Goal: Communication & Community: Ask a question

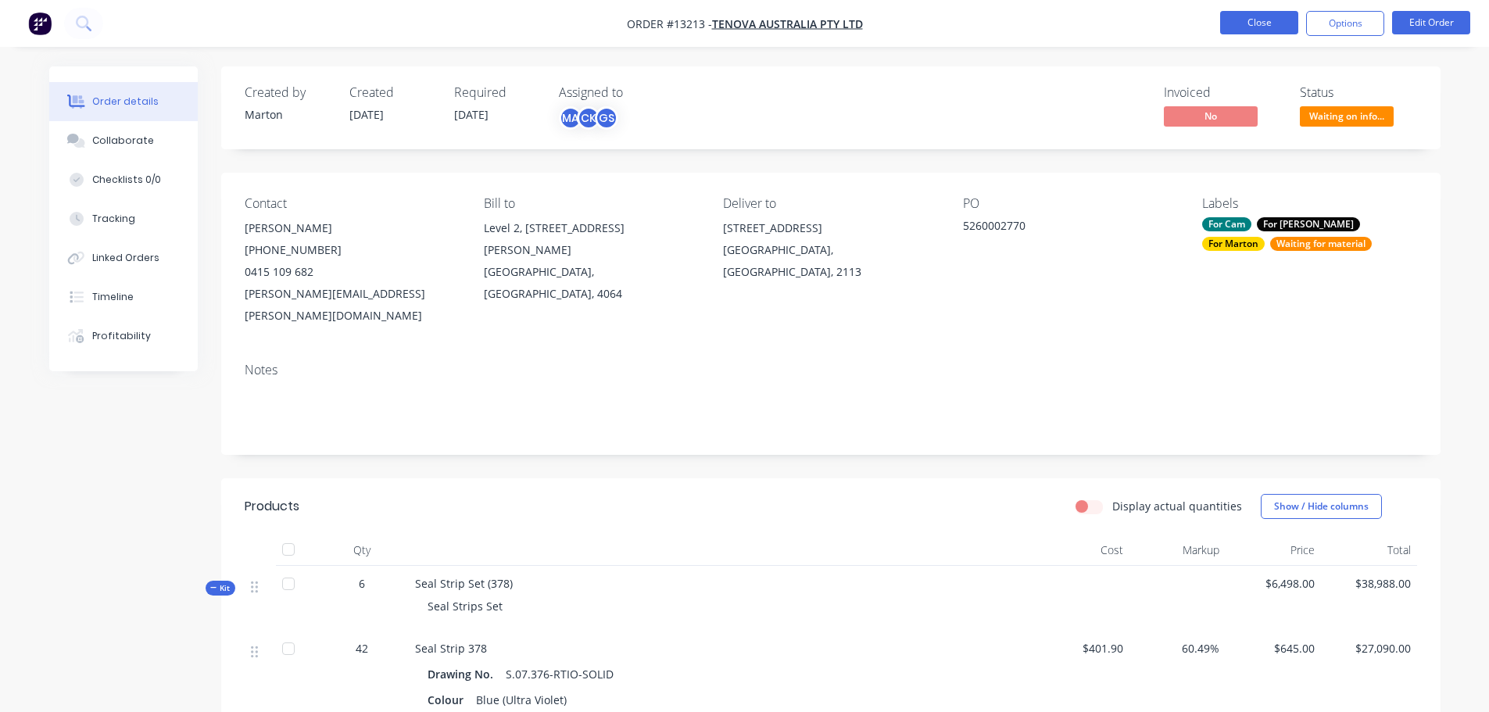
click at [1282, 22] on button "Close" at bounding box center [1259, 22] width 78 height 23
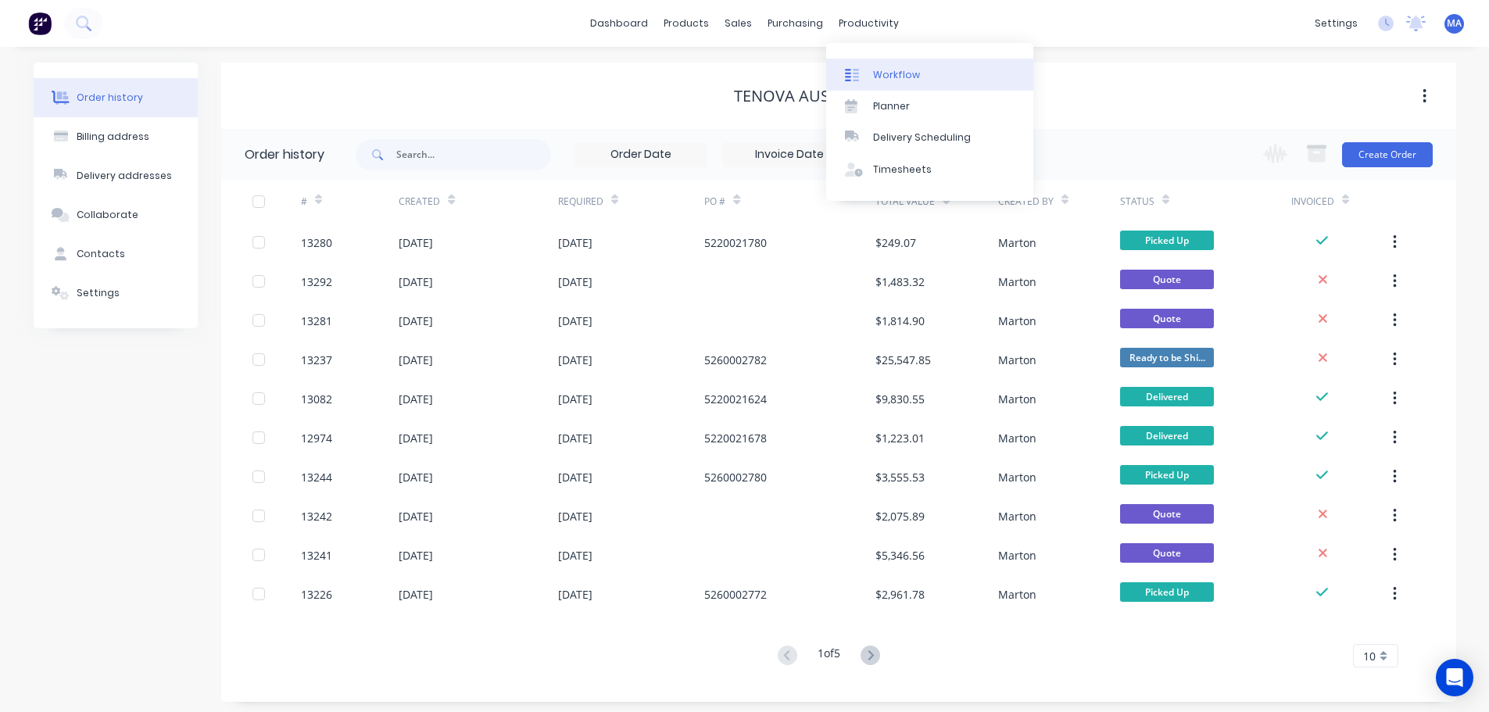
drag, startPoint x: 890, startPoint y: 64, endPoint x: 882, endPoint y: 70, distance: 9.5
click at [890, 64] on link "Workflow" at bounding box center [929, 74] width 207 height 31
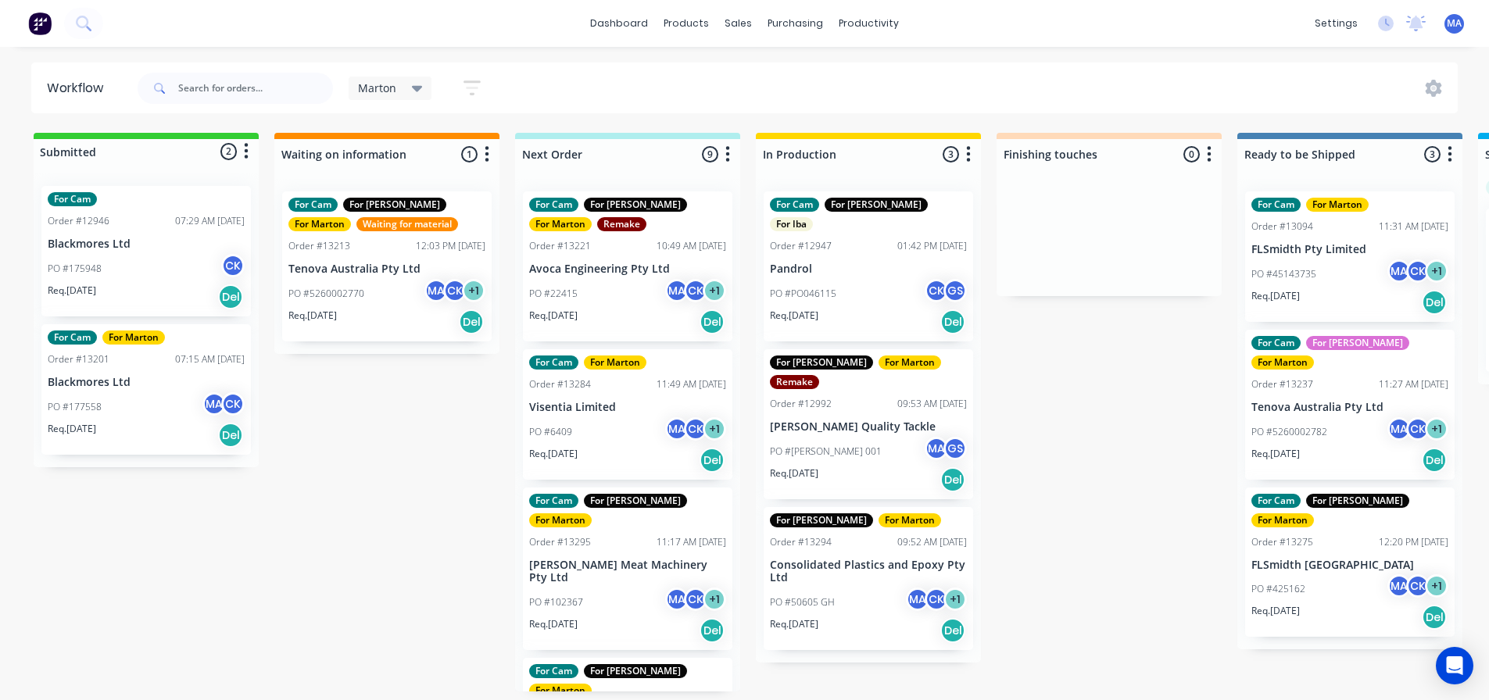
click at [438, 462] on div "Submitted 2 Status colour #32CD32 hex #32CD32 Save Cancel Summaries Total order…" at bounding box center [1064, 412] width 2153 height 559
click at [331, 483] on div "Submitted 2 Status colour #32CD32 hex #32CD32 Save Cancel Summaries Total order…" at bounding box center [1064, 412] width 2153 height 559
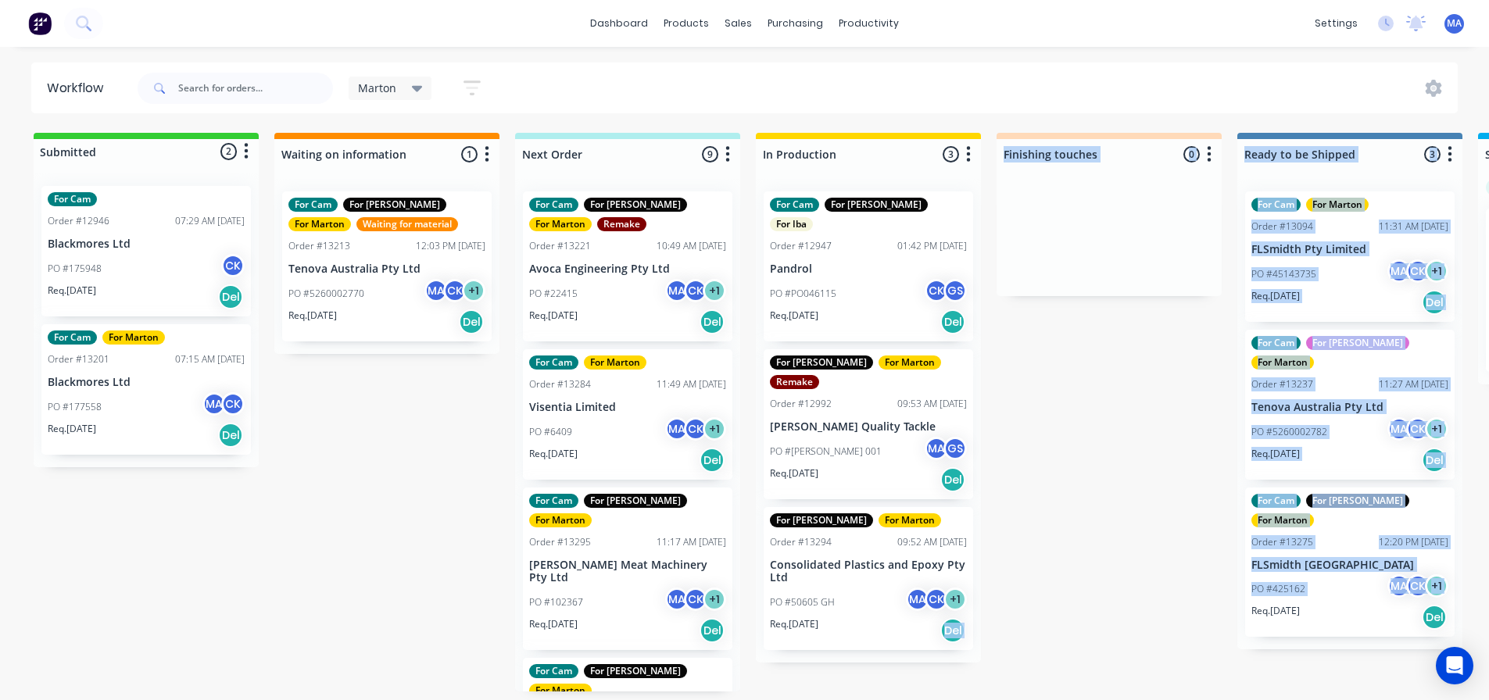
drag, startPoint x: 937, startPoint y: 698, endPoint x: 1157, endPoint y: 687, distance: 220.6
click at [1160, 687] on div "Submitted 2 Status colour #32CD32 hex #32CD32 Save Cancel Summaries Total order…" at bounding box center [1064, 412] width 2153 height 559
click at [1018, 638] on div "Submitted 2 Status colour #32CD32 hex #32CD32 Save Cancel Summaries Total order…" at bounding box center [1064, 412] width 2153 height 559
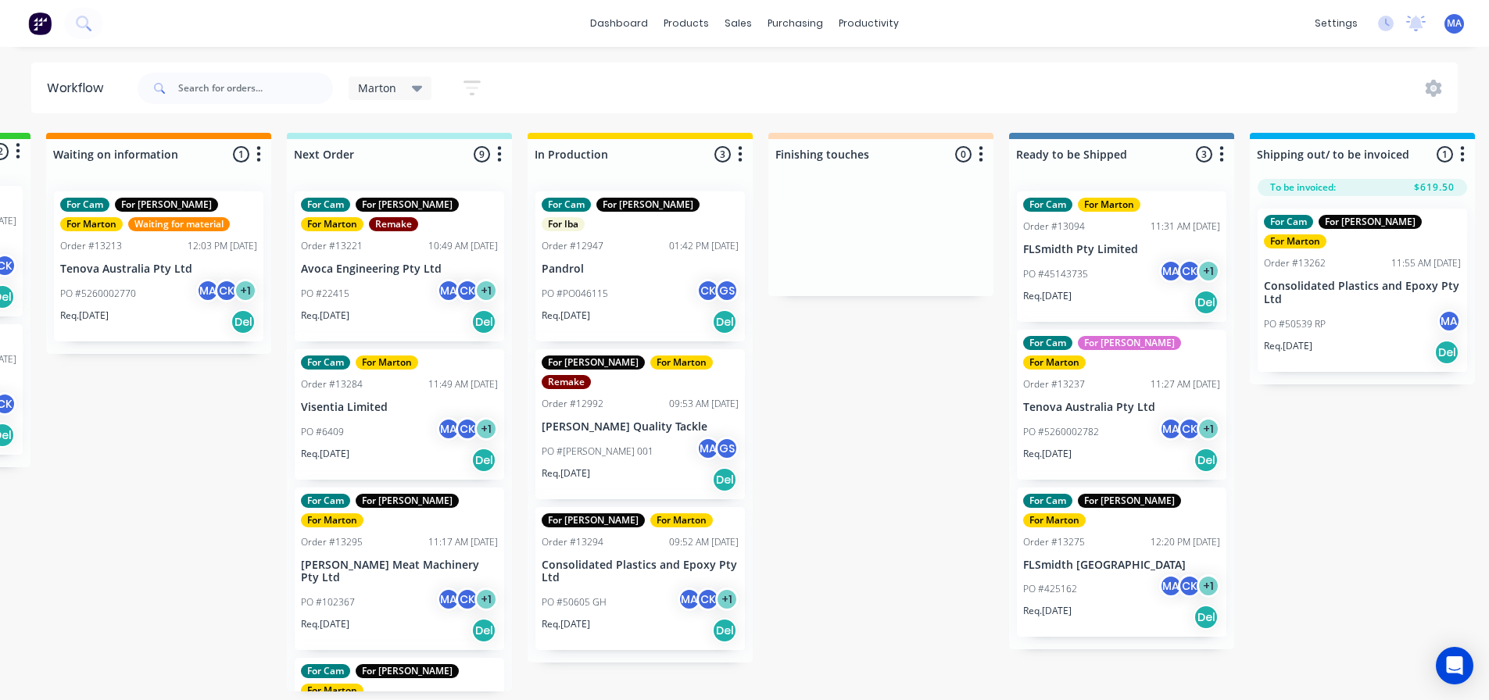
scroll to position [3, 491]
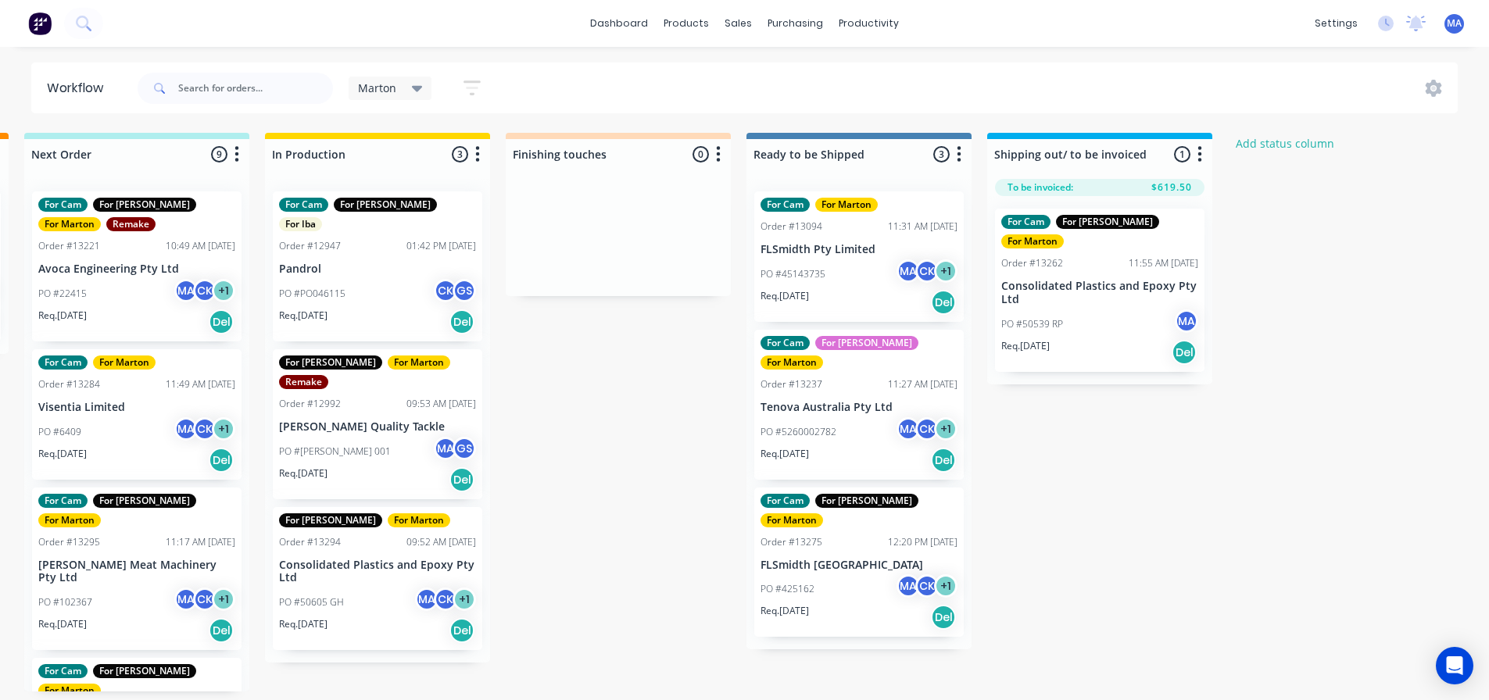
click at [850, 604] on div "Req. 02/10/25 Del" at bounding box center [858, 617] width 197 height 27
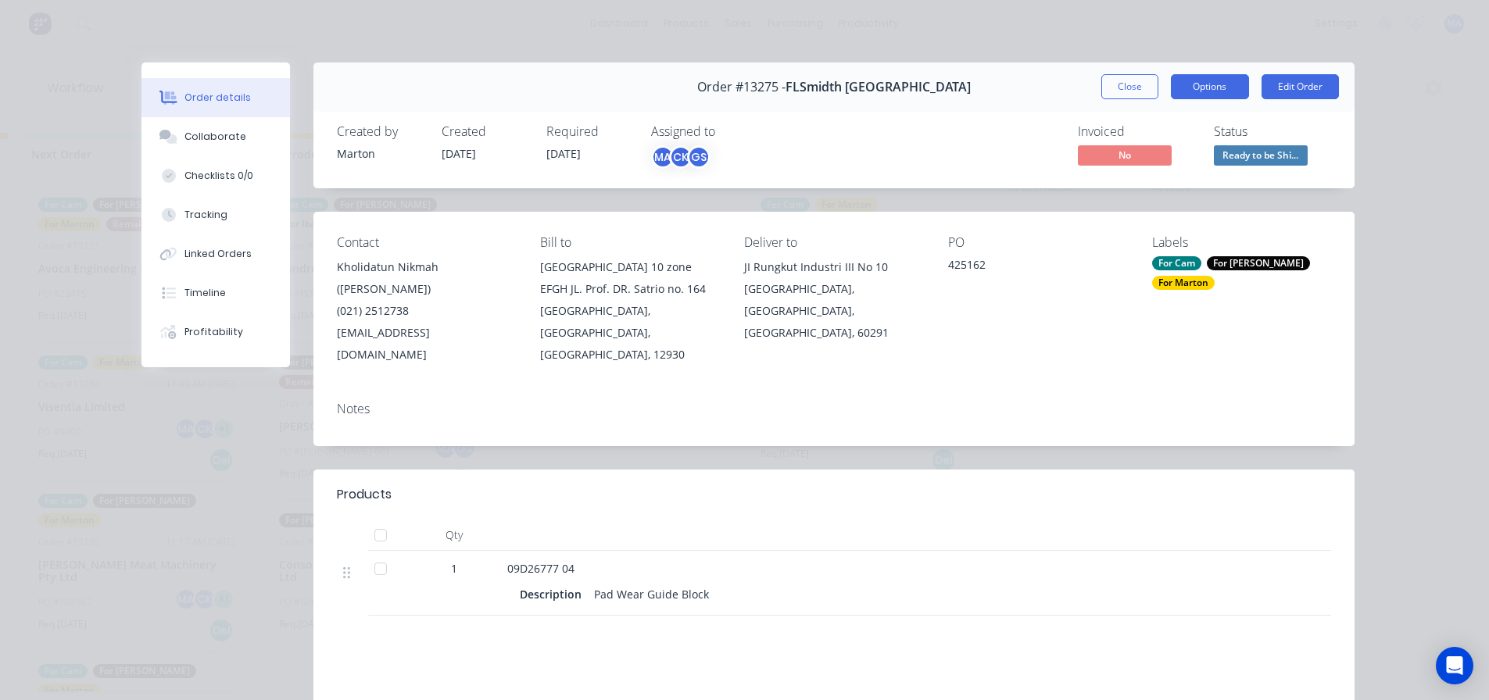
click at [1228, 82] on button "Options" at bounding box center [1210, 86] width 78 height 25
click at [981, 164] on div "Invoiced No Status Ready to be Shi..." at bounding box center [1069, 146] width 524 height 45
click at [1232, 84] on button "Options" at bounding box center [1210, 86] width 78 height 25
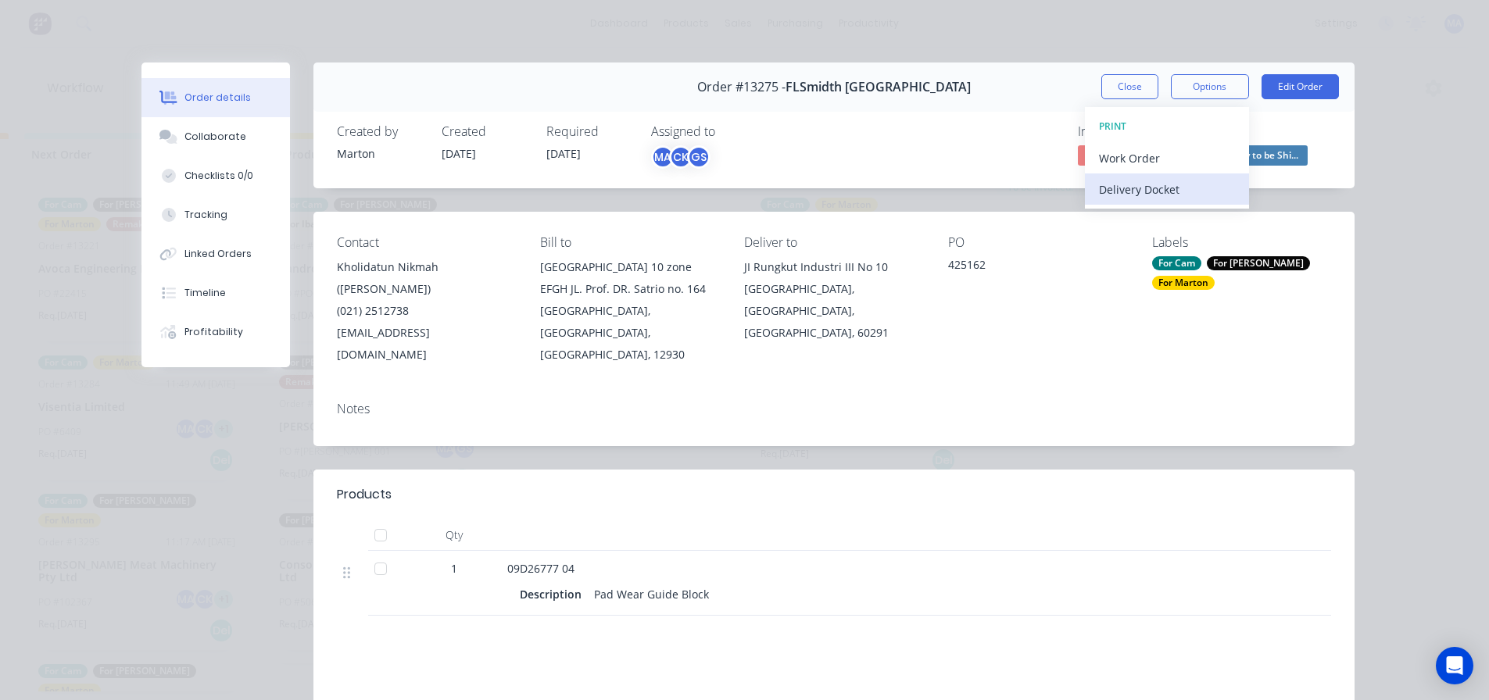
click at [1164, 197] on div "Delivery Docket" at bounding box center [1167, 189] width 136 height 23
click at [1177, 196] on div "Standard" at bounding box center [1167, 189] width 136 height 23
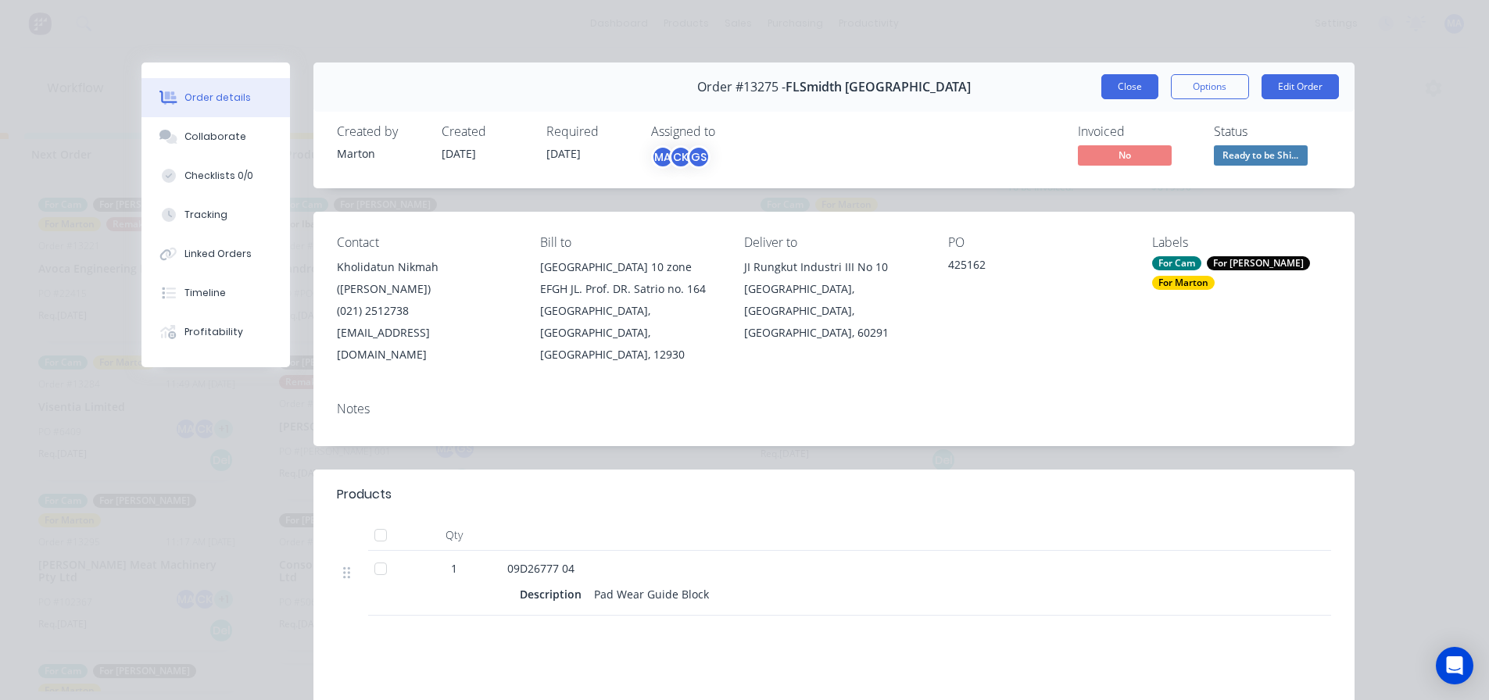
click at [1139, 87] on button "Close" at bounding box center [1129, 86] width 57 height 25
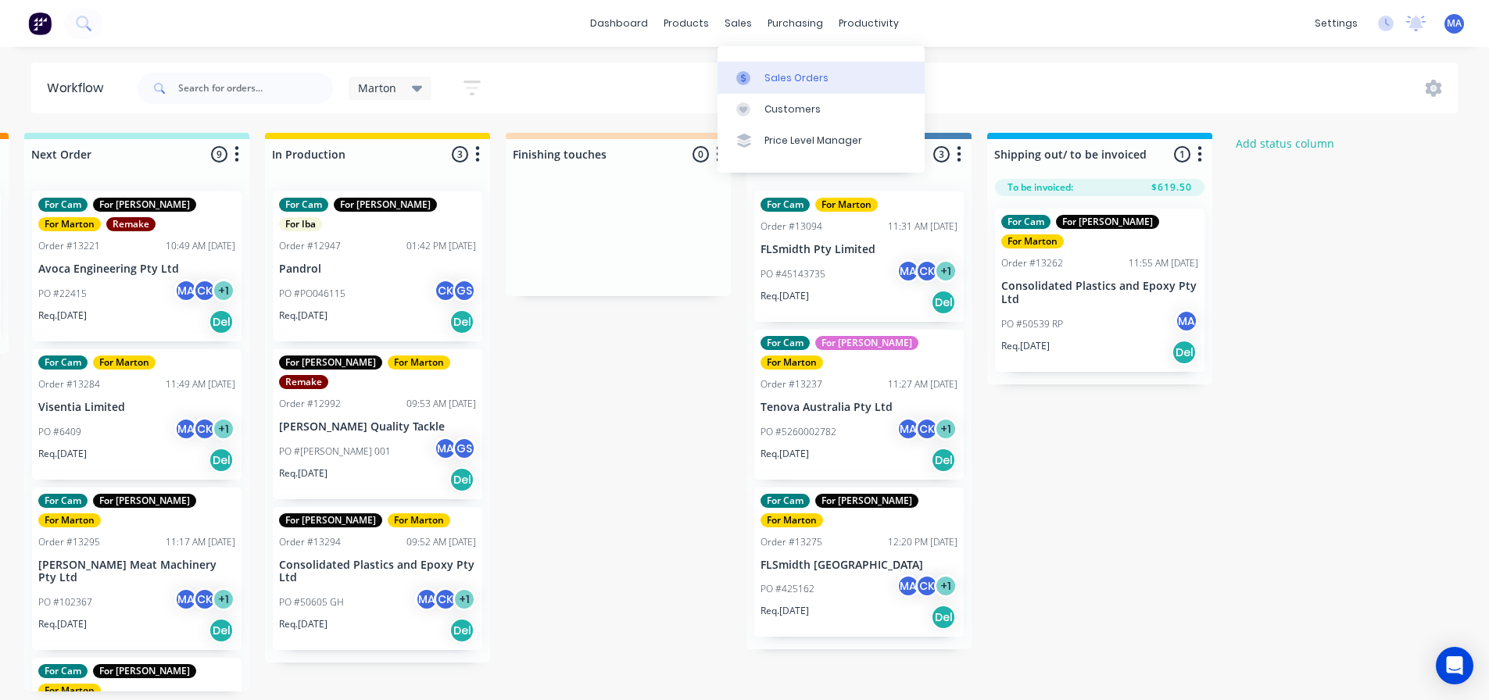
click at [771, 77] on div "Sales Orders" at bounding box center [796, 78] width 64 height 14
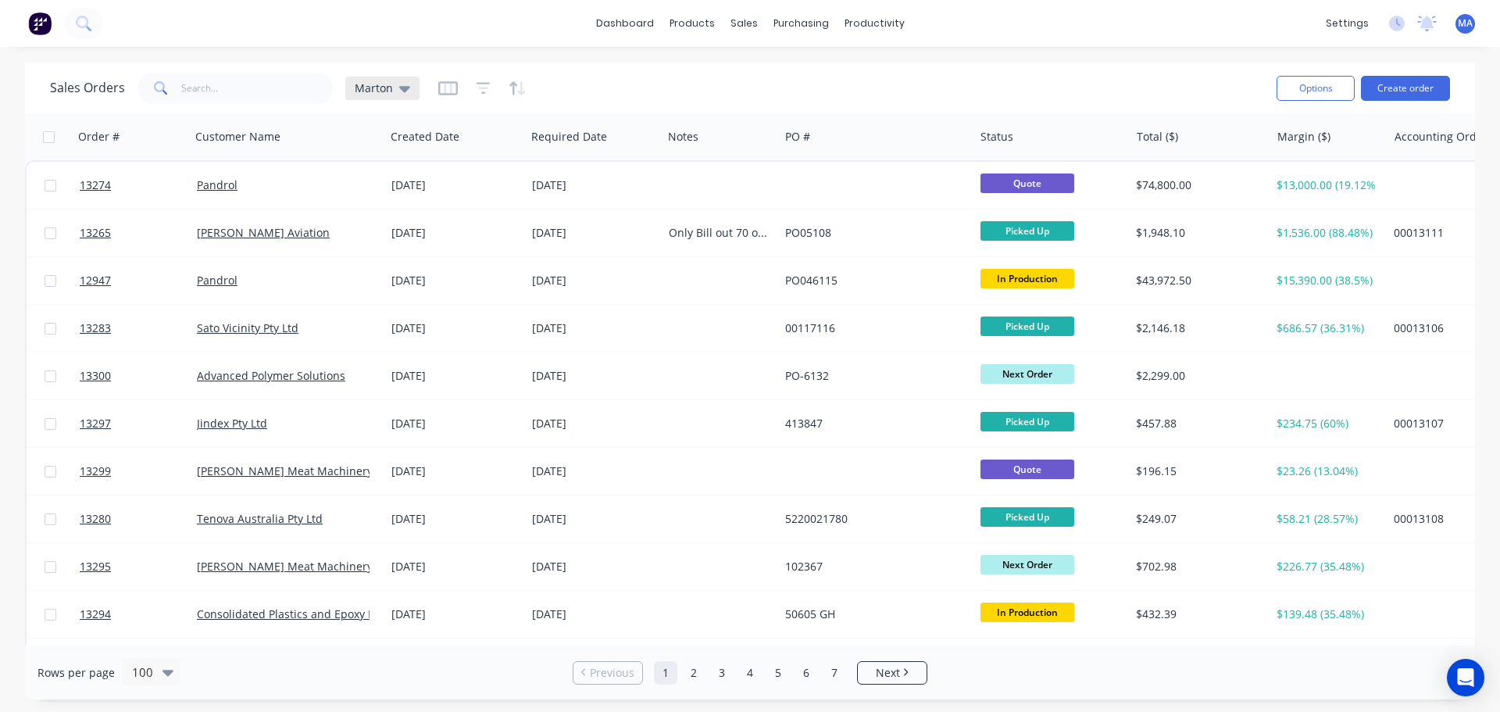
click at [415, 91] on div "Marton" at bounding box center [382, 88] width 74 height 23
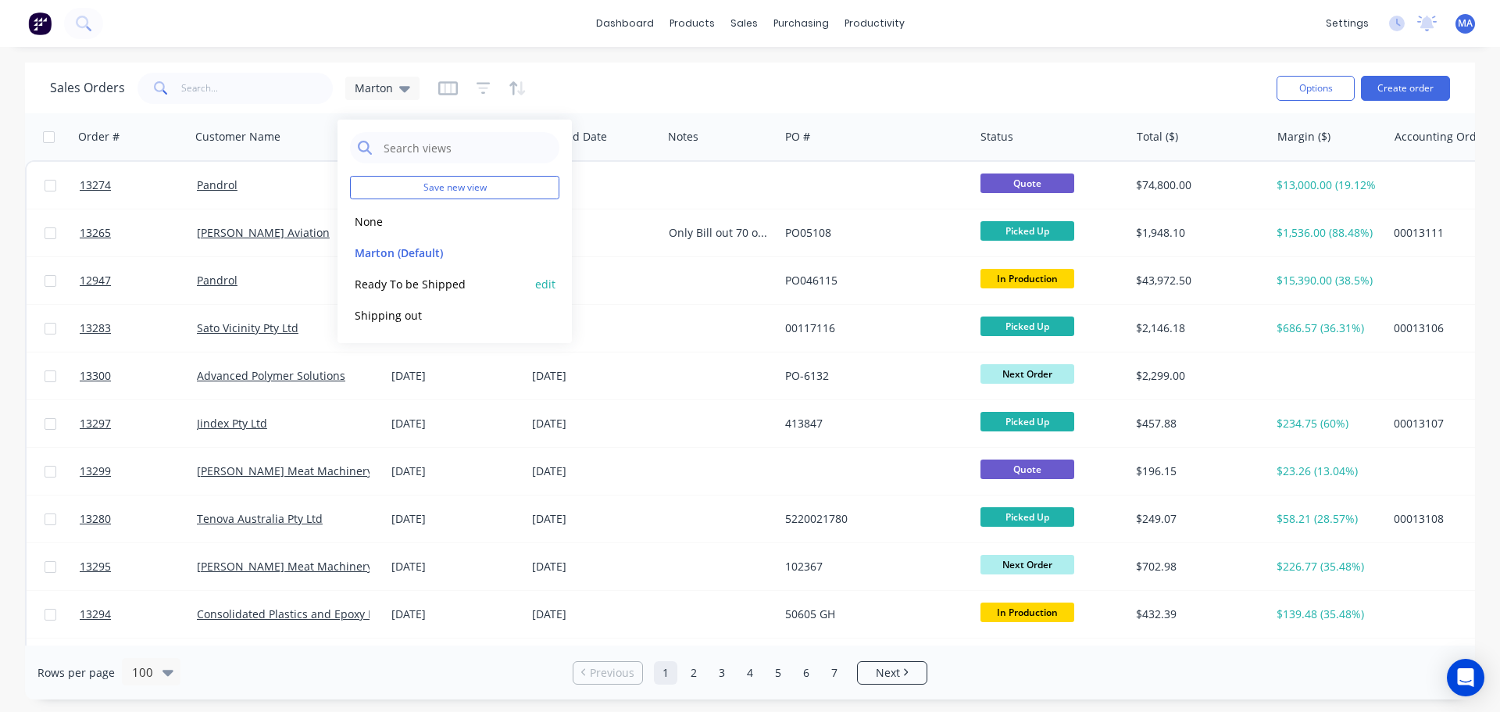
click at [417, 283] on button "Ready To be Shipped" at bounding box center [439, 284] width 178 height 18
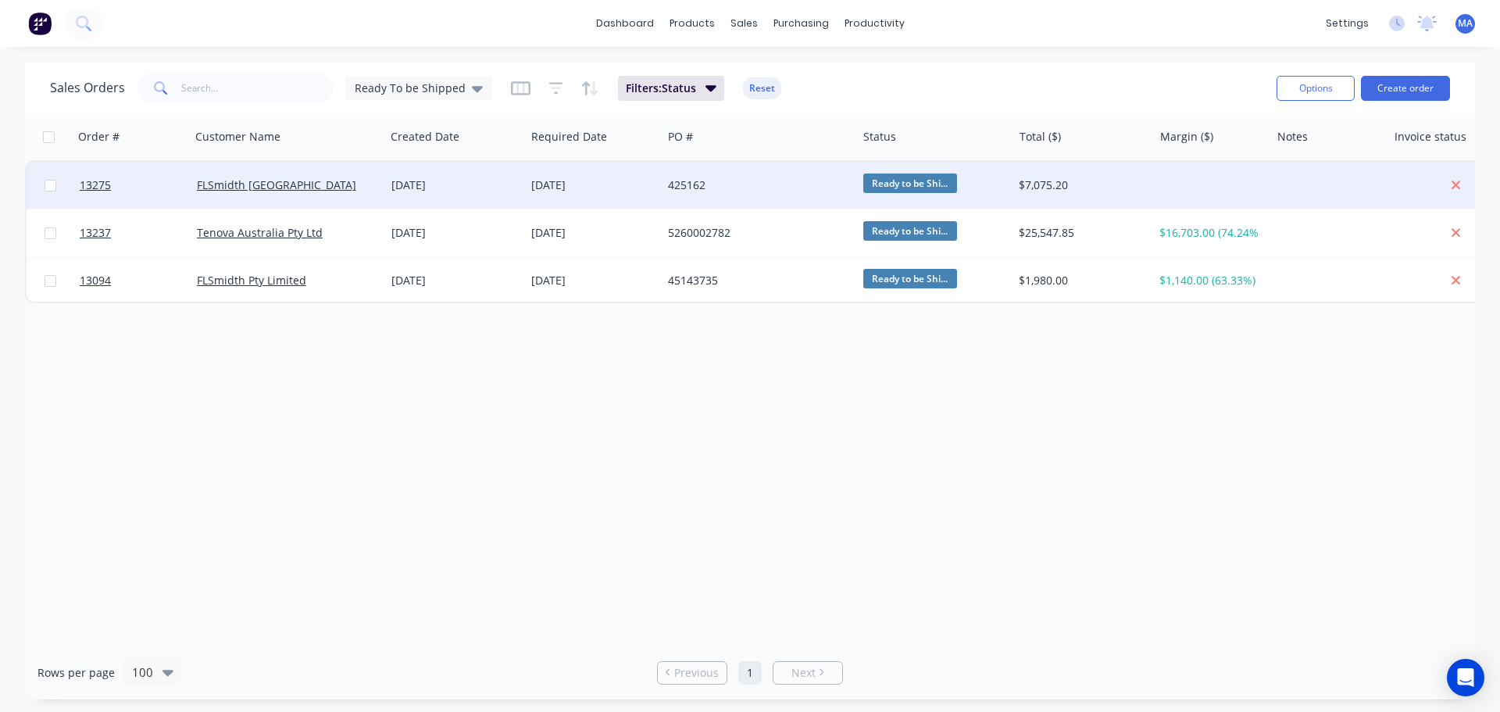
click at [347, 195] on div "FLSmidth [GEOGRAPHIC_DATA]" at bounding box center [288, 185] width 195 height 47
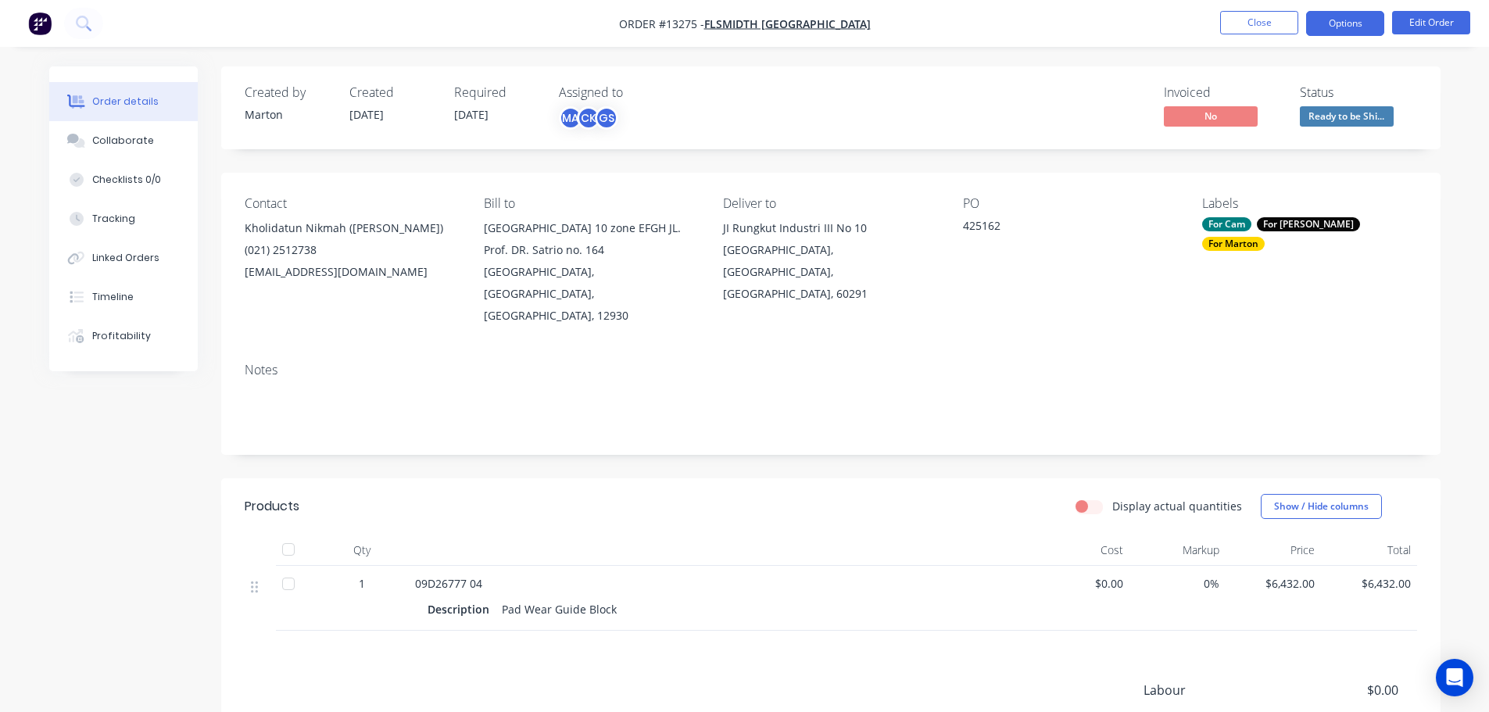
click at [1344, 34] on button "Options" at bounding box center [1345, 23] width 78 height 25
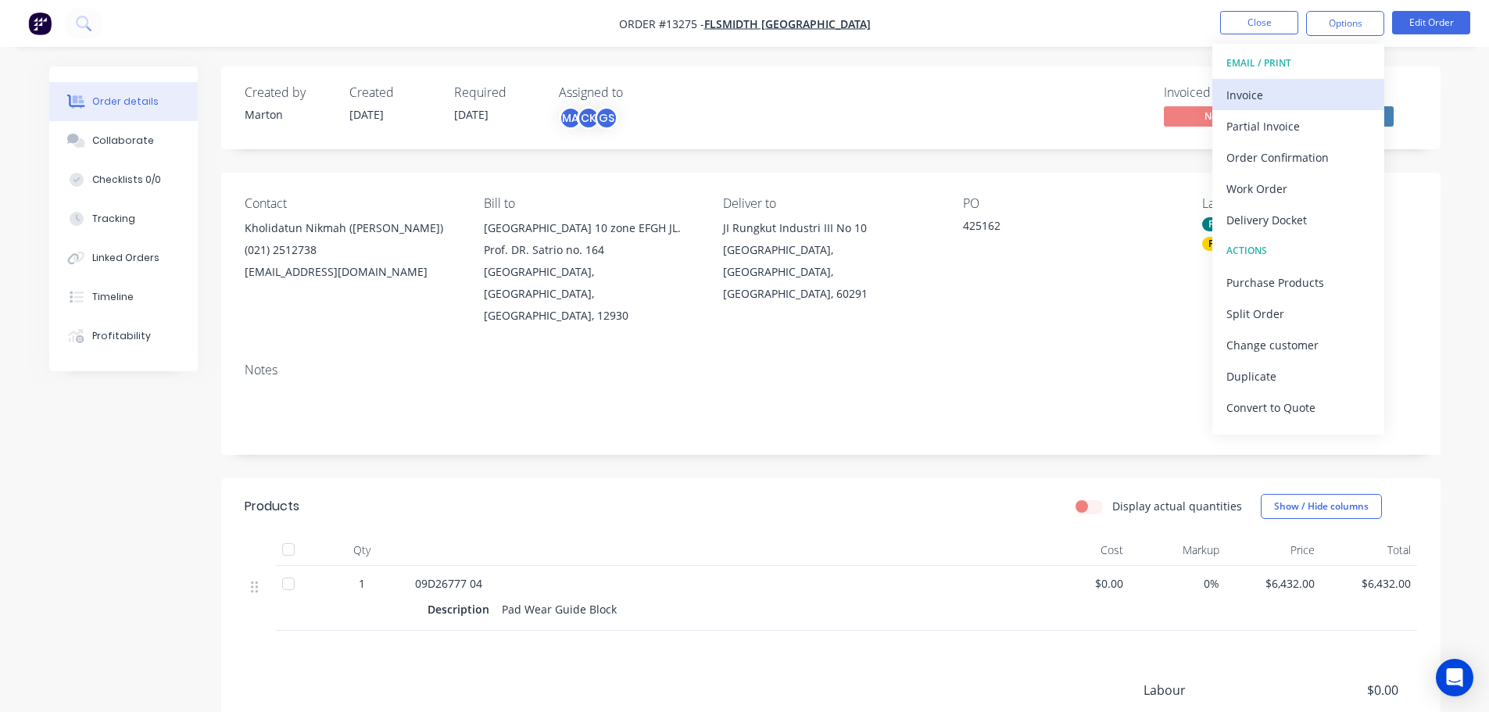
click at [1277, 104] on div "Invoice" at bounding box center [1298, 95] width 144 height 23
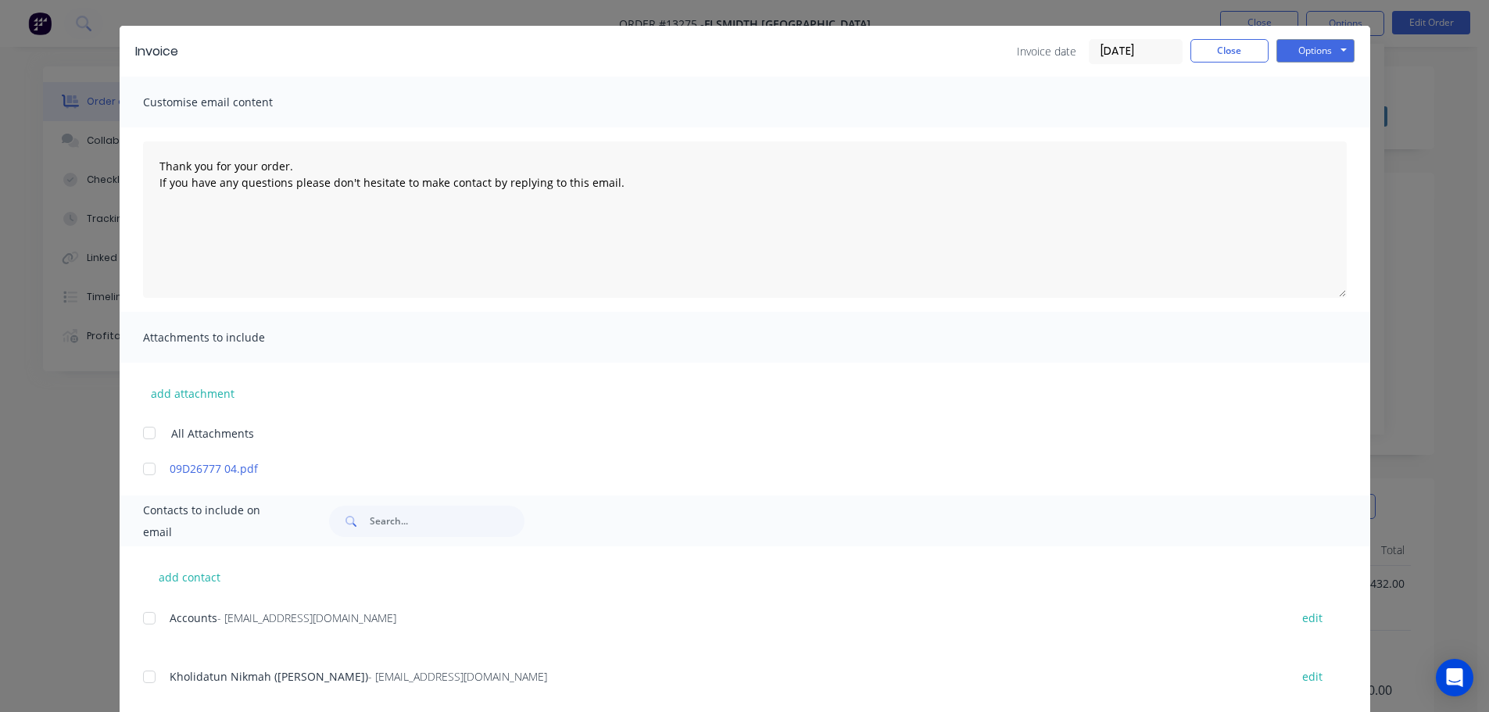
scroll to position [71, 0]
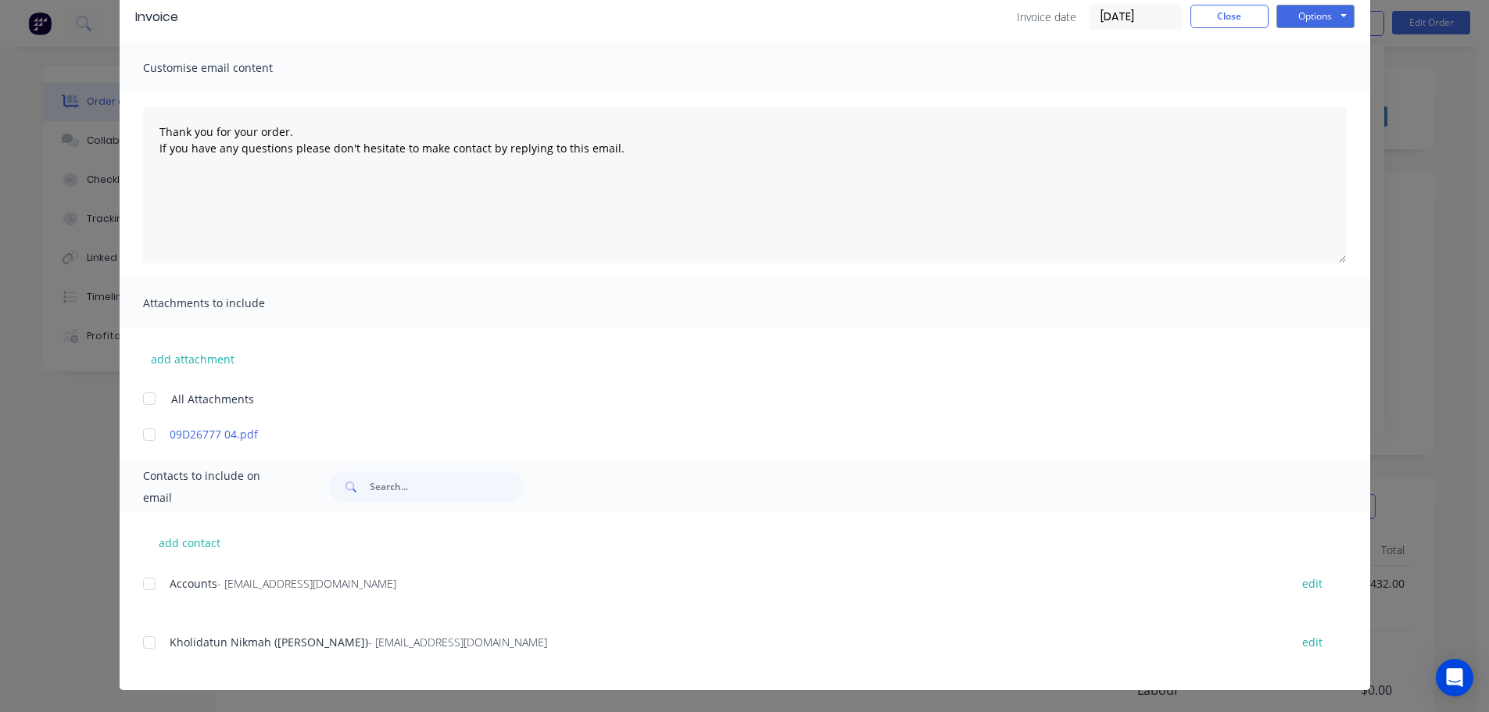
click at [162, 638] on div "Kholidatun Nikmah (Ida) - Kholidatun.Nikmah@FLSmidth.com edit" at bounding box center [756, 641] width 1227 height 21
click at [151, 640] on div at bounding box center [149, 642] width 31 height 31
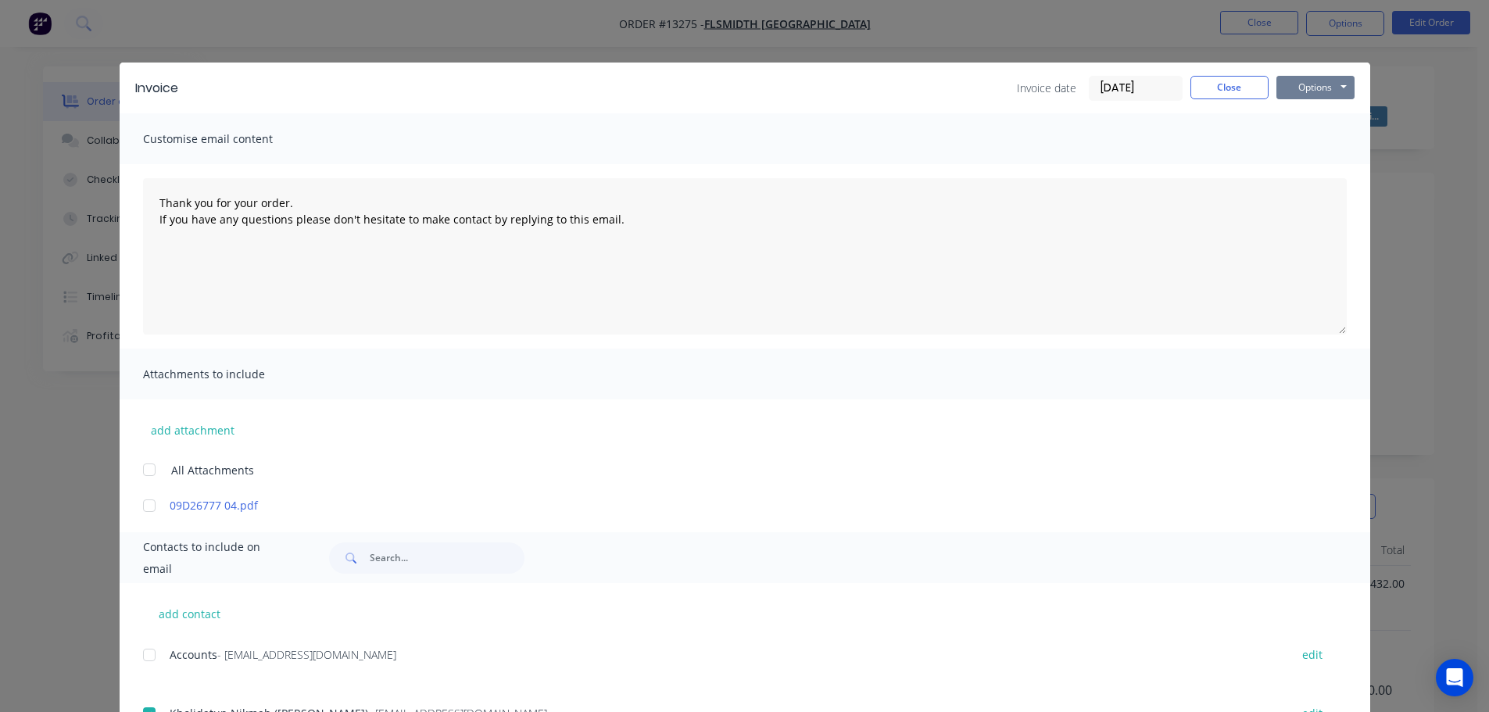
click at [1337, 77] on button "Options" at bounding box center [1315, 87] width 78 height 23
click at [1318, 136] on button "Print" at bounding box center [1326, 141] width 100 height 26
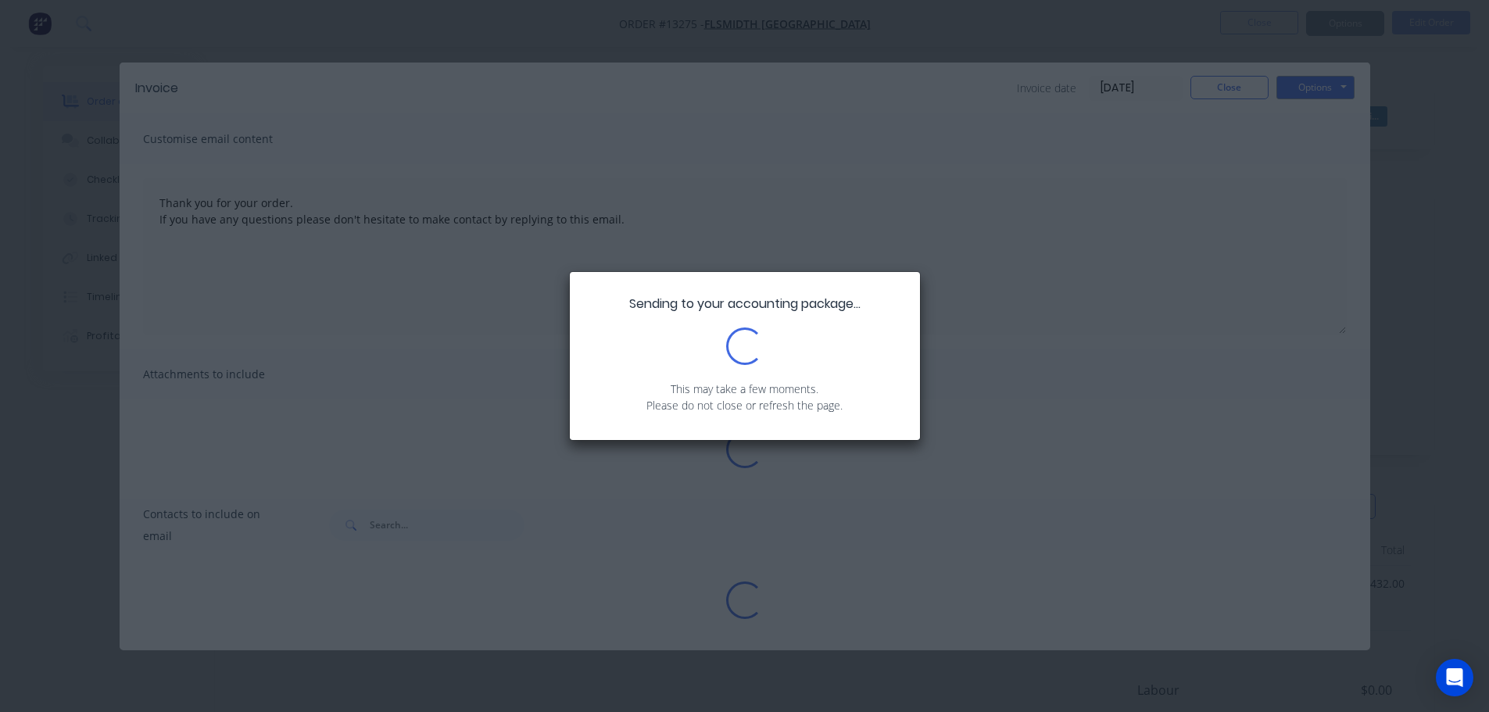
type textarea "Thank you for your order. If you have any questions please don't hesitate to ma…"
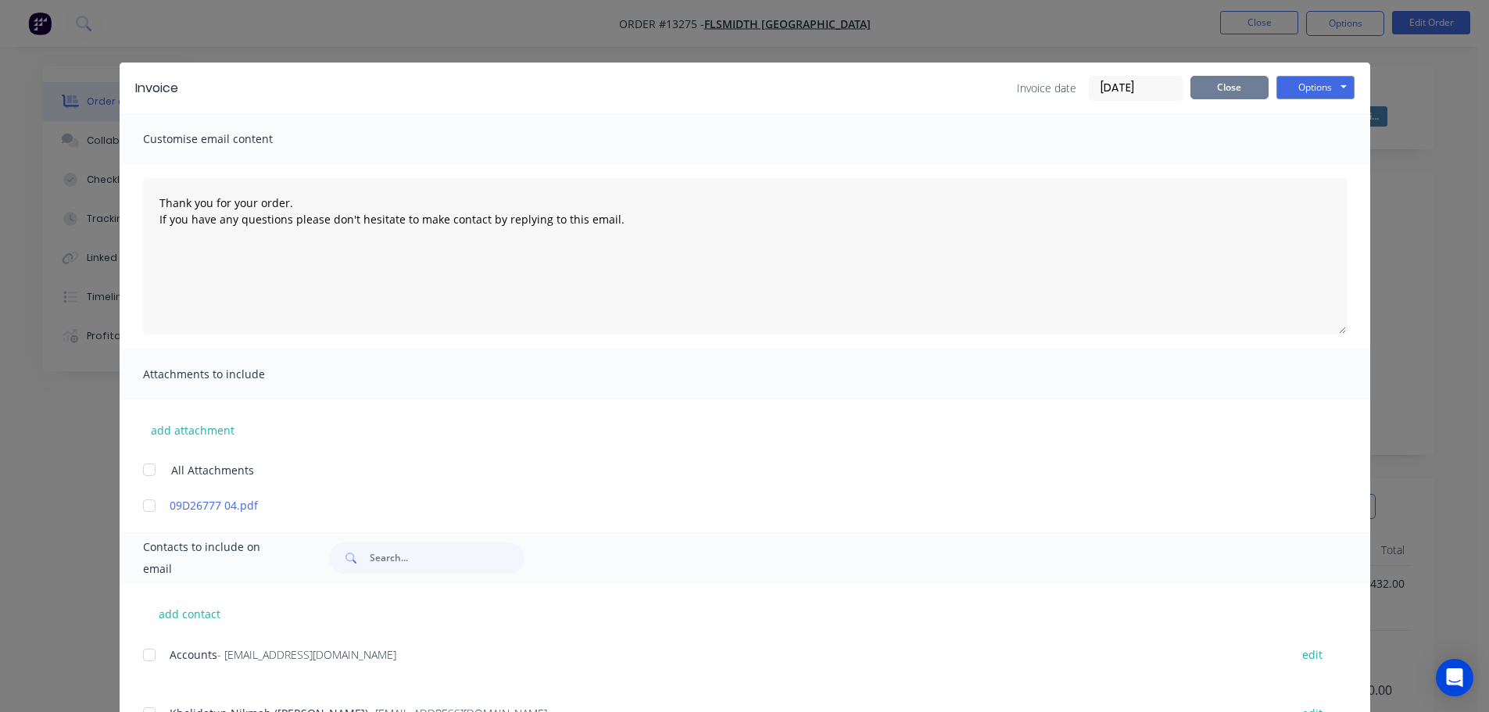
click at [1213, 85] on button "Close" at bounding box center [1229, 87] width 78 height 23
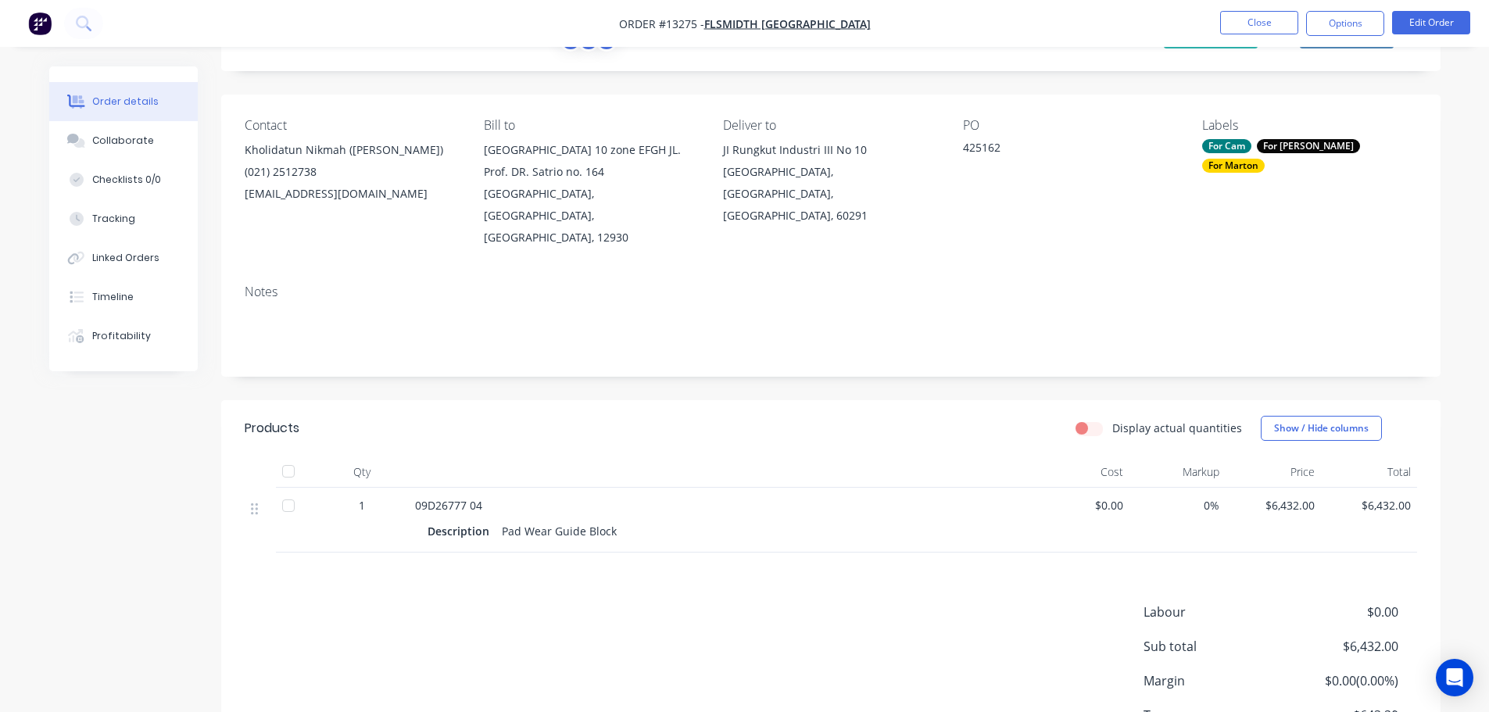
scroll to position [75, 0]
click at [1429, 28] on button "Edit Order" at bounding box center [1431, 22] width 78 height 23
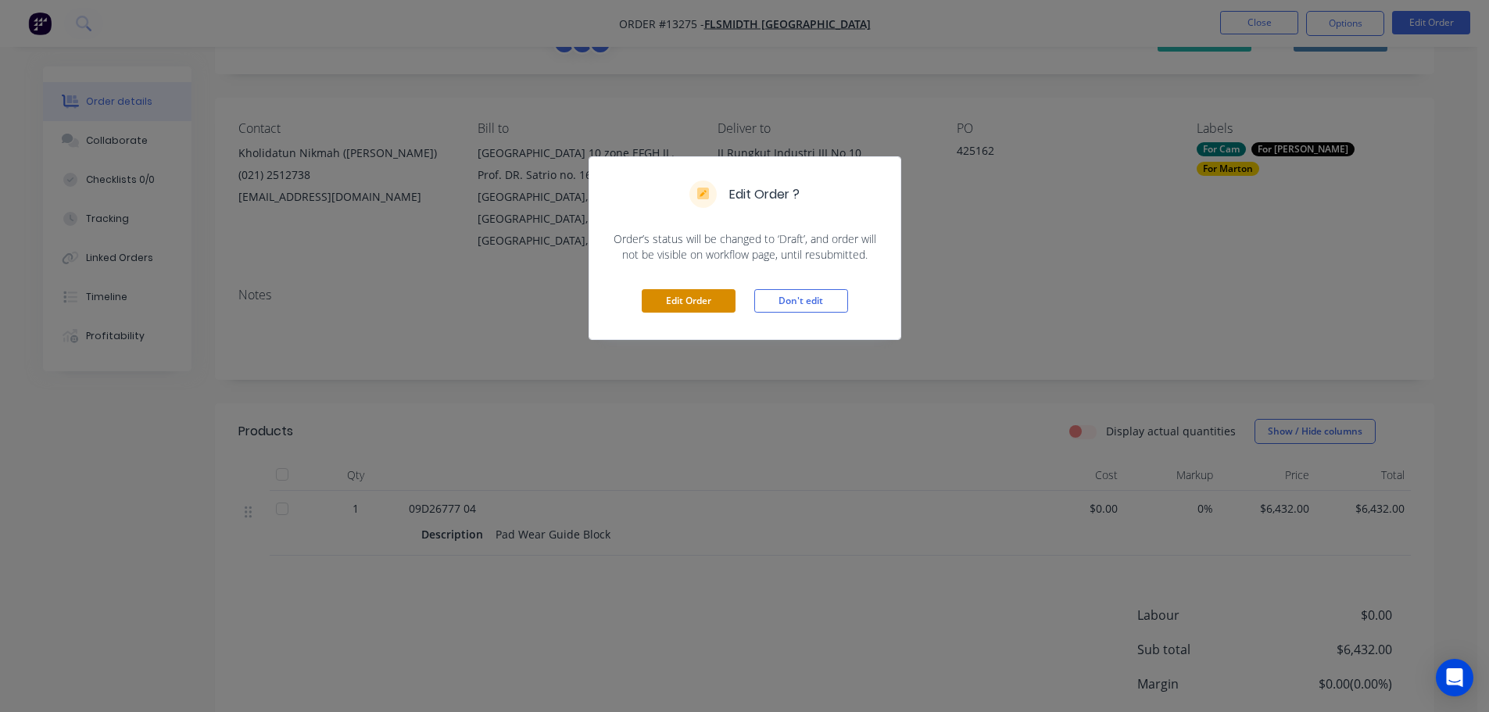
click at [671, 311] on button "Edit Order" at bounding box center [689, 300] width 94 height 23
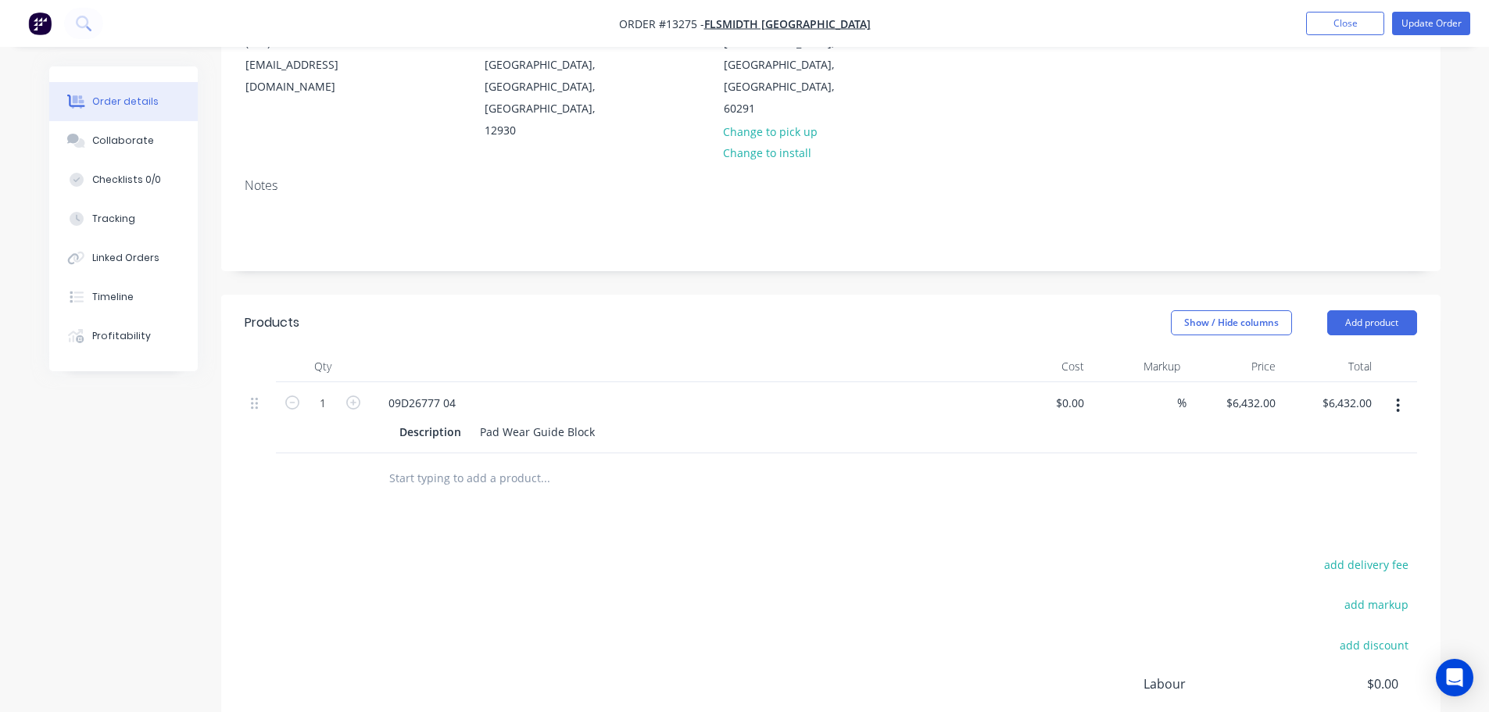
scroll to position [234, 0]
click at [1400, 393] on icon "button" at bounding box center [1398, 401] width 4 height 17
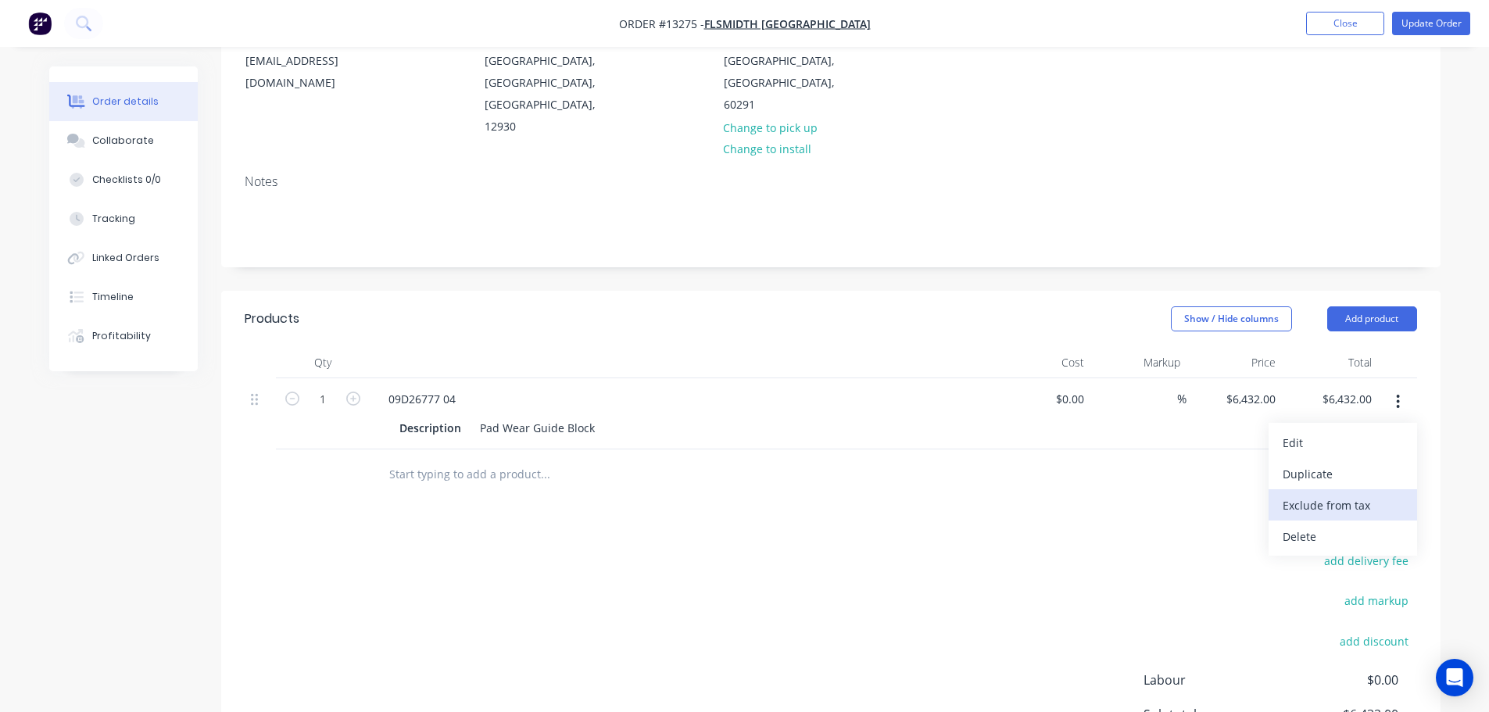
click at [1343, 494] on div "Exclude from tax" at bounding box center [1342, 505] width 120 height 23
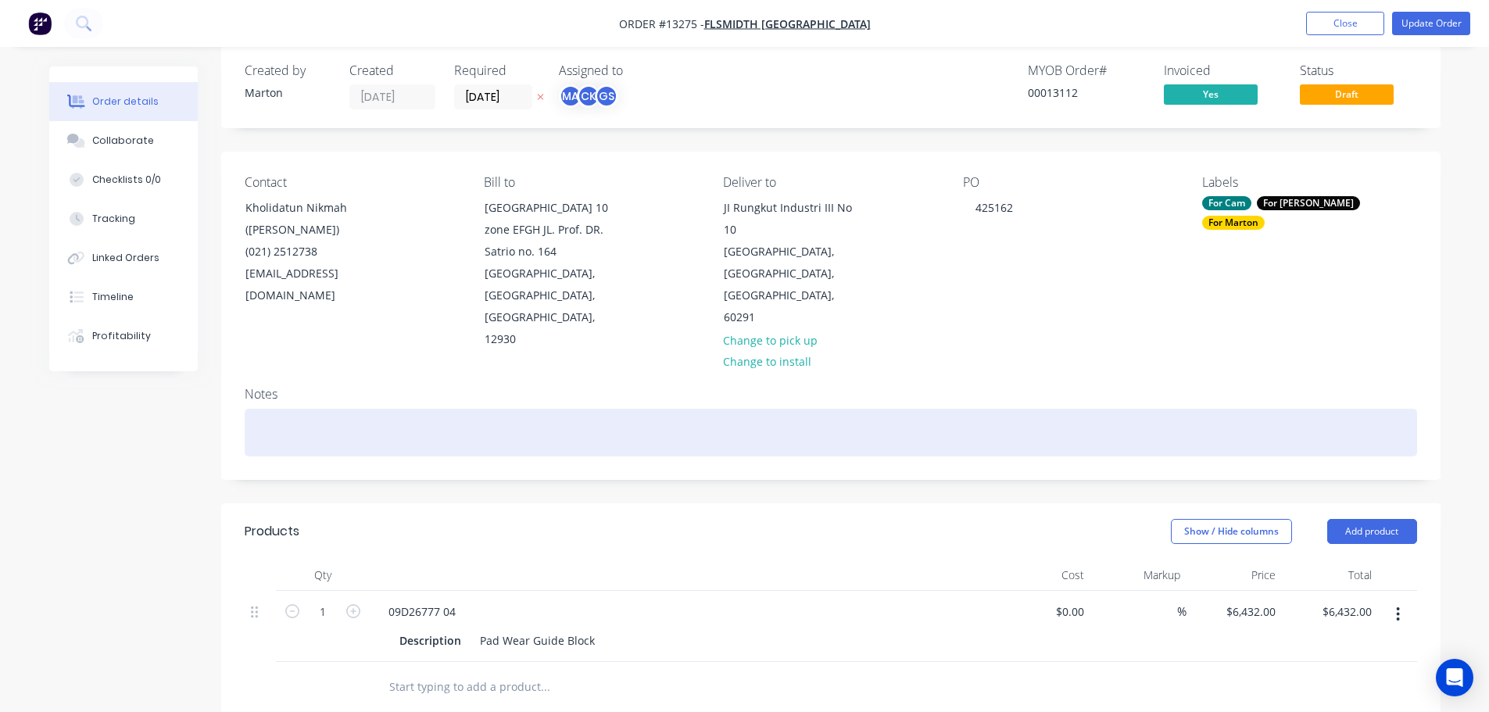
scroll to position [0, 0]
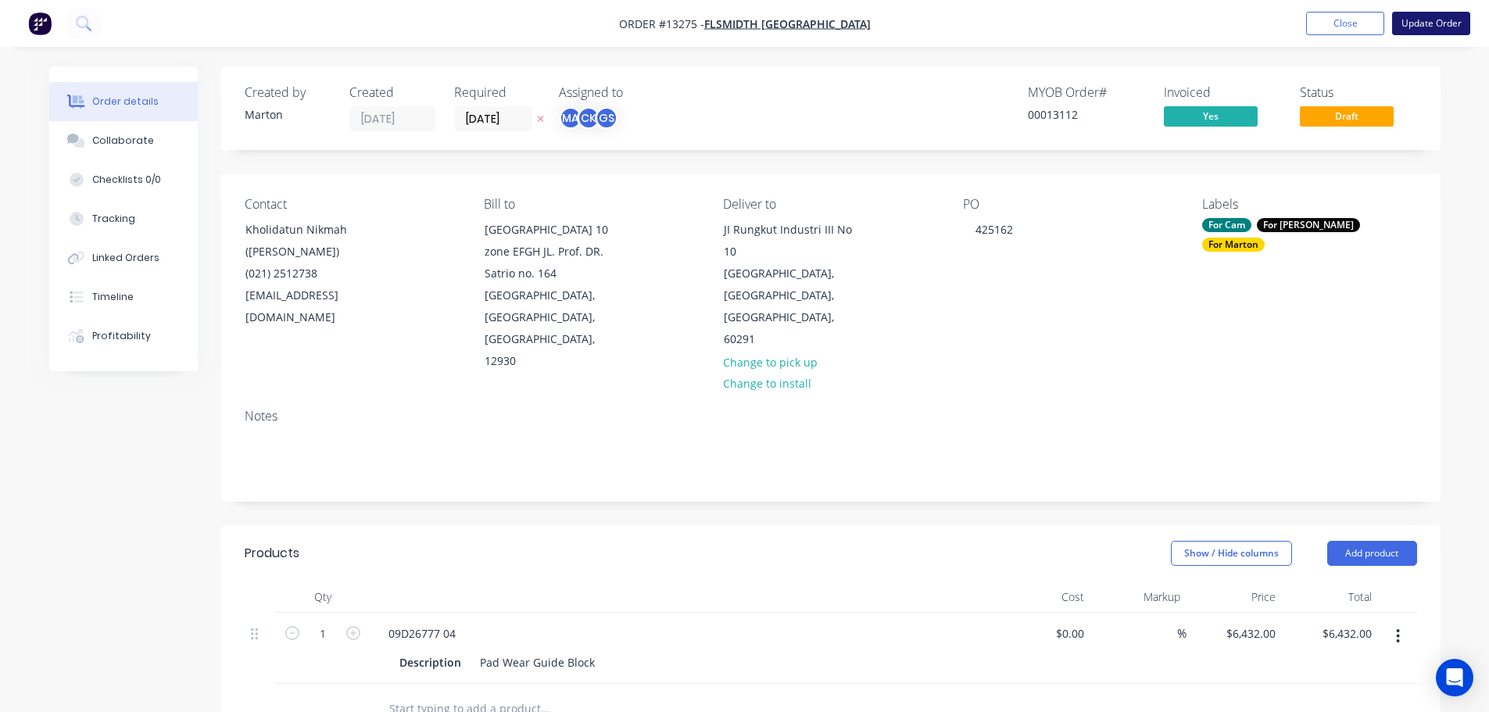
click at [1421, 30] on button "Update Order" at bounding box center [1431, 23] width 78 height 23
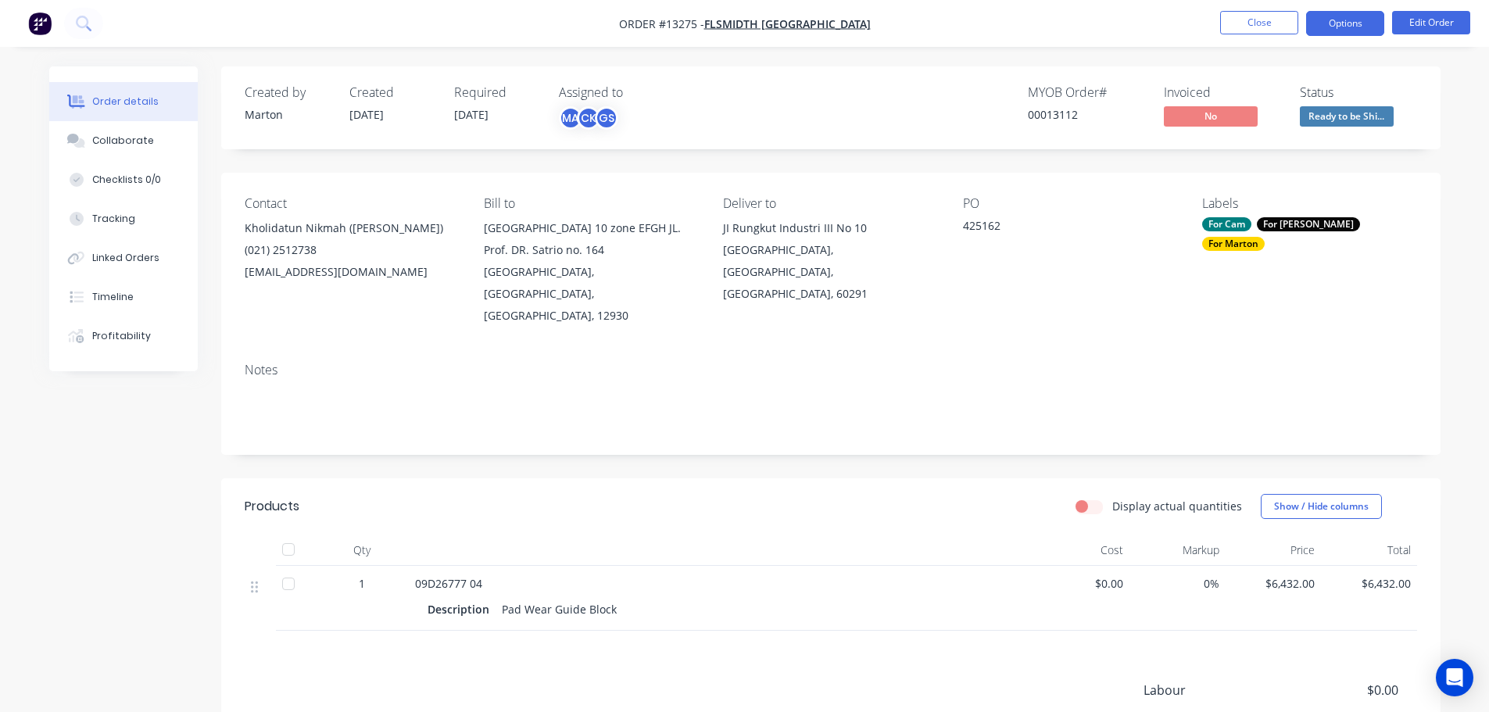
click at [1364, 21] on button "Options" at bounding box center [1345, 23] width 78 height 25
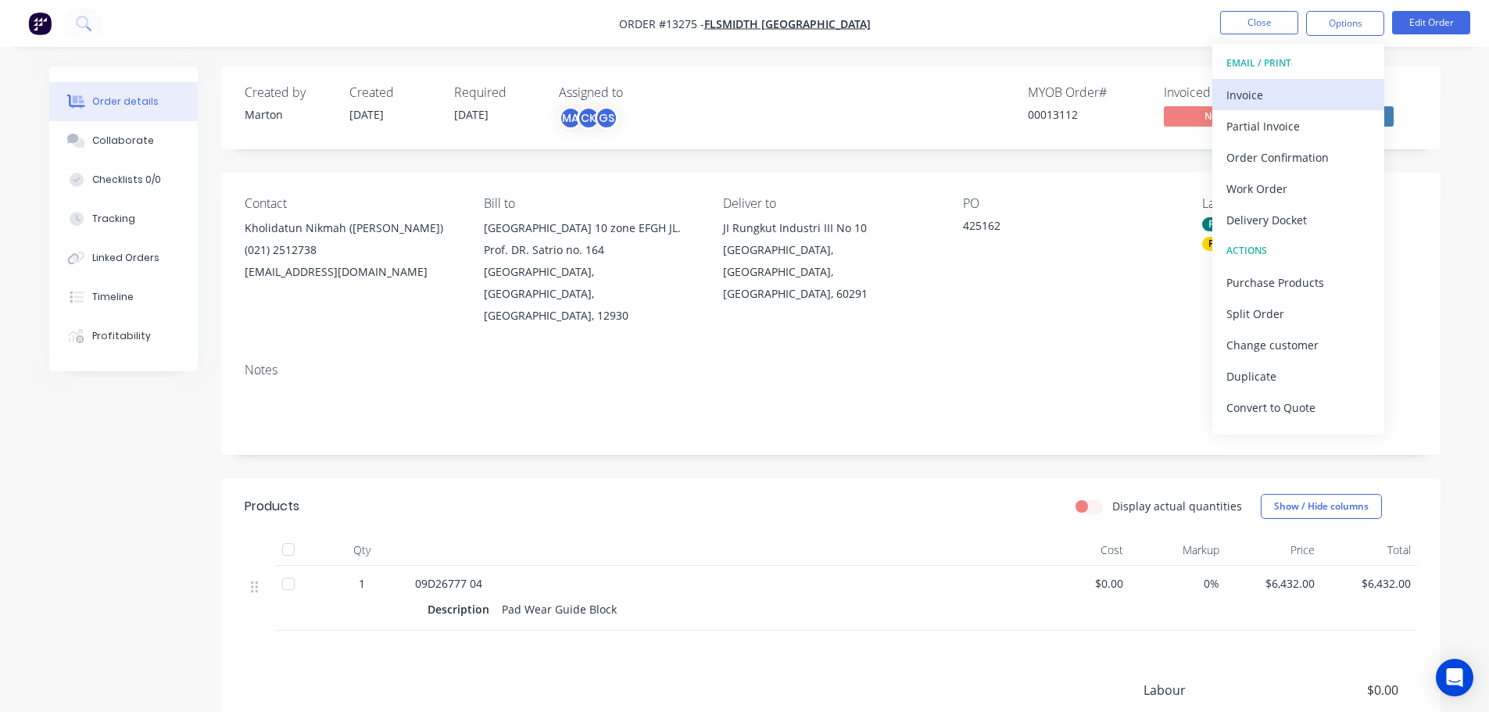
click at [1267, 88] on div "Invoice" at bounding box center [1298, 95] width 144 height 23
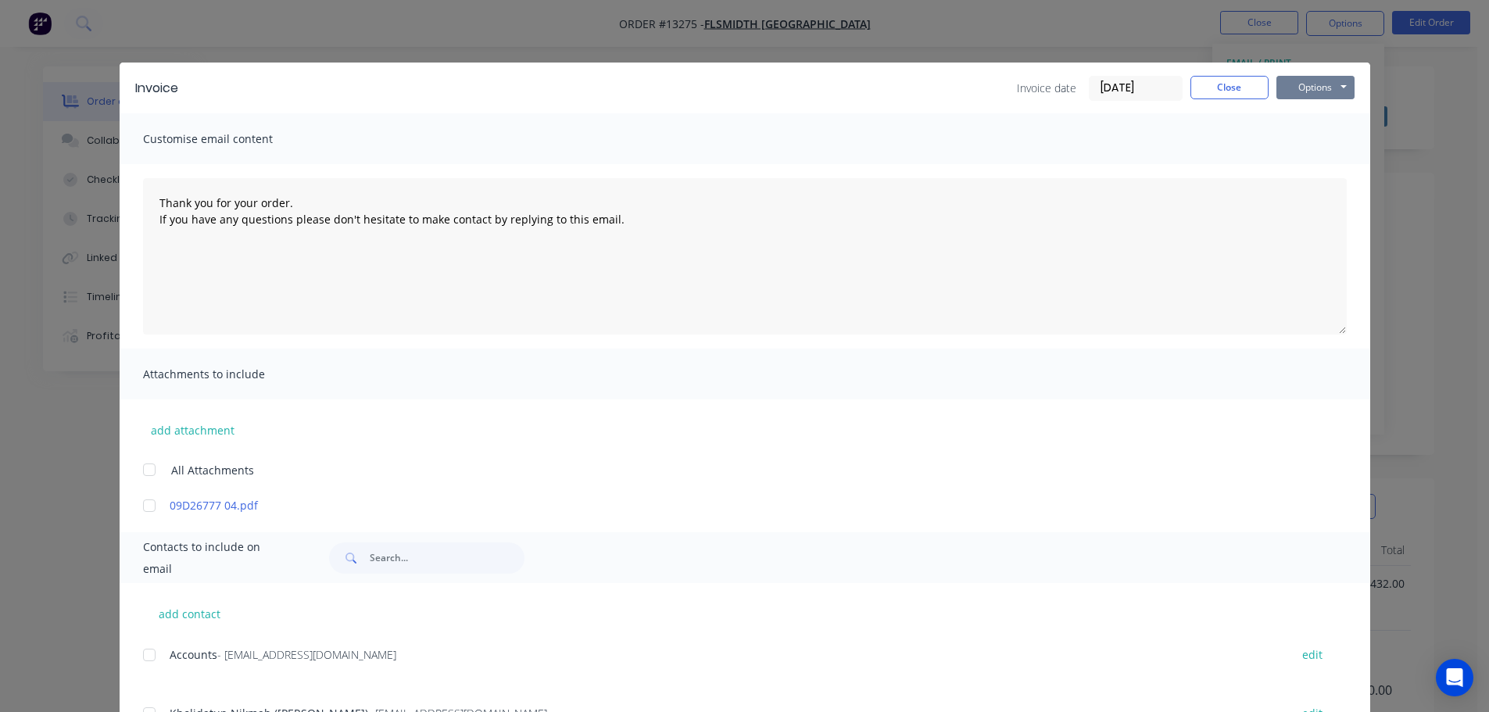
click at [1314, 79] on button "Options" at bounding box center [1315, 87] width 78 height 23
click at [1314, 145] on button "Print" at bounding box center [1326, 141] width 100 height 26
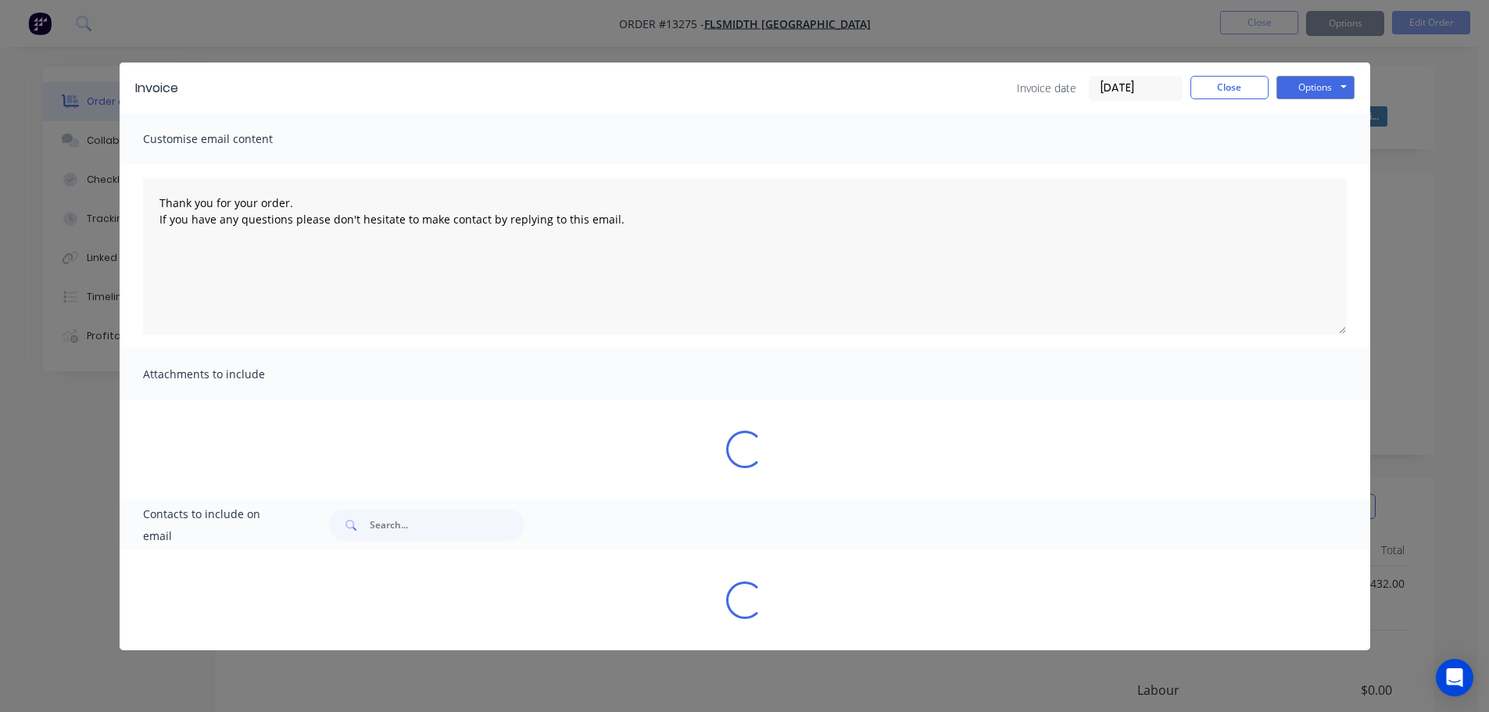
type textarea "Thank you for your order. If you have any questions please don't hesitate to ma…"
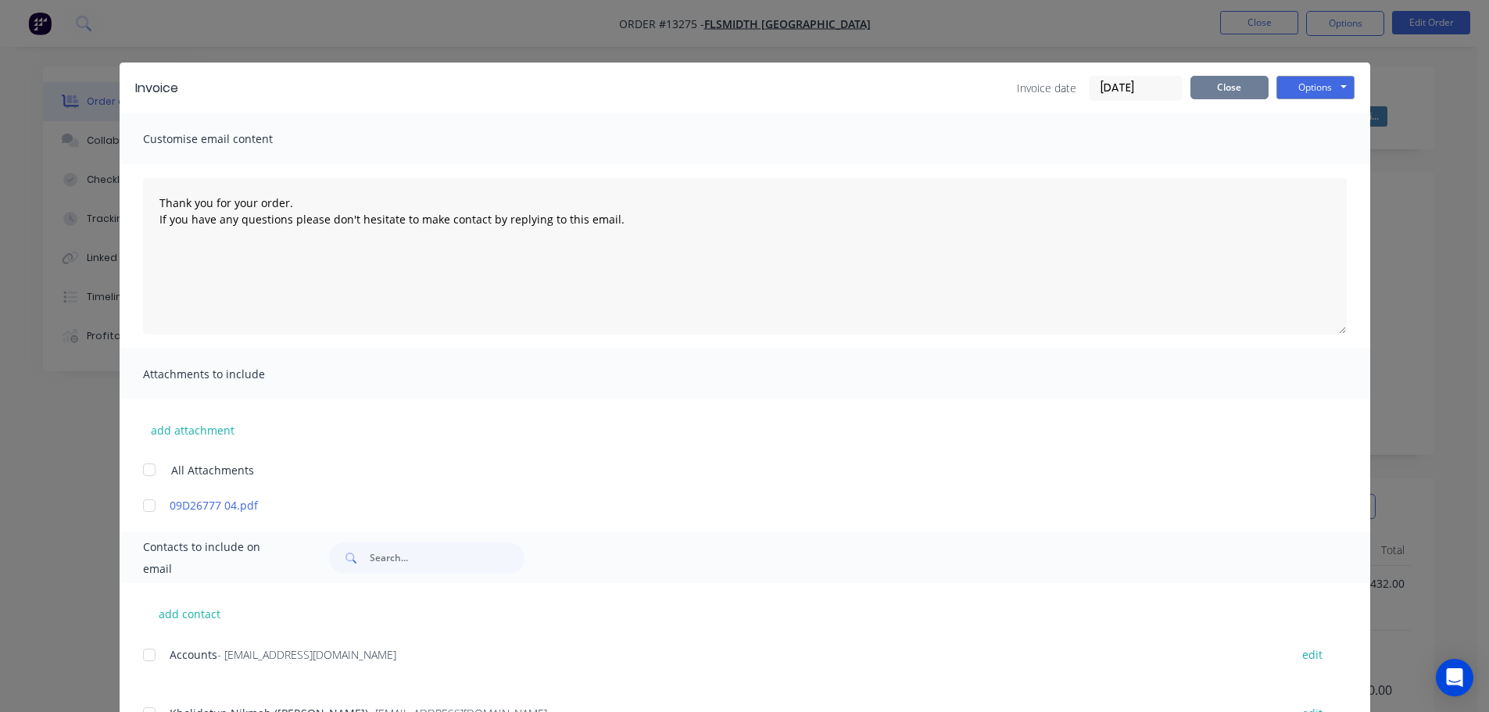
click at [1237, 88] on button "Close" at bounding box center [1229, 87] width 78 height 23
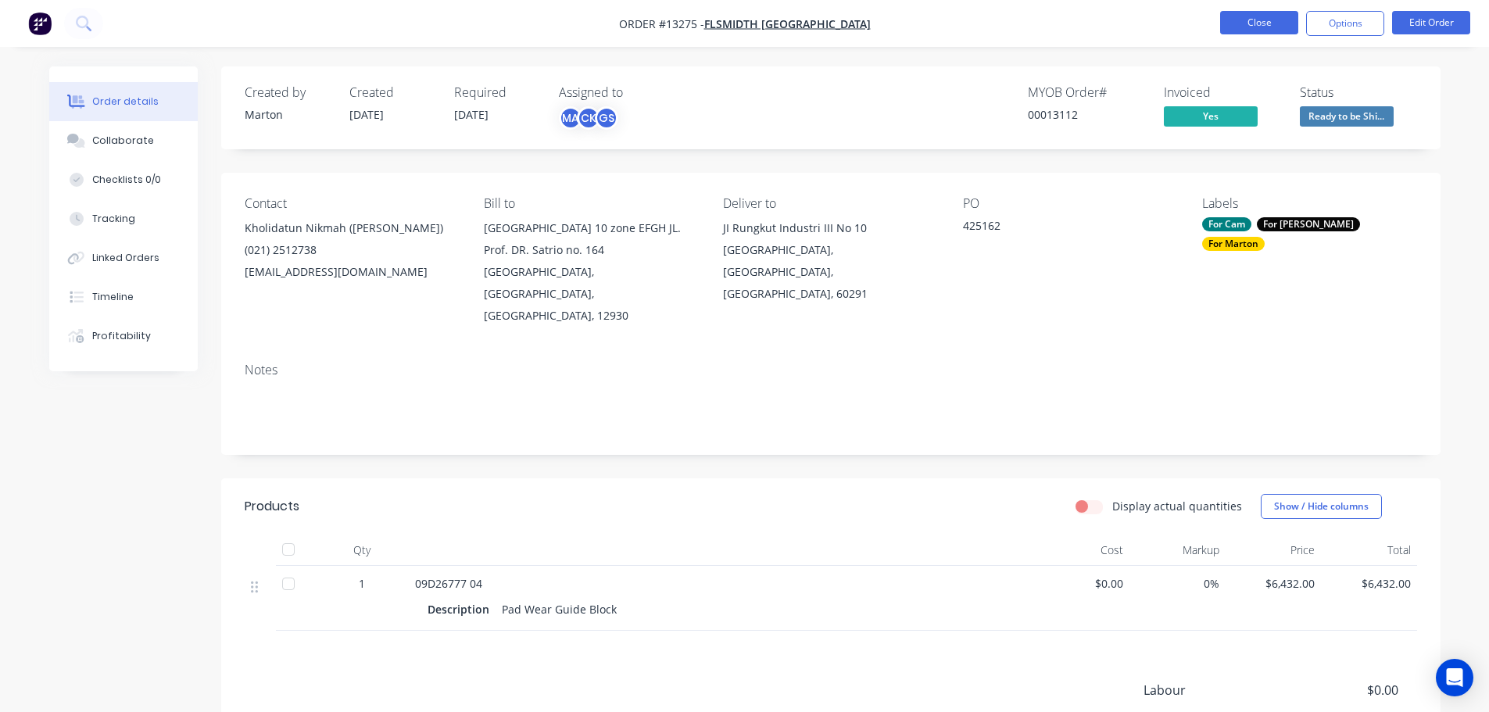
click at [1258, 23] on button "Close" at bounding box center [1259, 22] width 78 height 23
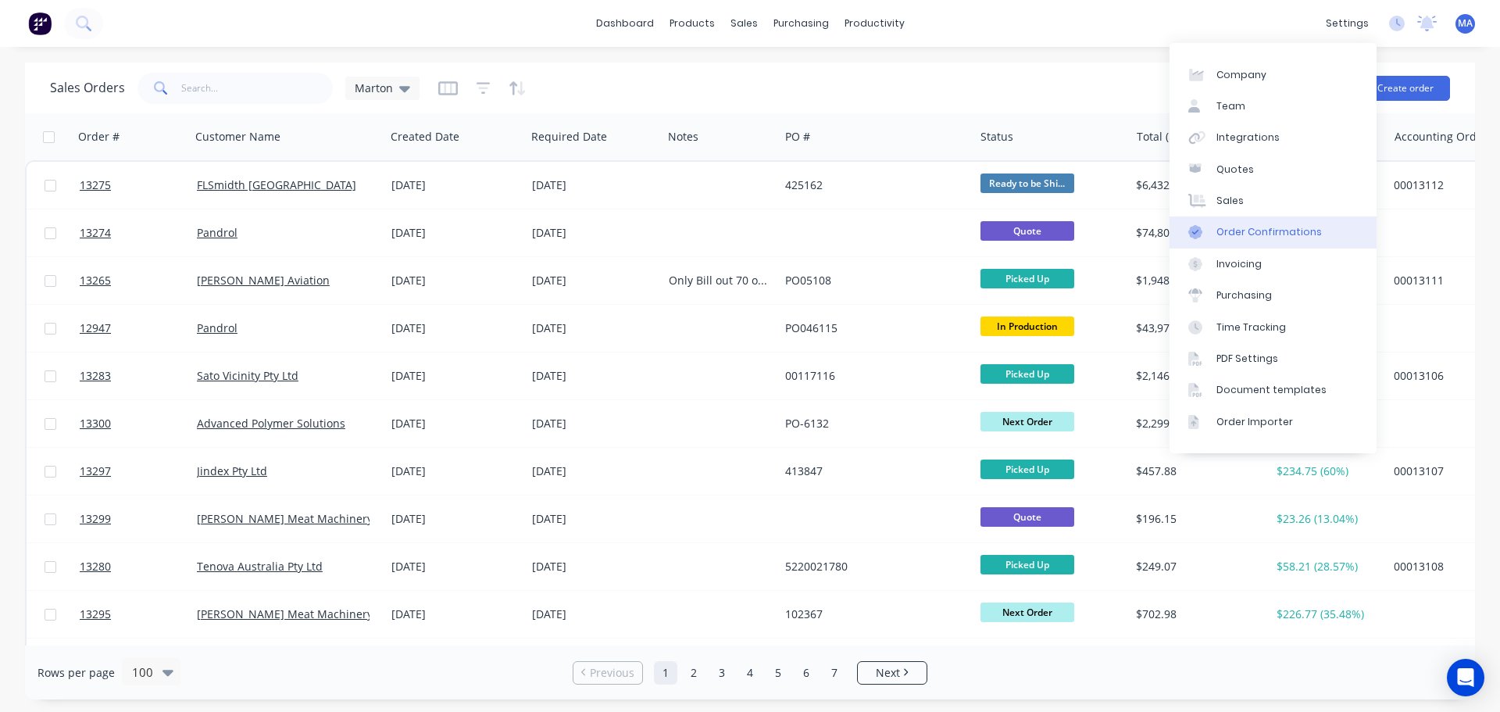
click at [1267, 237] on div "Order Confirmations" at bounding box center [1269, 232] width 105 height 14
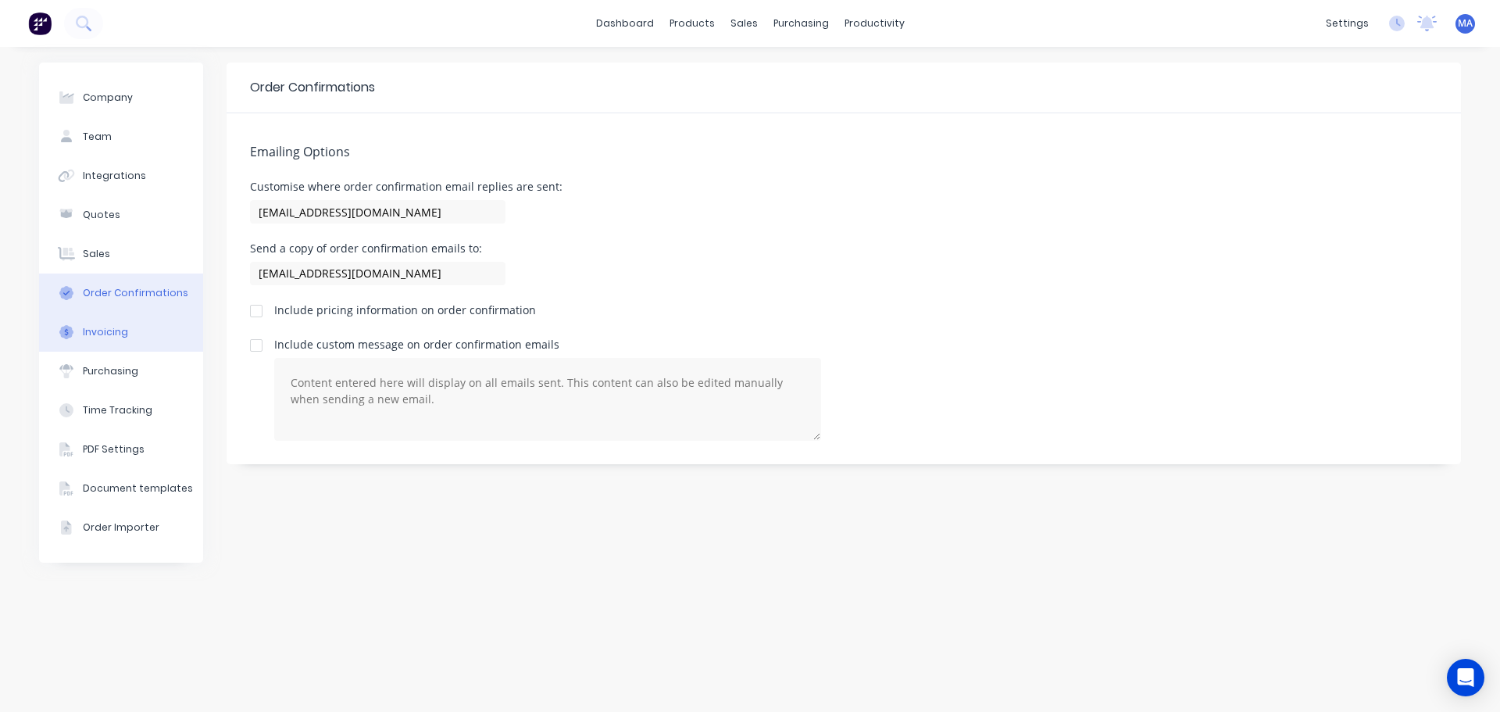
click at [126, 340] on button "Invoicing" at bounding box center [121, 332] width 164 height 39
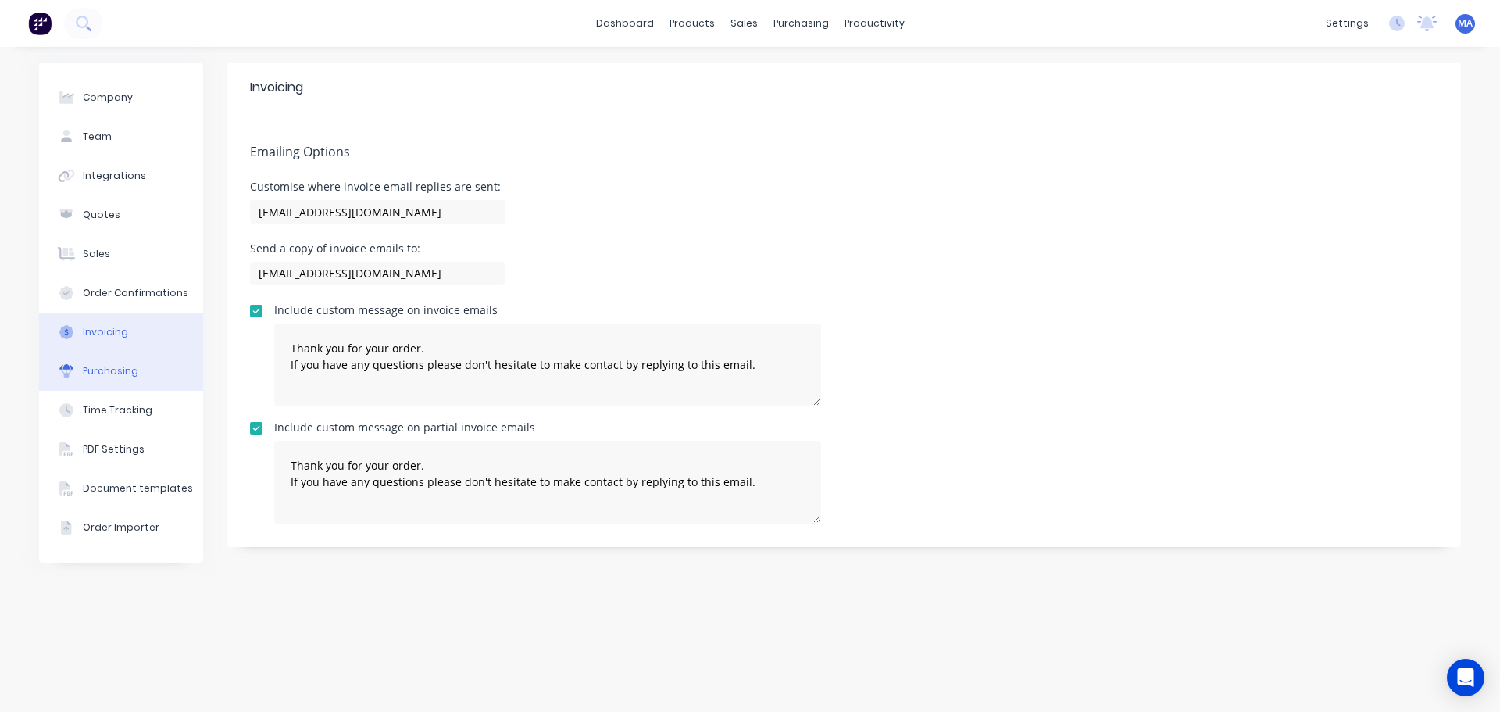
click at [124, 370] on div "Purchasing" at bounding box center [110, 371] width 55 height 14
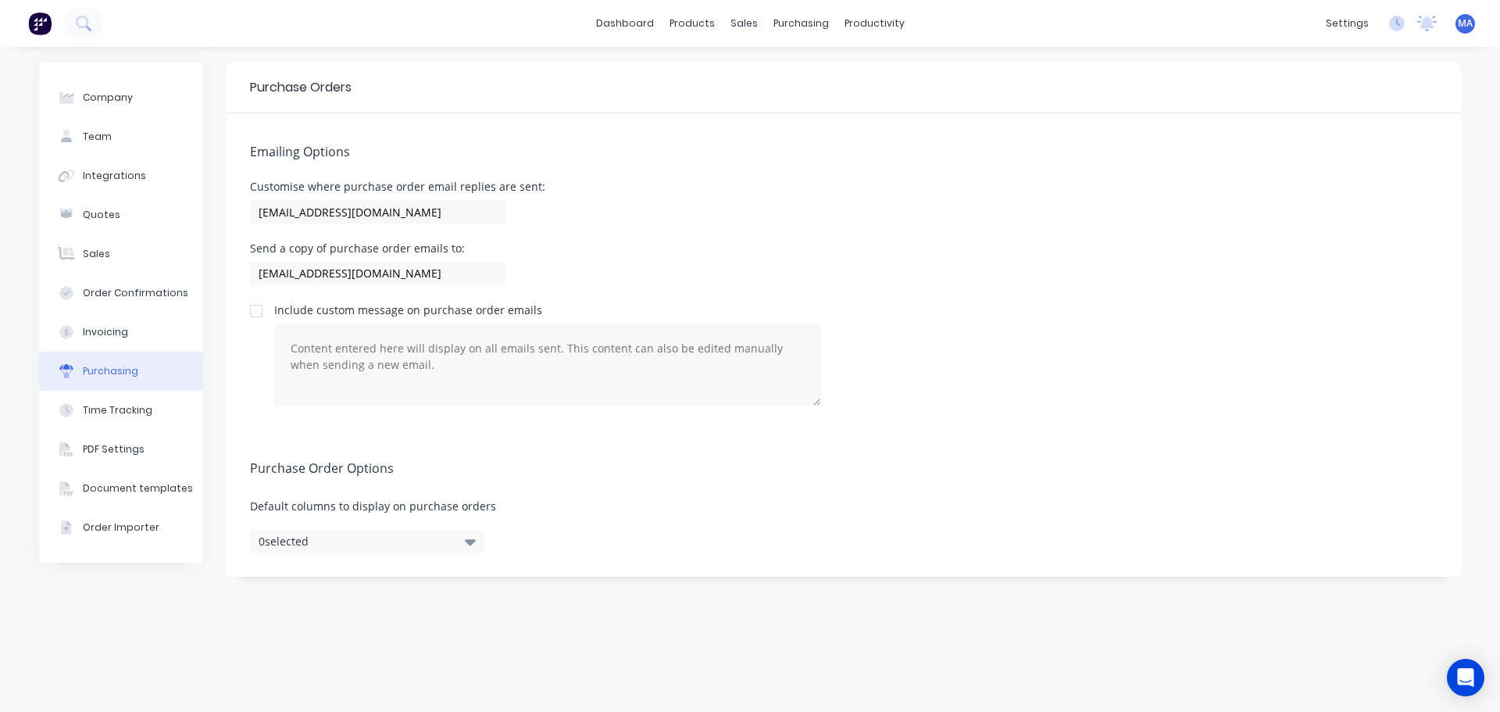
click at [349, 544] on button "0 selected" at bounding box center [367, 541] width 234 height 23
click at [124, 412] on div "Time Tracking" at bounding box center [118, 410] width 70 height 14
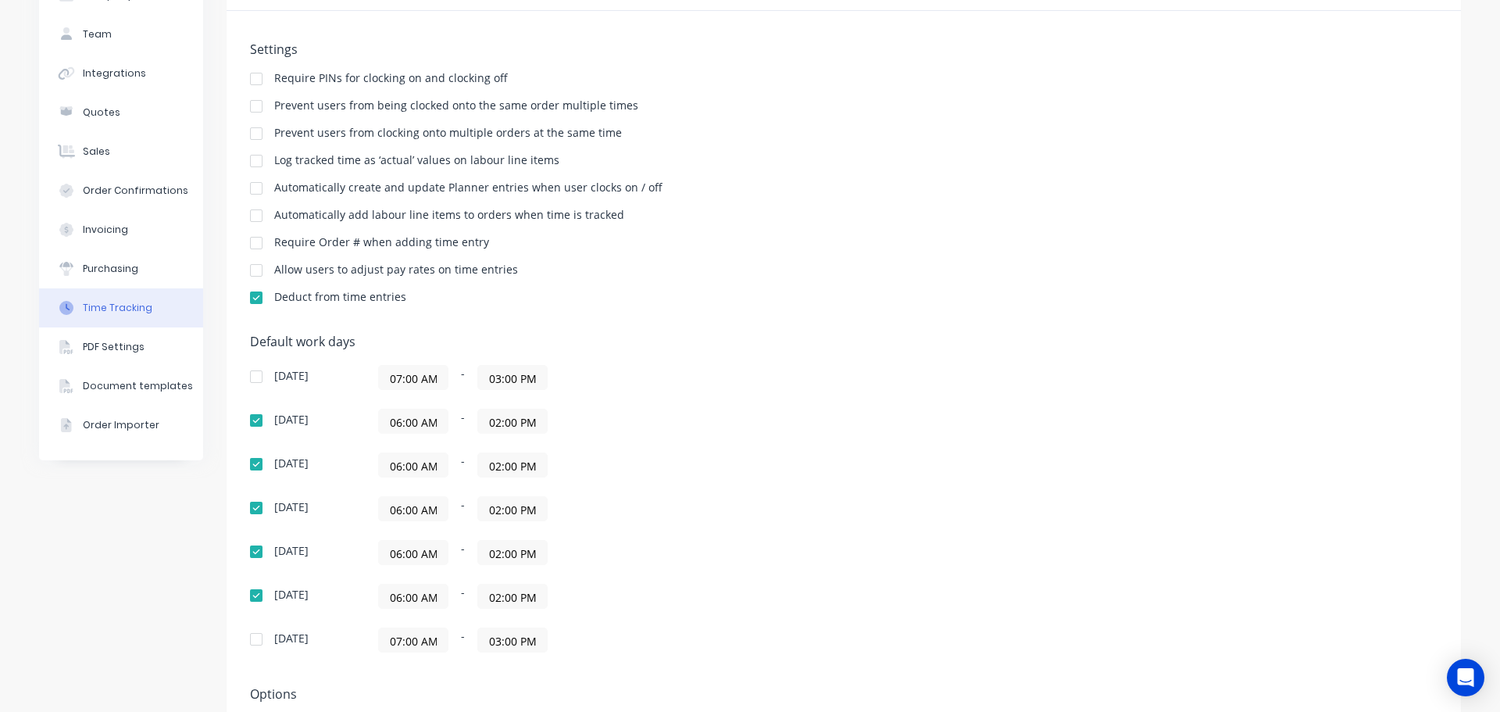
scroll to position [91, 0]
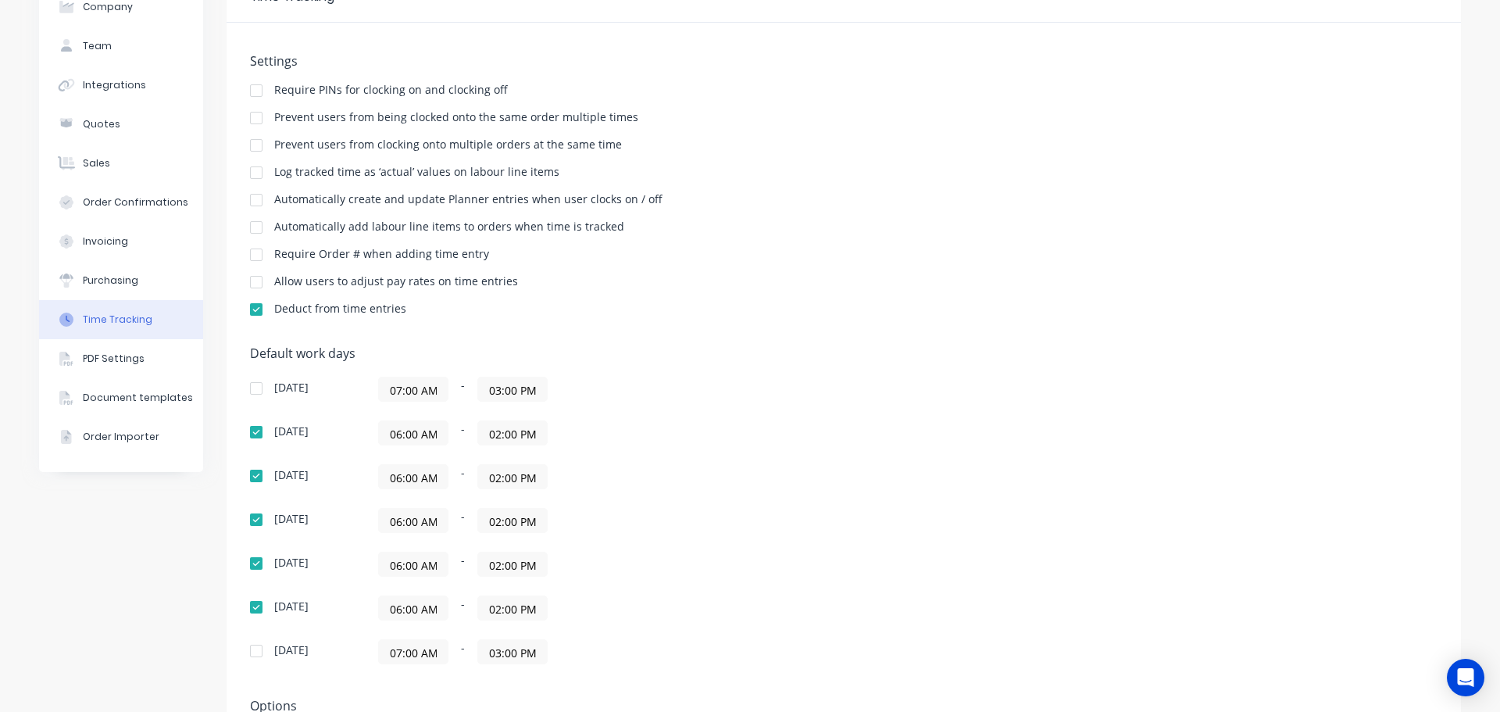
click at [421, 442] on input "06:00 AM" at bounding box center [413, 432] width 69 height 23
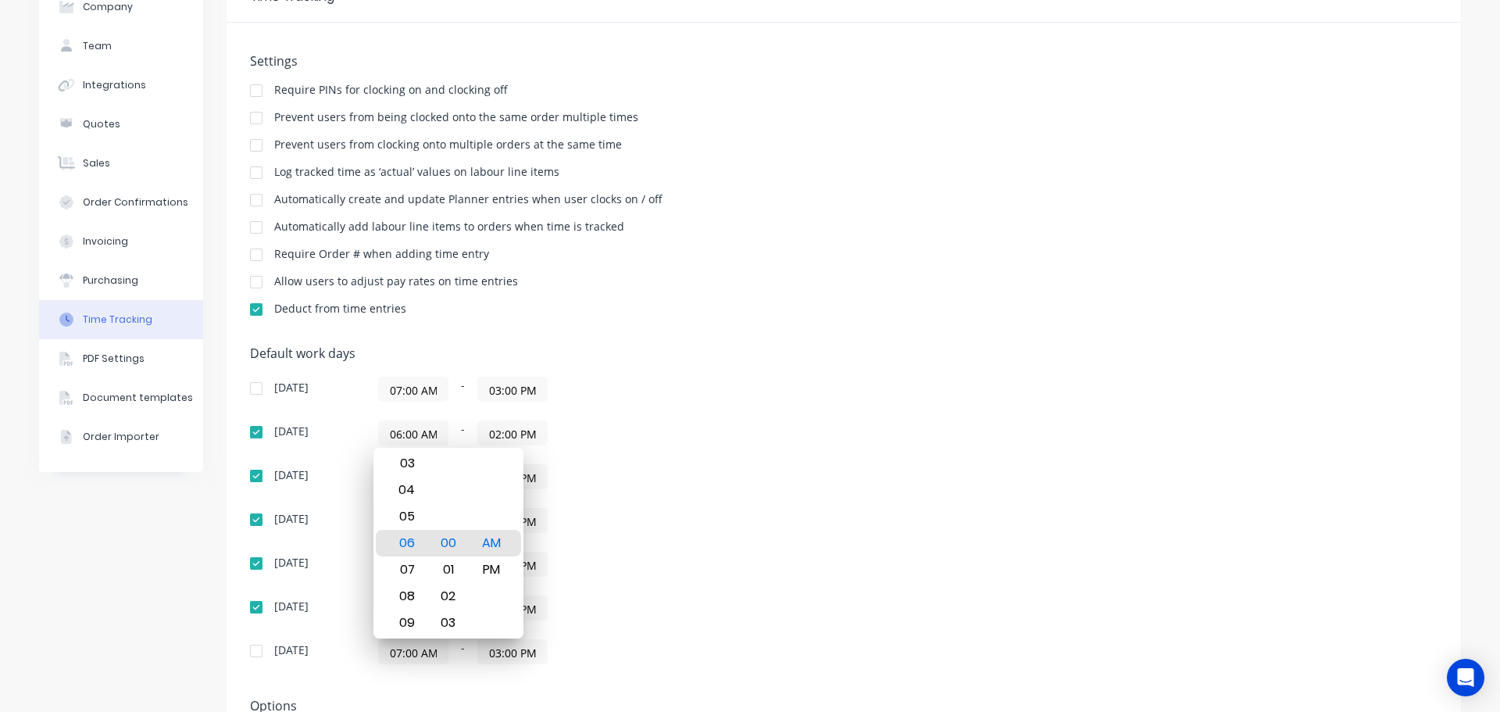
click at [423, 442] on input "06:00 AM" at bounding box center [413, 432] width 69 height 23
click at [413, 575] on div "07" at bounding box center [405, 569] width 38 height 27
type input "07:00 AM"
click at [504, 434] on input "02:00 PM" at bounding box center [512, 432] width 69 height 23
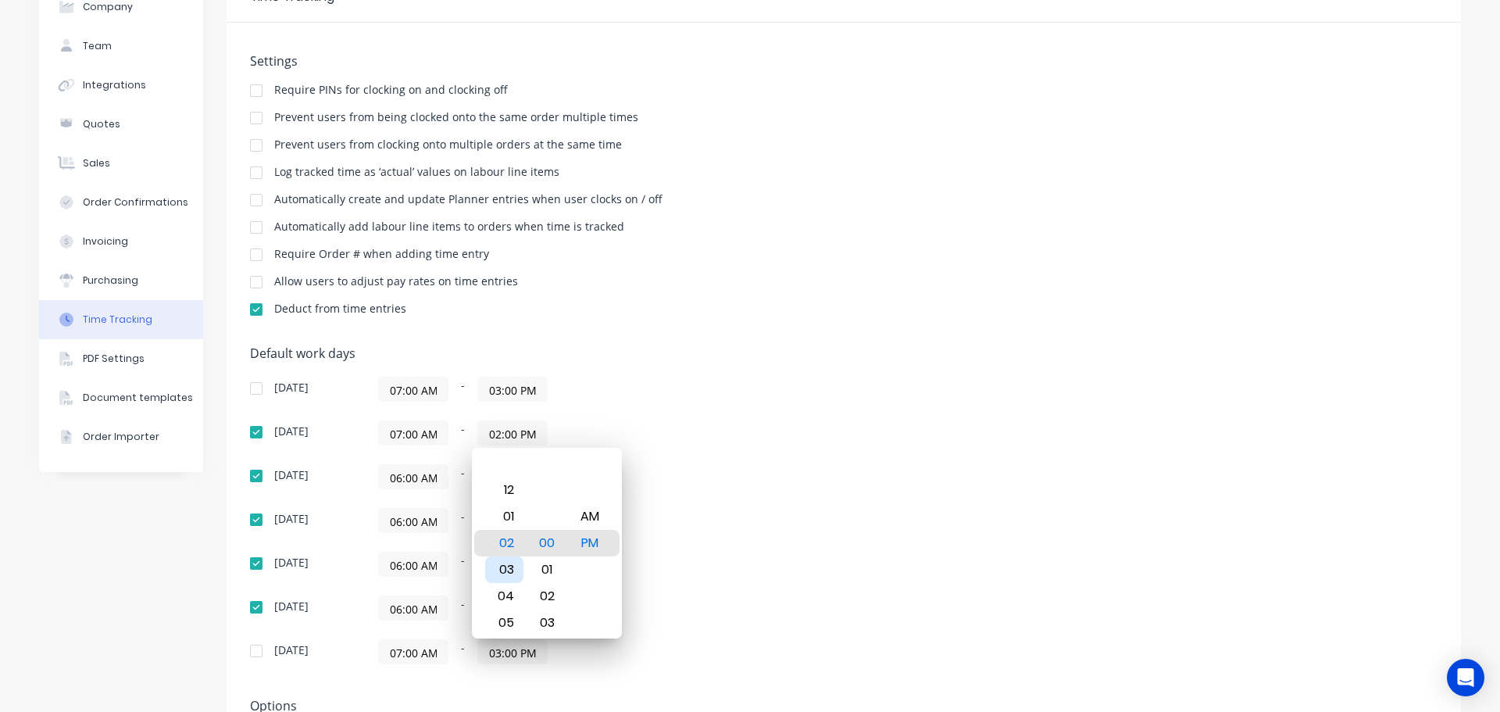
click at [509, 571] on div "03" at bounding box center [504, 569] width 38 height 27
type input "03:00 PM"
click at [403, 469] on input "06:00 AM" at bounding box center [413, 476] width 69 height 23
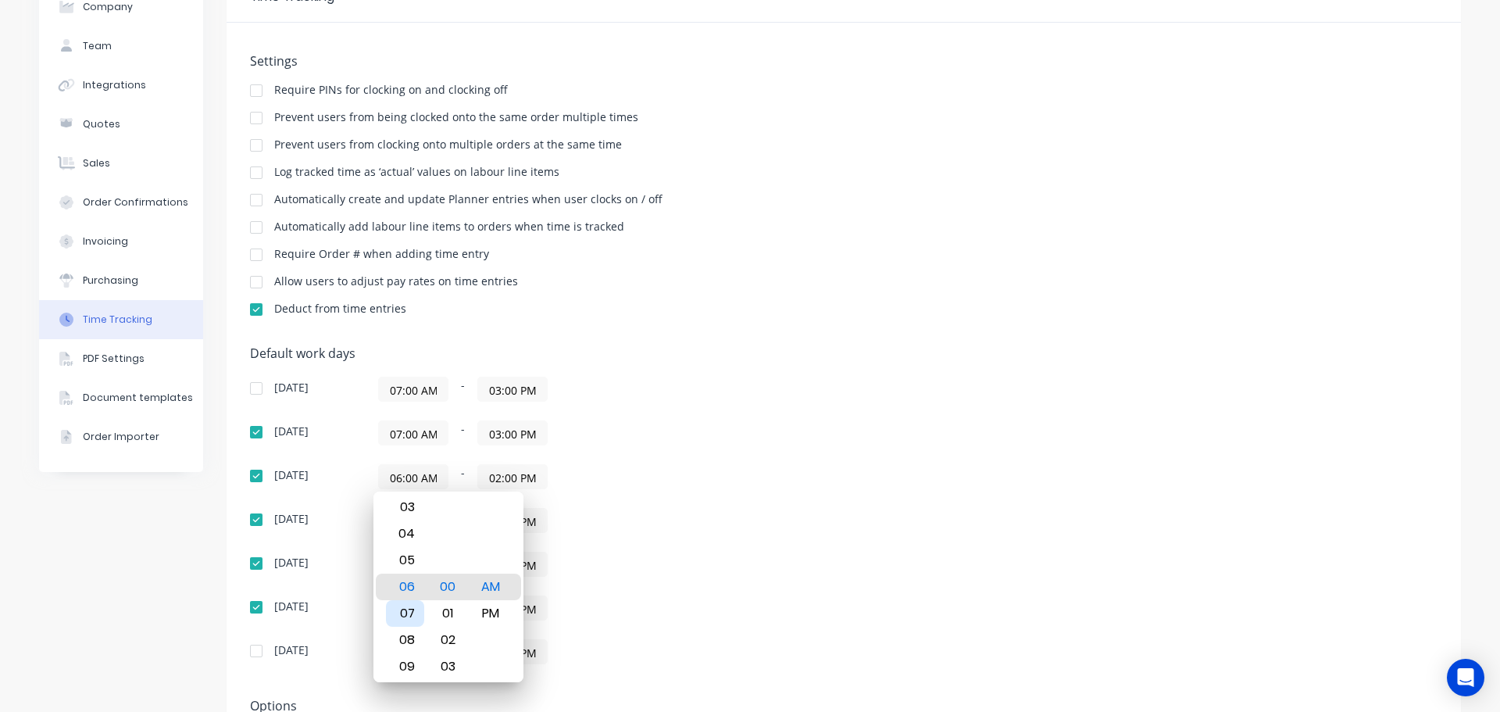
click at [402, 603] on div "07" at bounding box center [405, 613] width 38 height 27
type input "07:00 AM"
click at [502, 485] on input "02:00 PM" at bounding box center [512, 476] width 69 height 23
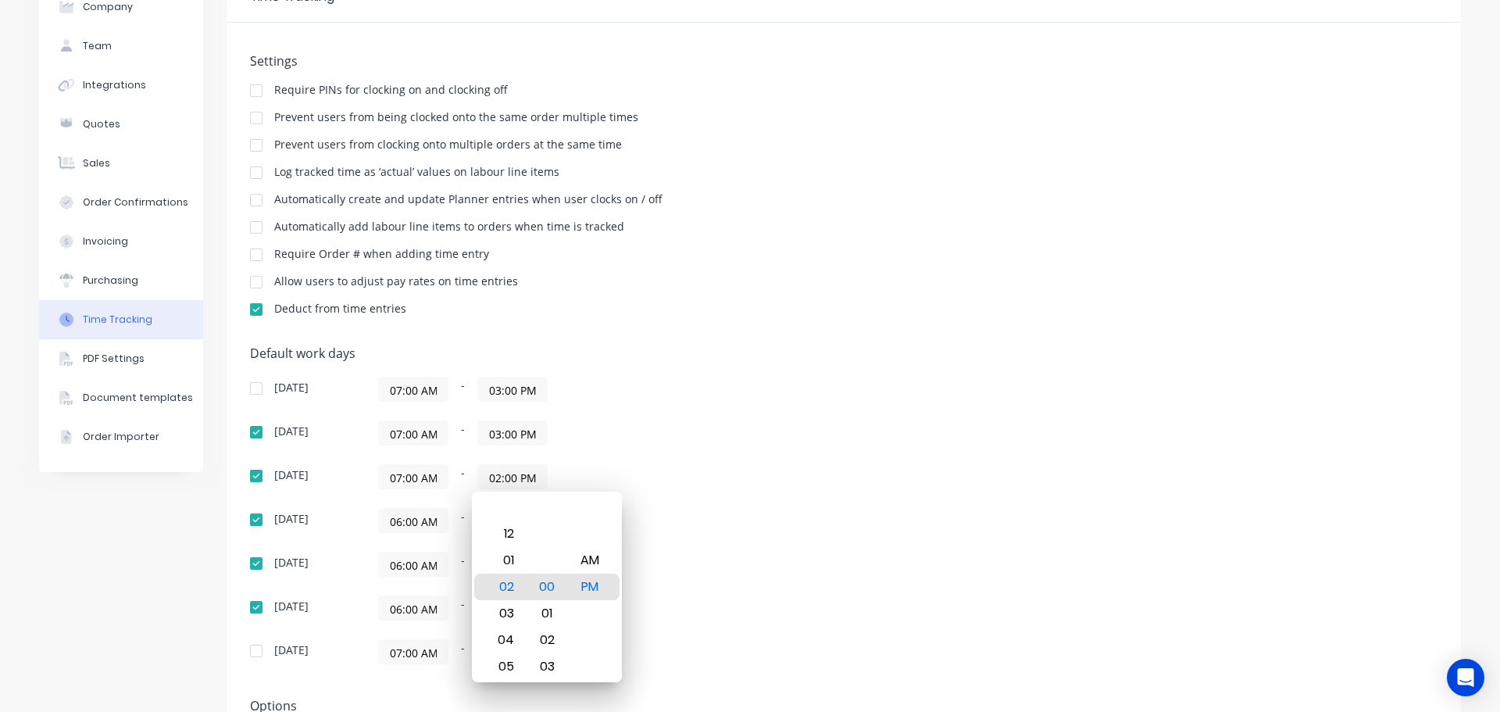
scroll to position [0, 0]
click at [495, 610] on div "03" at bounding box center [504, 613] width 38 height 27
type input "03:00 PM"
click at [396, 522] on input "06:00 AM" at bounding box center [413, 520] width 69 height 23
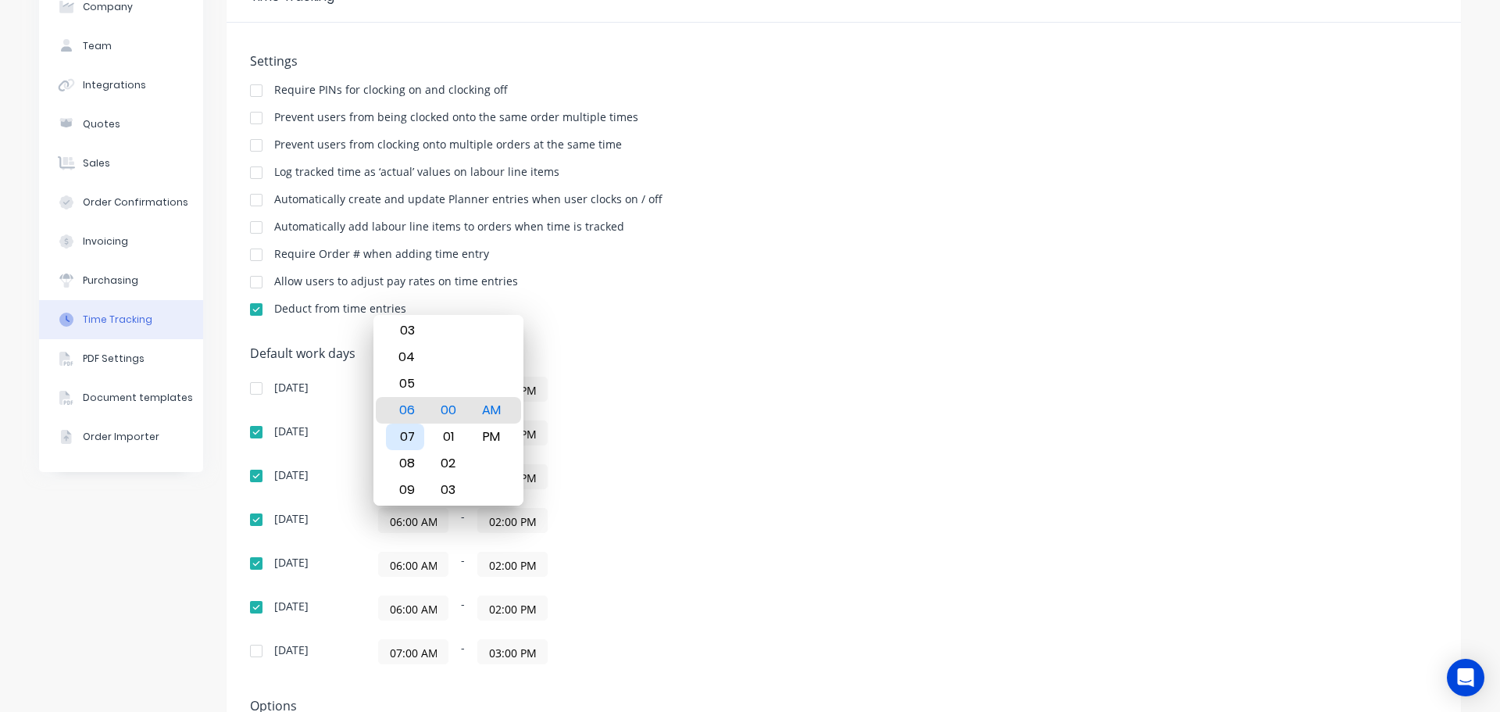
click at [402, 438] on div "07" at bounding box center [405, 437] width 38 height 27
type input "07:00 AM"
click at [511, 520] on input "02:00 PM" at bounding box center [512, 520] width 69 height 23
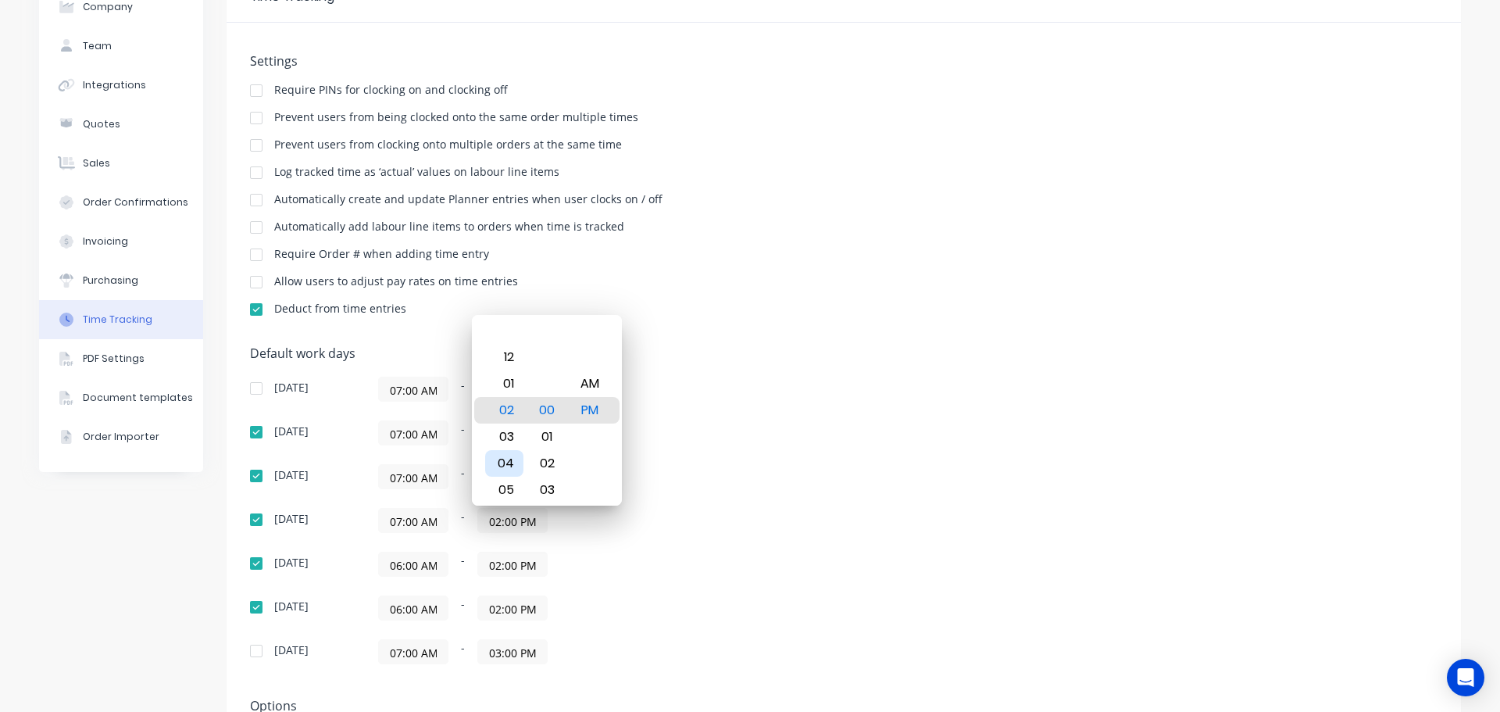
click at [505, 443] on div "03" at bounding box center [504, 437] width 38 height 27
type input "03:00 PM"
click at [400, 559] on input "06:00 AM" at bounding box center [413, 564] width 69 height 23
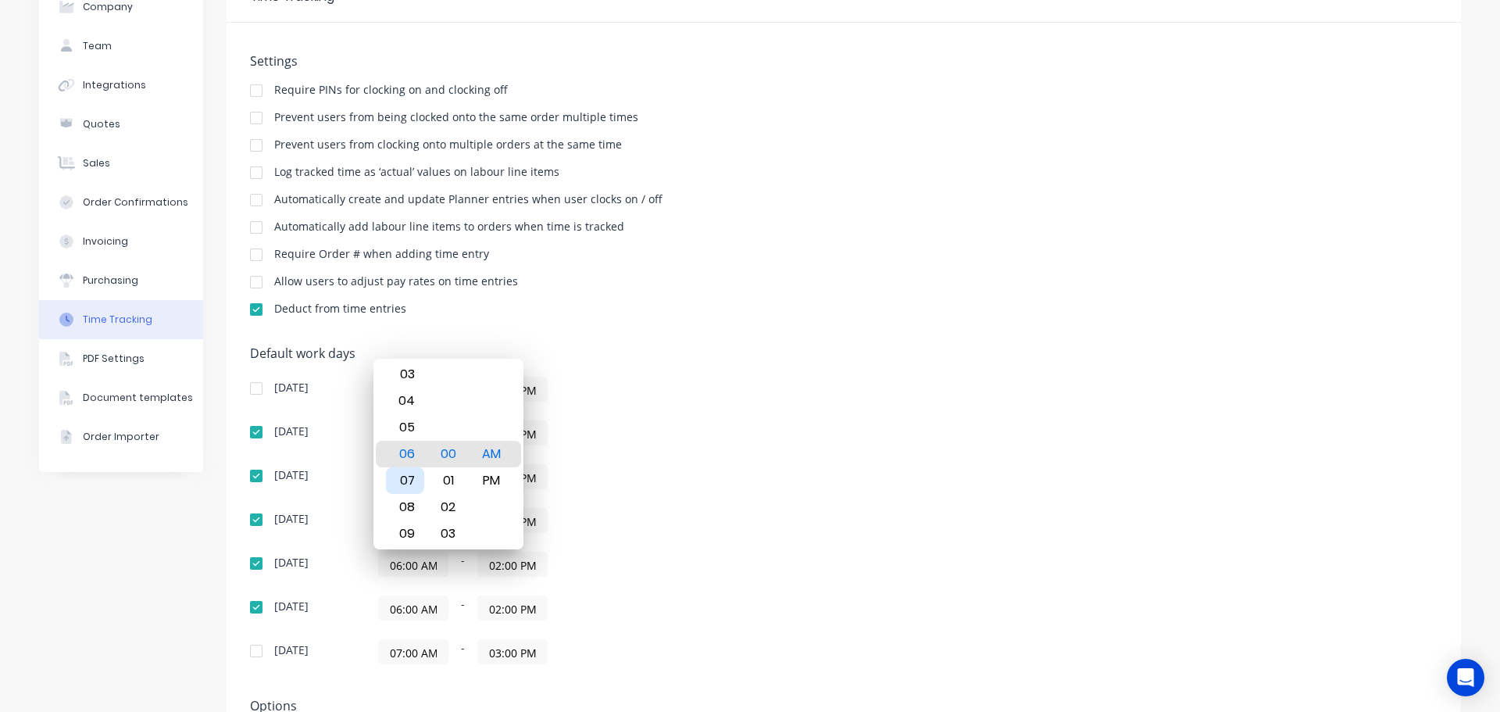
click at [408, 475] on div "07" at bounding box center [405, 480] width 38 height 27
type input "07:00 AM"
click at [500, 565] on input "02:00 PM" at bounding box center [512, 564] width 69 height 23
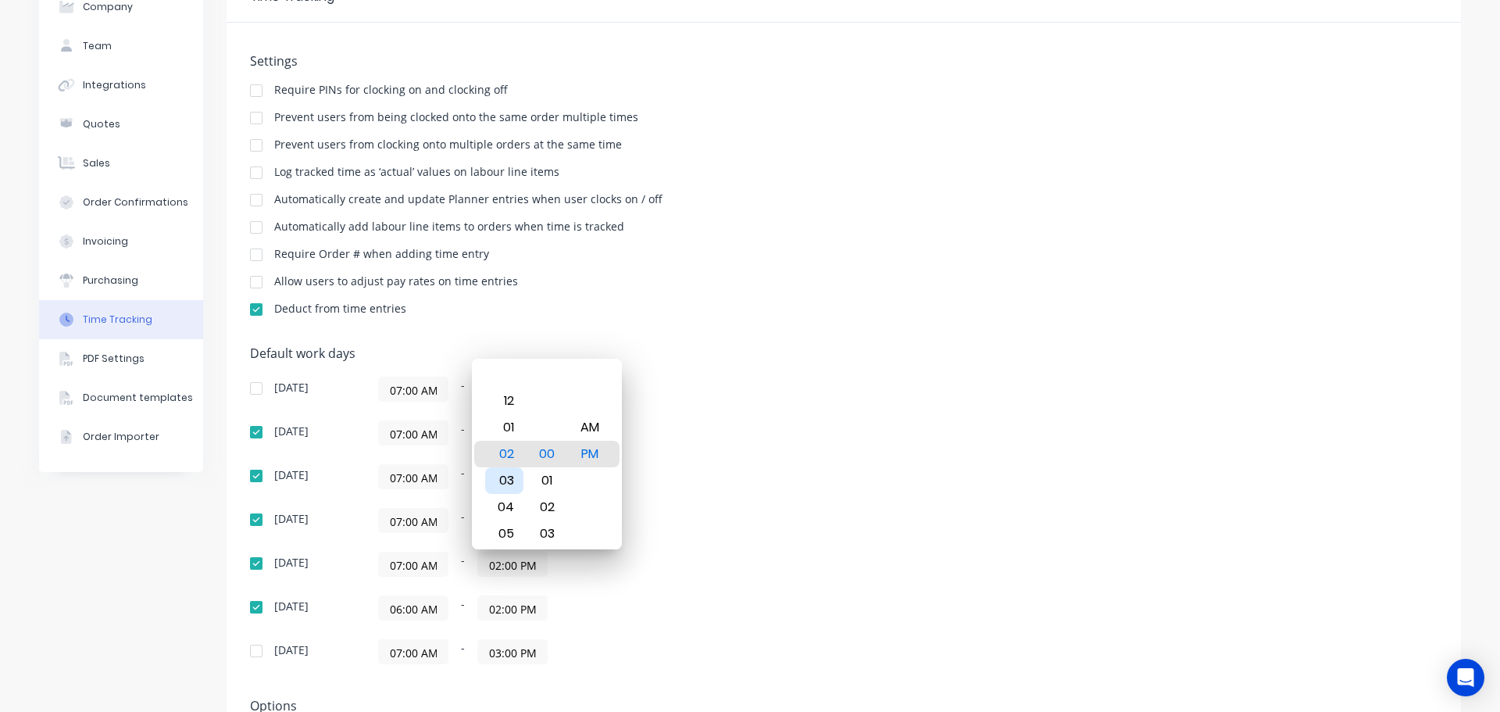
click at [509, 479] on div "03" at bounding box center [504, 480] width 38 height 27
type input "03:00 PM"
click at [402, 604] on input "06:00 AM" at bounding box center [413, 607] width 69 height 23
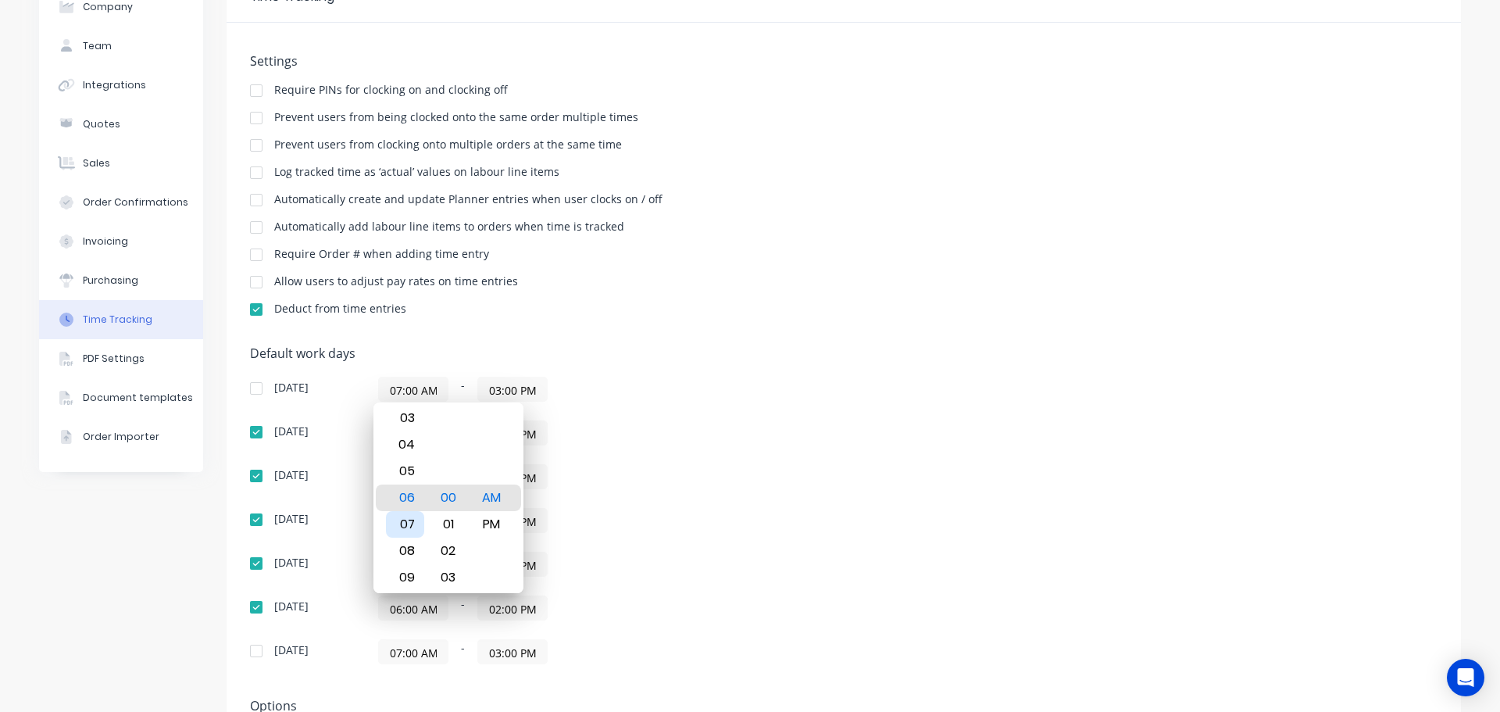
click at [404, 517] on div "07" at bounding box center [405, 524] width 38 height 27
type input "07:00 AM"
click at [514, 608] on input "02:00 PM" at bounding box center [512, 607] width 69 height 23
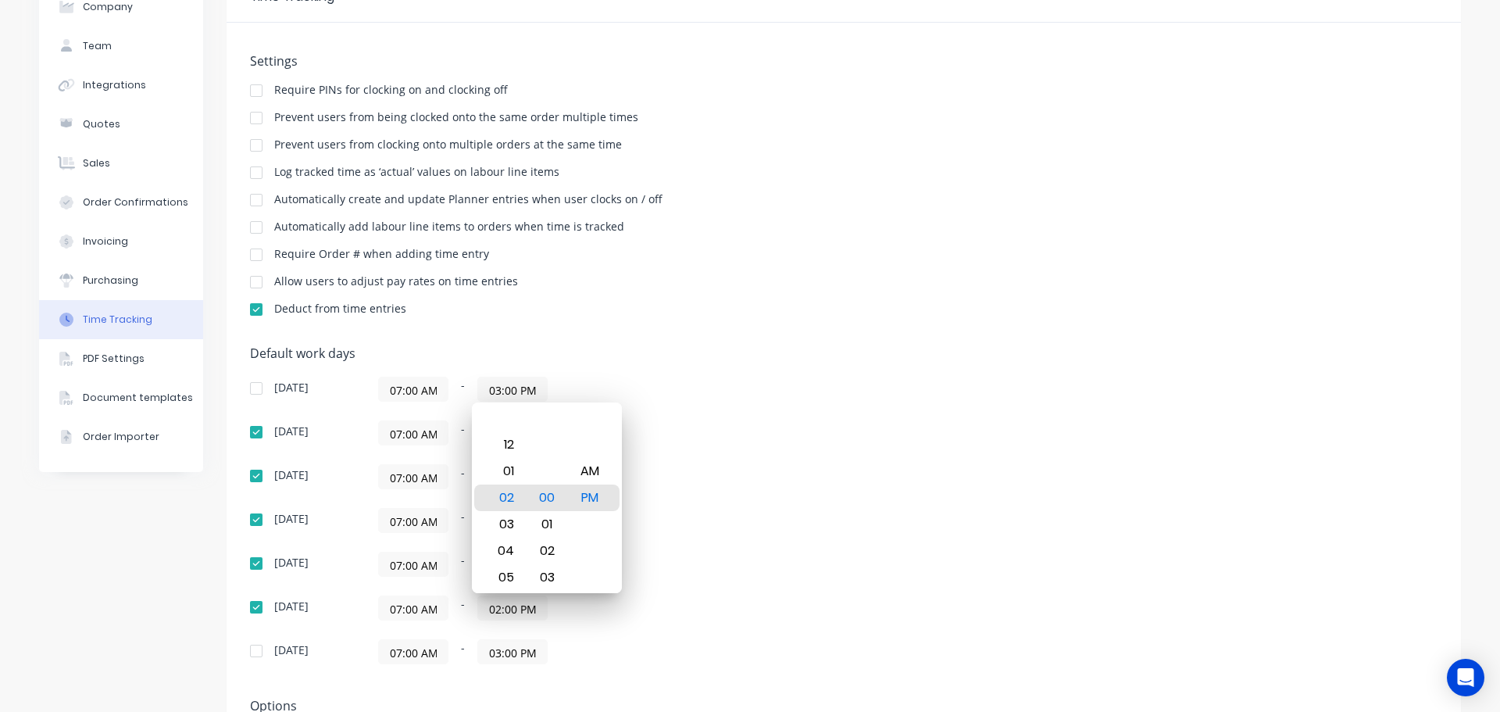
click at [492, 528] on div "03" at bounding box center [504, 524] width 38 height 27
type input "03:00 PM"
click at [620, 634] on div "Sunday 07:00 AM - 03:00 PM Monday 07:00 AM - 03:00 PM Tuesday 07:00 AM - 03:00 …" at bounding box center [523, 521] width 547 height 288
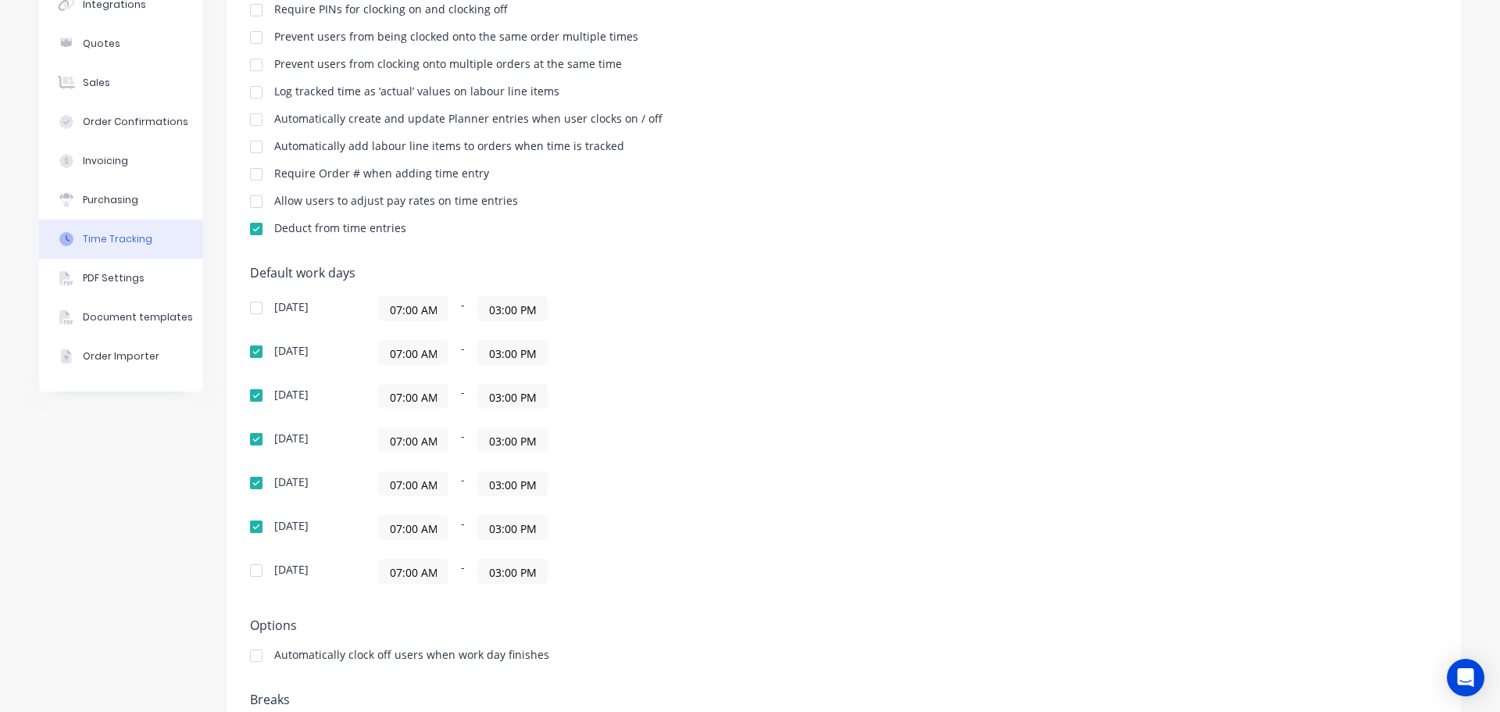
scroll to position [247, 0]
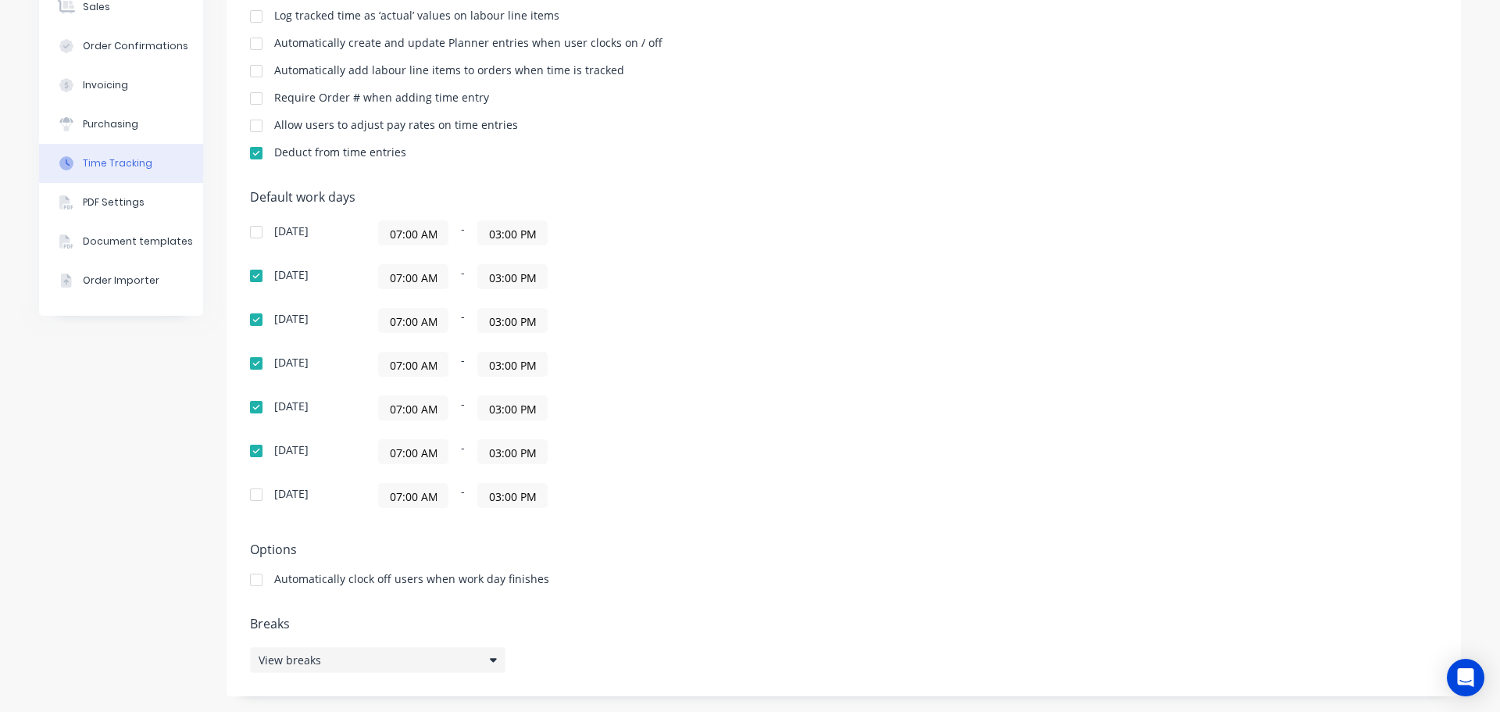
click at [374, 658] on div "View breaks" at bounding box center [378, 660] width 256 height 26
click at [459, 653] on div "View breaks" at bounding box center [378, 660] width 256 height 26
click at [608, 589] on button "Add break" at bounding box center [632, 585] width 195 height 25
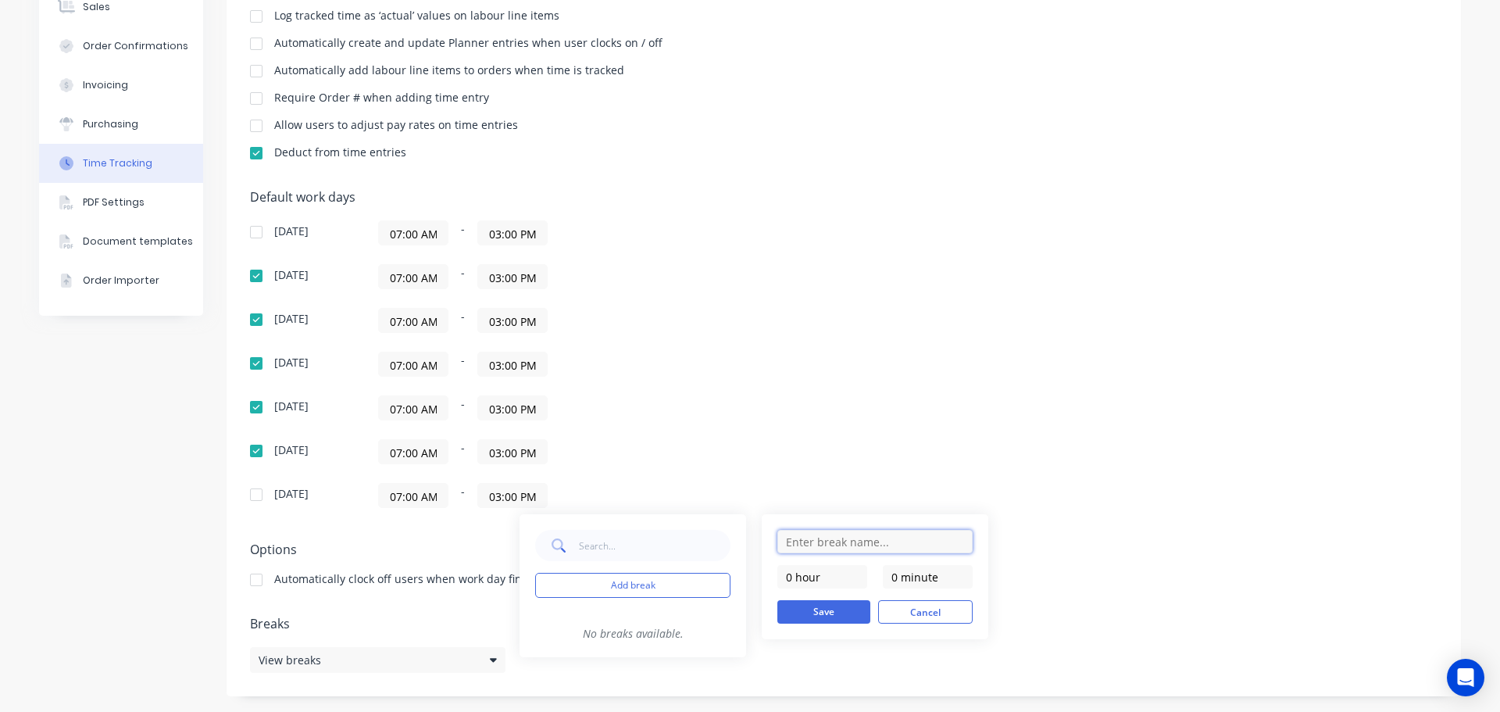
click at [839, 539] on input "text" at bounding box center [875, 541] width 195 height 23
click at [928, 617] on button "Cancel" at bounding box center [925, 611] width 95 height 23
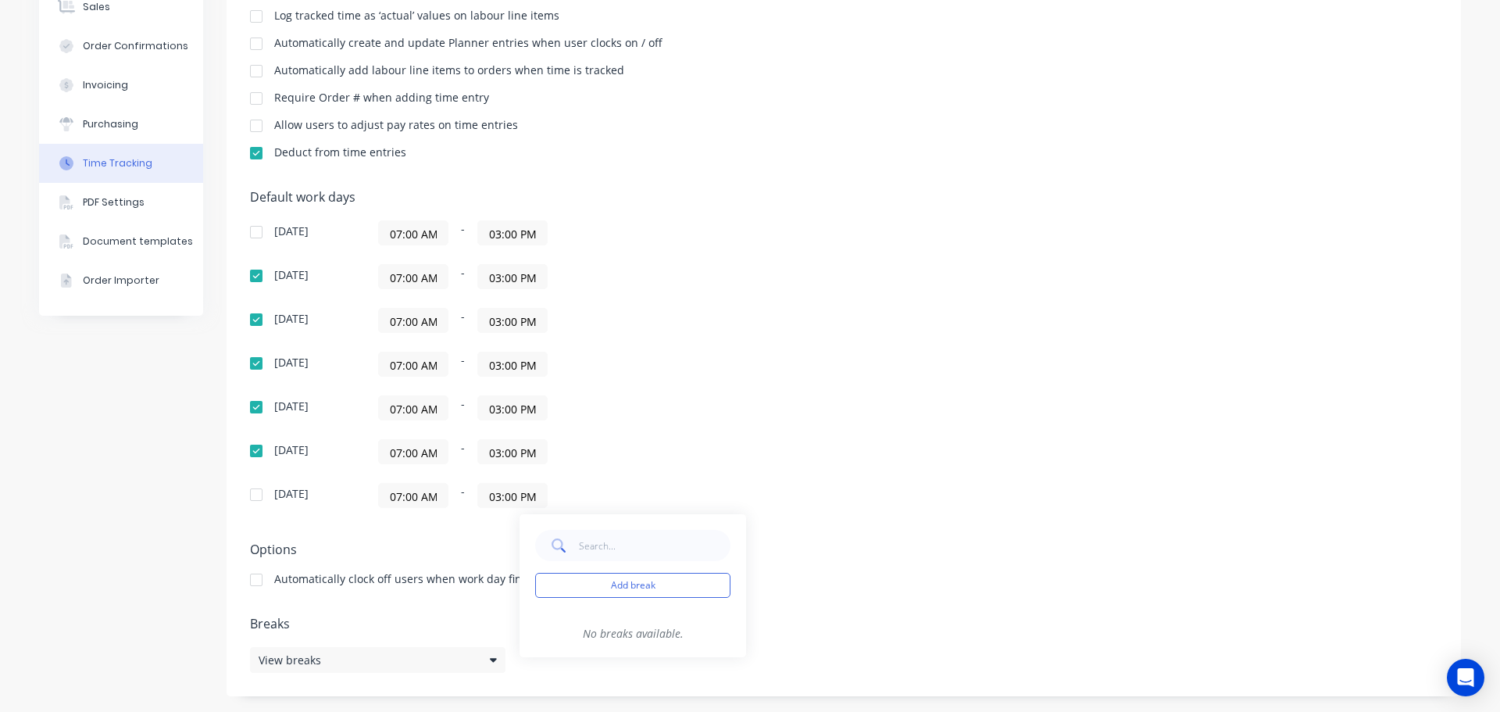
click at [767, 470] on div "Sunday 07:00 AM - 03:00 PM Monday 07:00 AM - 03:00 PM Tuesday 07:00 AM - 03:00 …" at bounding box center [523, 364] width 547 height 288
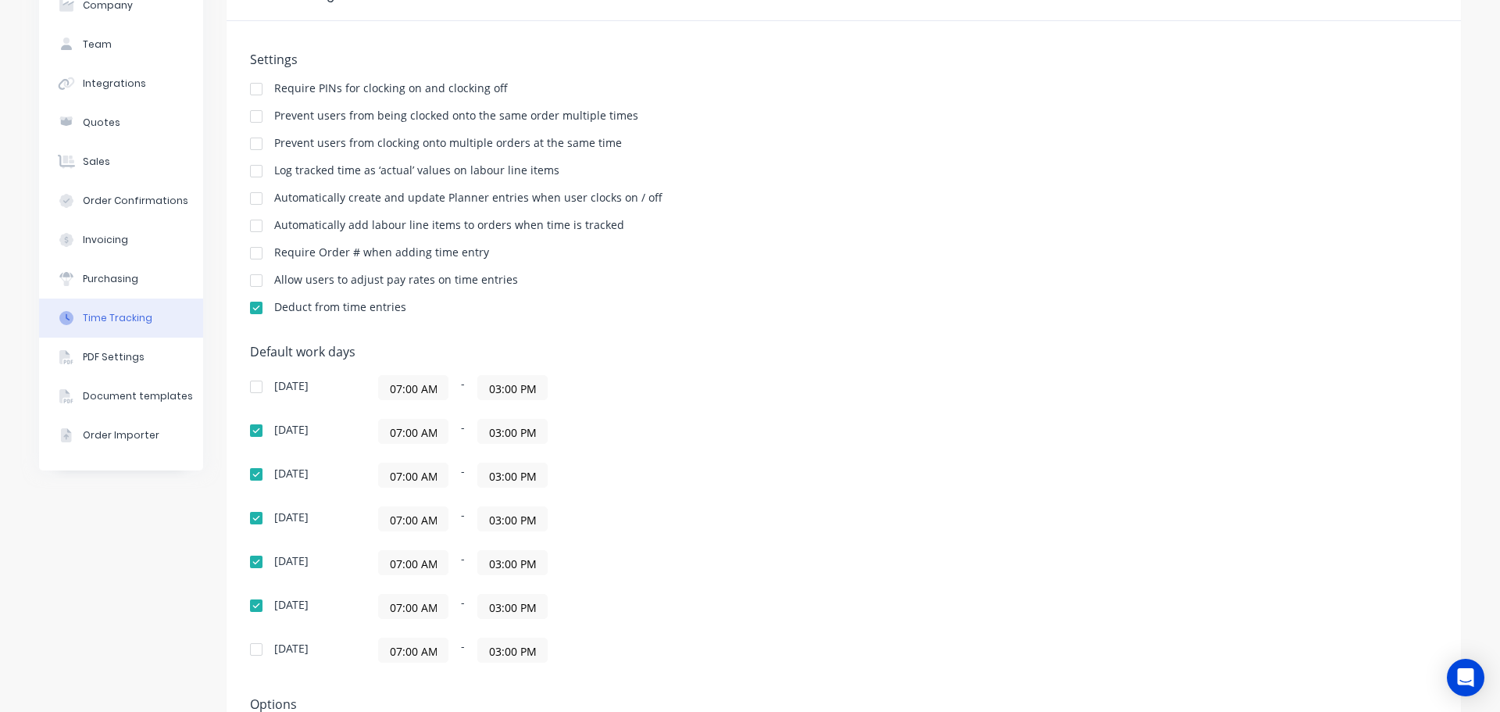
scroll to position [91, 0]
click at [116, 284] on div "Purchasing" at bounding box center [110, 281] width 55 height 14
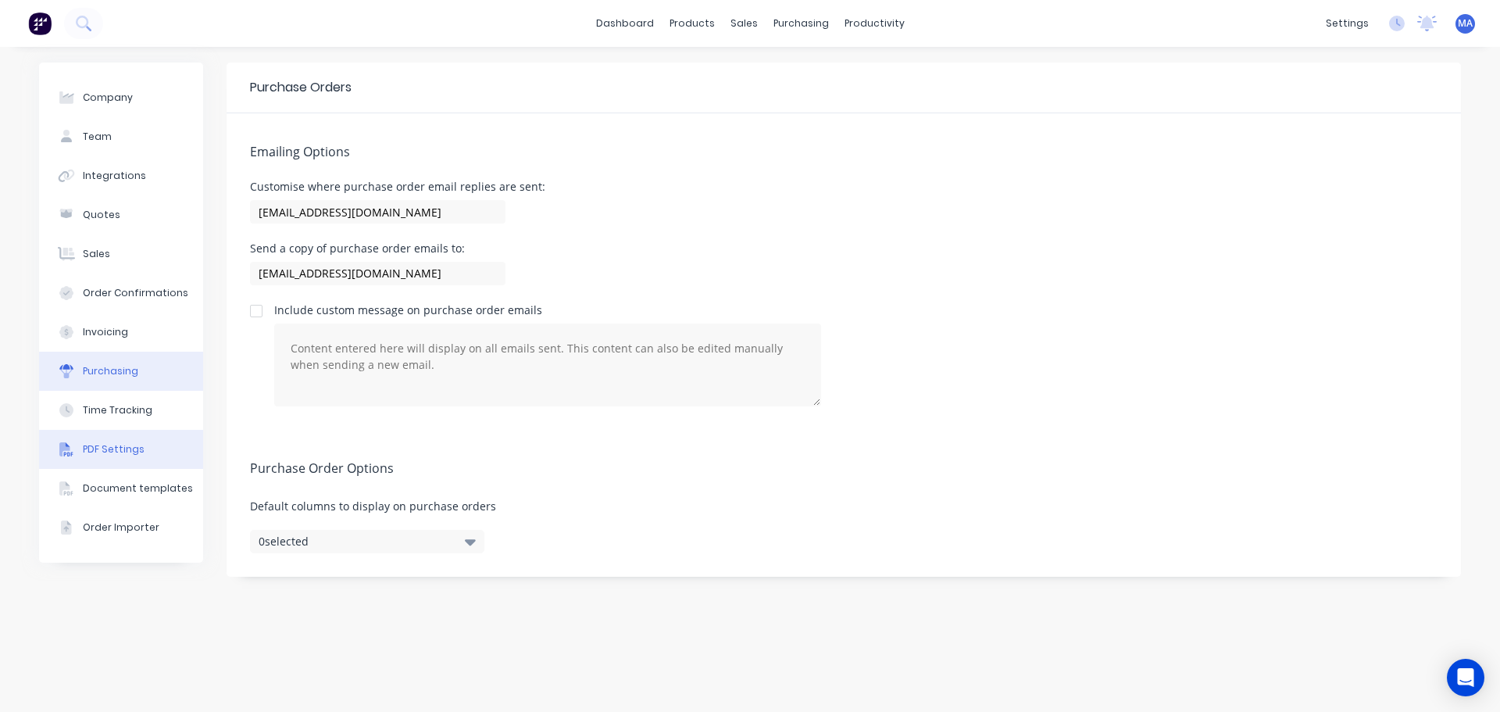
click at [108, 438] on button "PDF Settings" at bounding box center [121, 449] width 164 height 39
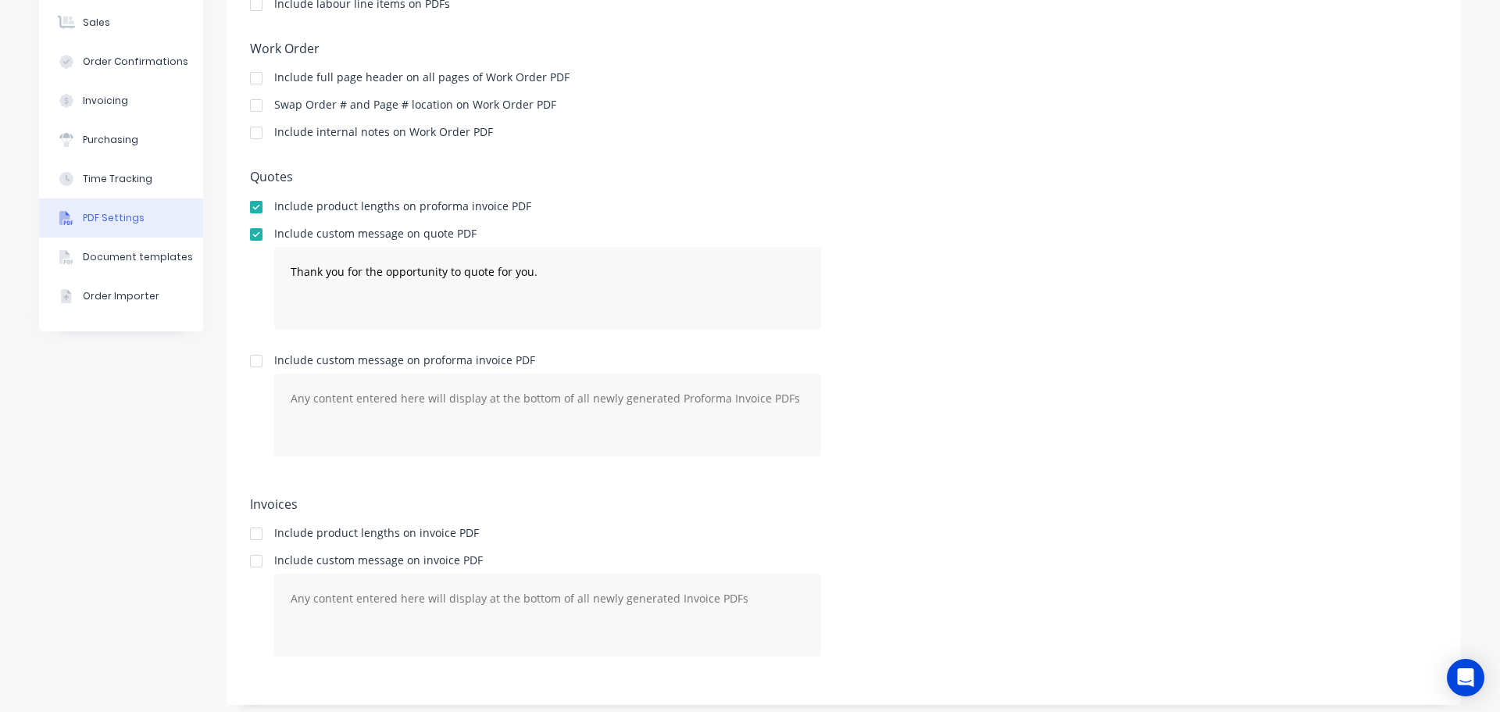
scroll to position [240, 0]
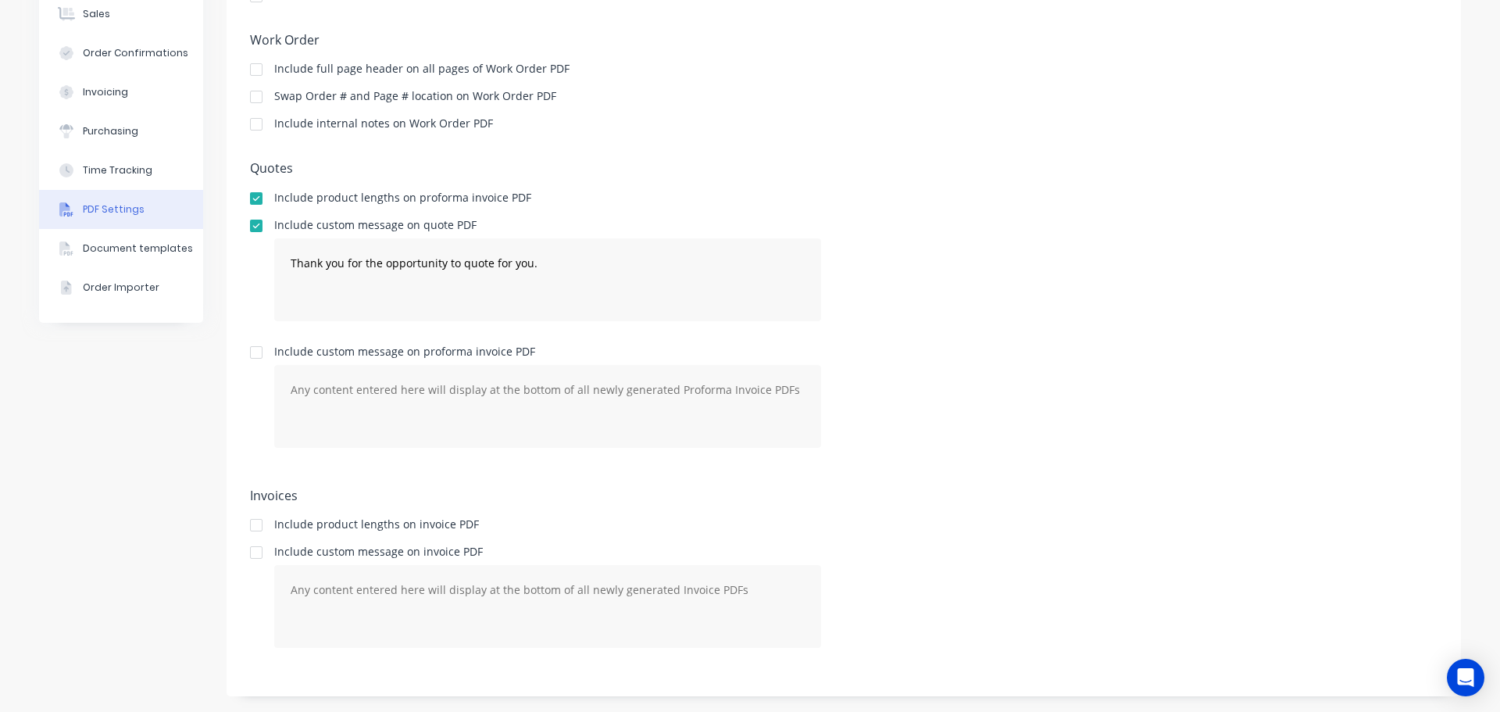
click at [250, 554] on div at bounding box center [256, 552] width 31 height 31
click at [346, 588] on textarea at bounding box center [547, 606] width 547 height 83
click at [249, 552] on div at bounding box center [256, 552] width 31 height 31
click at [434, 497] on h5 "Invoices" at bounding box center [844, 495] width 1188 height 15
click at [142, 252] on div "Document templates" at bounding box center [138, 248] width 110 height 14
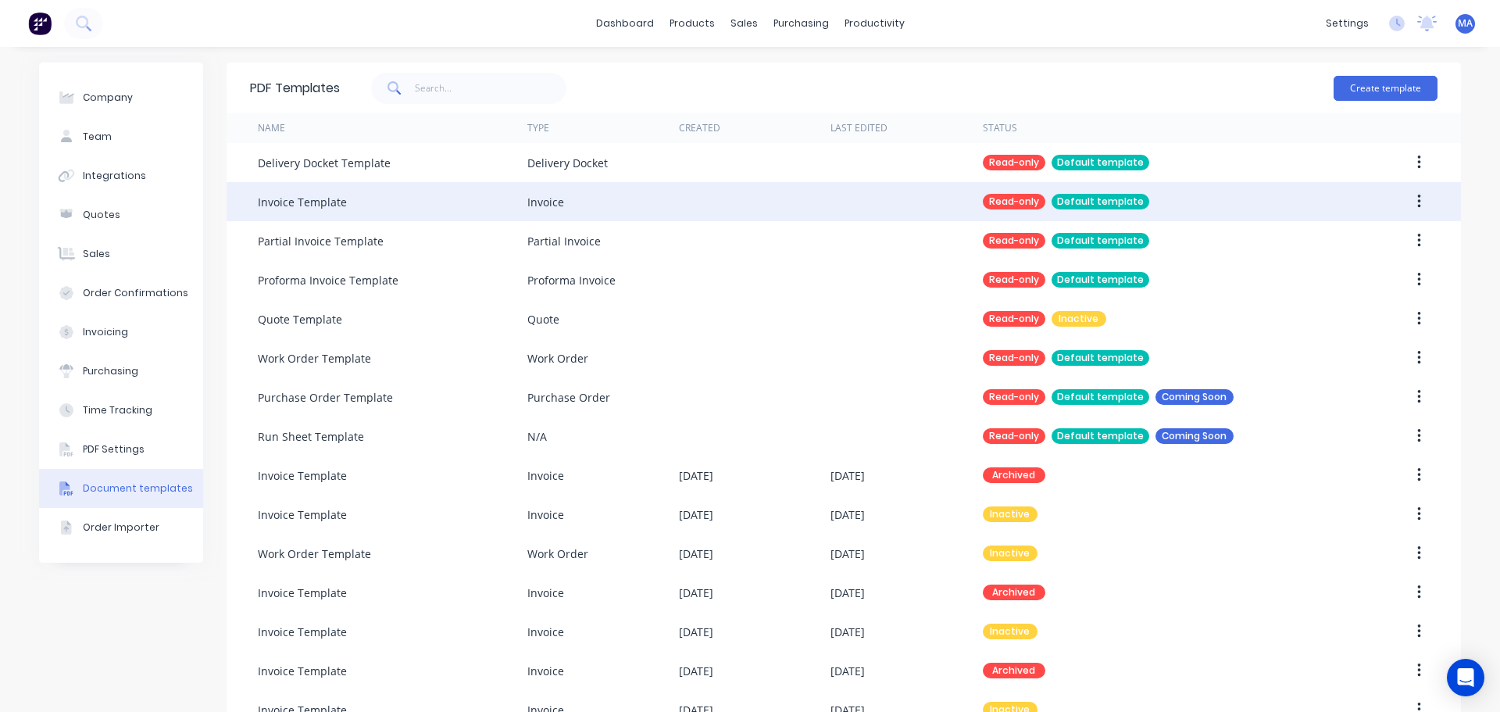
click at [1411, 198] on button "button" at bounding box center [1419, 202] width 37 height 28
click at [577, 212] on div "Invoice" at bounding box center [603, 201] width 152 height 39
click at [738, 217] on div at bounding box center [755, 201] width 152 height 39
drag, startPoint x: 738, startPoint y: 209, endPoint x: 698, endPoint y: 204, distance: 40.1
click at [698, 204] on div at bounding box center [755, 201] width 152 height 39
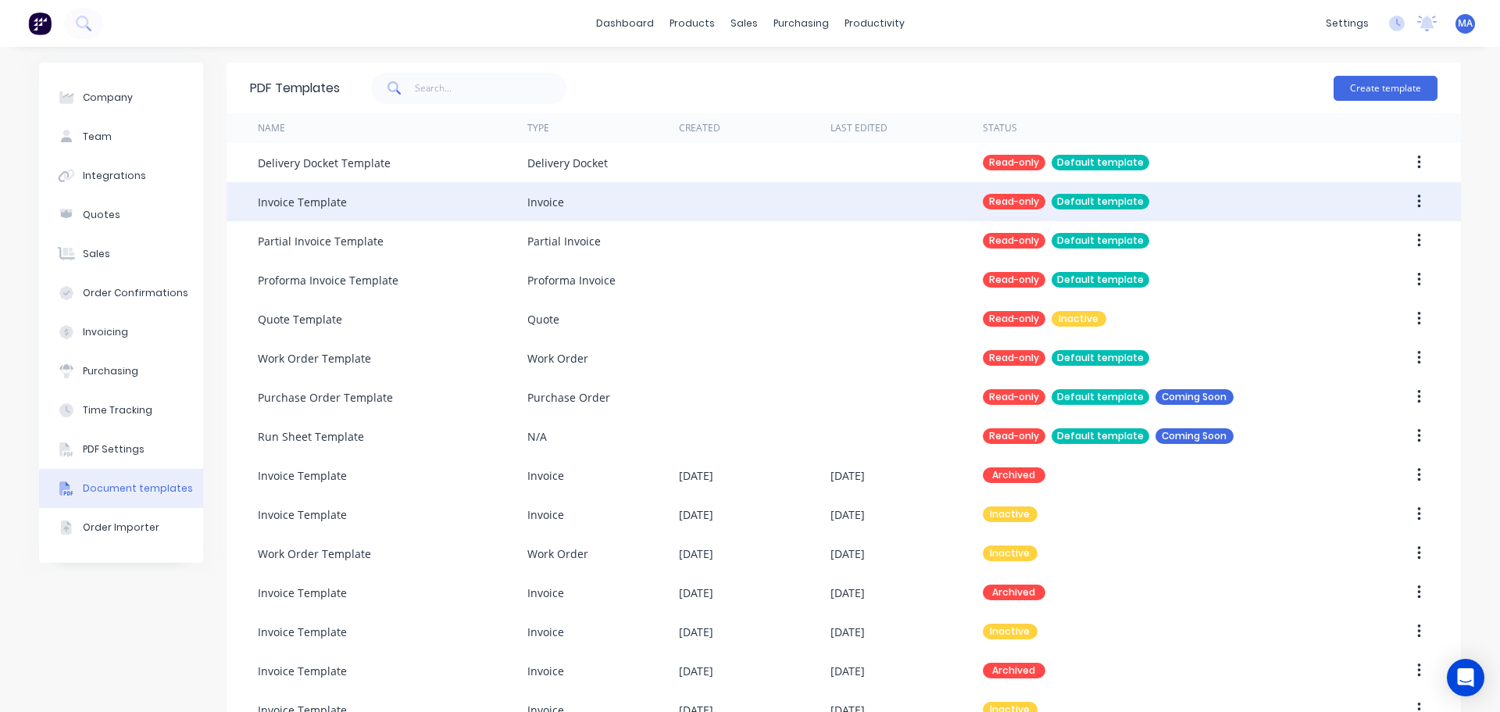
click at [1418, 202] on icon "button" at bounding box center [1419, 202] width 3 height 14
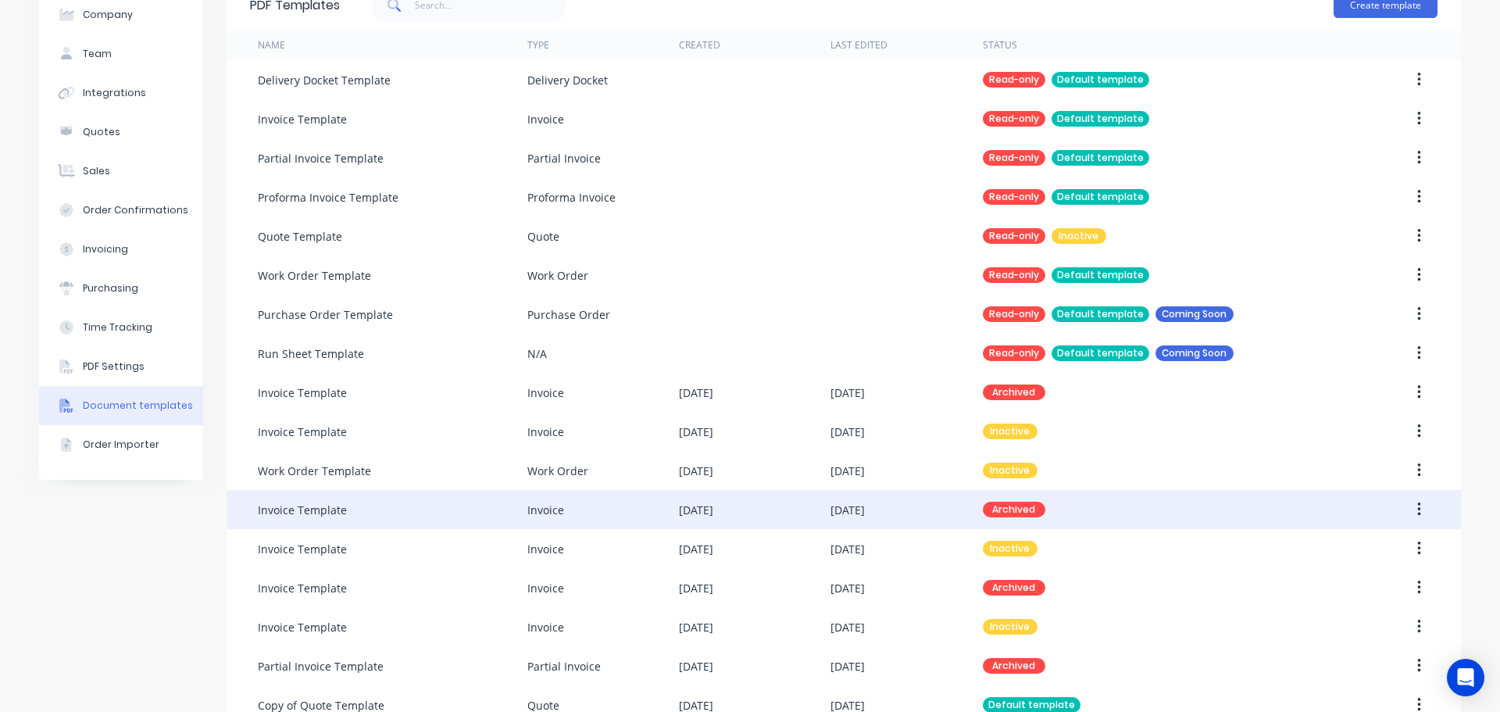
scroll to position [234, 0]
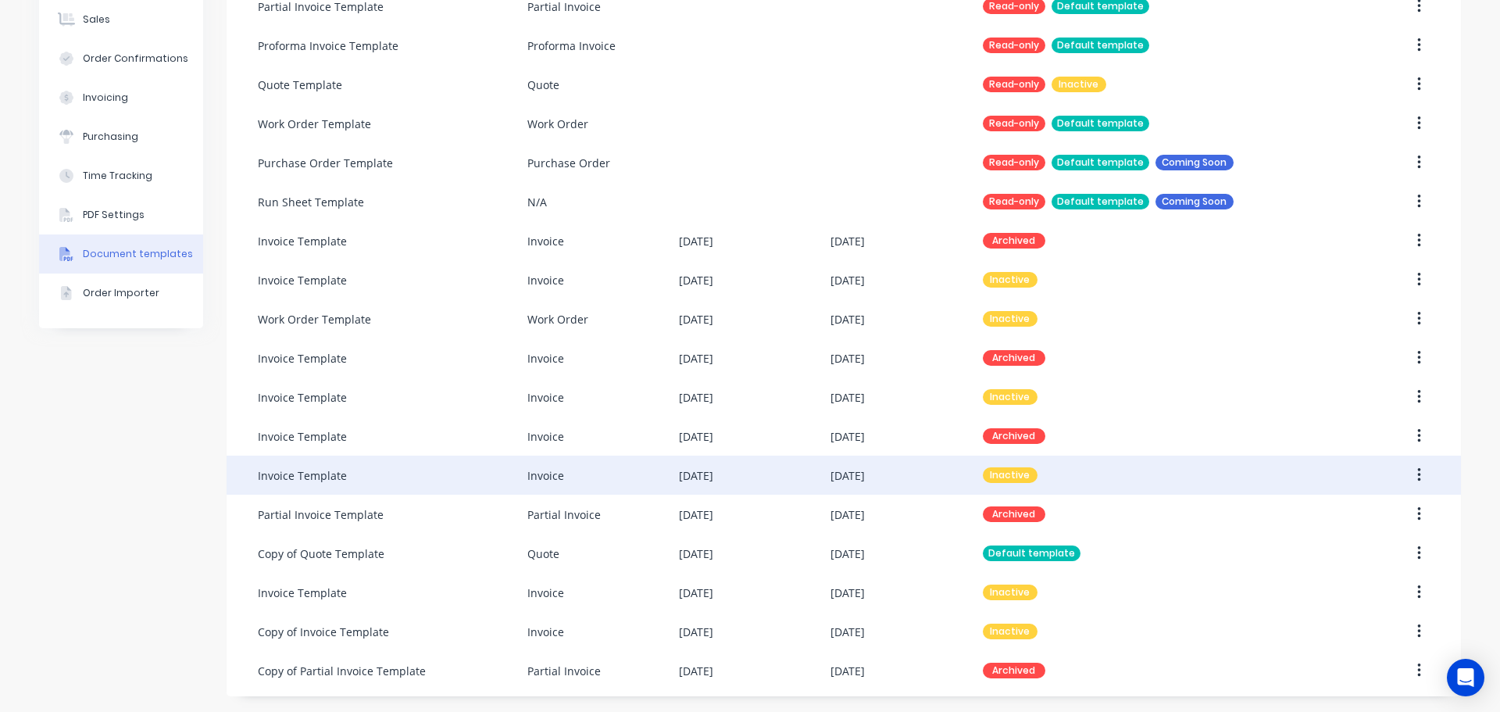
click at [1421, 472] on button "button" at bounding box center [1419, 475] width 37 height 28
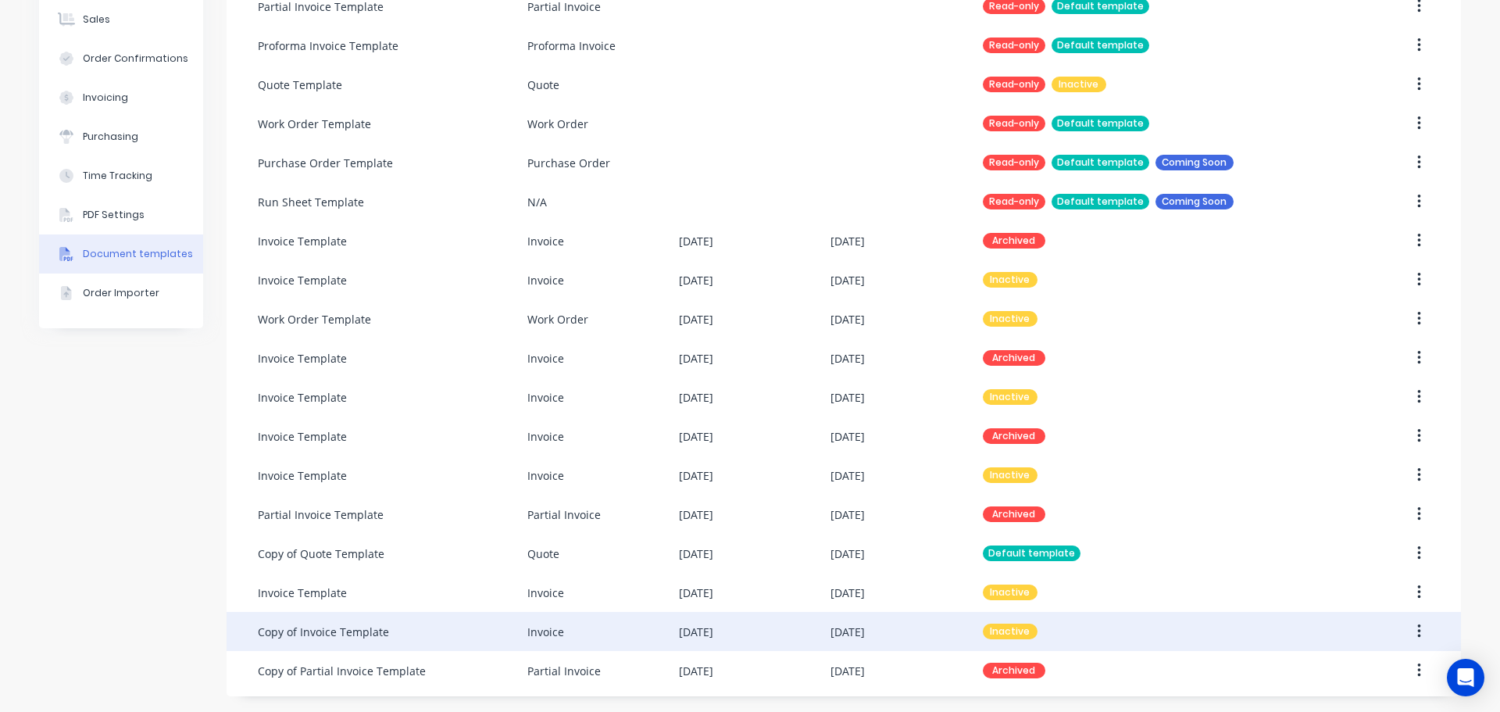
click at [1373, 628] on div at bounding box center [1387, 631] width 101 height 39
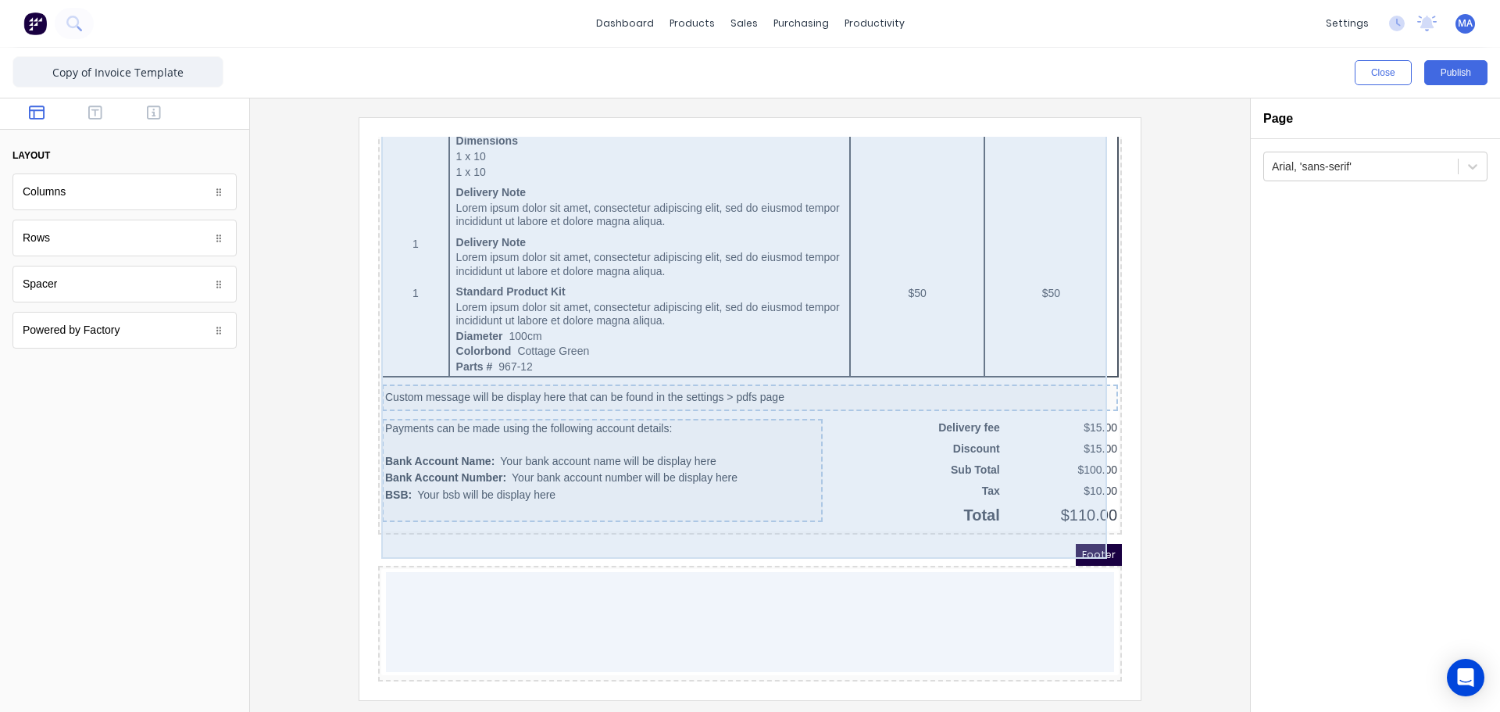
scroll to position [967, 0]
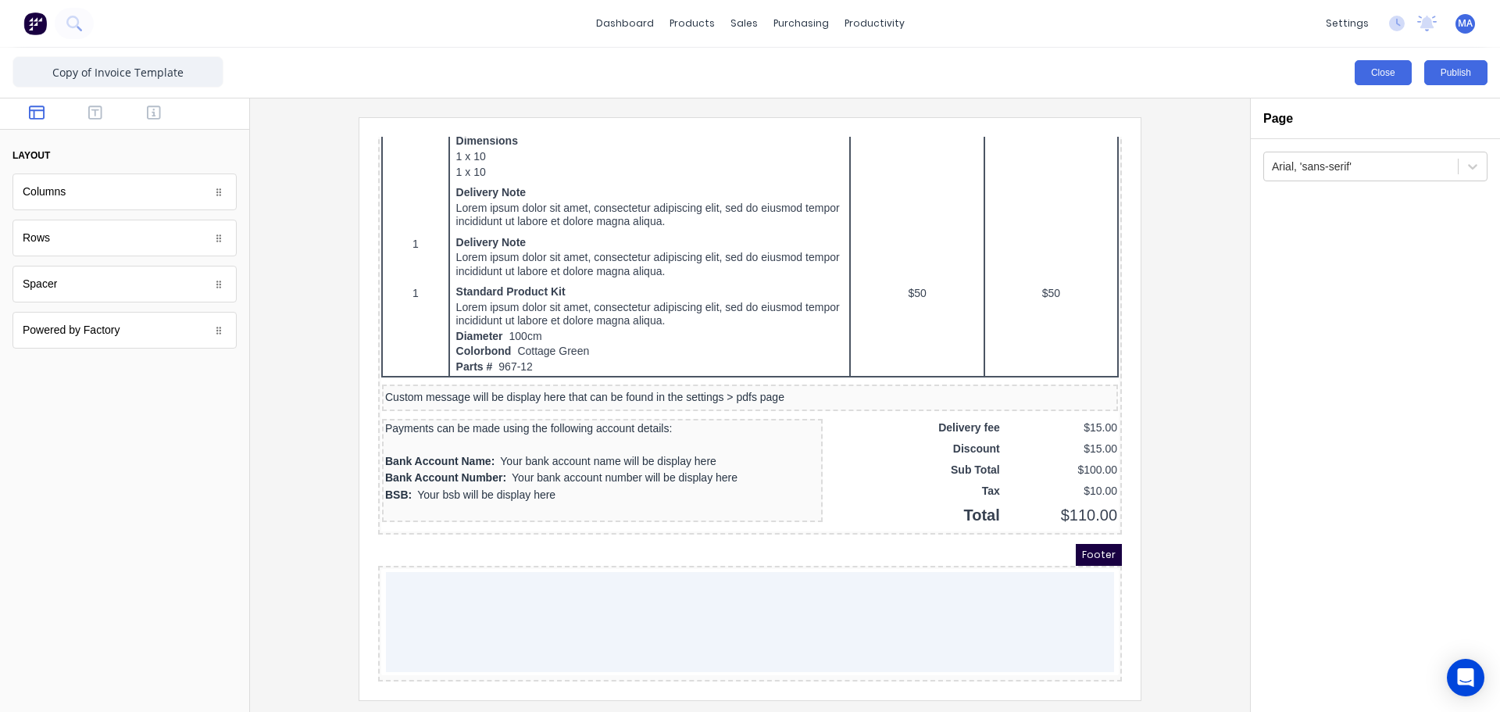
click at [1383, 73] on button "Close" at bounding box center [1383, 72] width 57 height 25
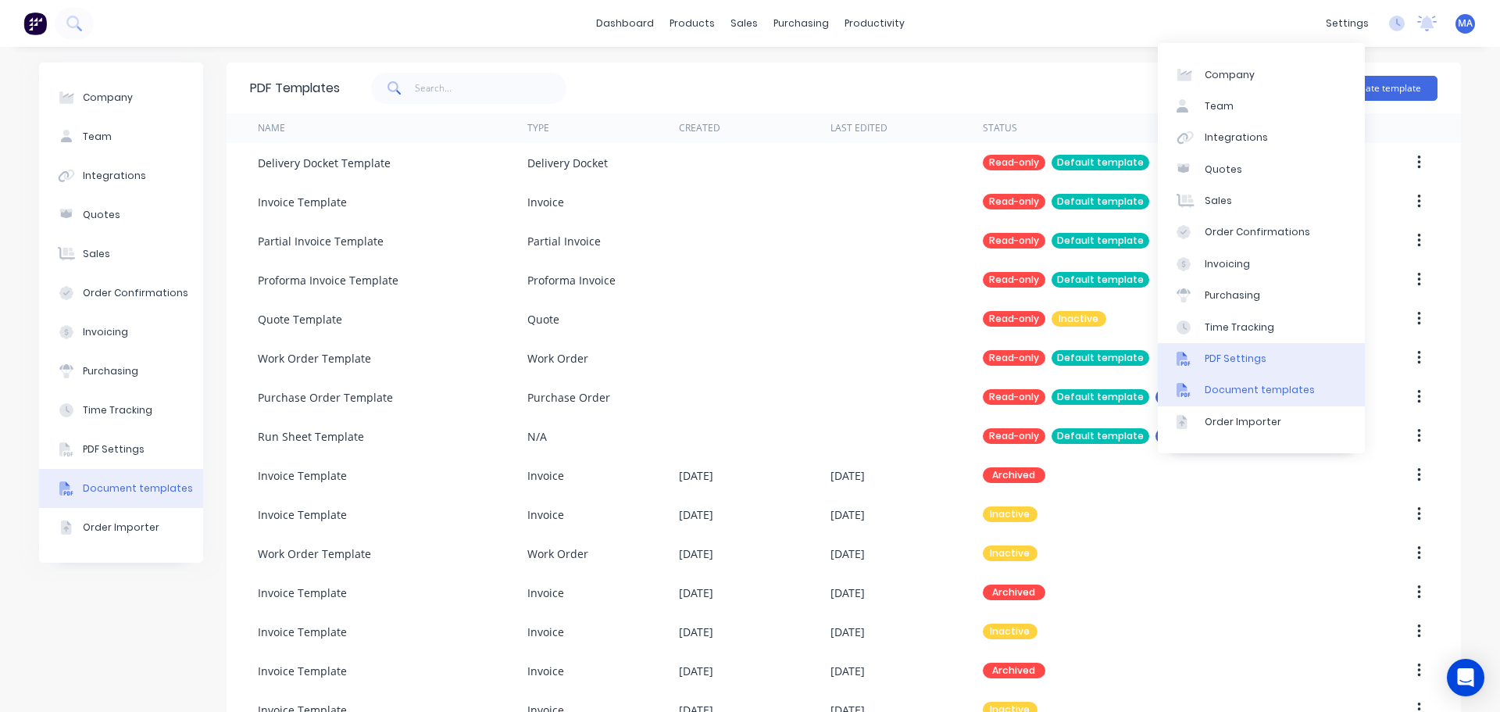
click at [1245, 359] on div "PDF Settings" at bounding box center [1236, 359] width 62 height 14
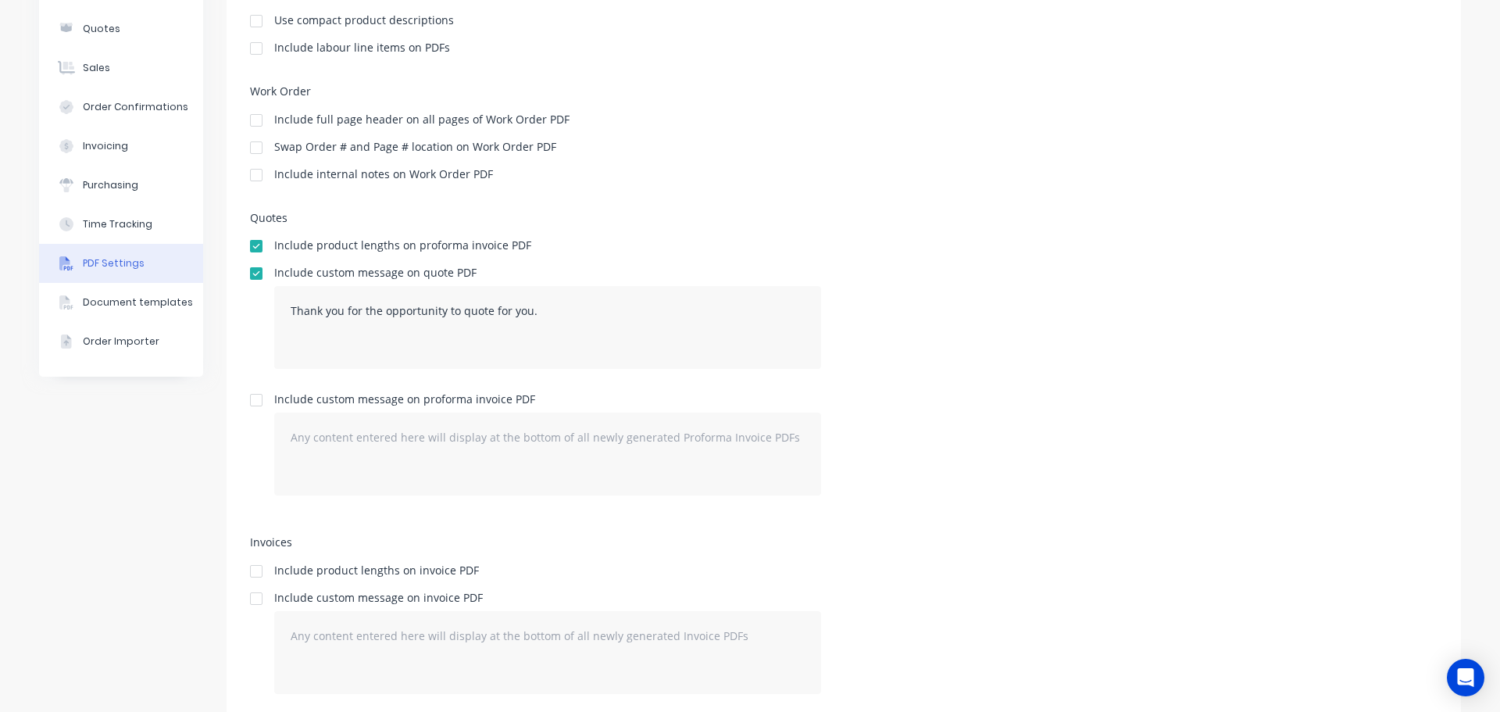
scroll to position [232, 0]
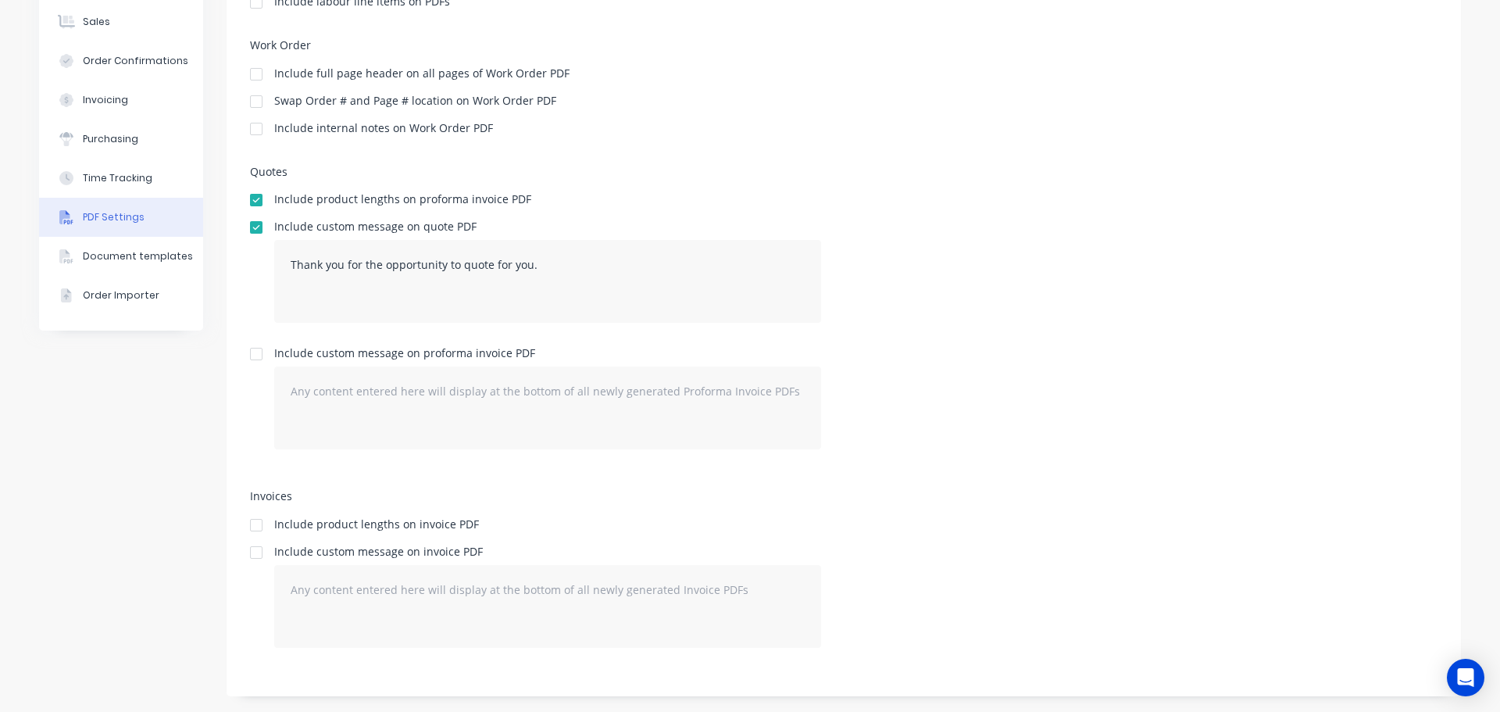
click at [248, 560] on div at bounding box center [256, 552] width 31 height 31
click at [329, 595] on textarea at bounding box center [547, 606] width 547 height 83
drag, startPoint x: 433, startPoint y: 592, endPoint x: 260, endPoint y: 588, distance: 172.7
click at [260, 588] on div "Include custom message on invoice PDF Payments to made in AUD." at bounding box center [844, 603] width 1188 height 114
click at [484, 599] on textarea "Payments to made in AUD." at bounding box center [547, 606] width 547 height 83
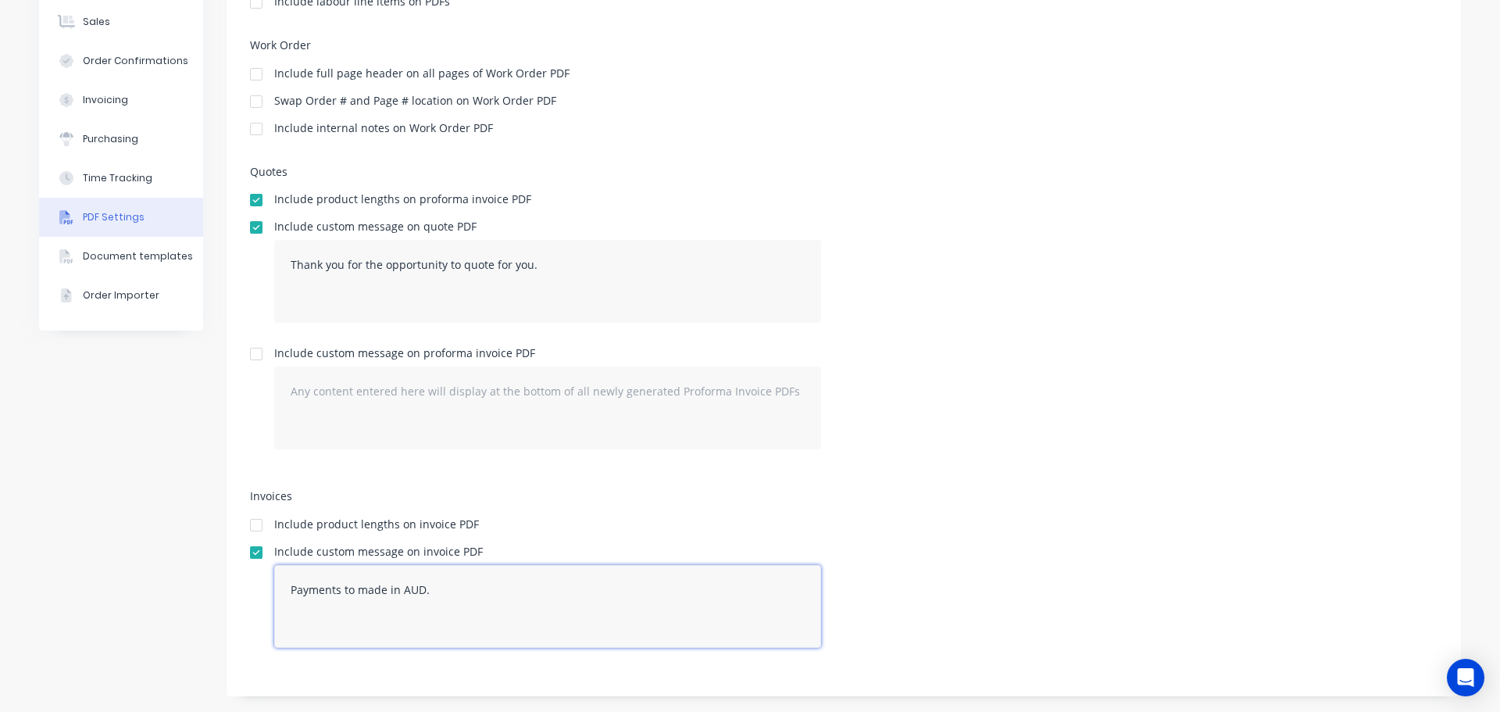
click at [481, 594] on textarea "Payments to made in AUD." at bounding box center [547, 606] width 547 height 83
click at [481, 593] on textarea "Payments to made in AUD." at bounding box center [547, 606] width 547 height 83
paste textarea "Unless otherwise specified, all amounts are payable in Australian Dollars (AUD)"
type textarea "Unless otherwise specified, all amounts are payable in Australian Dollars (AUD)."
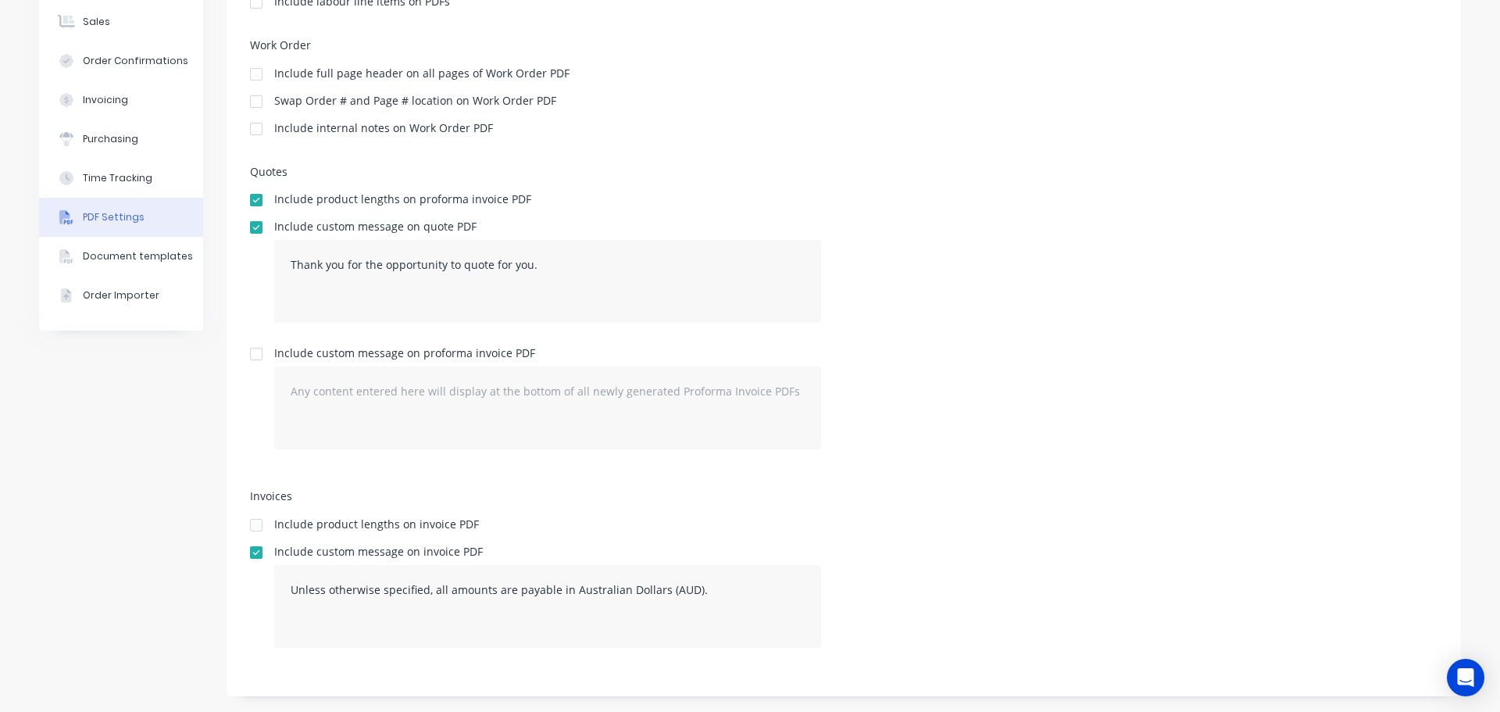
click at [789, 492] on h5 "Invoices" at bounding box center [844, 496] width 1188 height 13
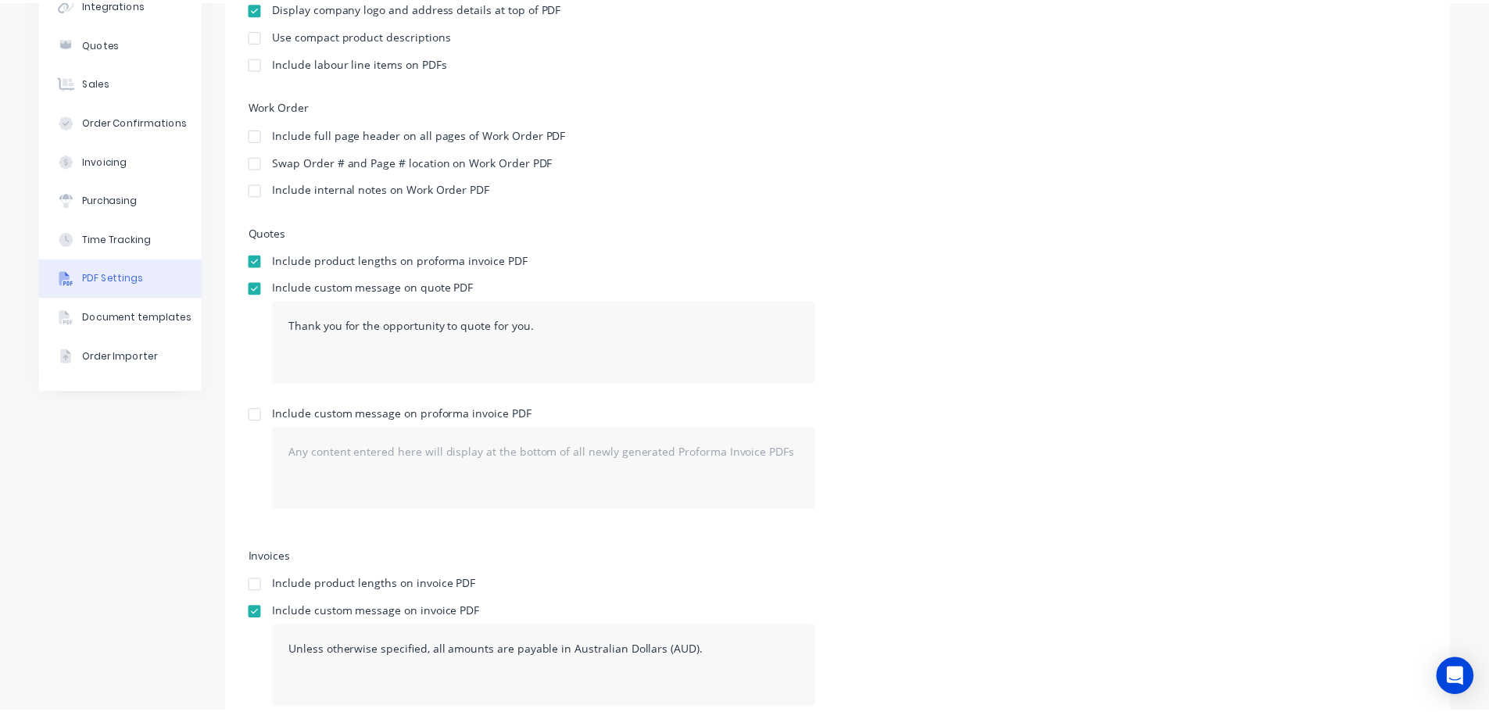
scroll to position [0, 0]
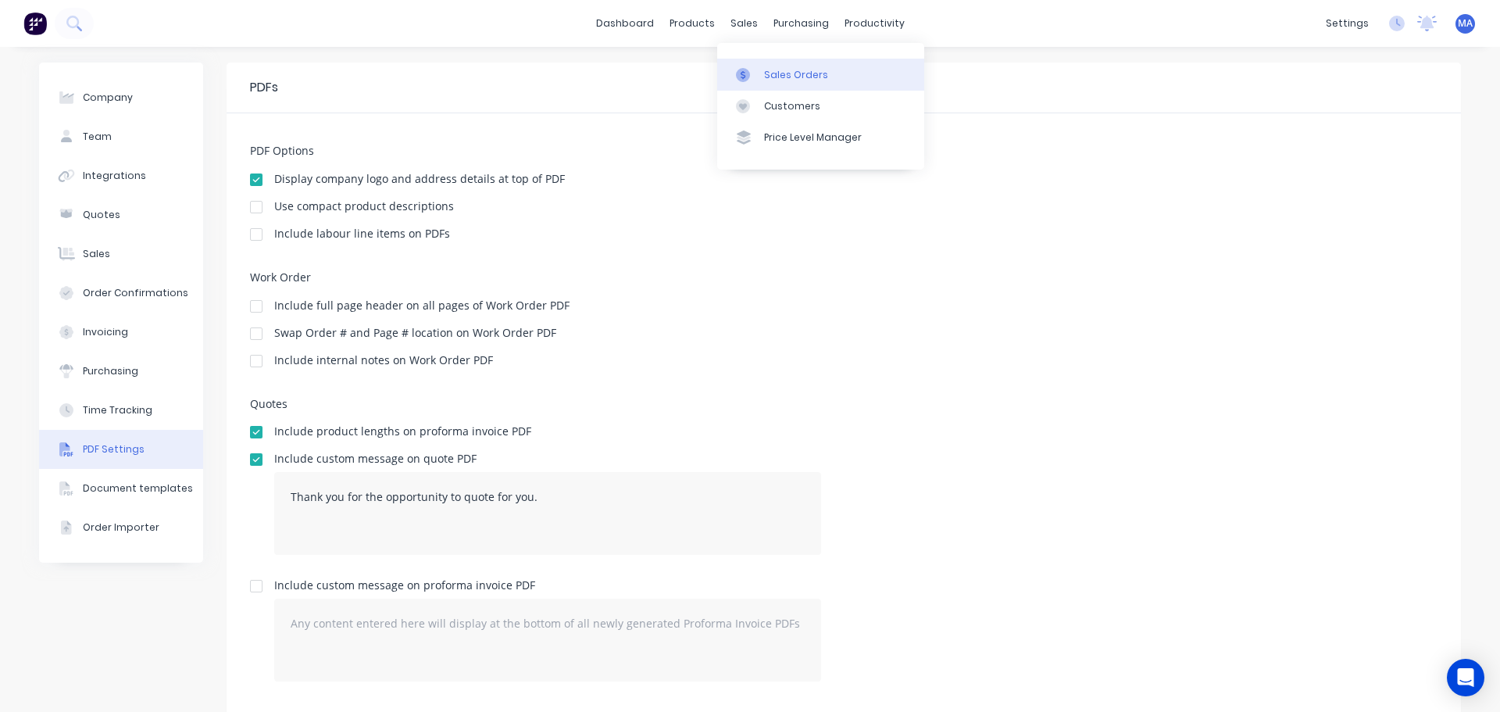
click at [762, 71] on link "Sales Orders" at bounding box center [820, 74] width 207 height 31
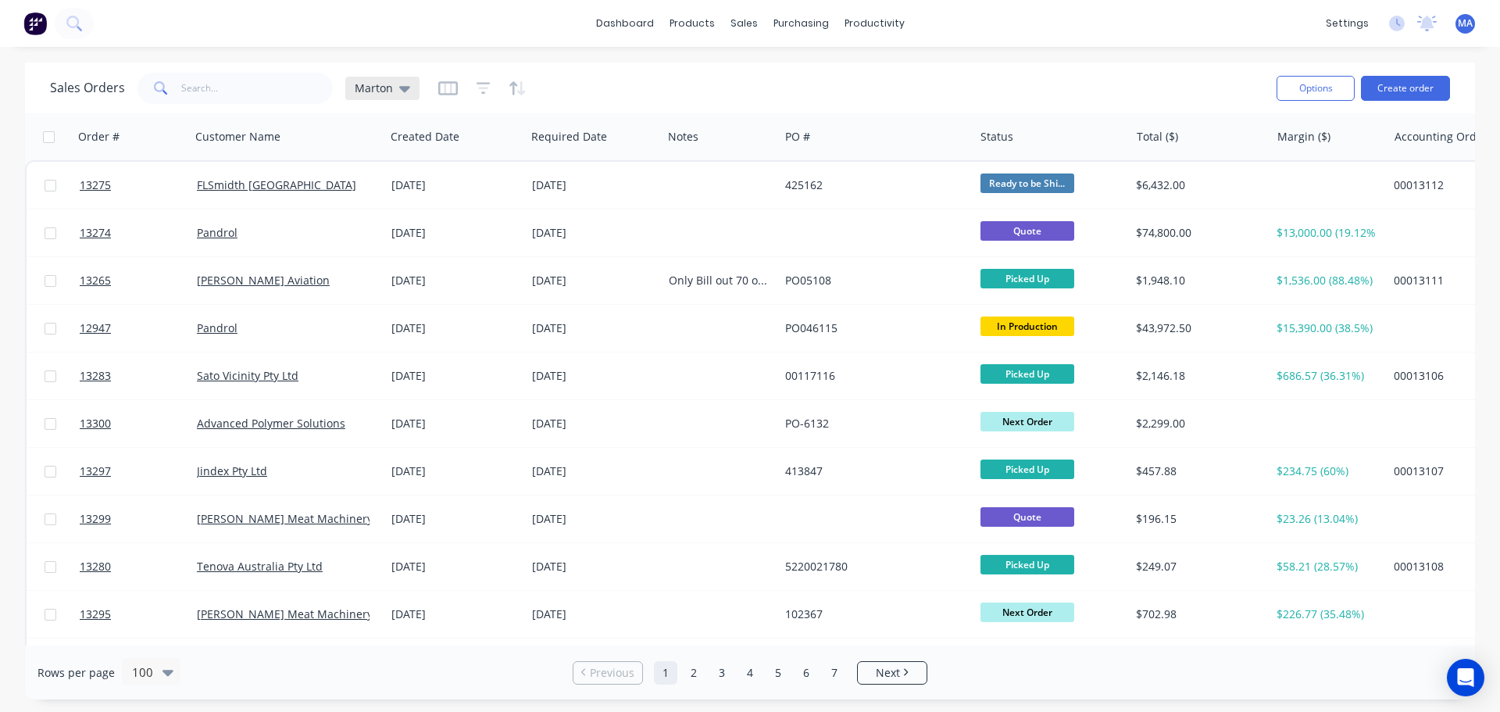
click at [385, 98] on div "Marton" at bounding box center [382, 88] width 74 height 23
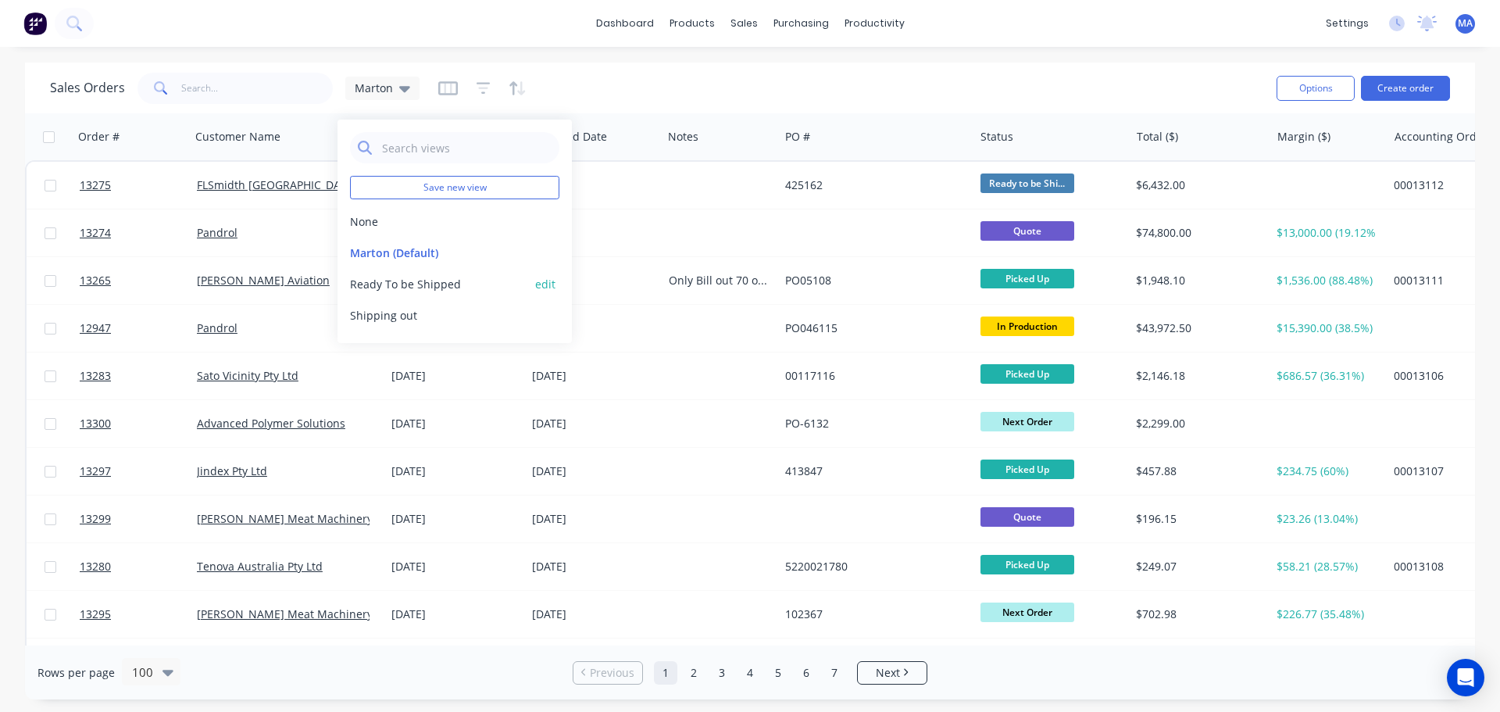
click at [402, 281] on button "Ready To be Shipped" at bounding box center [439, 284] width 178 height 16
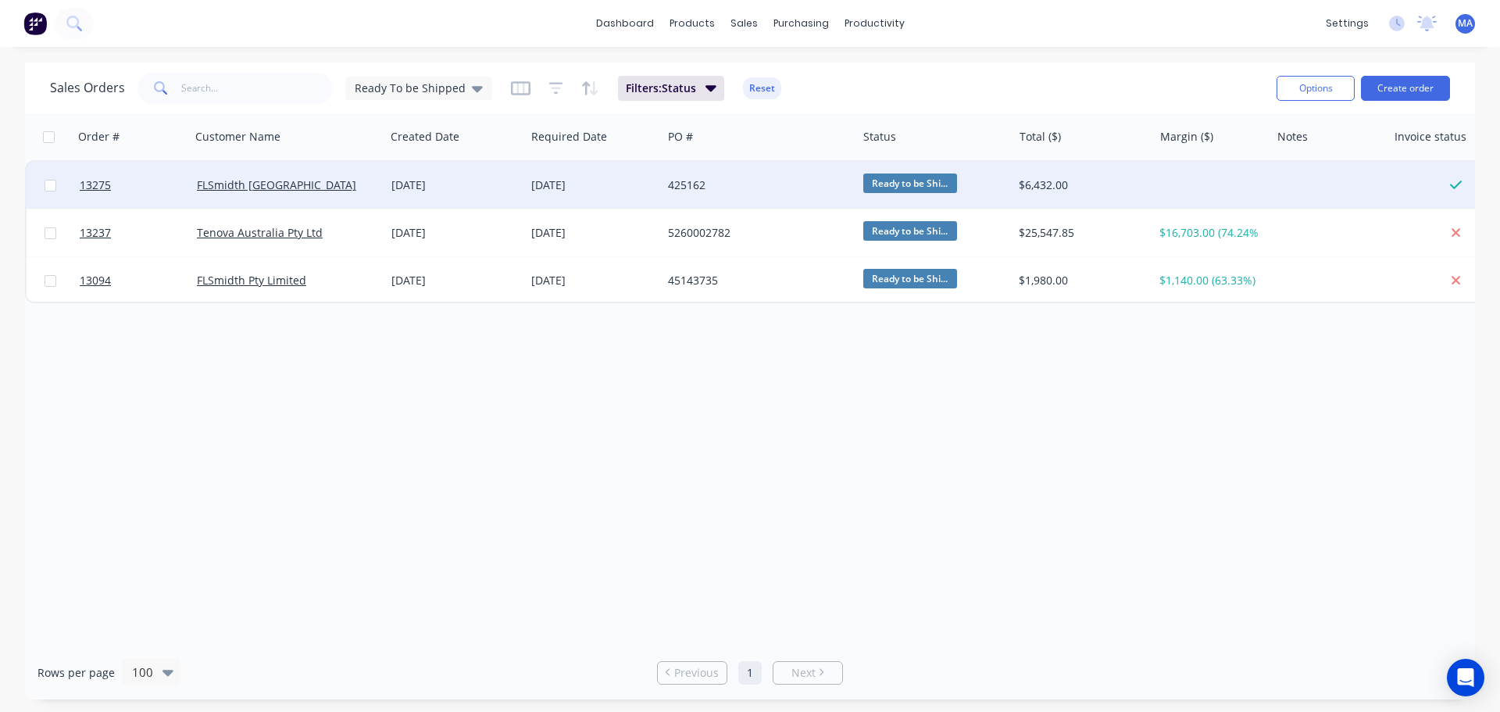
click at [347, 180] on div "FLSmidth [GEOGRAPHIC_DATA]" at bounding box center [283, 185] width 173 height 16
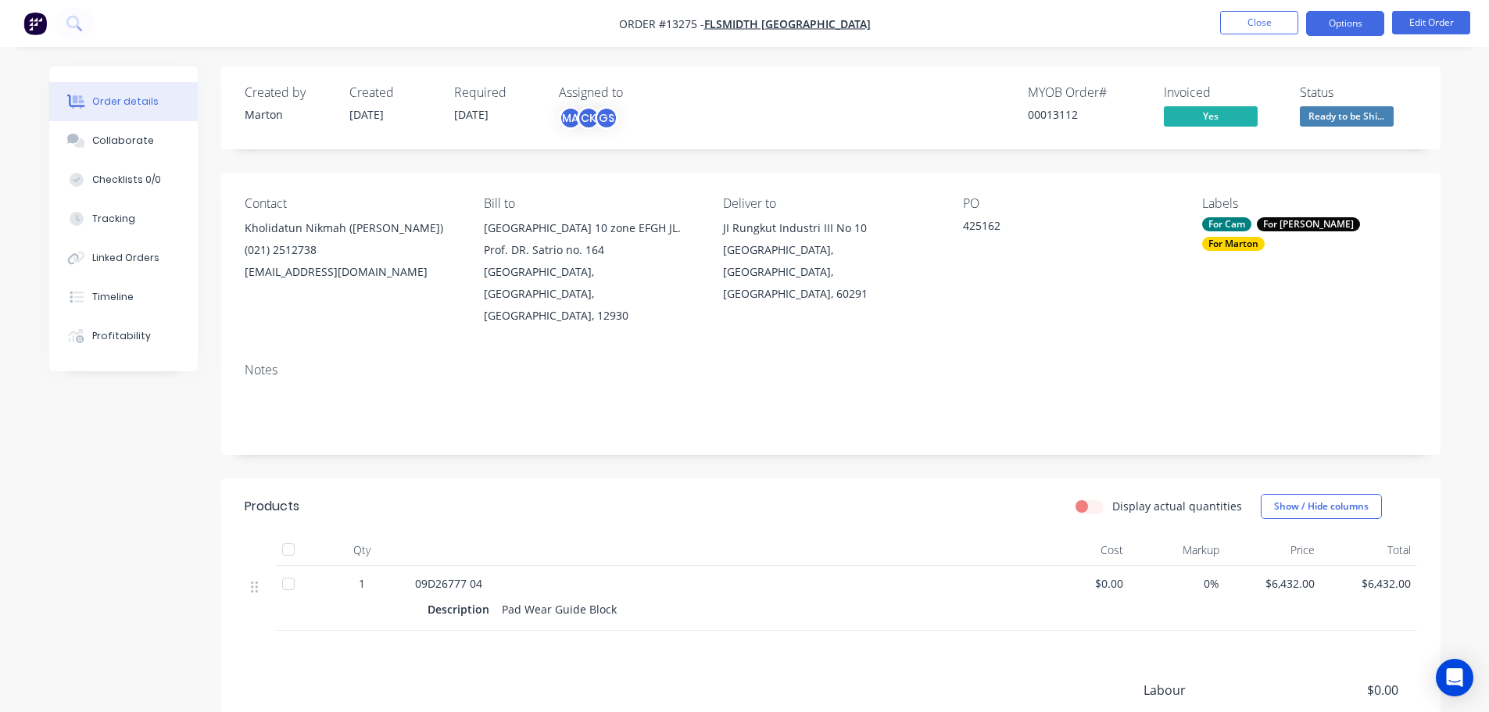
click at [1354, 24] on button "Options" at bounding box center [1345, 23] width 78 height 25
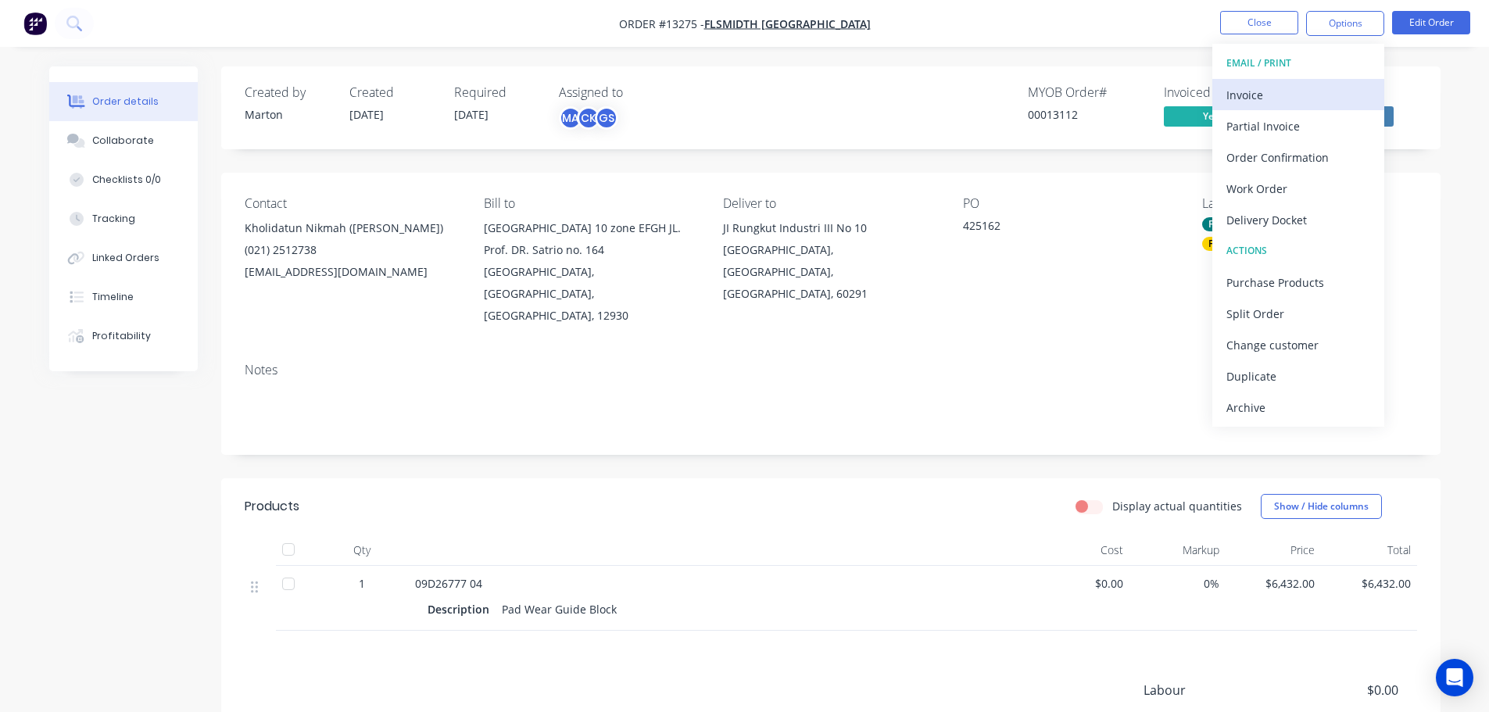
click at [1291, 103] on div "Invoice" at bounding box center [1298, 95] width 144 height 23
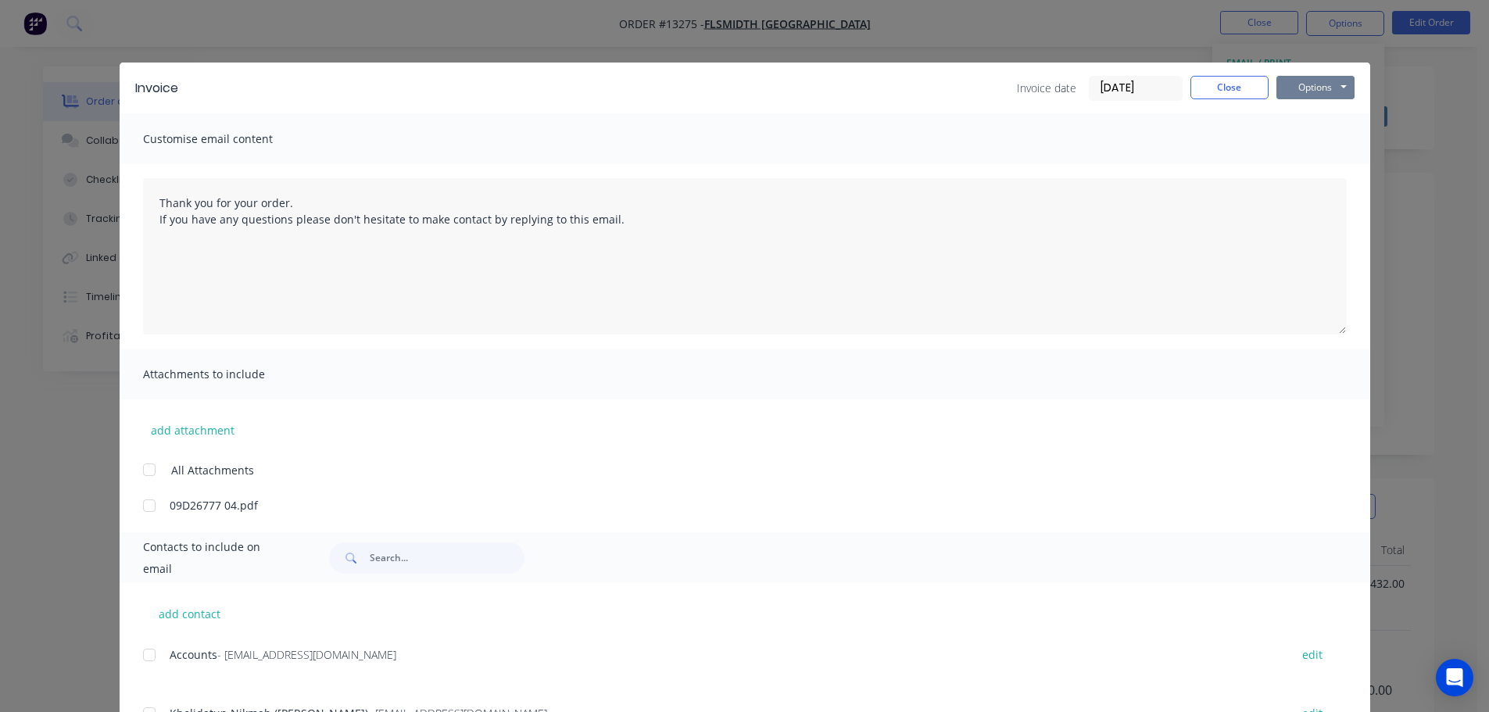
click at [1309, 94] on button "Options" at bounding box center [1315, 87] width 78 height 23
click at [1314, 138] on button "Print" at bounding box center [1326, 141] width 100 height 26
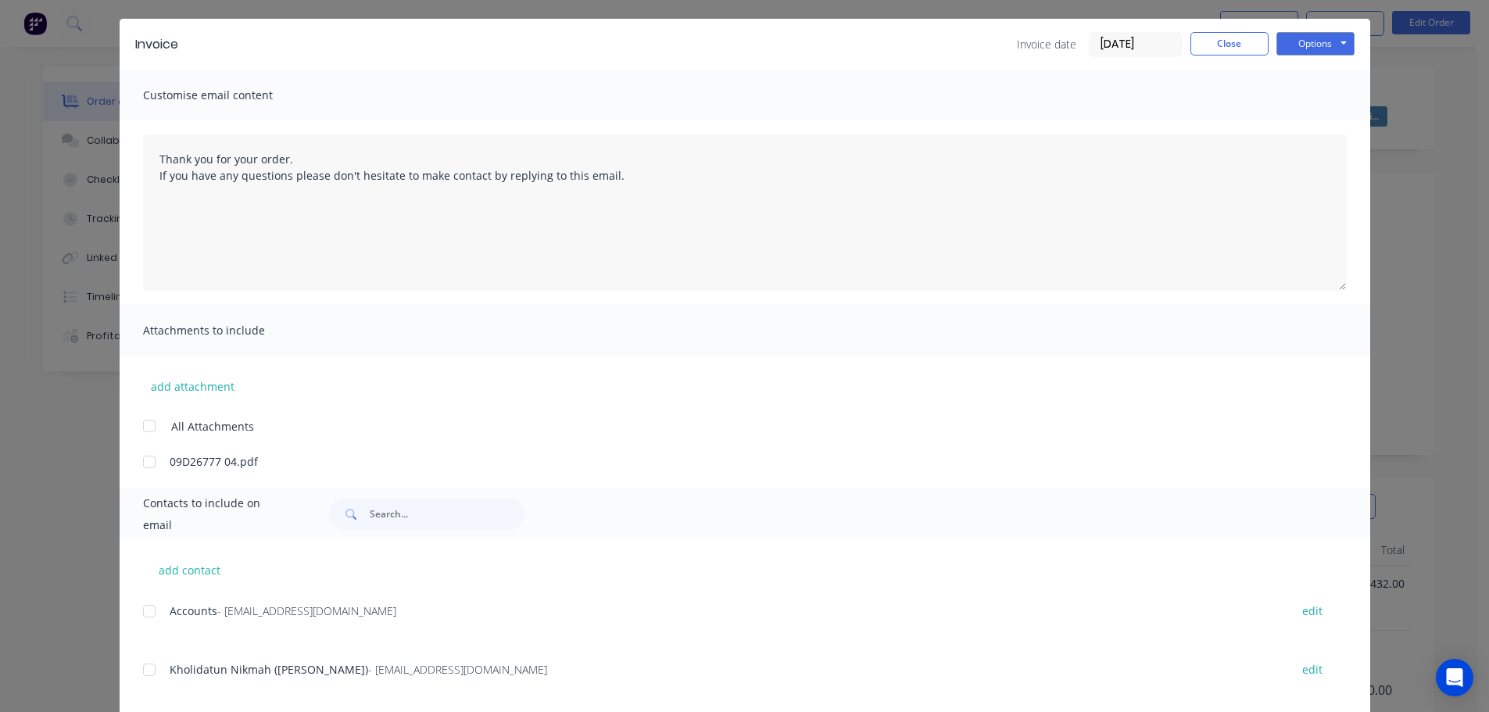
scroll to position [71, 0]
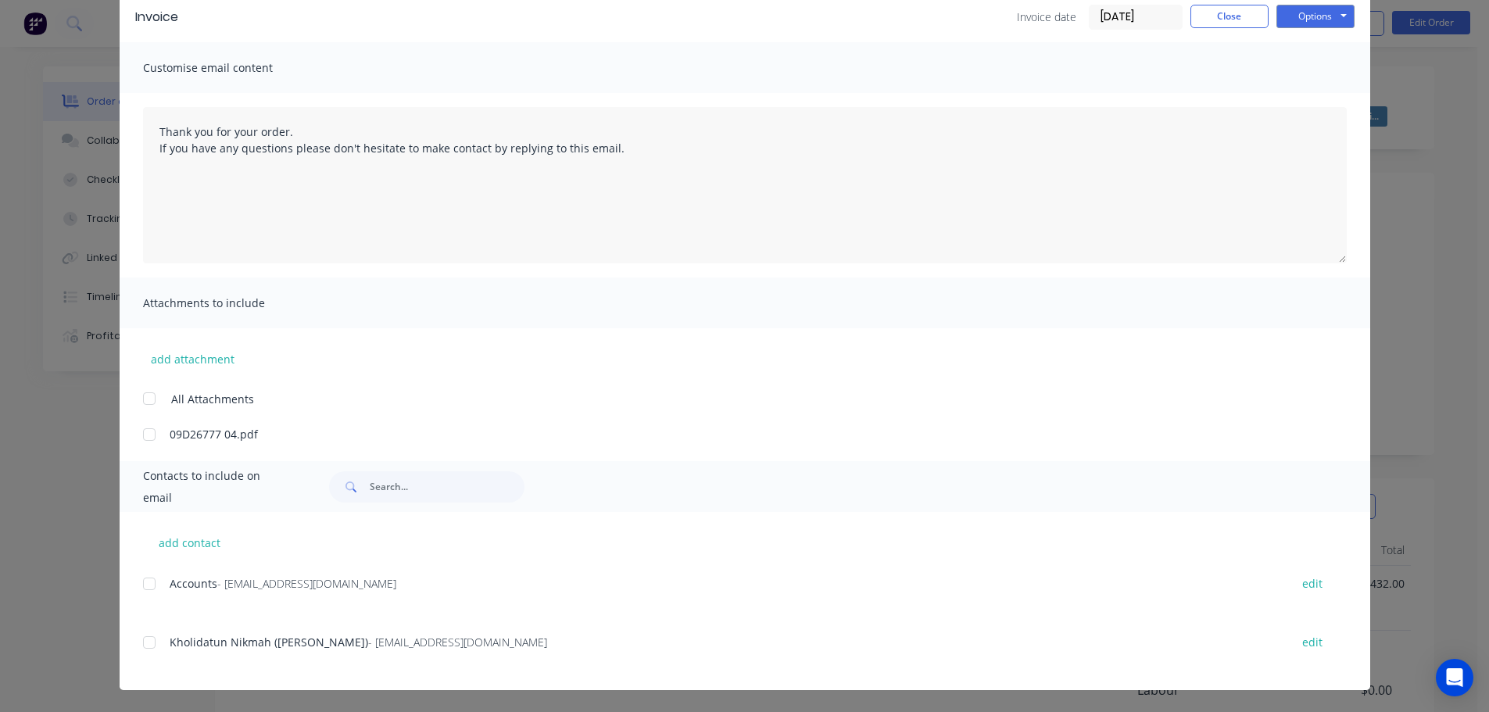
click at [142, 646] on div at bounding box center [149, 642] width 31 height 31
click at [144, 647] on div at bounding box center [149, 642] width 31 height 31
click at [145, 576] on div at bounding box center [149, 583] width 31 height 31
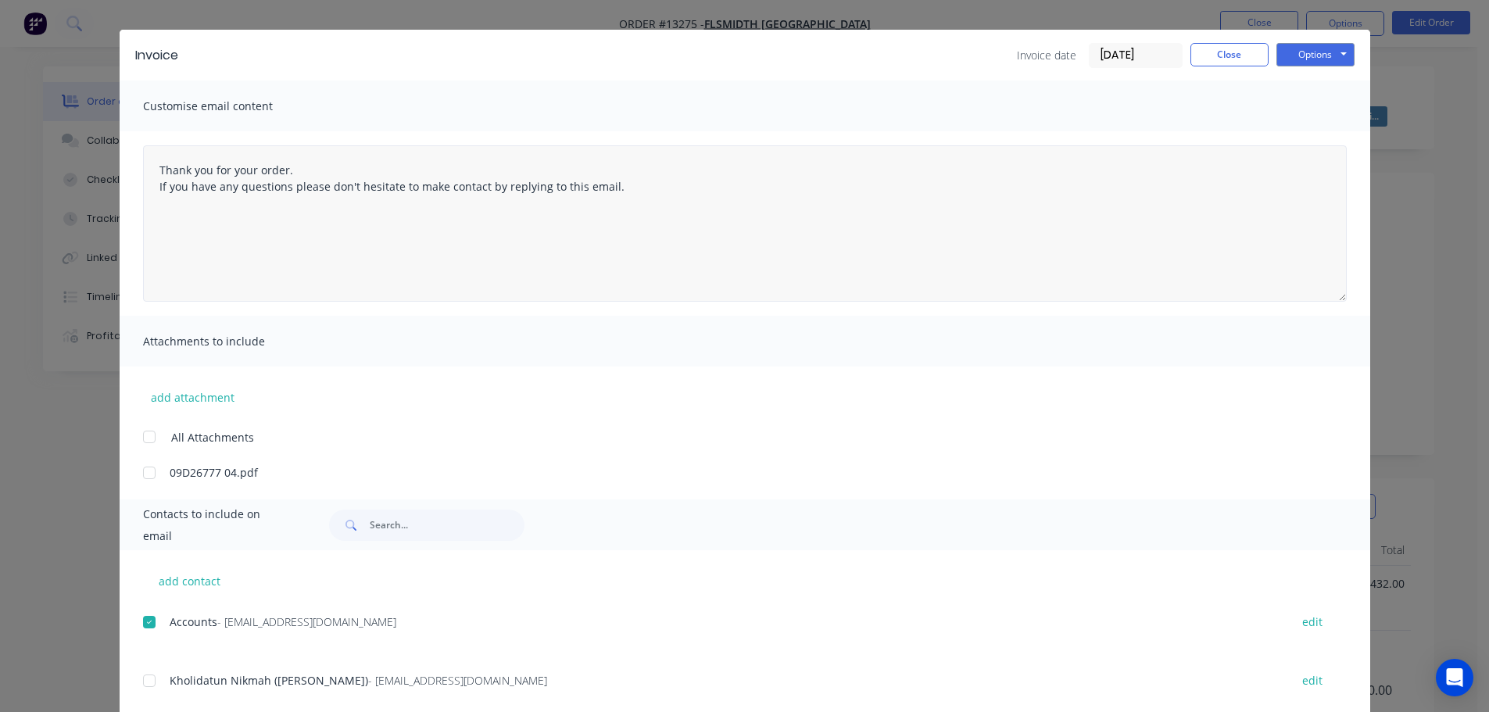
scroll to position [0, 0]
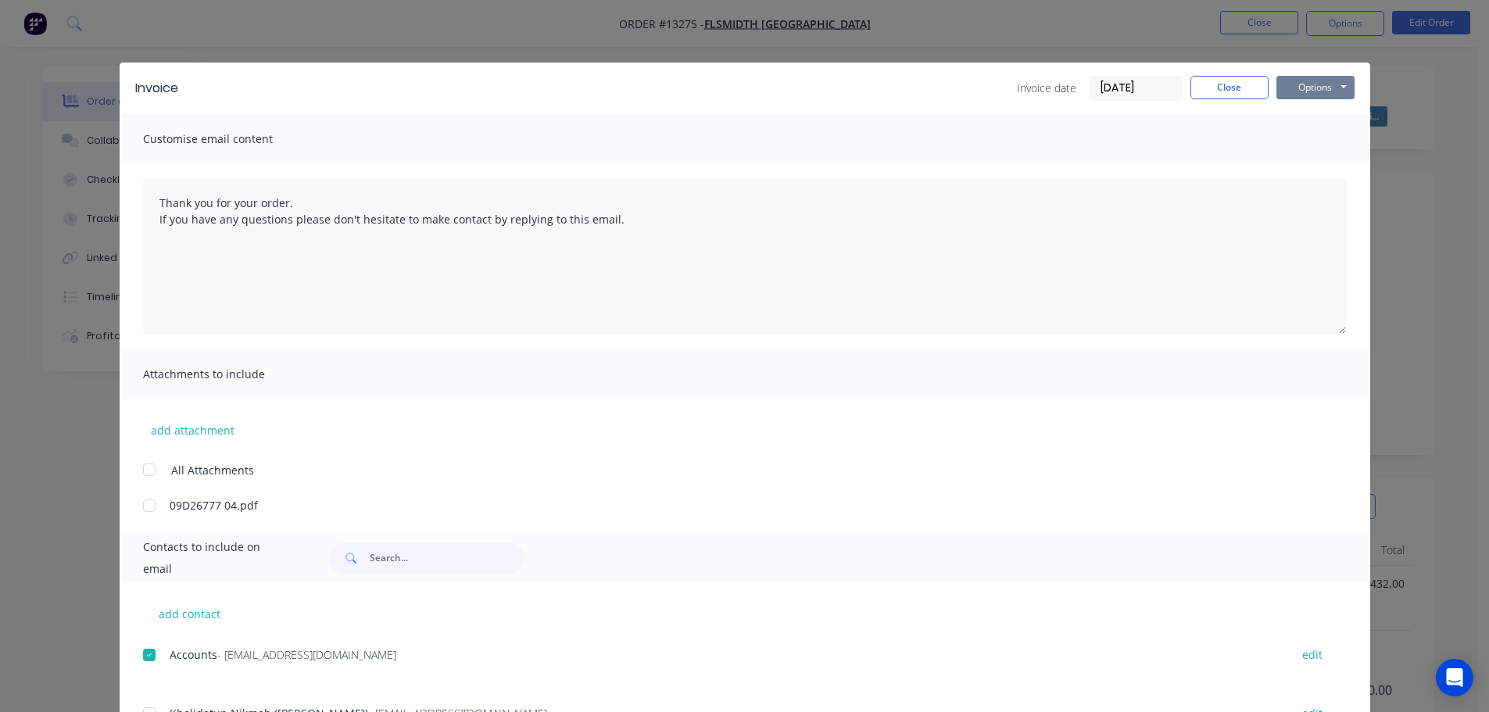
click at [1297, 90] on button "Options" at bounding box center [1315, 87] width 78 height 23
click at [1307, 137] on button "Print" at bounding box center [1326, 141] width 100 height 26
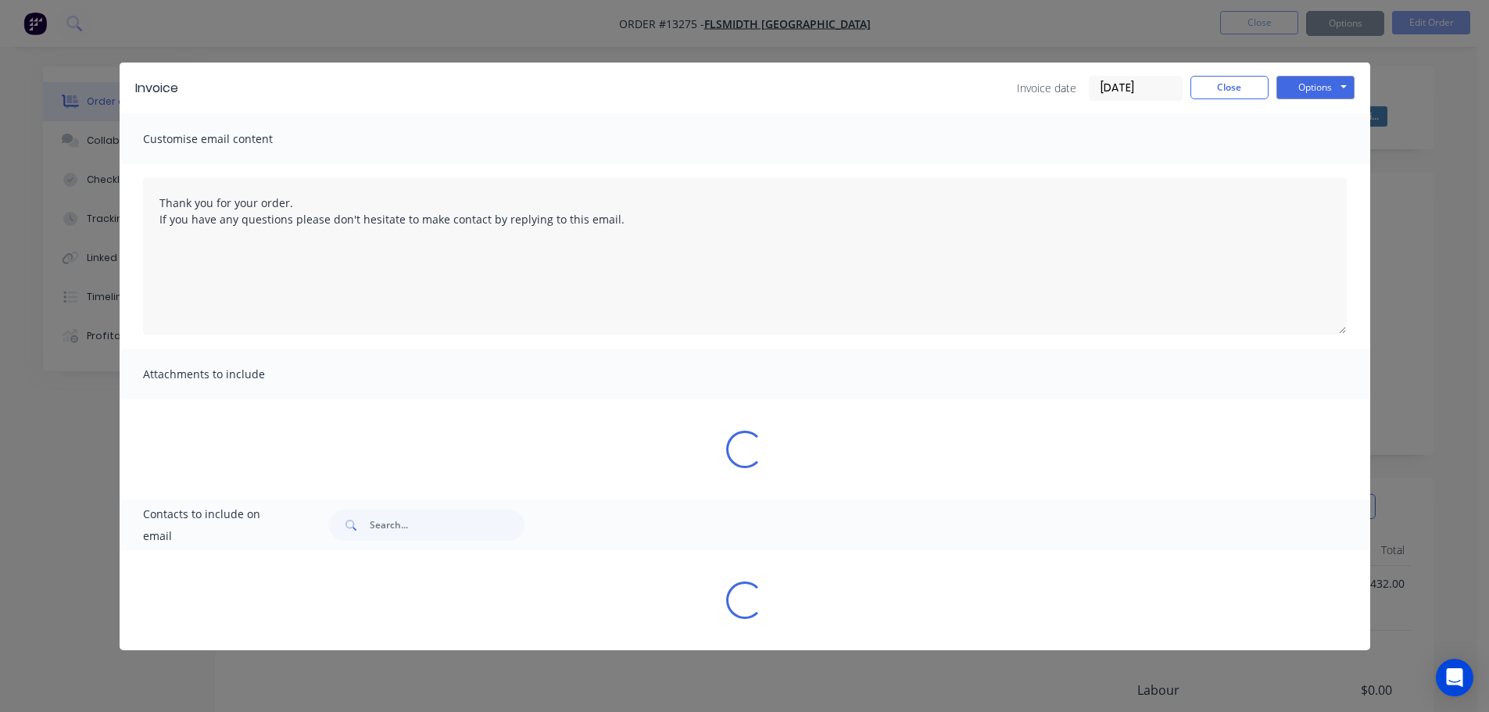
type textarea "Thank you for your order. If you have any questions please don't hesitate to ma…"
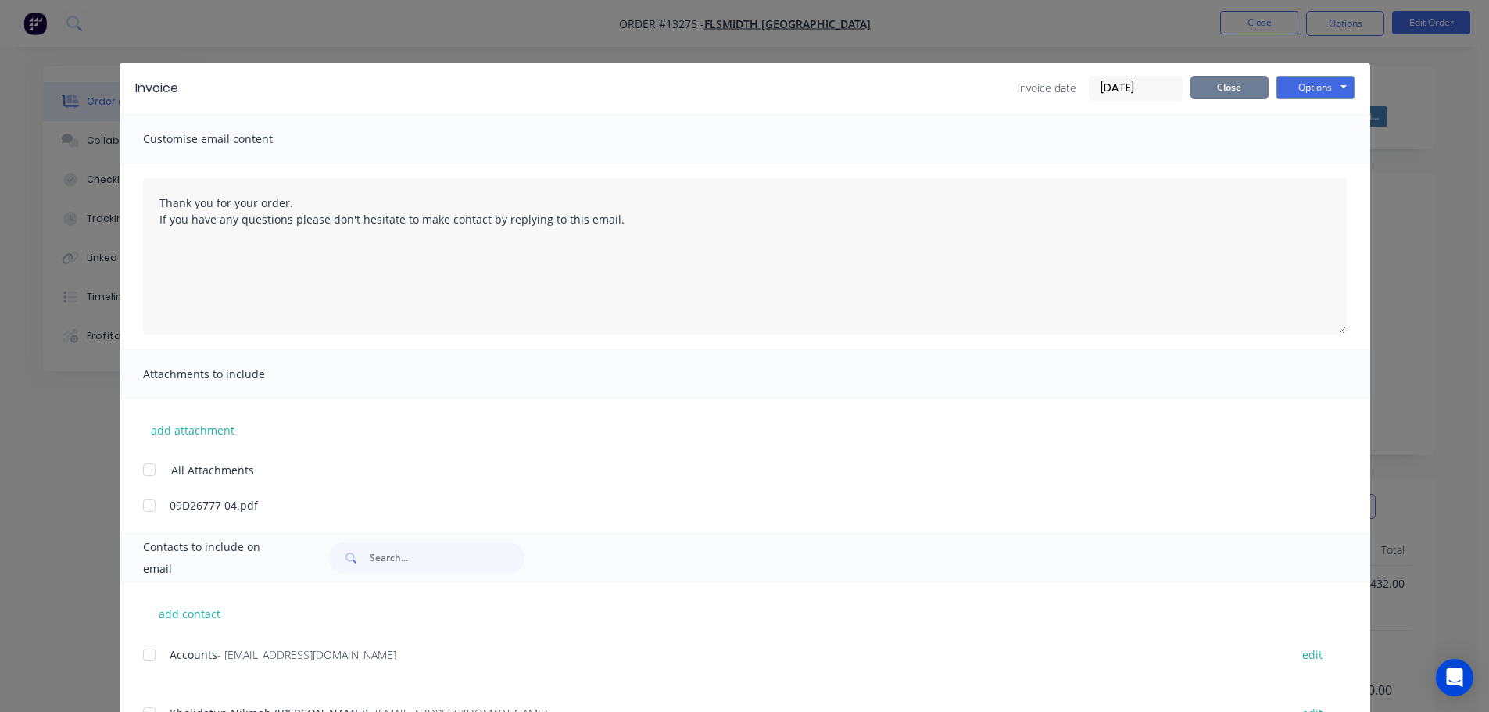
drag, startPoint x: 1239, startPoint y: 91, endPoint x: 1252, endPoint y: 54, distance: 39.5
click at [1239, 91] on button "Close" at bounding box center [1229, 87] width 78 height 23
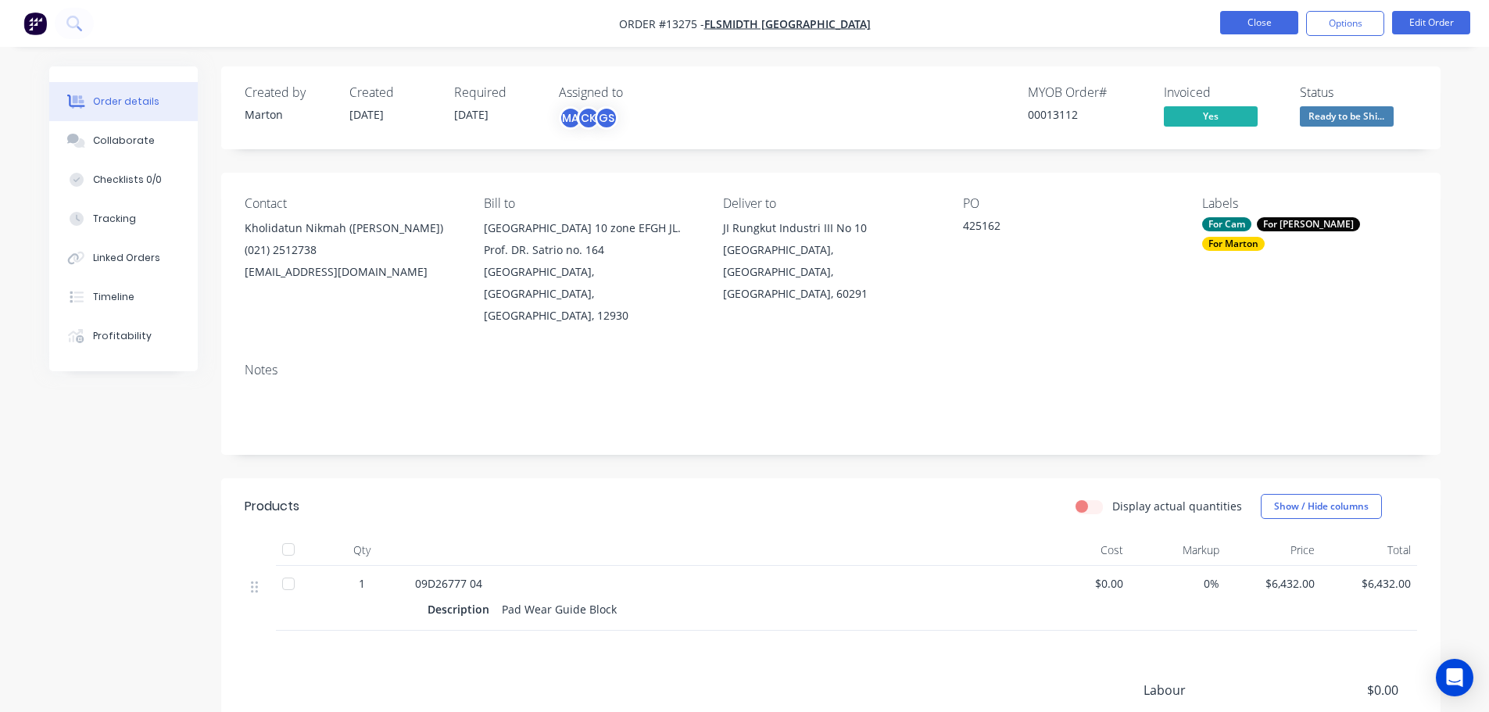
click at [1264, 14] on button "Close" at bounding box center [1259, 22] width 78 height 23
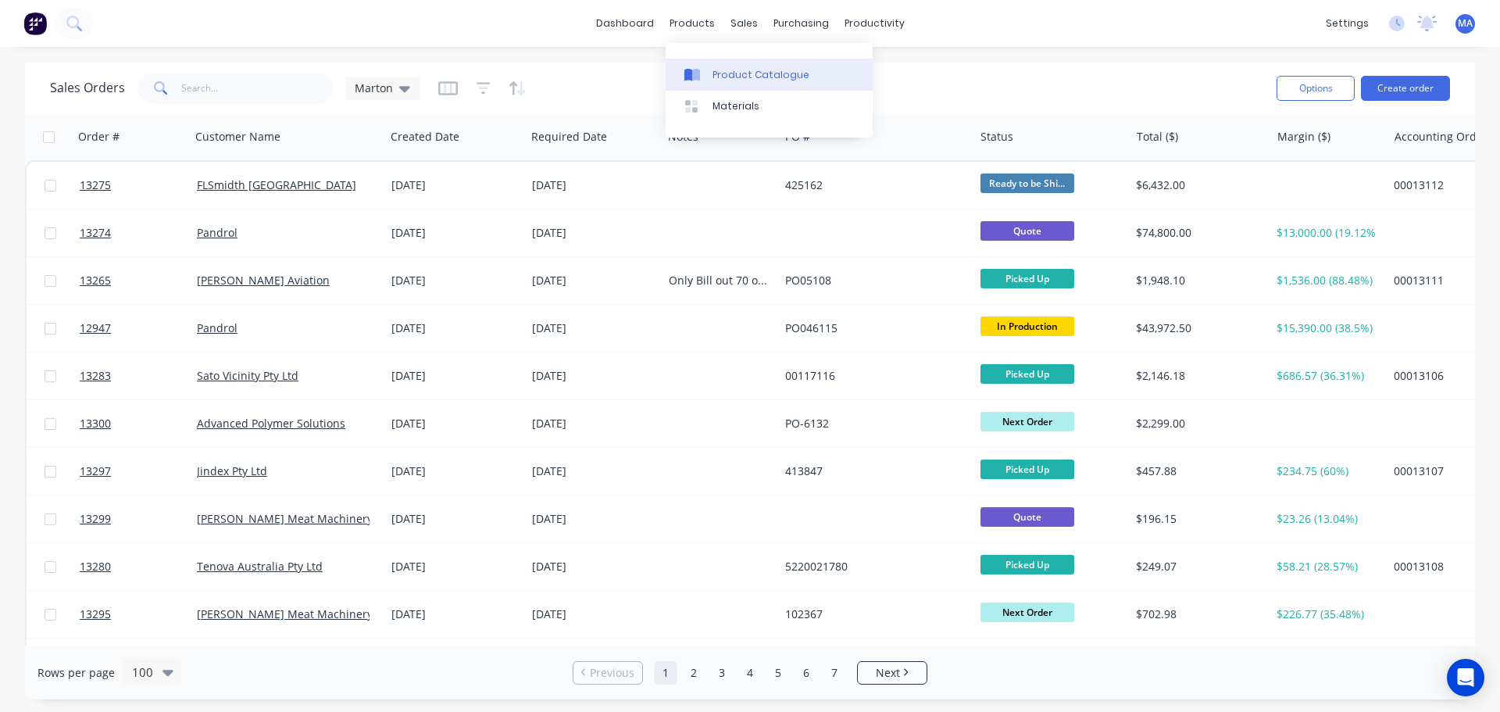
click at [721, 74] on div "Product Catalogue" at bounding box center [761, 75] width 97 height 14
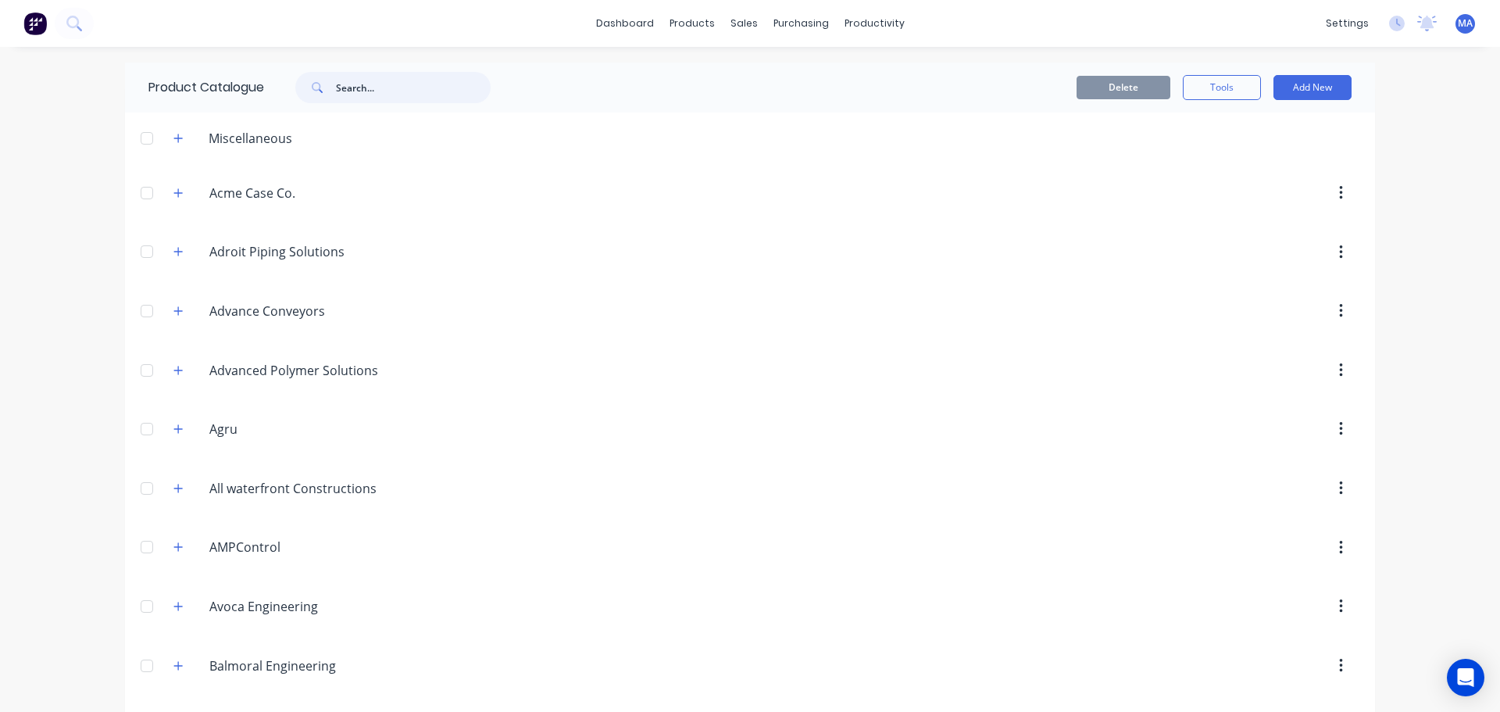
click at [361, 93] on input "text" at bounding box center [413, 87] width 155 height 31
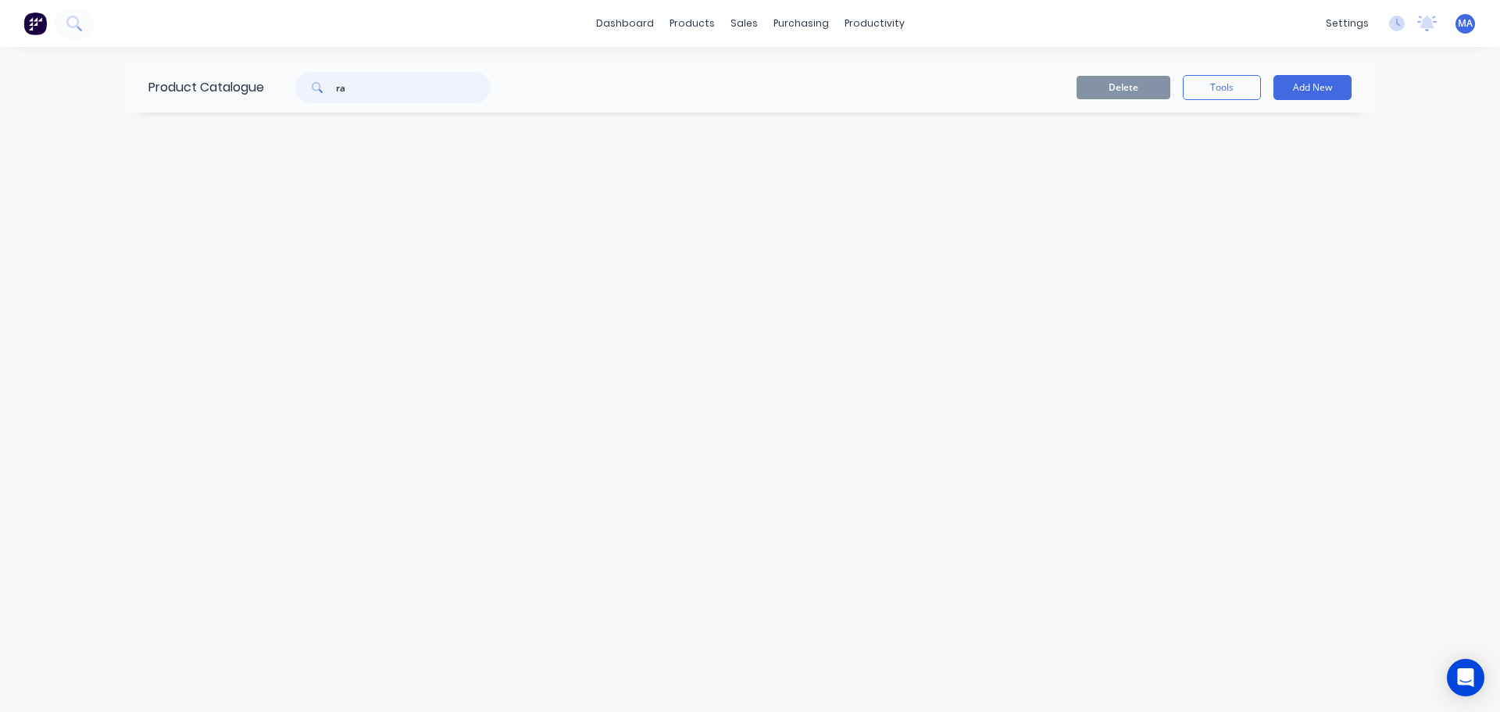
type input "r"
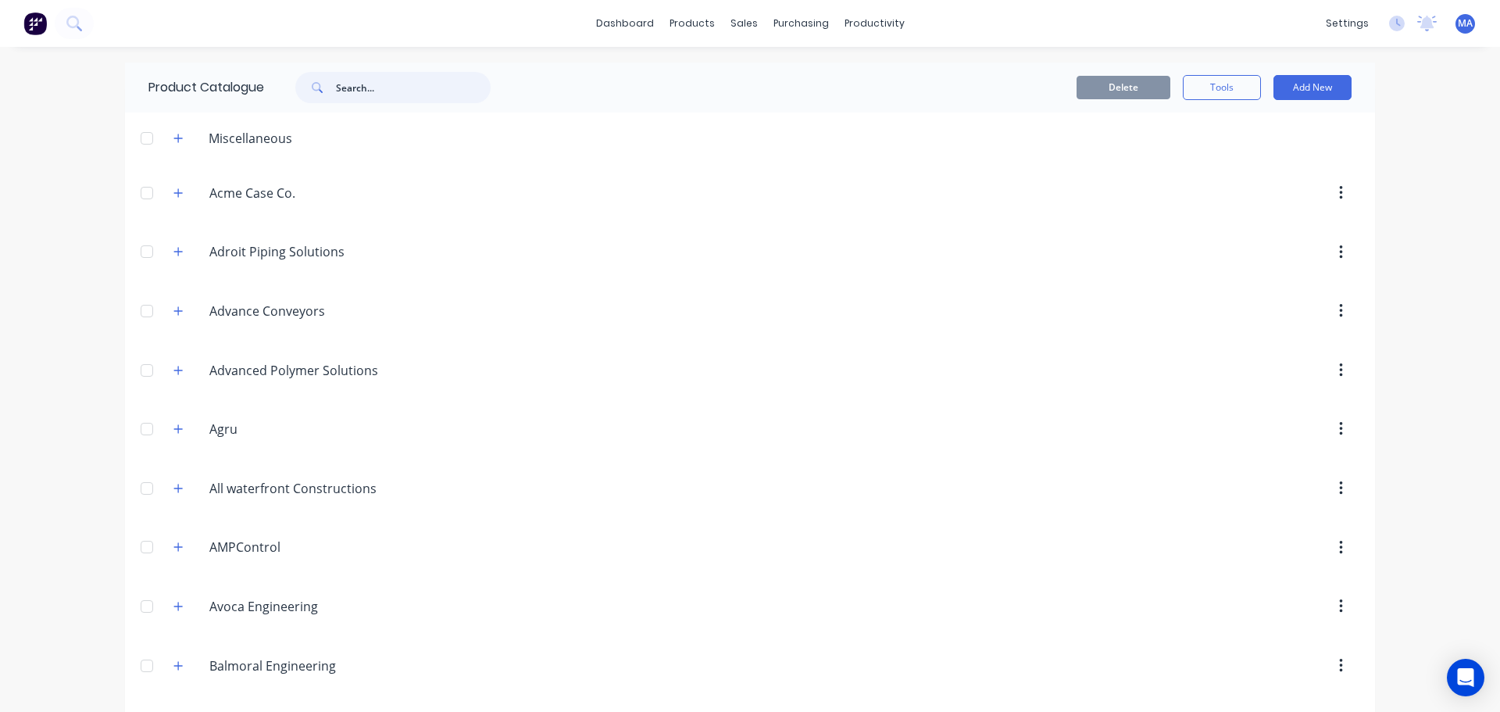
click at [370, 73] on input "text" at bounding box center [413, 87] width 155 height 31
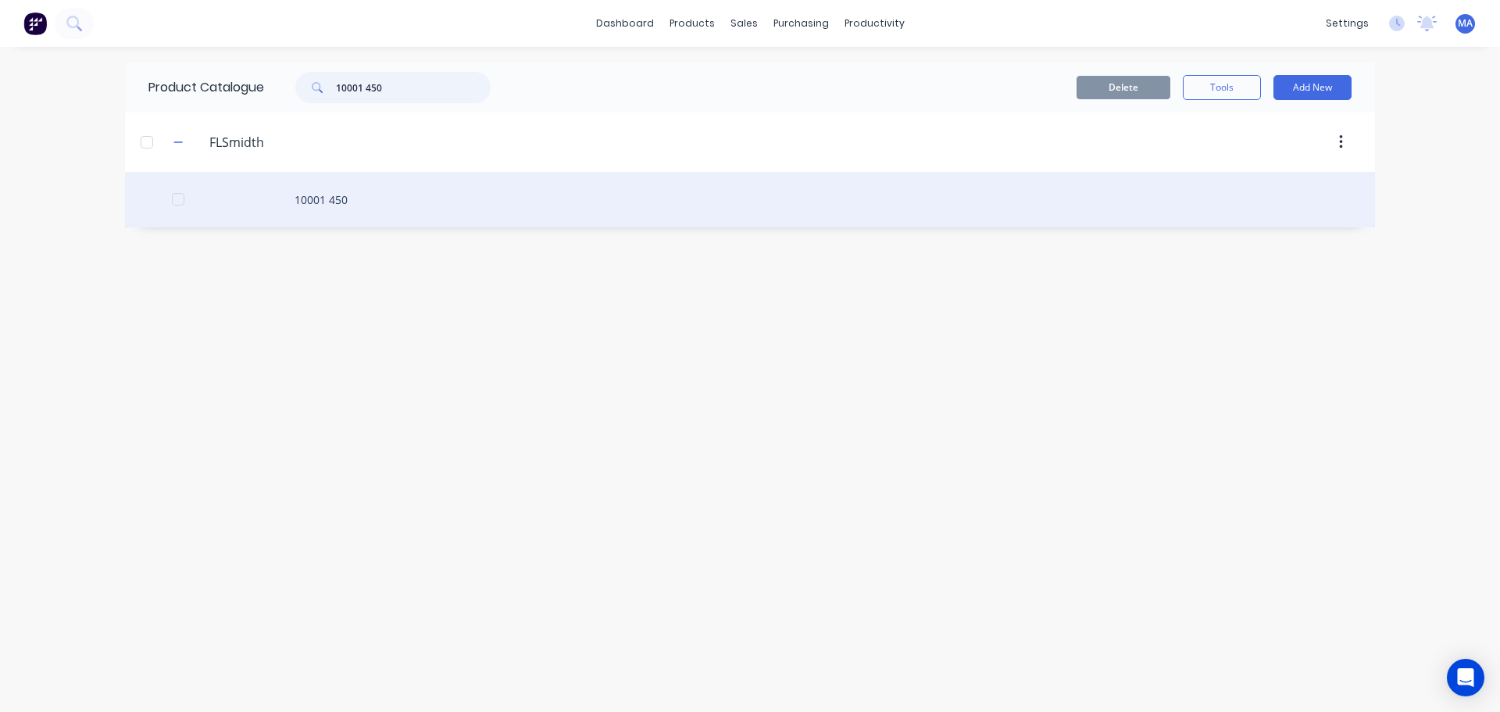
type input "10001 450"
click at [361, 190] on div "10001 450" at bounding box center [750, 199] width 1250 height 55
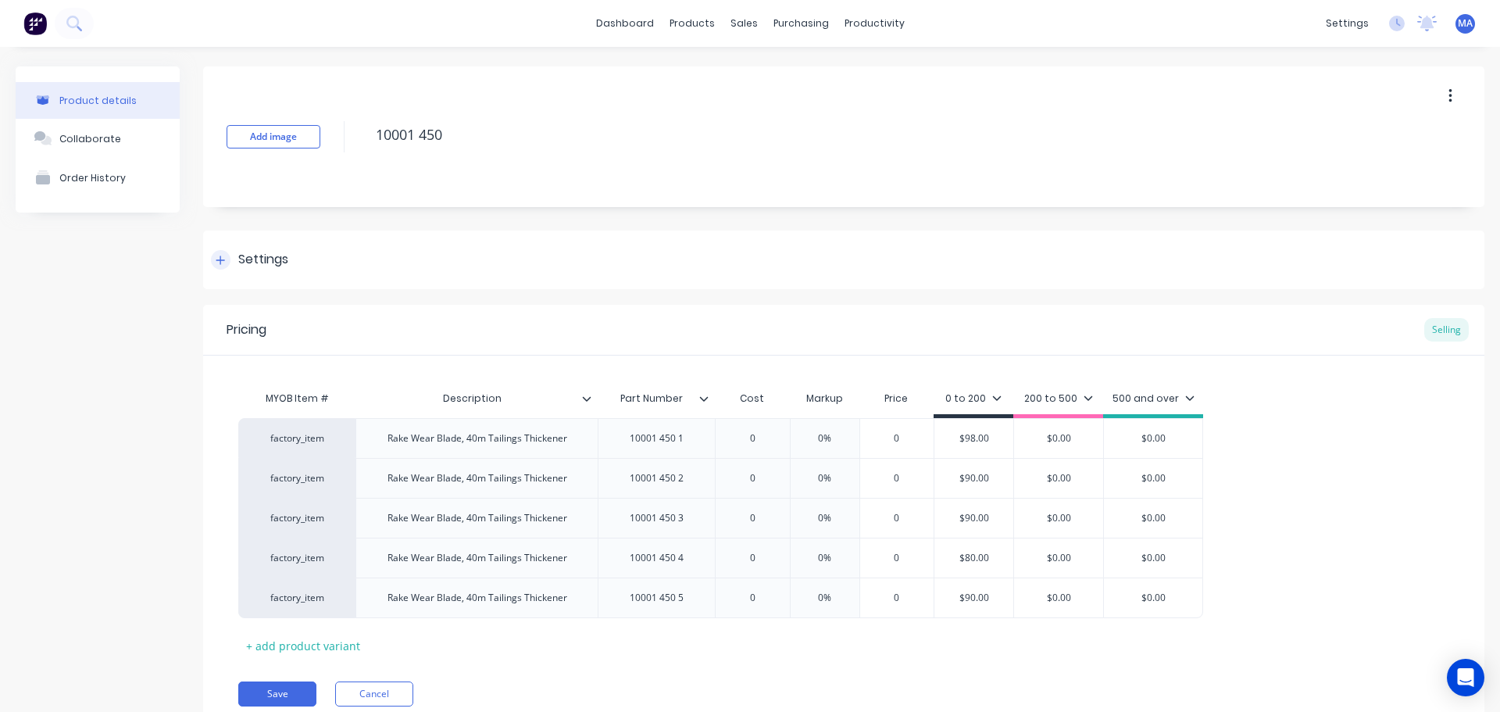
type textarea "x"
click at [372, 696] on button "Cancel" at bounding box center [374, 693] width 78 height 25
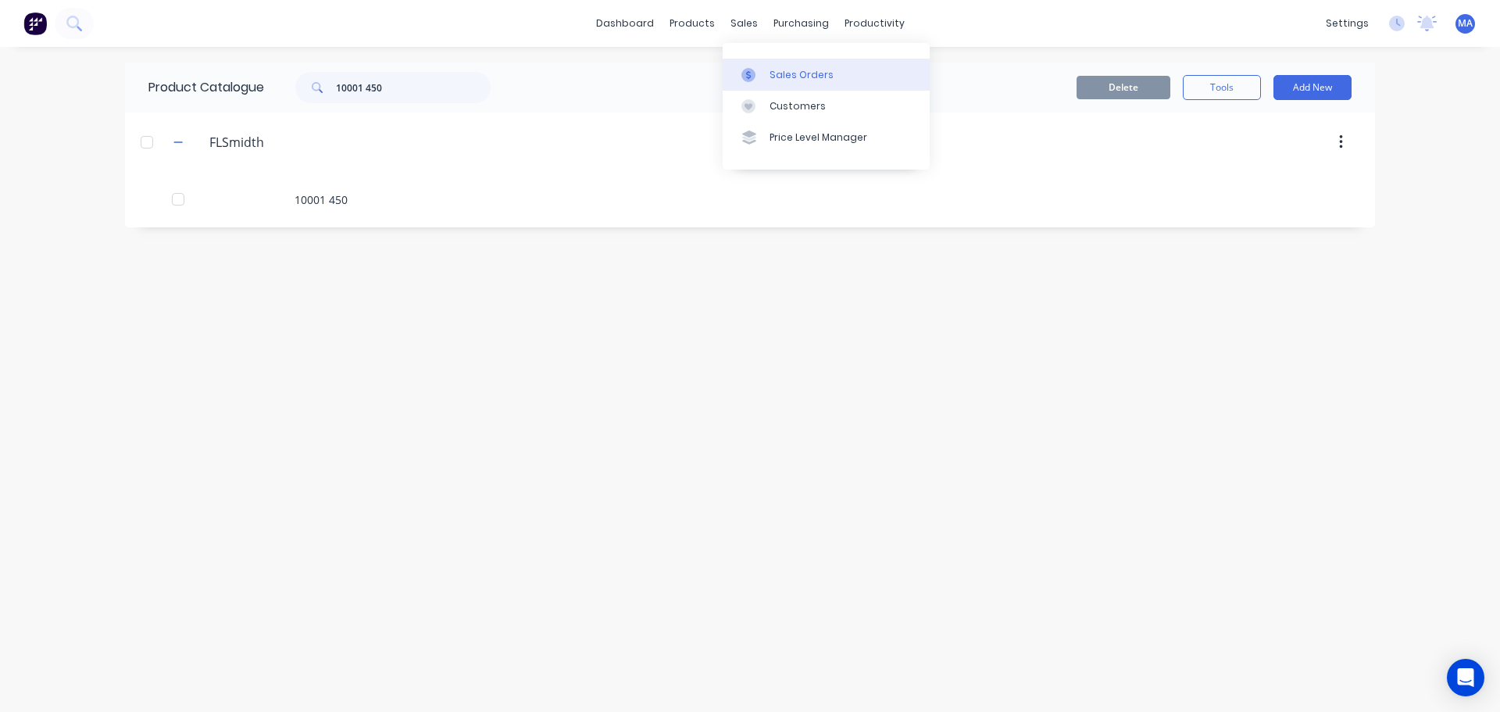
click at [778, 82] on link "Sales Orders" at bounding box center [826, 74] width 207 height 31
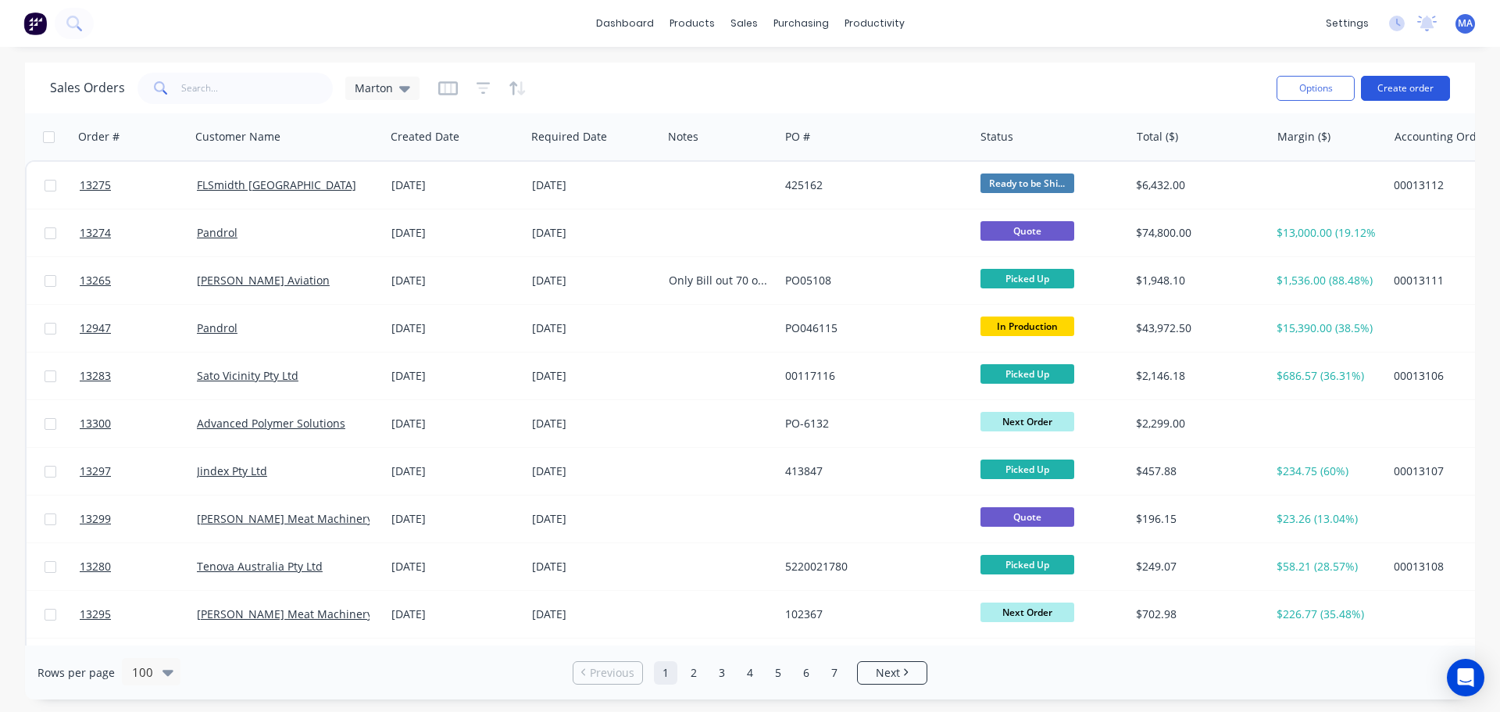
click at [1392, 77] on button "Create order" at bounding box center [1405, 88] width 89 height 25
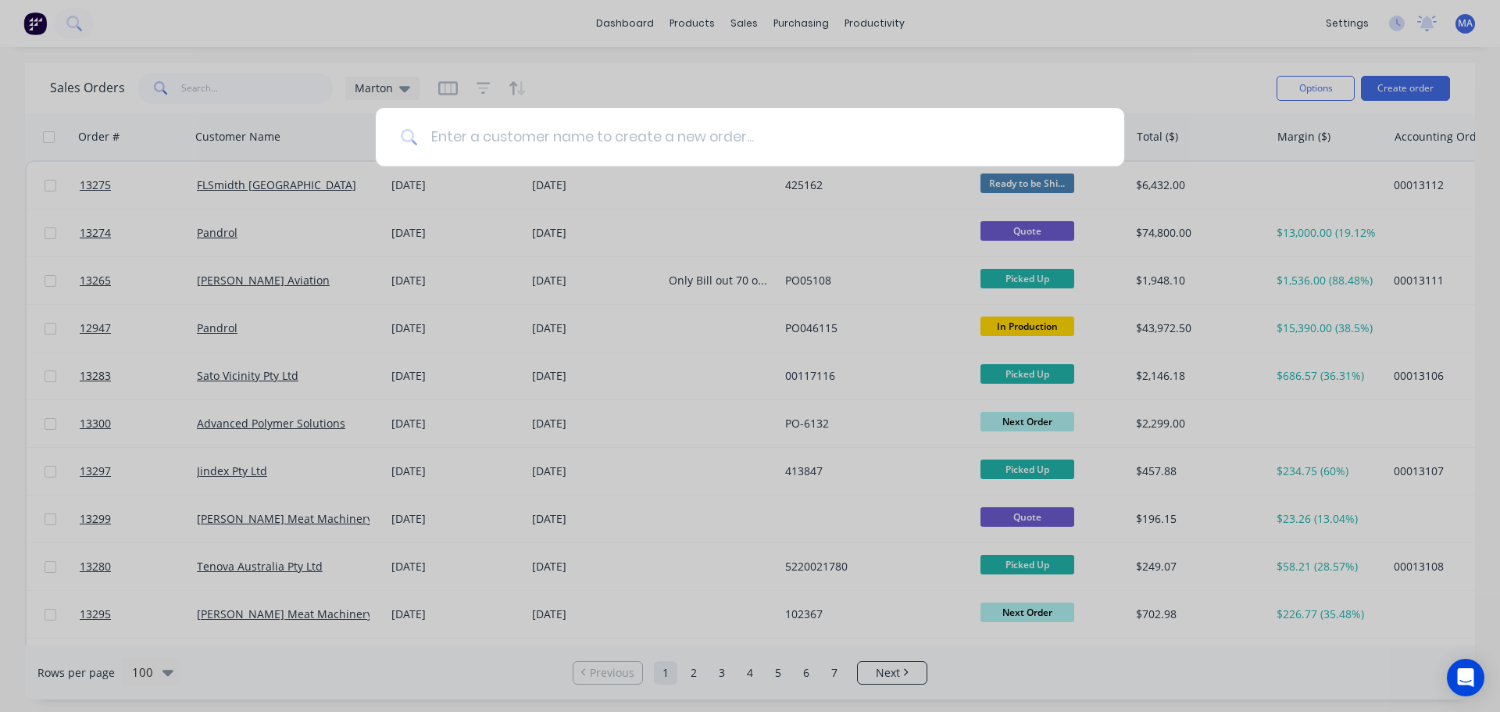
click at [655, 148] on input at bounding box center [758, 137] width 681 height 59
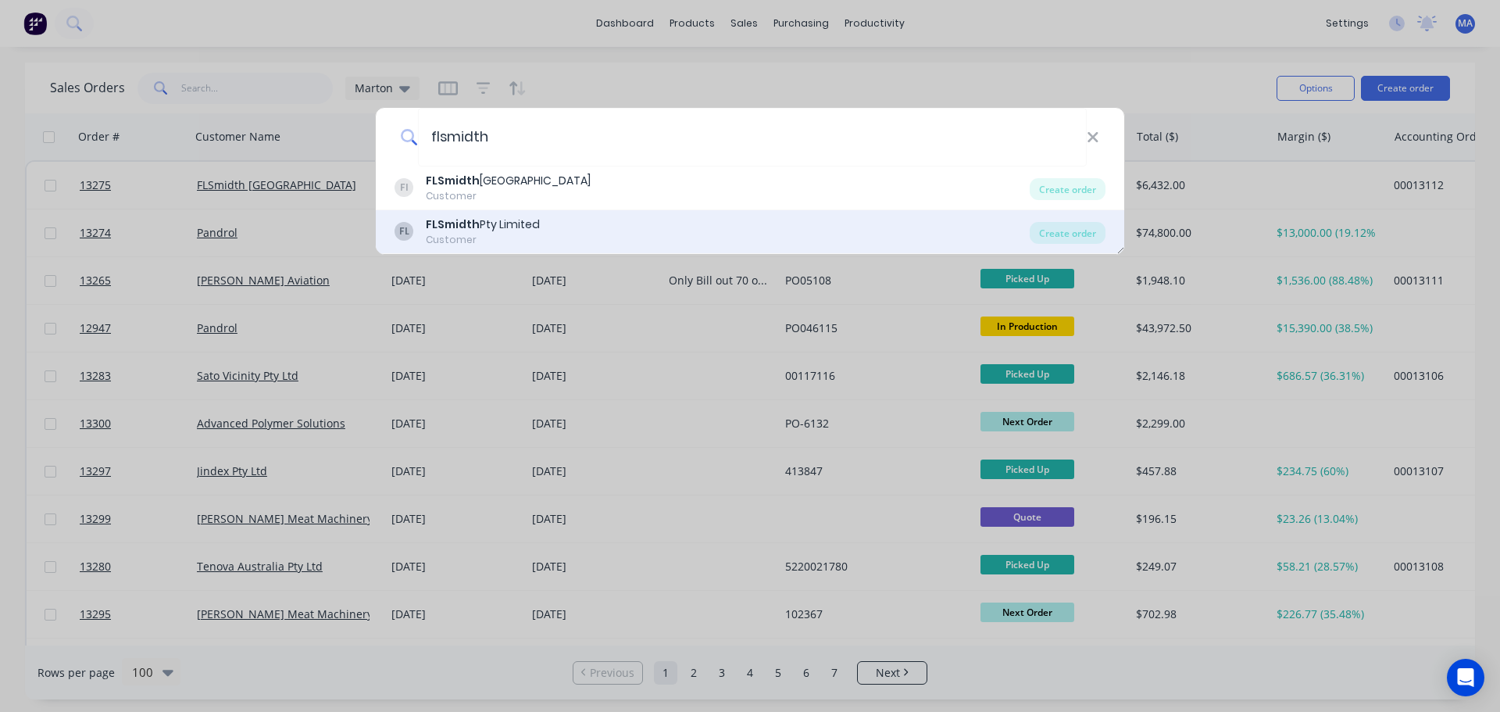
type input "flsmidth"
click at [537, 234] on div "Customer" at bounding box center [483, 240] width 114 height 14
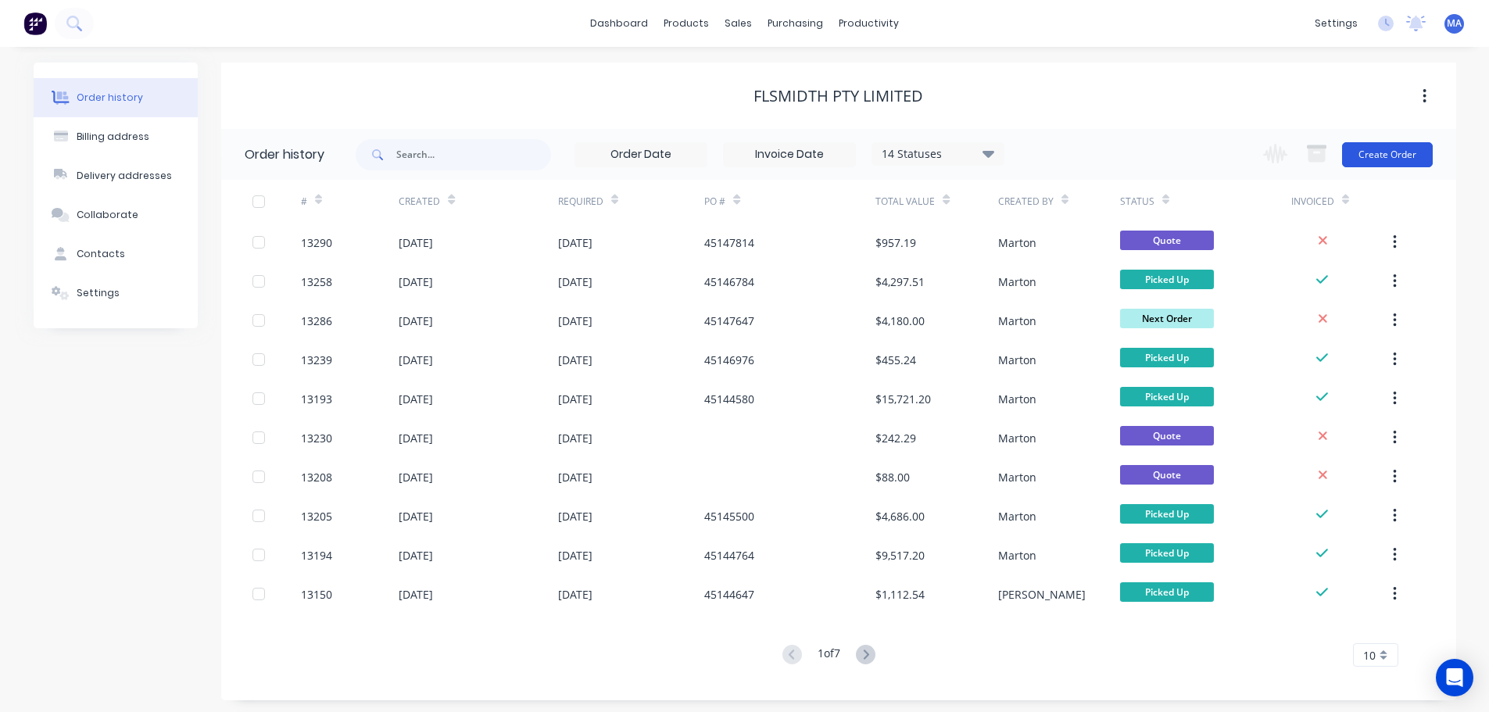
click at [1406, 150] on button "Create Order" at bounding box center [1387, 154] width 91 height 25
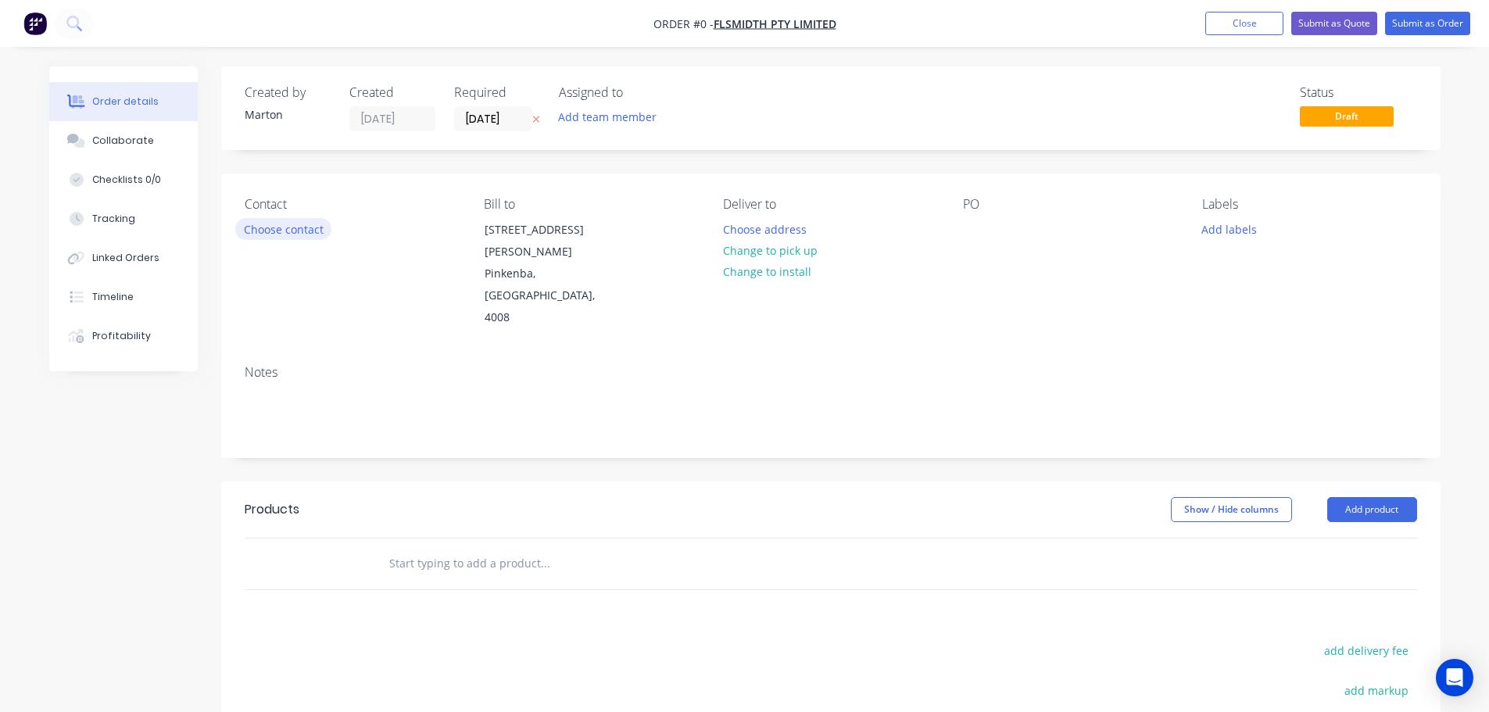
click at [306, 220] on button "Choose contact" at bounding box center [283, 228] width 96 height 21
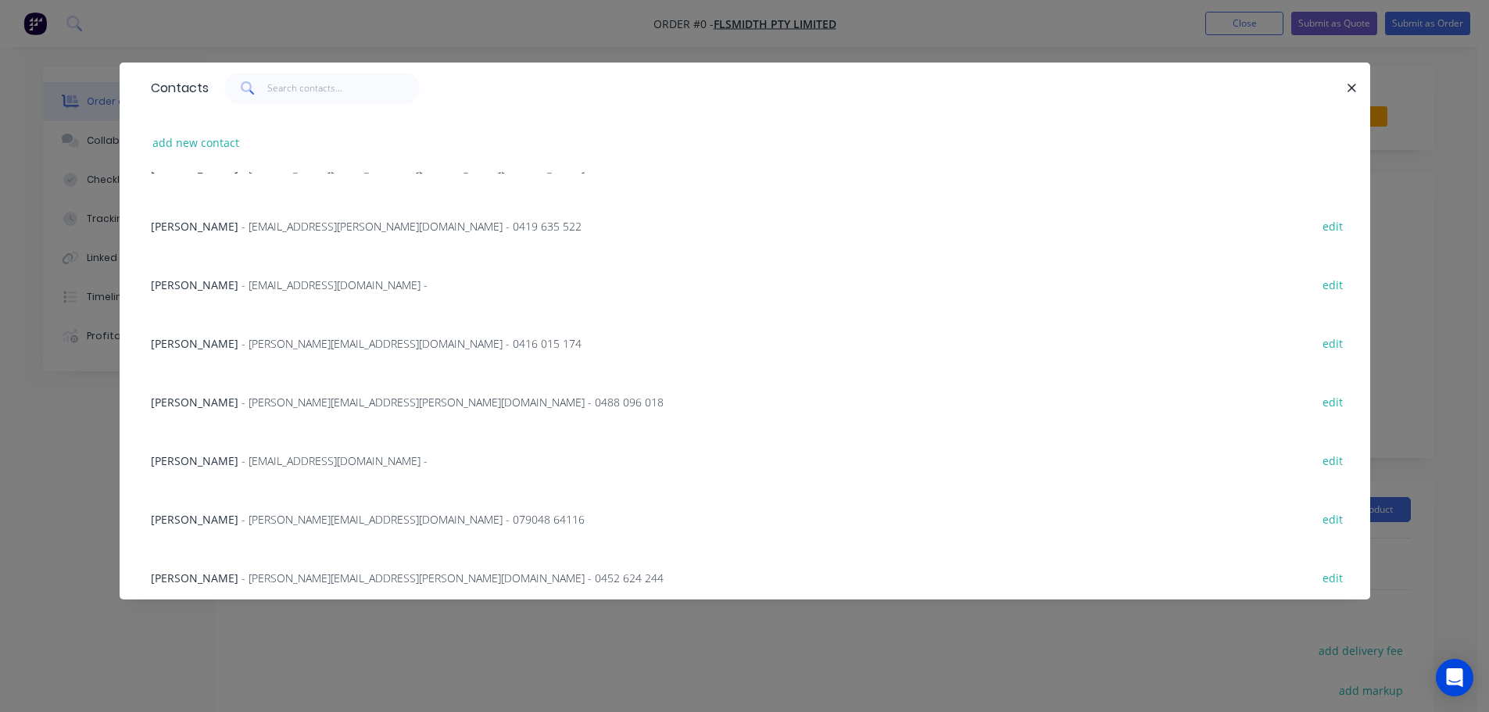
scroll to position [78, 0]
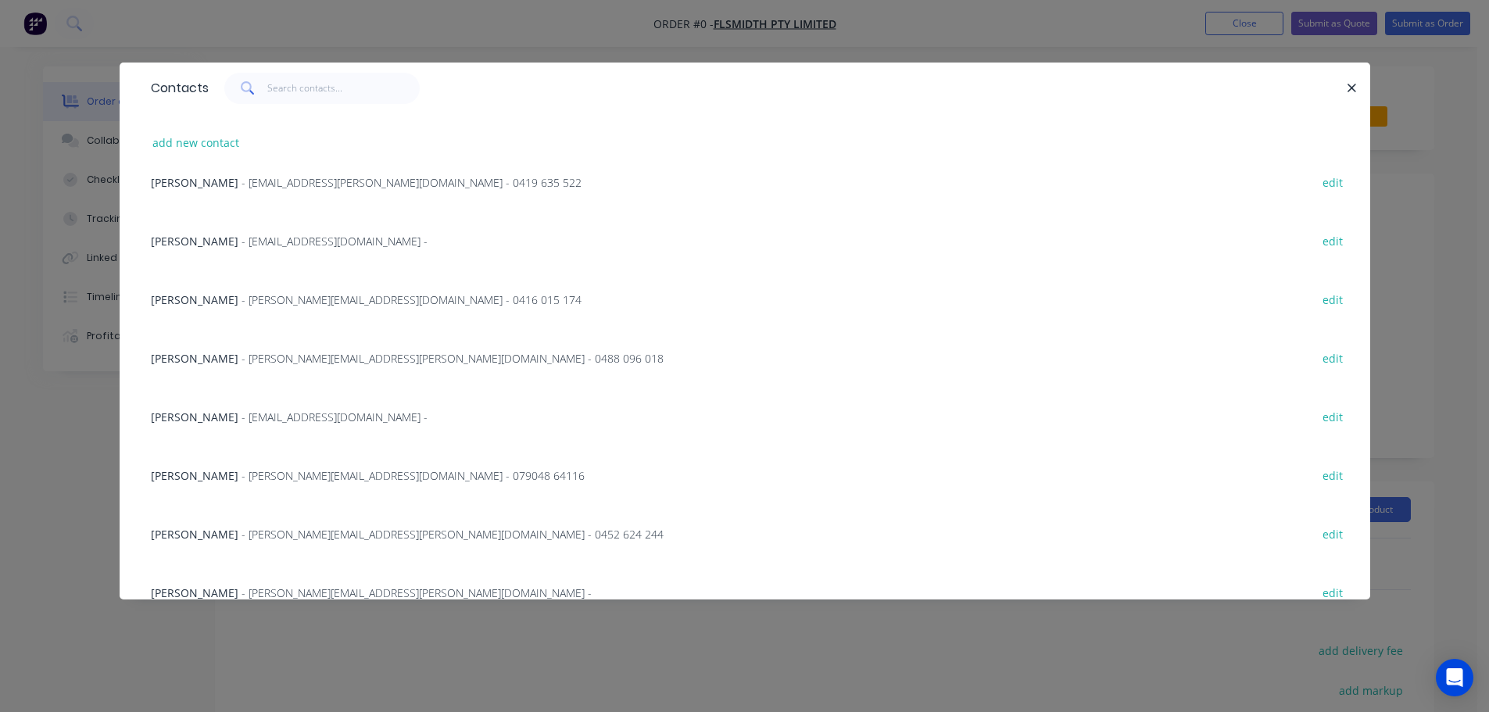
click at [235, 485] on div "Ganesh Radhakrishnan - Ganesh.Radhakrishnan@flsmidth.com - 079048 64116 edit" at bounding box center [744, 474] width 1203 height 59
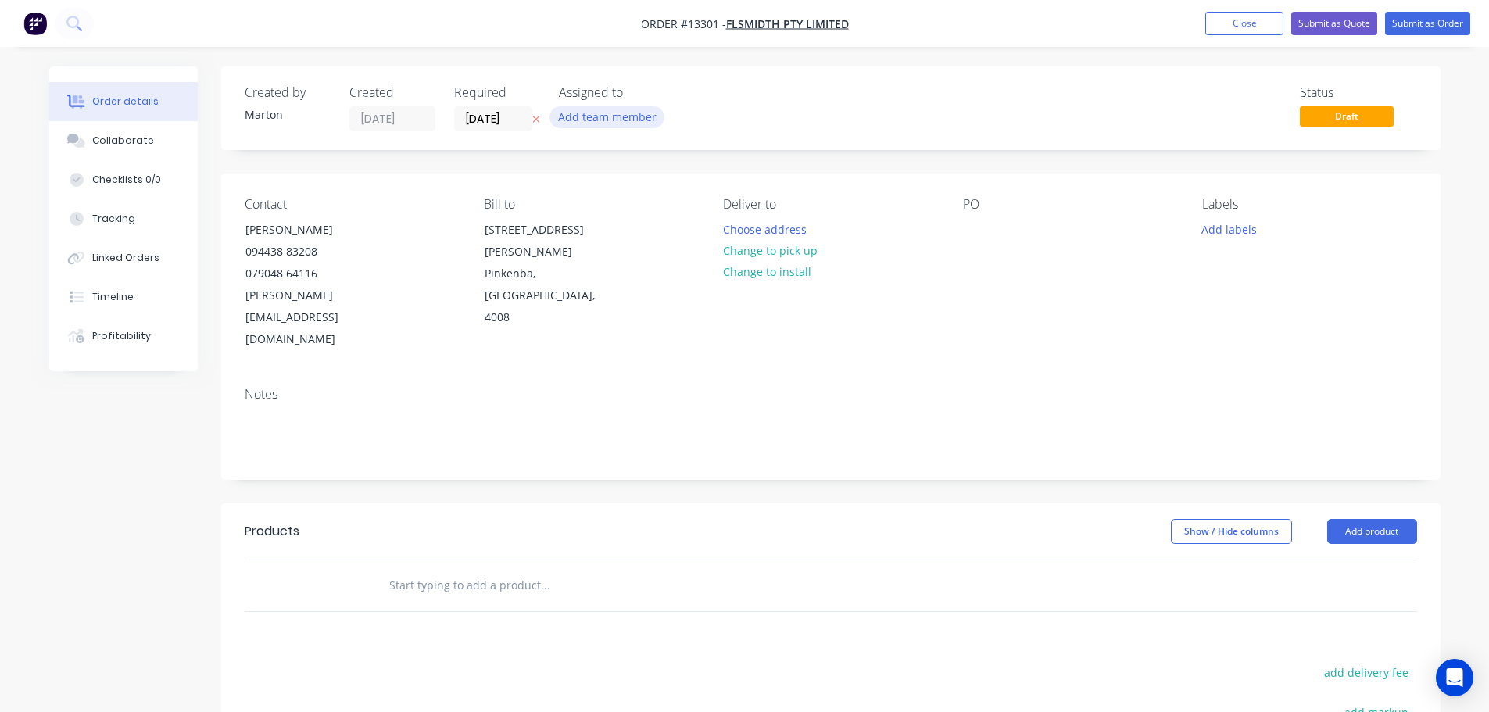
click at [578, 123] on button "Add team member" at bounding box center [606, 116] width 115 height 21
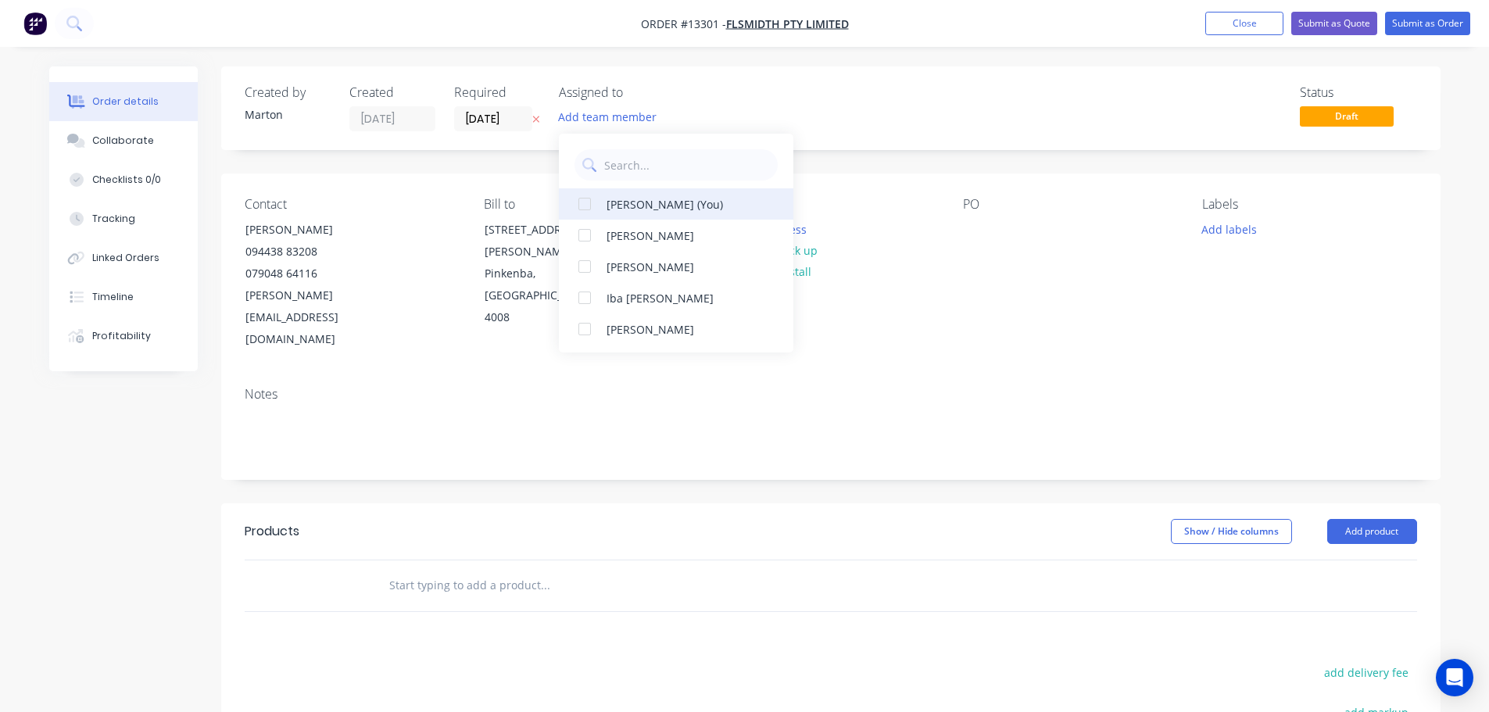
click at [589, 213] on div at bounding box center [584, 203] width 31 height 31
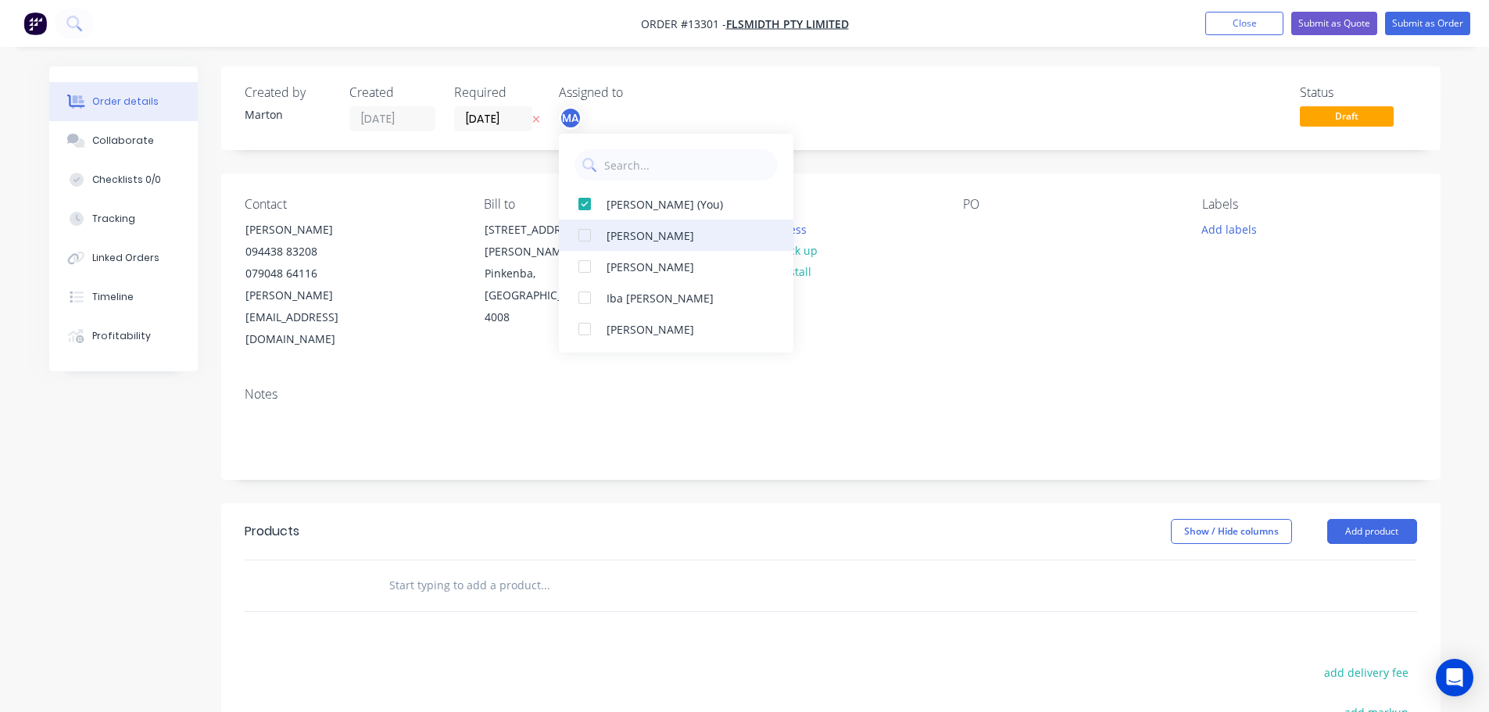
click at [587, 238] on div at bounding box center [584, 235] width 31 height 31
click at [581, 260] on div at bounding box center [584, 266] width 31 height 31
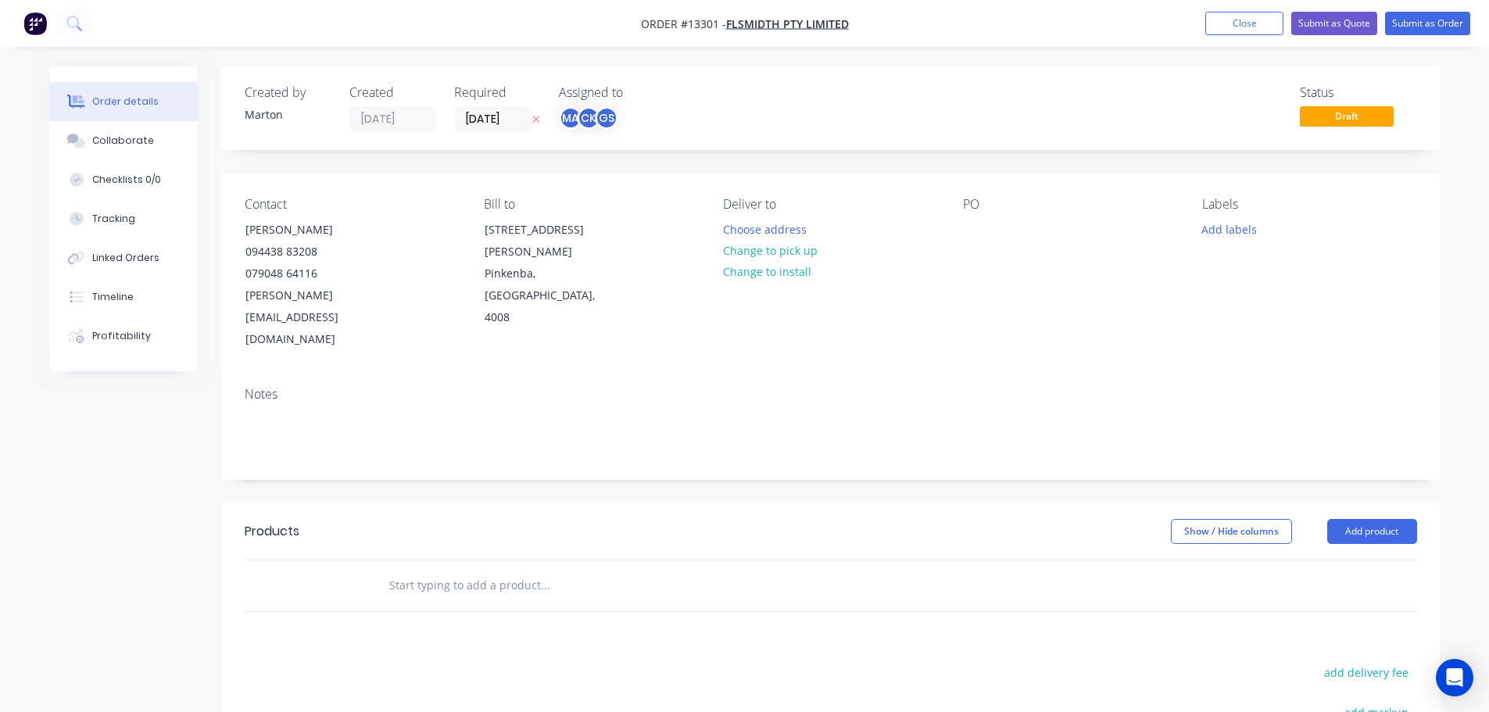
click at [745, 101] on div "Status Draft" at bounding box center [1066, 108] width 702 height 46
click at [499, 128] on input "[DATE]" at bounding box center [493, 118] width 77 height 23
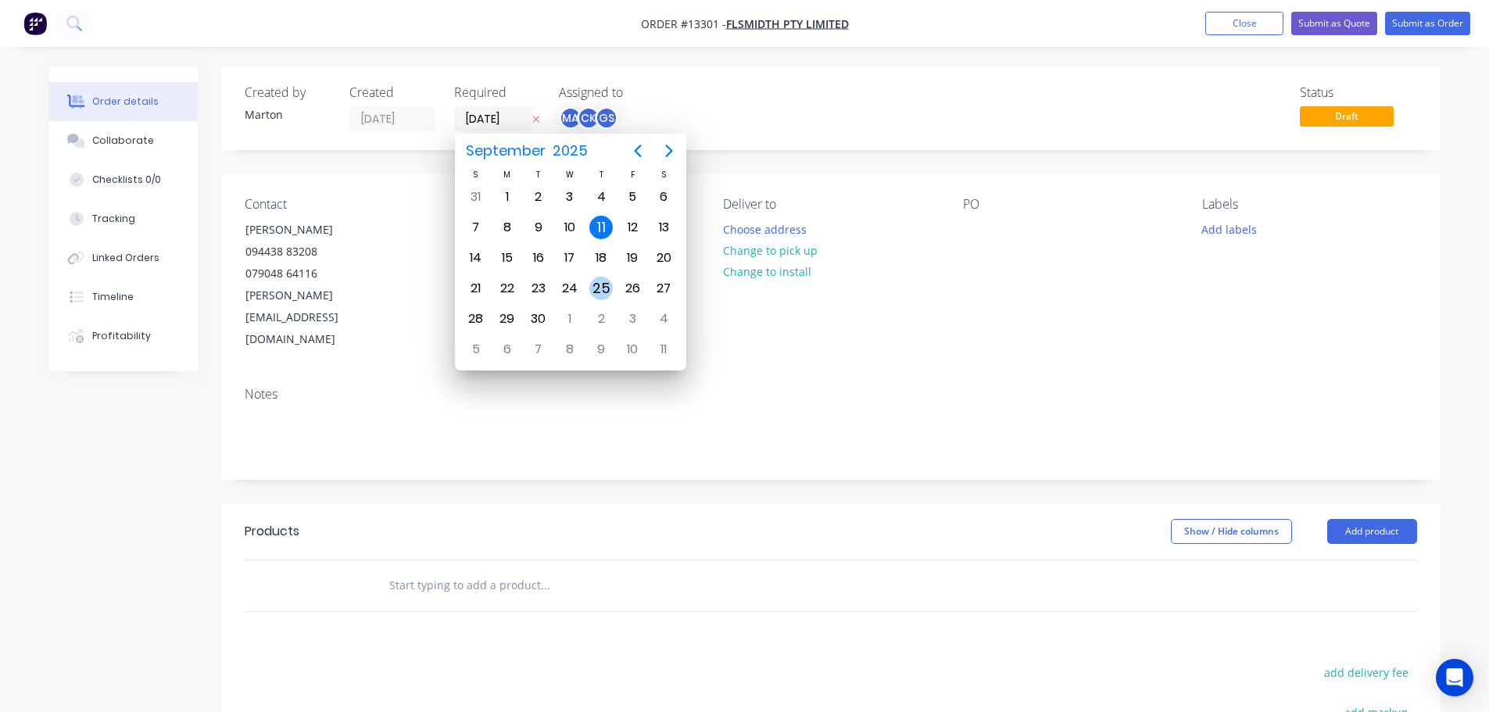
click at [590, 280] on div "25" at bounding box center [600, 289] width 31 height 30
type input "[DATE]"
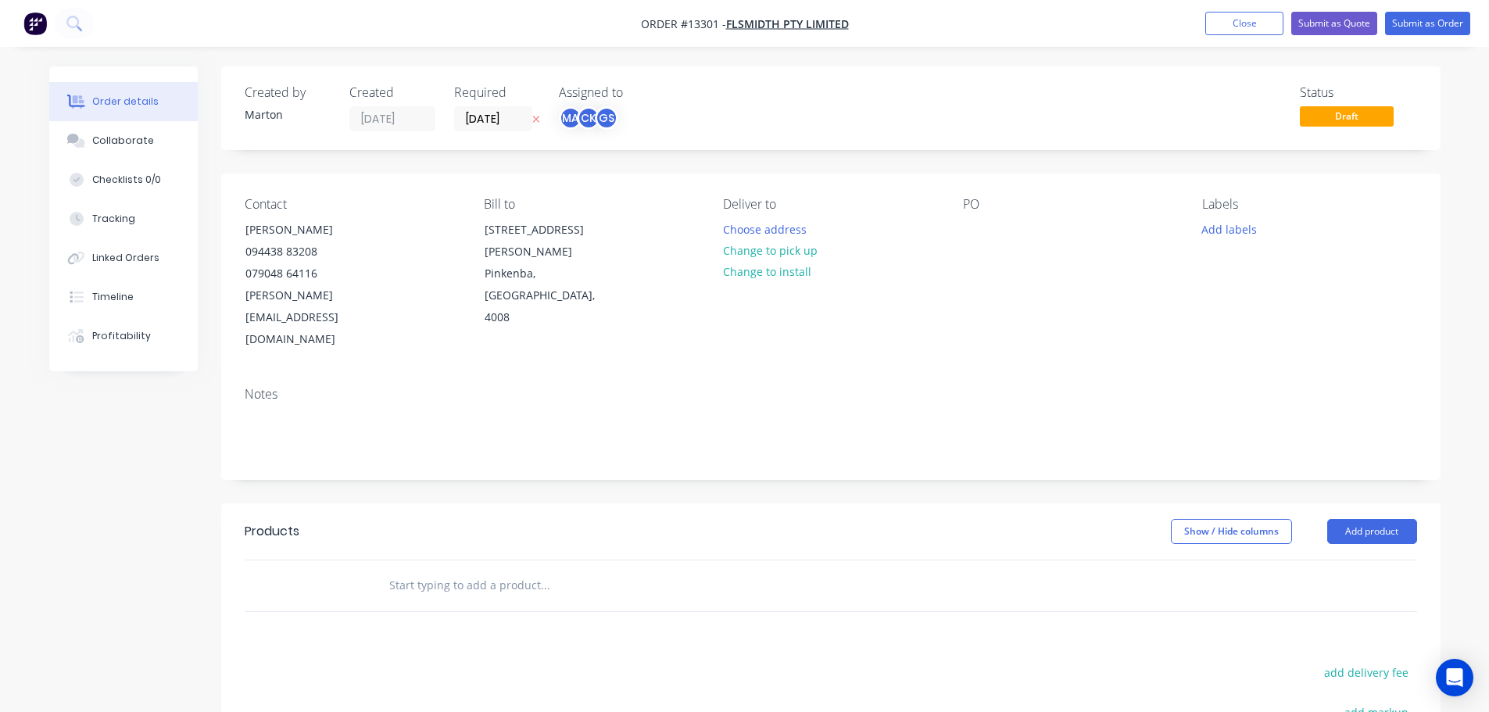
click at [813, 108] on div "Status Draft" at bounding box center [1066, 108] width 702 height 46
click at [504, 570] on input "text" at bounding box center [544, 585] width 313 height 31
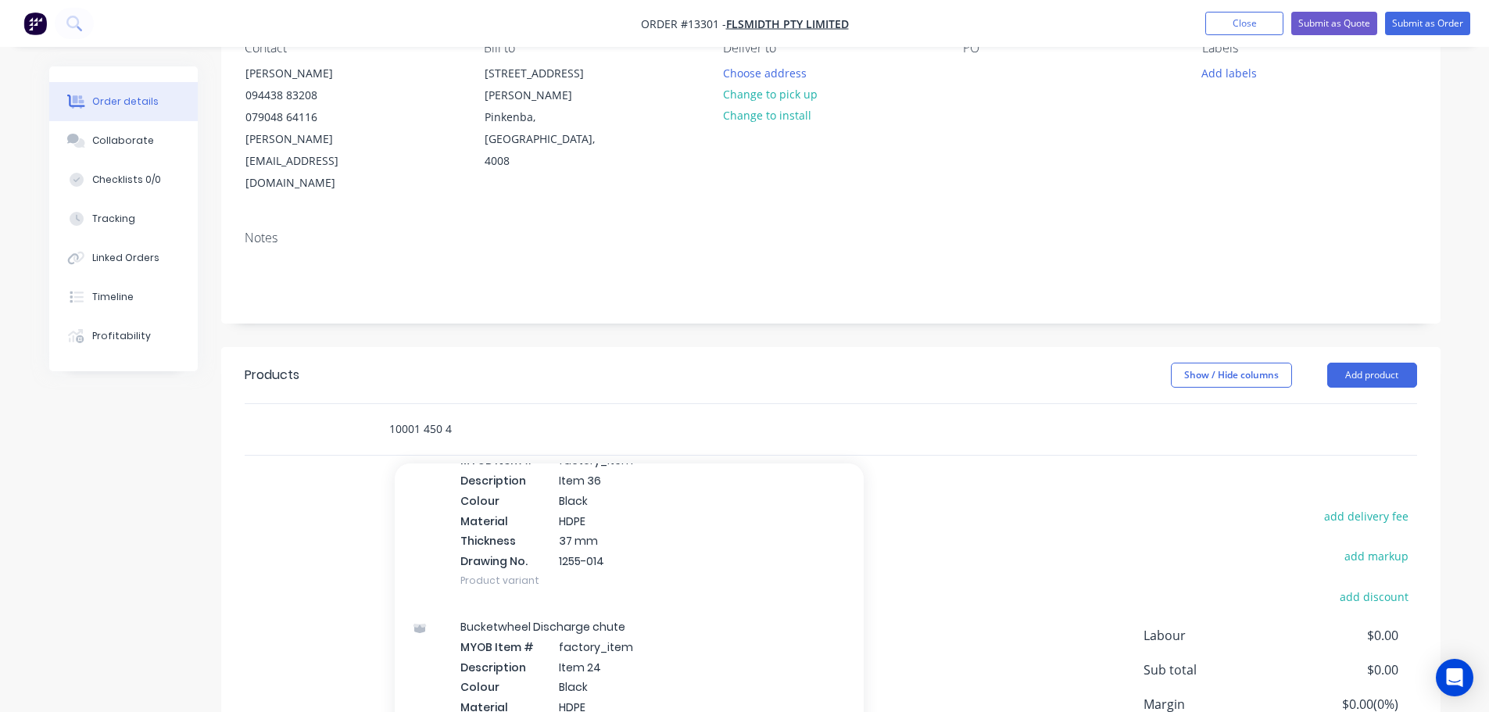
scroll to position [625, 0]
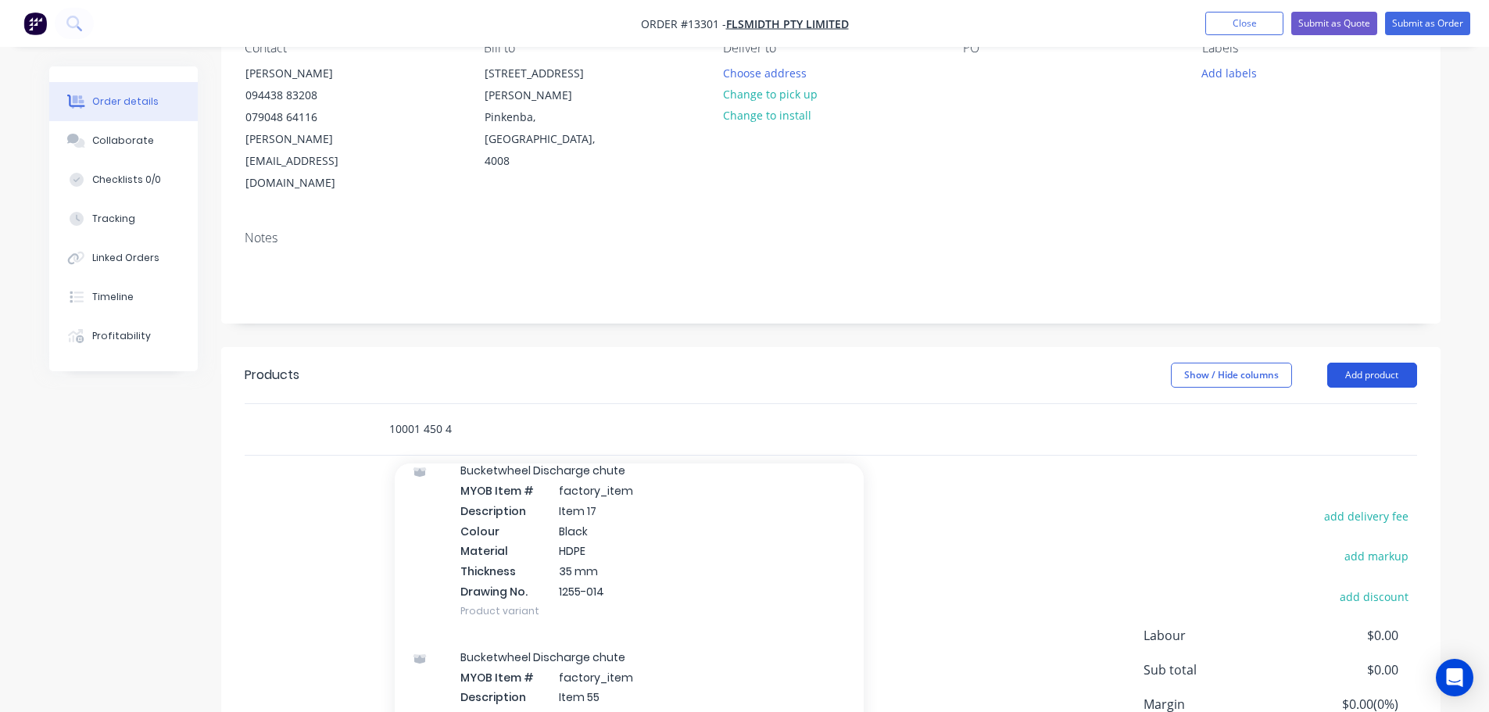
type input "10001 450 4"
click at [1360, 363] on button "Add product" at bounding box center [1372, 375] width 90 height 25
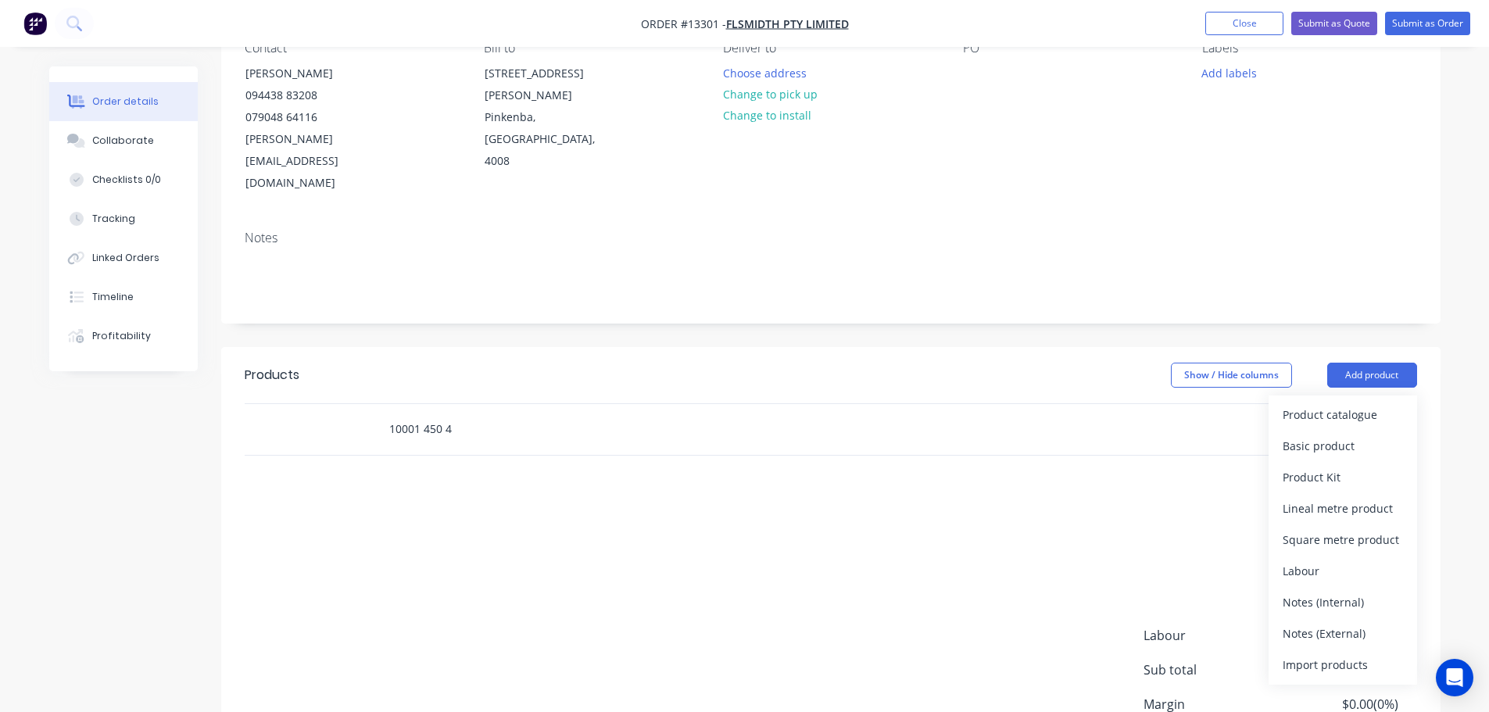
click at [531, 413] on input "10001 450 4" at bounding box center [544, 428] width 313 height 31
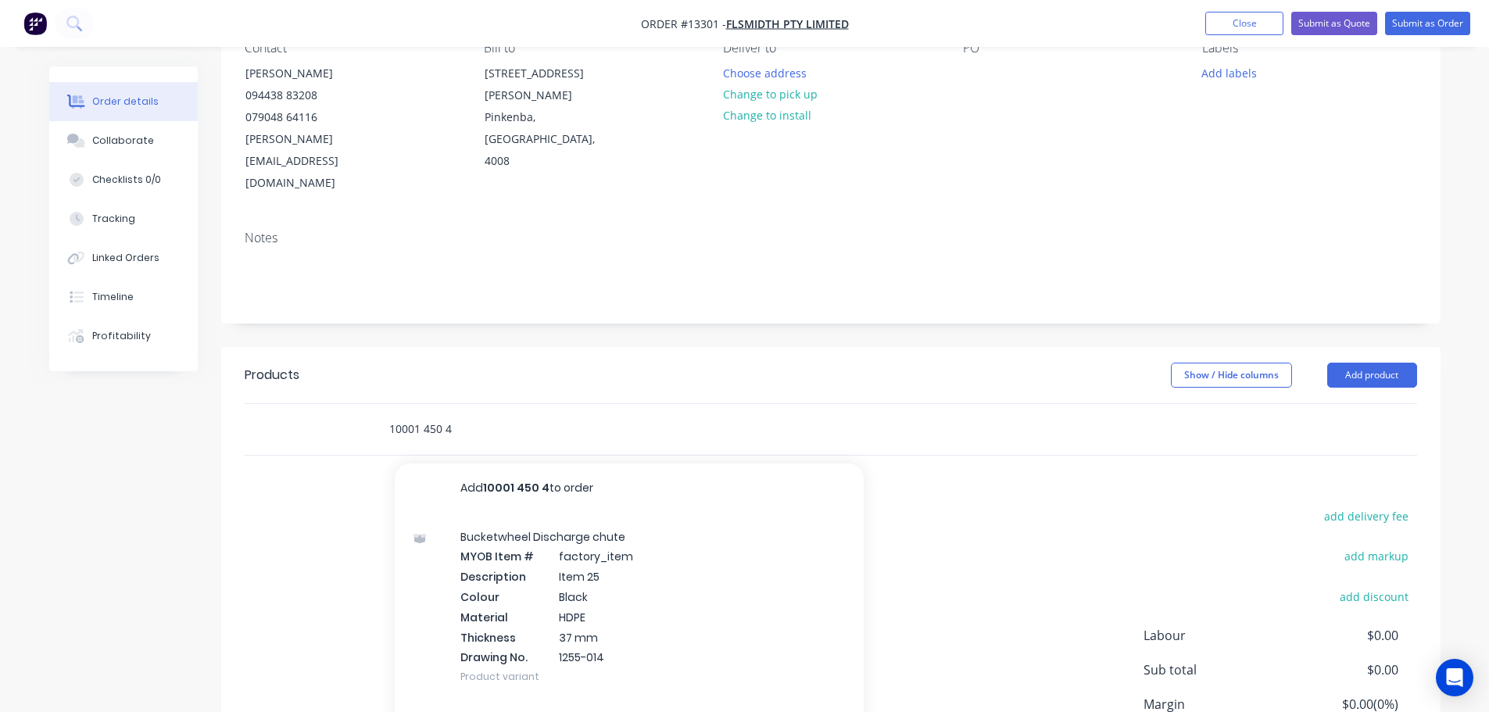
drag, startPoint x: 453, startPoint y: 383, endPoint x: 376, endPoint y: 384, distance: 77.4
click at [376, 413] on div "10001 450 4 Add 10001 450 4 to order Bucketwheel Discharge chute MYOB Item # fa…" at bounding box center [610, 428] width 469 height 31
click at [1401, 363] on button "Add product" at bounding box center [1372, 375] width 90 height 25
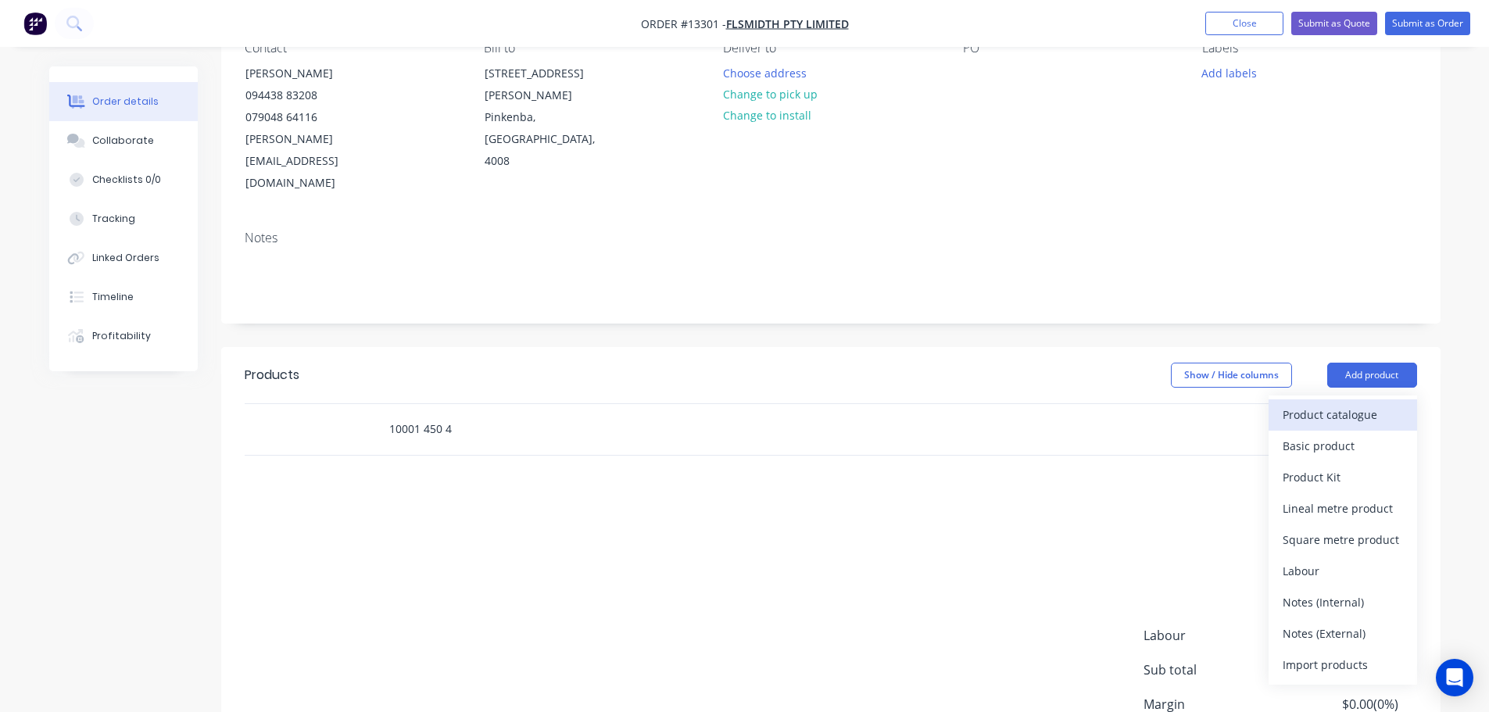
click at [1364, 403] on div "Product catalogue" at bounding box center [1342, 414] width 120 height 23
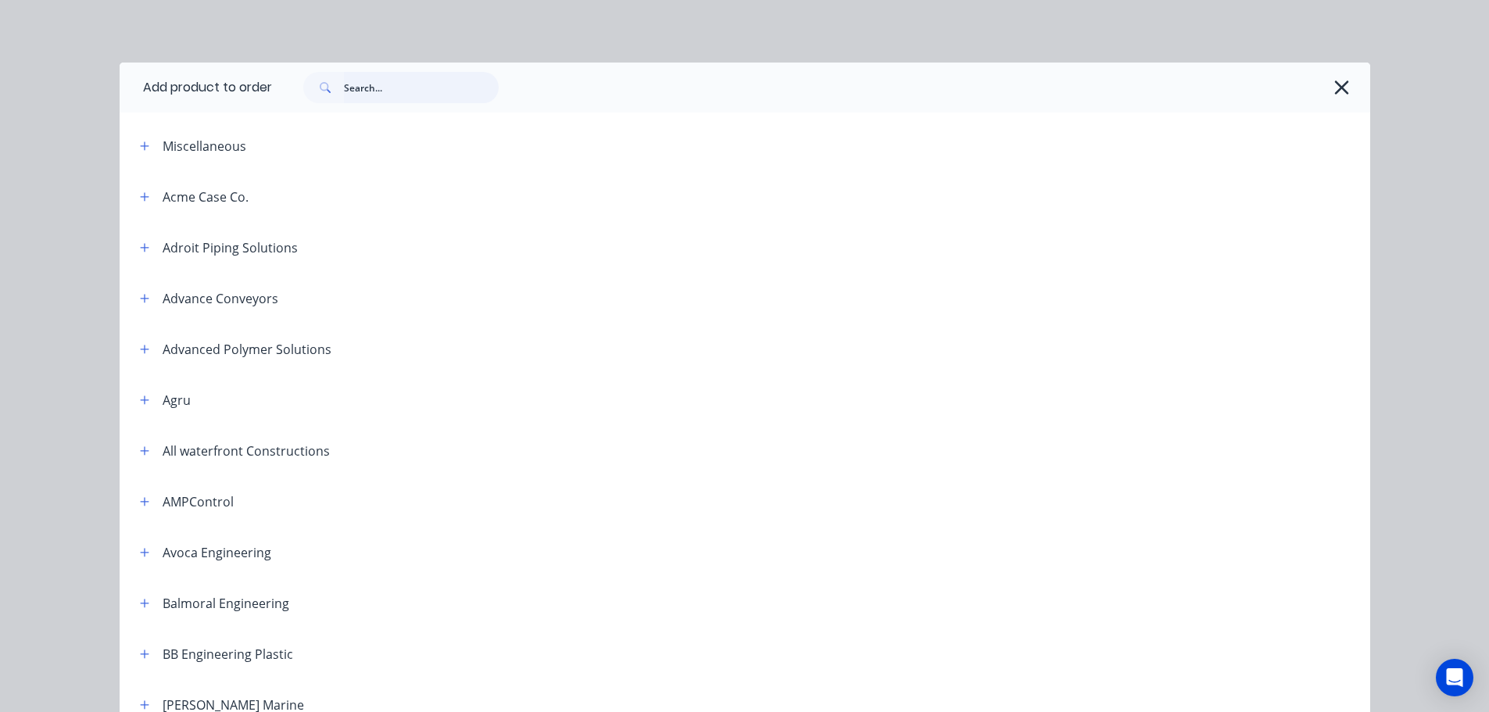
click at [400, 85] on input "text" at bounding box center [421, 87] width 155 height 31
paste input "10001 450 4"
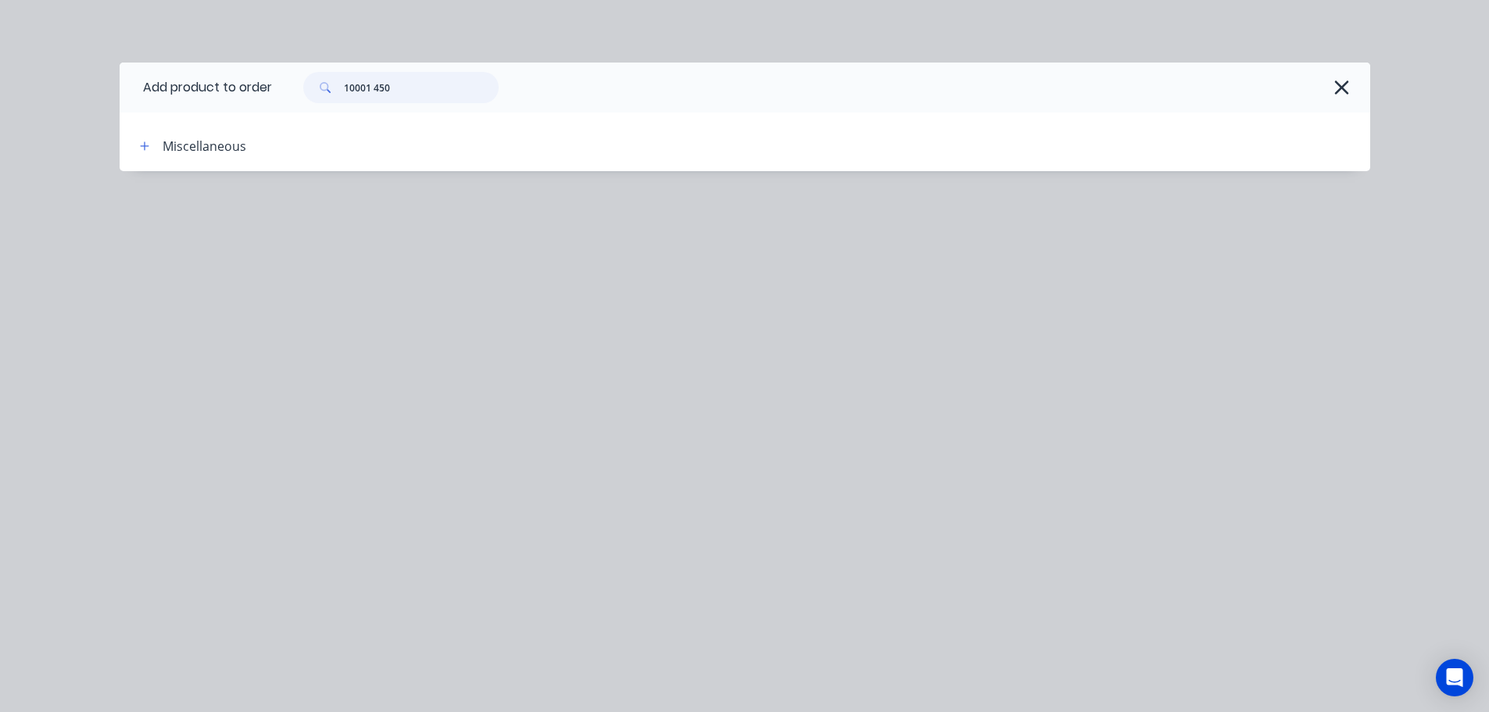
type input "10001 450"
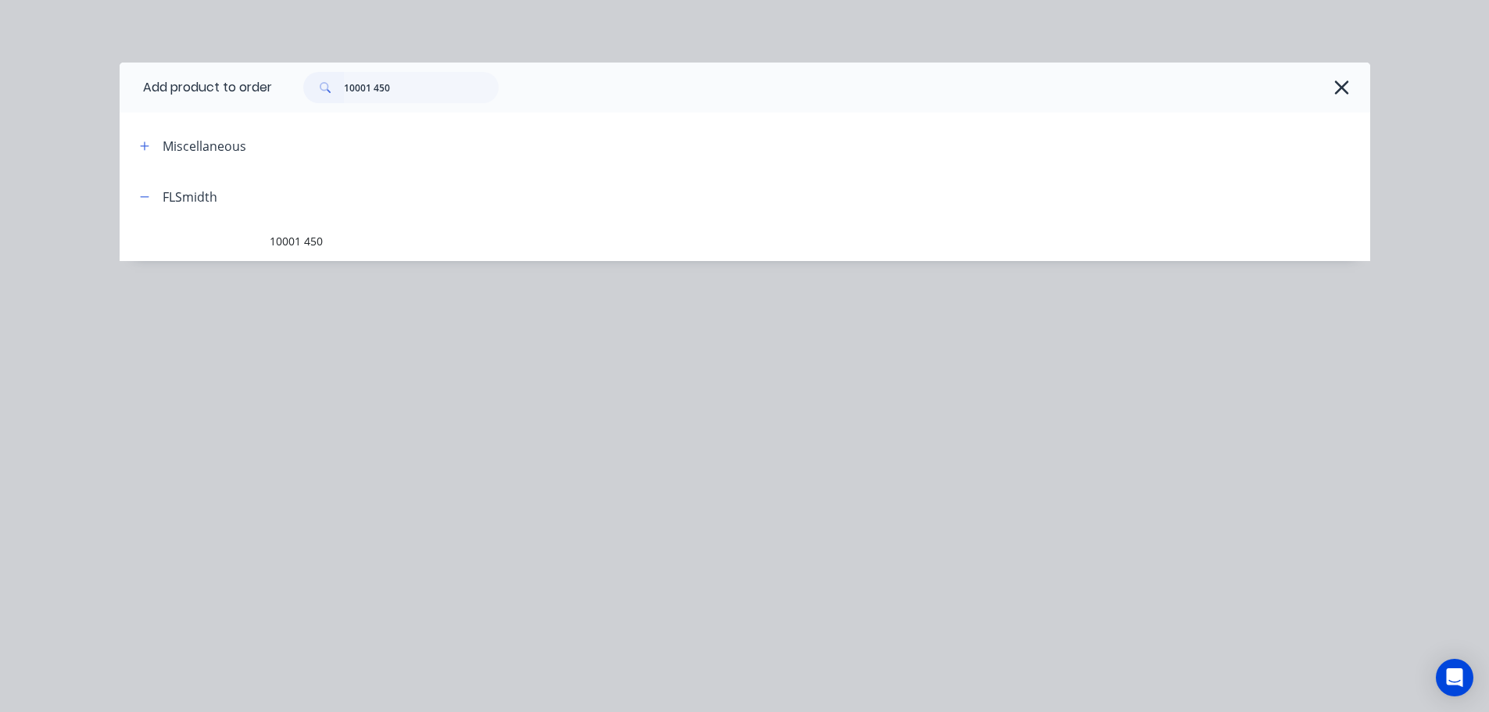
click at [272, 235] on span "10001 450" at bounding box center [710, 241] width 880 height 16
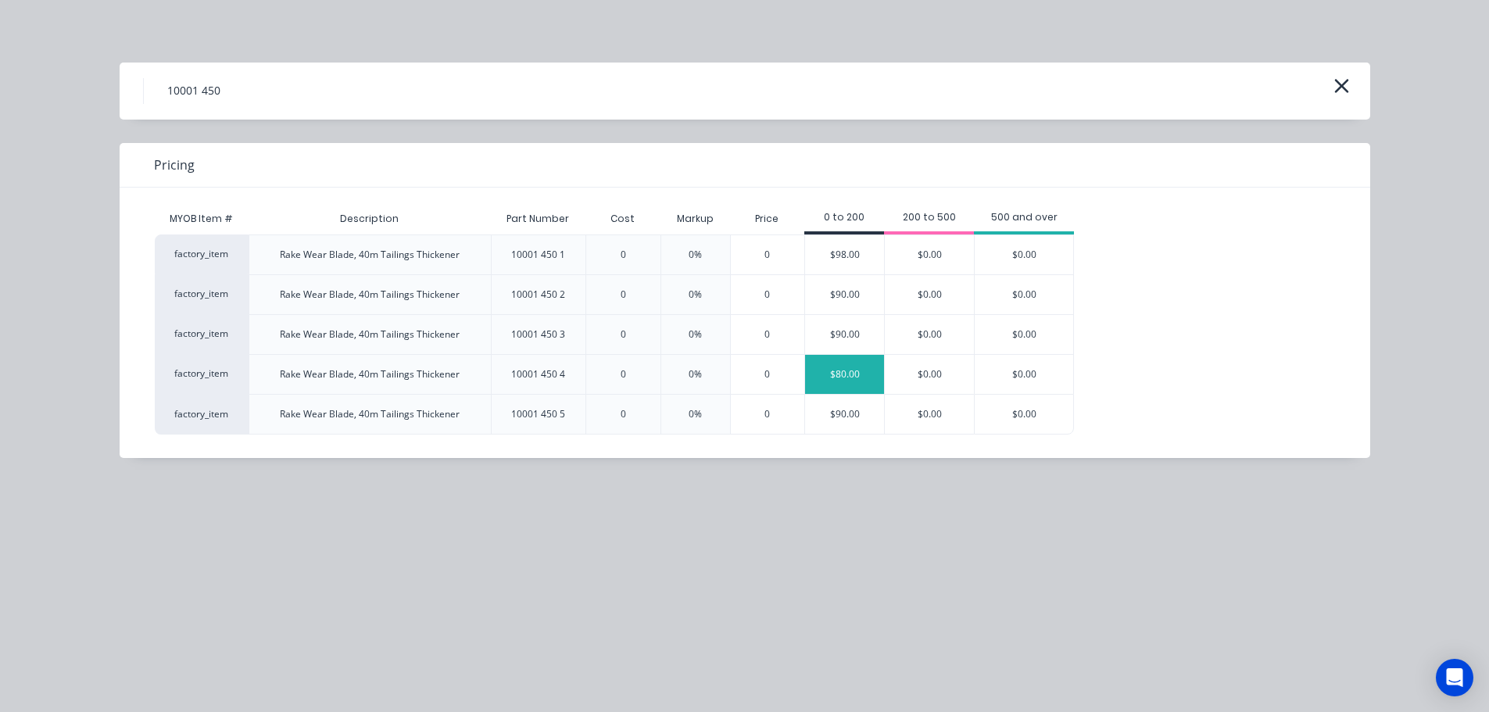
click at [850, 377] on div "$80.00" at bounding box center [844, 374] width 79 height 39
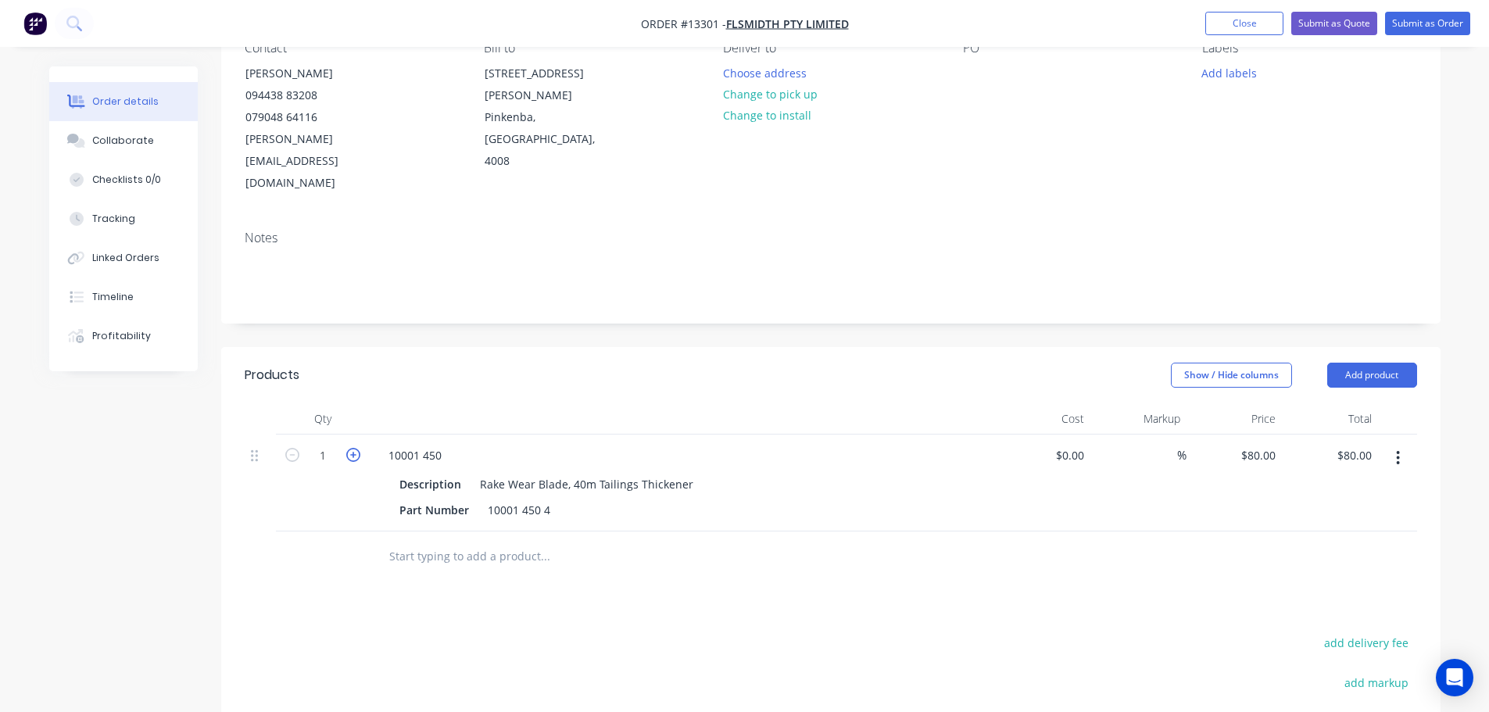
click at [346, 448] on icon "button" at bounding box center [353, 455] width 14 height 14
type input "2"
type input "$160.00"
click at [355, 448] on icon "button" at bounding box center [353, 455] width 14 height 14
type input "3"
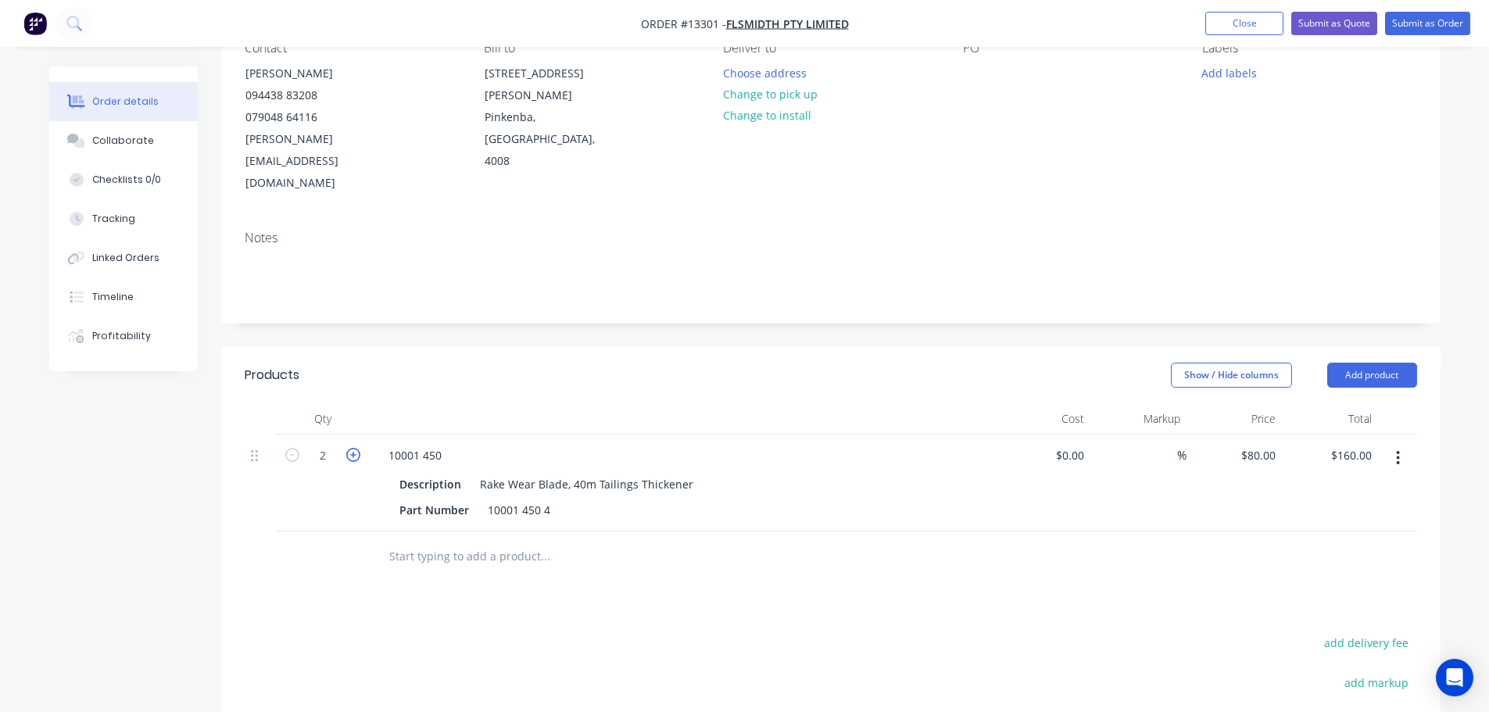
type input "$240.00"
click at [355, 448] on icon "button" at bounding box center [353, 455] width 14 height 14
type input "4"
type input "$320.00"
click at [355, 448] on icon "button" at bounding box center [353, 455] width 14 height 14
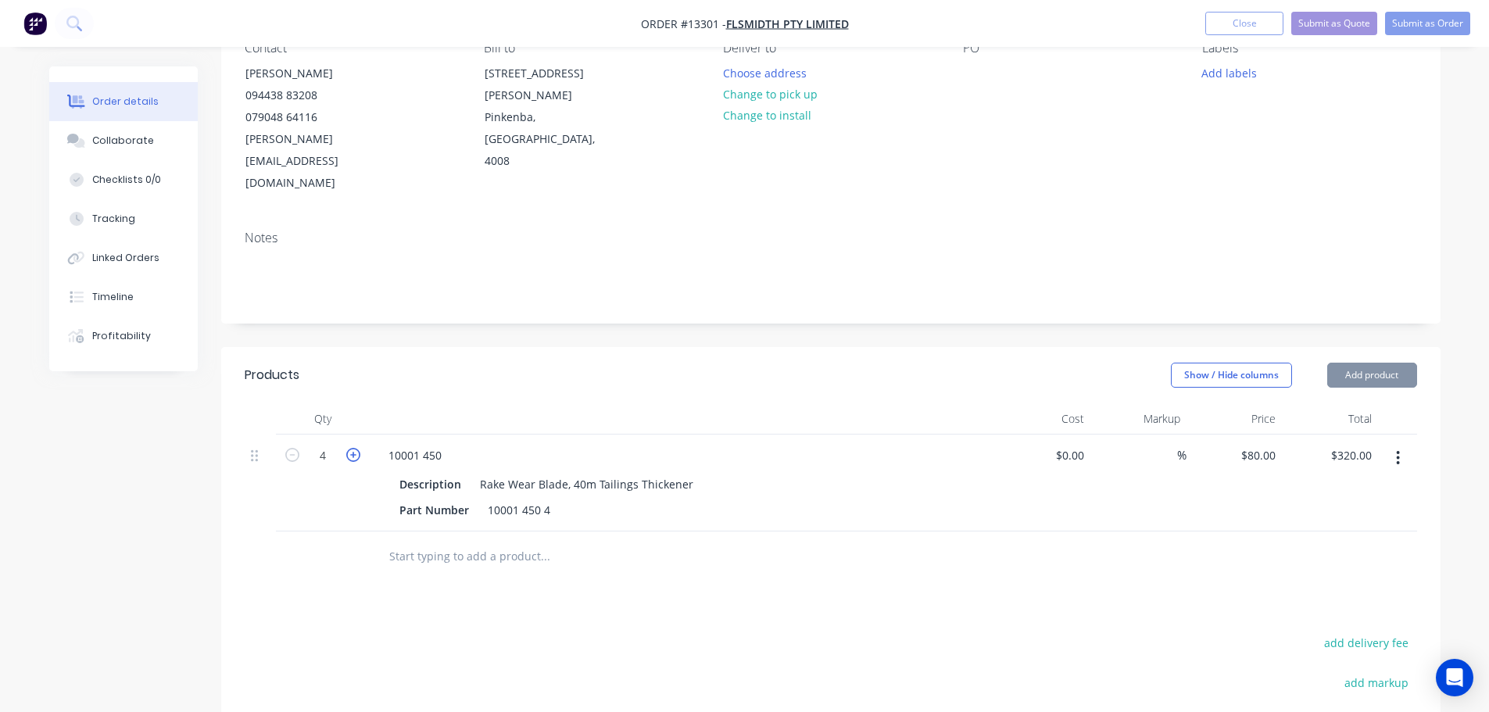
type input "5"
type input "$400.00"
click at [355, 448] on icon "button" at bounding box center [353, 455] width 14 height 14
type input "6"
type input "$480.00"
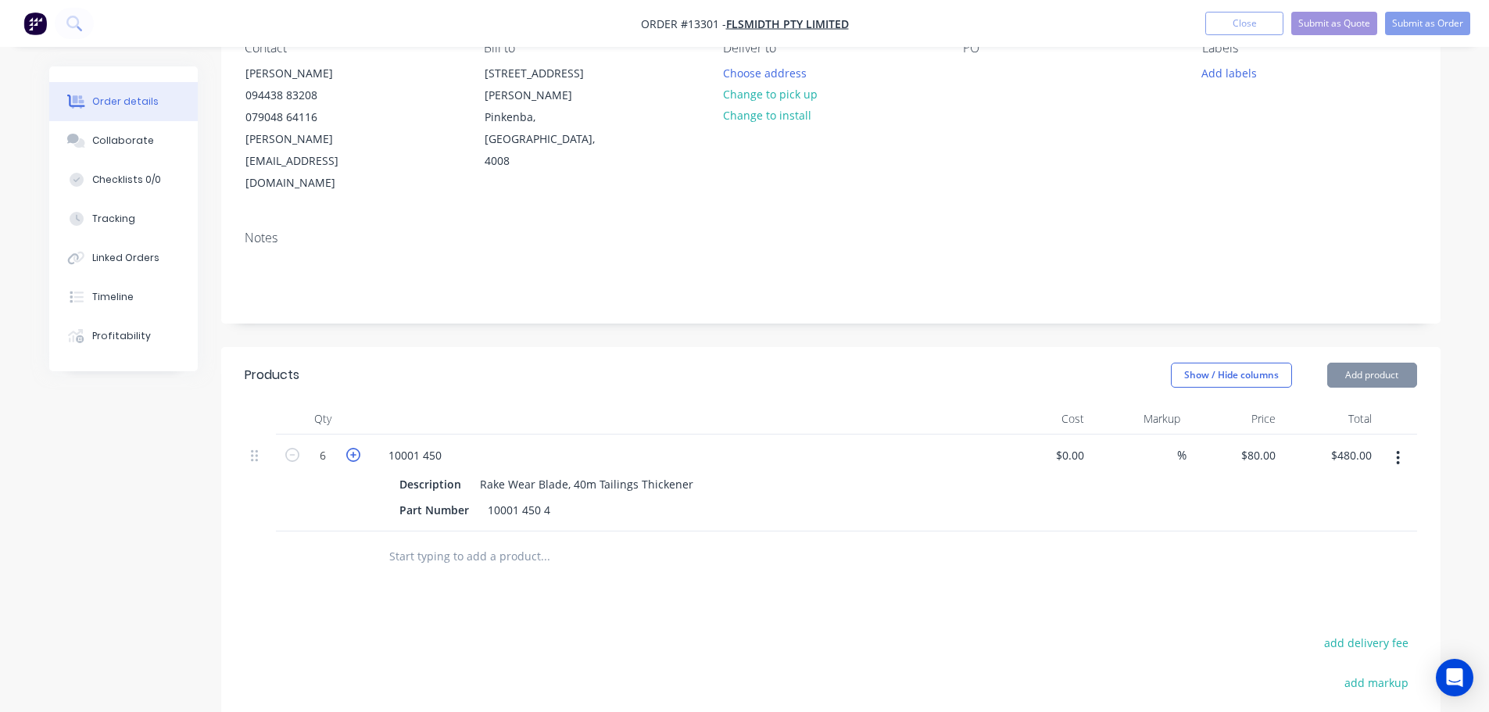
click at [355, 448] on icon "button" at bounding box center [353, 455] width 14 height 14
type input "7"
type input "$560.00"
click at [355, 448] on icon "button" at bounding box center [353, 455] width 14 height 14
type input "8"
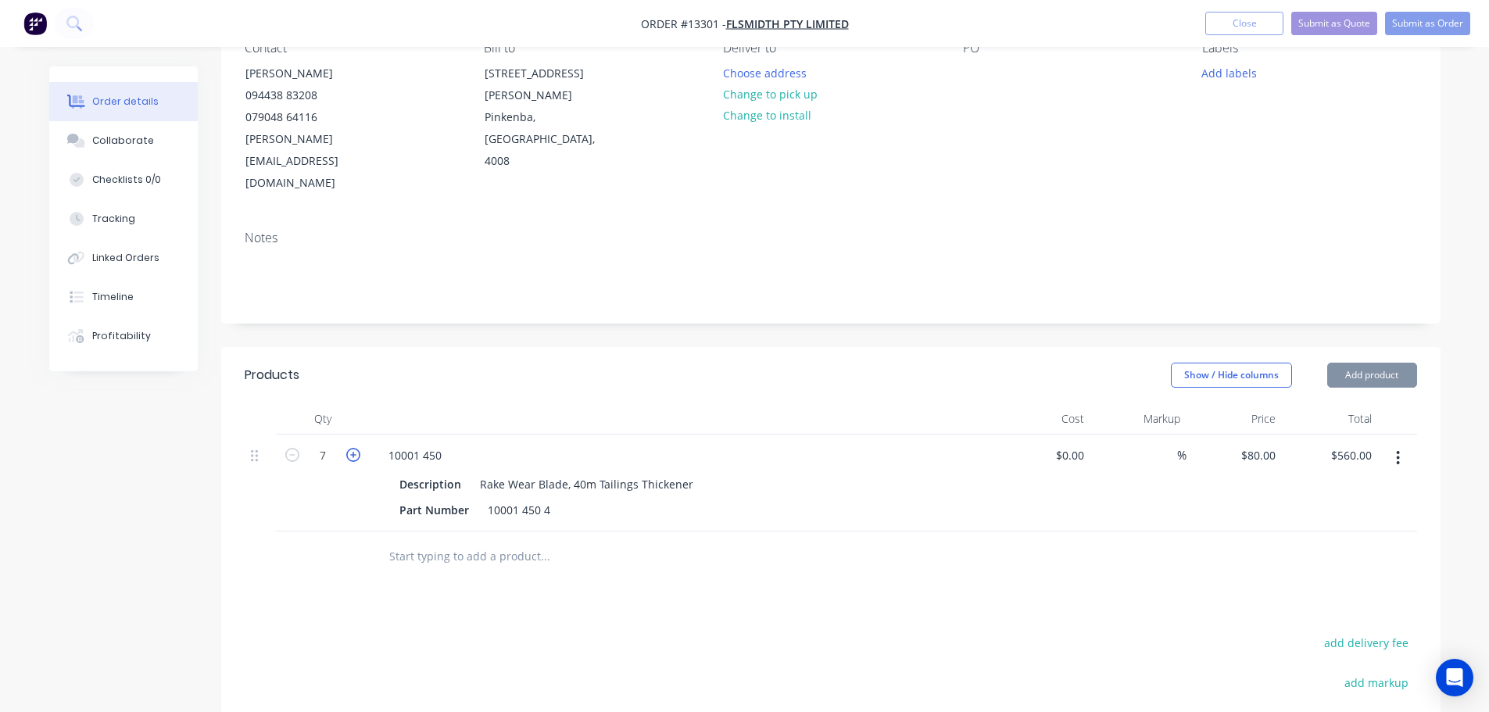
type input "$640.00"
click at [355, 448] on icon "button" at bounding box center [353, 455] width 14 height 14
type input "9"
type input "$720.00"
click at [353, 448] on icon "button" at bounding box center [353, 455] width 14 height 14
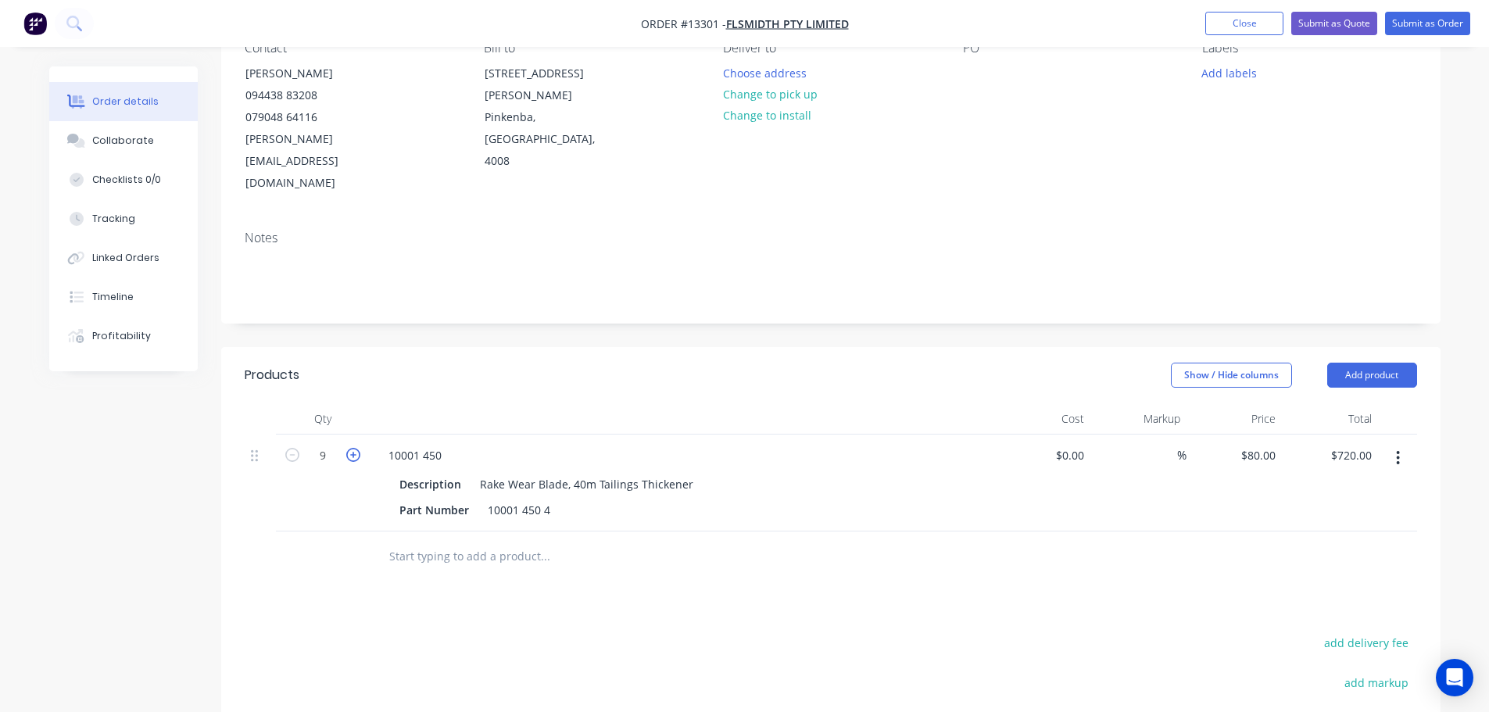
type input "10"
type input "$800.00"
click at [353, 448] on icon "button" at bounding box center [353, 455] width 14 height 14
type input "11"
type input "$880.00"
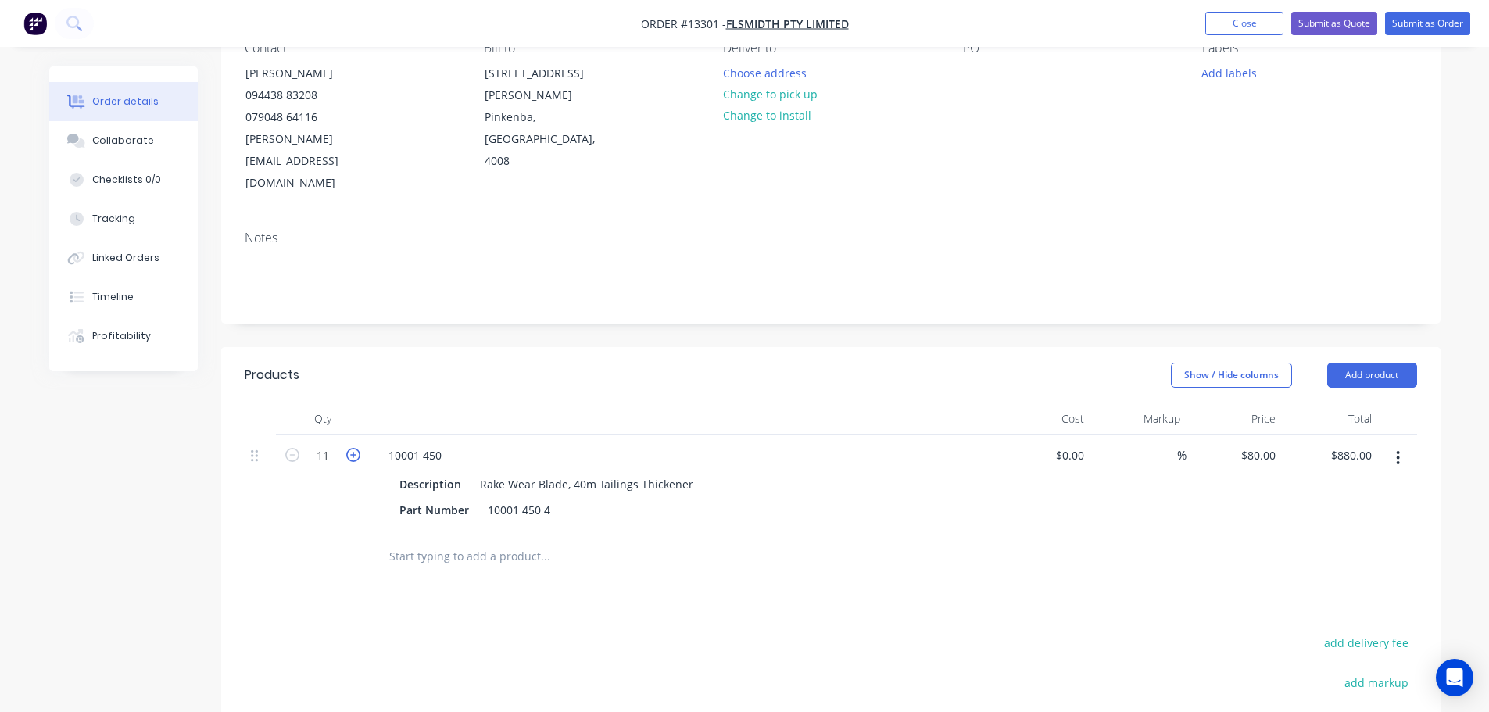
click at [353, 448] on icon "button" at bounding box center [353, 455] width 14 height 14
type input "12"
type input "$960.00"
click at [953, 363] on div "Show / Hide columns Add product" at bounding box center [954, 375] width 923 height 25
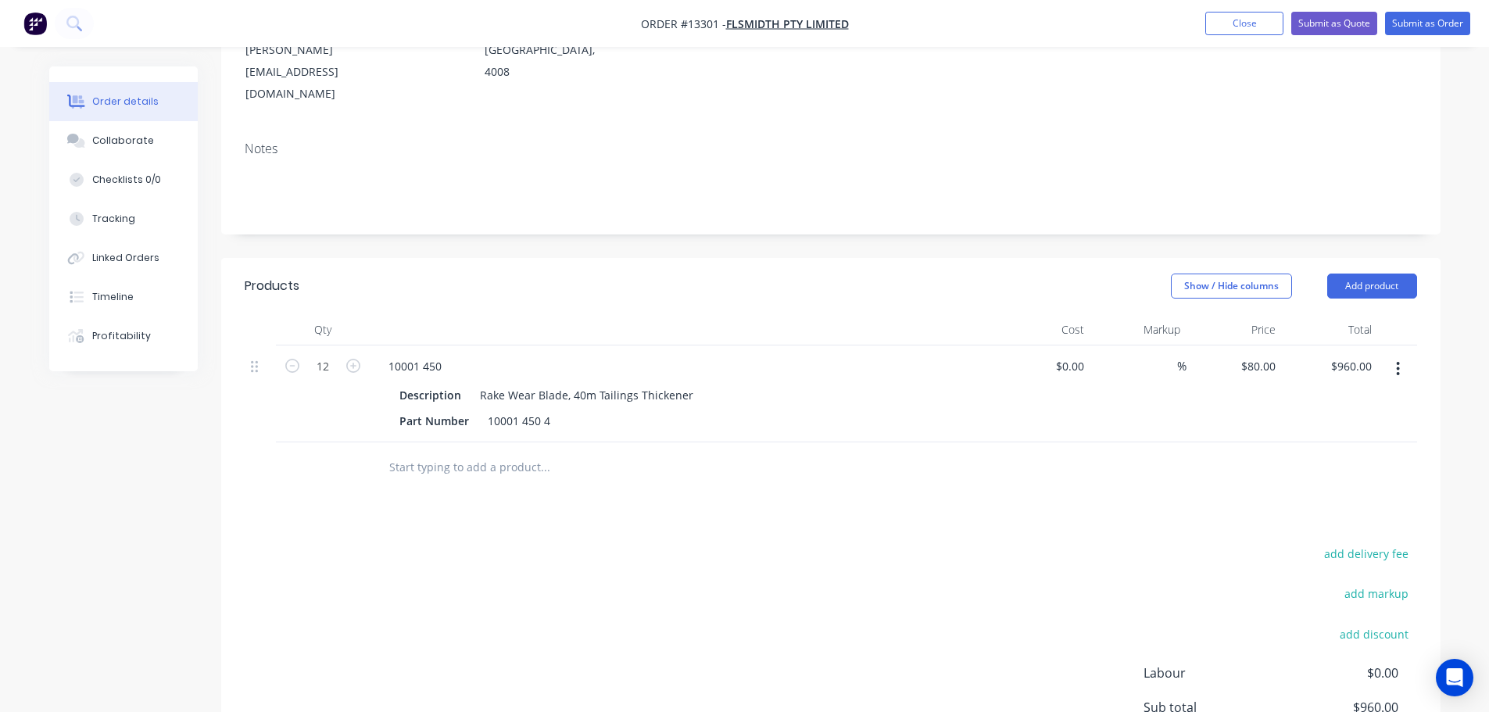
scroll to position [225, 0]
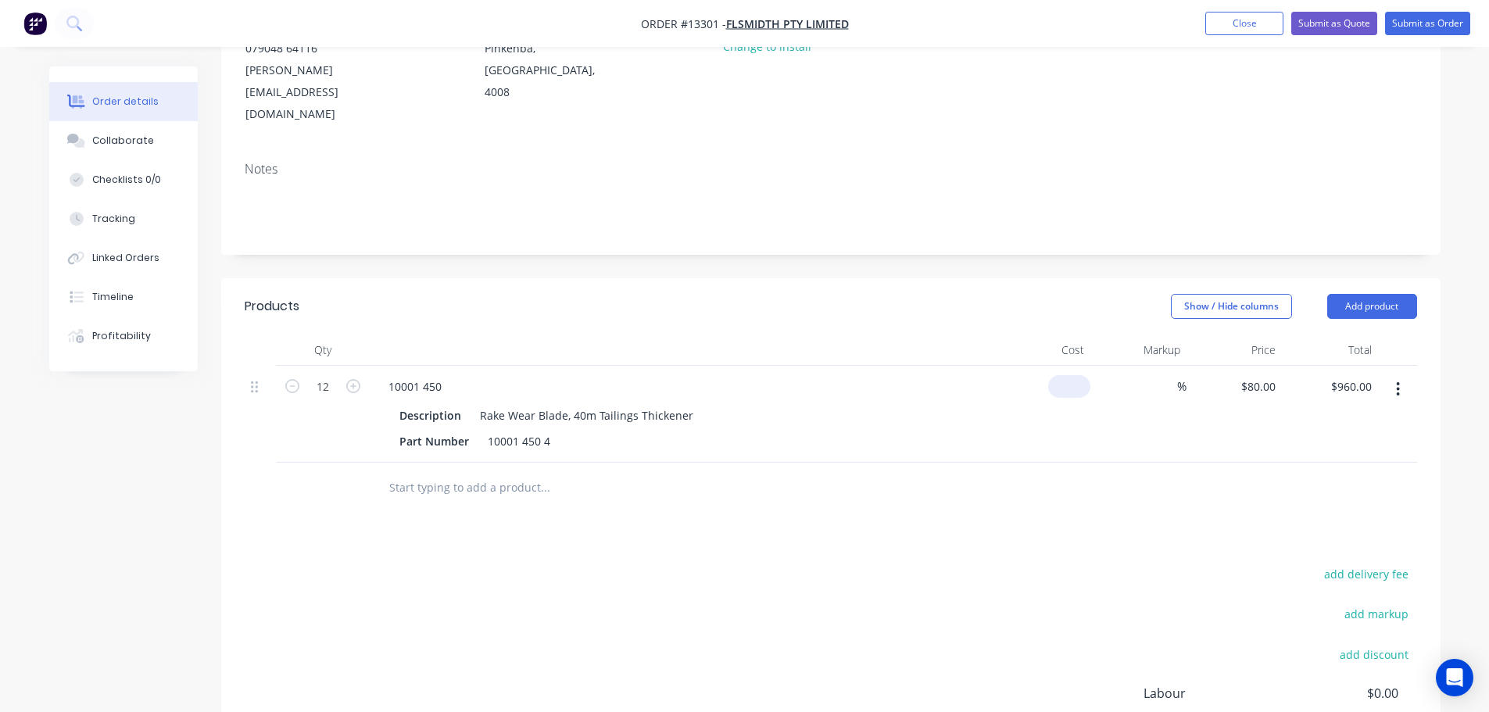
click at [1079, 375] on input at bounding box center [1072, 386] width 36 height 23
type input "$40.56"
type input "$486.72"
click at [1027, 394] on div "$40.56 40.56" at bounding box center [1043, 414] width 96 height 97
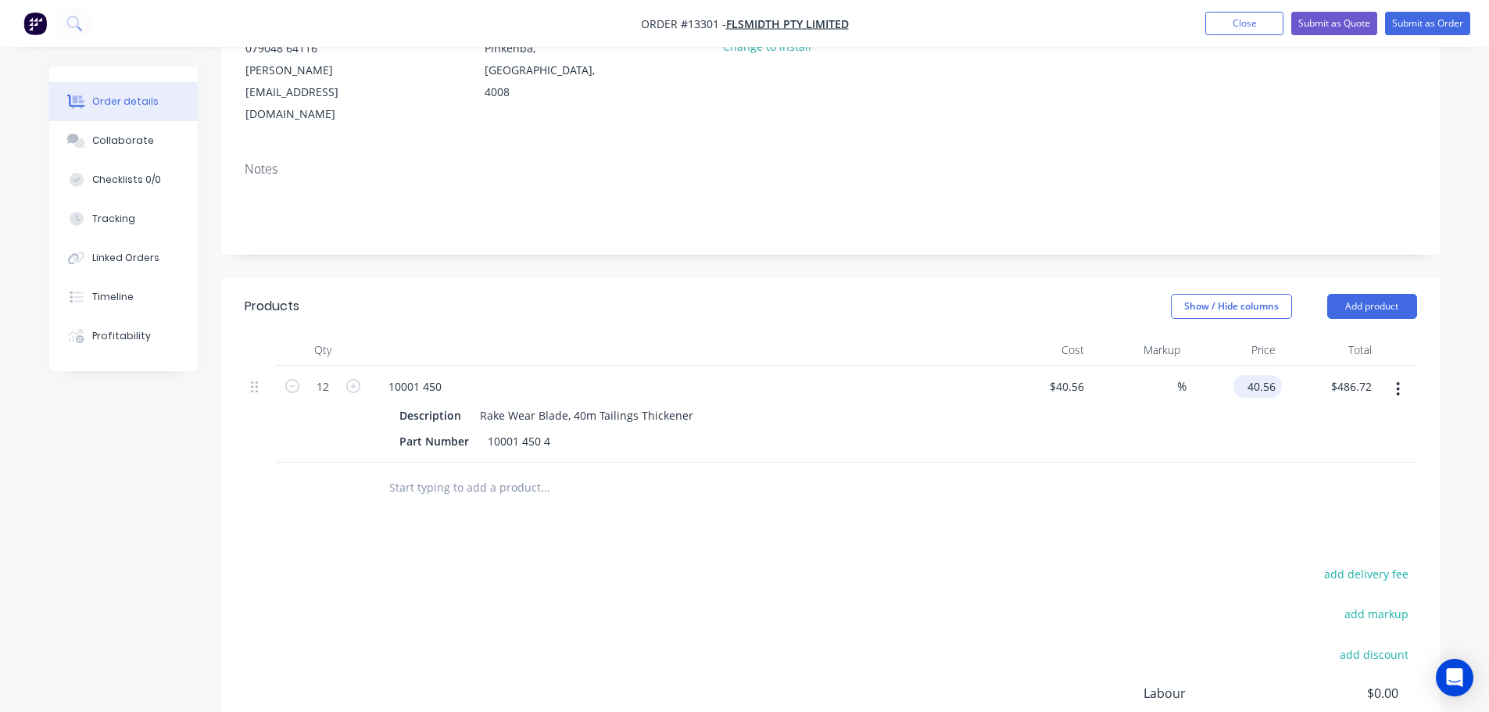
click at [1267, 375] on input "40.56" at bounding box center [1260, 386] width 42 height 23
click at [1267, 375] on input "40.56" at bounding box center [1264, 386] width 36 height 23
type input "80"
type input "97.24"
type input "$80.00"
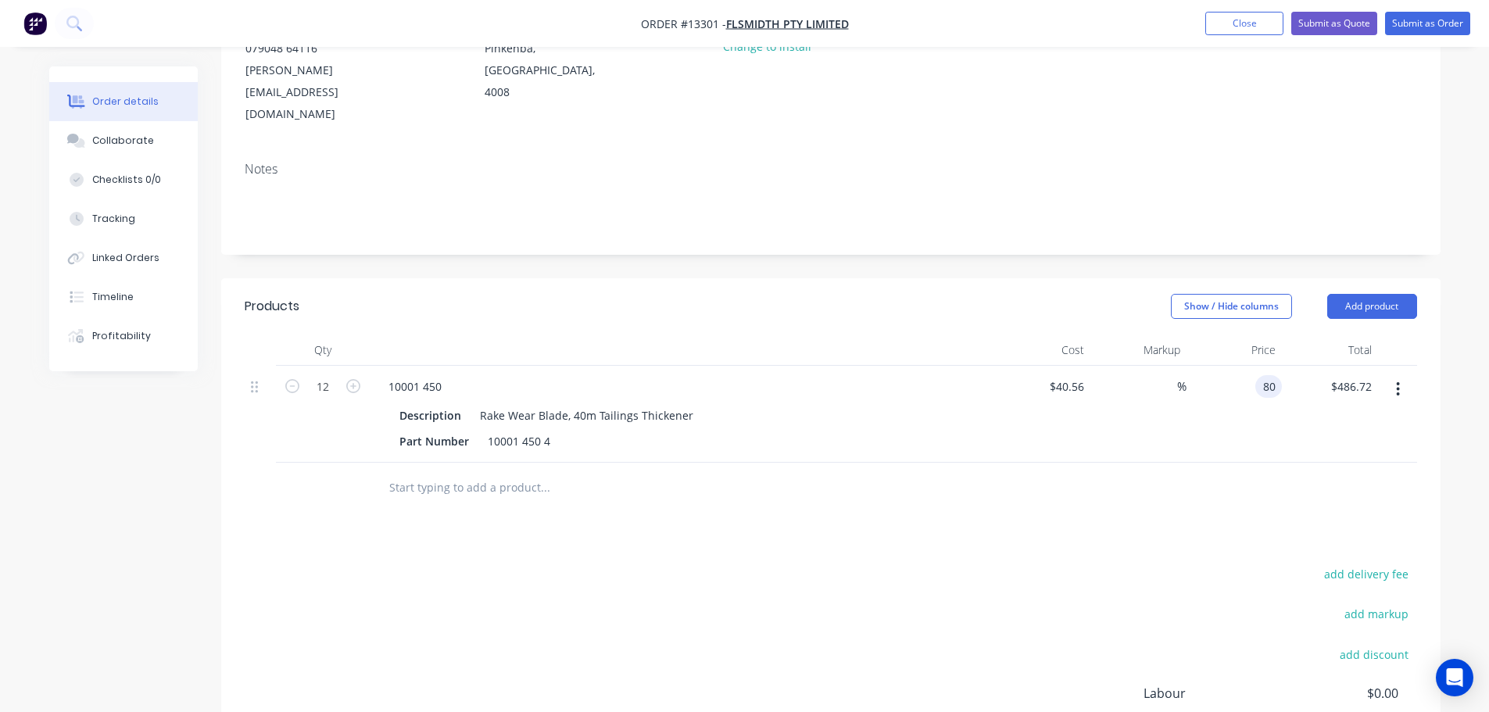
type input "$960.00"
click at [1184, 388] on div "97.24 %" at bounding box center [1138, 414] width 96 height 97
click at [949, 463] on div at bounding box center [831, 488] width 1172 height 51
click at [621, 334] on div at bounding box center [682, 349] width 625 height 31
click at [1160, 375] on input "97.24" at bounding box center [1159, 386] width 36 height 23
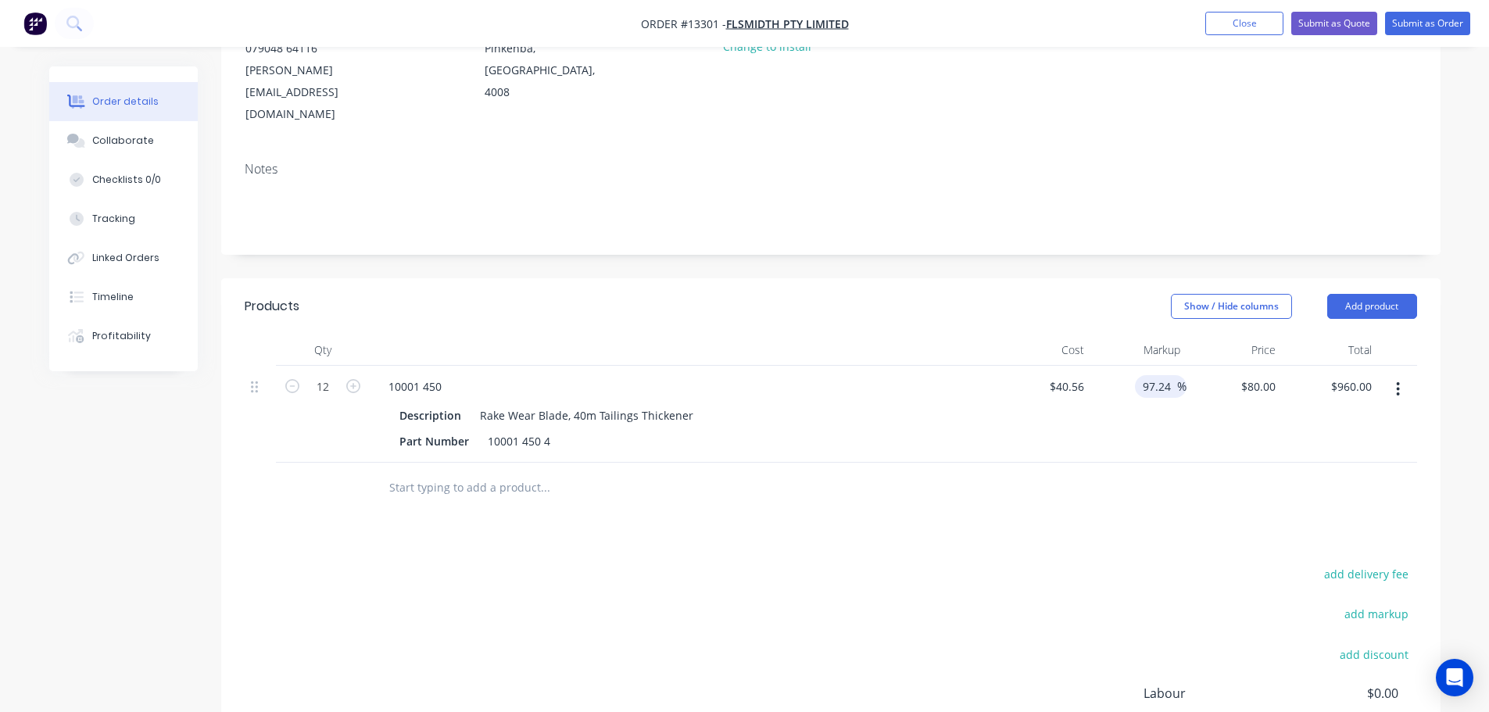
click at [1160, 375] on input "97.24" at bounding box center [1159, 386] width 36 height 23
type input "80"
type input "$73.008"
type input "$876.10"
click at [1121, 404] on div "80 80 %" at bounding box center [1138, 414] width 96 height 97
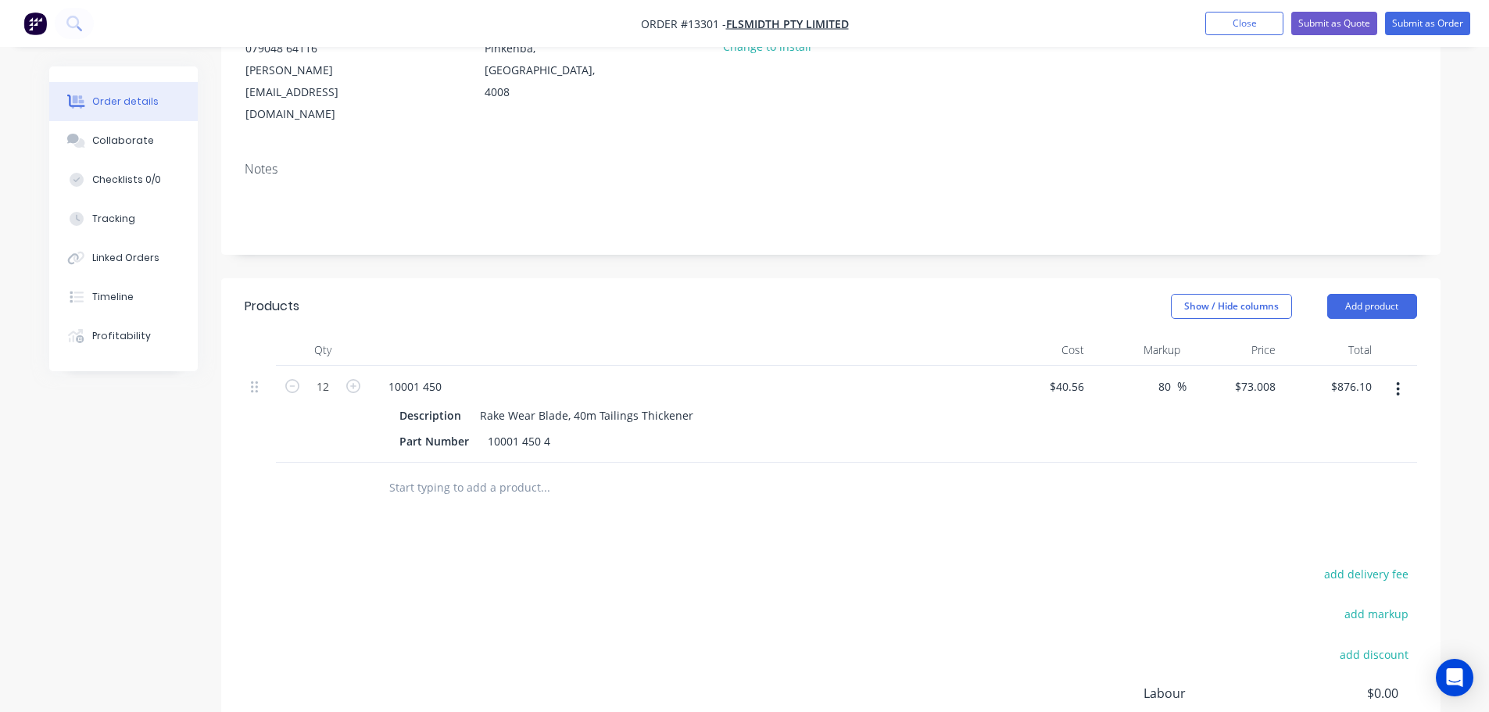
drag, startPoint x: 765, startPoint y: 251, endPoint x: 781, endPoint y: 247, distance: 16.9
click at [766, 294] on div "Show / Hide columns Add product" at bounding box center [954, 306] width 923 height 25
click at [1305, 20] on button "Submit as Quote" at bounding box center [1334, 23] width 86 height 23
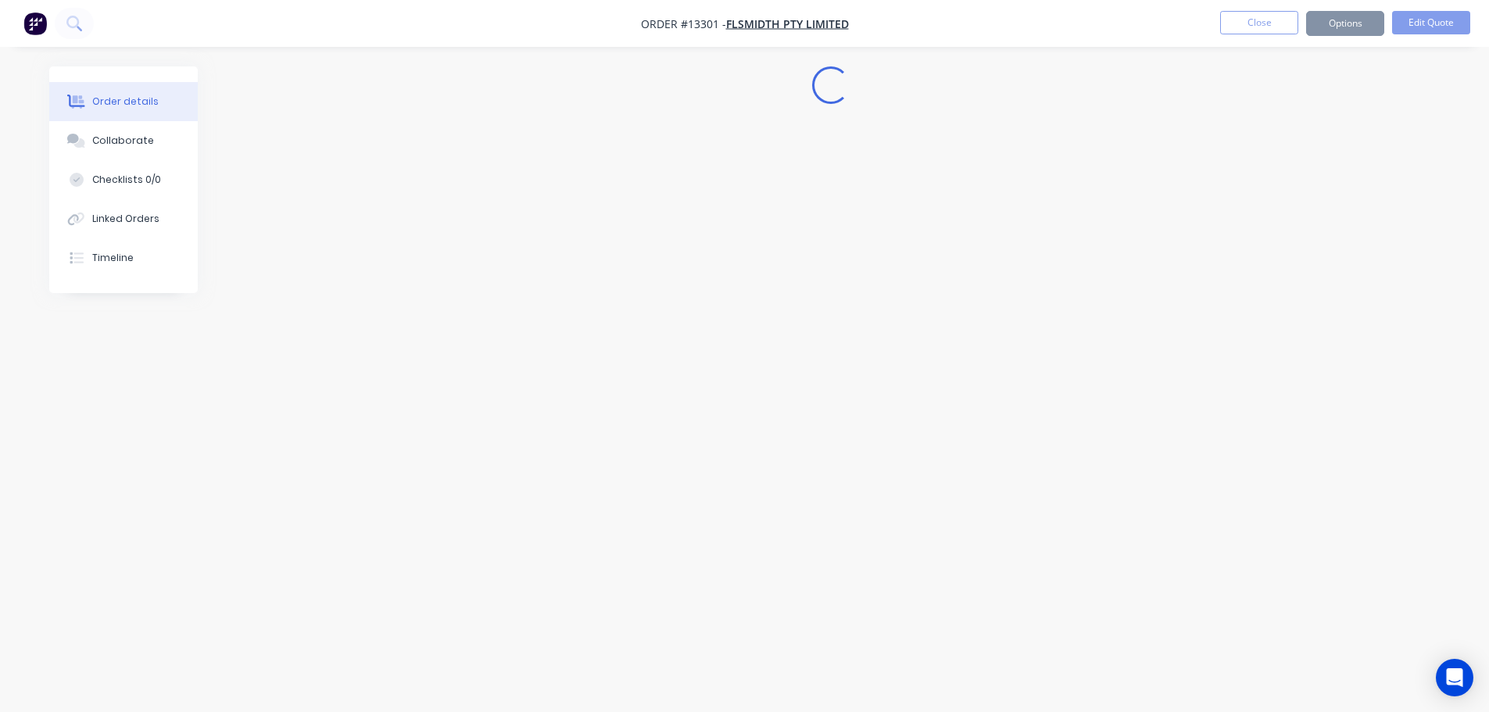
scroll to position [0, 0]
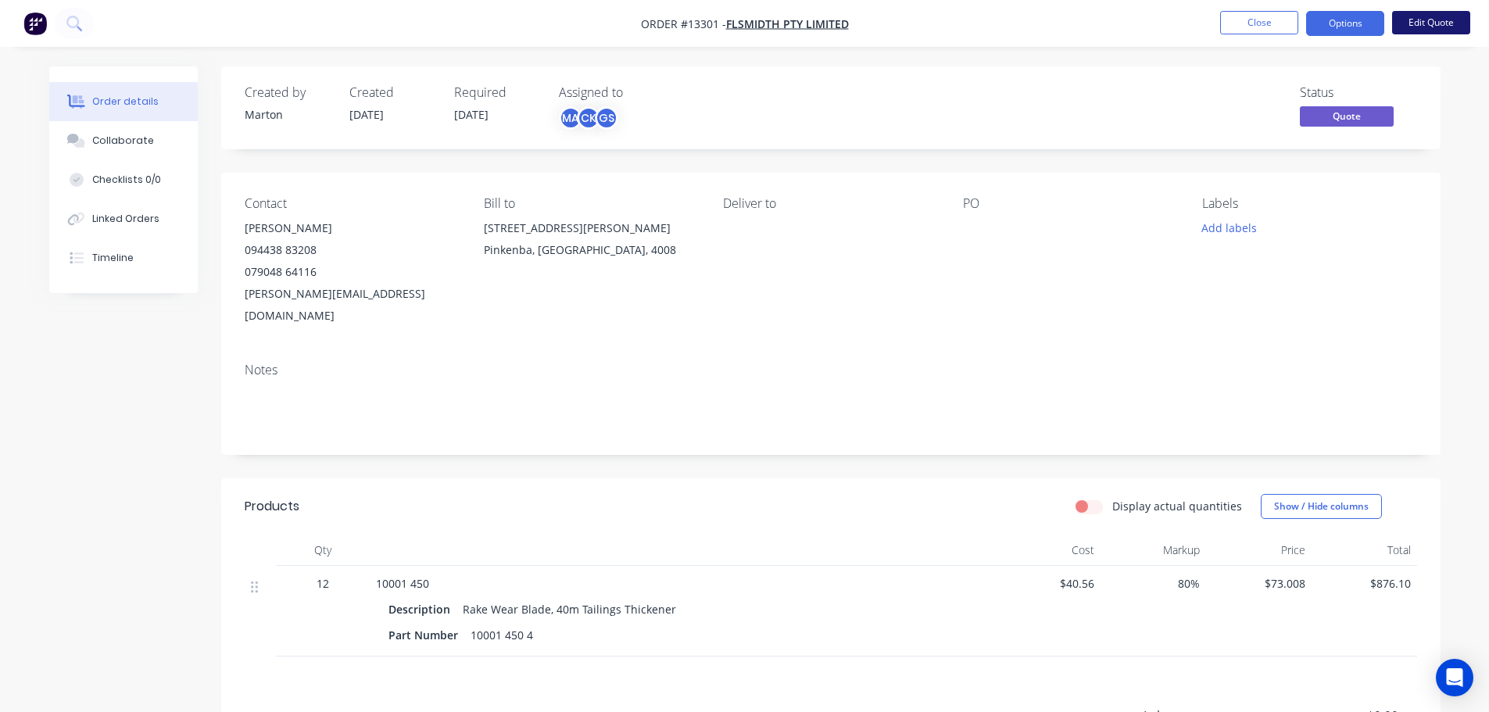
click at [1408, 24] on button "Edit Quote" at bounding box center [1431, 22] width 78 height 23
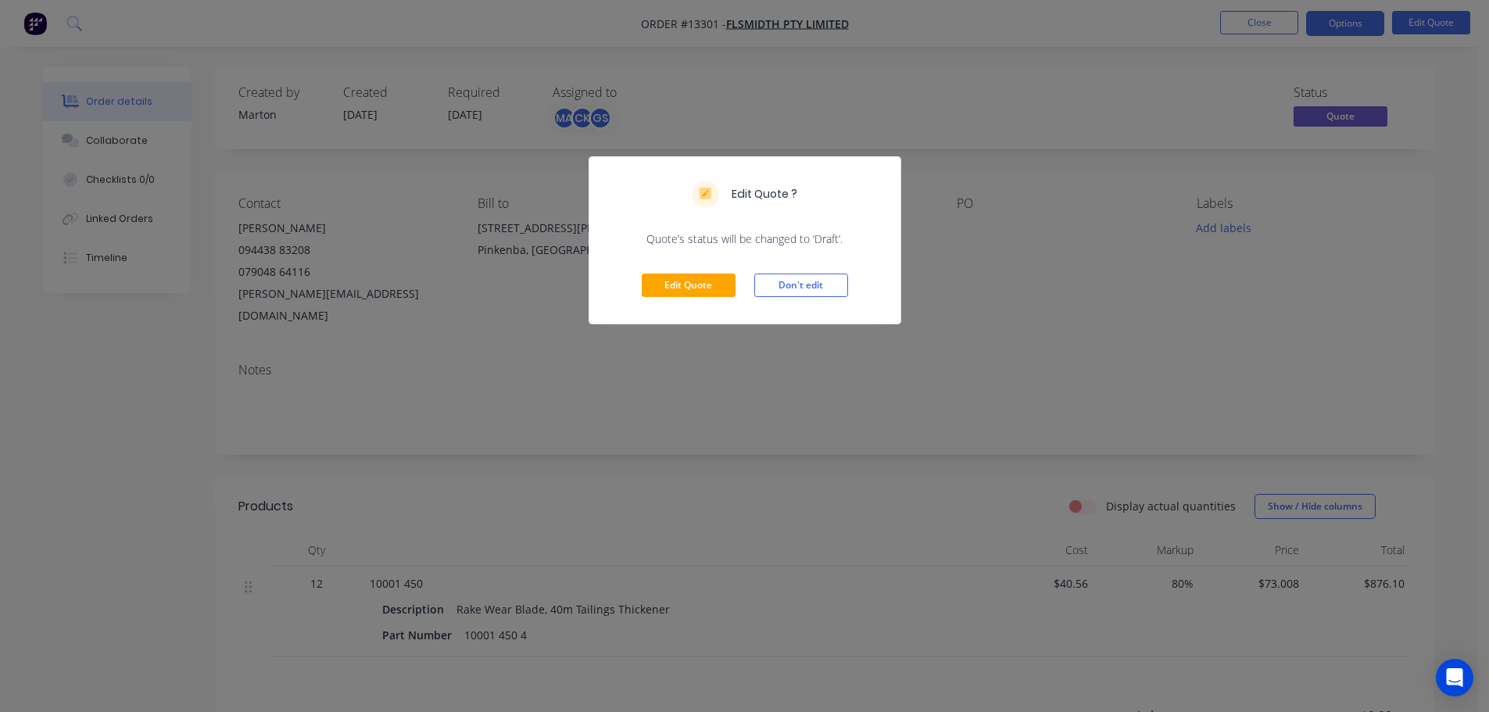
click at [717, 300] on div "Edit Quote Don't edit" at bounding box center [744, 285] width 311 height 77
click at [713, 289] on button "Edit Quote" at bounding box center [689, 285] width 94 height 23
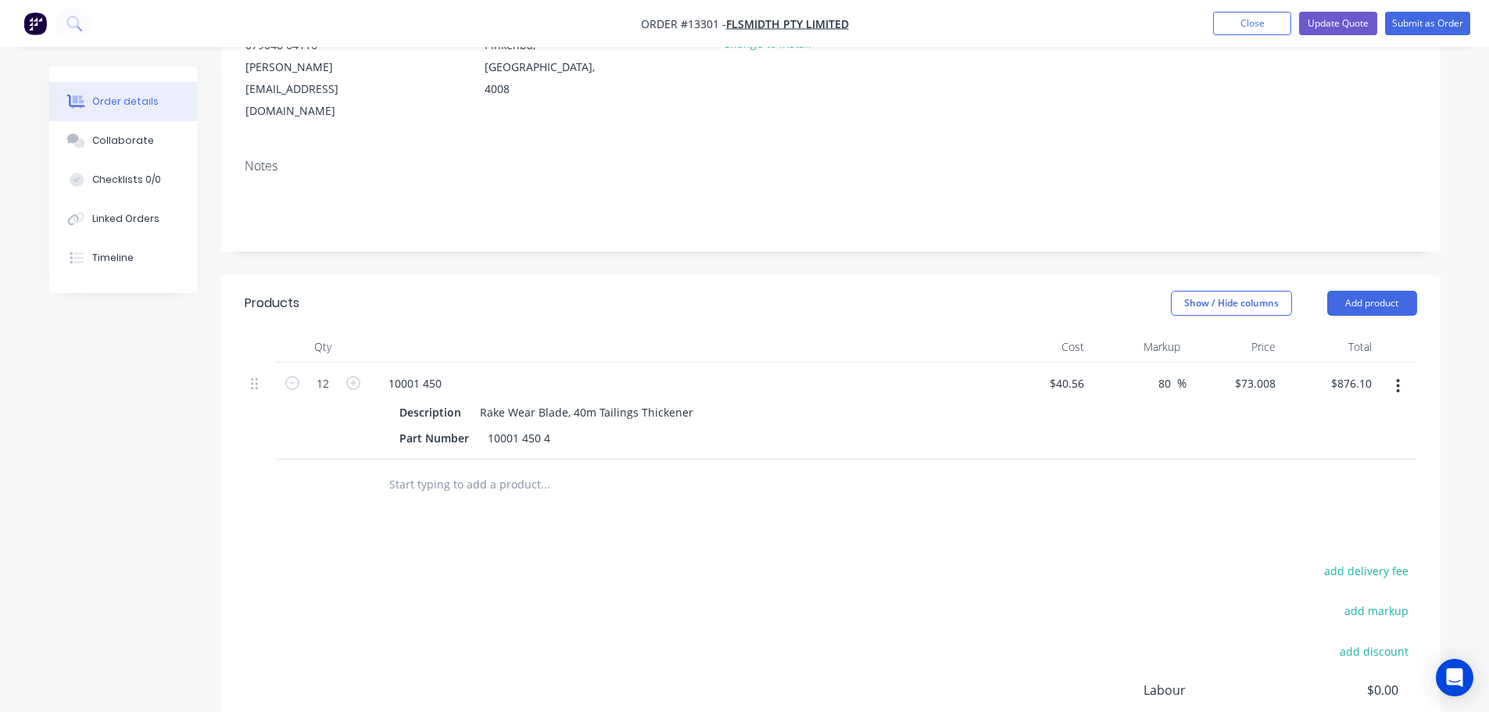
scroll to position [234, 0]
click at [1380, 284] on button "Add product" at bounding box center [1372, 296] width 90 height 25
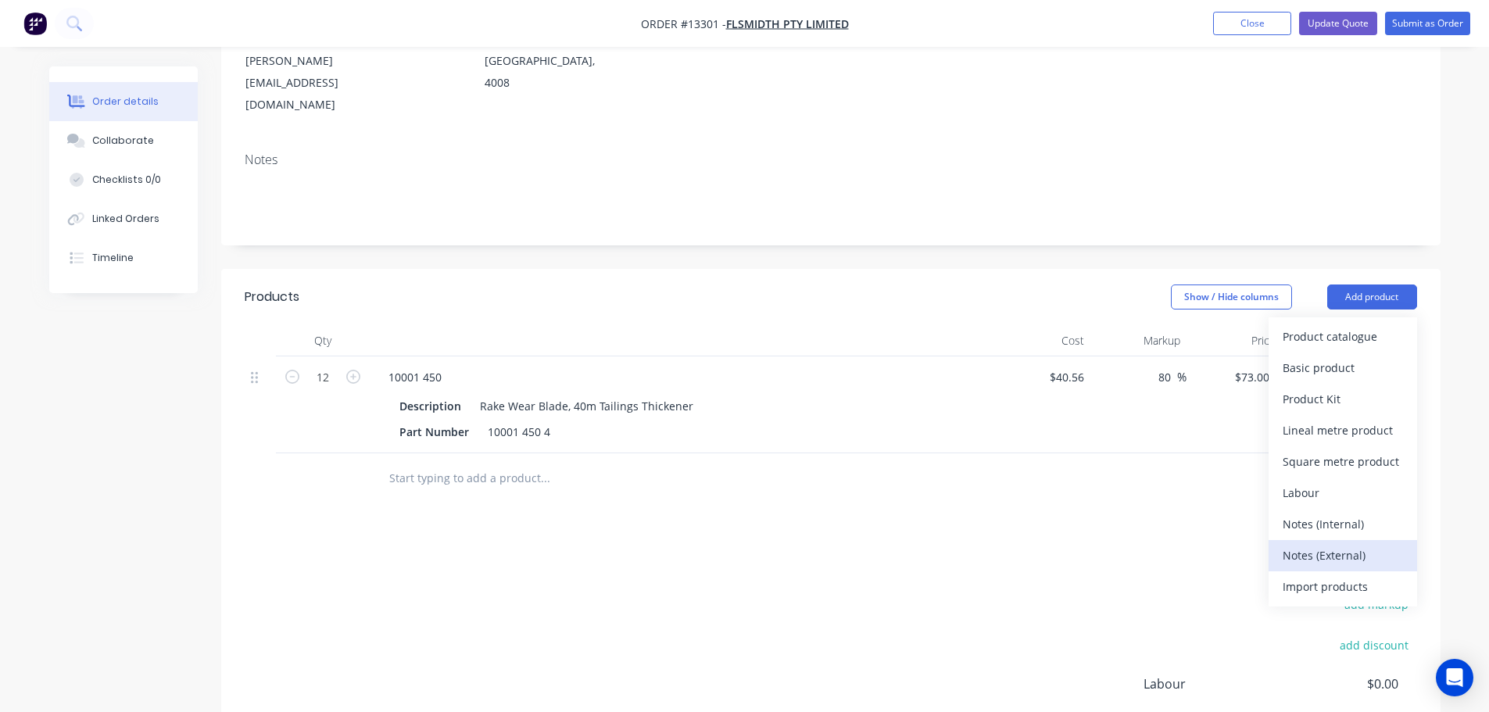
click at [1334, 544] on div "Notes (External)" at bounding box center [1342, 555] width 120 height 23
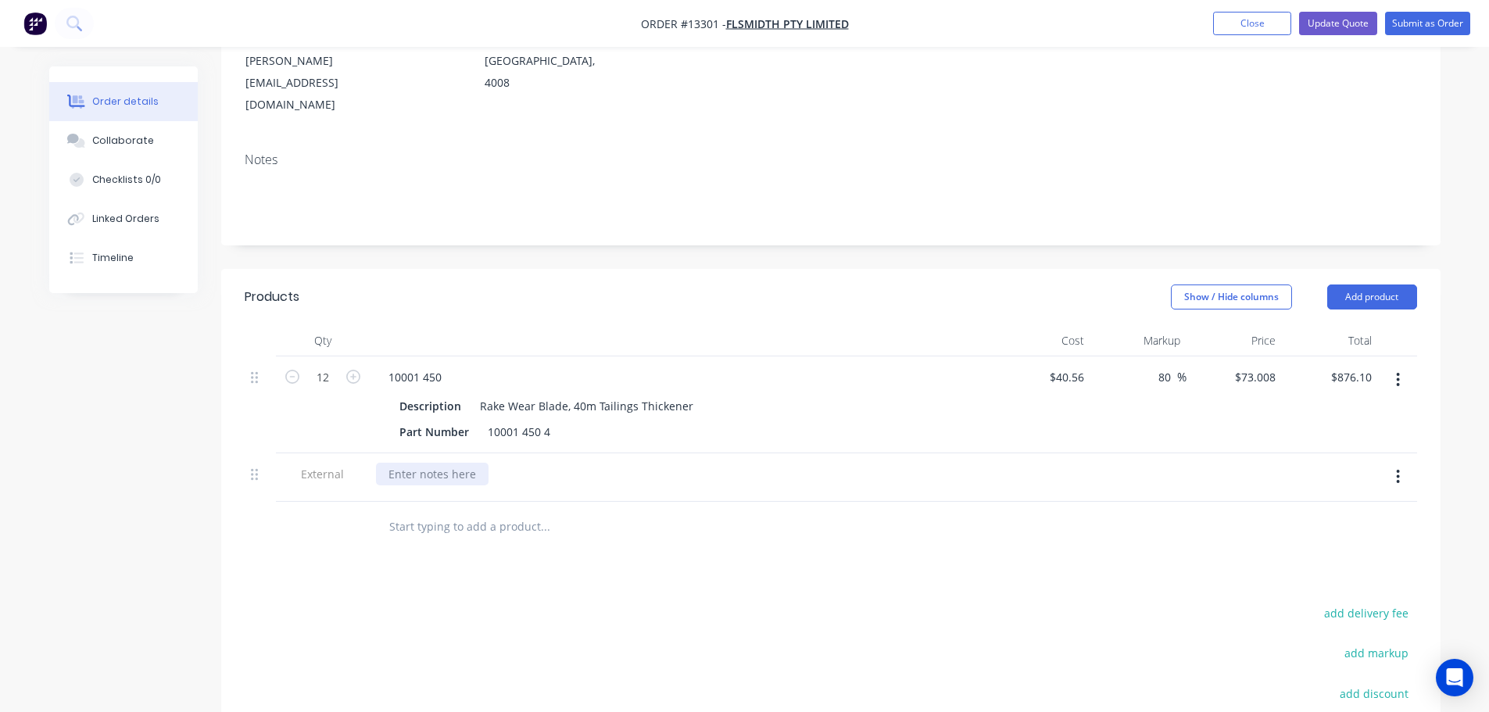
click at [420, 463] on div at bounding box center [432, 474] width 113 height 23
click at [521, 463] on div "Lead Time: 1 week from receveing PO" at bounding box center [523, 474] width 294 height 23
click at [552, 463] on div "Lead Time: 1 week from recovering PO" at bounding box center [489, 474] width 226 height 23
click at [562, 522] on div "Products Show / Hide columns Add product Qty Cost Markup Price Total 12 10001 4…" at bounding box center [830, 598] width 1219 height 659
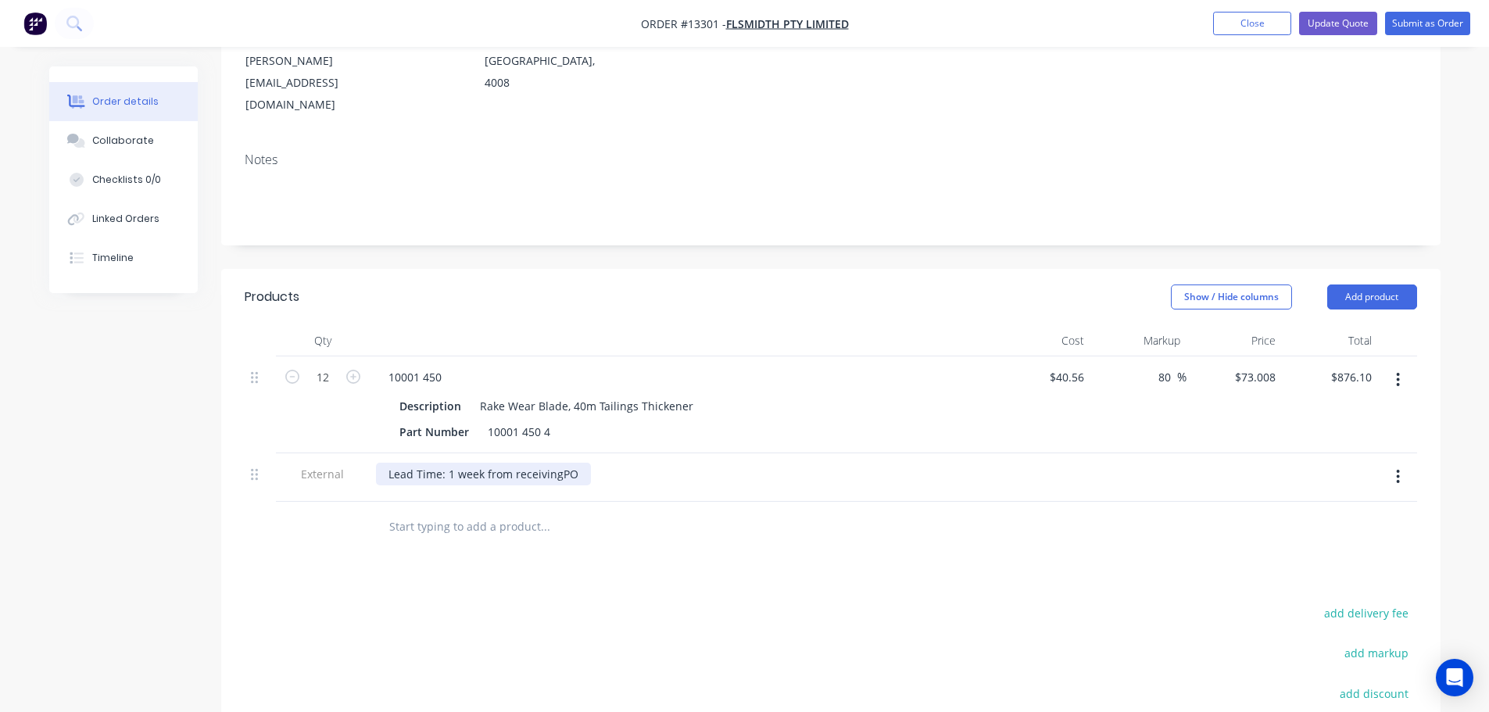
click at [556, 463] on div "Lead Time: 1 week from receivingPO" at bounding box center [483, 474] width 215 height 23
drag, startPoint x: 568, startPoint y: 534, endPoint x: 620, endPoint y: 545, distance: 53.7
click at [568, 535] on div "Products Show / Hide columns Add product Qty Cost Markup Price Total 12 10001 4…" at bounding box center [830, 598] width 1219 height 659
click at [1336, 27] on button "Update Quote" at bounding box center [1338, 23] width 78 height 23
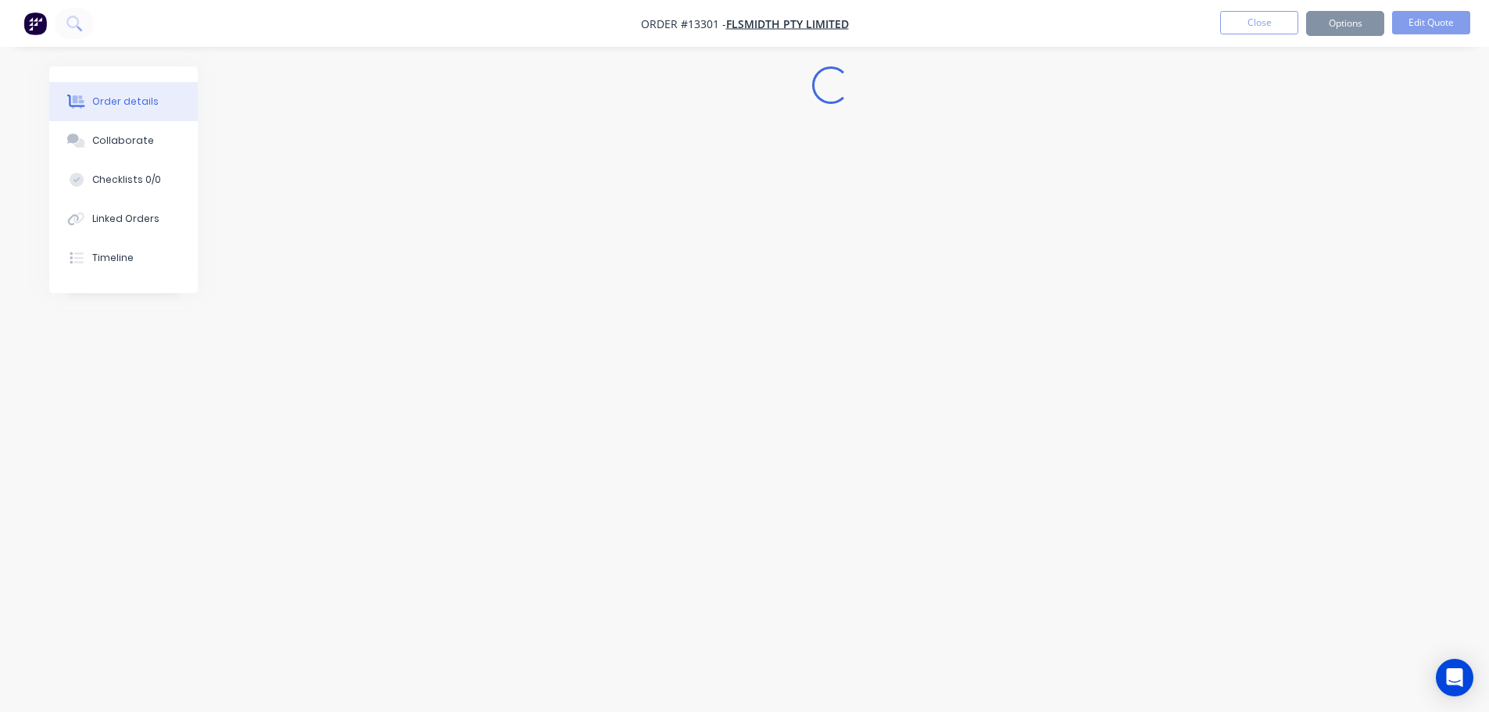
scroll to position [0, 0]
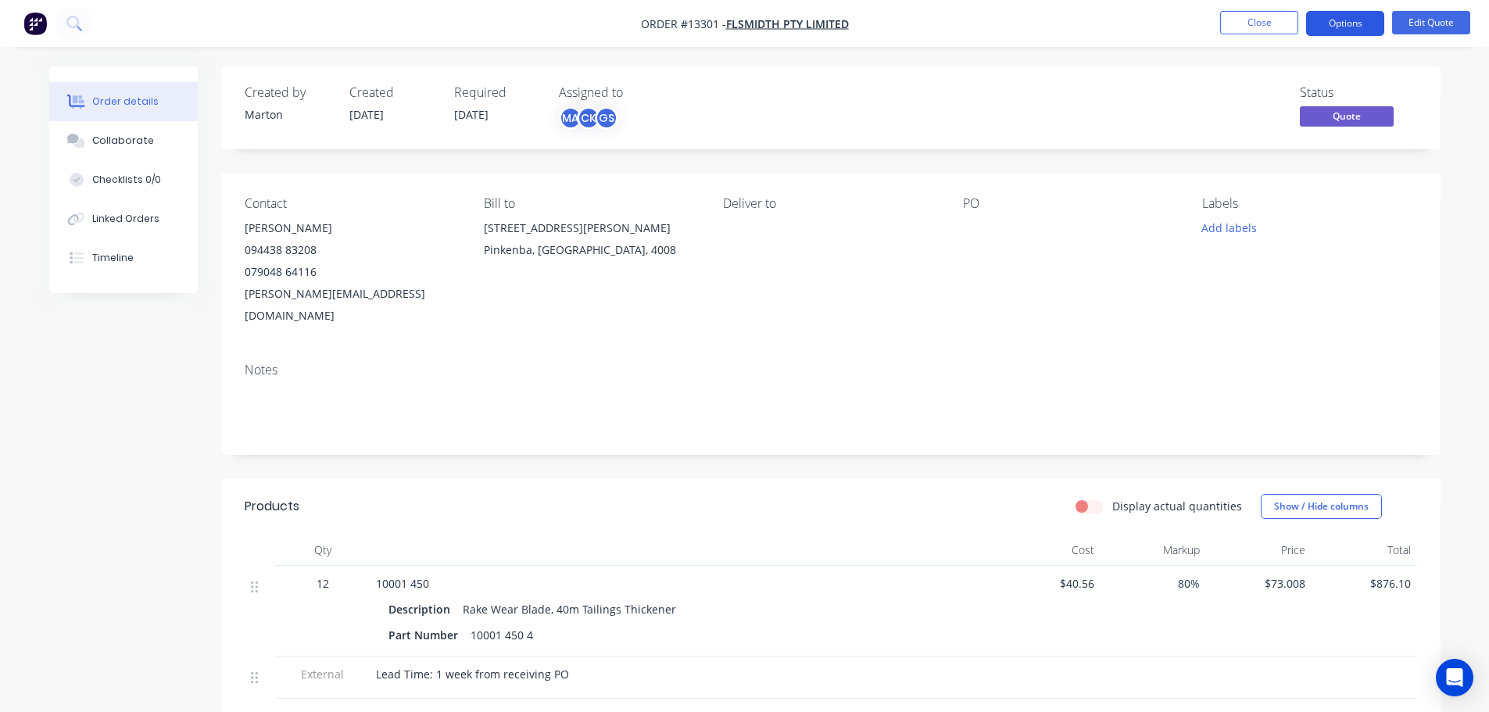
click at [1343, 27] on button "Options" at bounding box center [1345, 23] width 78 height 25
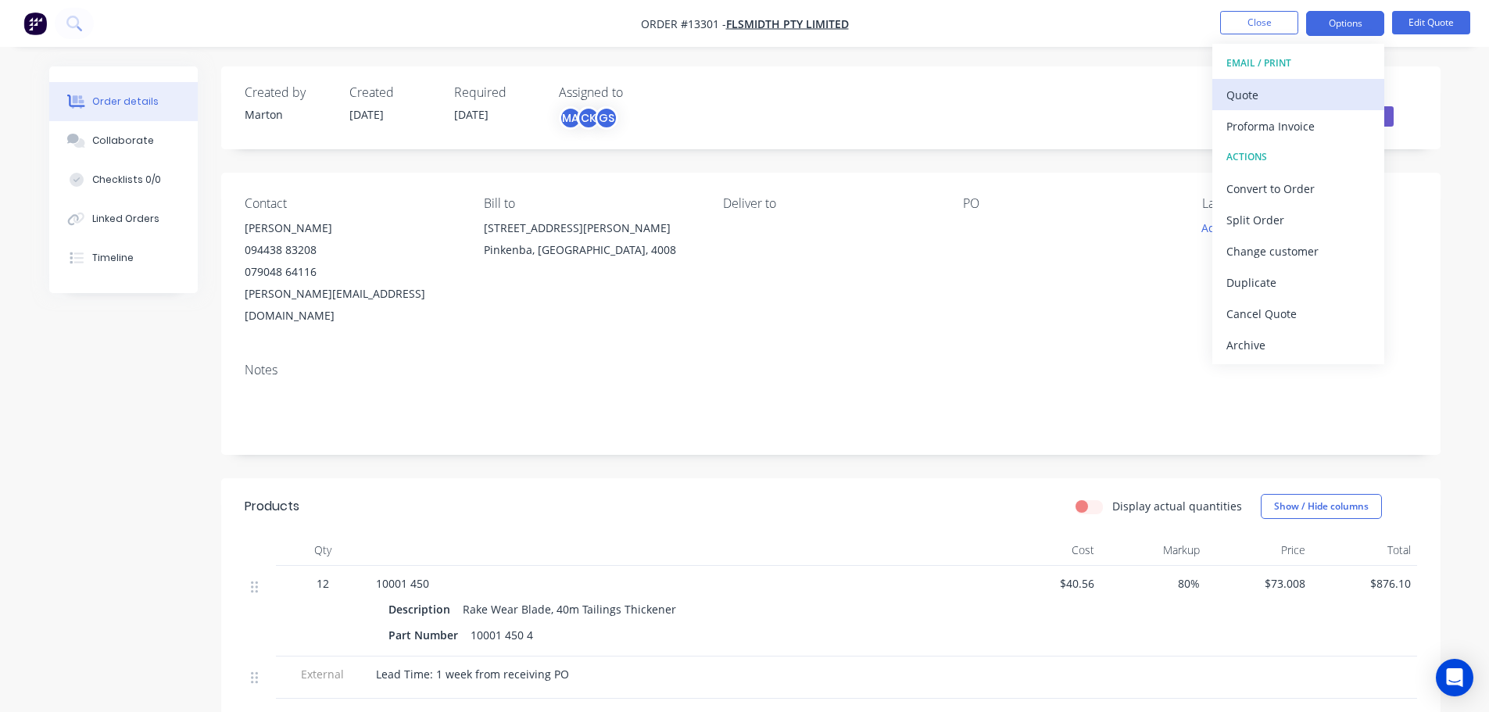
click at [1279, 89] on div "Quote" at bounding box center [1298, 95] width 144 height 23
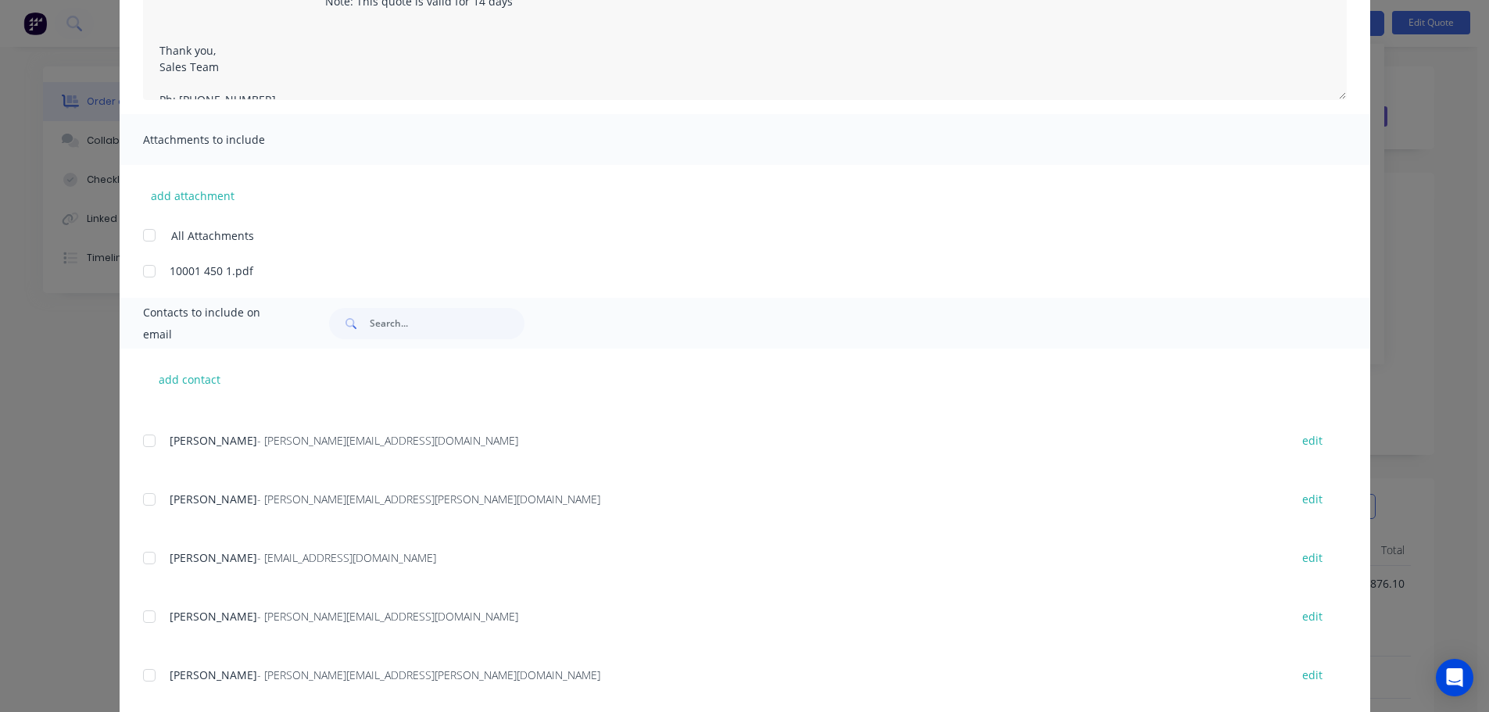
scroll to position [156, 0]
click at [147, 617] on div at bounding box center [149, 615] width 31 height 31
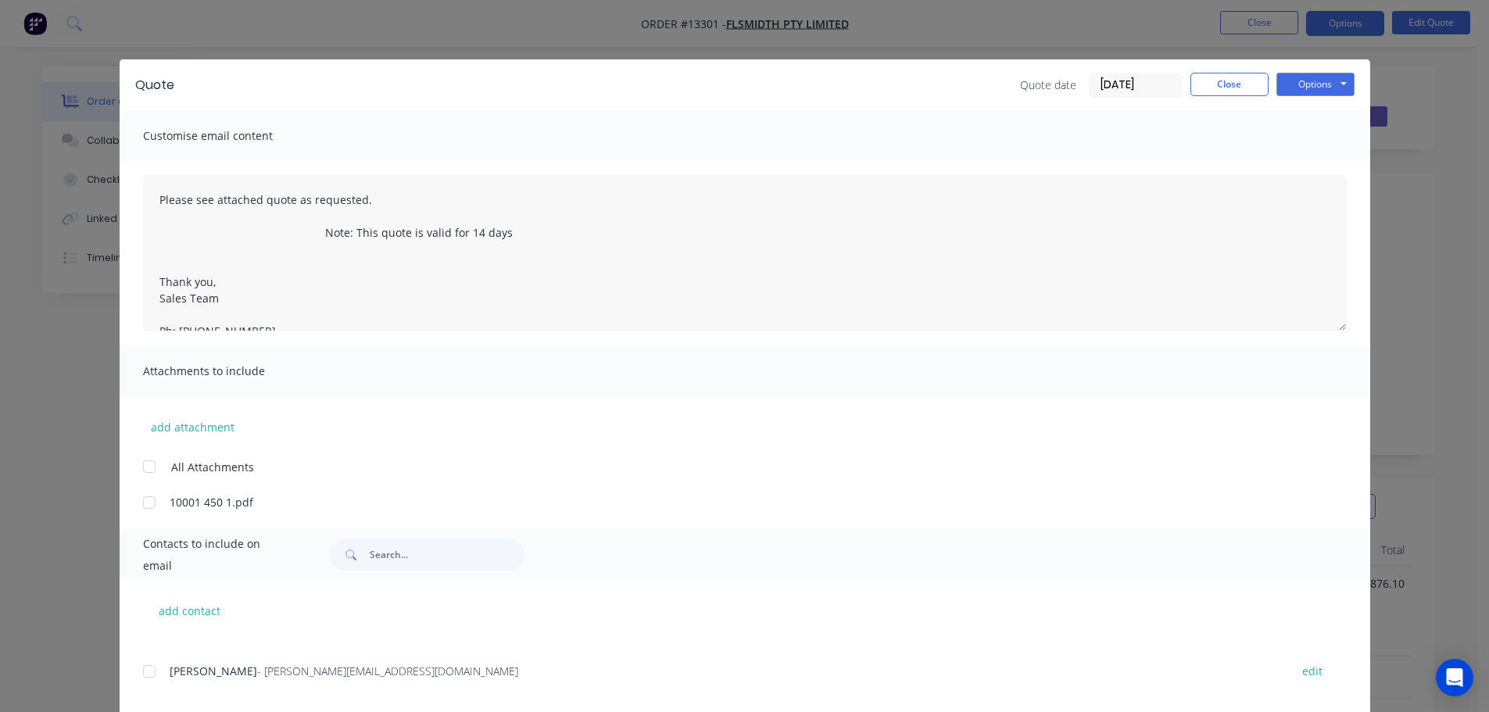
scroll to position [0, 0]
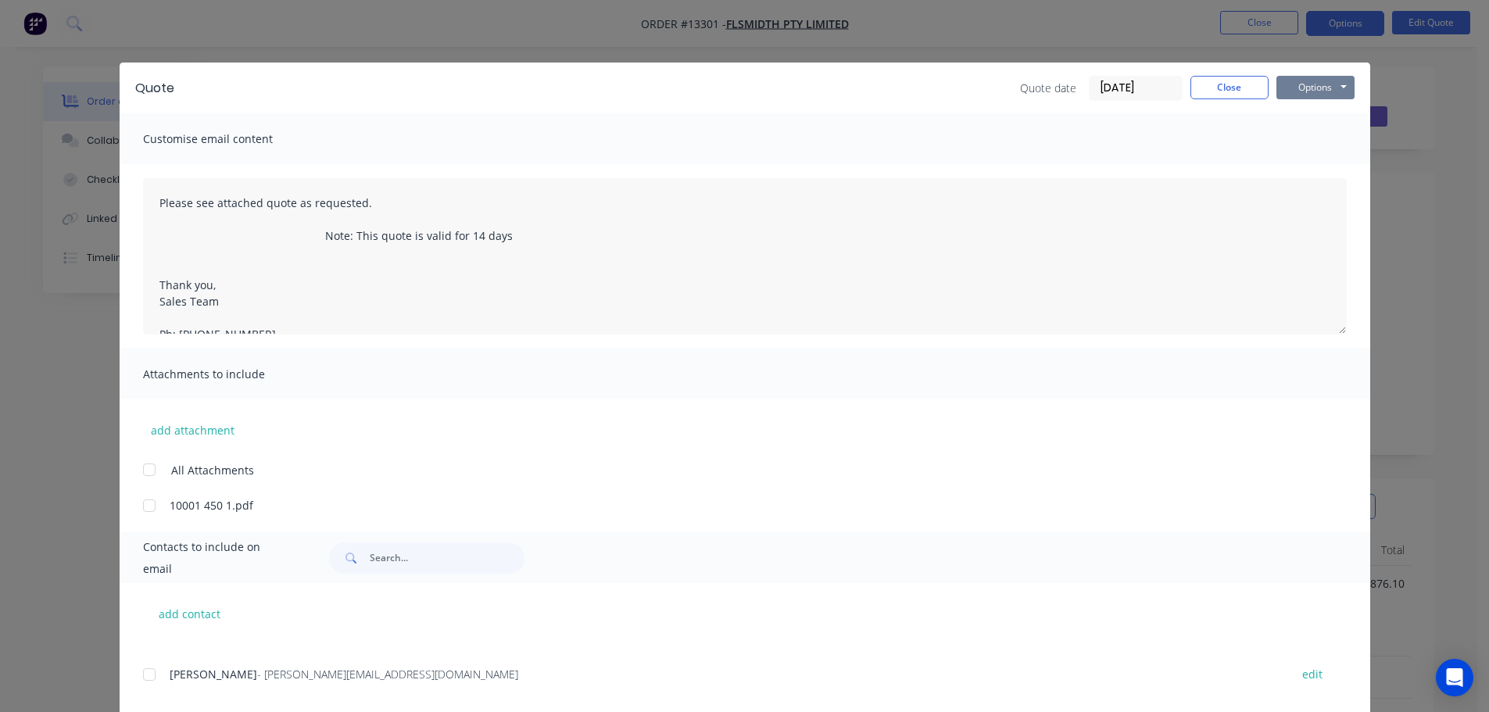
click at [1304, 80] on button "Options" at bounding box center [1315, 87] width 78 height 23
click at [1311, 168] on button "Email" at bounding box center [1326, 167] width 100 height 26
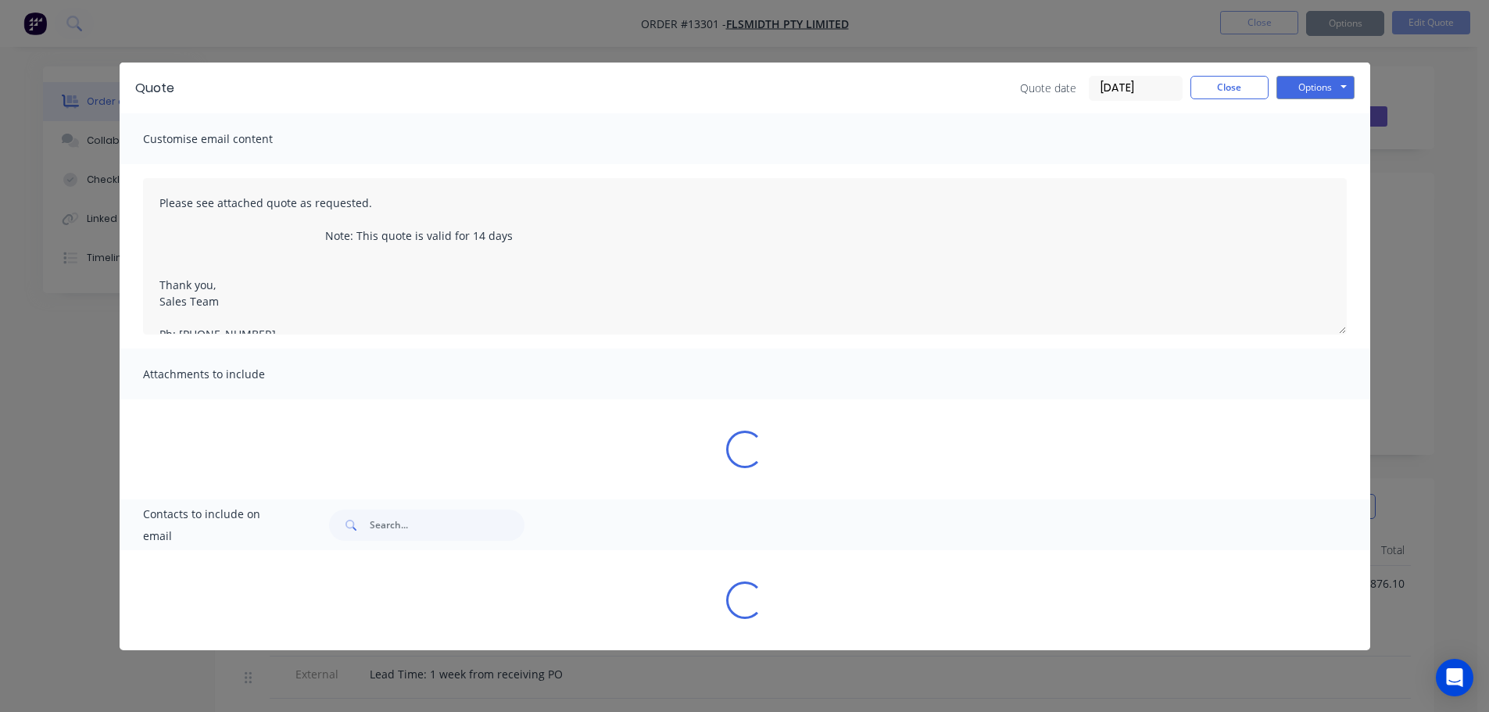
type textarea "Please see attached quote as requested. Note: This quote is valid for 14 days T…"
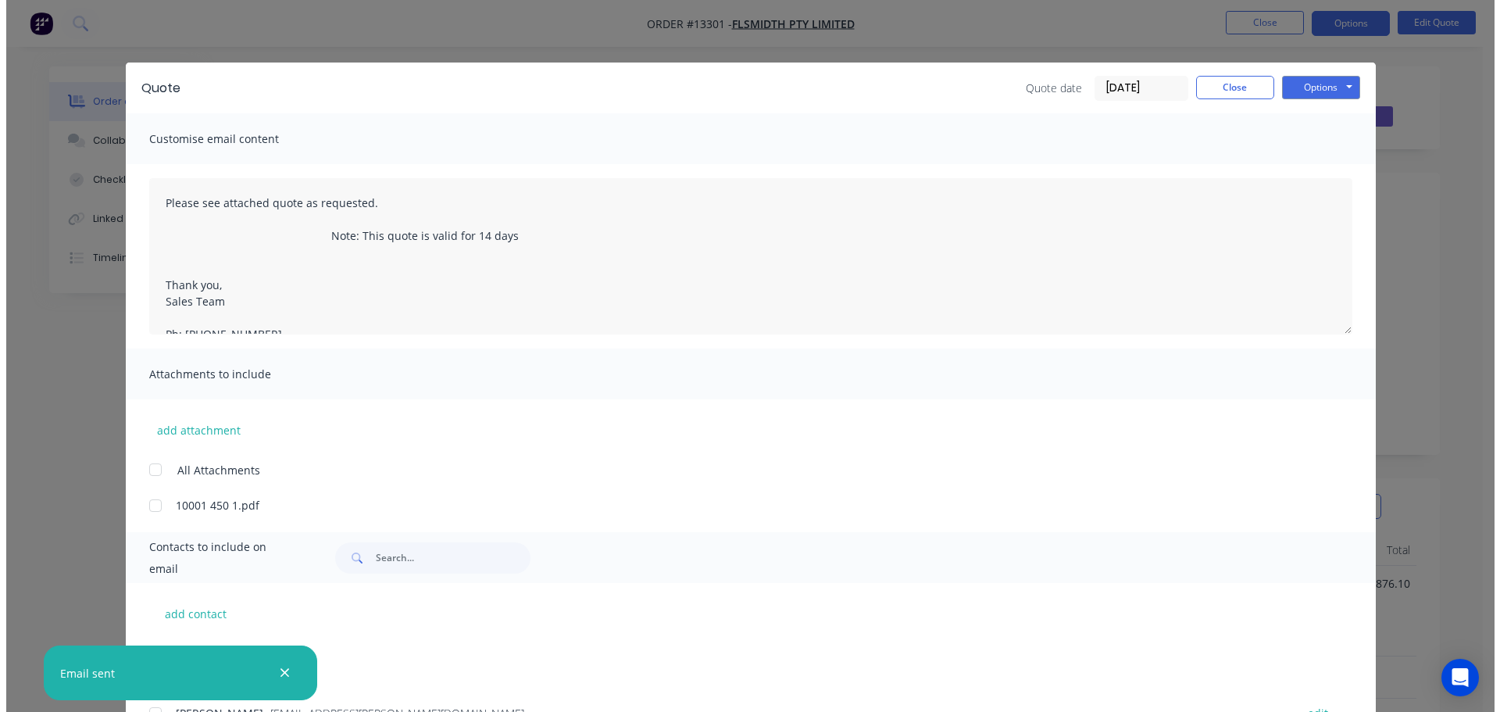
scroll to position [156, 0]
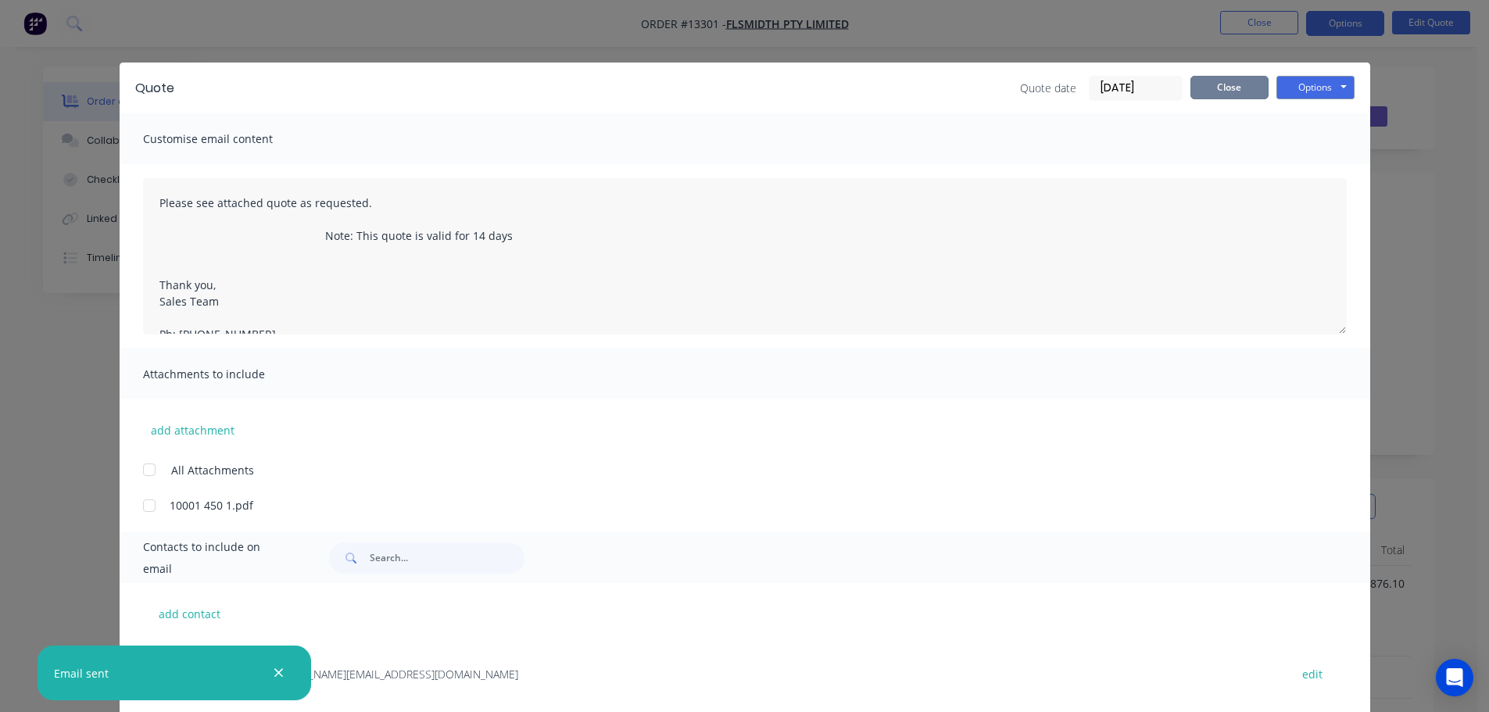
drag, startPoint x: 1217, startPoint y: 83, endPoint x: 1240, endPoint y: 62, distance: 31.5
click at [1219, 83] on button "Close" at bounding box center [1229, 87] width 78 height 23
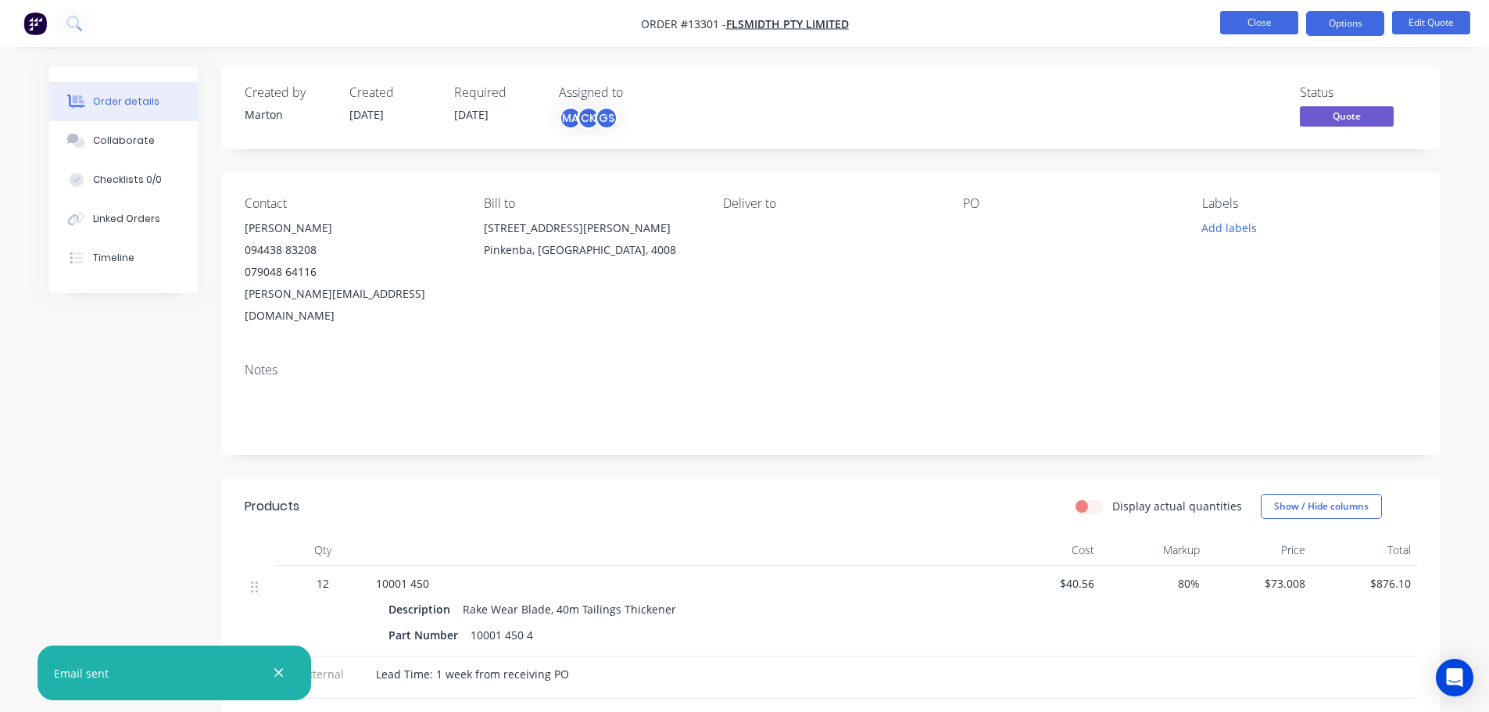
click at [1251, 27] on button "Close" at bounding box center [1259, 22] width 78 height 23
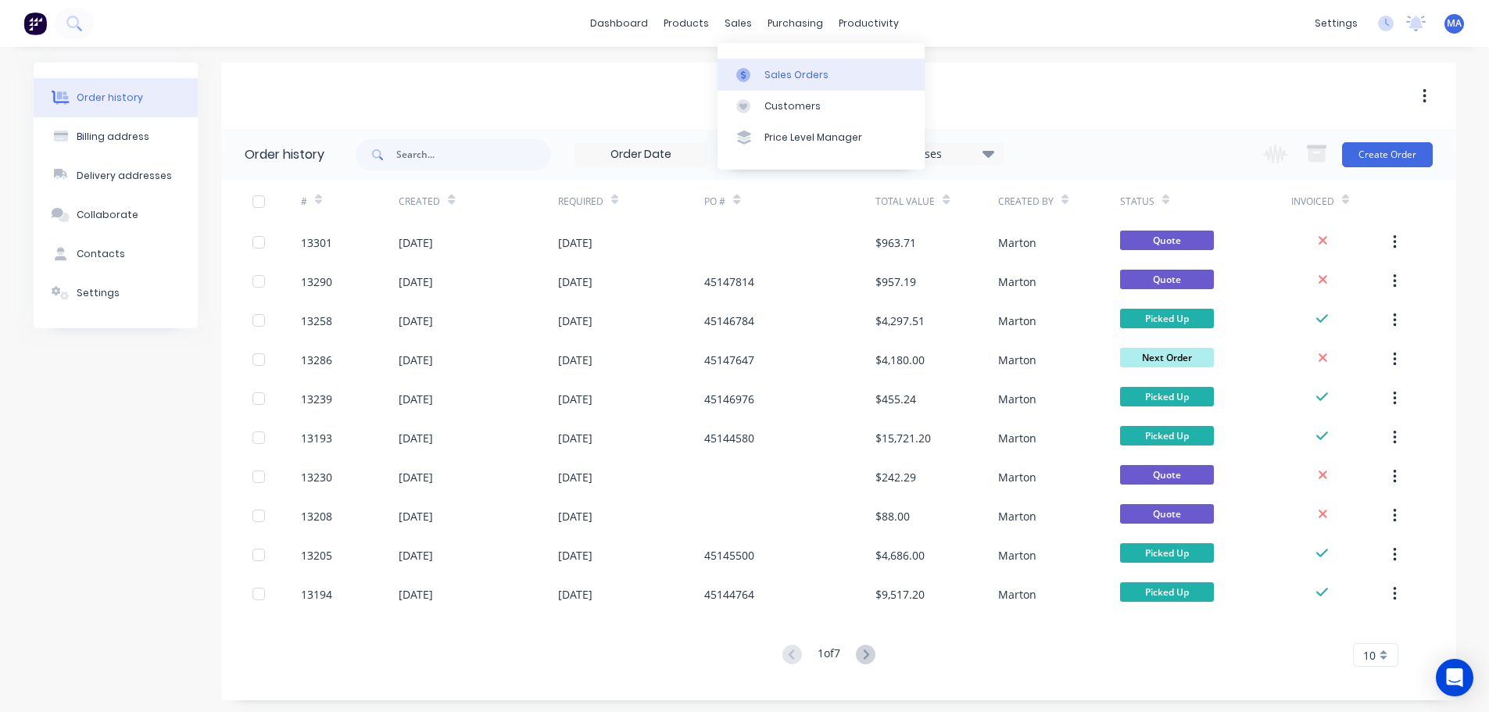
click at [759, 71] on div at bounding box center [747, 75] width 23 height 14
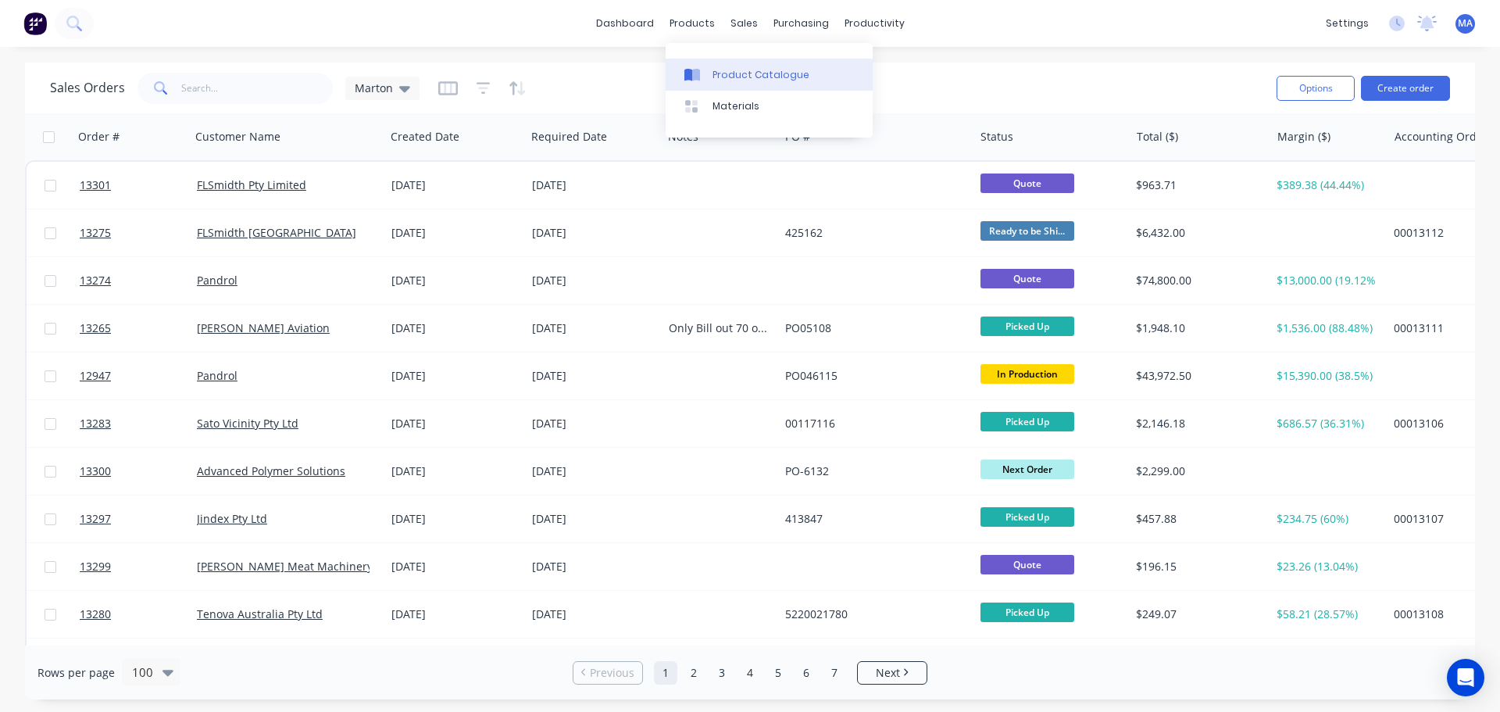
click at [728, 77] on div "Product Catalogue" at bounding box center [761, 75] width 97 height 14
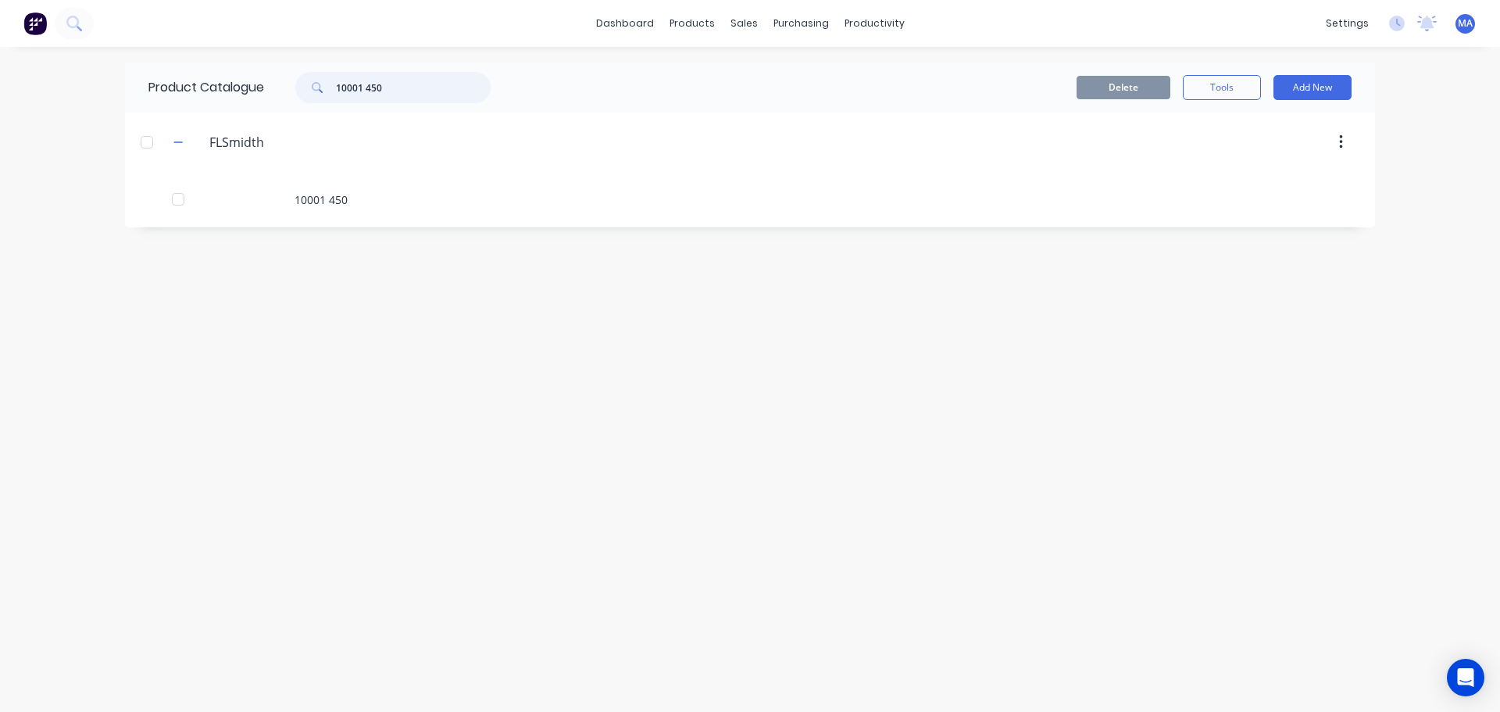
drag, startPoint x: 361, startPoint y: 95, endPoint x: 283, endPoint y: 98, distance: 78.2
click at [283, 98] on div "10001 450" at bounding box center [385, 87] width 211 height 31
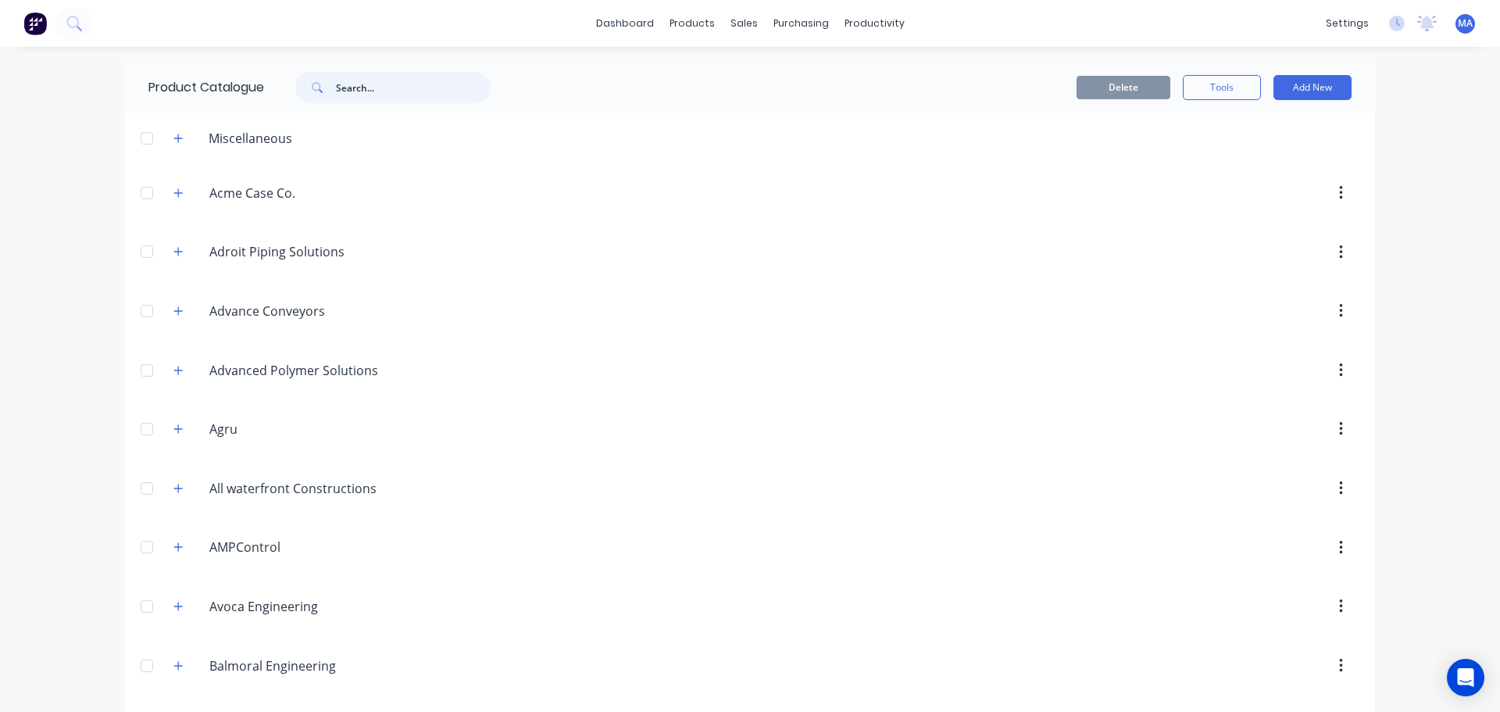
click at [371, 77] on input "text" at bounding box center [413, 87] width 155 height 31
click at [177, 141] on icon "button" at bounding box center [177, 138] width 9 height 11
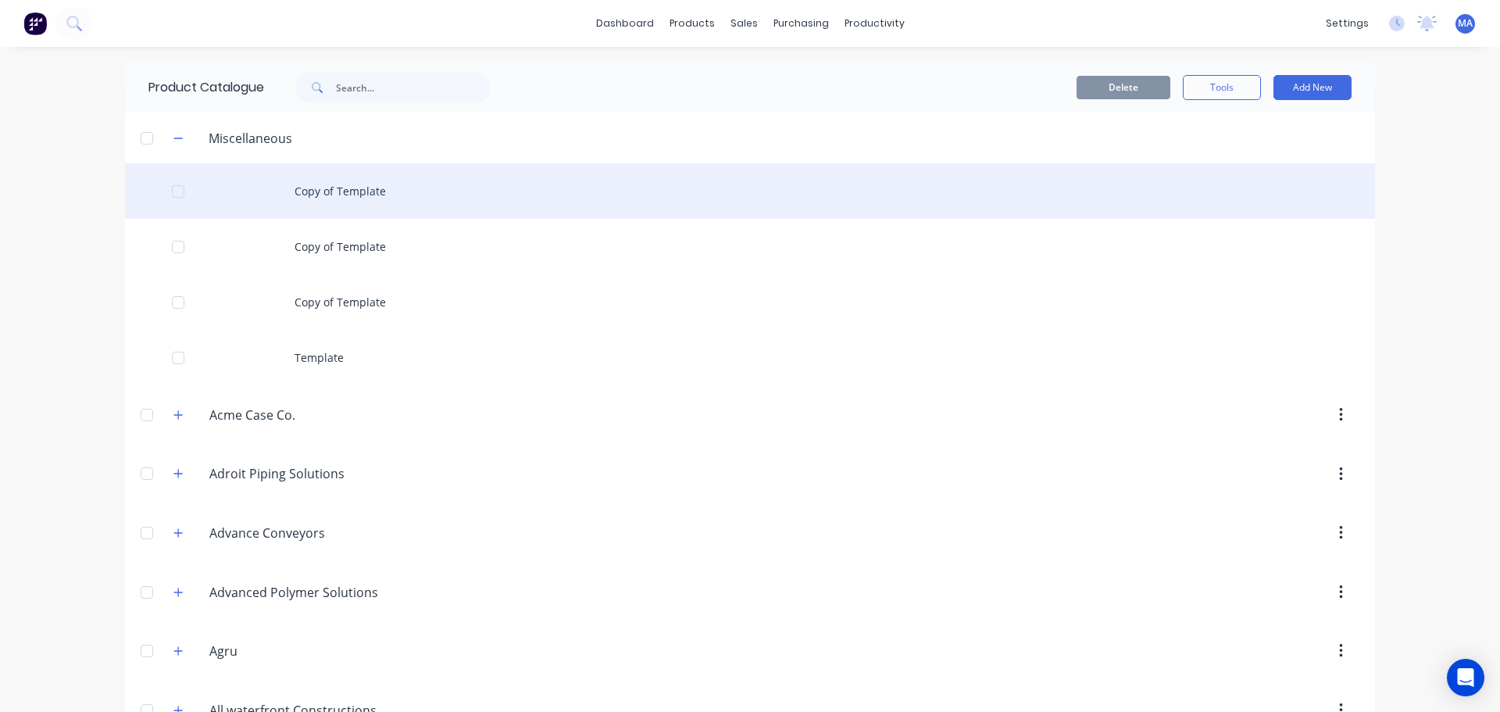
click at [345, 206] on div "Copy of Template" at bounding box center [750, 190] width 1250 height 55
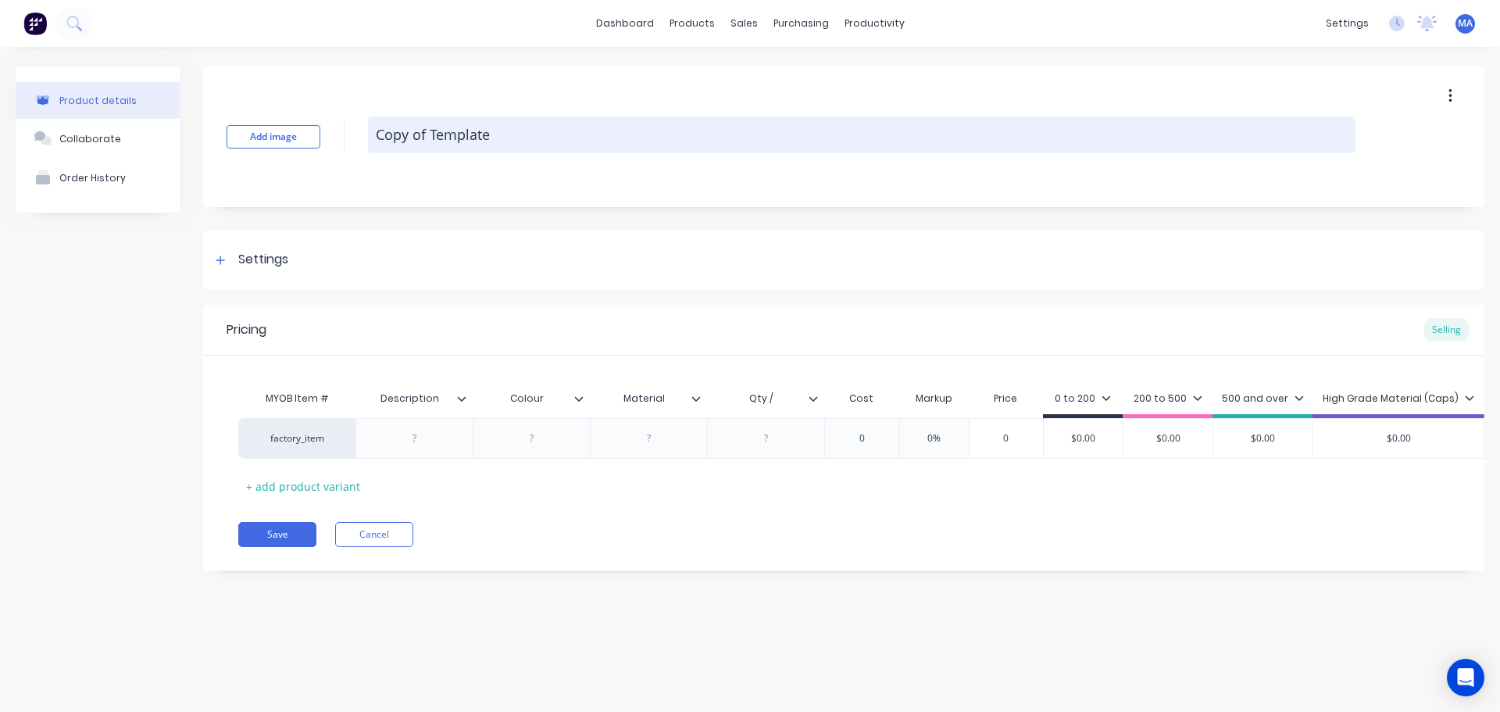
drag, startPoint x: 510, startPoint y: 147, endPoint x: 520, endPoint y: 140, distance: 12.4
click at [507, 142] on textarea "Copy of Template" at bounding box center [862, 134] width 988 height 37
drag, startPoint x: 464, startPoint y: 142, endPoint x: 380, endPoint y: 145, distance: 84.5
click at [380, 145] on textarea "Copy of Template" at bounding box center [862, 134] width 988 height 37
type textarea "x"
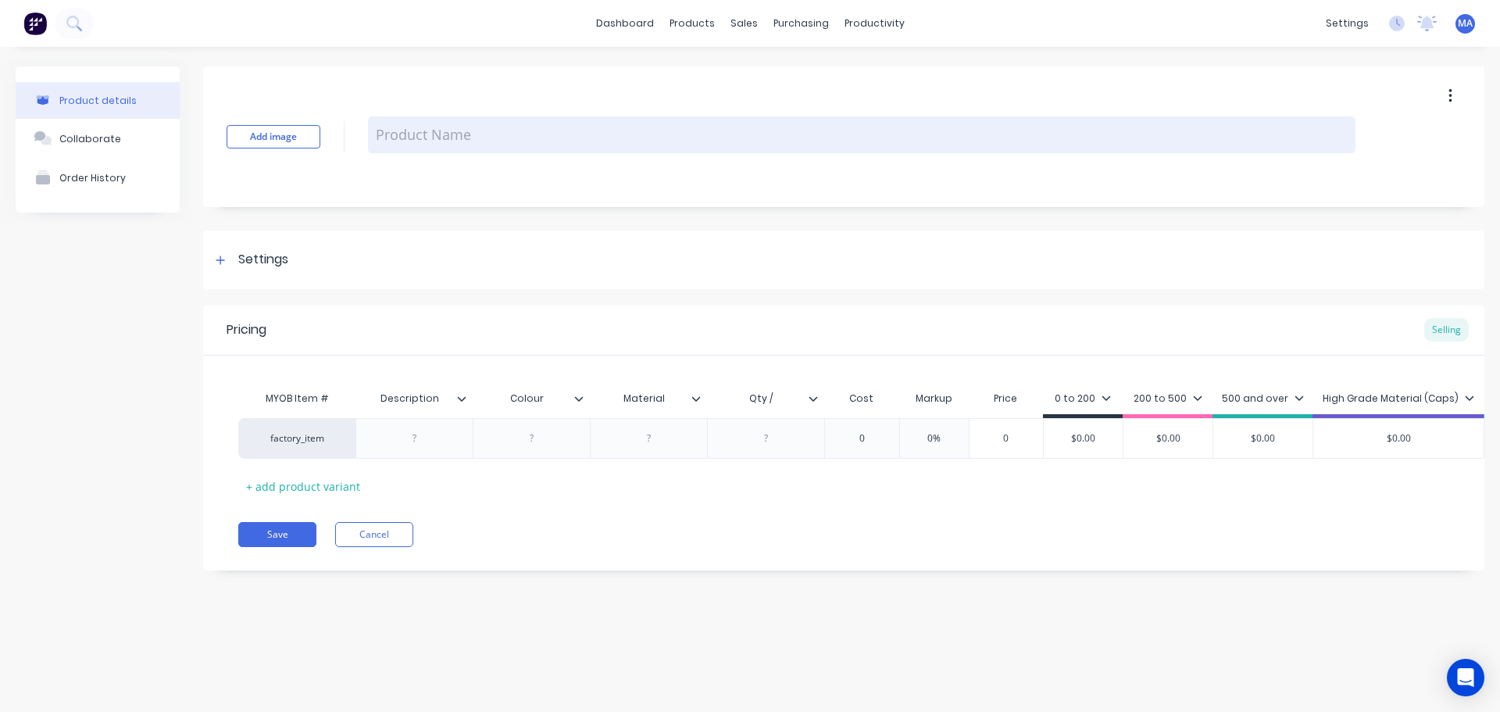
type textarea "x"
type textarea "5"
type textarea "x"
type textarea "58"
type textarea "x"
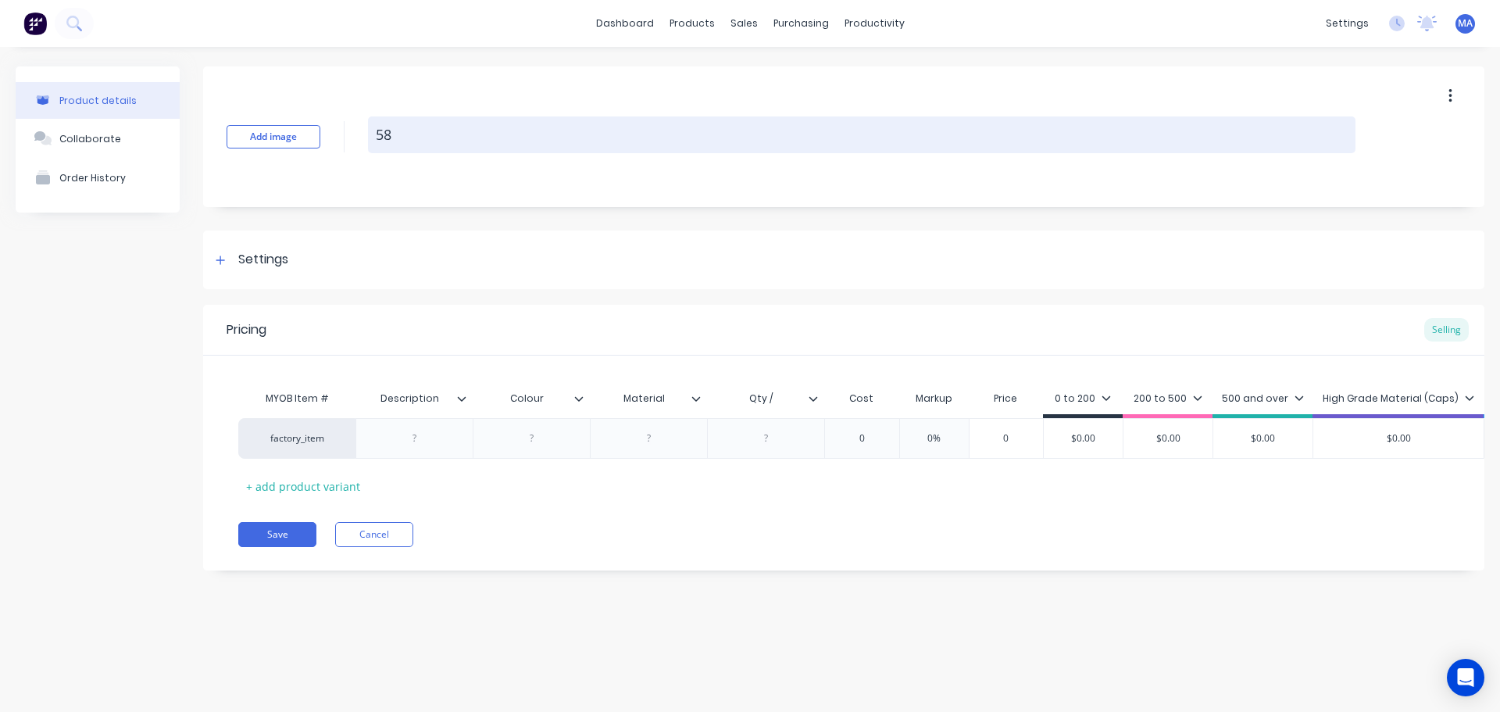
type textarea "587"
type textarea "x"
type textarea "5876"
type textarea "x"
type textarea "58760"
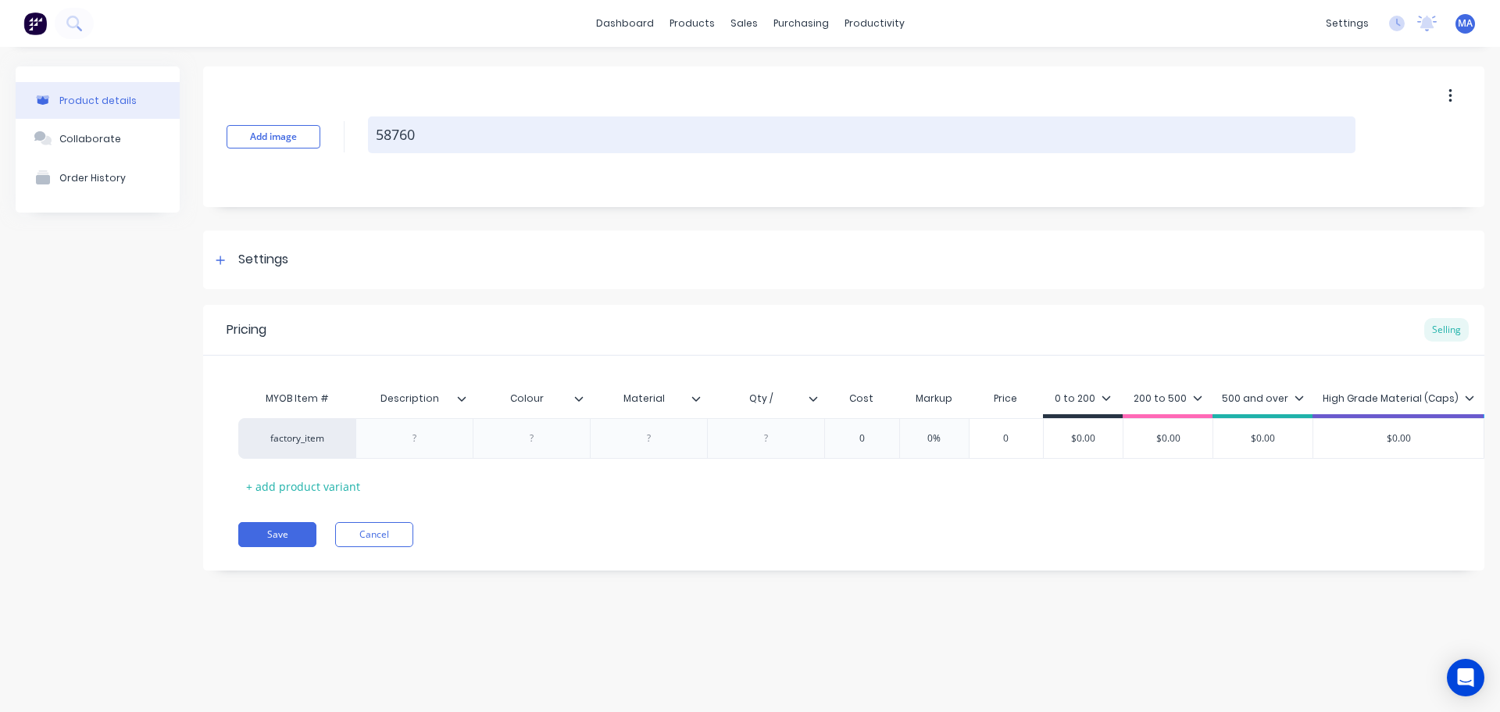
type textarea "x"
type textarea "587608"
type textarea "x"
type textarea "58760"
type textarea "x"
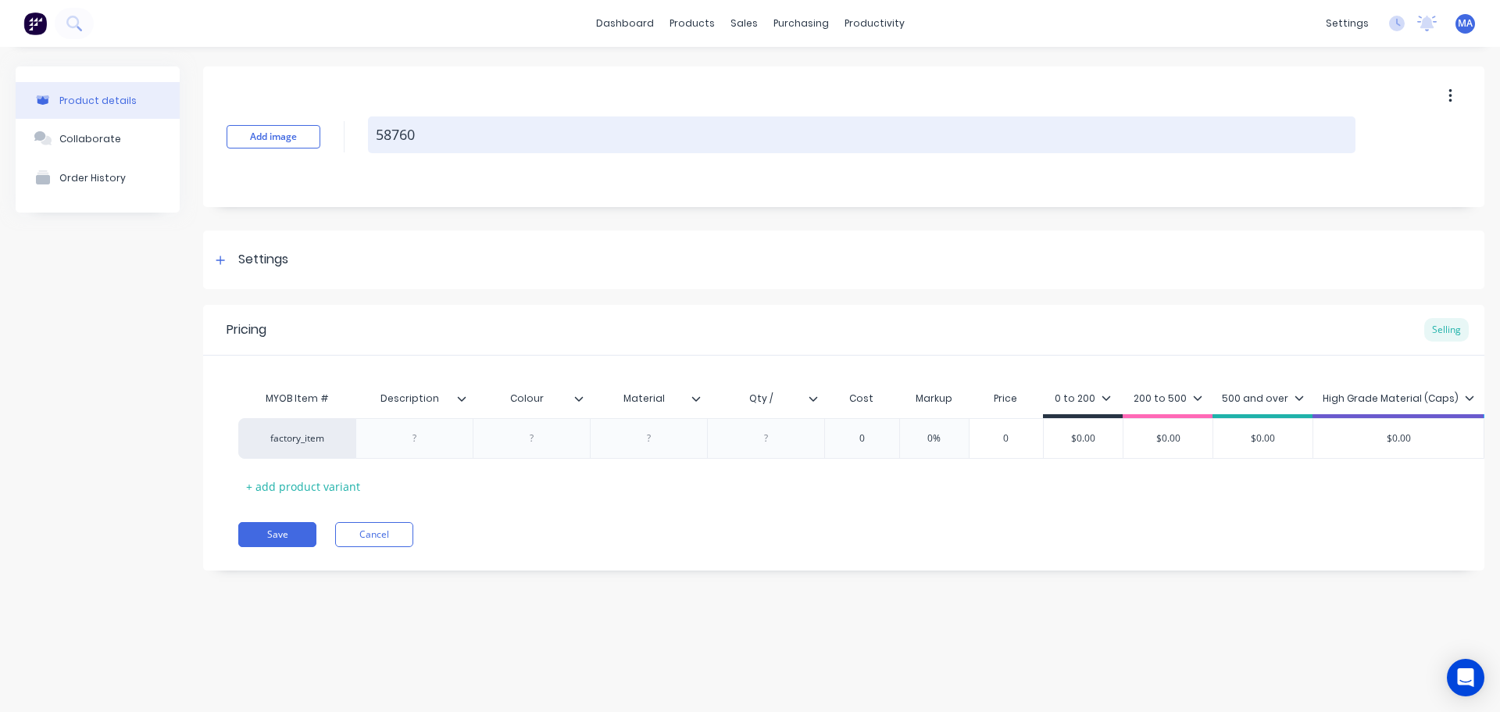
type textarea "5876"
type textarea "x"
type textarea "587"
type textarea "x"
type textarea "58"
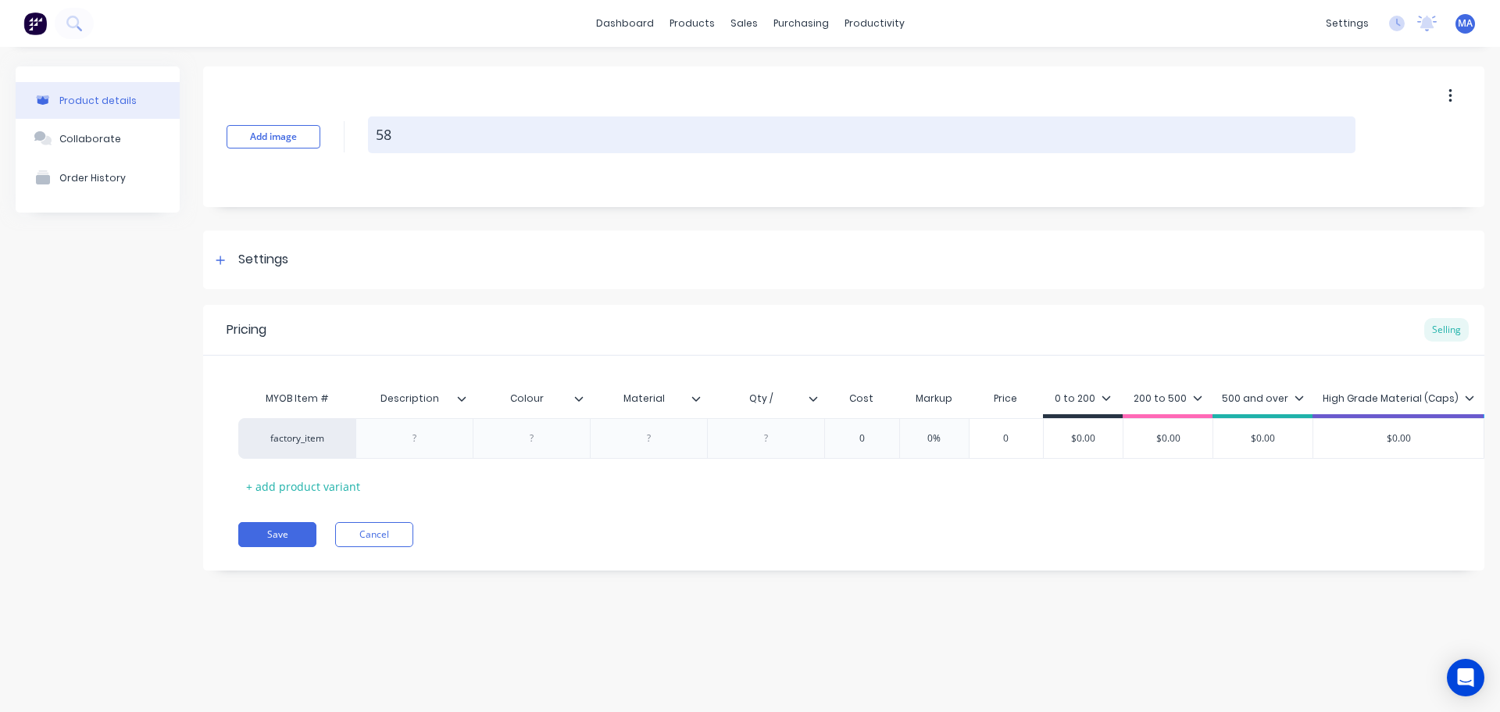
type textarea "x"
type textarea "5"
type textarea "x"
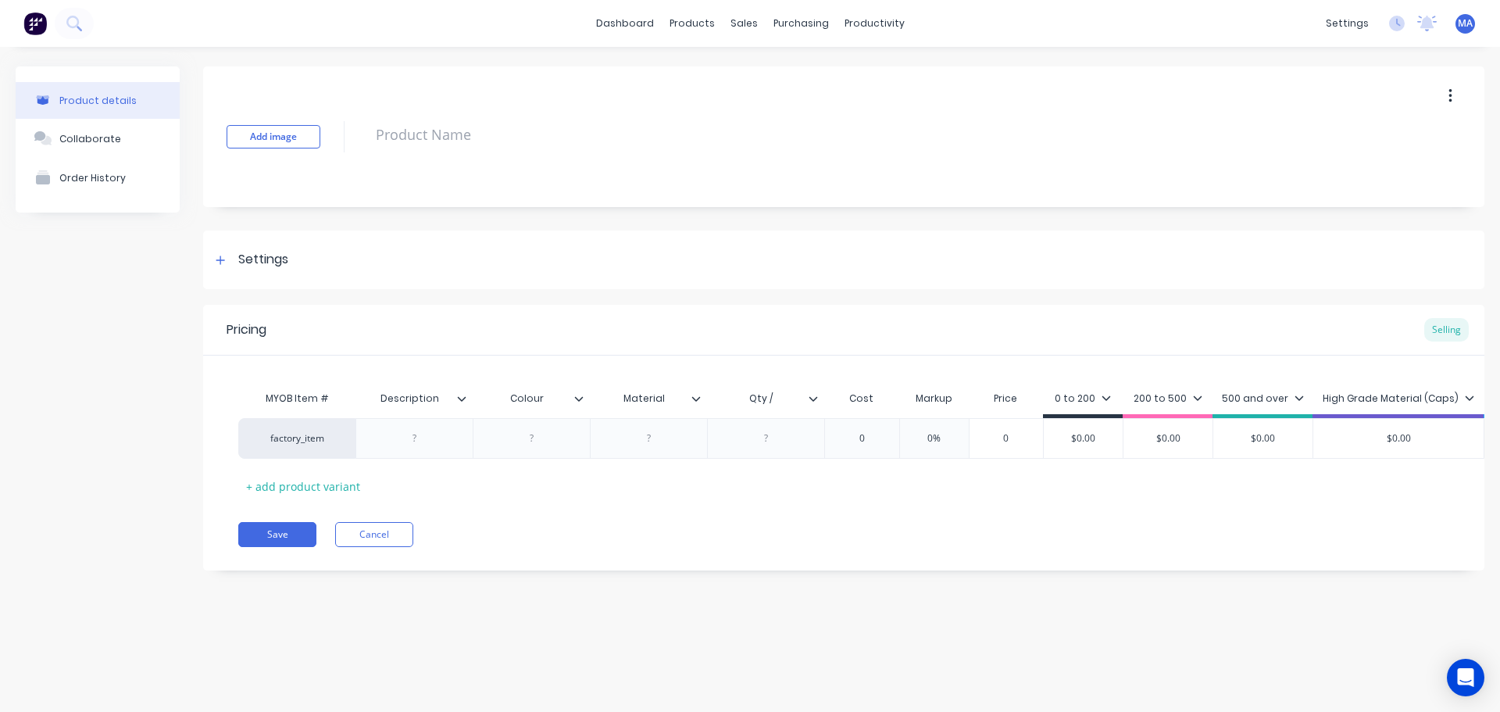
type textarea "x"
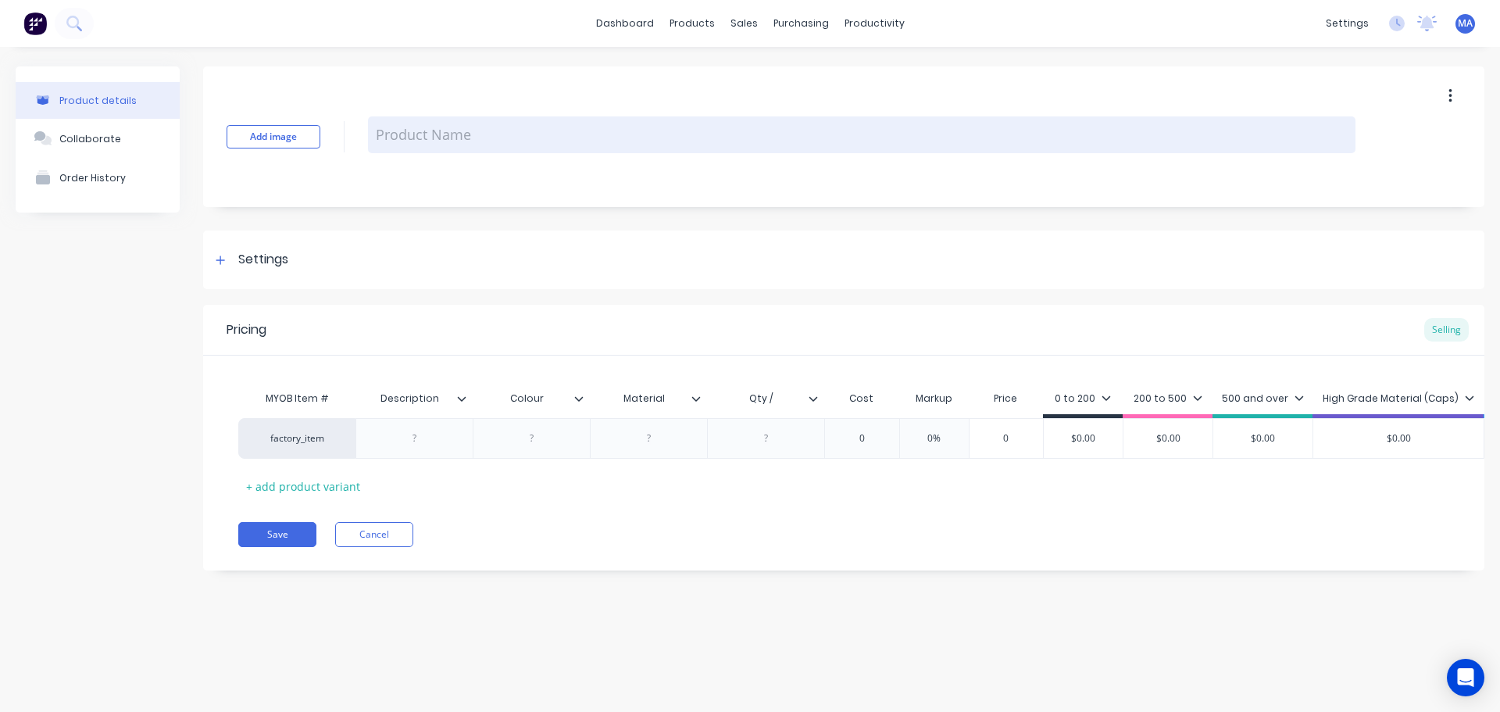
click at [411, 143] on textarea at bounding box center [862, 134] width 988 height 37
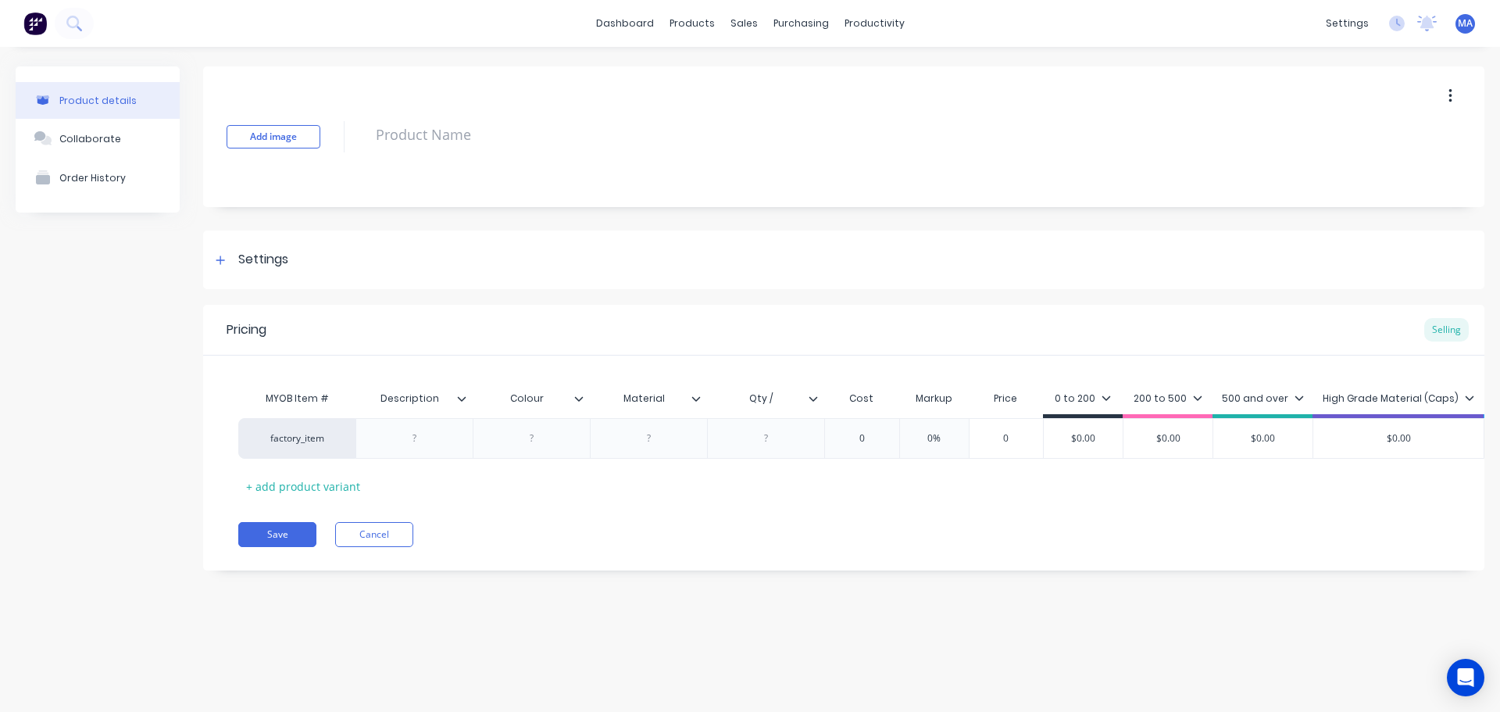
type textarea "x"
type textarea "A"
type textarea "x"
type textarea "AH"
type textarea "x"
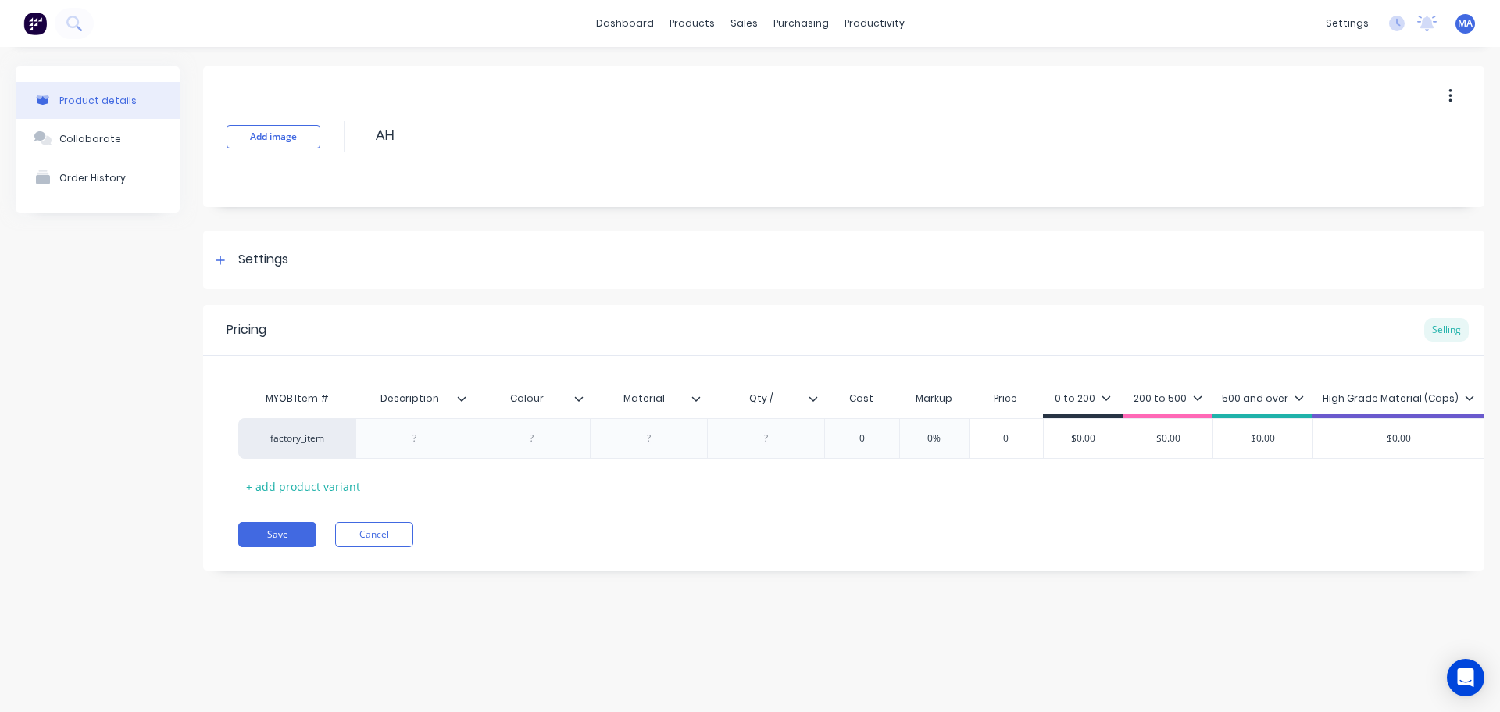
type textarea "AH0"
type textarea "x"
type textarea "AH00"
type textarea "x"
type textarea "AH003"
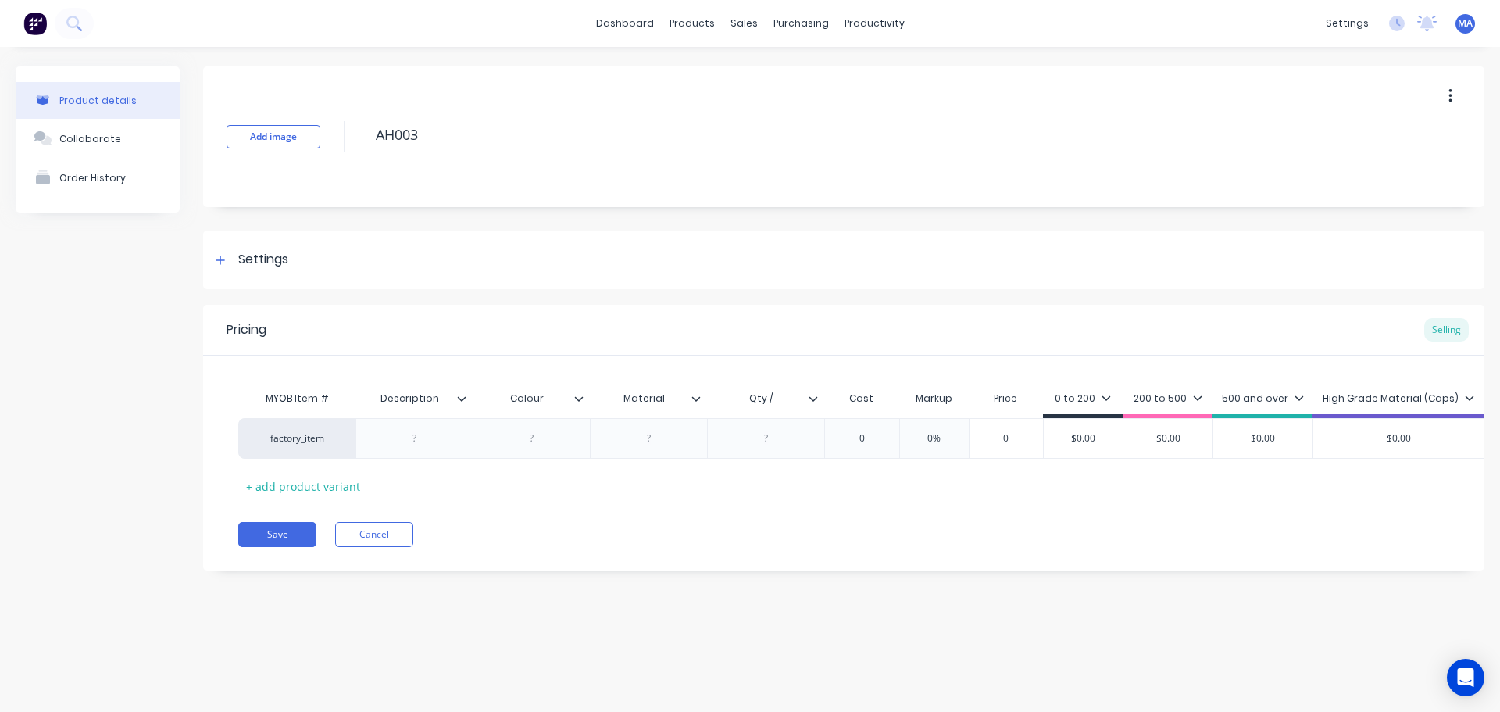
type textarea "x"
type textarea "AH003-"
type textarea "x"
type textarea "AH003-6"
type textarea "x"
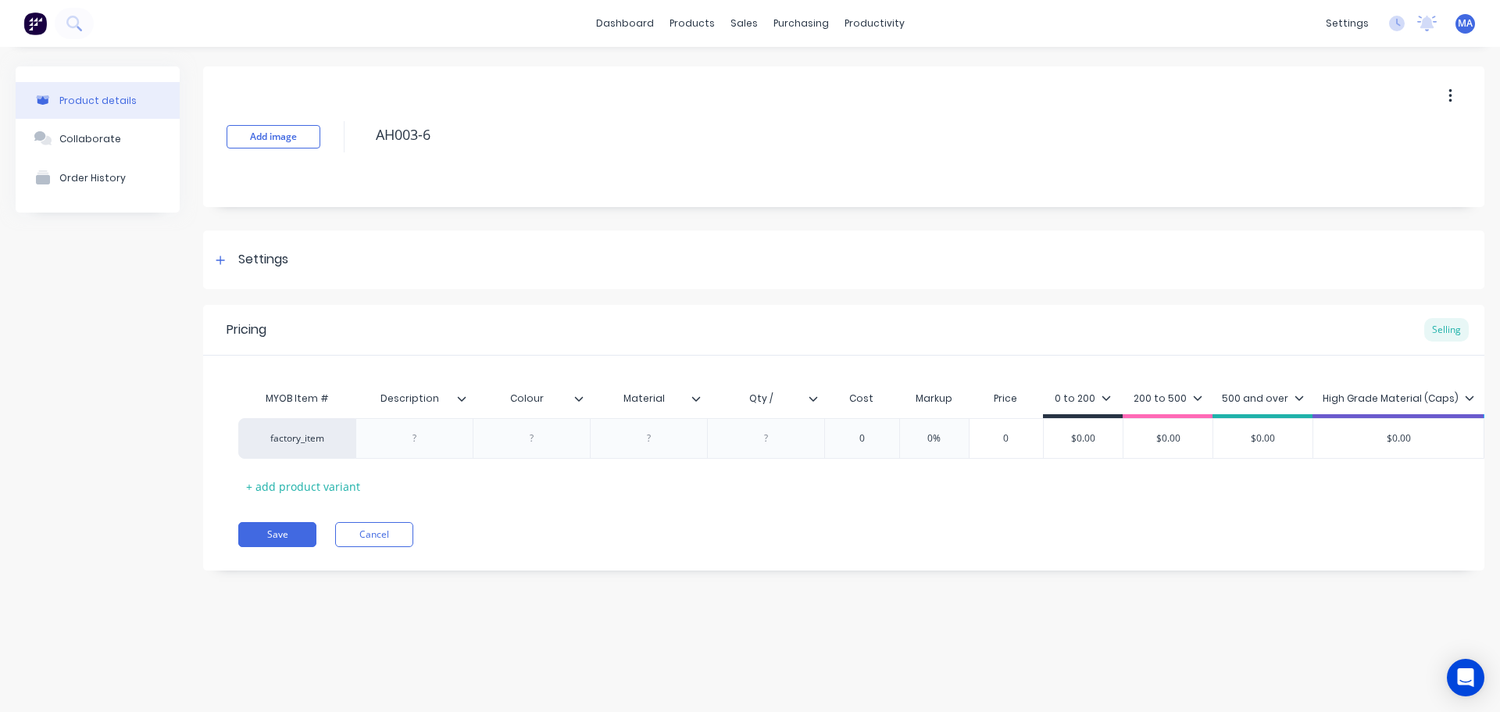
type textarea "AH003-67"
type textarea "x"
type textarea "AH003-677"
type textarea "x"
type textarea "AH003-6773"
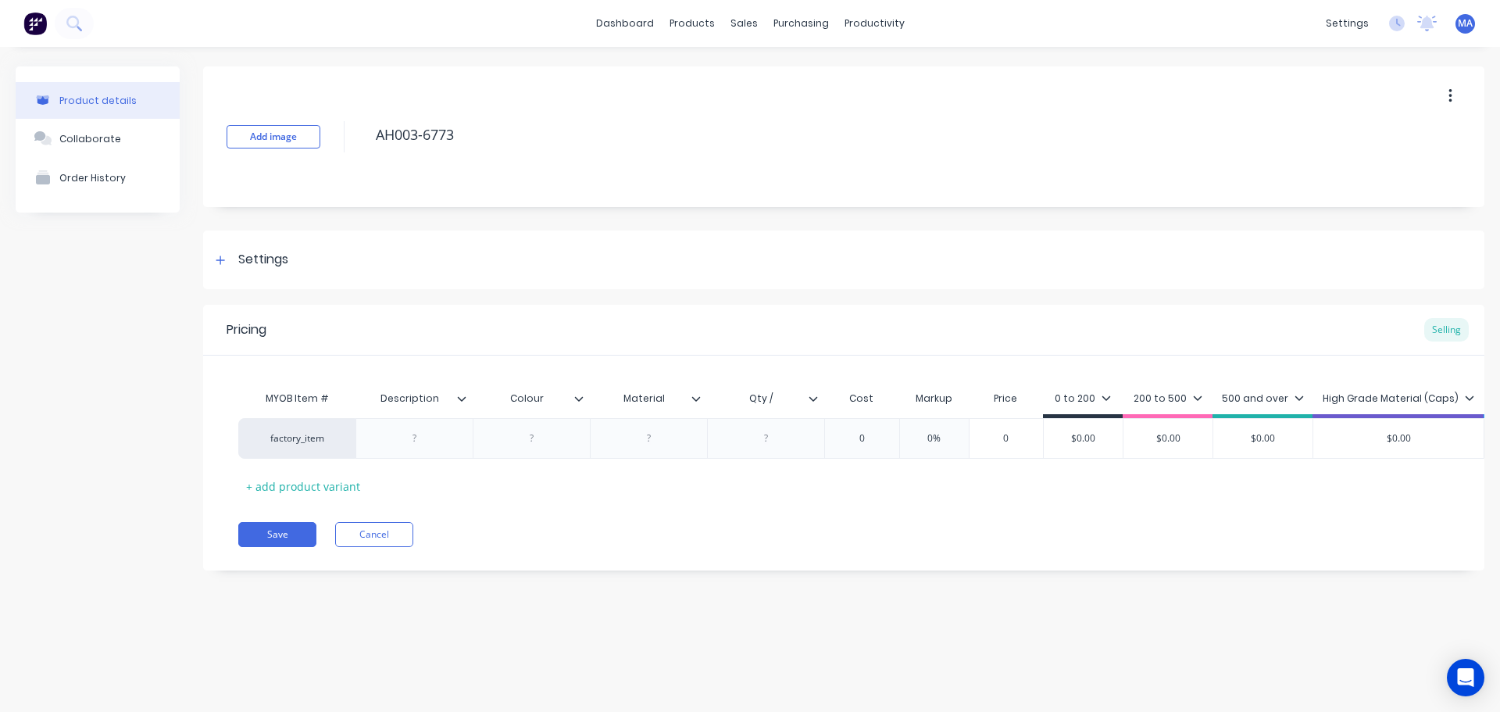
type textarea "x"
type textarea "AH003-6773C"
type textarea "x"
type textarea "AH003-6773C"
click at [345, 251] on div "Settings" at bounding box center [844, 260] width 1282 height 59
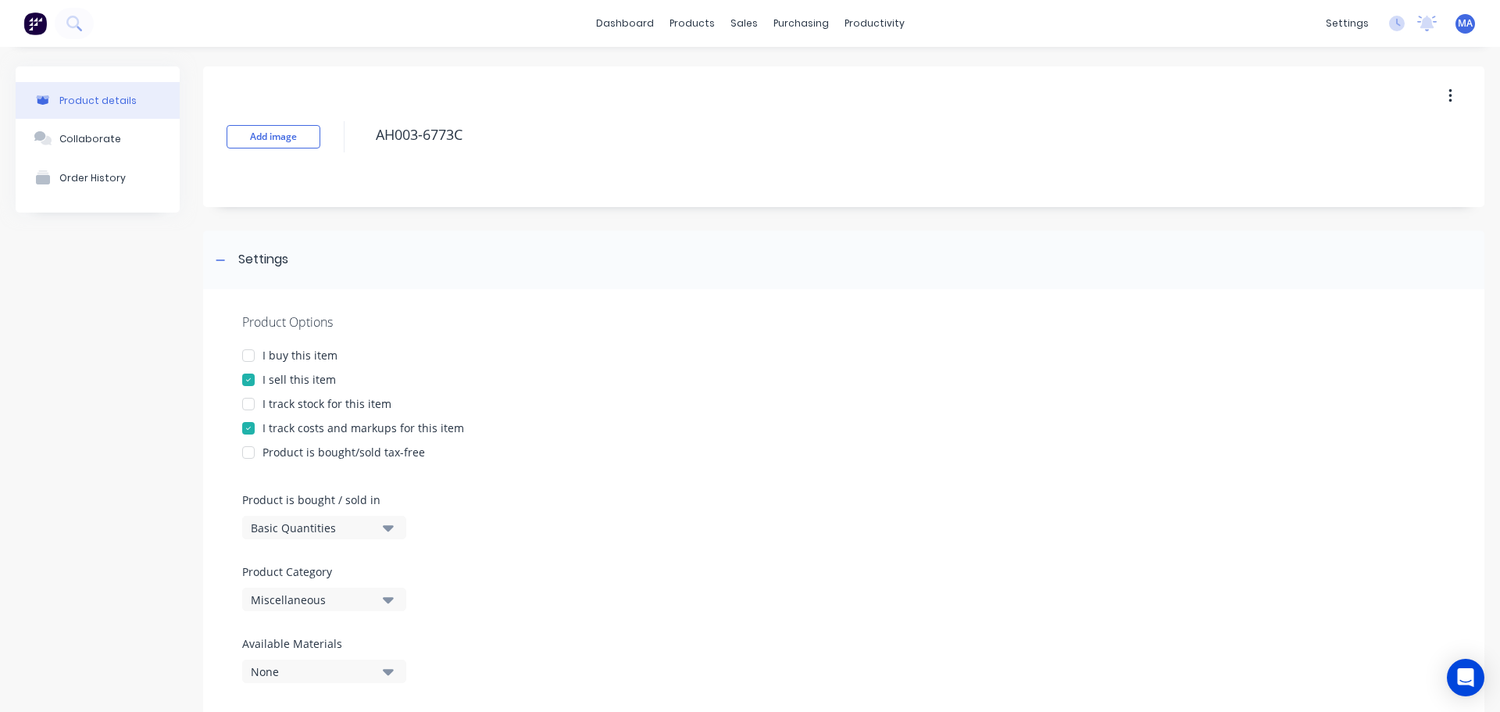
click at [330, 595] on div "Miscellaneous" at bounding box center [313, 600] width 125 height 16
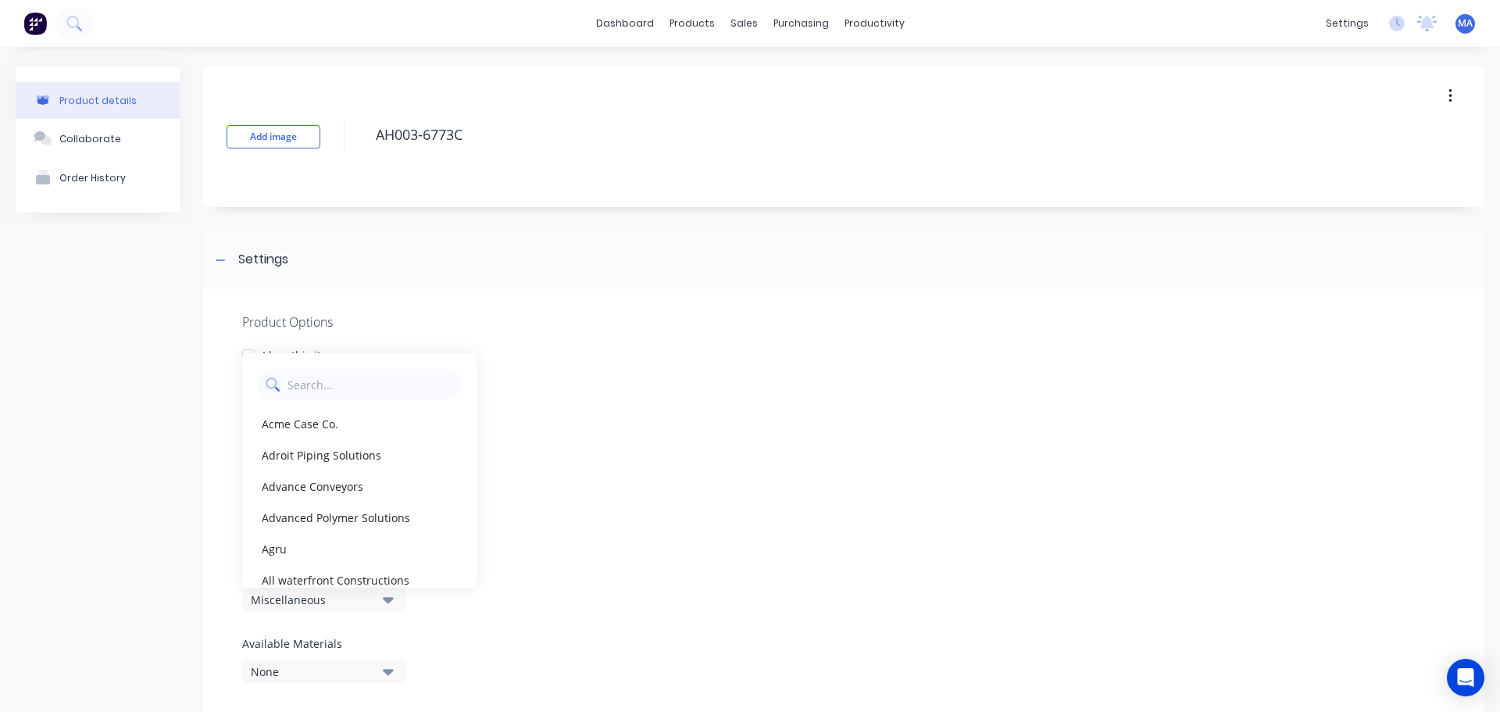
click at [342, 394] on Category "text" at bounding box center [371, 384] width 166 height 31
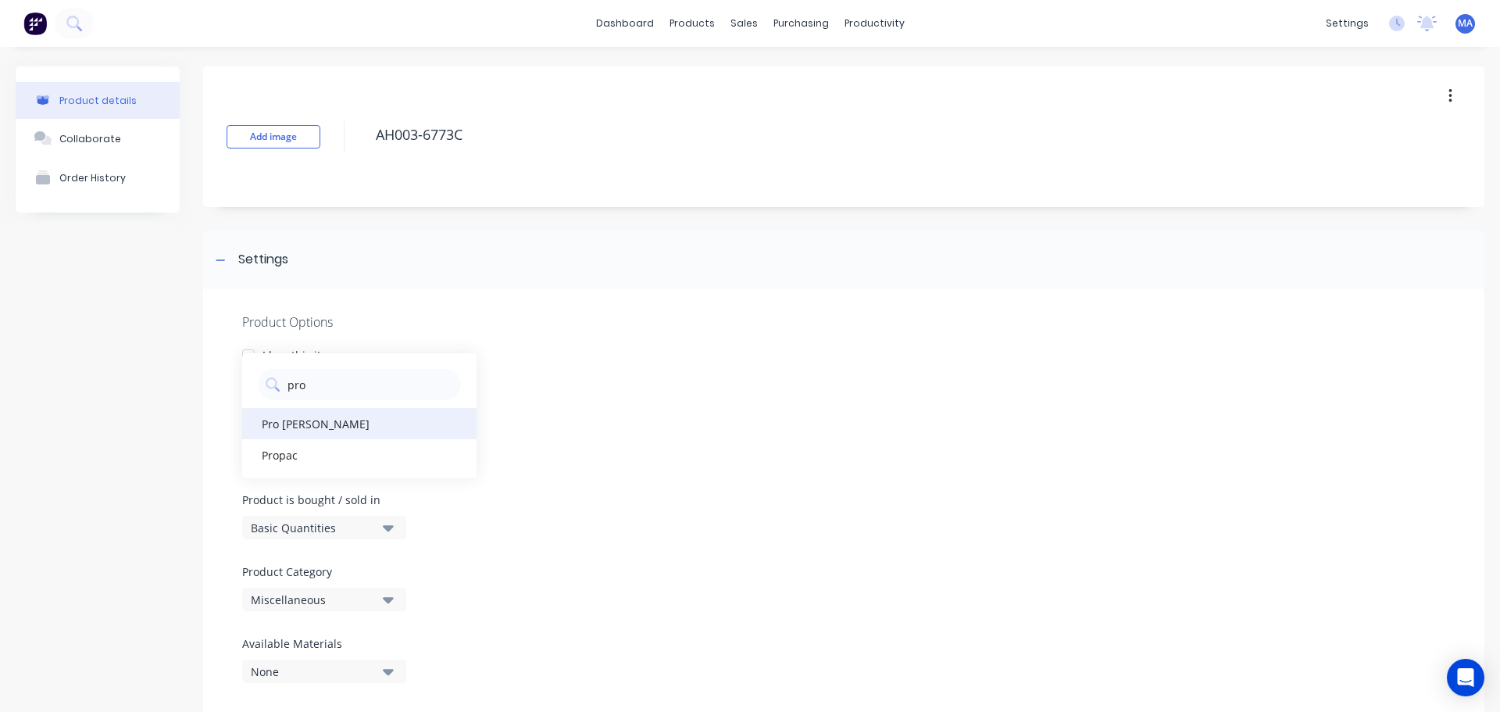
type Category "pro"
click at [277, 427] on div "Pro [PERSON_NAME]" at bounding box center [359, 423] width 234 height 31
type textarea "x"
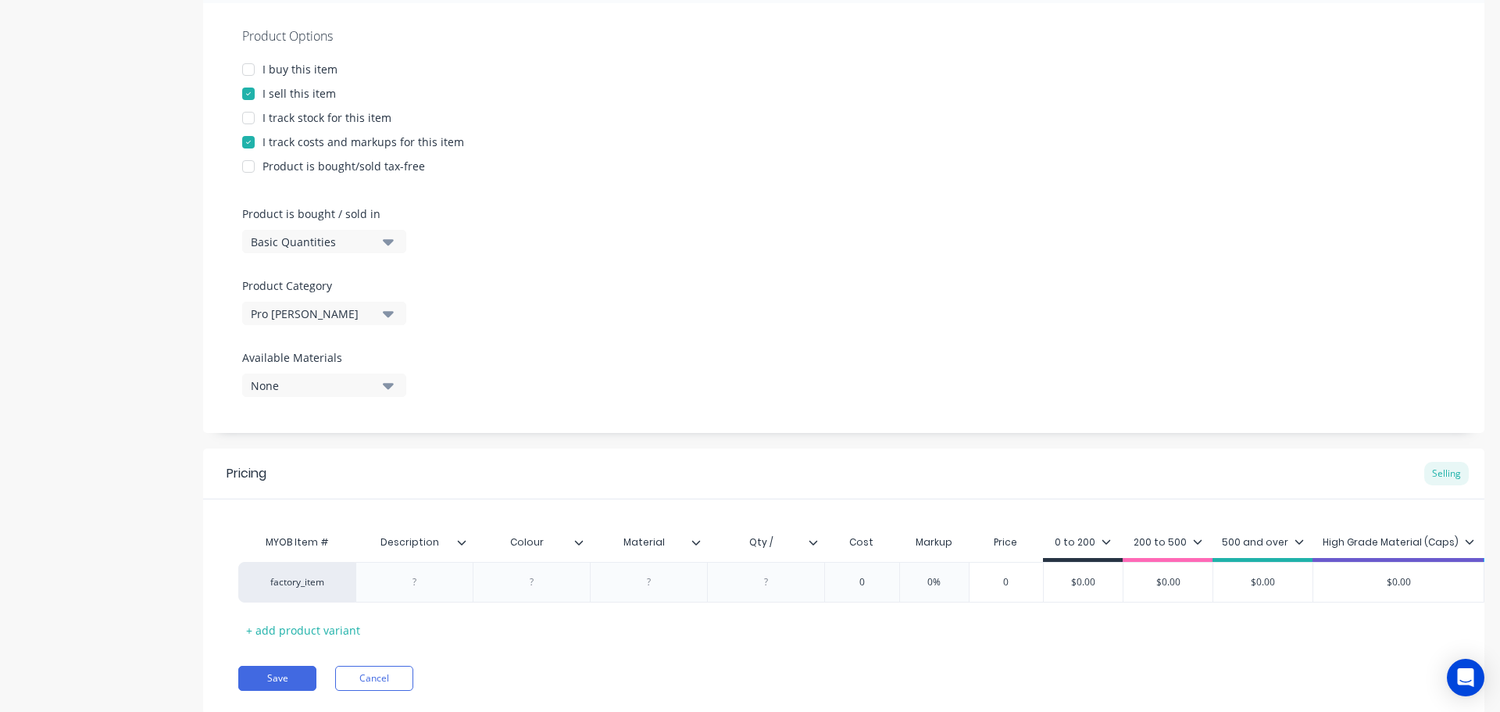
scroll to position [187, 0]
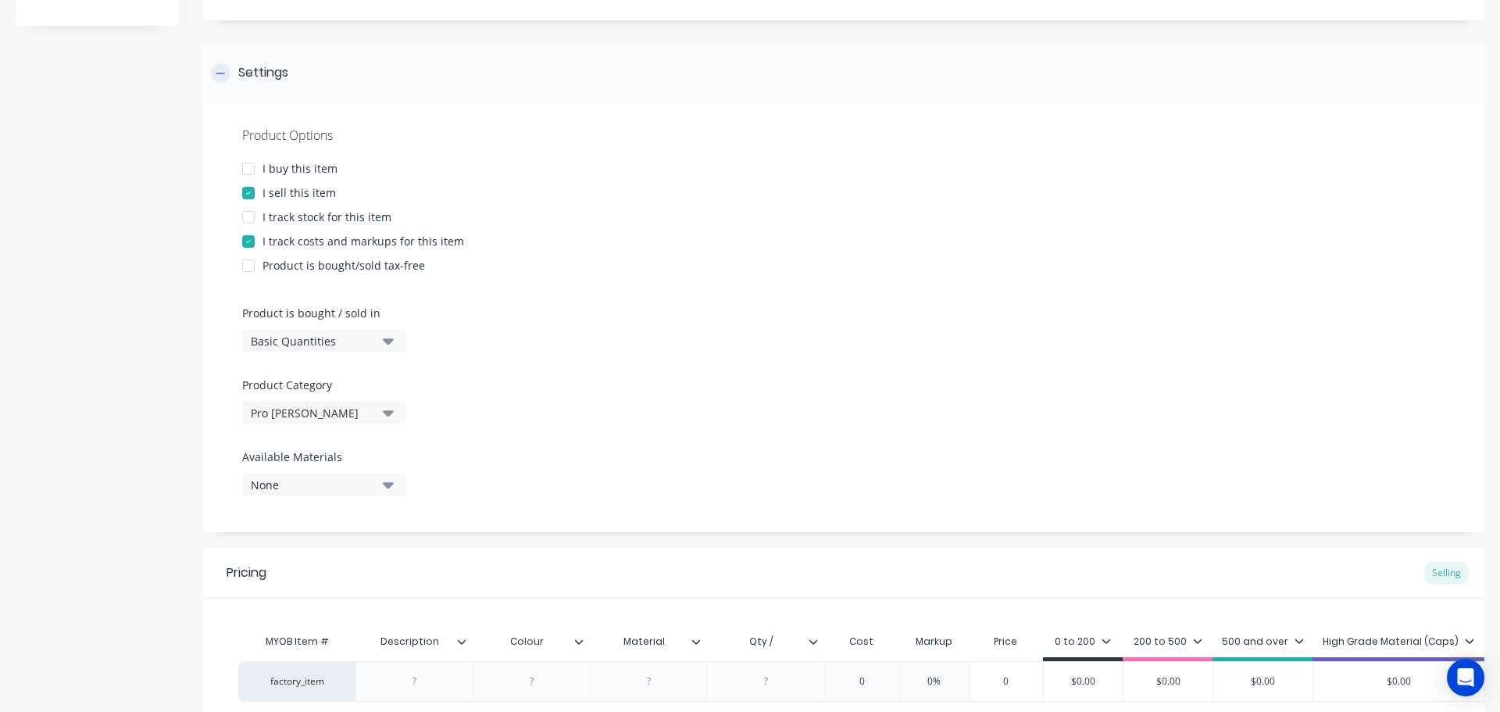
click at [342, 73] on div "Settings" at bounding box center [844, 73] width 1282 height 59
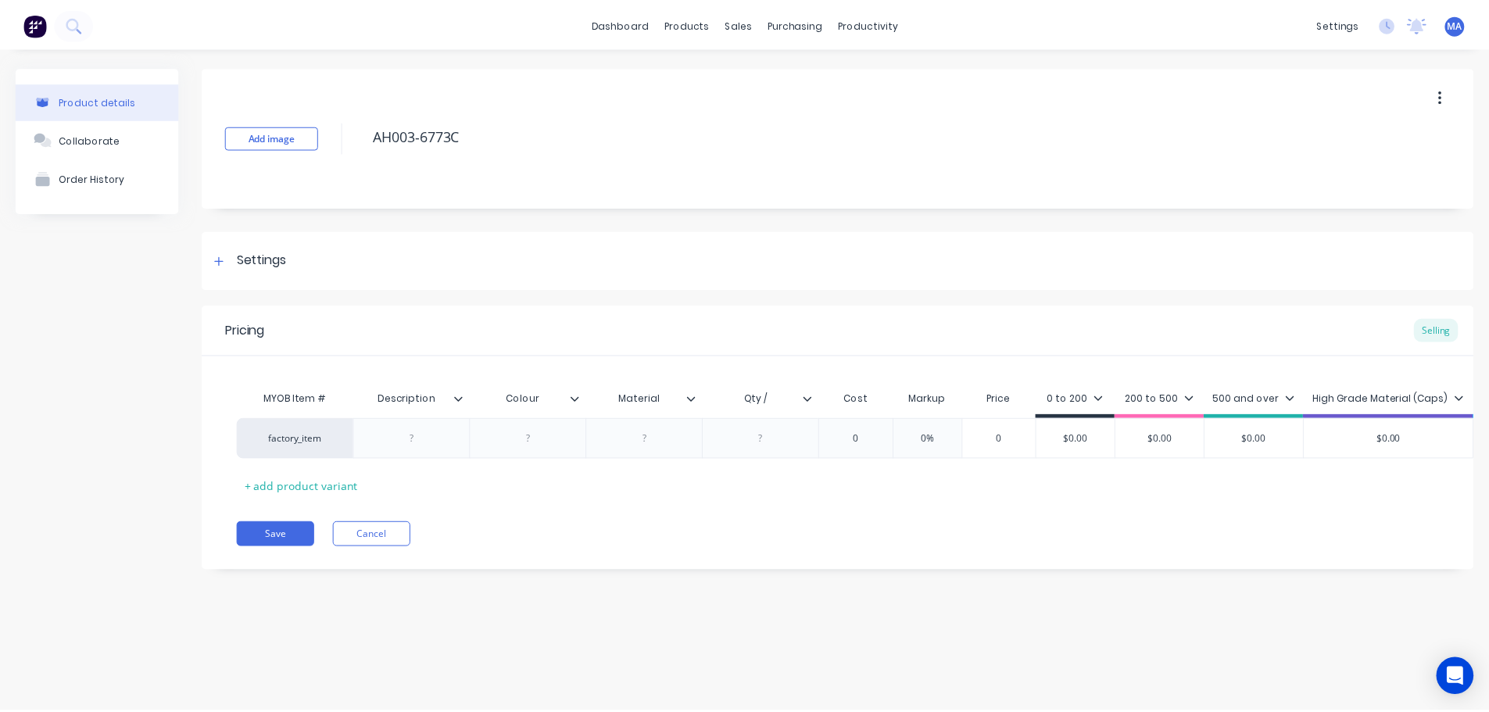
scroll to position [0, 0]
click at [423, 447] on div at bounding box center [415, 438] width 78 height 20
type textarea "x"
drag, startPoint x: 535, startPoint y: 437, endPoint x: 613, endPoint y: 444, distance: 77.7
click at [536, 437] on div at bounding box center [532, 438] width 78 height 20
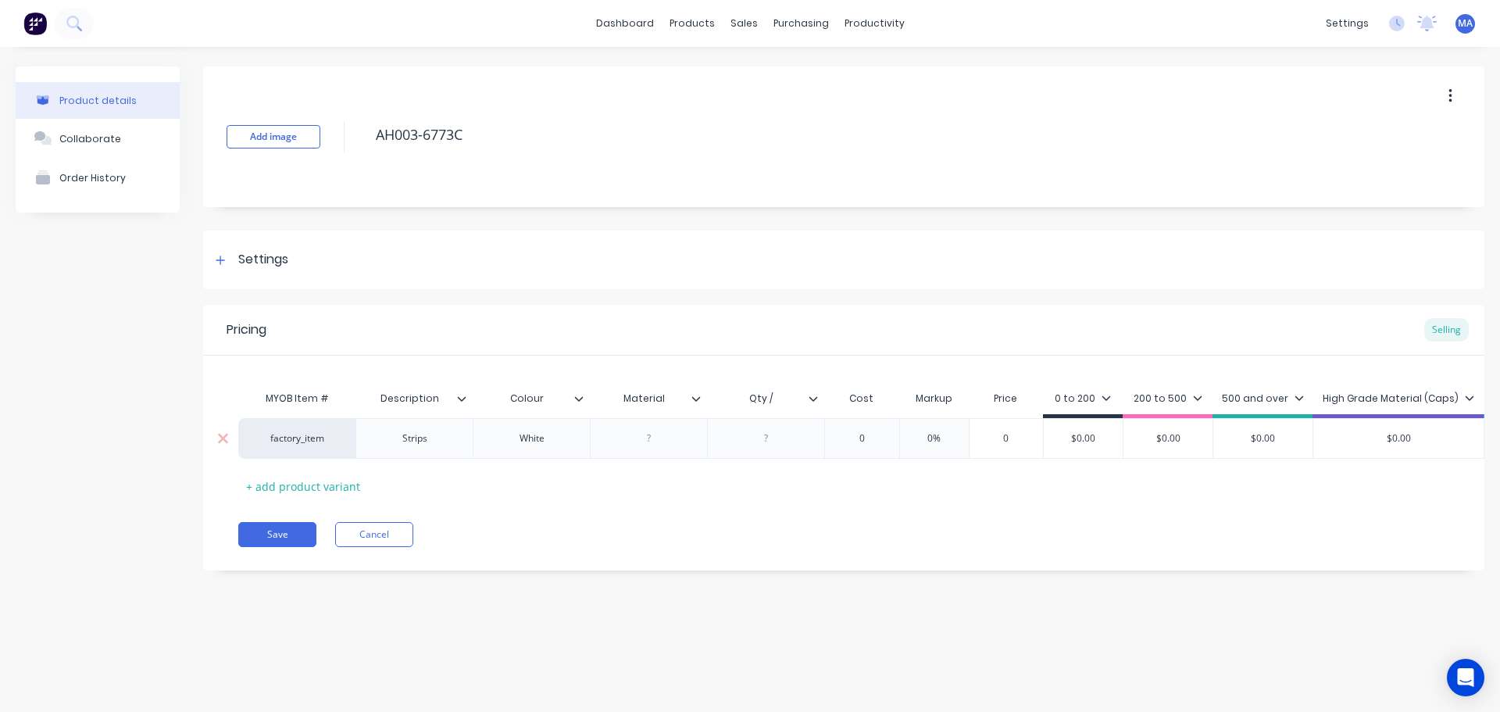
type textarea "x"
click at [790, 402] on input "Qty /" at bounding box center [761, 399] width 108 height 14
type input "Qty / sheet"
click at [774, 449] on div at bounding box center [765, 438] width 117 height 41
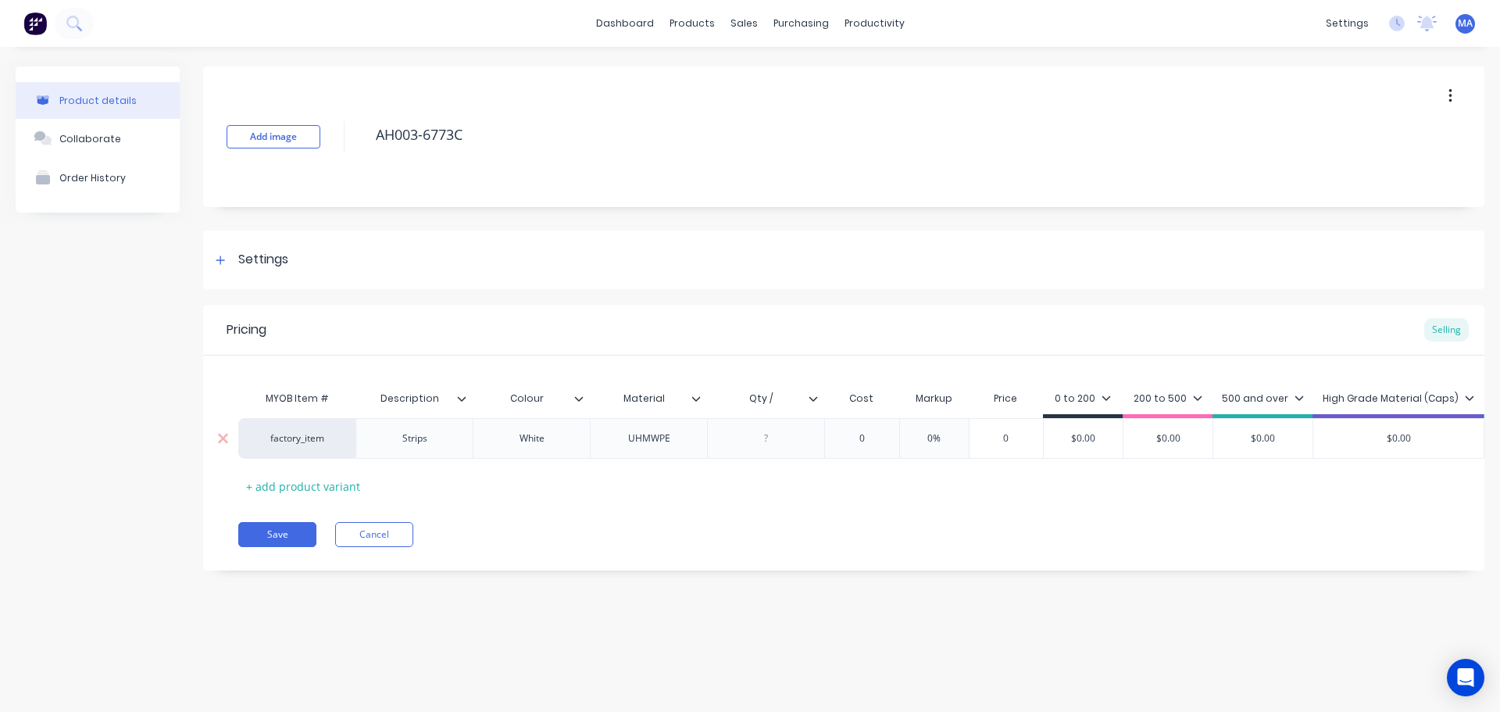
type textarea "x"
click at [762, 438] on div at bounding box center [767, 438] width 78 height 20
type textarea "x"
type input "0"
click at [862, 434] on input "0" at bounding box center [862, 438] width 78 height 14
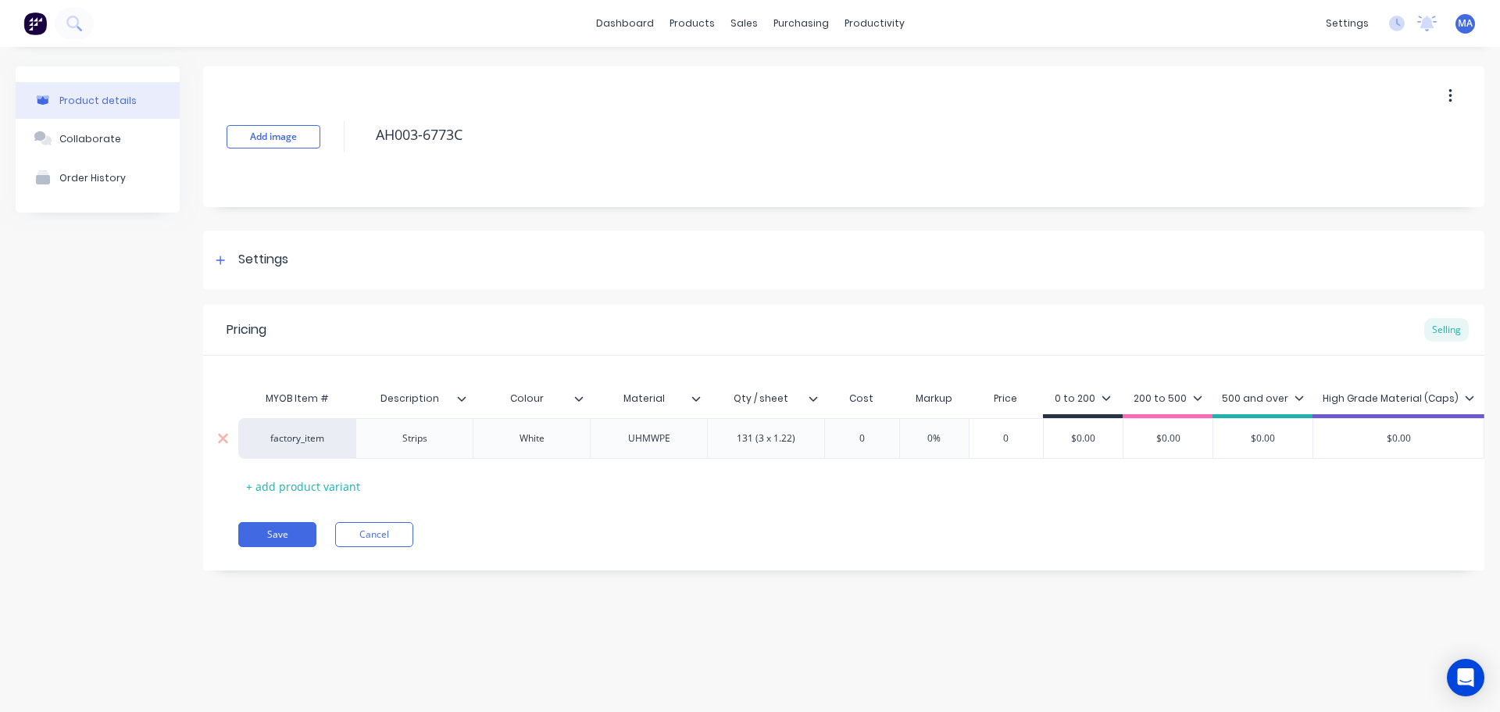
click at [862, 434] on input "0" at bounding box center [862, 438] width 78 height 14
click at [867, 436] on input "0" at bounding box center [862, 438] width 78 height 14
type textarea "x"
type input "67"
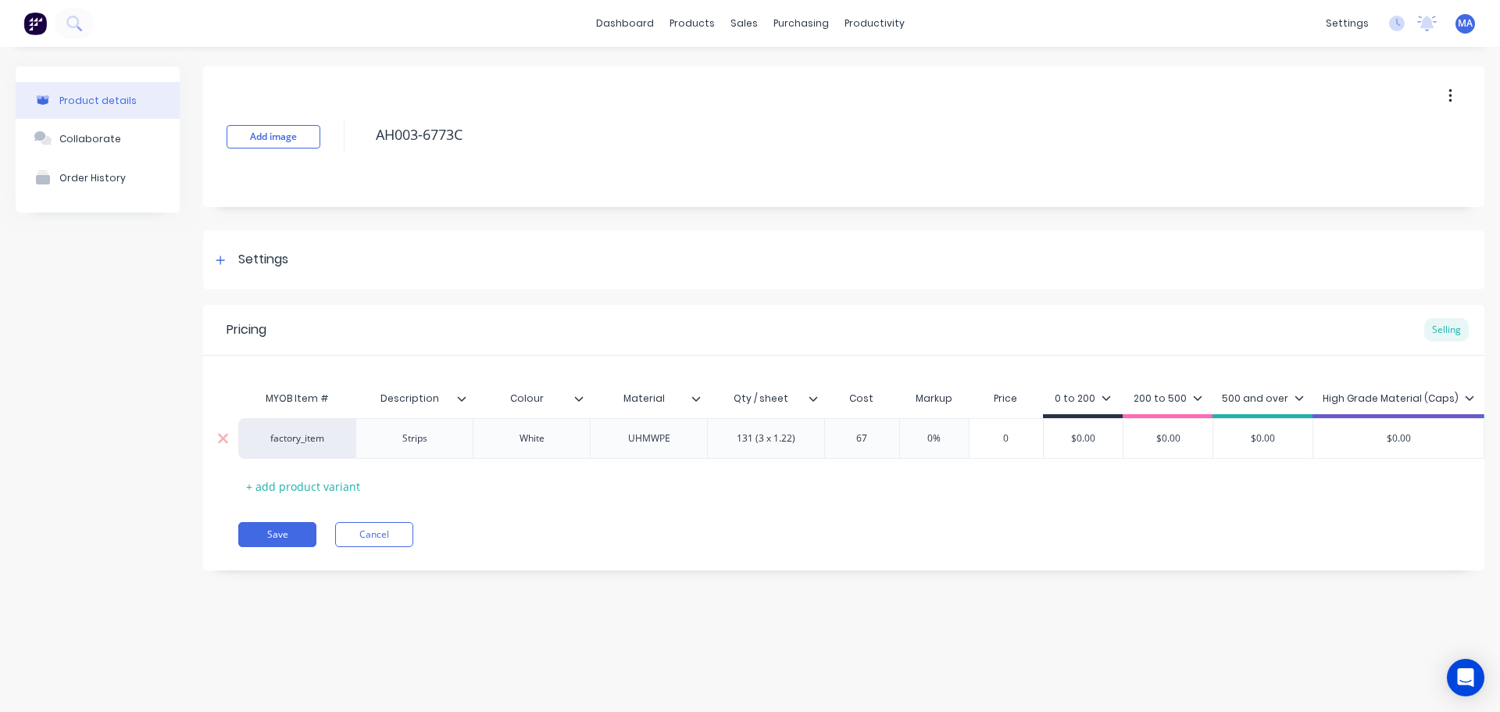
type textarea "x"
type input "67."
type textarea "x"
type input "67.53"
type textarea "x"
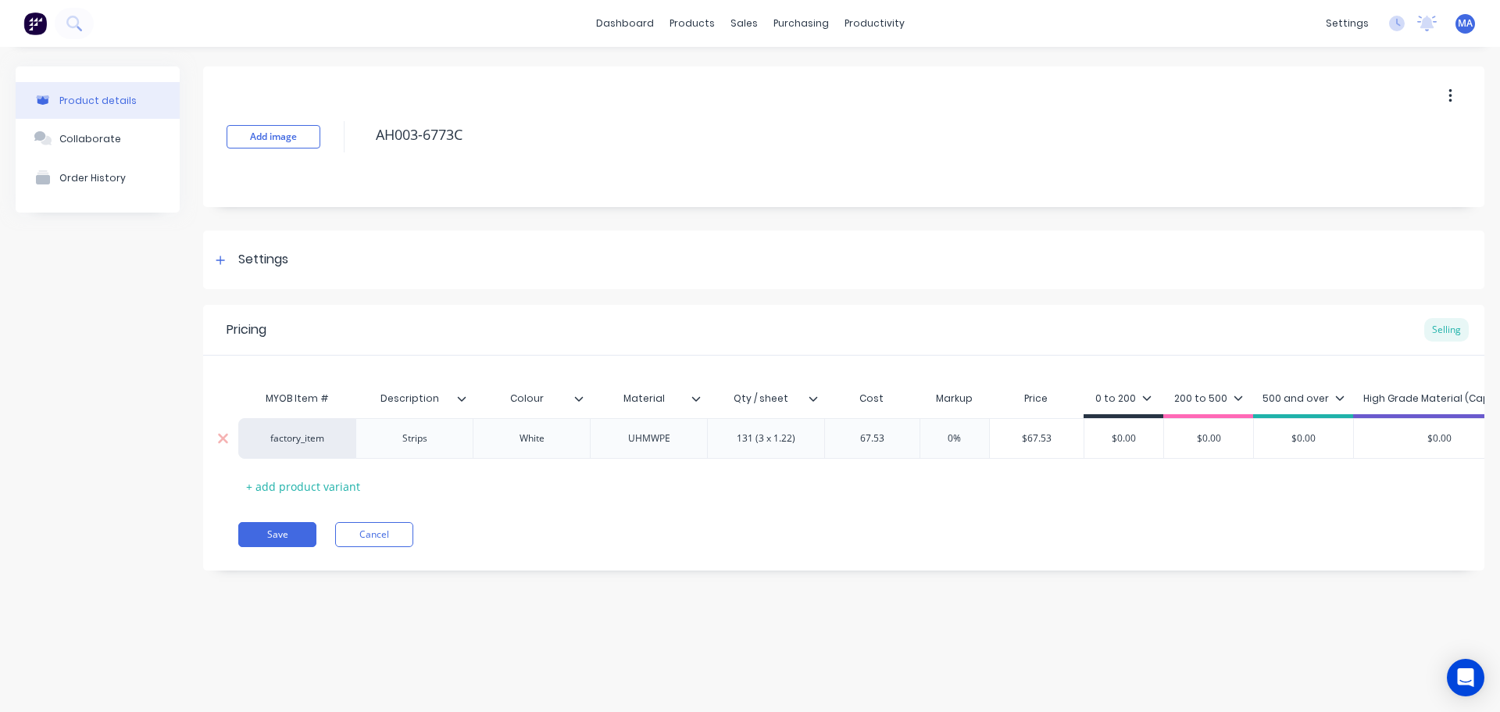
type input "67.53"
type input "0%"
click at [943, 438] on input "0%" at bounding box center [955, 438] width 78 height 14
click at [946, 434] on input "0%" at bounding box center [955, 438] width 78 height 14
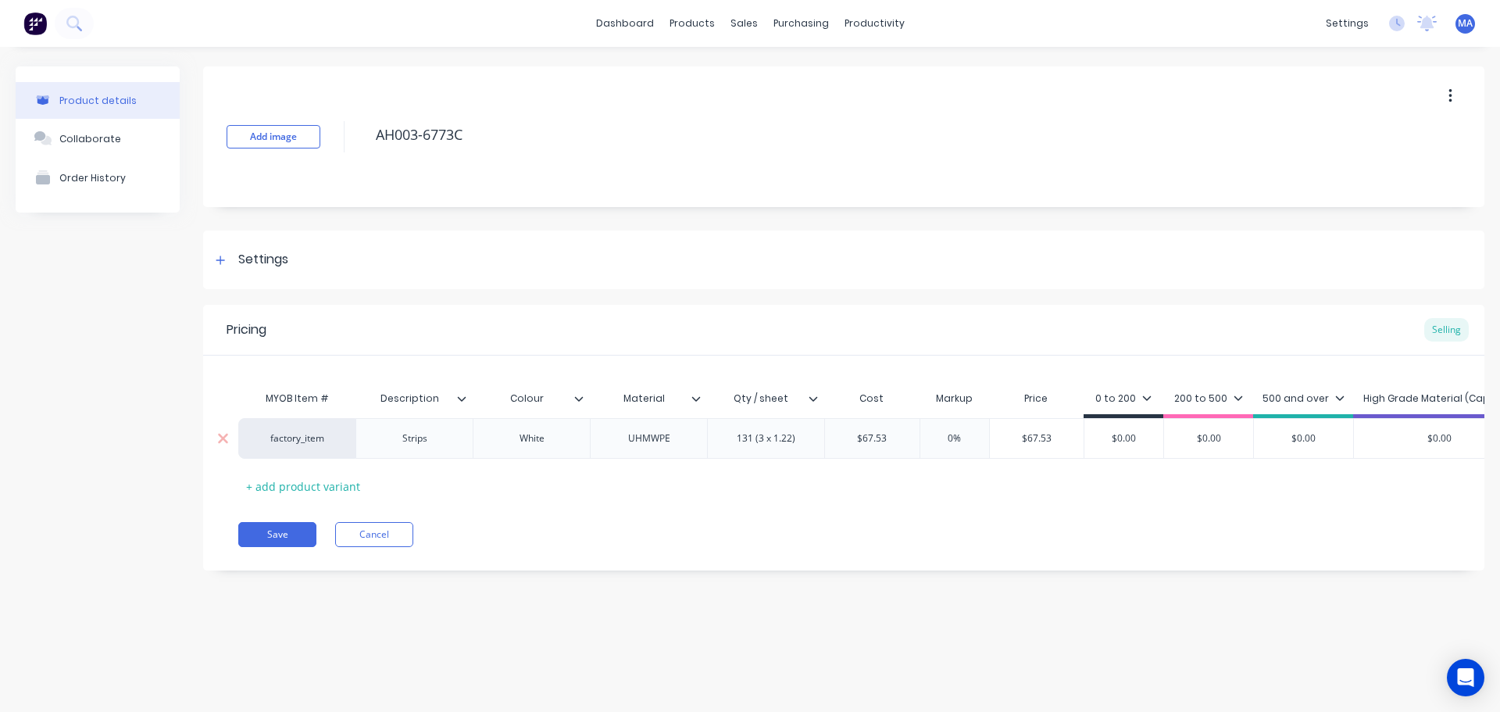
click at [955, 436] on input "0%" at bounding box center [955, 438] width 78 height 14
click at [946, 436] on input "0%" at bounding box center [955, 438] width 78 height 14
type textarea "x"
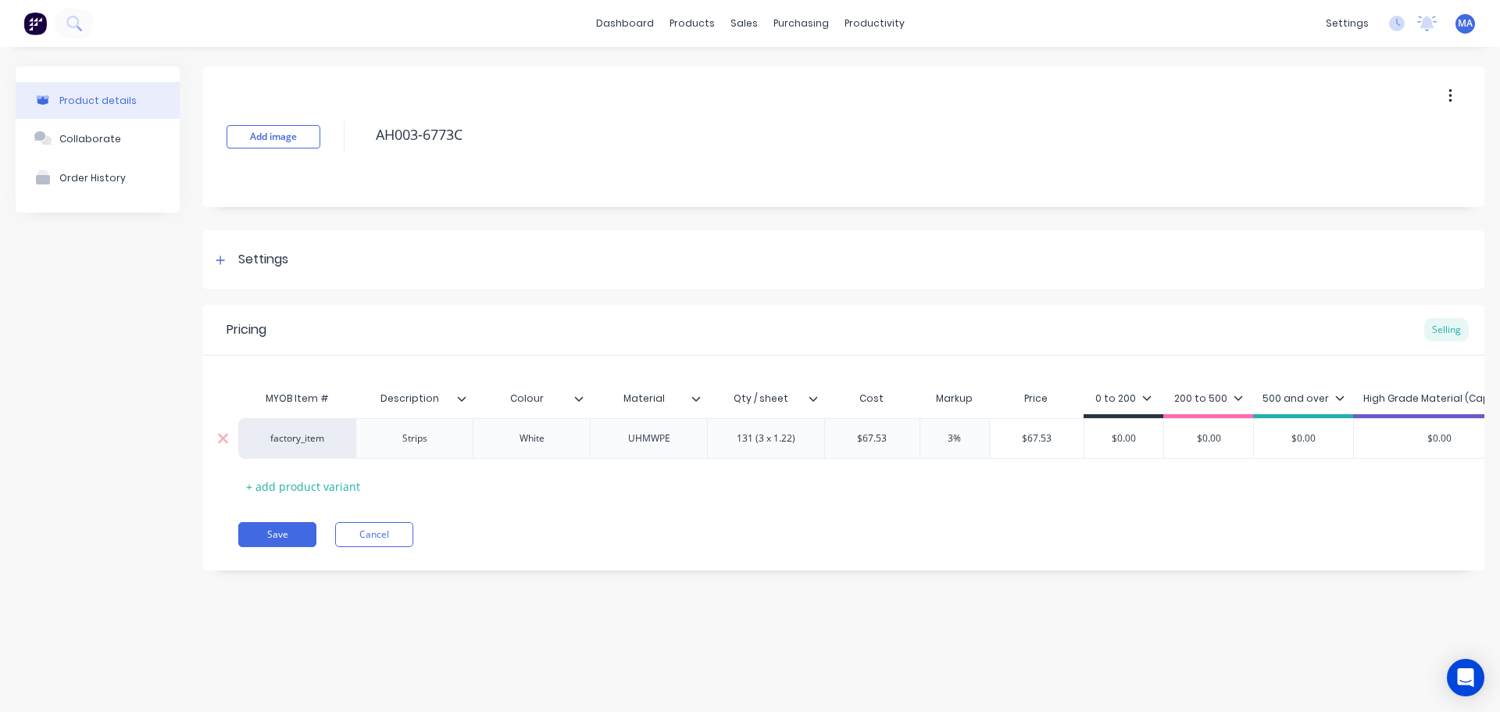
type input "30%"
type textarea "x"
type input "30%"
click at [945, 482] on div "MYOB Item # Description Colour Material Qty / sheet Cost Markup Price 0 to 200 …" at bounding box center [843, 441] width 1211 height 116
type input "$87.789"
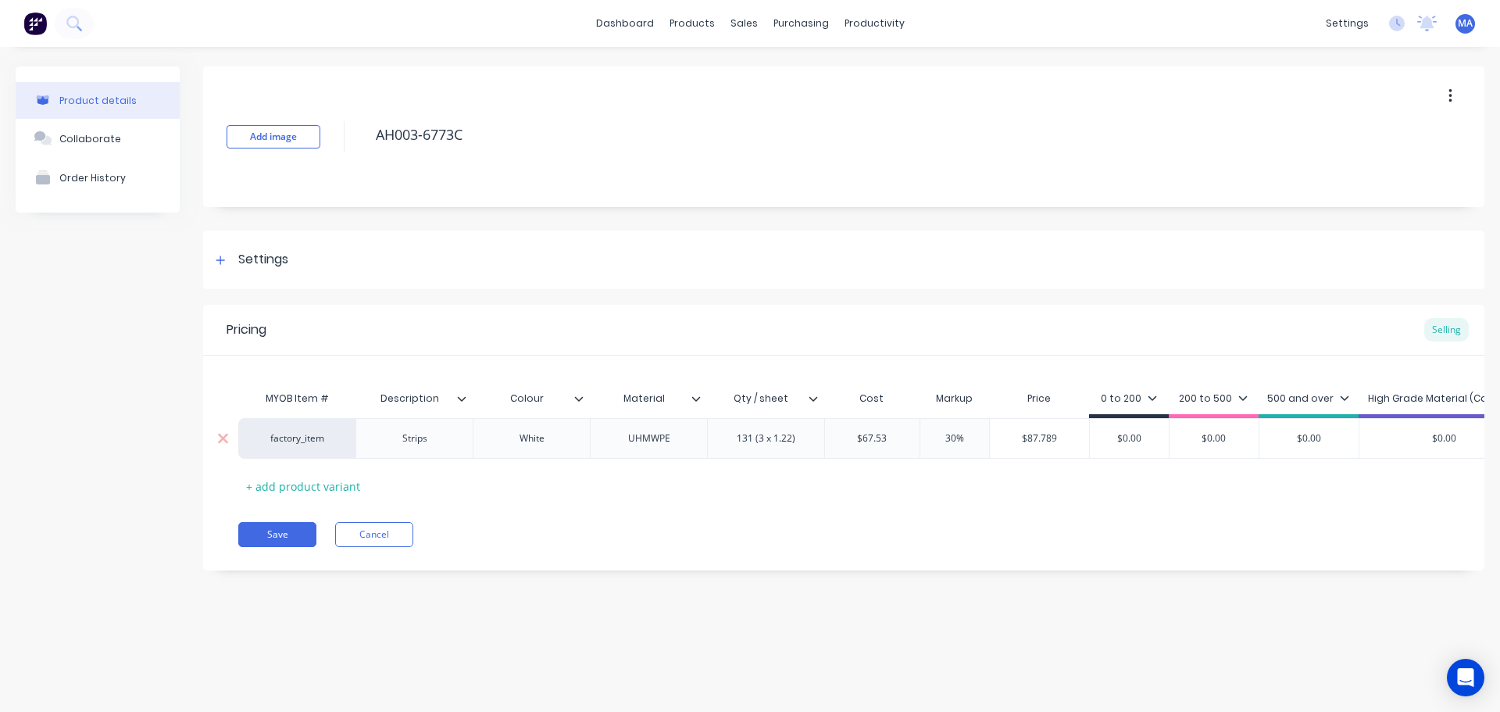
drag, startPoint x: 1069, startPoint y: 431, endPoint x: 998, endPoint y: 442, distance: 72.0
click at [998, 442] on input "$87.789" at bounding box center [1039, 438] width 99 height 14
type input "$0.00"
drag, startPoint x: 1144, startPoint y: 434, endPoint x: 1087, endPoint y: 441, distance: 57.5
click at [1064, 441] on div "factory_item Strips White UHMWPE 131 (3 x 1.22) $67.53 67.53 30% 30% $87.789 $8…" at bounding box center [964, 438] width 1453 height 41
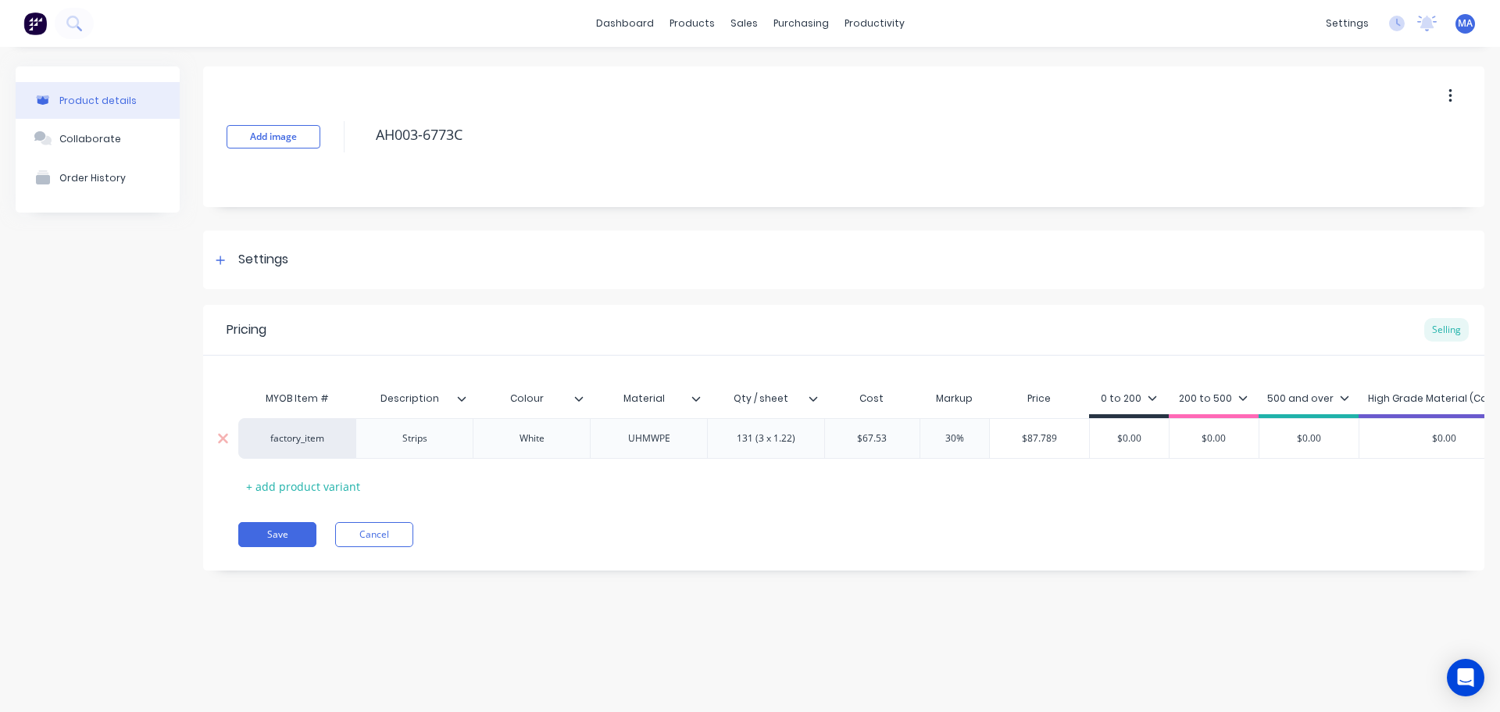
paste input "87.789"
type textarea "x"
type input "$87.789"
click at [1206, 395] on div "200 to 500" at bounding box center [1223, 399] width 69 height 14
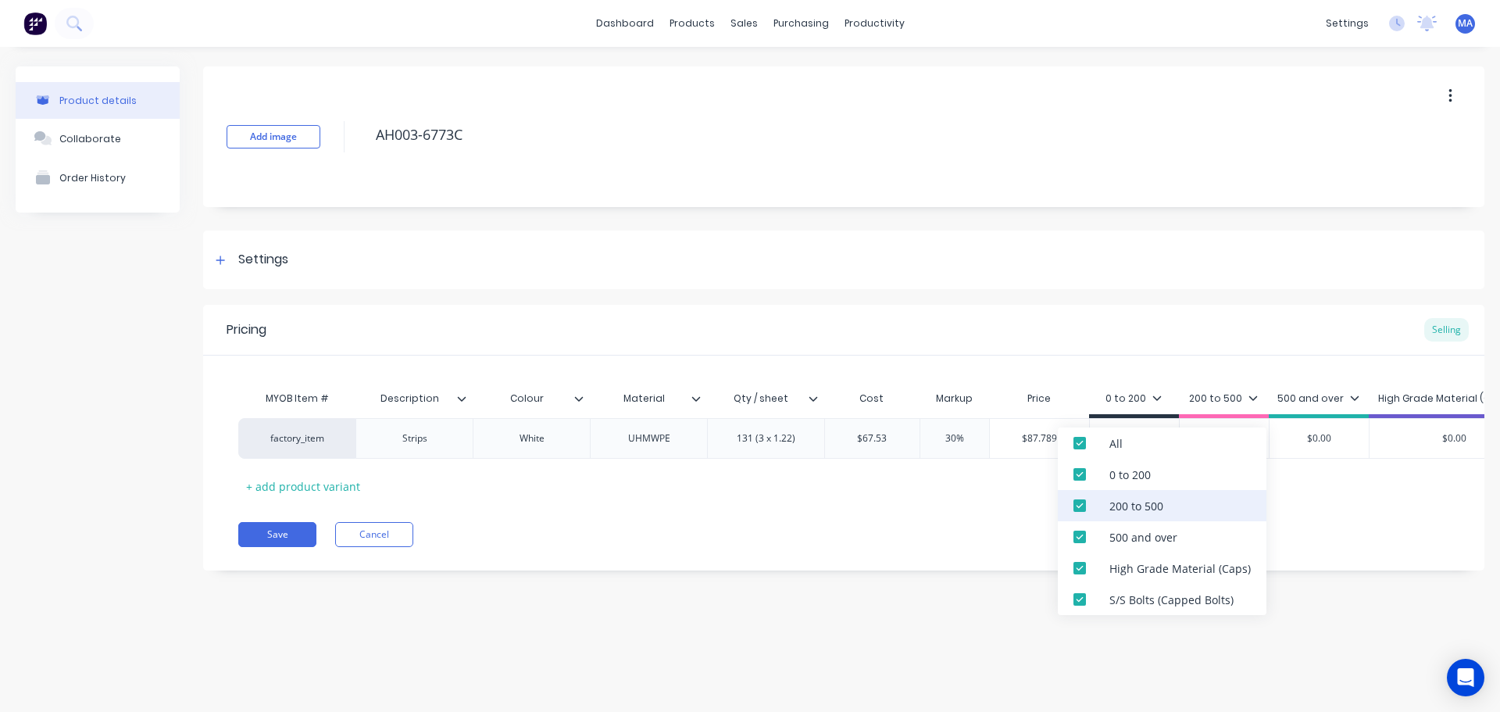
click at [1116, 513] on div "200 to 500" at bounding box center [1137, 506] width 54 height 16
click at [1119, 533] on div "500 and over" at bounding box center [1144, 537] width 68 height 16
click at [1116, 563] on div "High Grade Material (Caps)" at bounding box center [1180, 568] width 141 height 16
click at [1119, 604] on div "S/S Bolts (Capped Bolts)" at bounding box center [1172, 600] width 124 height 16
click at [877, 552] on div "Pricing Selling MYOB Item # Description Colour Material Qty / sheet Cost Markup…" at bounding box center [844, 438] width 1282 height 266
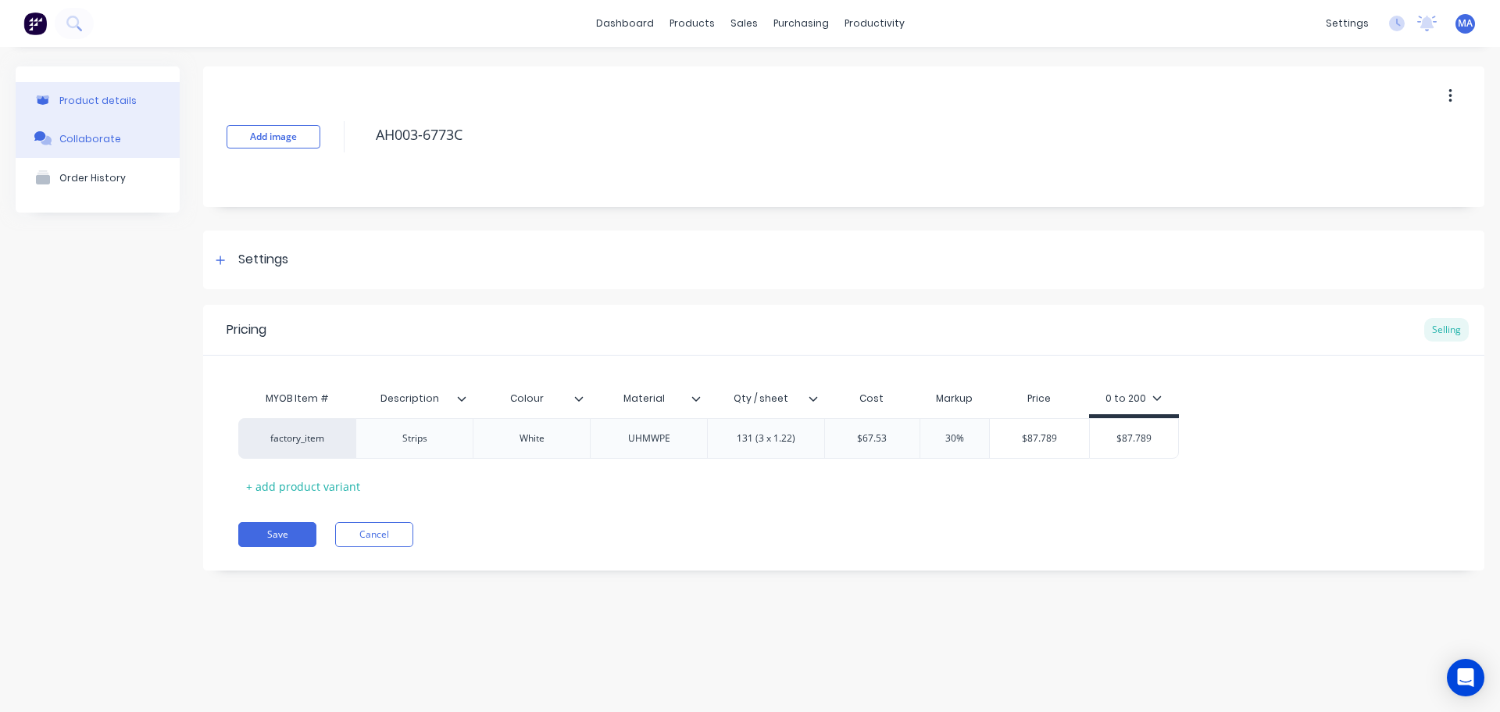
click at [104, 139] on div "Collaborate" at bounding box center [90, 139] width 62 height 12
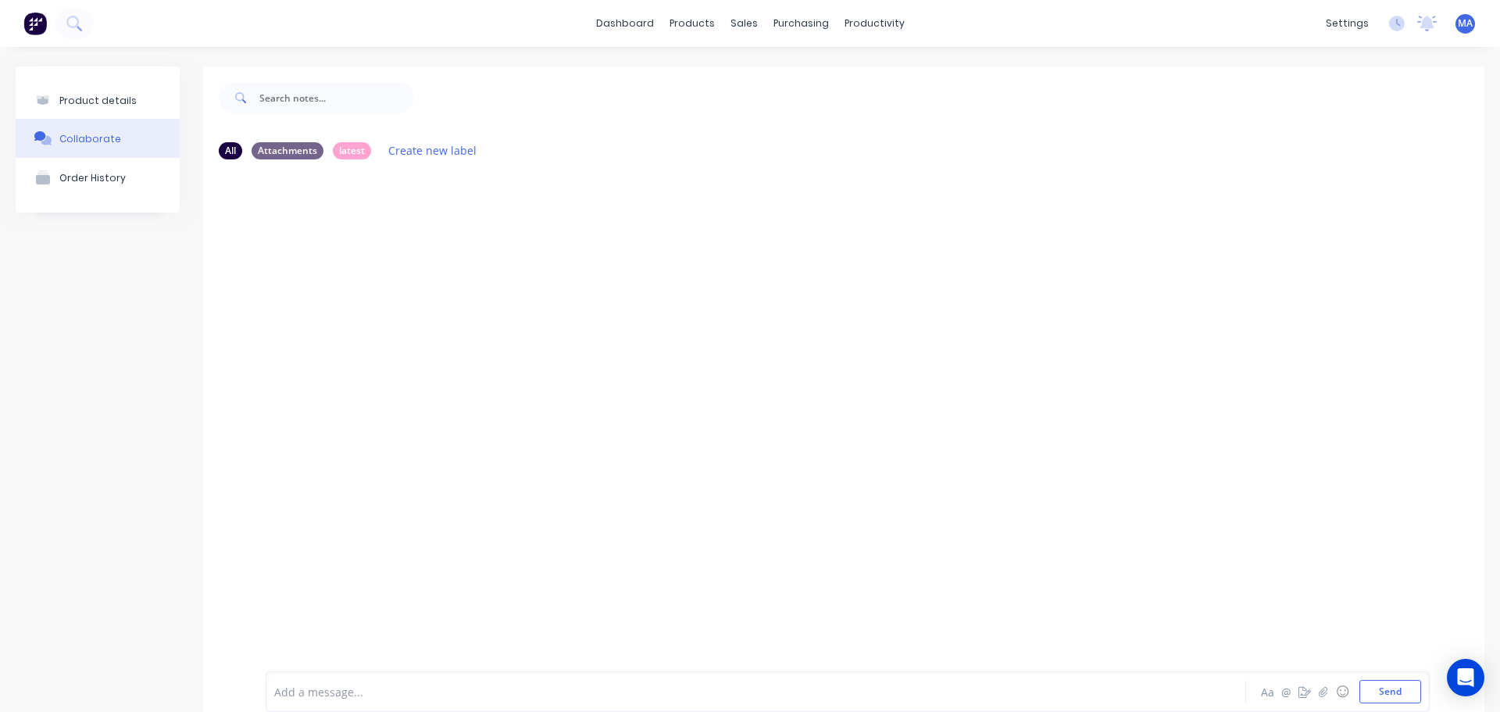
drag, startPoint x: 131, startPoint y: 100, endPoint x: 155, endPoint y: 124, distance: 33.7
click at [131, 100] on button "Product details" at bounding box center [98, 100] width 164 height 37
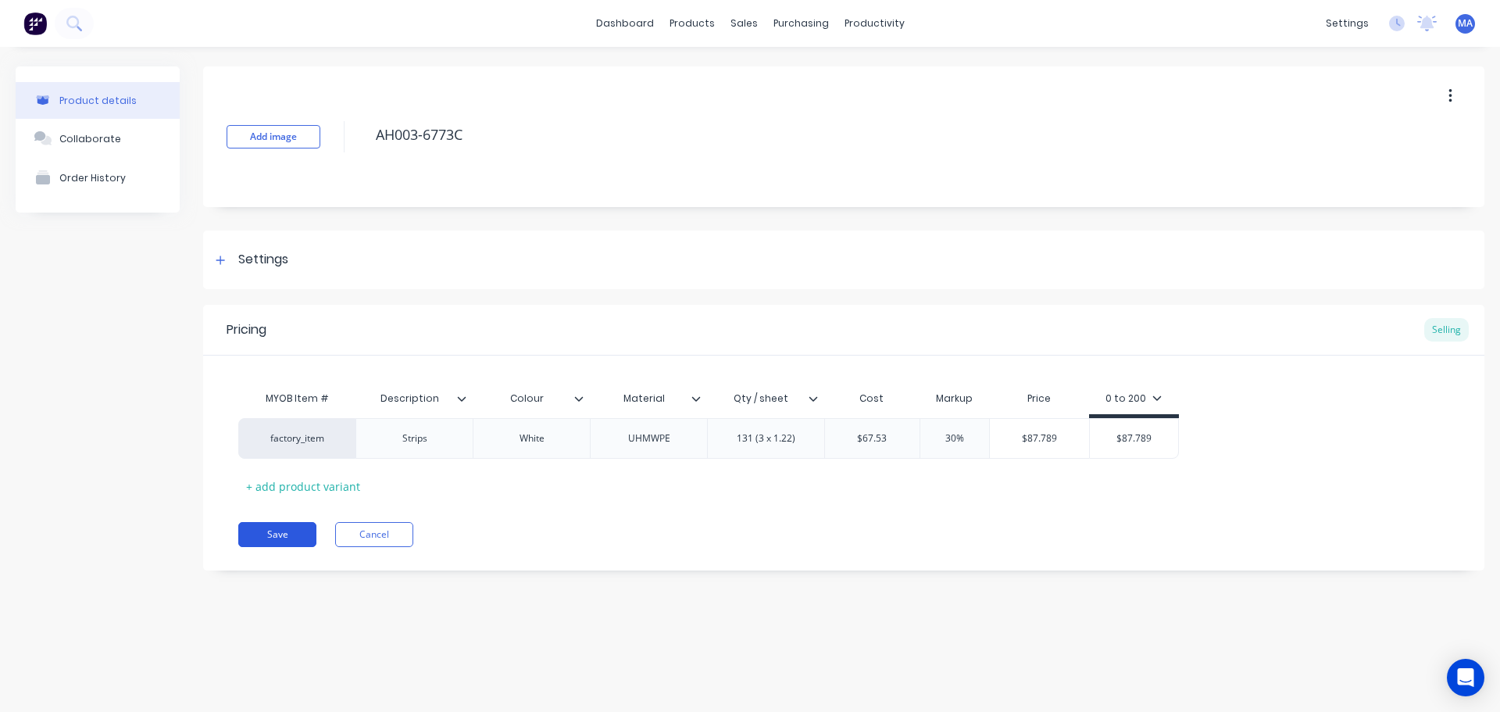
click at [274, 533] on button "Save" at bounding box center [277, 534] width 78 height 25
type textarea "x"
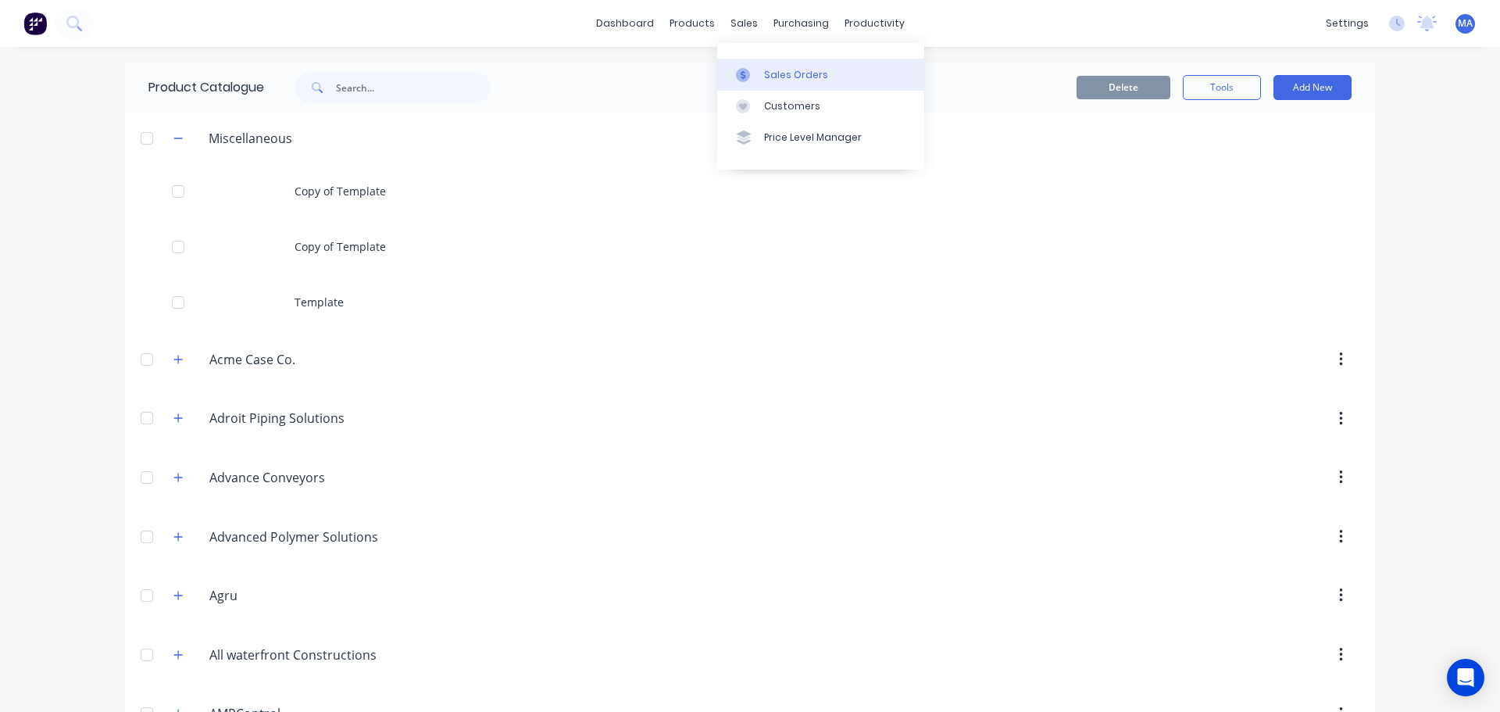
click at [753, 79] on div at bounding box center [747, 75] width 23 height 14
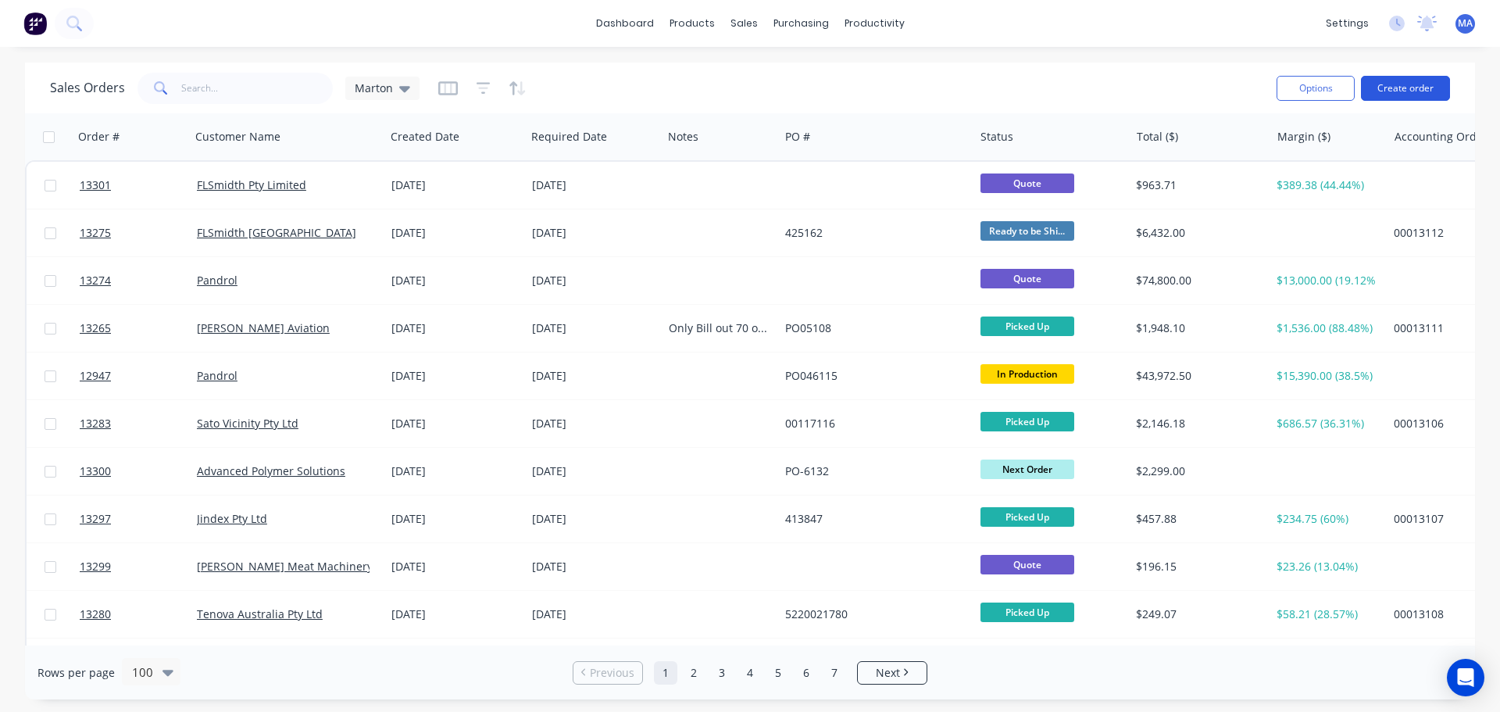
click at [1398, 80] on button "Create order" at bounding box center [1405, 88] width 89 height 25
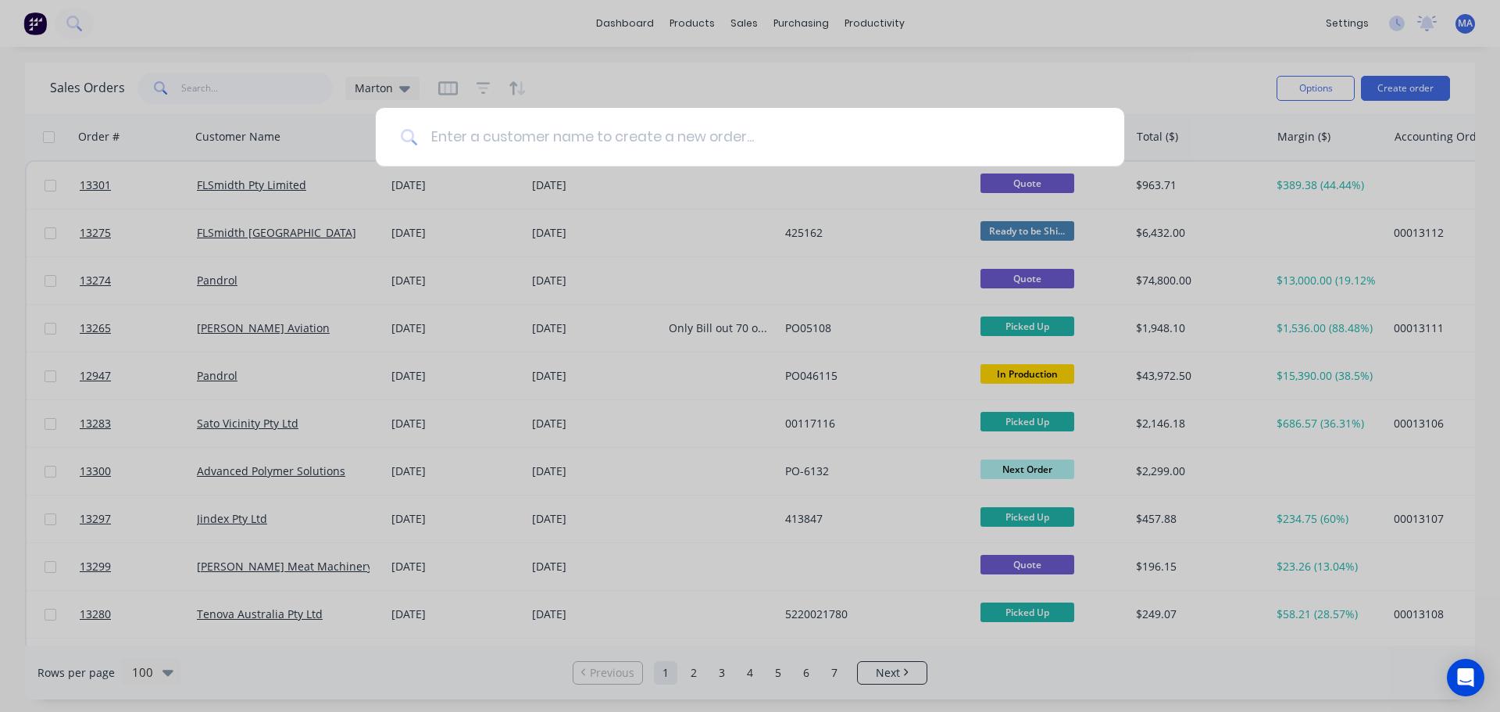
click at [499, 142] on input at bounding box center [758, 137] width 681 height 59
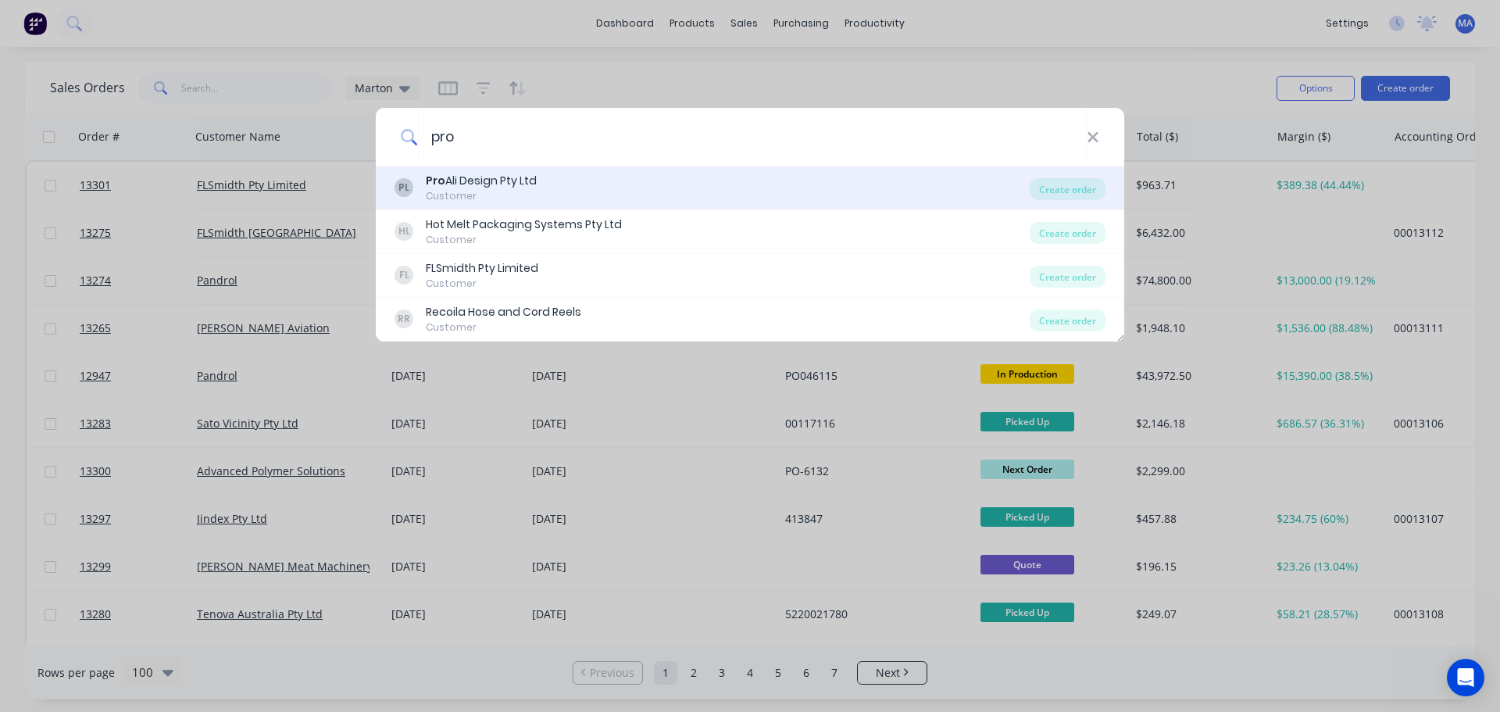
type input "pro"
click at [476, 186] on div "Pro Ali Design Pty Ltd" at bounding box center [481, 181] width 111 height 16
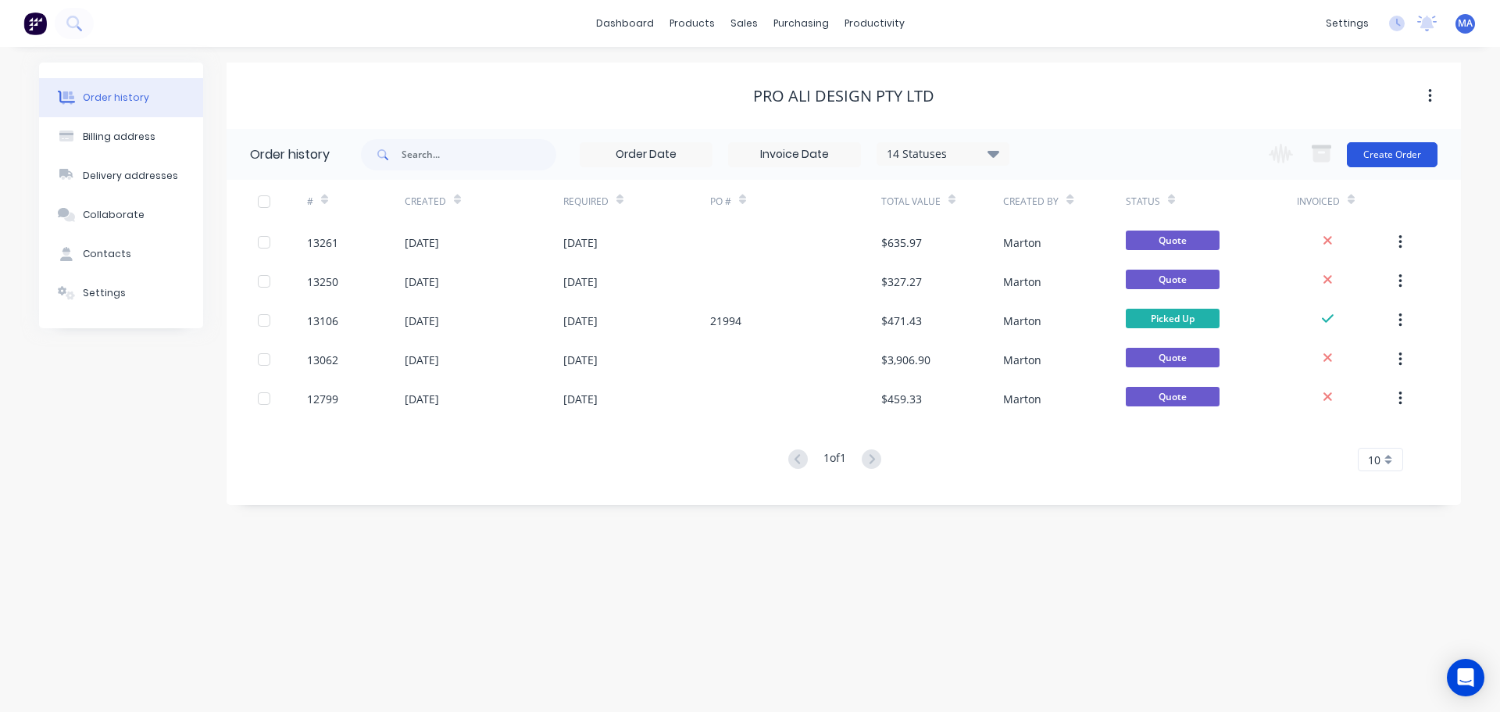
click at [1393, 142] on button "Create Order" at bounding box center [1392, 154] width 91 height 25
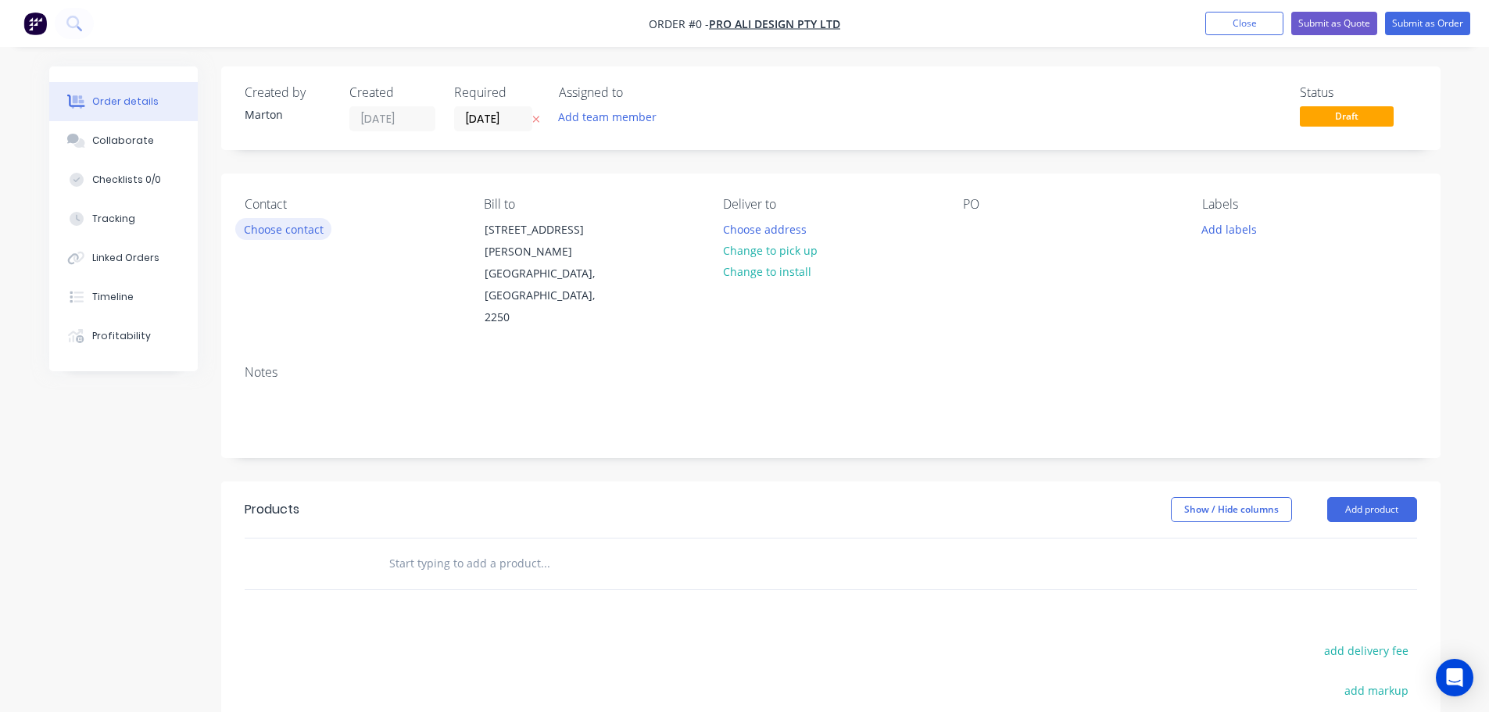
click at [296, 232] on button "Choose contact" at bounding box center [283, 228] width 96 height 21
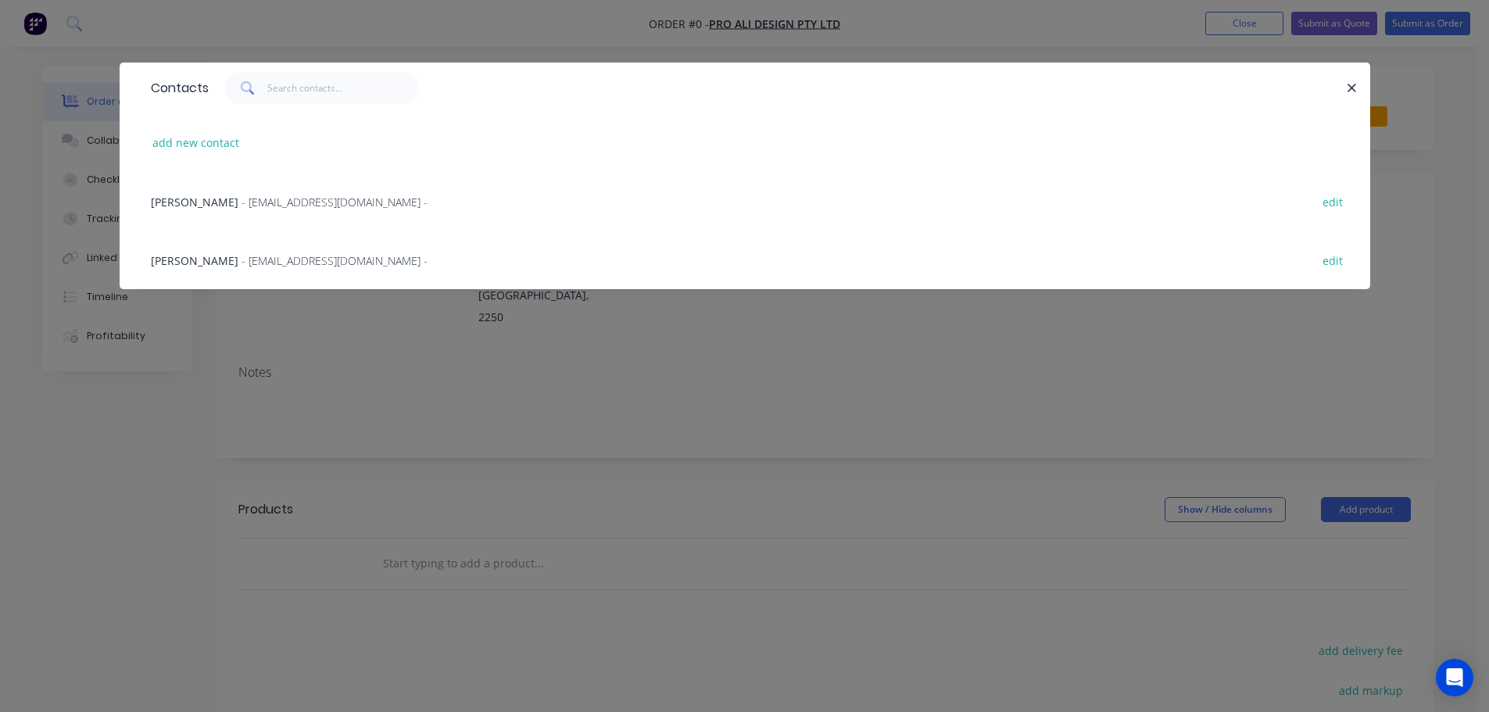
click at [241, 259] on span "- admin@proali.com.au -" at bounding box center [334, 260] width 186 height 15
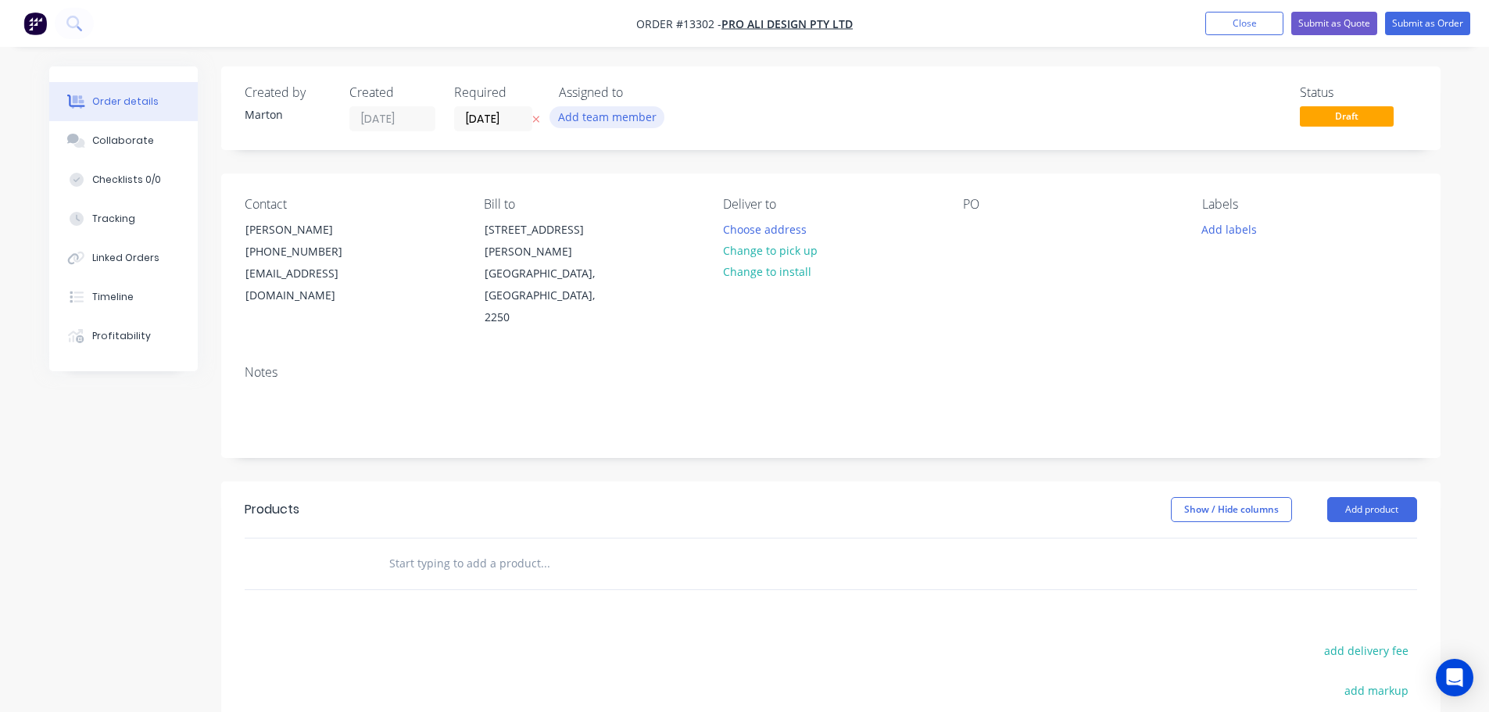
click at [606, 127] on div "Add team member" at bounding box center [637, 117] width 156 height 23
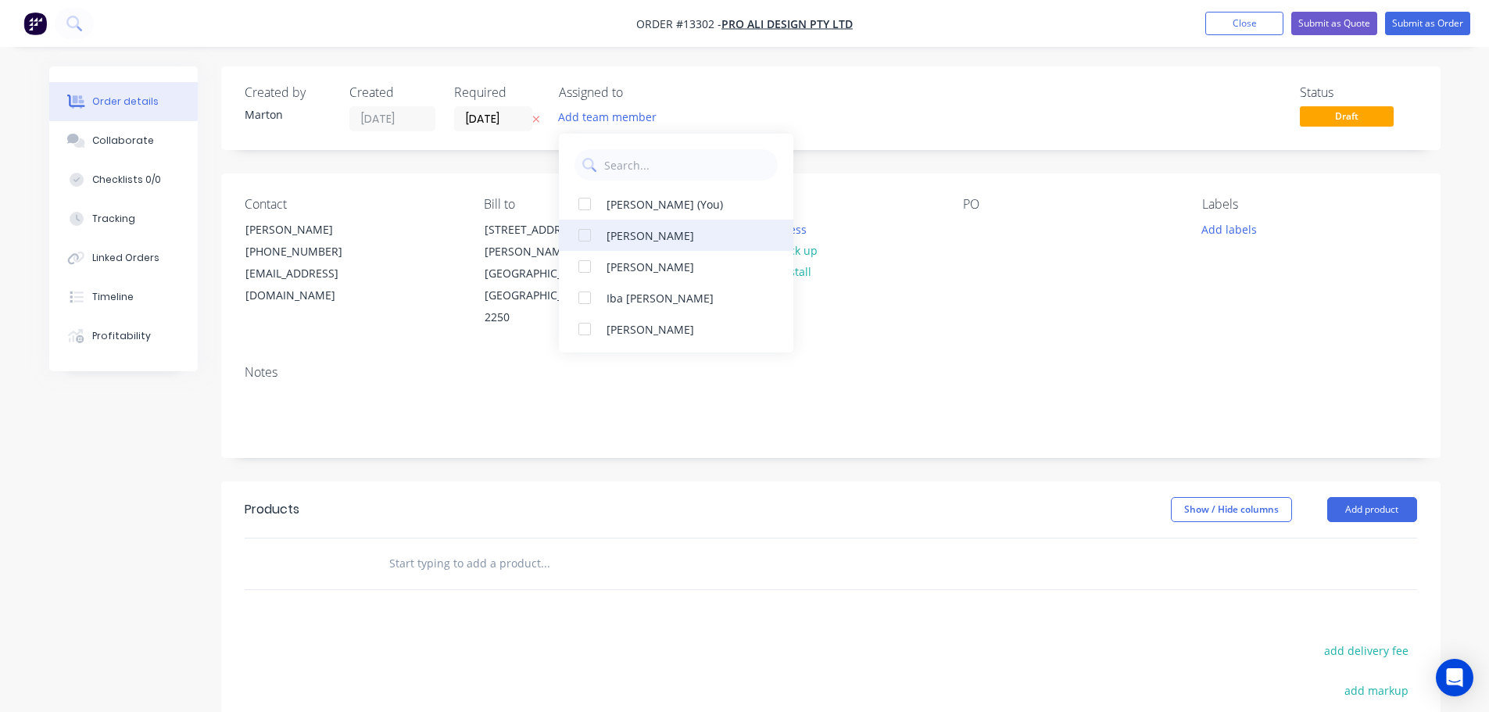
drag, startPoint x: 587, startPoint y: 210, endPoint x: 587, endPoint y: 233, distance: 22.7
click at [588, 210] on div at bounding box center [584, 203] width 31 height 31
drag, startPoint x: 588, startPoint y: 234, endPoint x: 588, endPoint y: 248, distance: 14.1
click at [588, 236] on div at bounding box center [584, 235] width 31 height 31
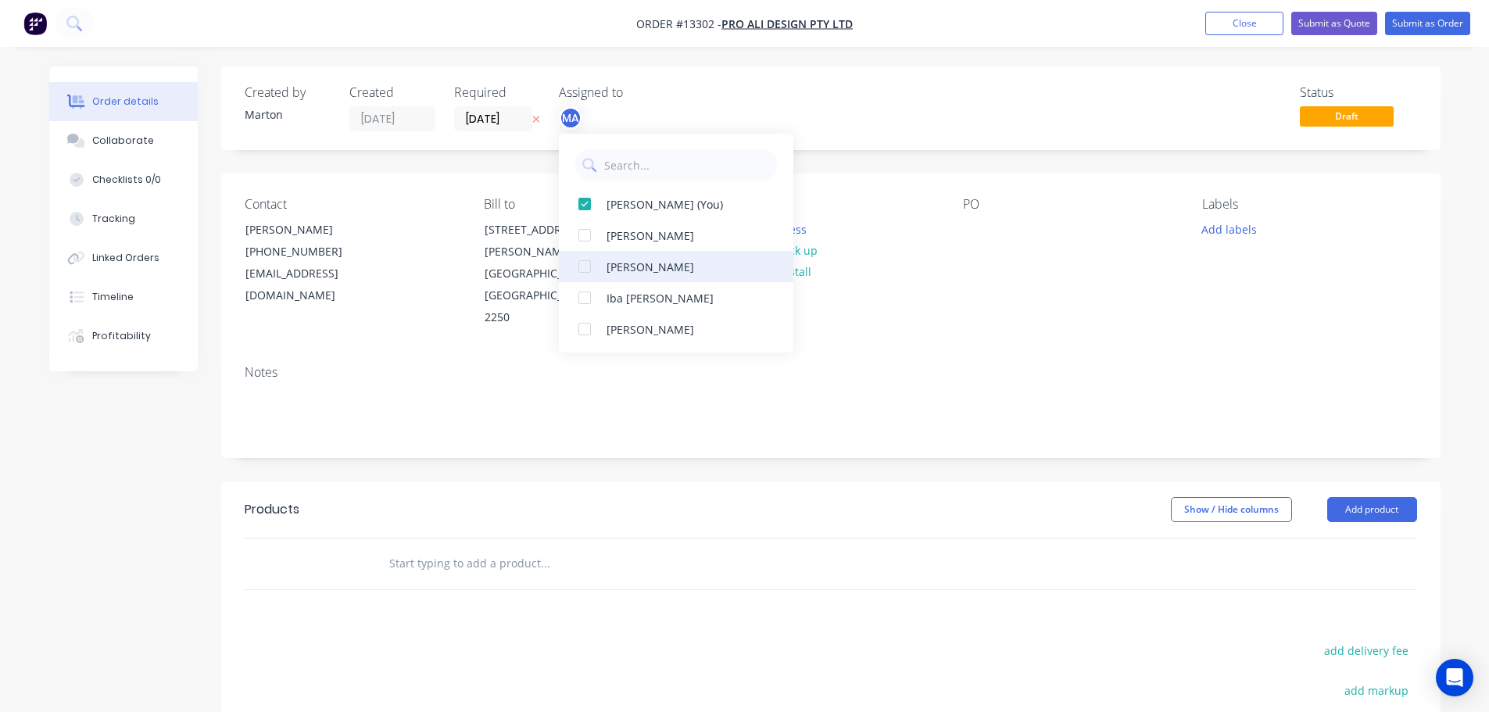
drag, startPoint x: 588, startPoint y: 248, endPoint x: 585, endPoint y: 259, distance: 11.2
click at [587, 250] on div at bounding box center [584, 235] width 31 height 31
click at [590, 239] on div at bounding box center [584, 235] width 31 height 31
click at [578, 268] on div at bounding box center [584, 266] width 31 height 31
click at [828, 40] on nav "Order #13302 - Pro Ali Design Pty Ltd Add product Close Submit as Quote Submit …" at bounding box center [744, 23] width 1489 height 47
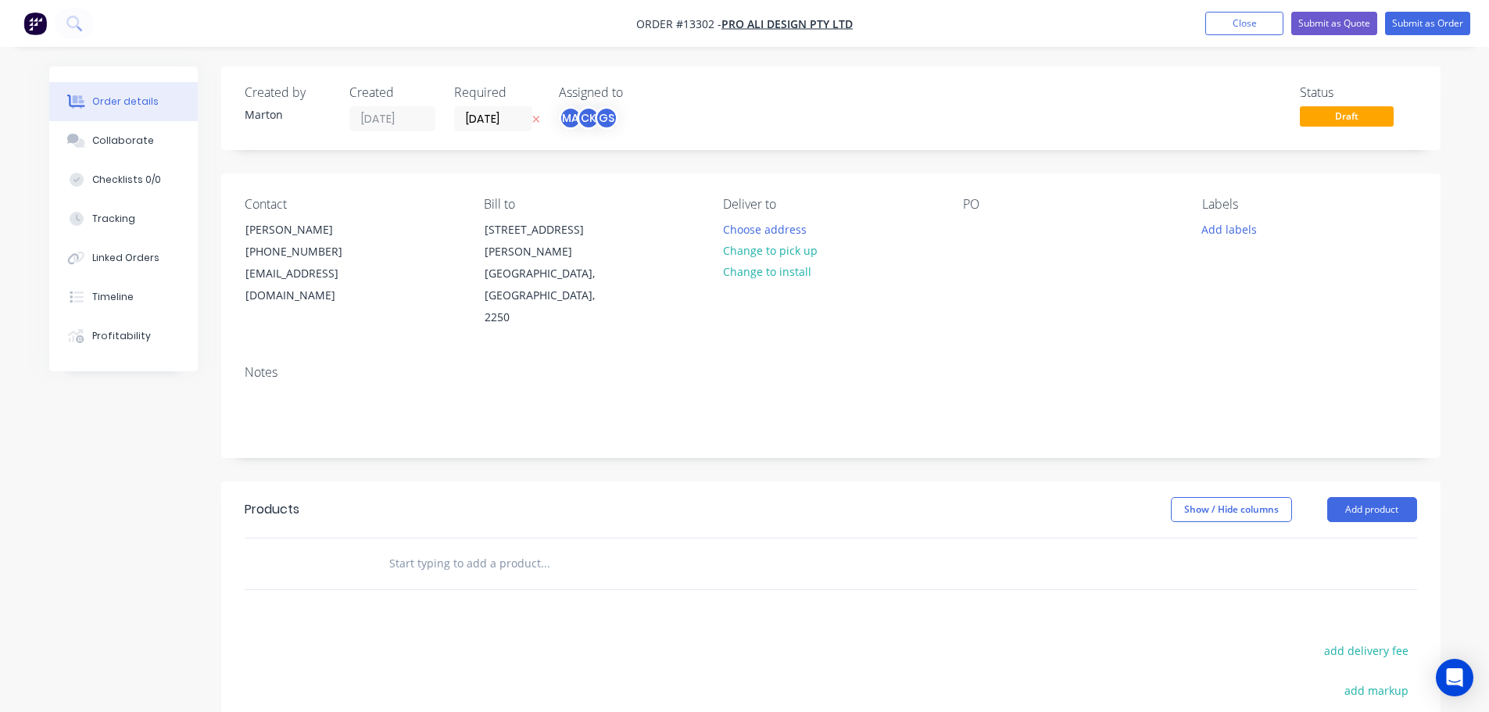
click at [480, 108] on label "[DATE]" at bounding box center [493, 118] width 79 height 25
click at [480, 108] on input "[DATE]" at bounding box center [493, 118] width 77 height 23
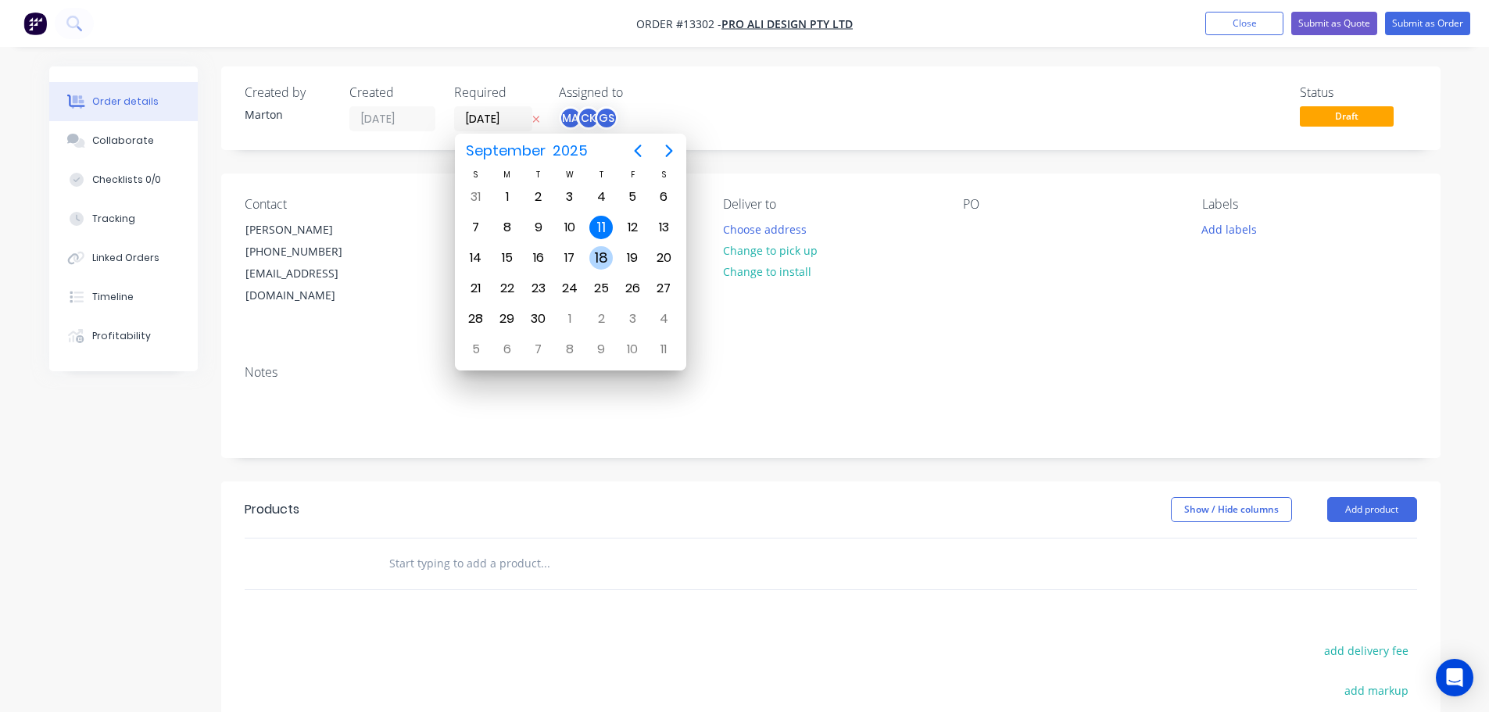
click at [602, 283] on div "25" at bounding box center [600, 288] width 23 height 23
type input "[DATE]"
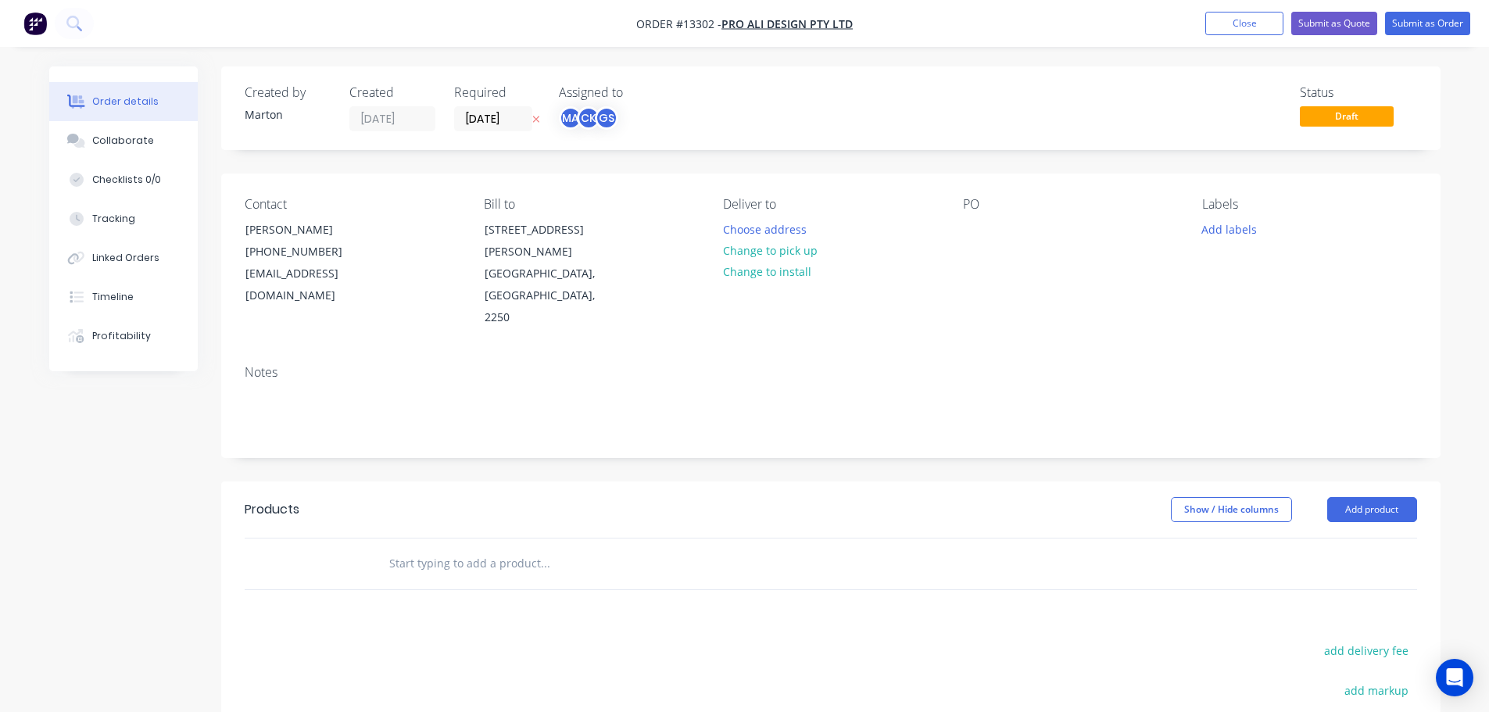
click at [442, 548] on input "text" at bounding box center [544, 563] width 313 height 31
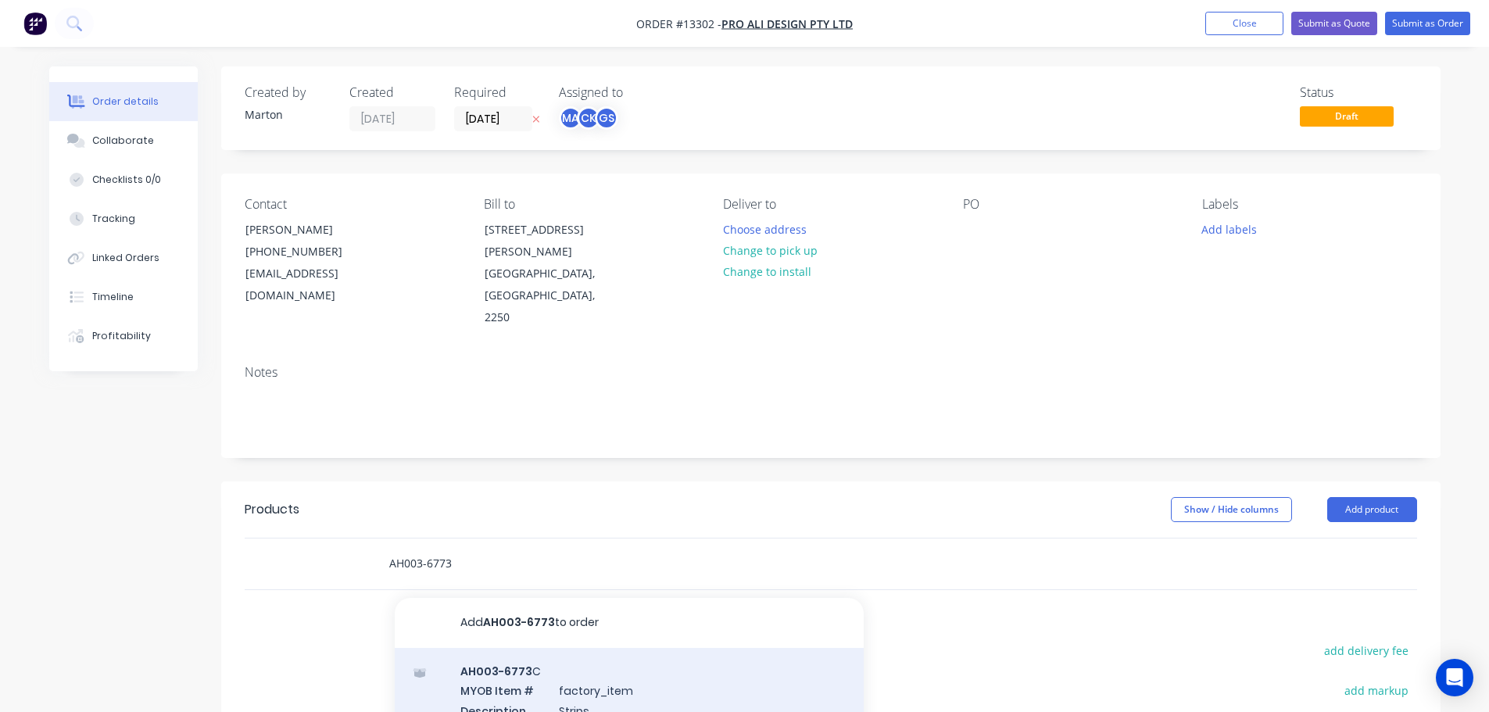
type input "AH003-6773"
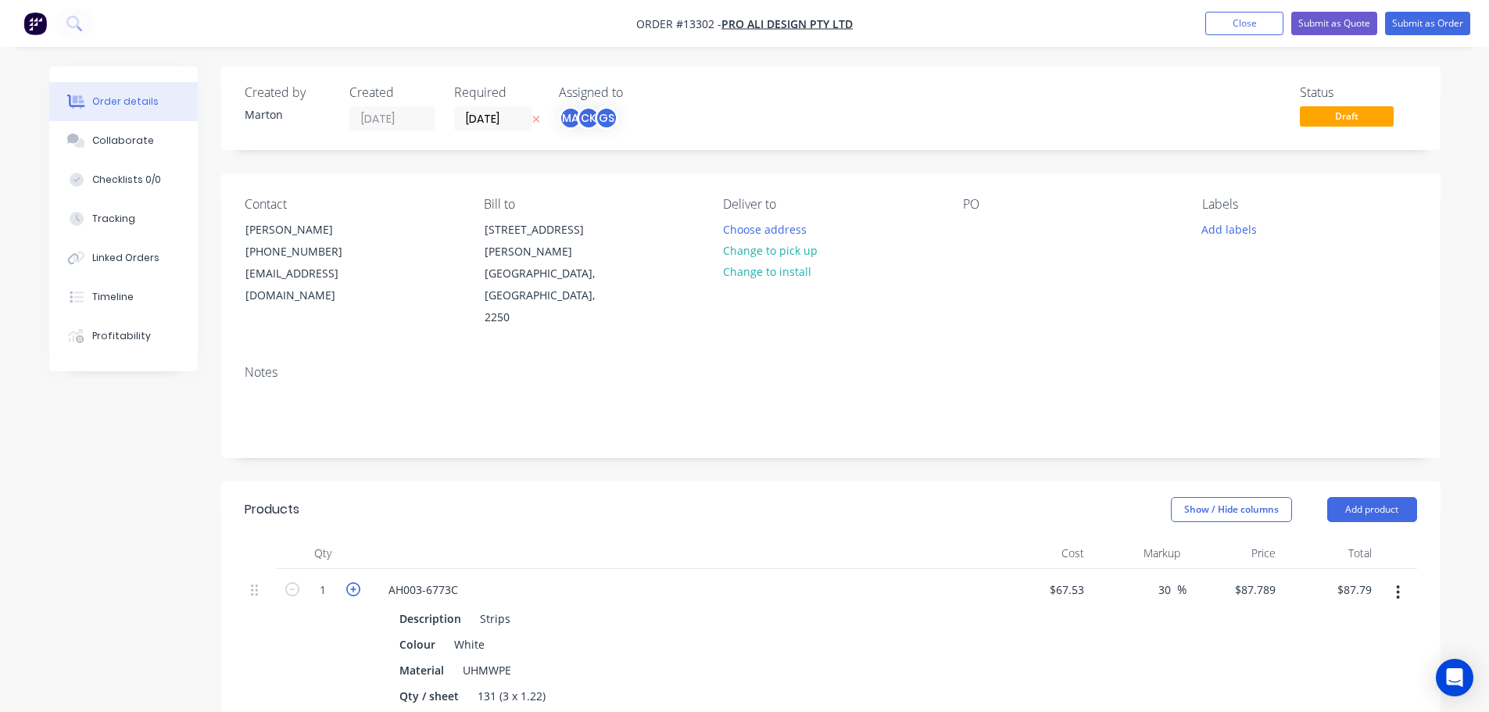
click at [347, 582] on icon "button" at bounding box center [353, 589] width 14 height 14
type input "2"
type input "$175.58"
click at [603, 497] on div "Show / Hide columns Add product" at bounding box center [954, 509] width 923 height 25
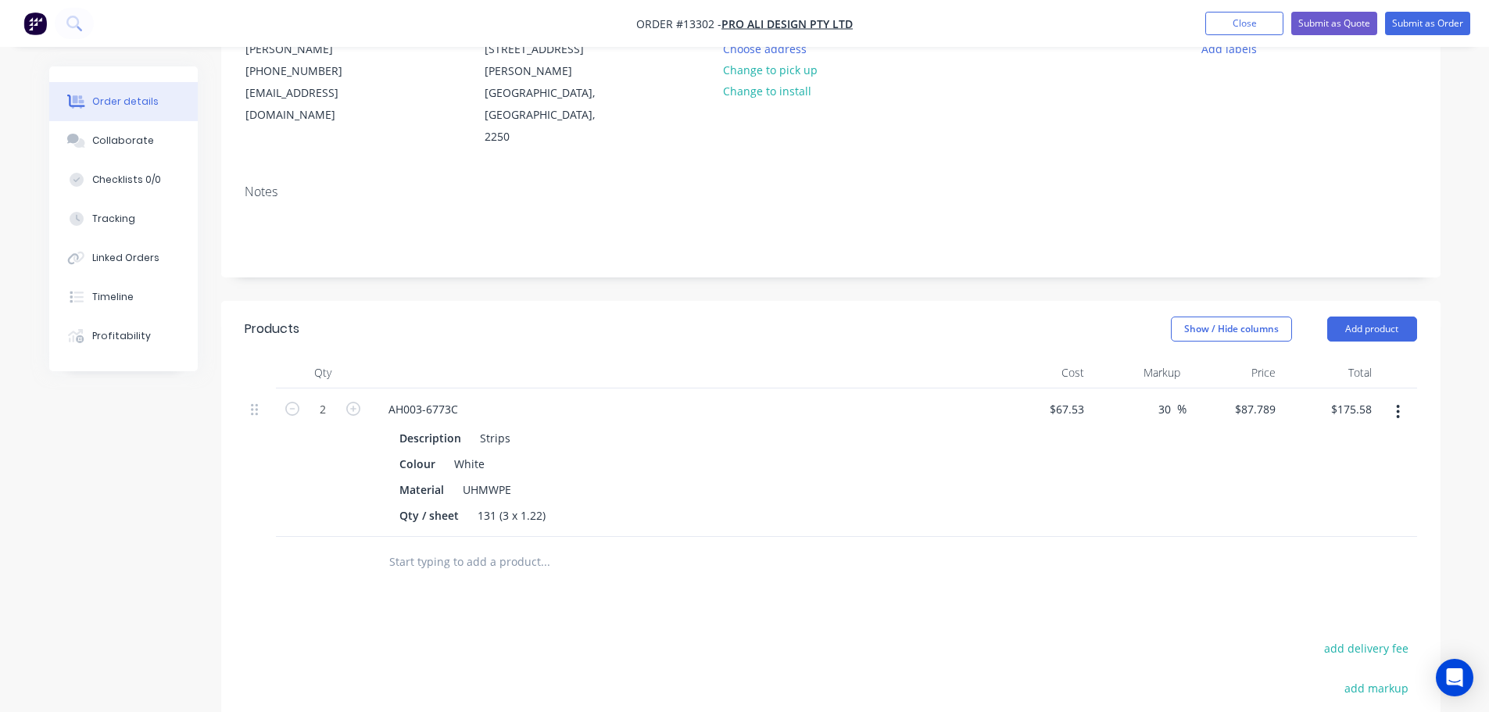
scroll to position [234, 0]
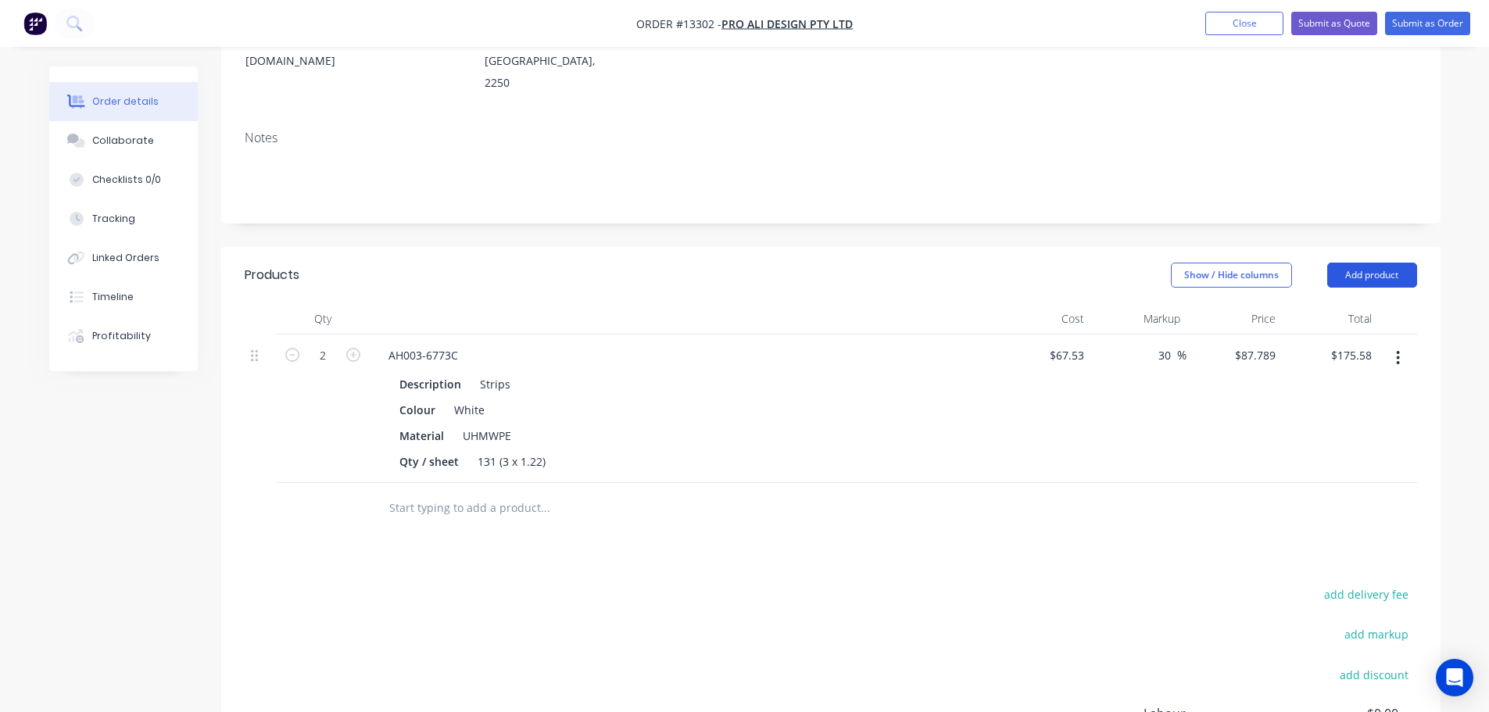
click at [1383, 263] on button "Add product" at bounding box center [1372, 275] width 90 height 25
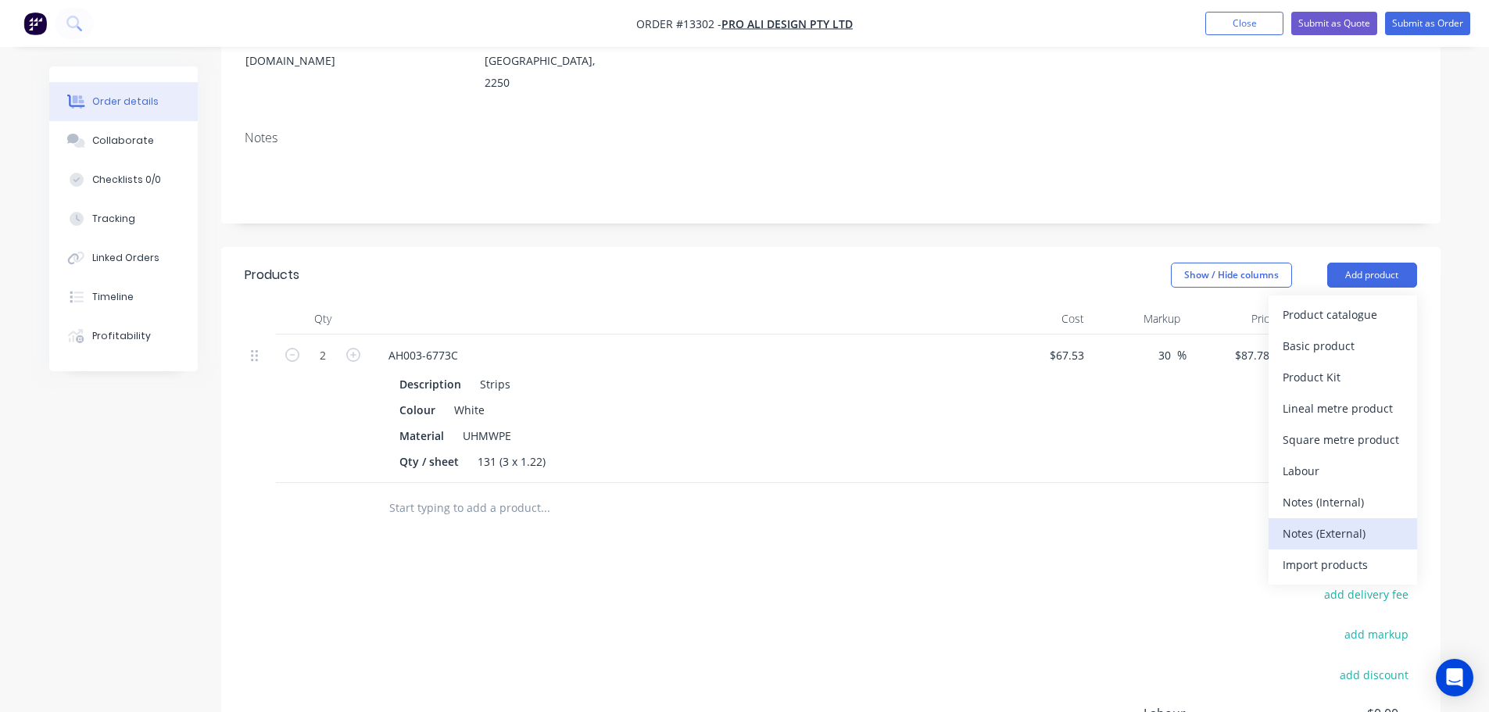
click at [1340, 522] on div "Notes (External)" at bounding box center [1342, 533] width 120 height 23
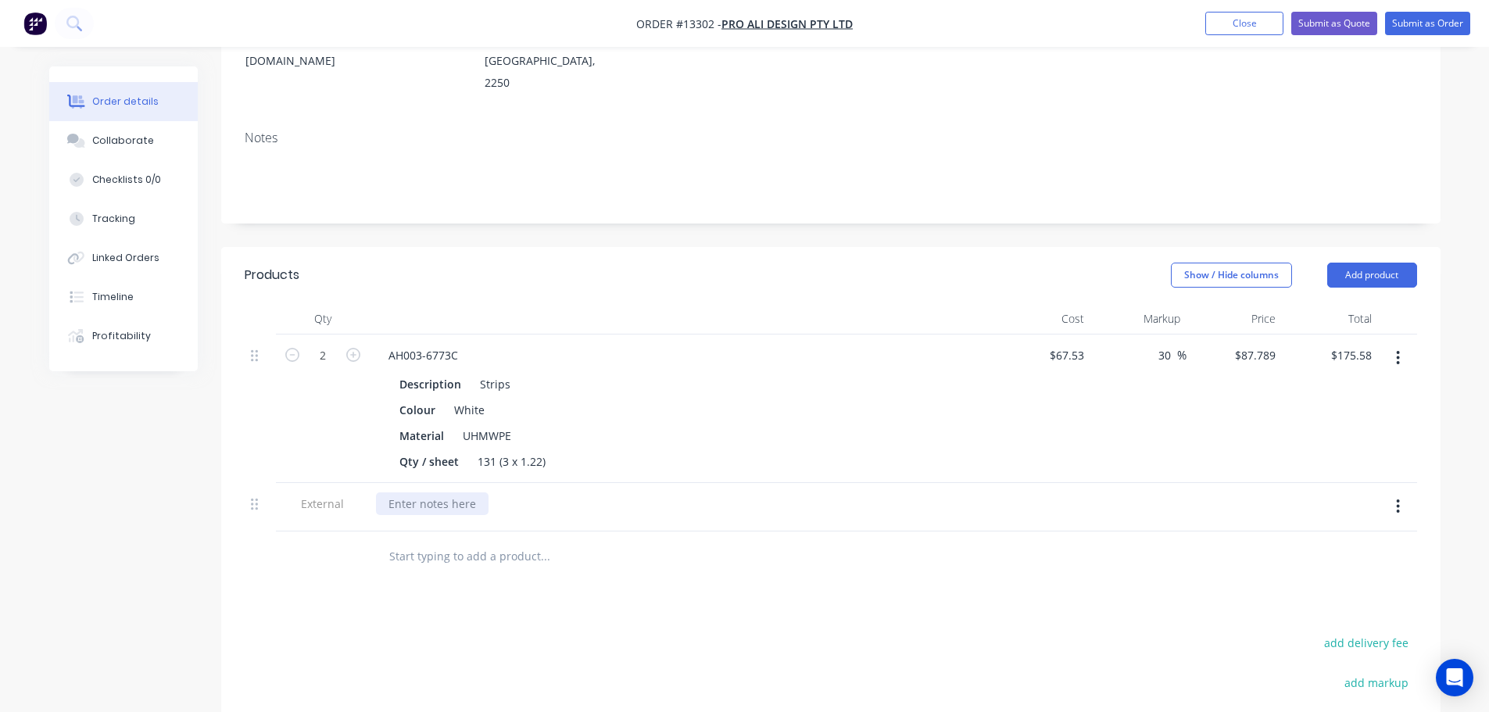
click at [384, 492] on div at bounding box center [432, 503] width 113 height 23
click at [537, 492] on div "Lead Time: 3-5 days from receving PO" at bounding box center [523, 503] width 295 height 23
click at [649, 541] on input "text" at bounding box center [544, 556] width 313 height 31
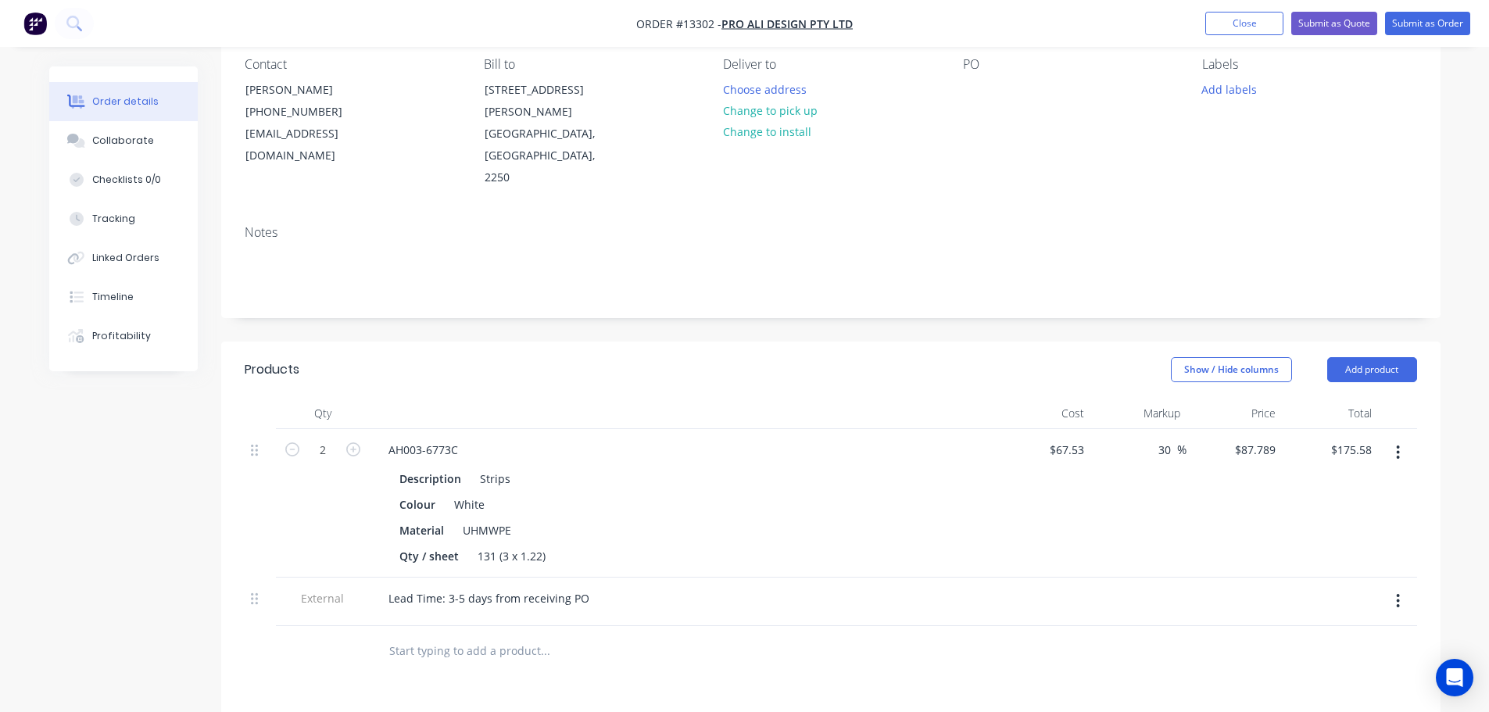
scroll to position [0, 0]
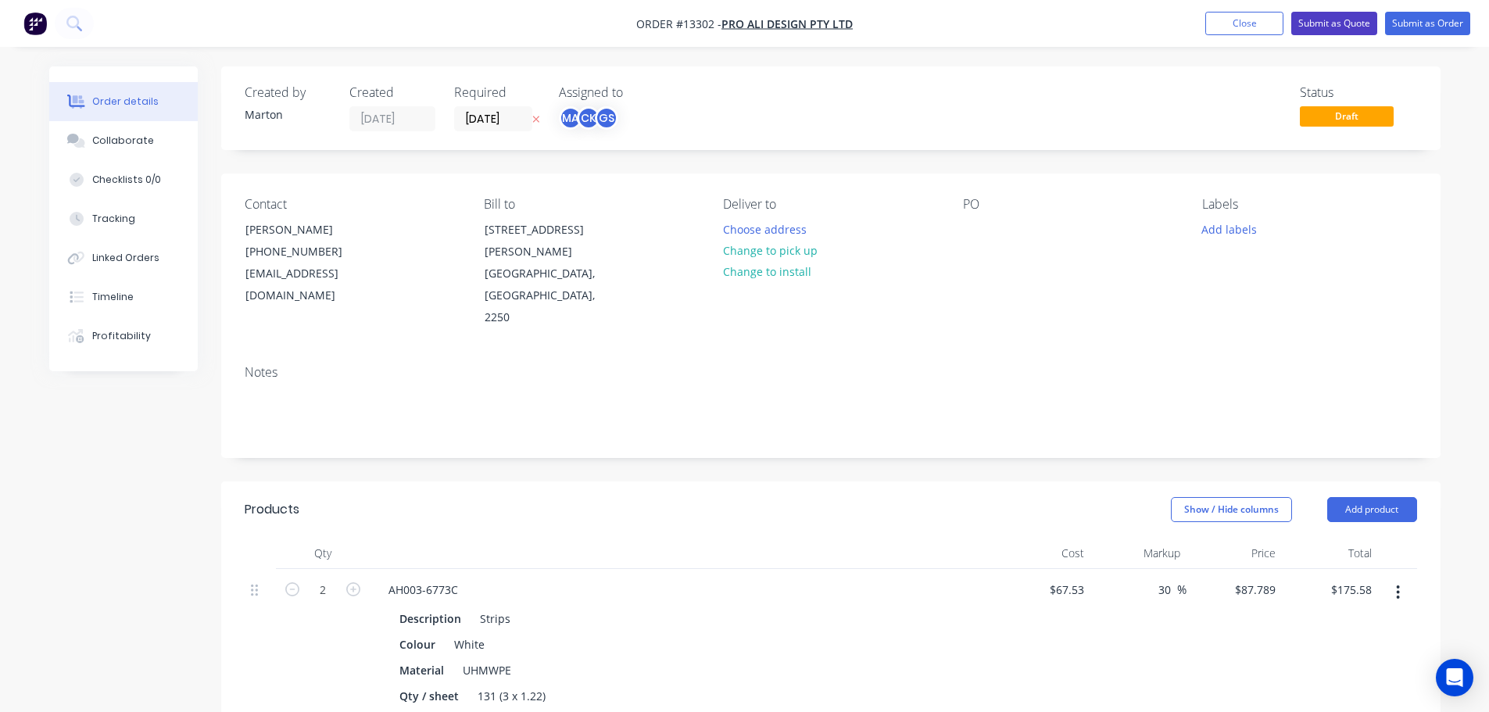
click at [1329, 30] on button "Submit as Quote" at bounding box center [1334, 23] width 86 height 23
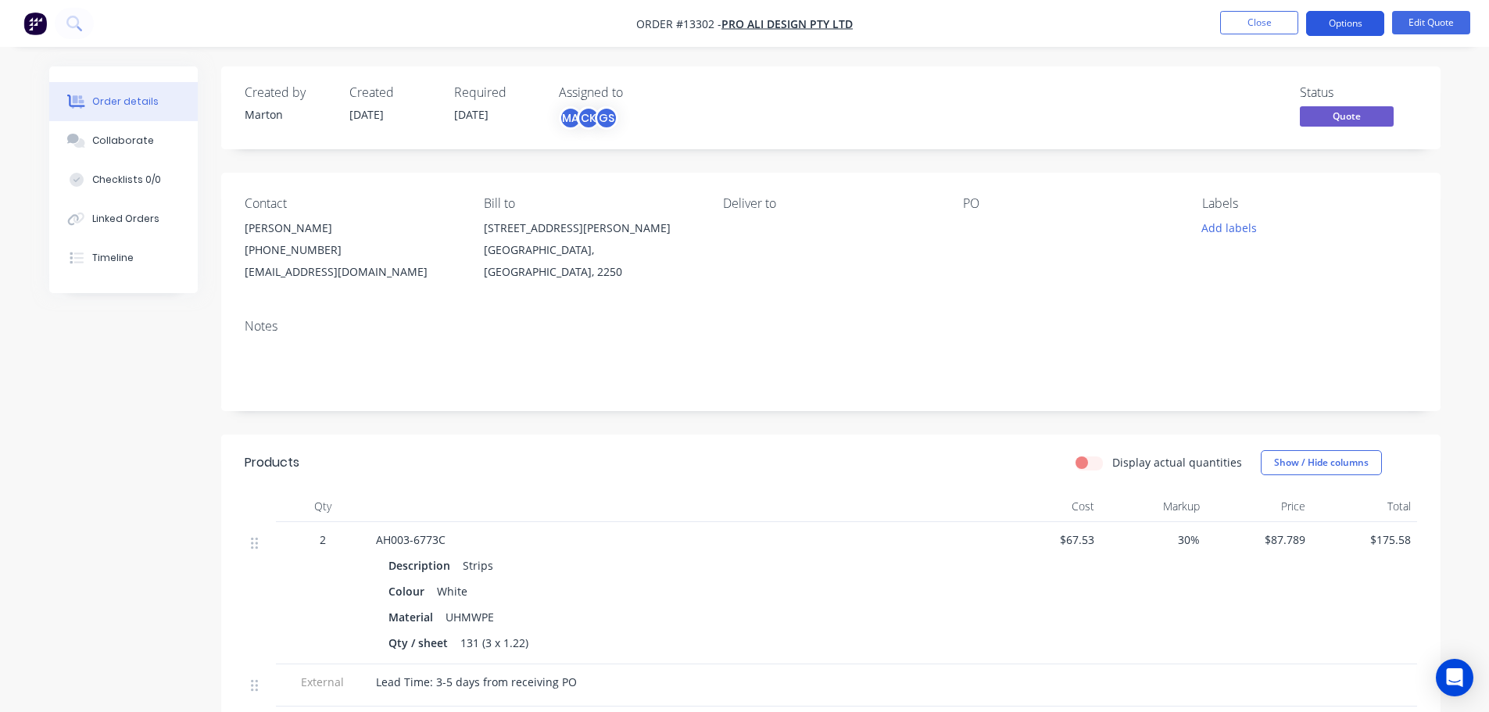
click at [1343, 18] on button "Options" at bounding box center [1345, 23] width 78 height 25
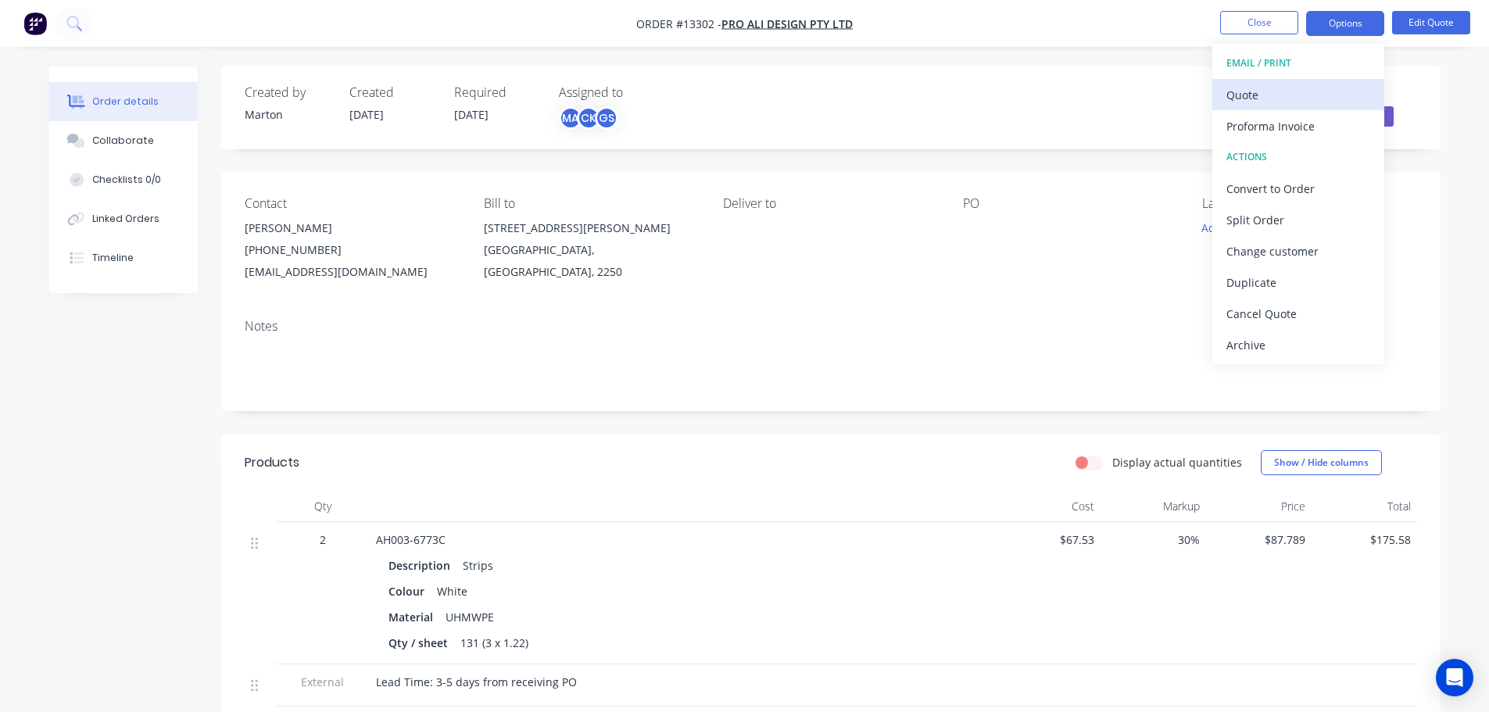
click at [1276, 94] on div "Quote" at bounding box center [1298, 95] width 144 height 23
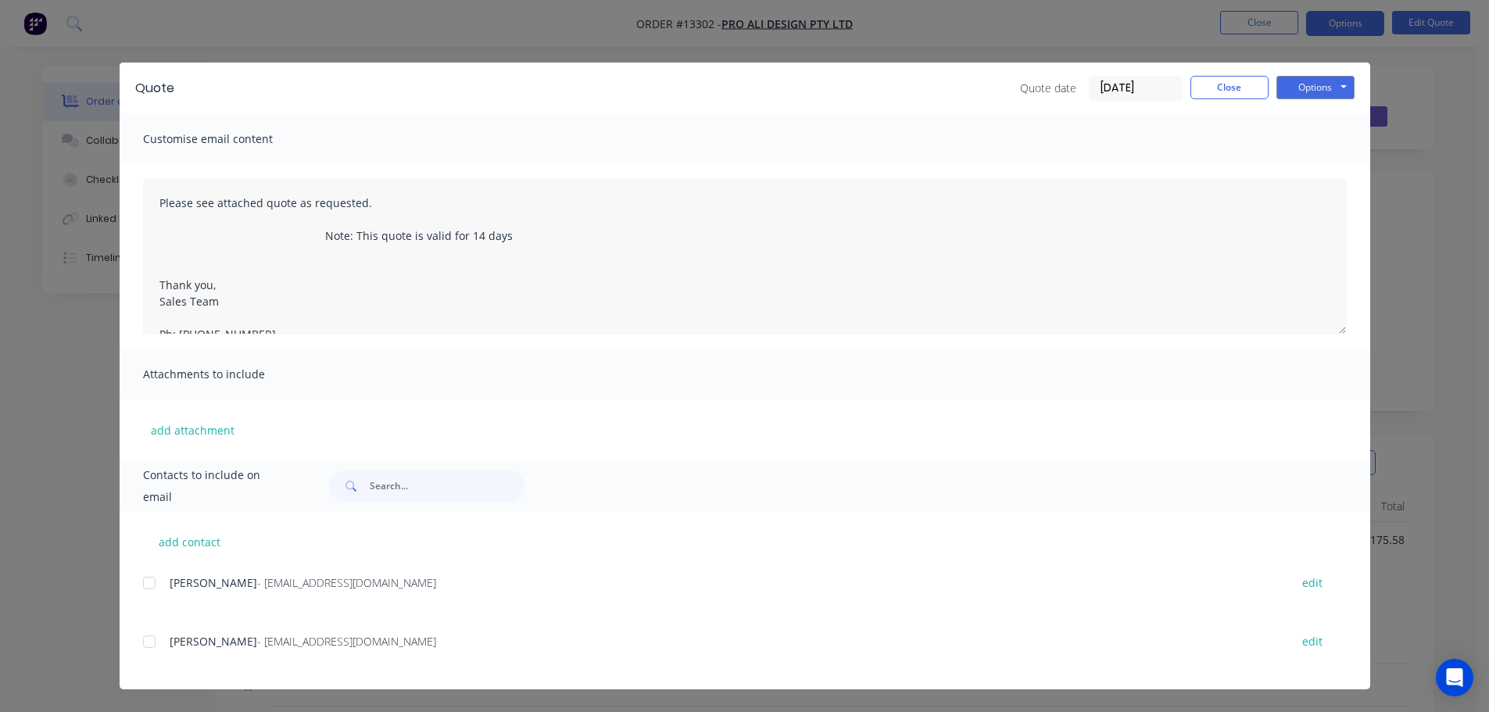
click at [151, 648] on div at bounding box center [149, 641] width 31 height 31
click at [1327, 88] on button "Options" at bounding box center [1315, 87] width 78 height 23
click at [1307, 164] on button "Email" at bounding box center [1326, 167] width 100 height 26
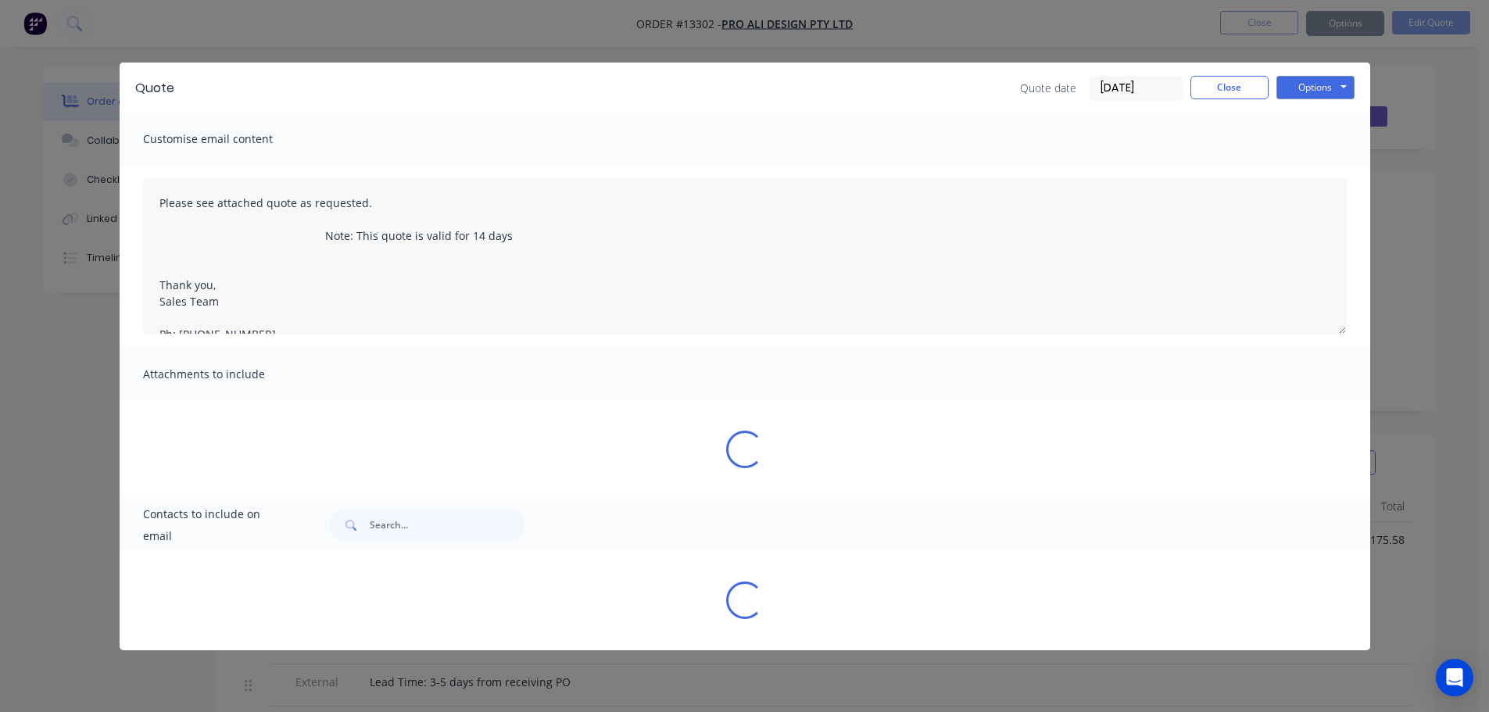
type textarea "Please see attached quote as requested. Note: This quote is valid for 14 days T…"
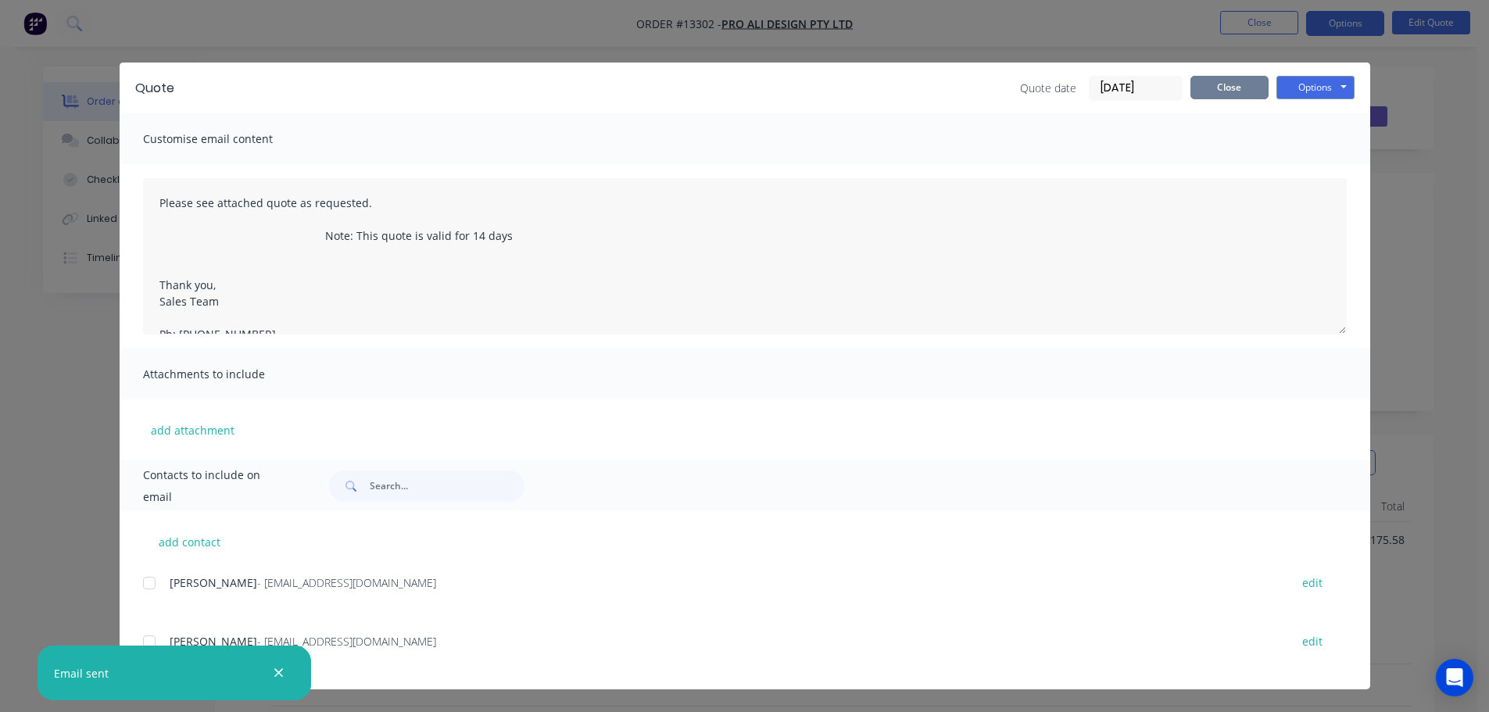
click at [1229, 84] on button "Close" at bounding box center [1229, 87] width 78 height 23
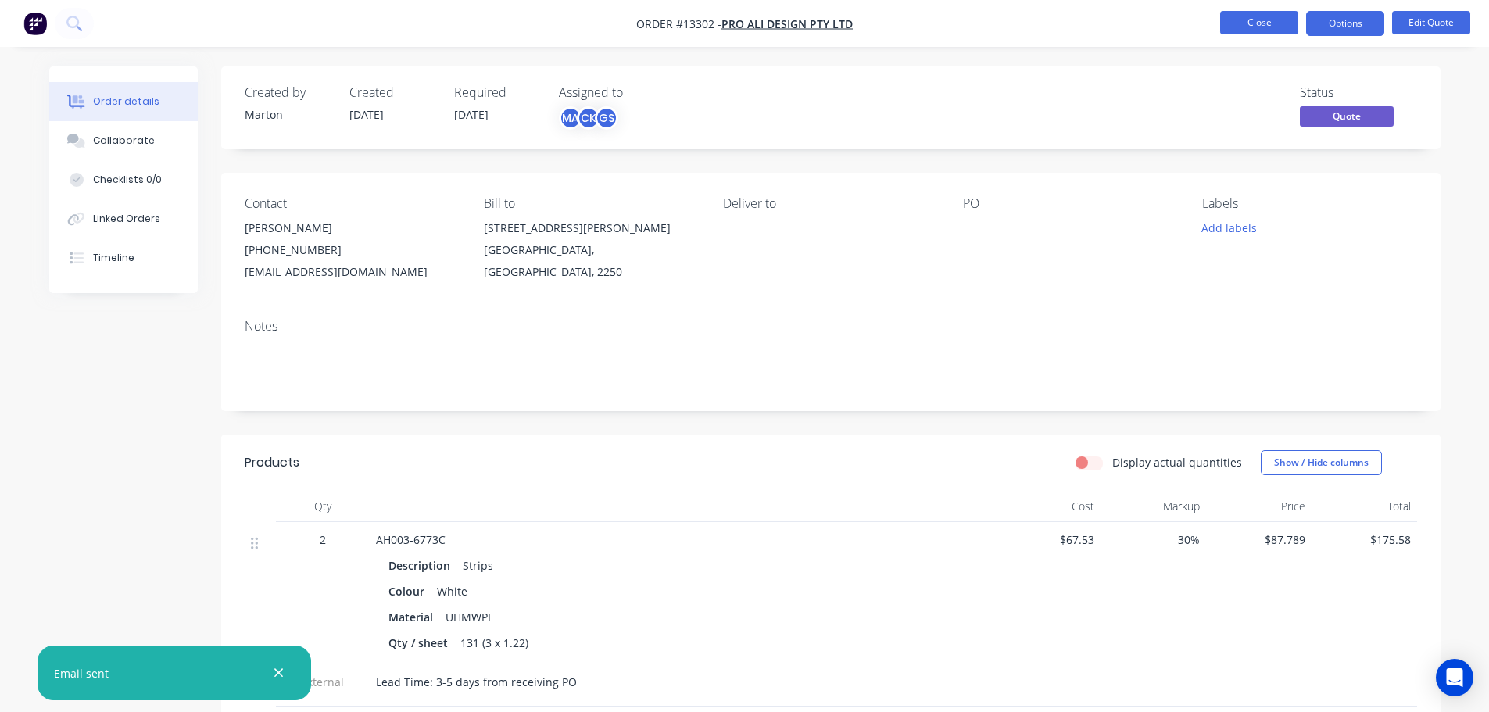
click at [1267, 15] on button "Close" at bounding box center [1259, 22] width 78 height 23
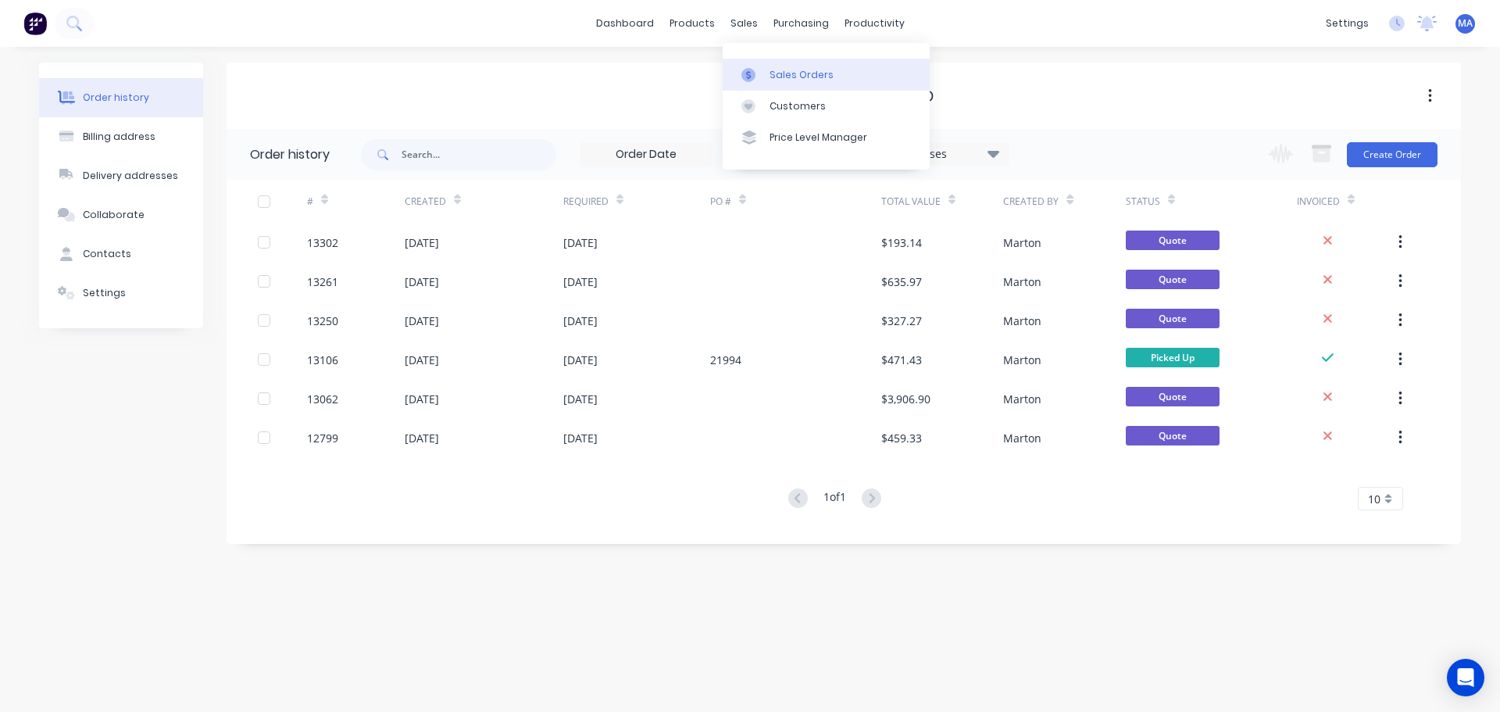
click at [787, 84] on link "Sales Orders" at bounding box center [826, 74] width 207 height 31
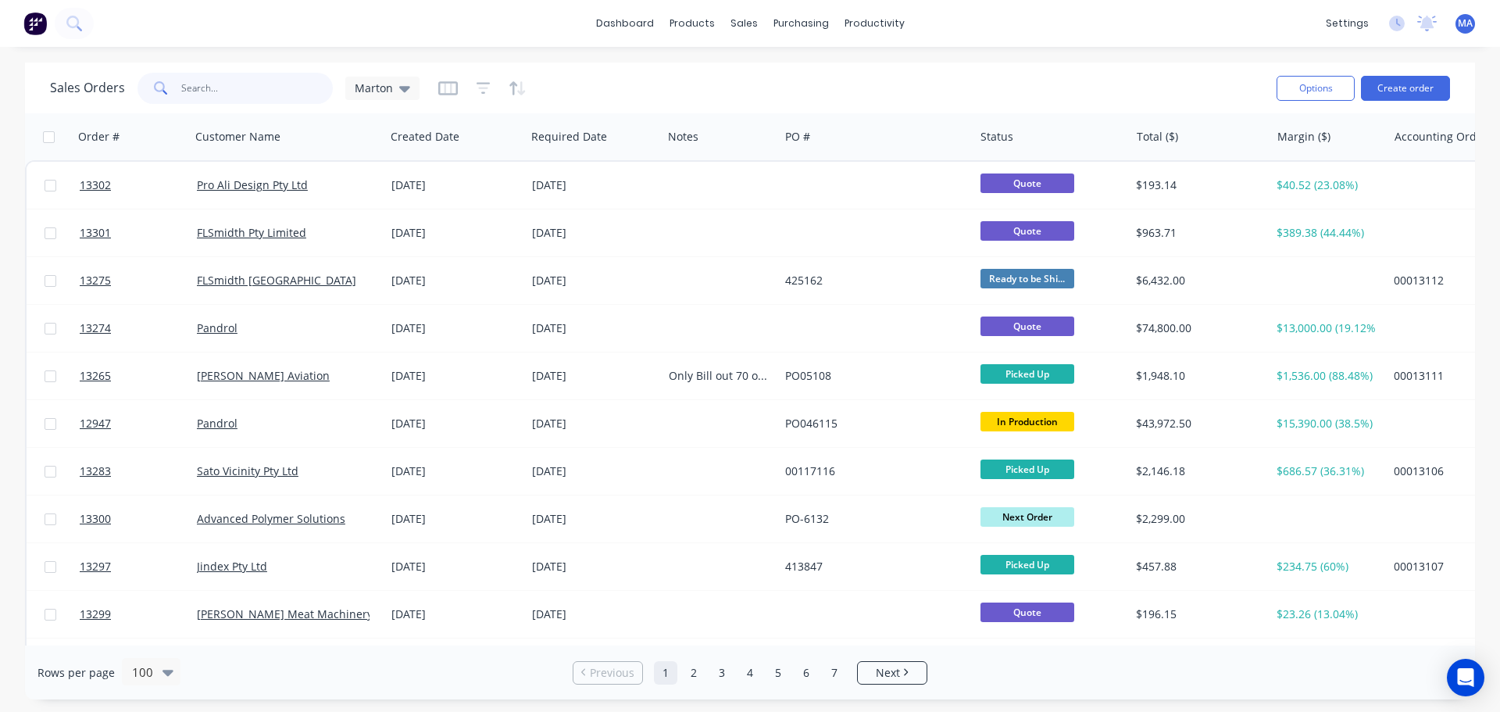
click at [295, 103] on input "text" at bounding box center [257, 88] width 152 height 31
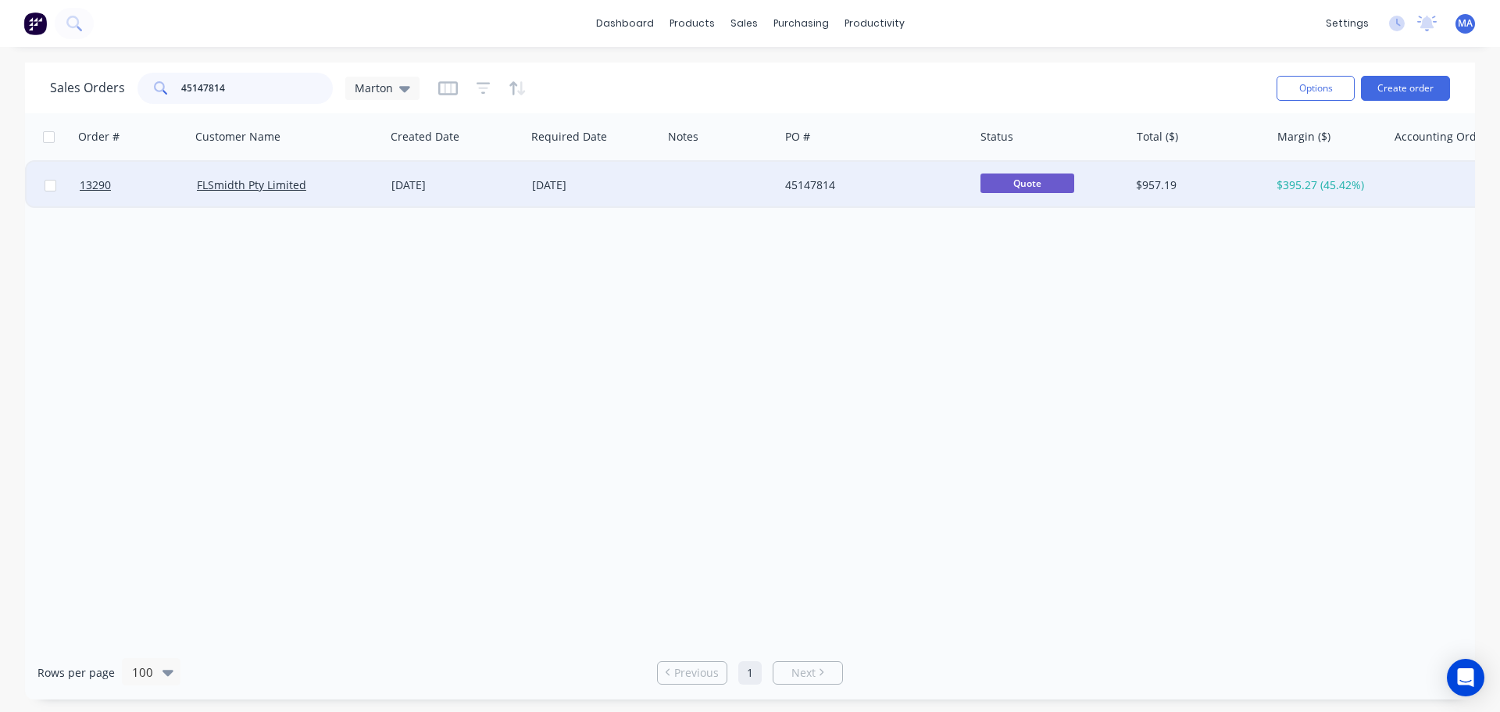
type input "45147814"
click at [601, 189] on div "[DATE]" at bounding box center [594, 185] width 124 height 16
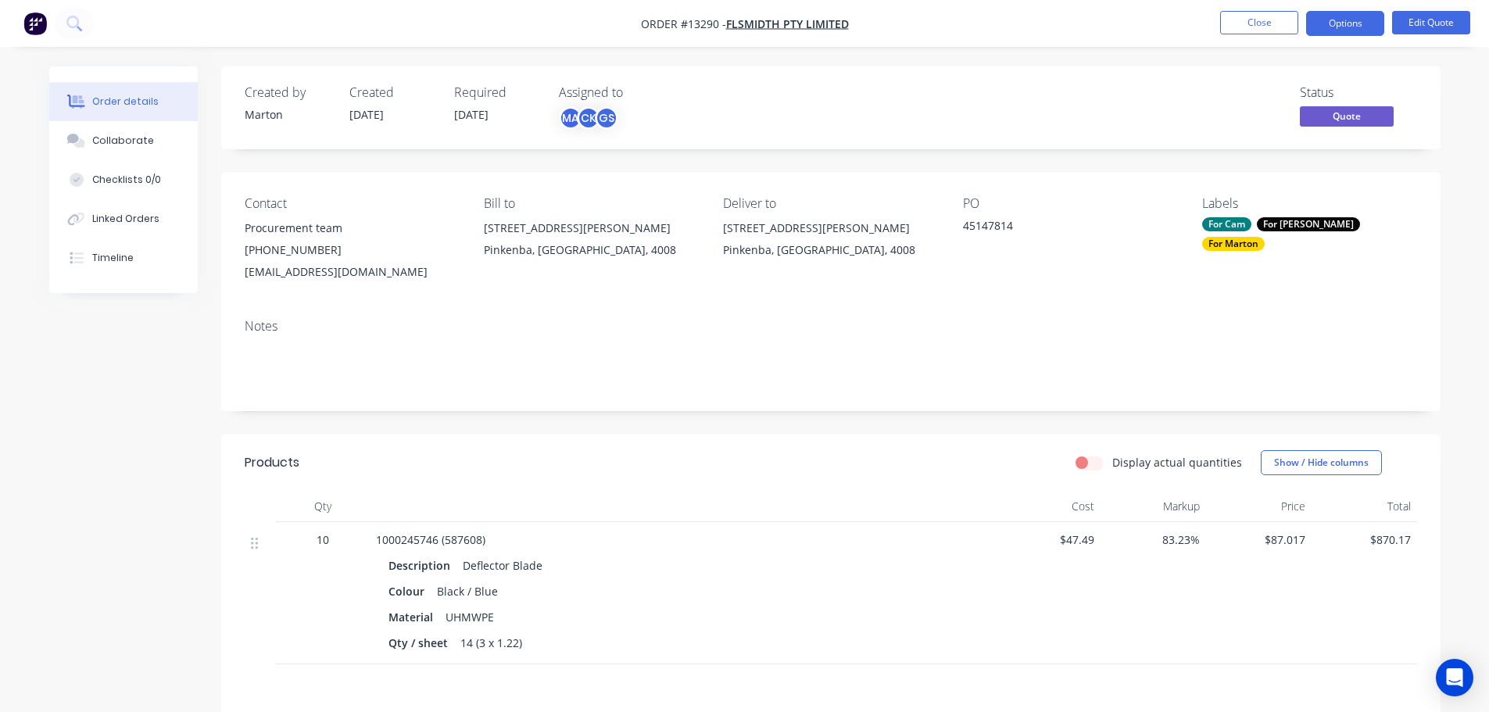
click at [1427, 34] on li "Edit Quote" at bounding box center [1431, 23] width 78 height 25
click at [1427, 27] on button "Edit Quote" at bounding box center [1431, 22] width 78 height 23
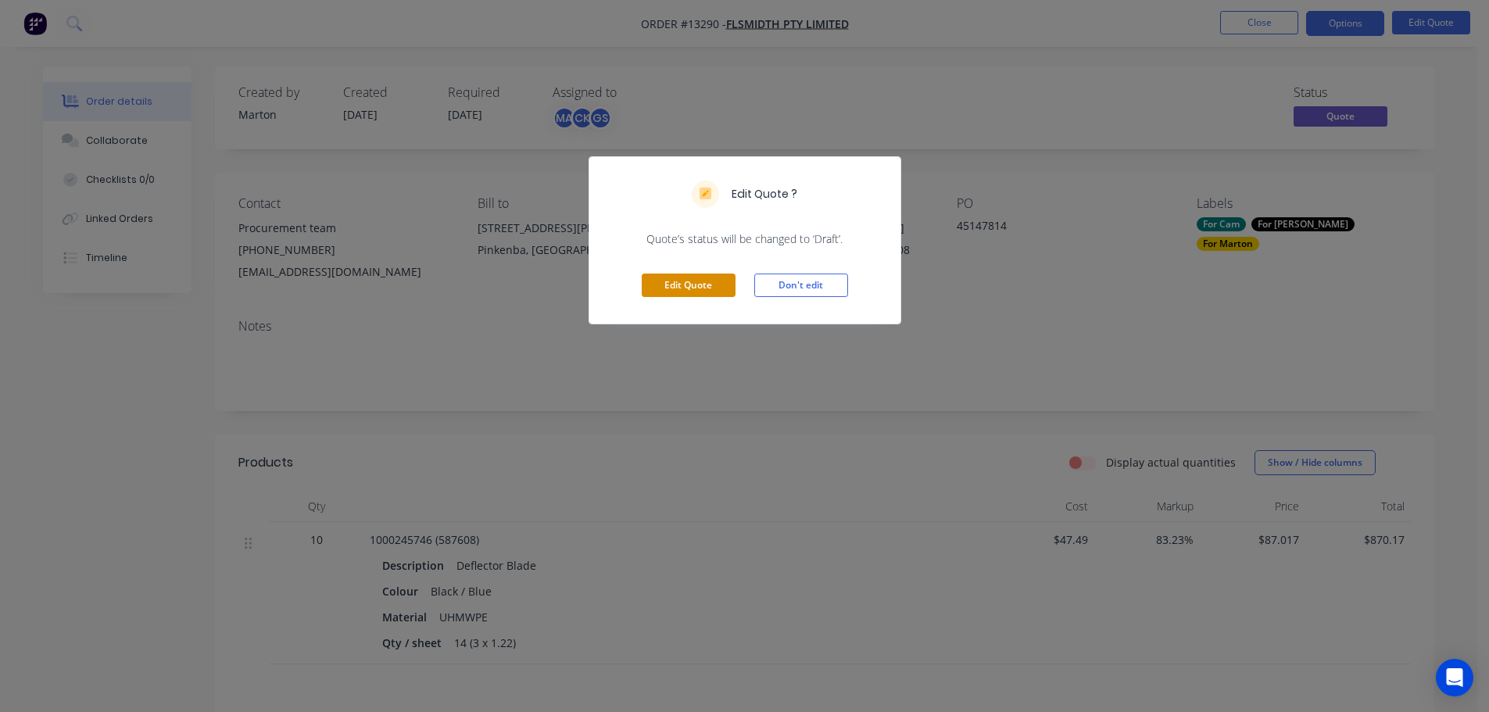
click at [700, 276] on button "Edit Quote" at bounding box center [689, 285] width 94 height 23
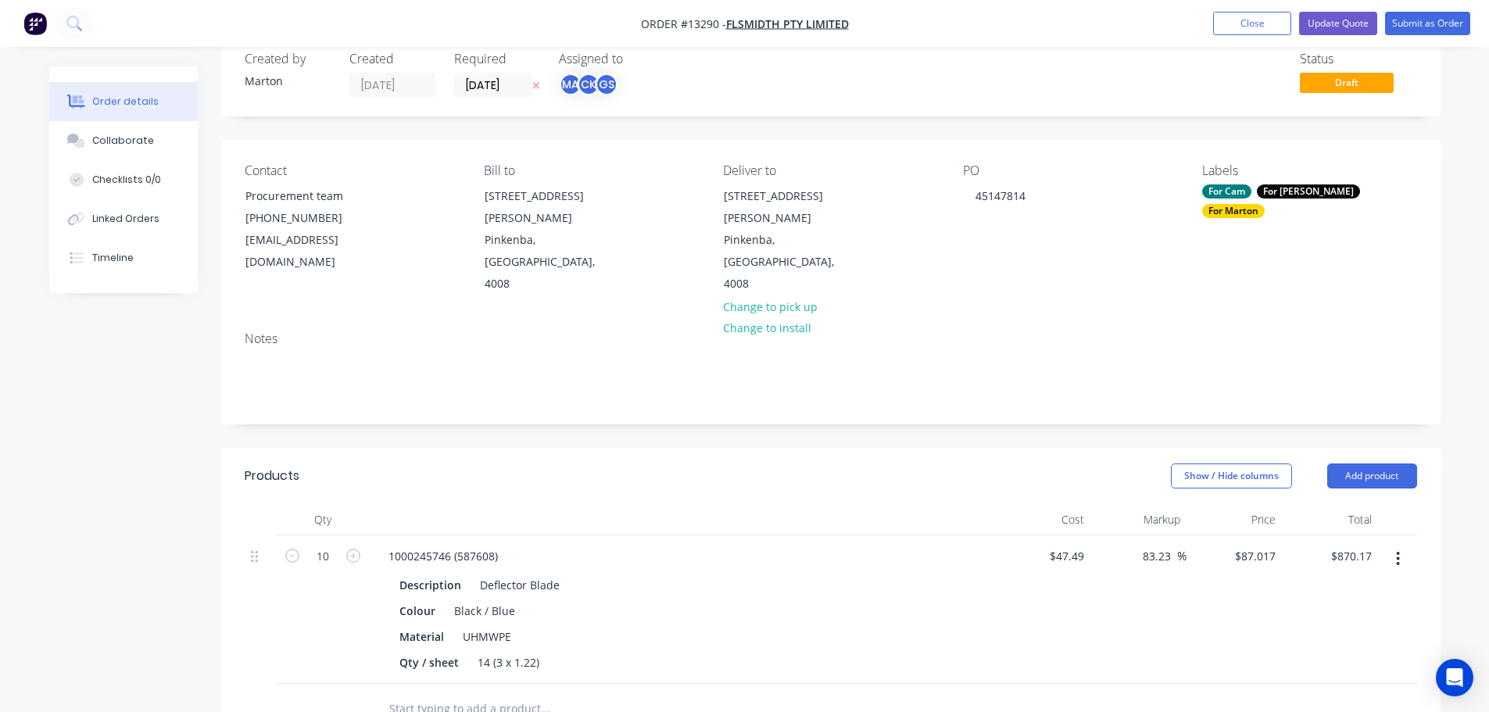
scroll to position [234, 0]
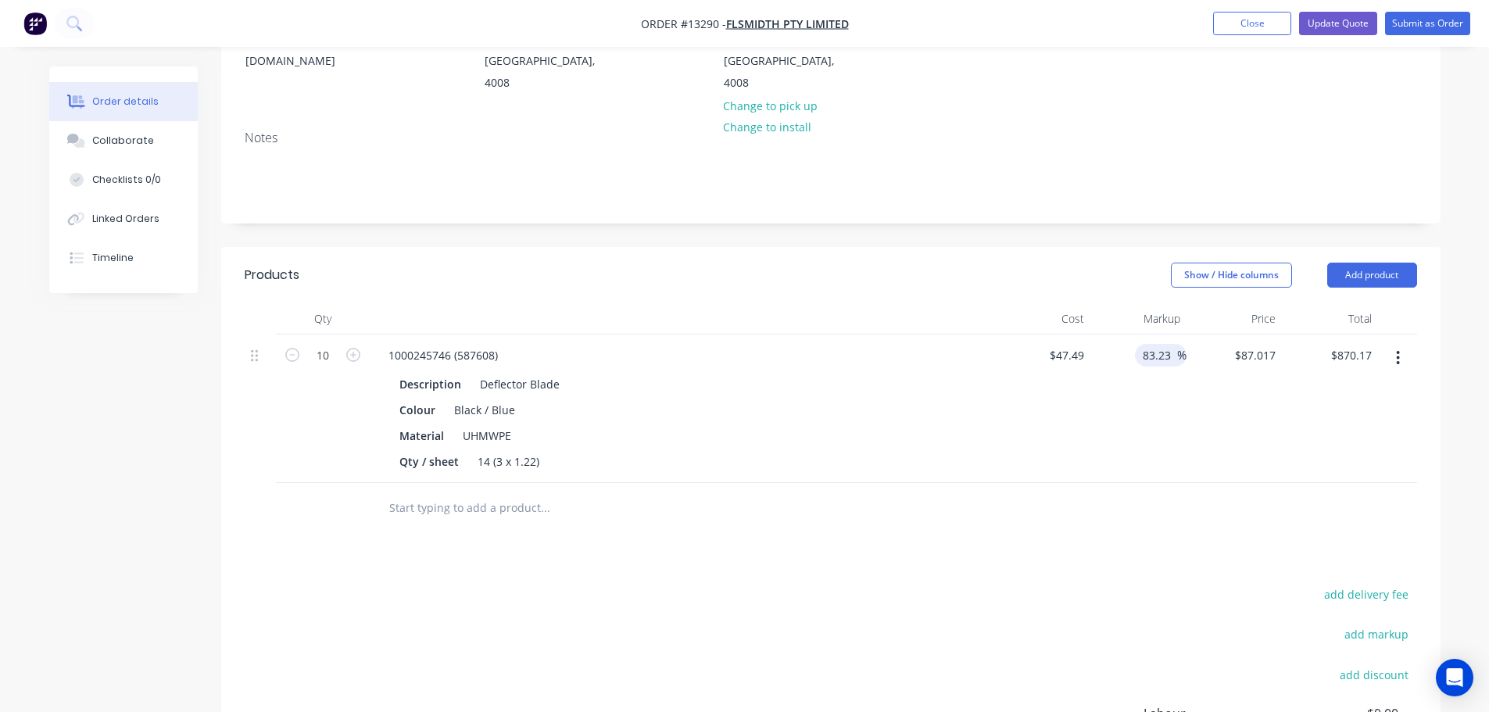
click at [1170, 344] on input "83.23" at bounding box center [1159, 355] width 36 height 23
type input "87.0159"
type input "$870.16"
click at [1252, 344] on input "87.0159" at bounding box center [1257, 355] width 48 height 23
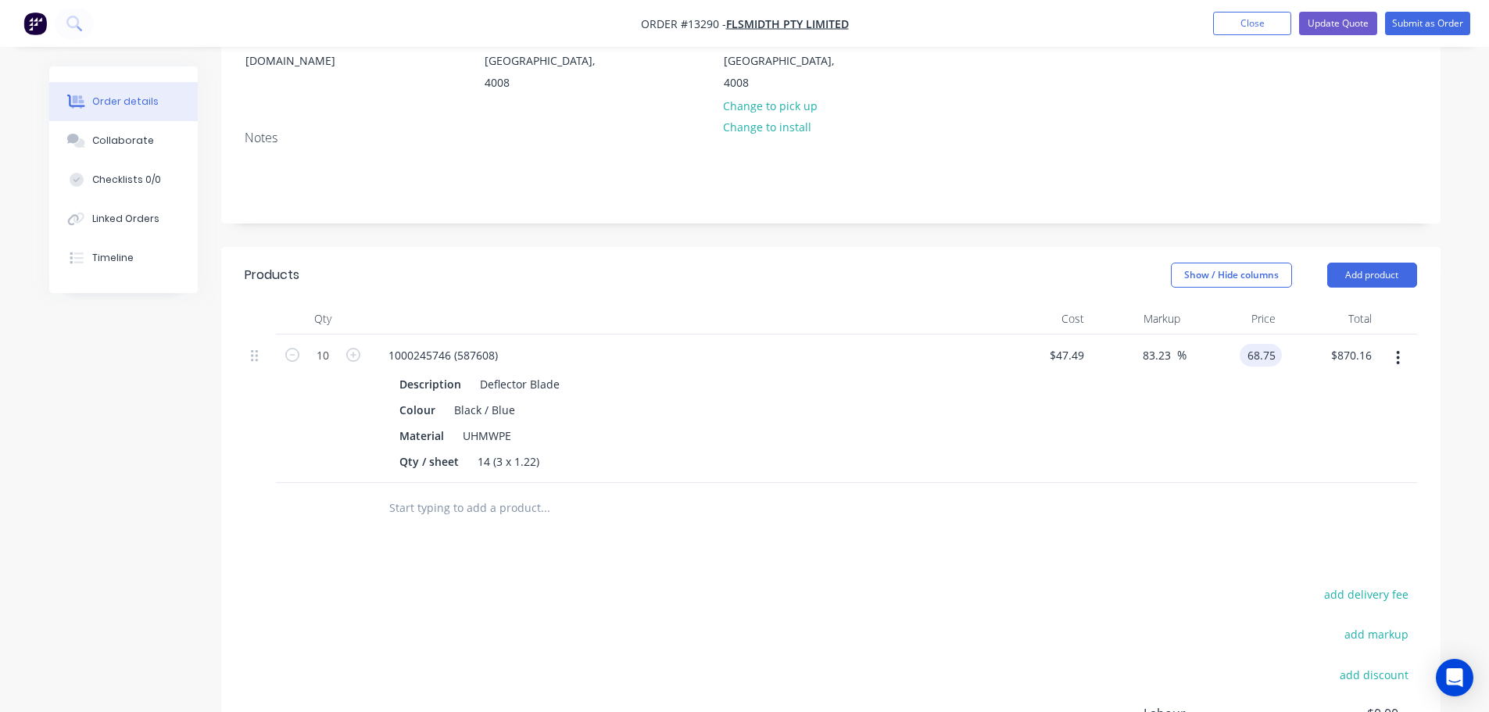
type input "68.75"
type input "44.77"
type input "$68.75"
type input "$687.50"
click at [1057, 392] on div "$47.49 $47.49" at bounding box center [1043, 408] width 96 height 148
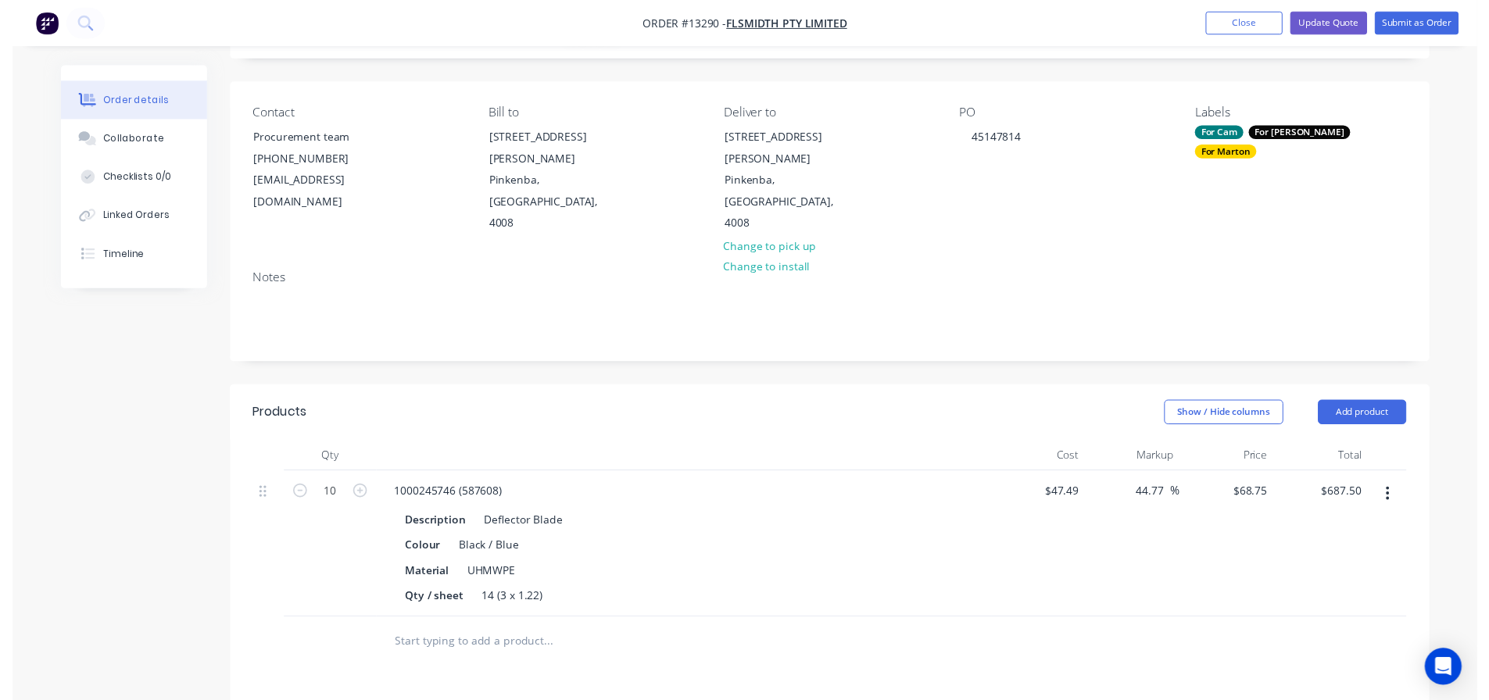
scroll to position [0, 0]
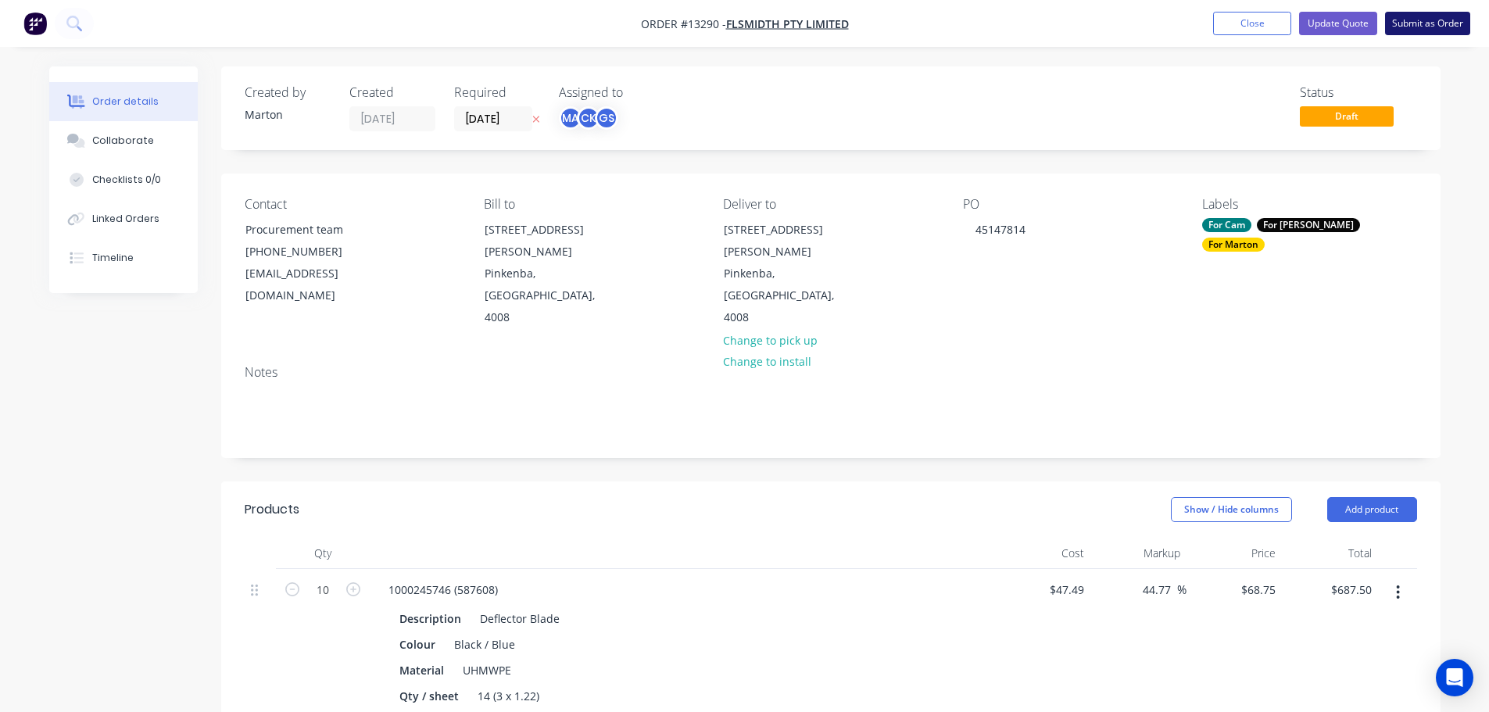
click at [1418, 23] on button "Submit as Order" at bounding box center [1427, 23] width 85 height 23
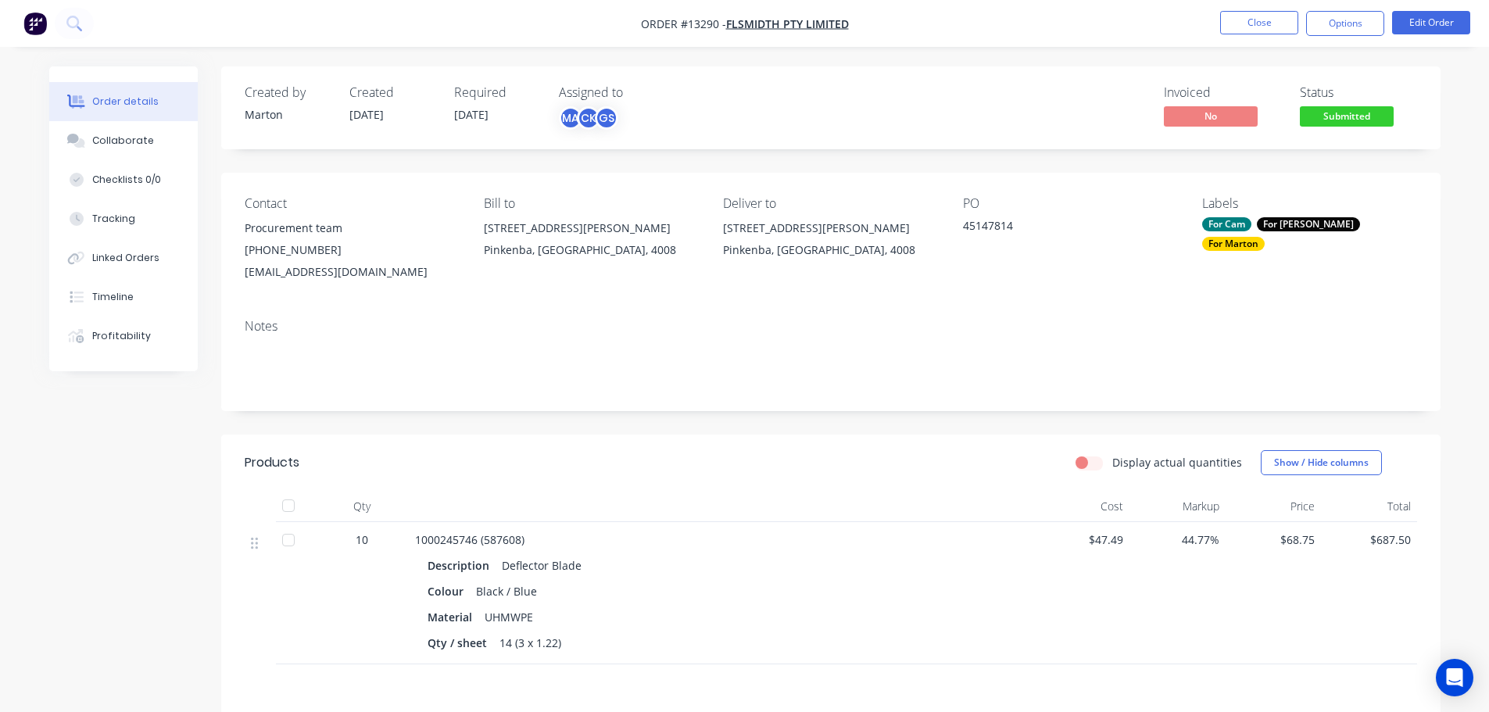
click at [1325, 119] on span "Submitted" at bounding box center [1347, 116] width 94 height 20
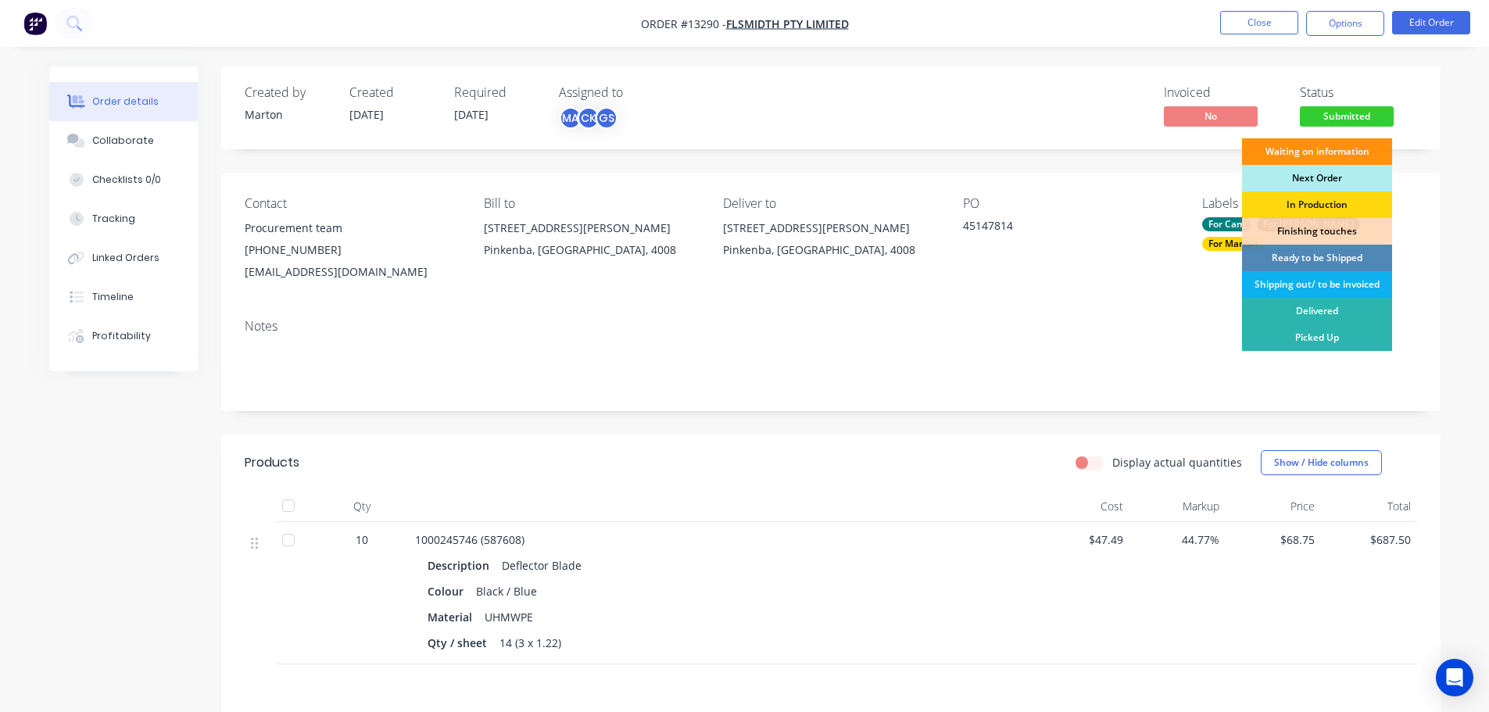
click at [1322, 180] on div "Next Order" at bounding box center [1317, 178] width 150 height 27
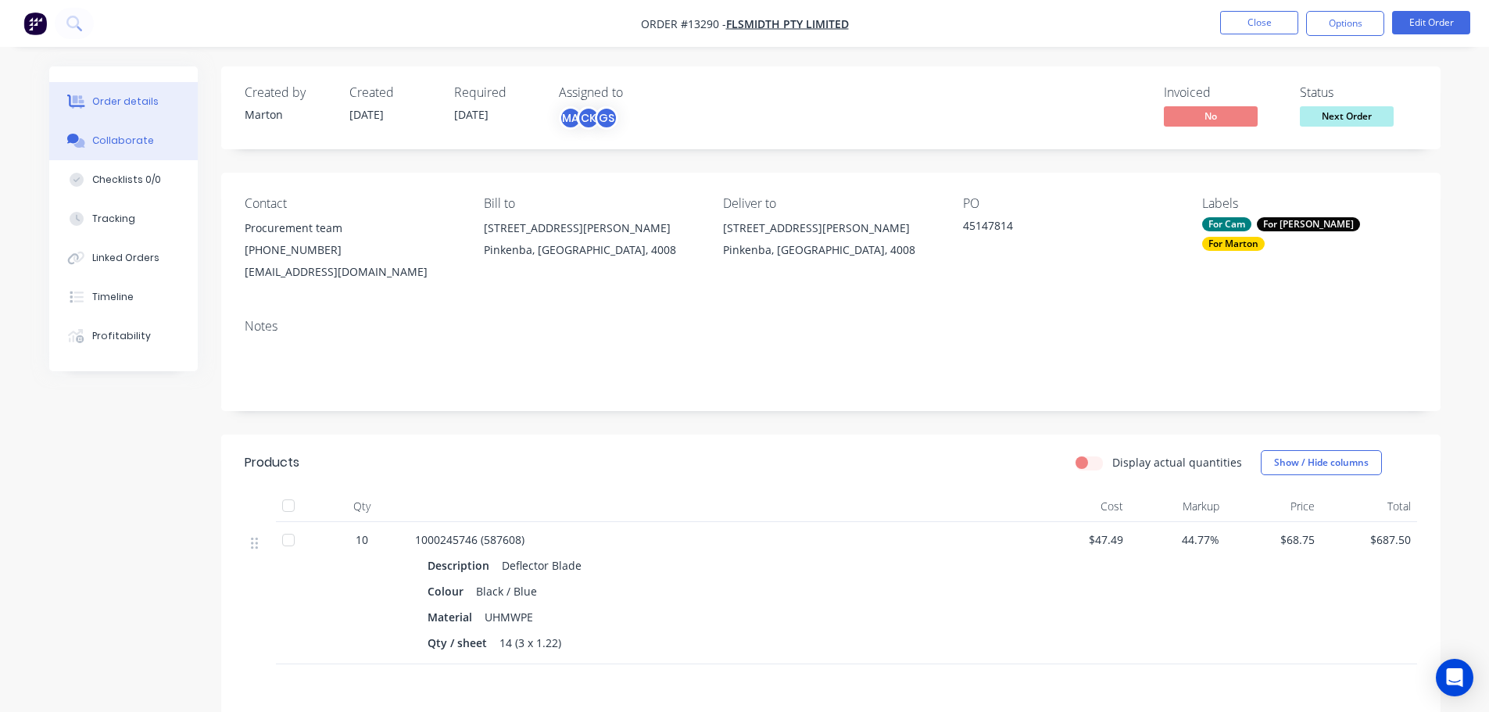
click at [116, 147] on div "Collaborate" at bounding box center [123, 141] width 62 height 14
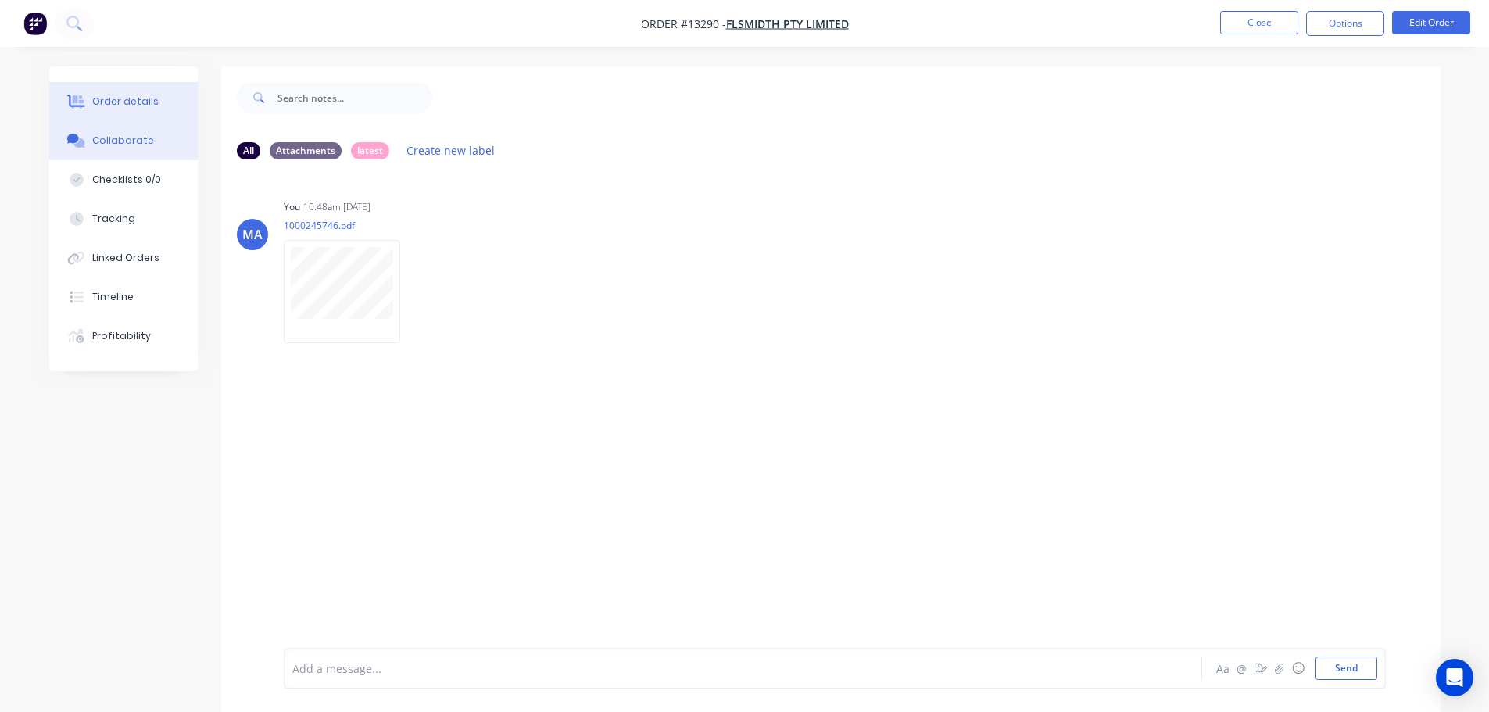
click at [166, 105] on button "Order details" at bounding box center [123, 101] width 148 height 39
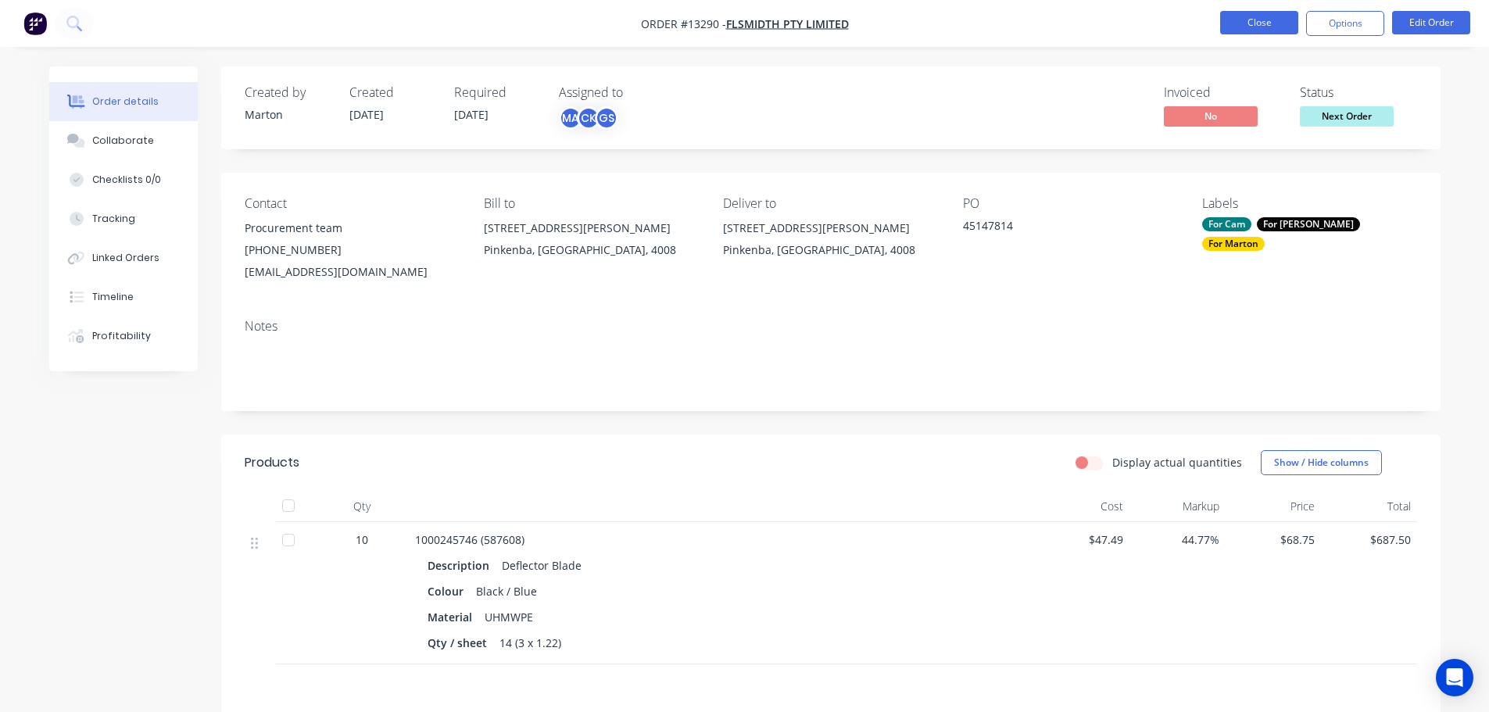
click at [1258, 24] on button "Close" at bounding box center [1259, 22] width 78 height 23
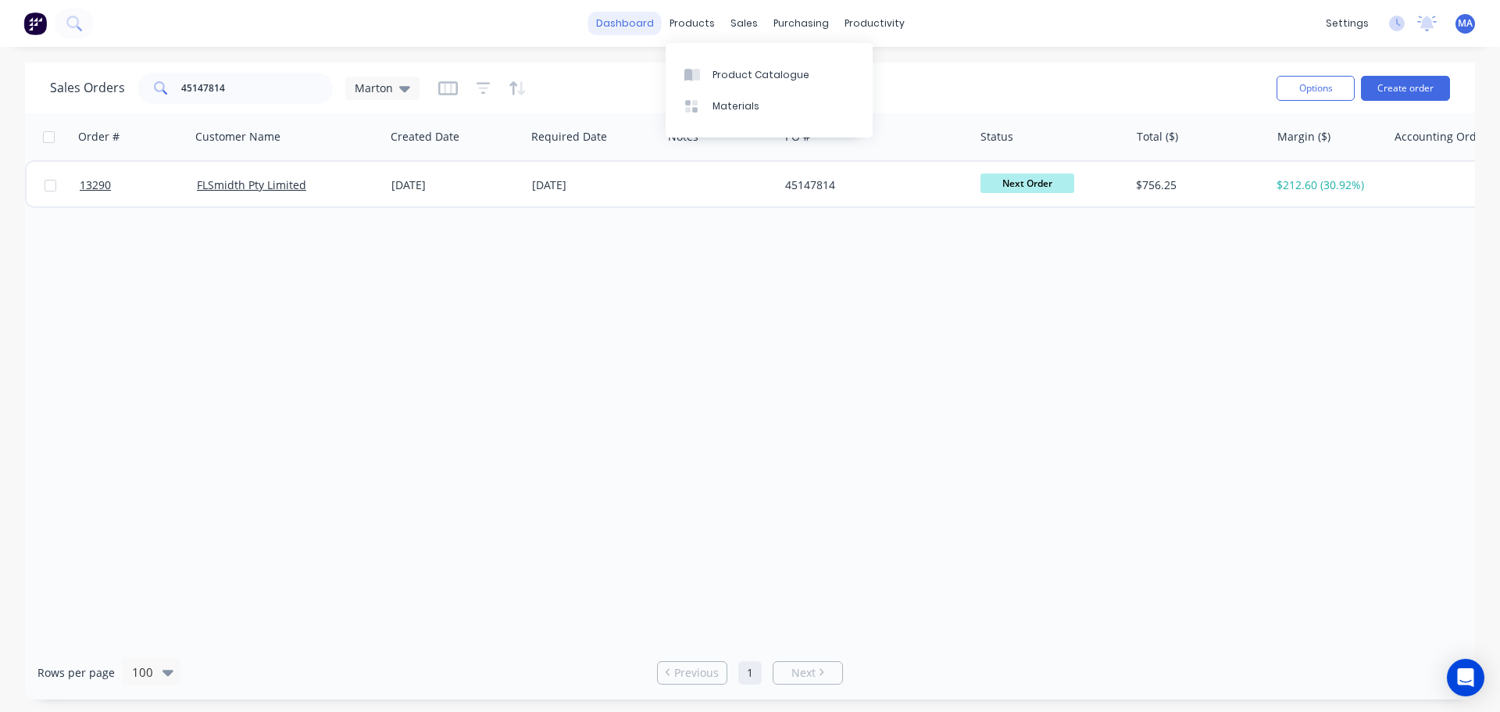
click at [631, 32] on link "dashboard" at bounding box center [624, 23] width 73 height 23
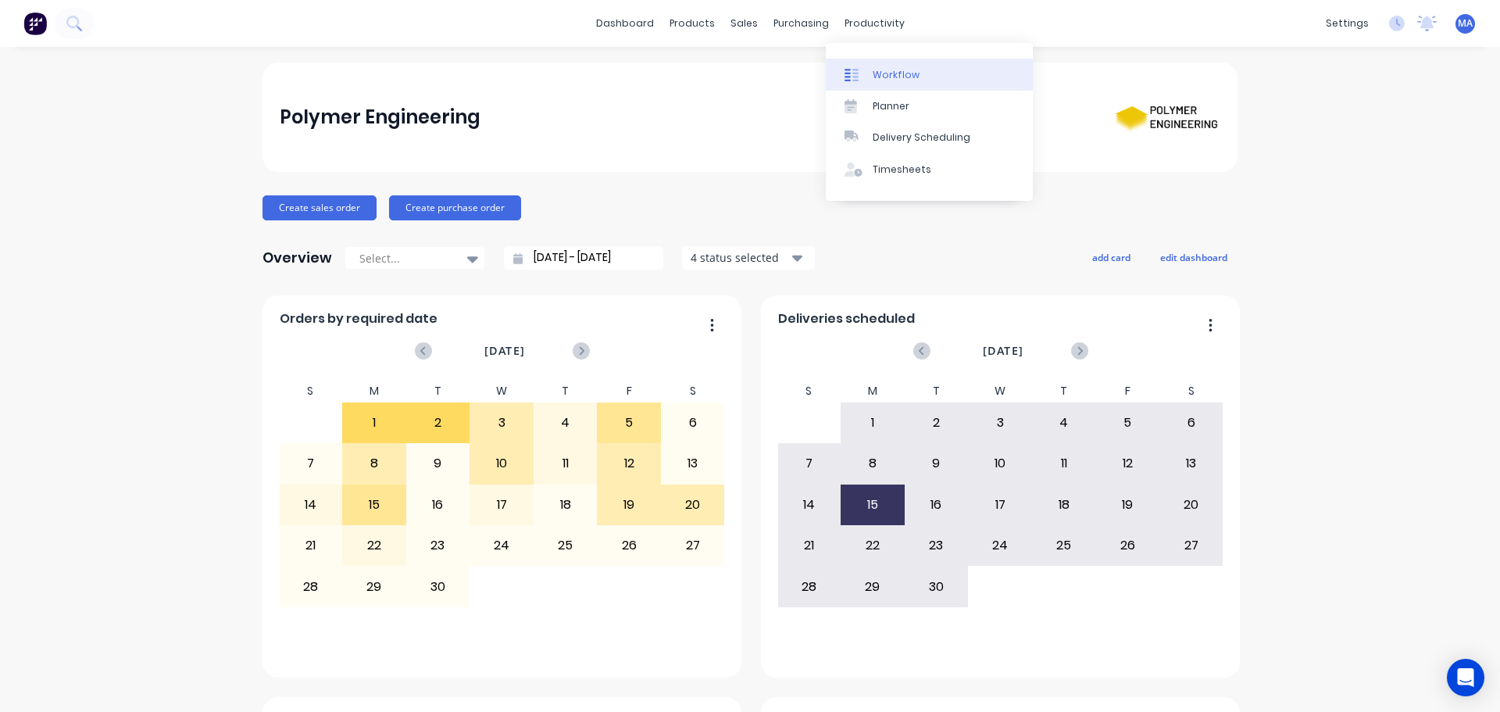
click at [866, 78] on div at bounding box center [856, 75] width 23 height 14
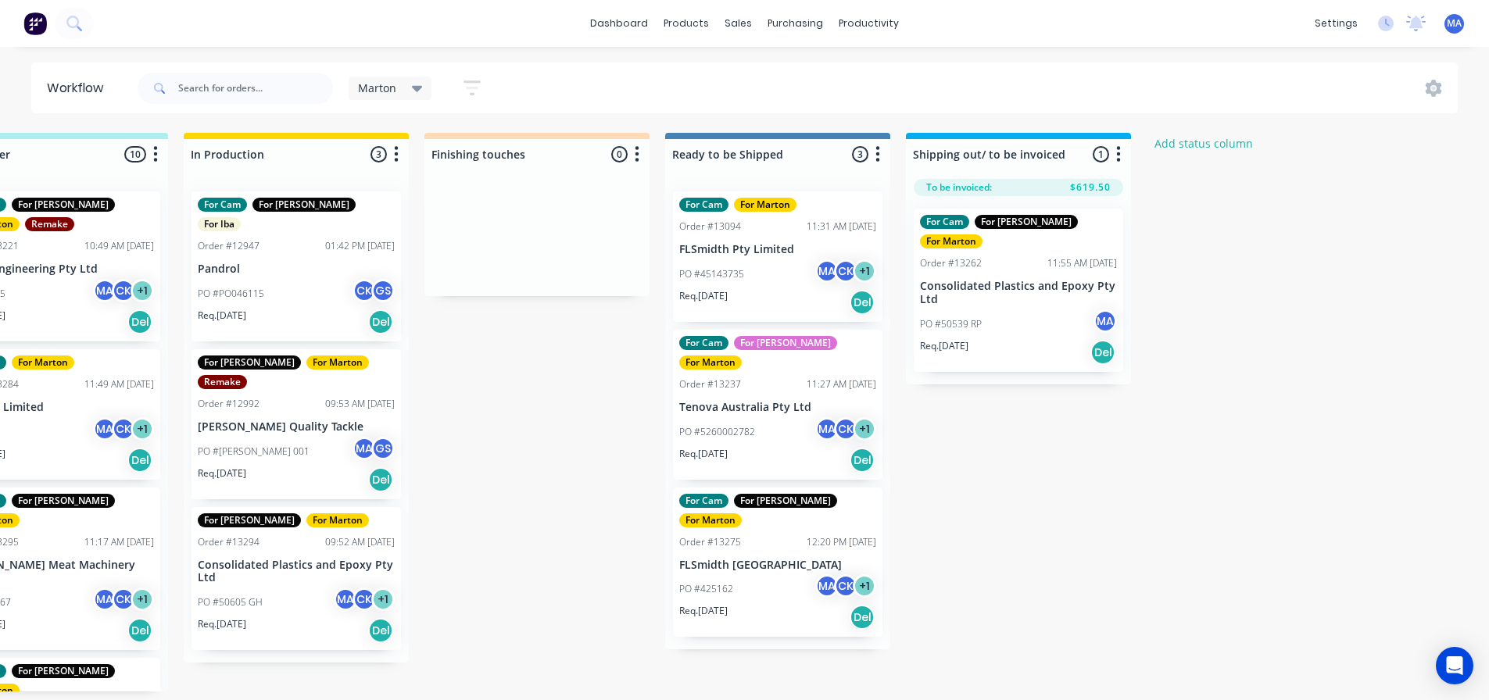
scroll to position [0, 656]
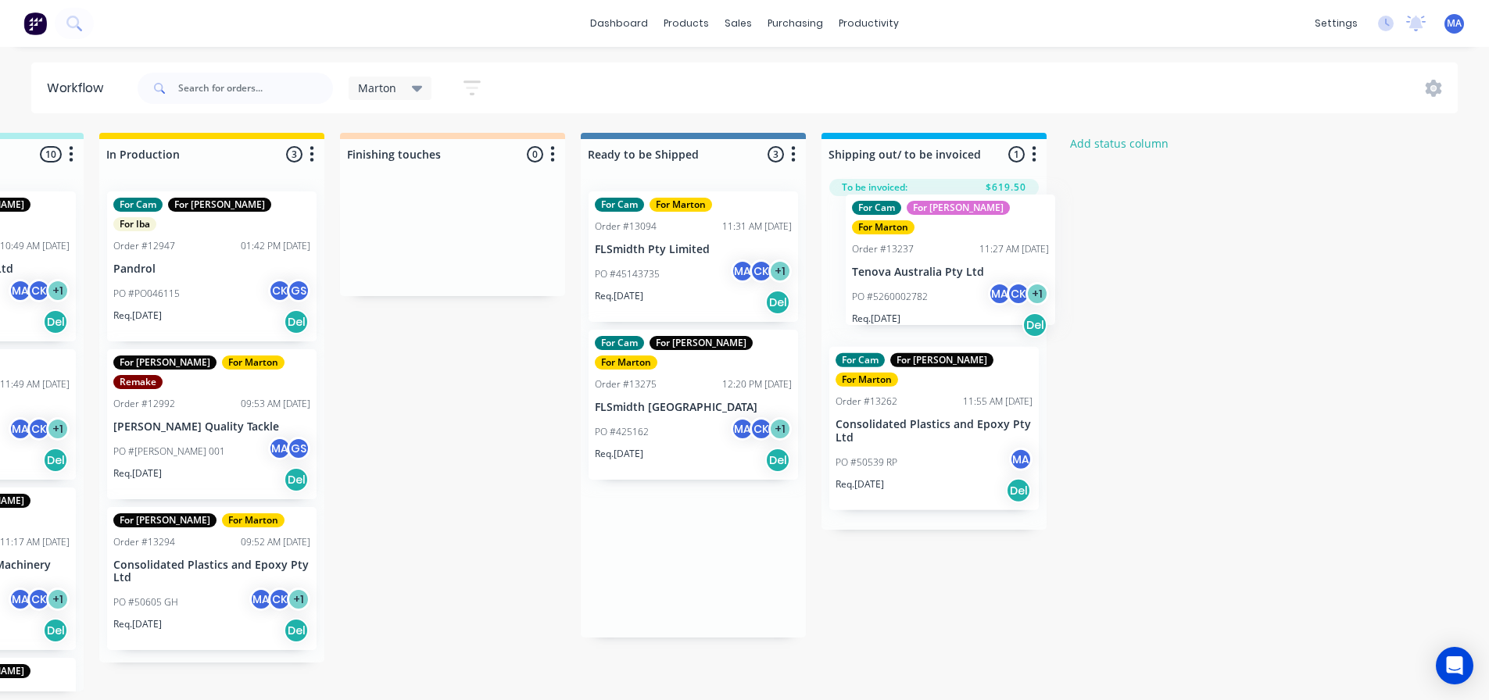
drag, startPoint x: 677, startPoint y: 413, endPoint x: 940, endPoint y: 276, distance: 296.7
click at [940, 276] on div "Submitted 2 Status colour #32CD32 hex #32CD32 Save Cancel Summaries Total order…" at bounding box center [408, 412] width 2153 height 559
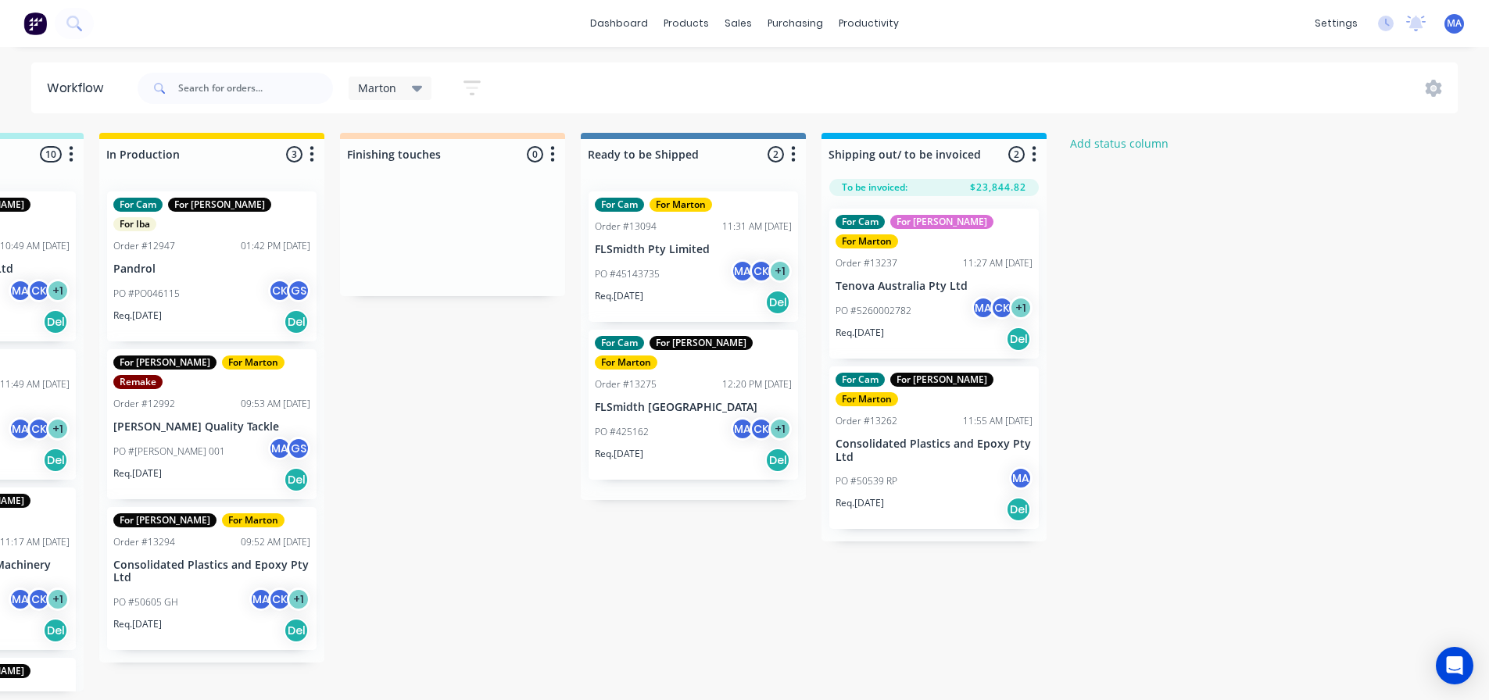
click at [905, 304] on p "PO #5260002782" at bounding box center [873, 311] width 76 height 14
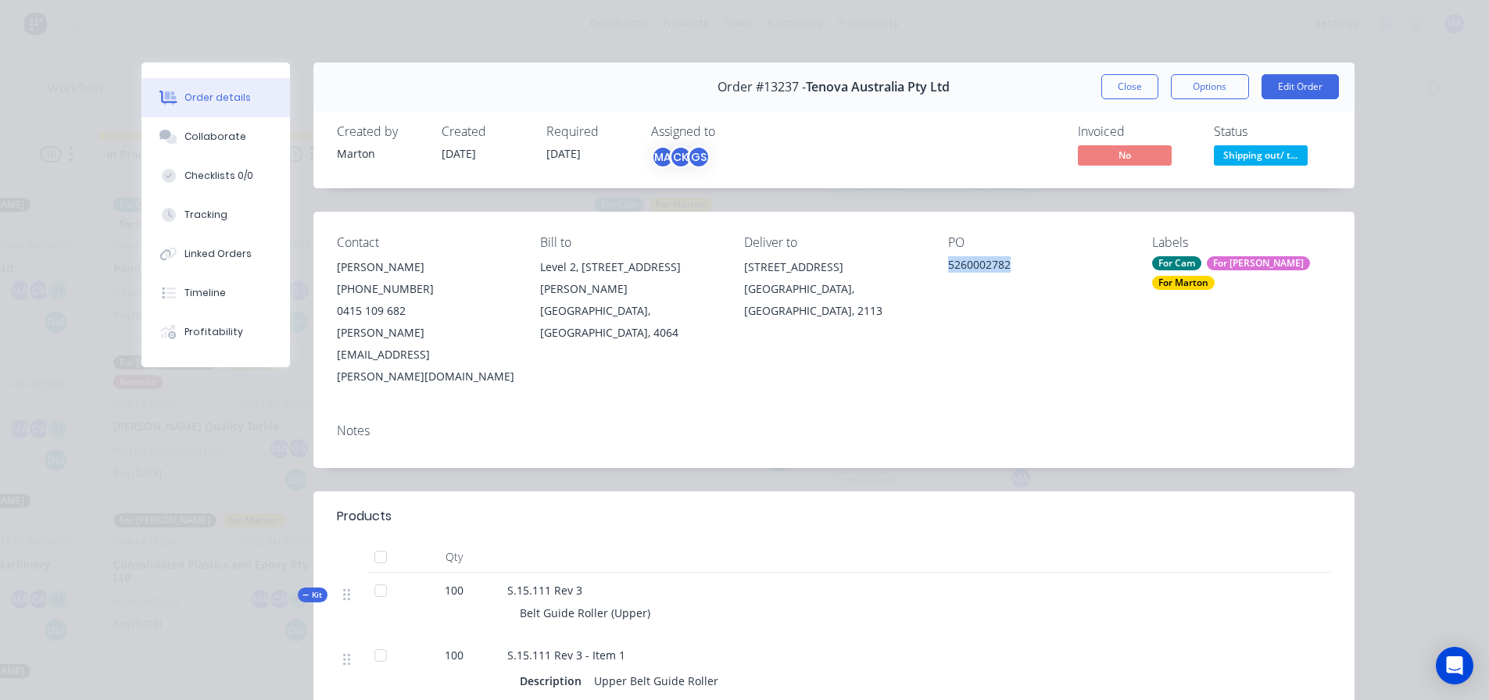
drag, startPoint x: 1015, startPoint y: 263, endPoint x: 937, endPoint y: 267, distance: 78.2
click at [937, 267] on div "Contact Phillip Capraro (02) 8870 1520 0415 109 682 phillip.capraro@takraf.com …" at bounding box center [833, 311] width 1041 height 199
copy div "5260002782"
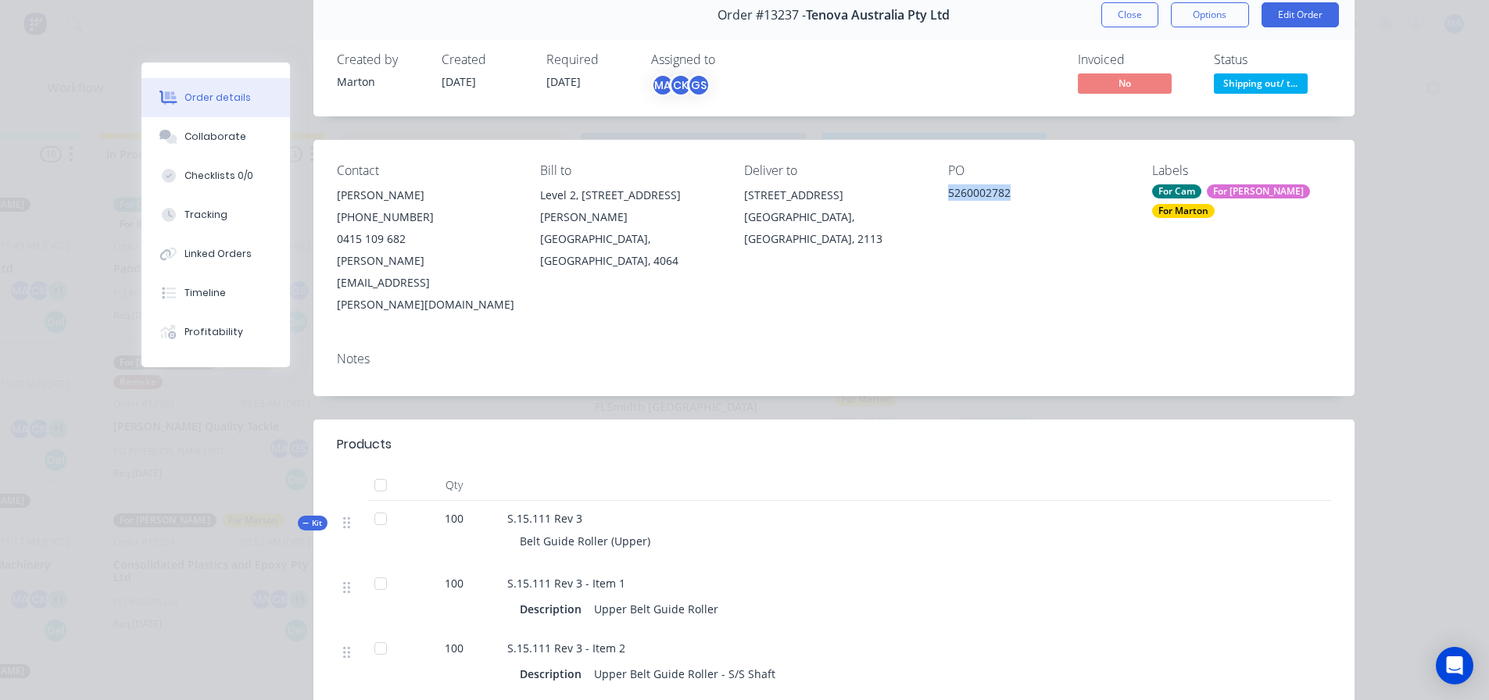
scroll to position [0, 0]
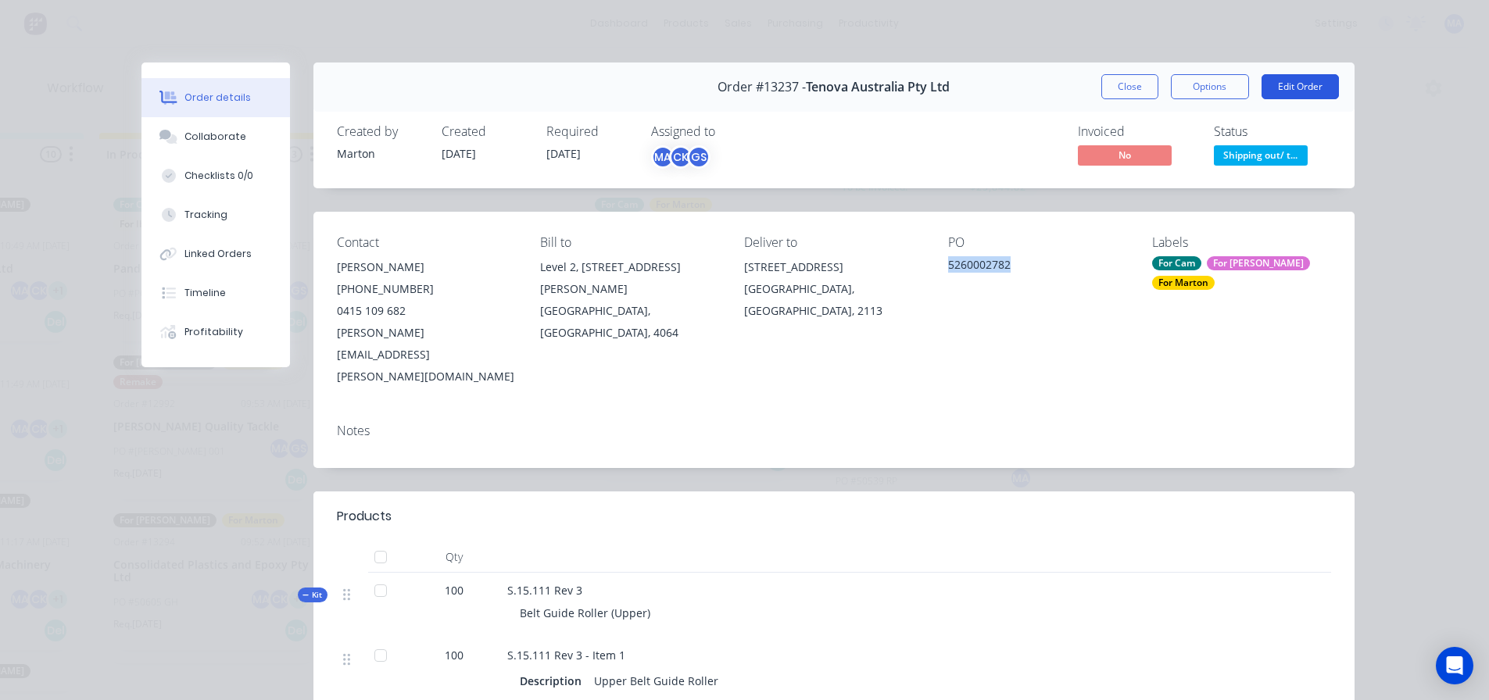
click at [1289, 83] on button "Edit Order" at bounding box center [1299, 86] width 77 height 25
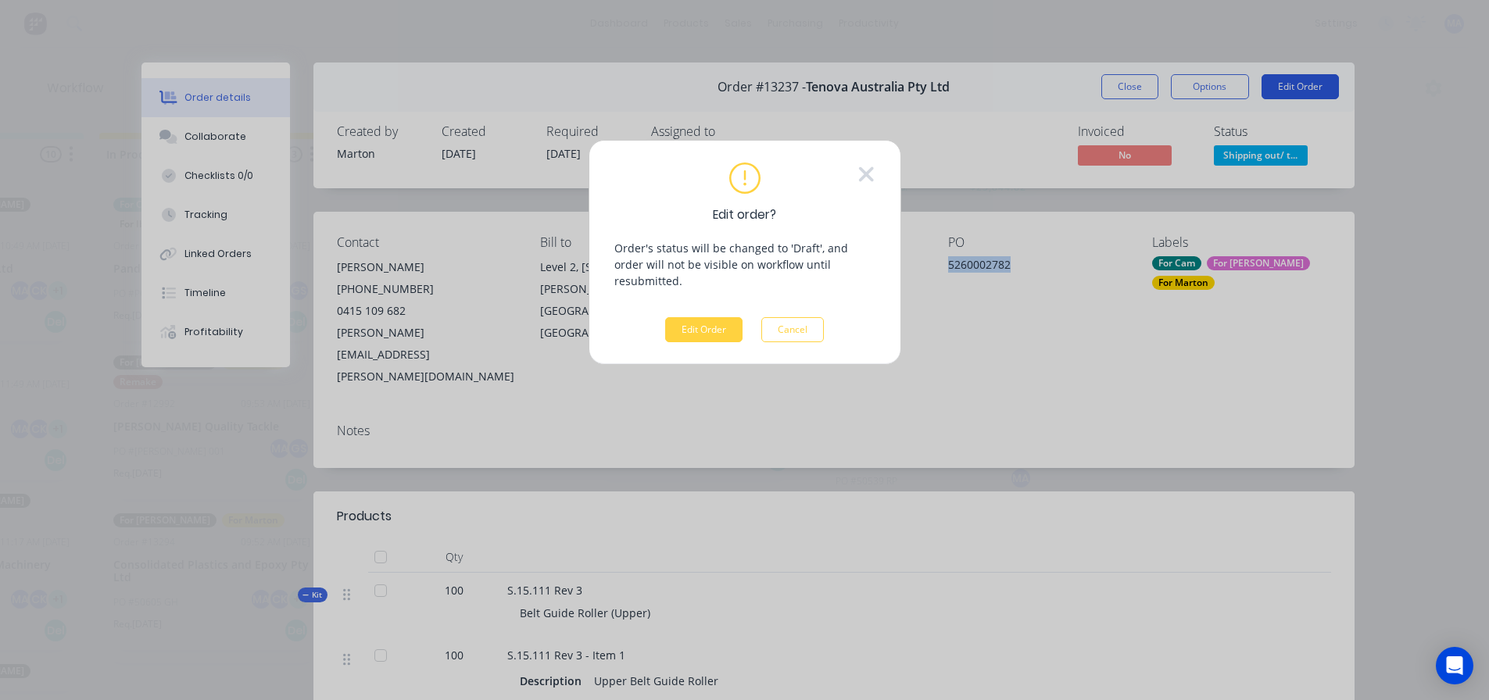
scroll to position [0, 653]
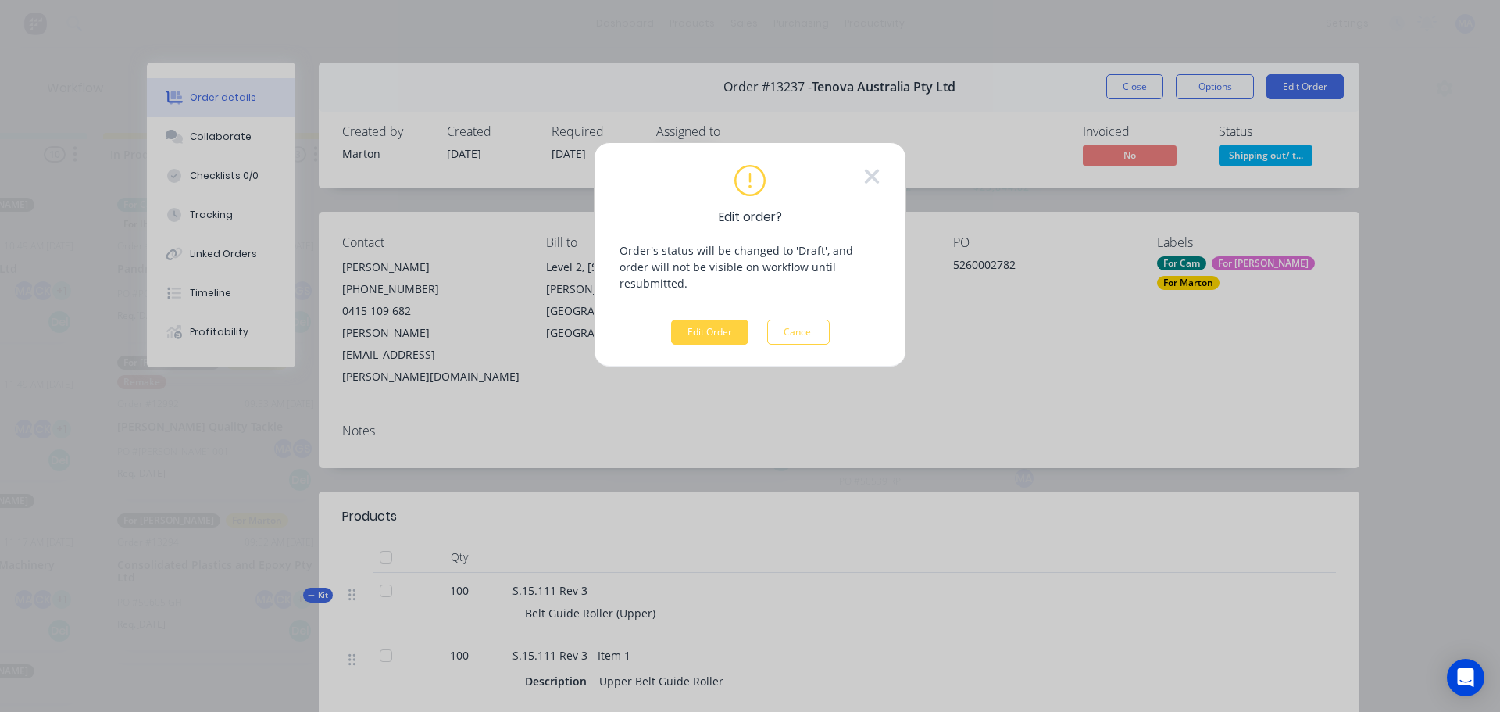
click at [672, 334] on div "Edit order? Order's status will be changed to 'Draft', and order will not be vi…" at bounding box center [750, 254] width 313 height 225
click at [706, 320] on button "Edit Order" at bounding box center [709, 332] width 77 height 25
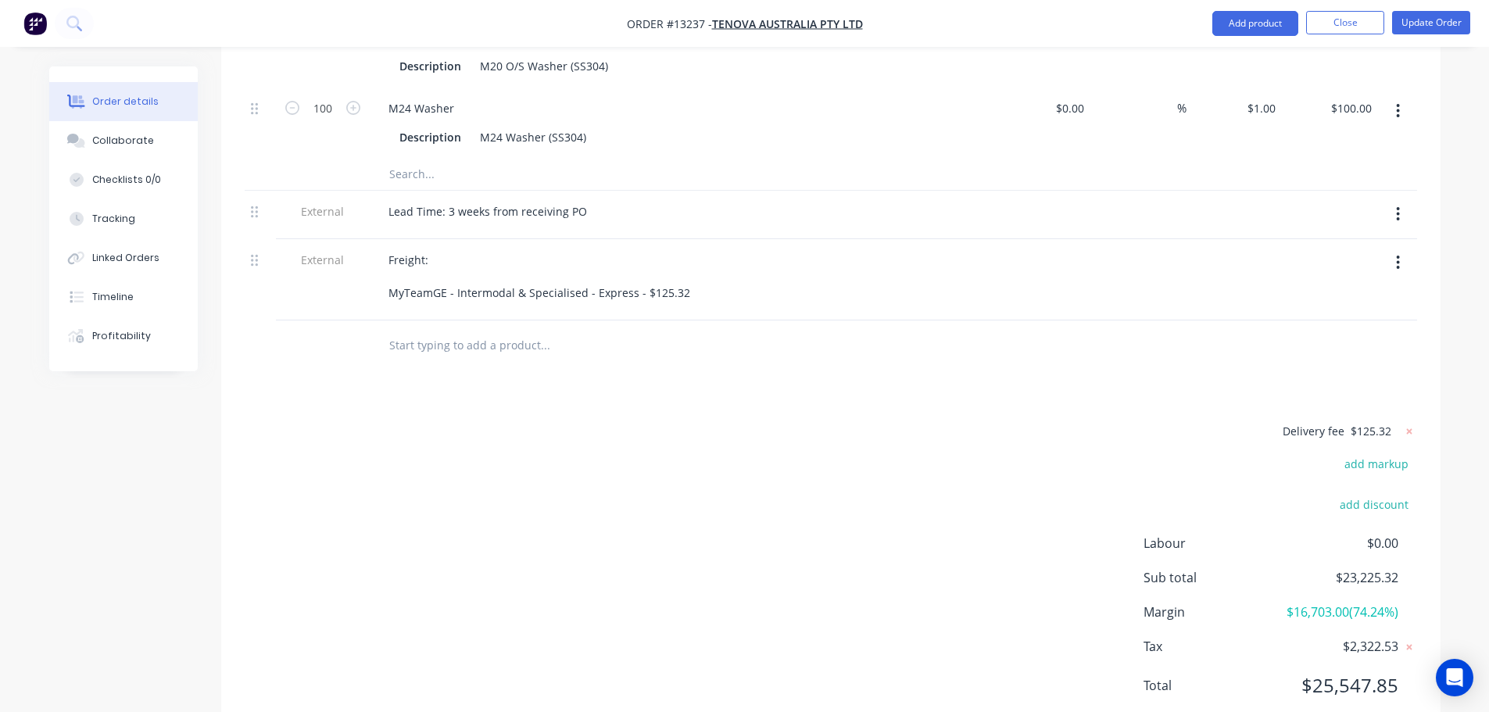
scroll to position [1165, 0]
click at [1088, 344] on div "Products Show / Hide columns Add product Qty Cost Markup Price Total Kit 100 S.…" at bounding box center [830, 47] width 1219 height 1375
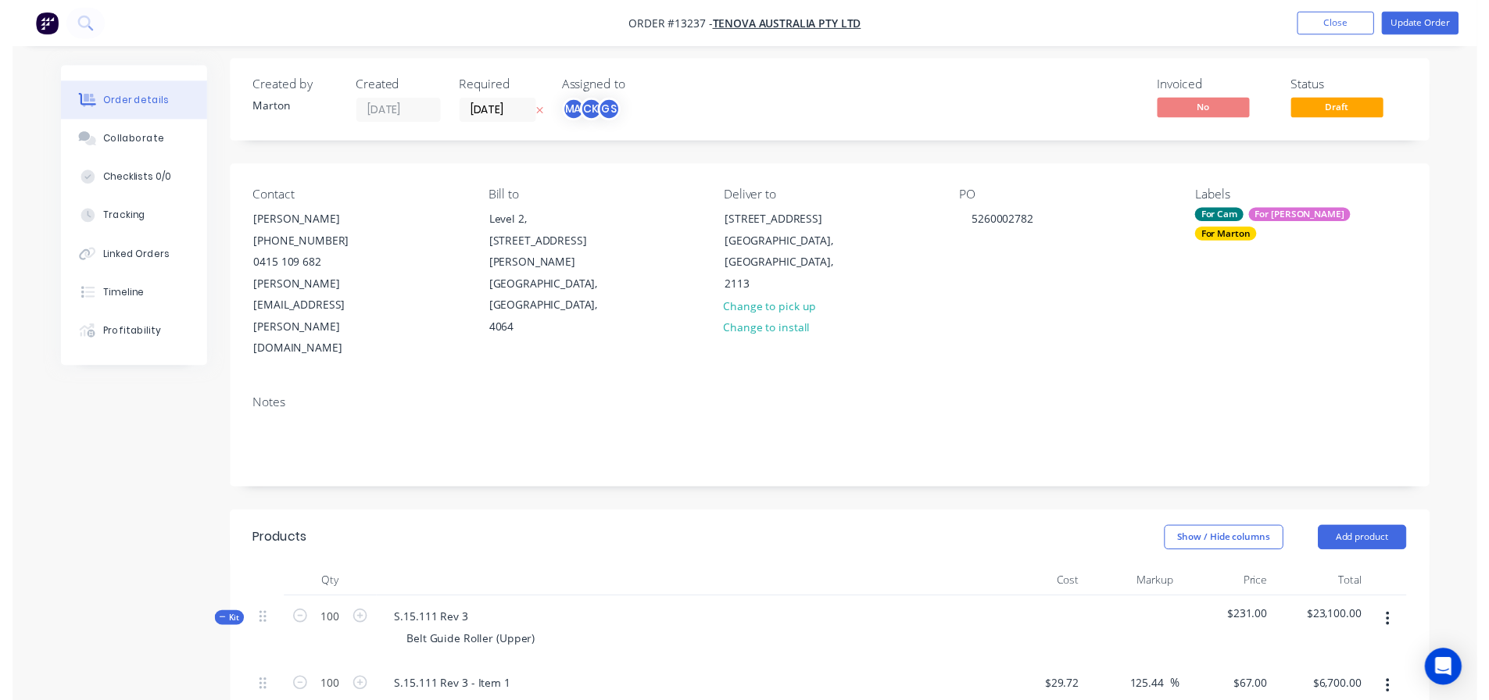
scroll to position [0, 0]
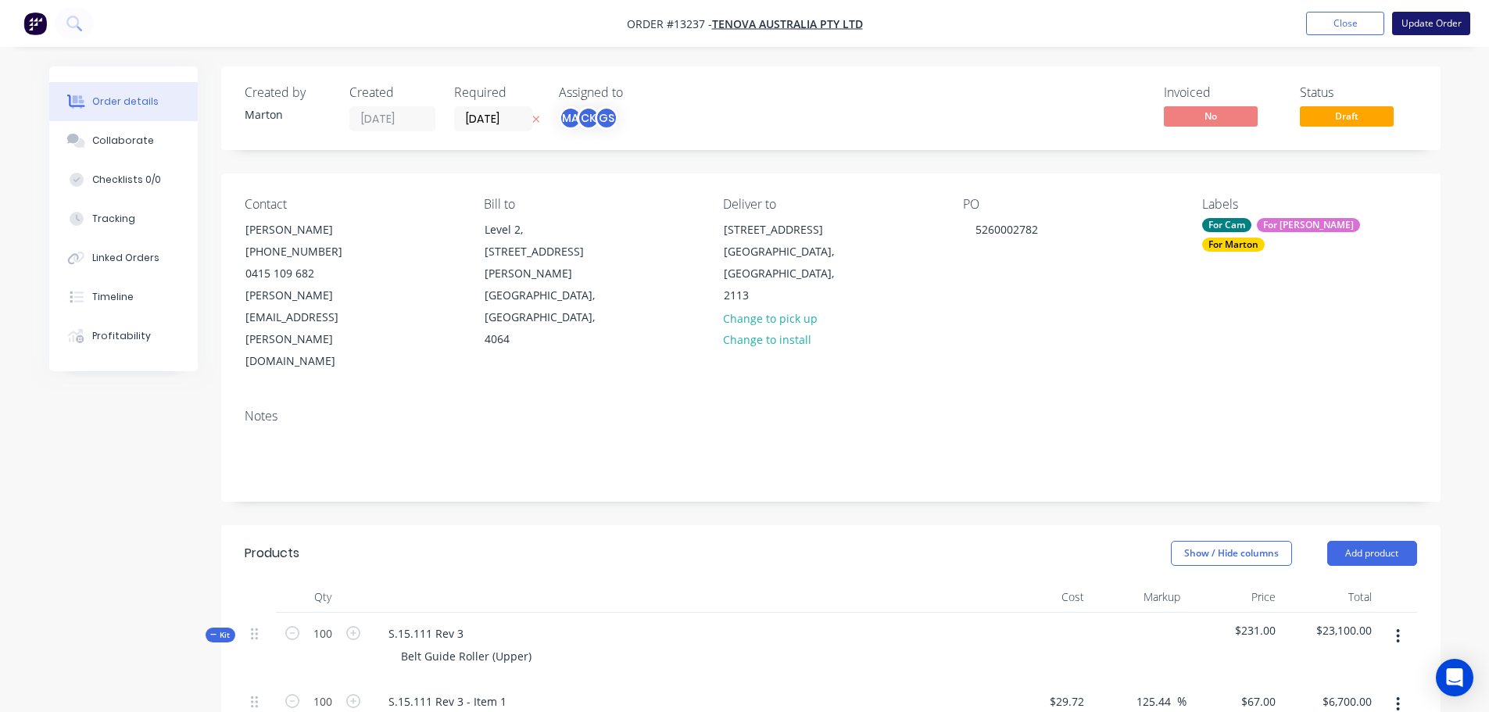
click at [1407, 27] on button "Update Order" at bounding box center [1431, 23] width 78 height 23
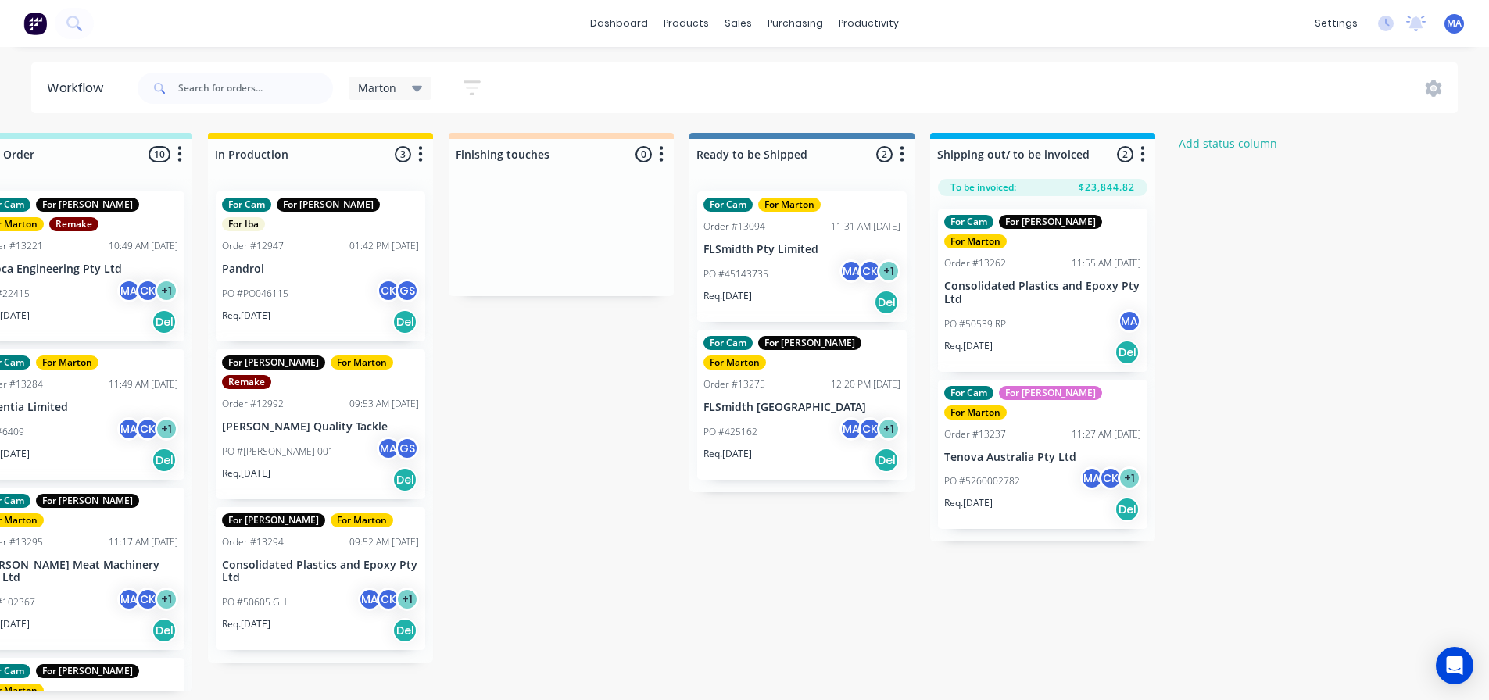
scroll to position [0, 545]
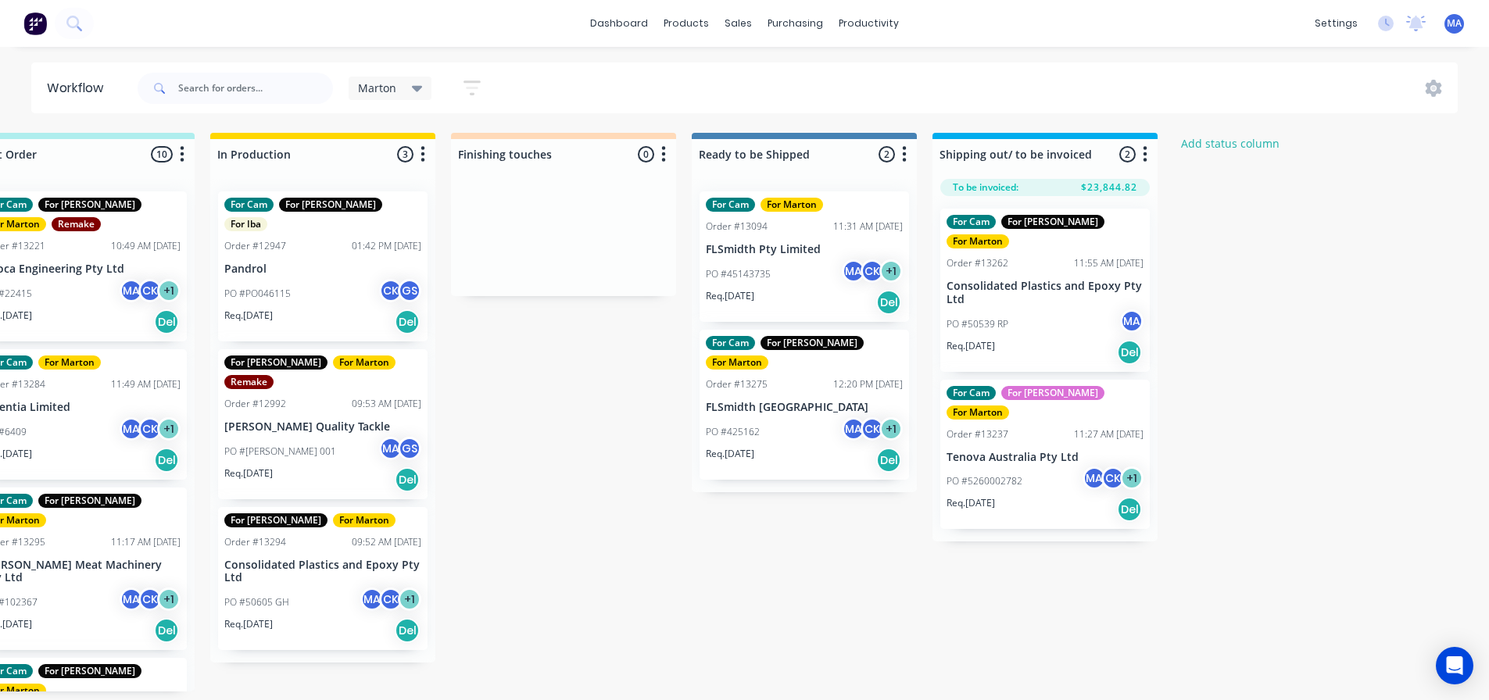
click at [1040, 467] on div "PO #5260002782 MA CK + 1" at bounding box center [1044, 482] width 197 height 30
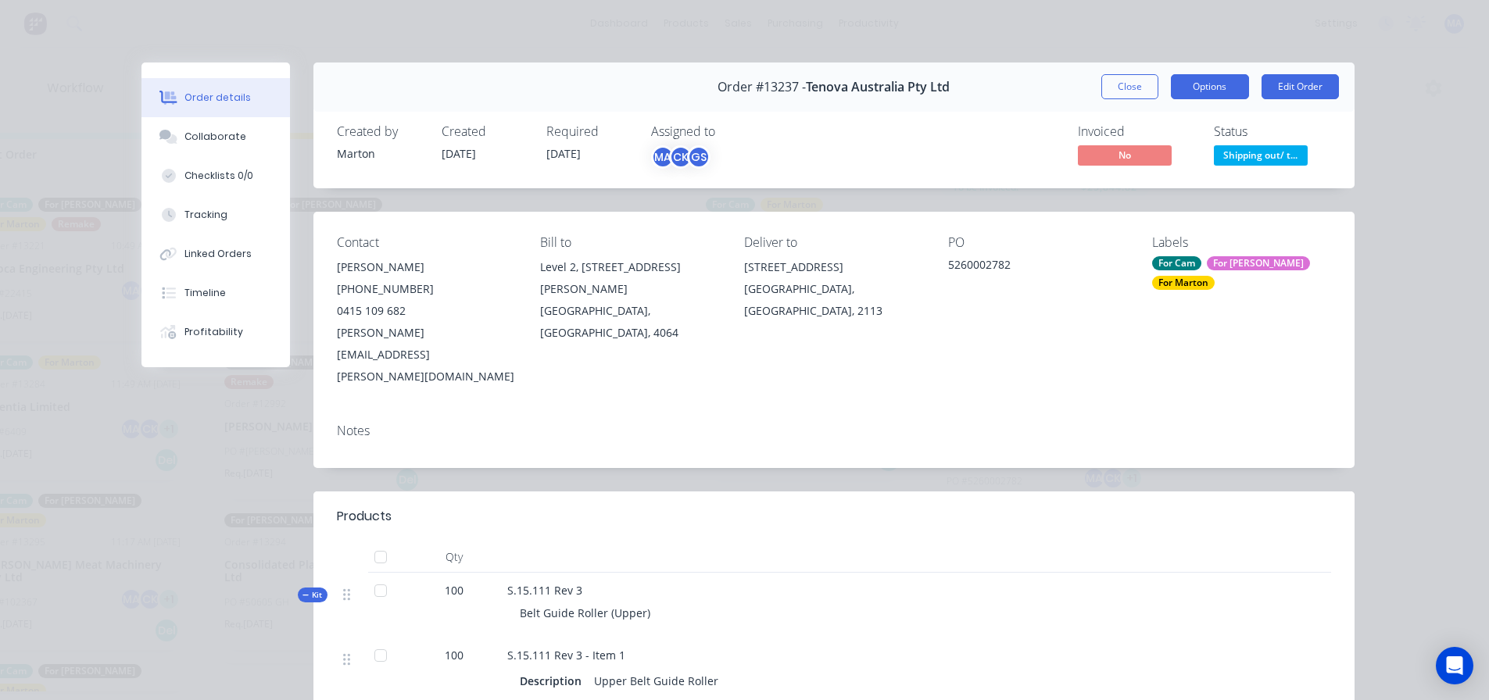
click at [1219, 87] on button "Options" at bounding box center [1210, 86] width 78 height 25
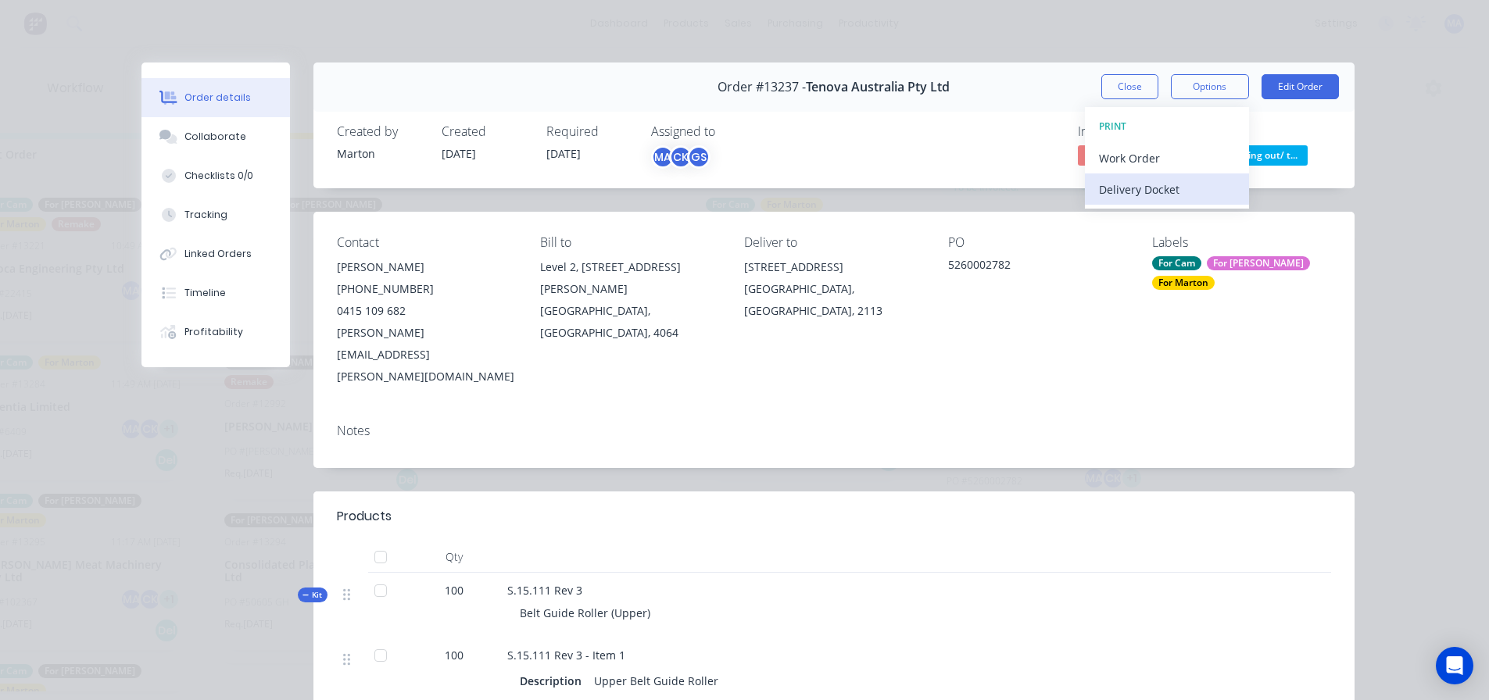
click at [1182, 181] on div "Delivery Docket" at bounding box center [1167, 189] width 136 height 23
click at [1174, 198] on div "Standard" at bounding box center [1167, 189] width 136 height 23
click at [1132, 91] on button "Close" at bounding box center [1129, 86] width 57 height 25
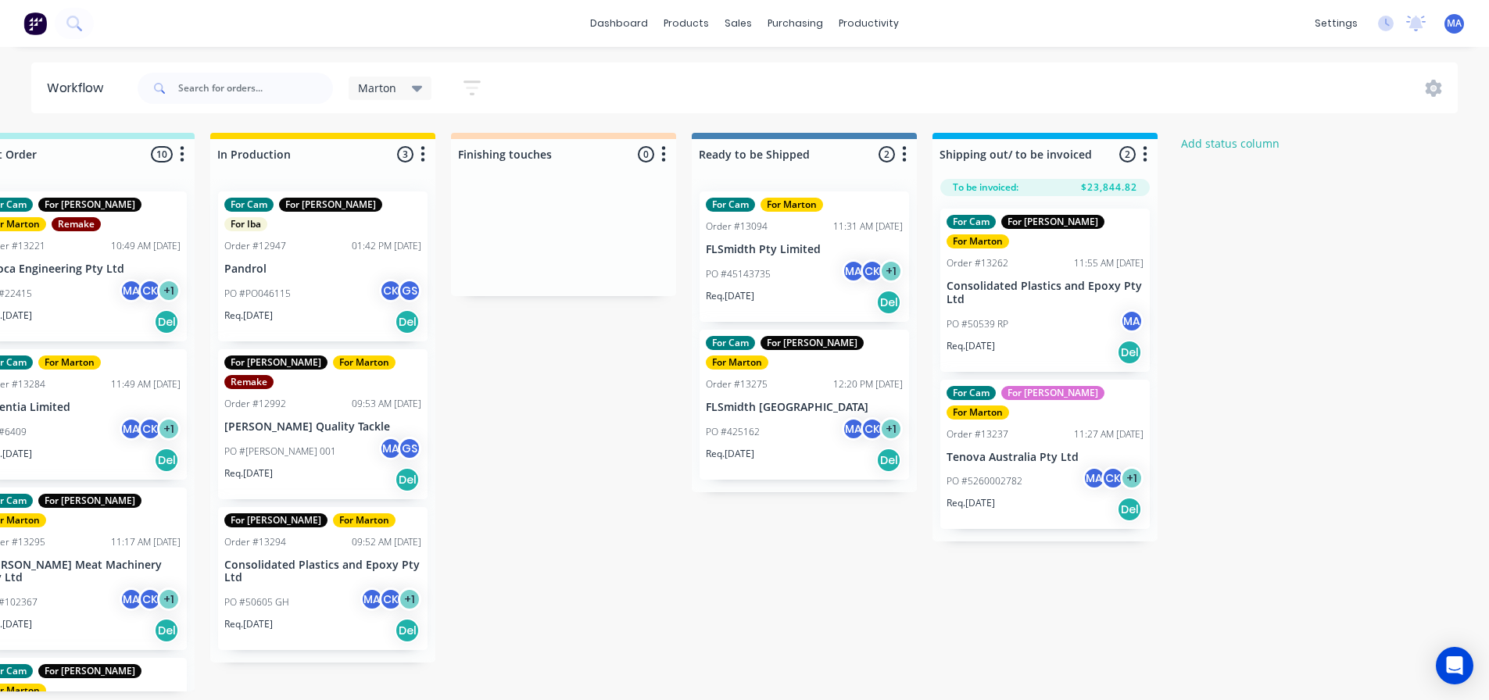
click at [1014, 65] on div "Marton Save new view None edit Marton (Default) edit For Cam edit For Gary edit…" at bounding box center [796, 88] width 1324 height 47
click at [1040, 280] on p "Consolidated Plastics and Epoxy Pty Ltd" at bounding box center [1044, 293] width 197 height 27
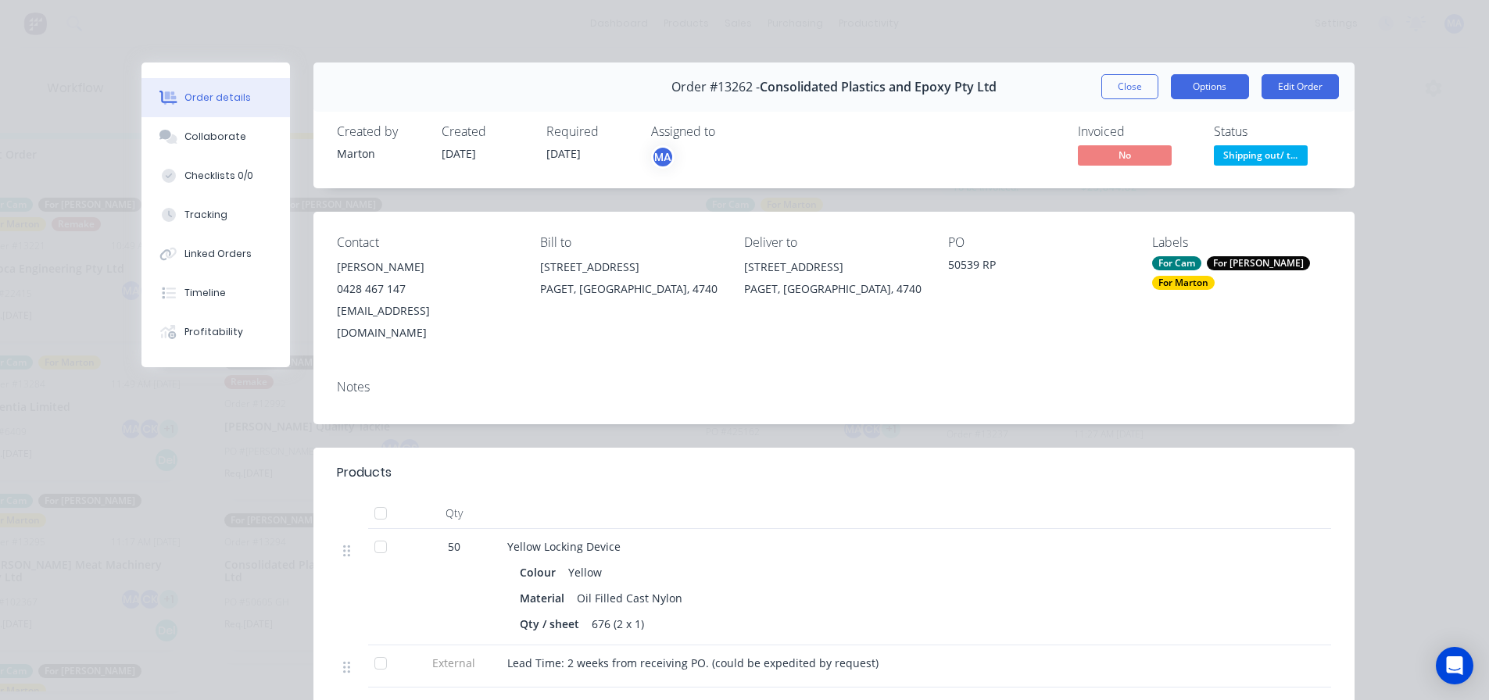
click at [1216, 89] on button "Options" at bounding box center [1210, 86] width 78 height 25
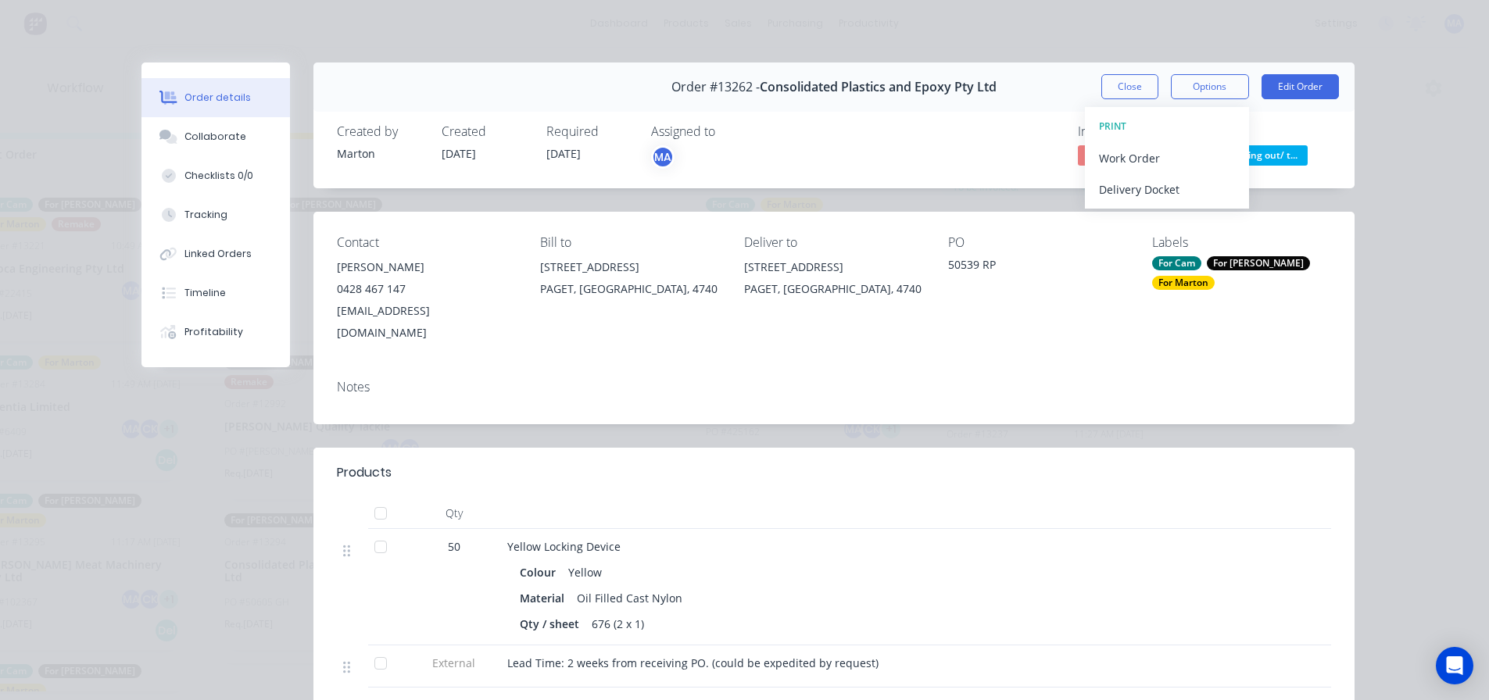
click at [1114, 49] on div "Order details Collaborate Checklists 0/0 Tracking Linked Orders Timeline Profit…" at bounding box center [744, 350] width 1489 height 700
click at [1112, 75] on button "Close" at bounding box center [1129, 86] width 57 height 25
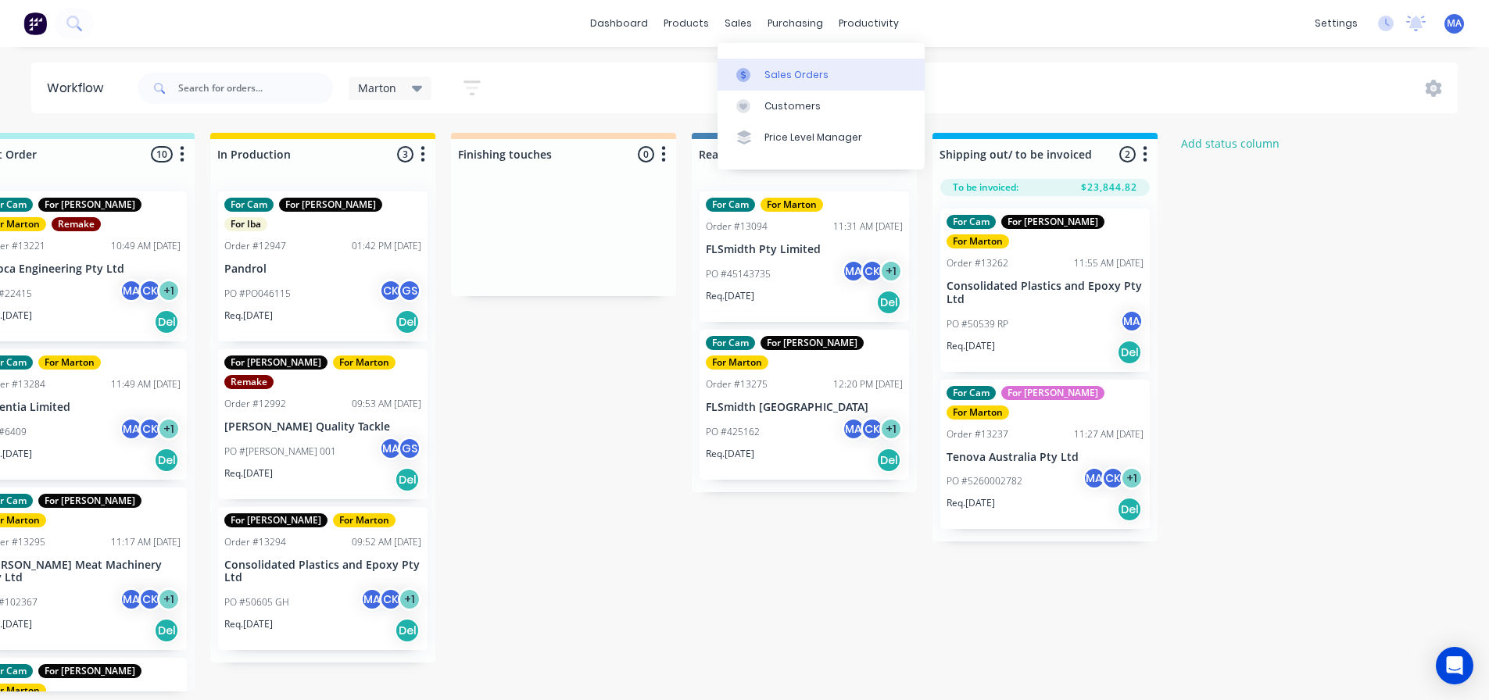
click at [765, 70] on div "Sales Orders" at bounding box center [796, 75] width 64 height 14
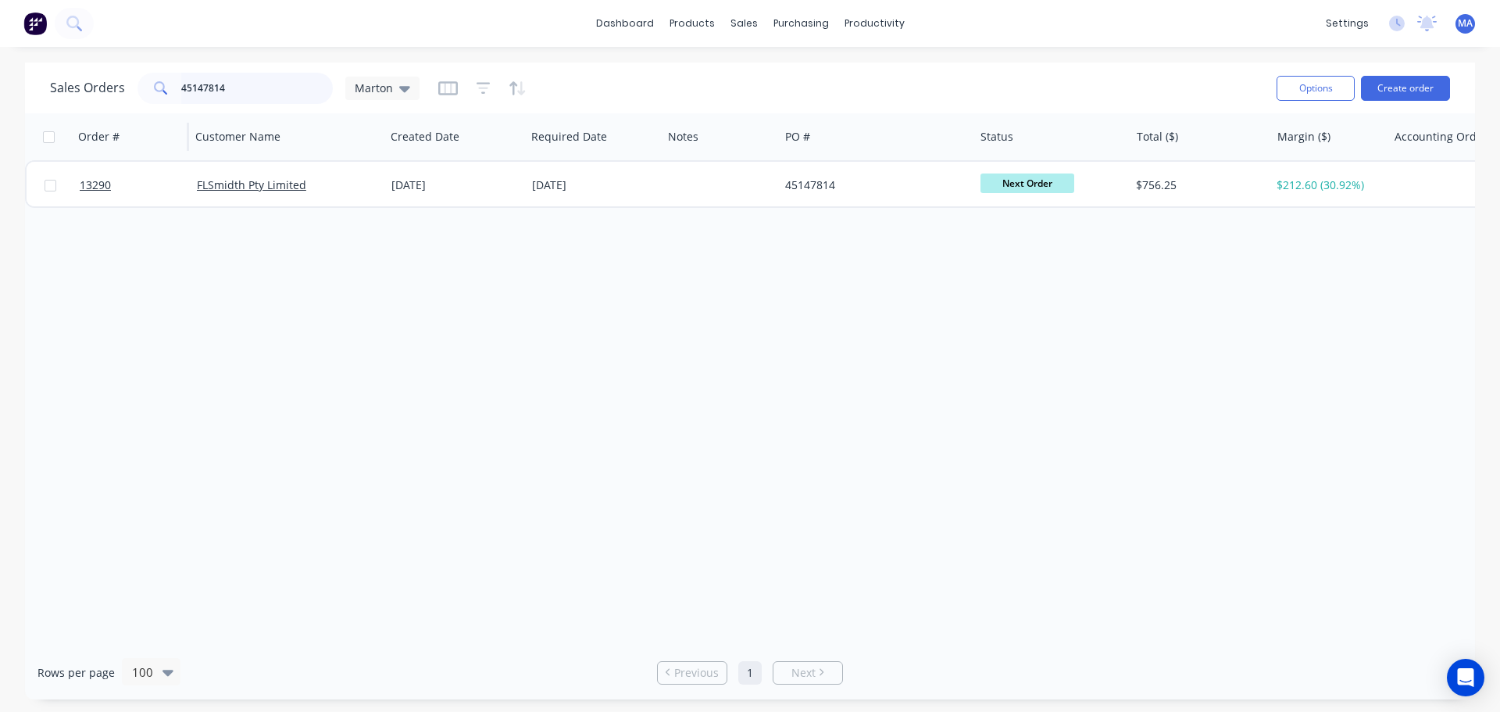
drag, startPoint x: 282, startPoint y: 102, endPoint x: 120, endPoint y: 113, distance: 162.2
click at [139, 109] on div "Sales Orders 45147814 Marton Options Create order" at bounding box center [750, 88] width 1450 height 51
click at [406, 92] on icon at bounding box center [404, 88] width 11 height 17
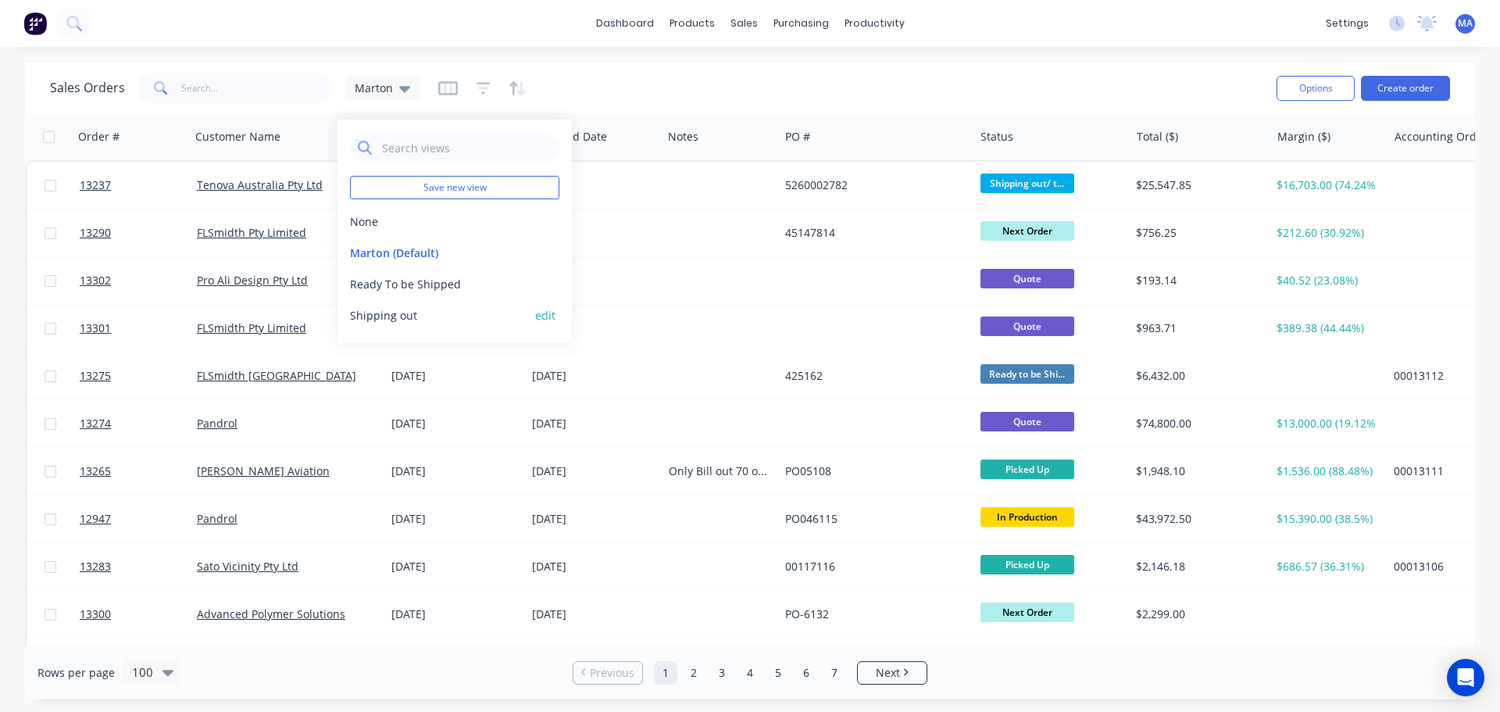
click at [391, 316] on button "Shipping out" at bounding box center [439, 315] width 178 height 16
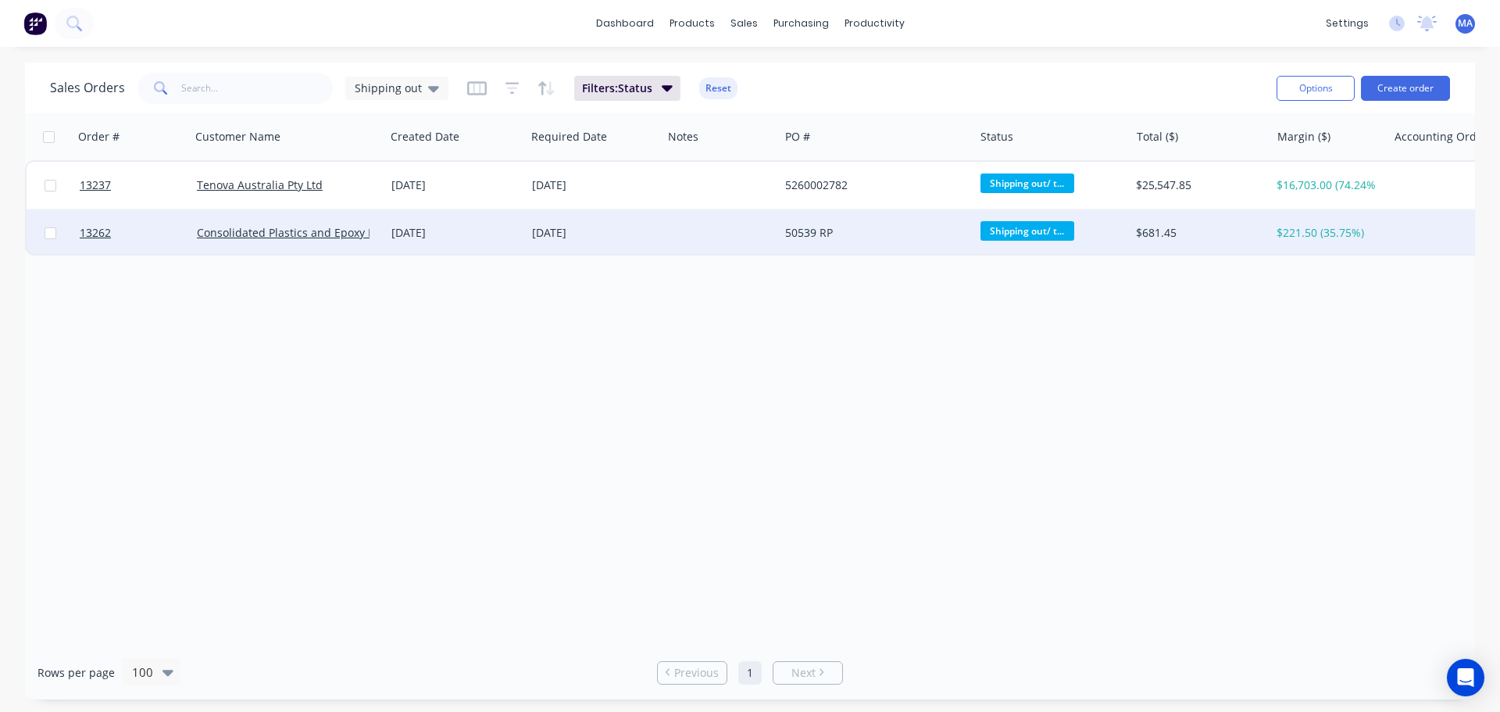
click at [401, 245] on div "[DATE]" at bounding box center [455, 232] width 141 height 47
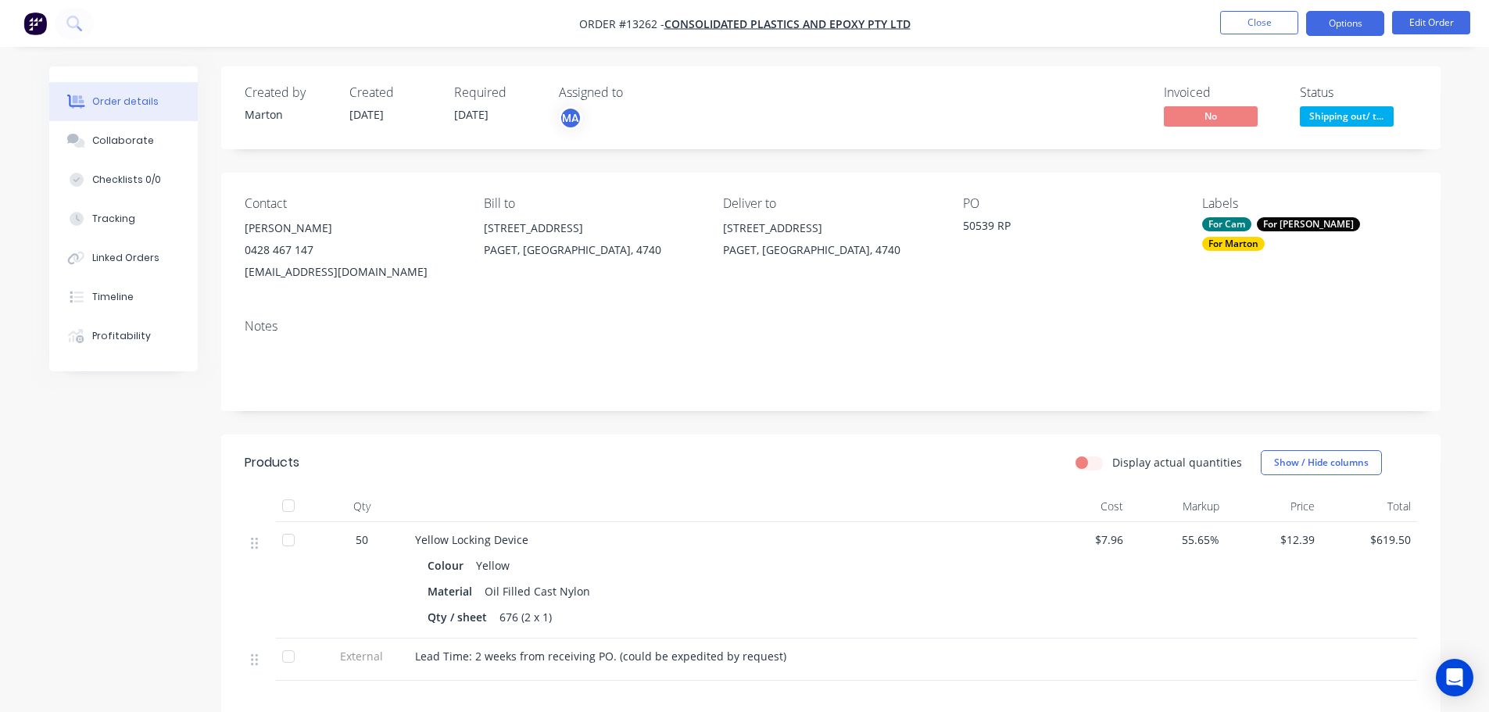
click at [1333, 24] on button "Options" at bounding box center [1345, 23] width 78 height 25
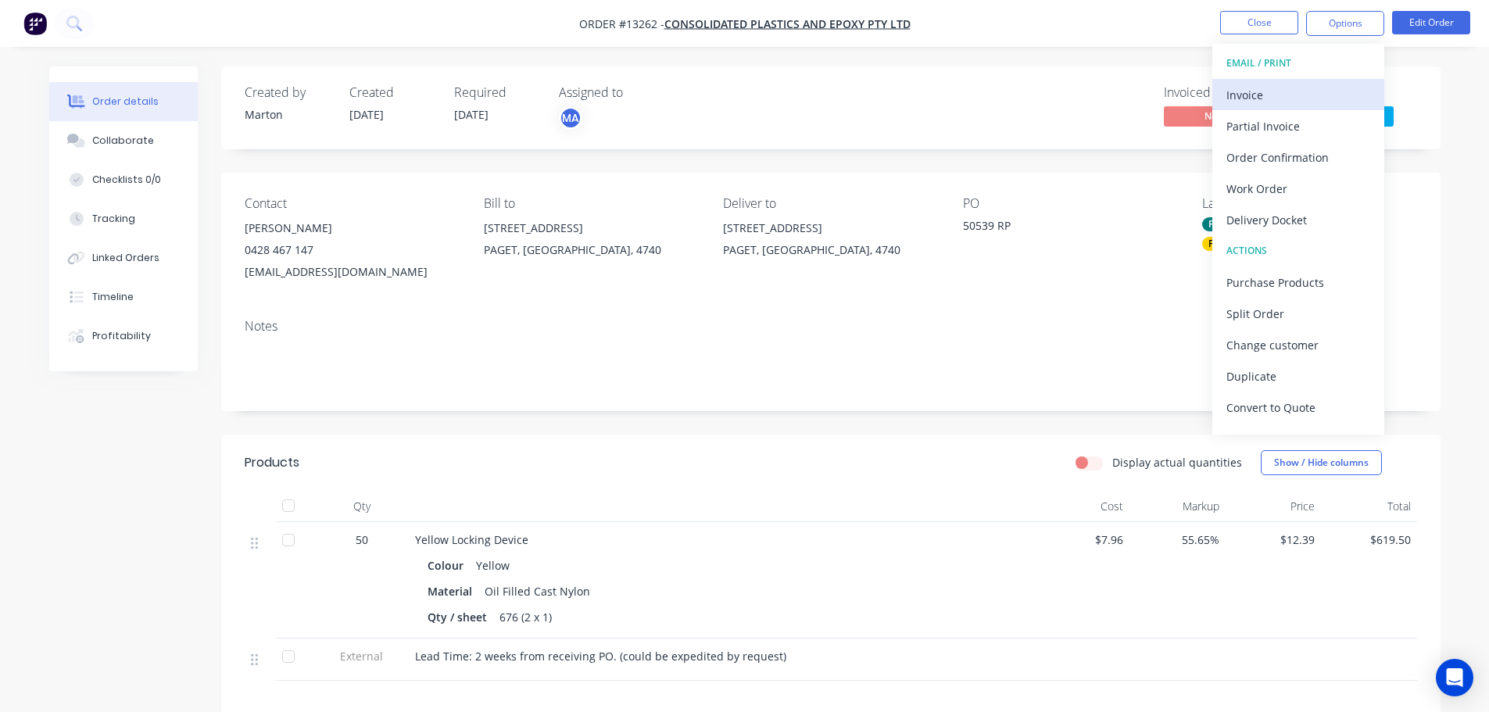
click at [1318, 93] on div "Invoice" at bounding box center [1298, 95] width 144 height 23
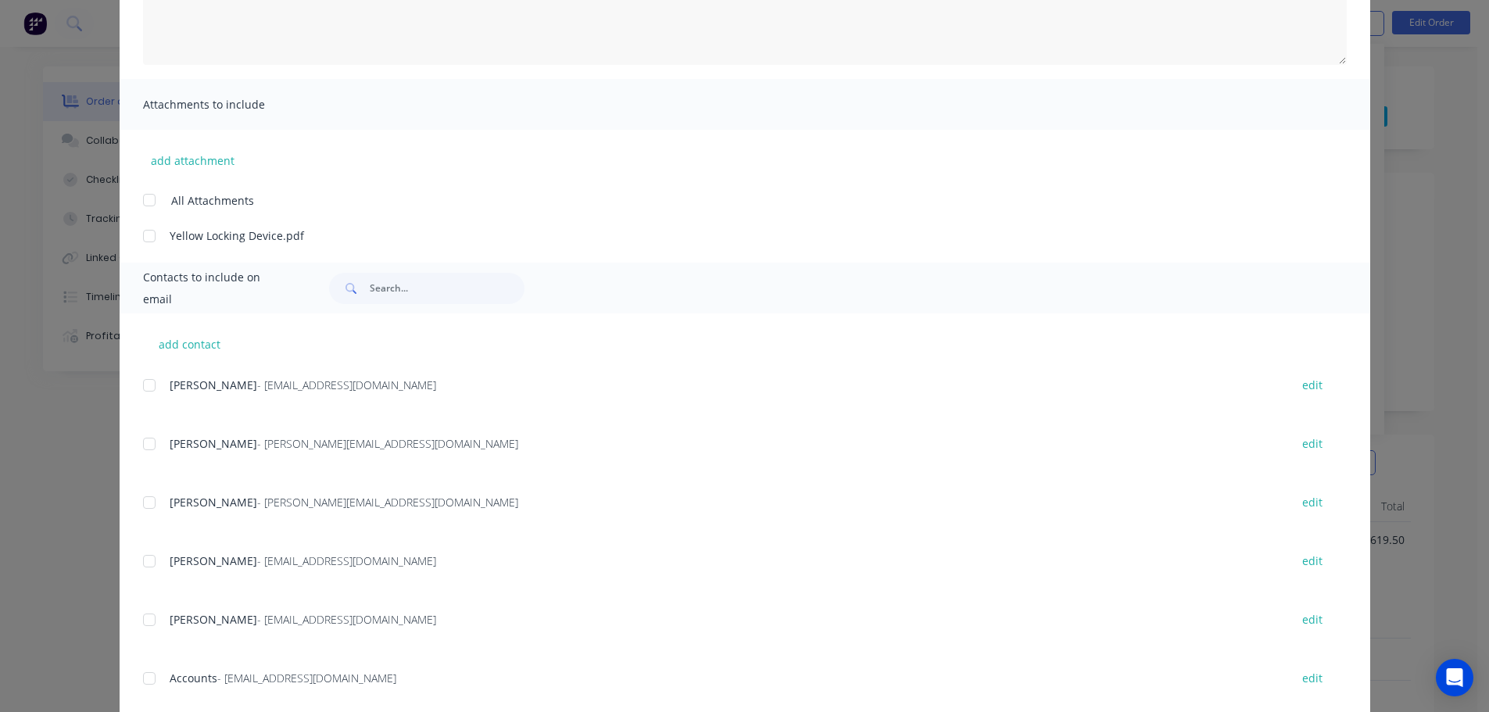
scroll to position [313, 0]
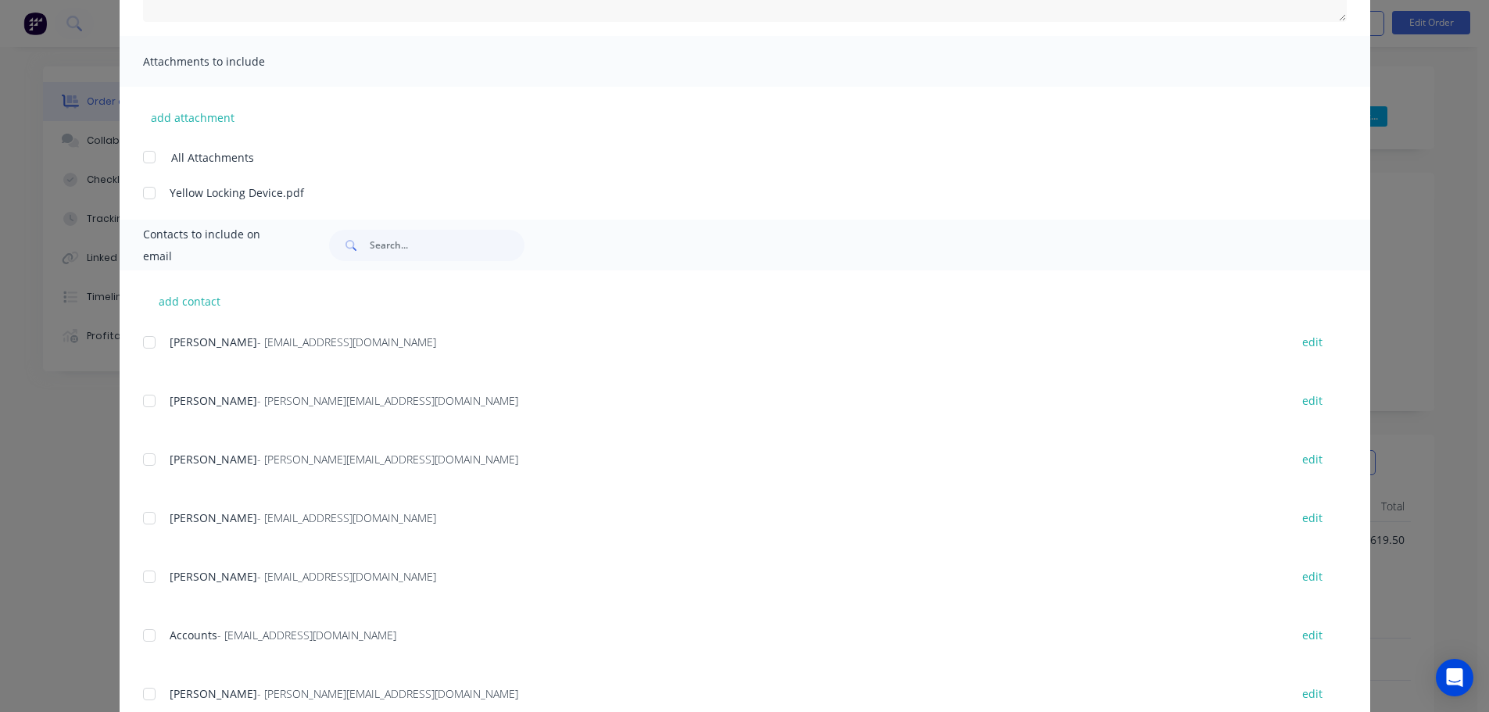
click at [141, 635] on div at bounding box center [149, 635] width 31 height 31
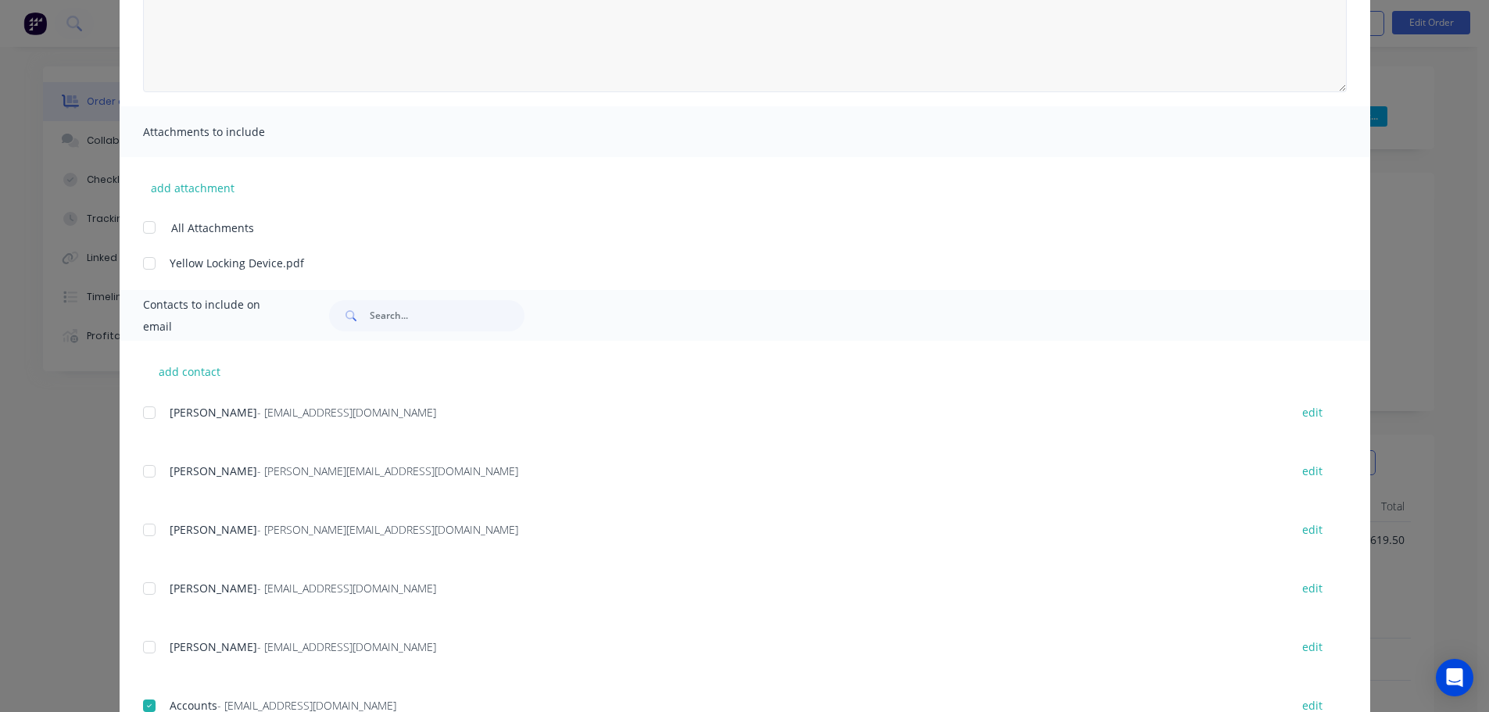
scroll to position [78, 0]
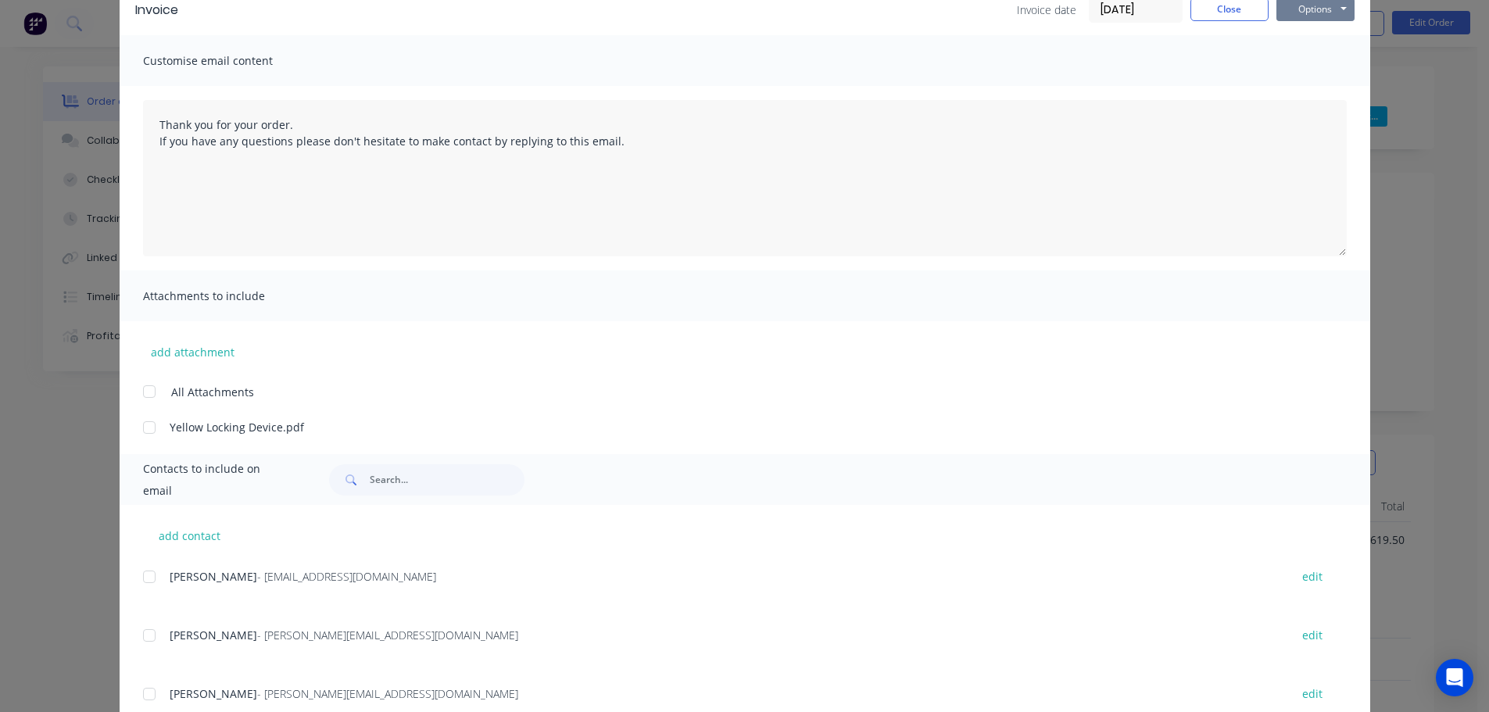
click at [1309, 11] on button "Options" at bounding box center [1315, 9] width 78 height 23
click at [1307, 84] on button "Email" at bounding box center [1326, 89] width 100 height 26
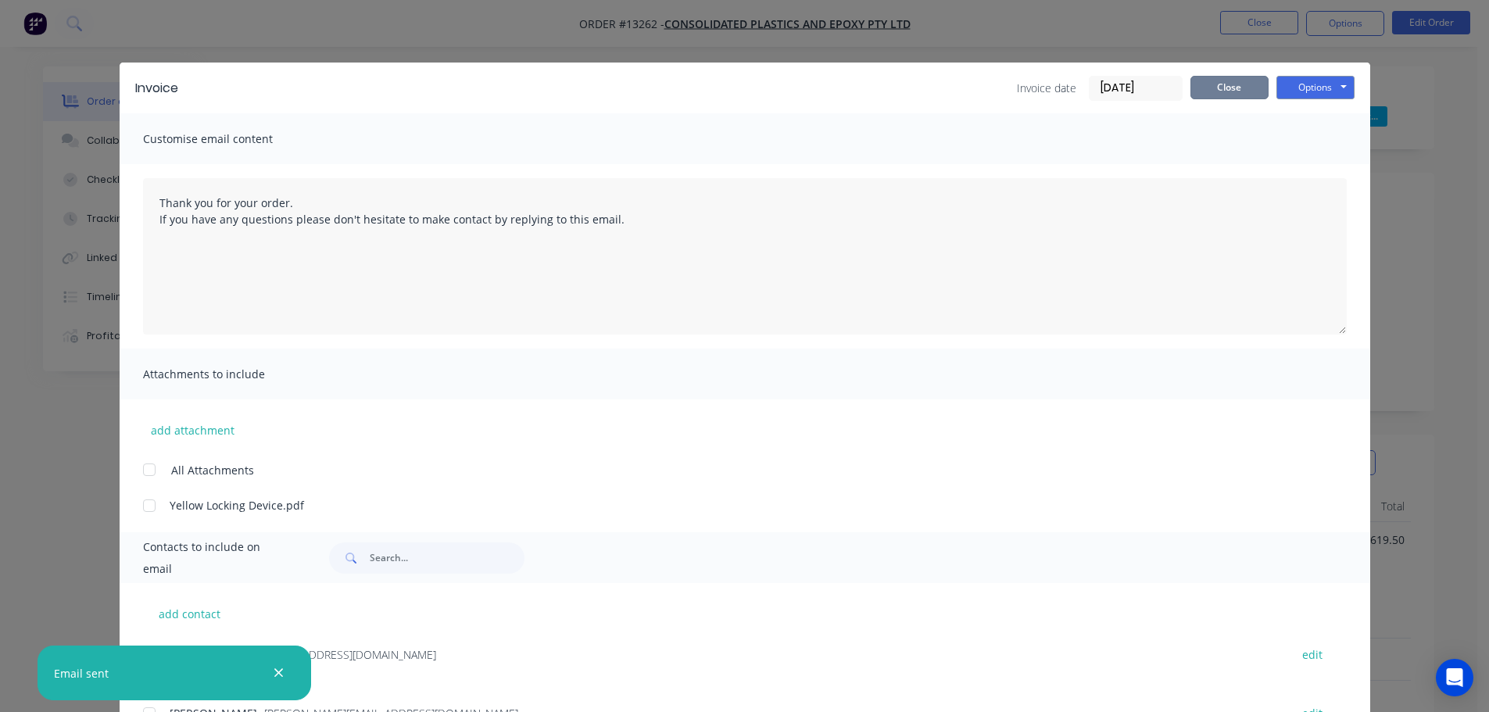
click at [1253, 90] on button "Close" at bounding box center [1229, 87] width 78 height 23
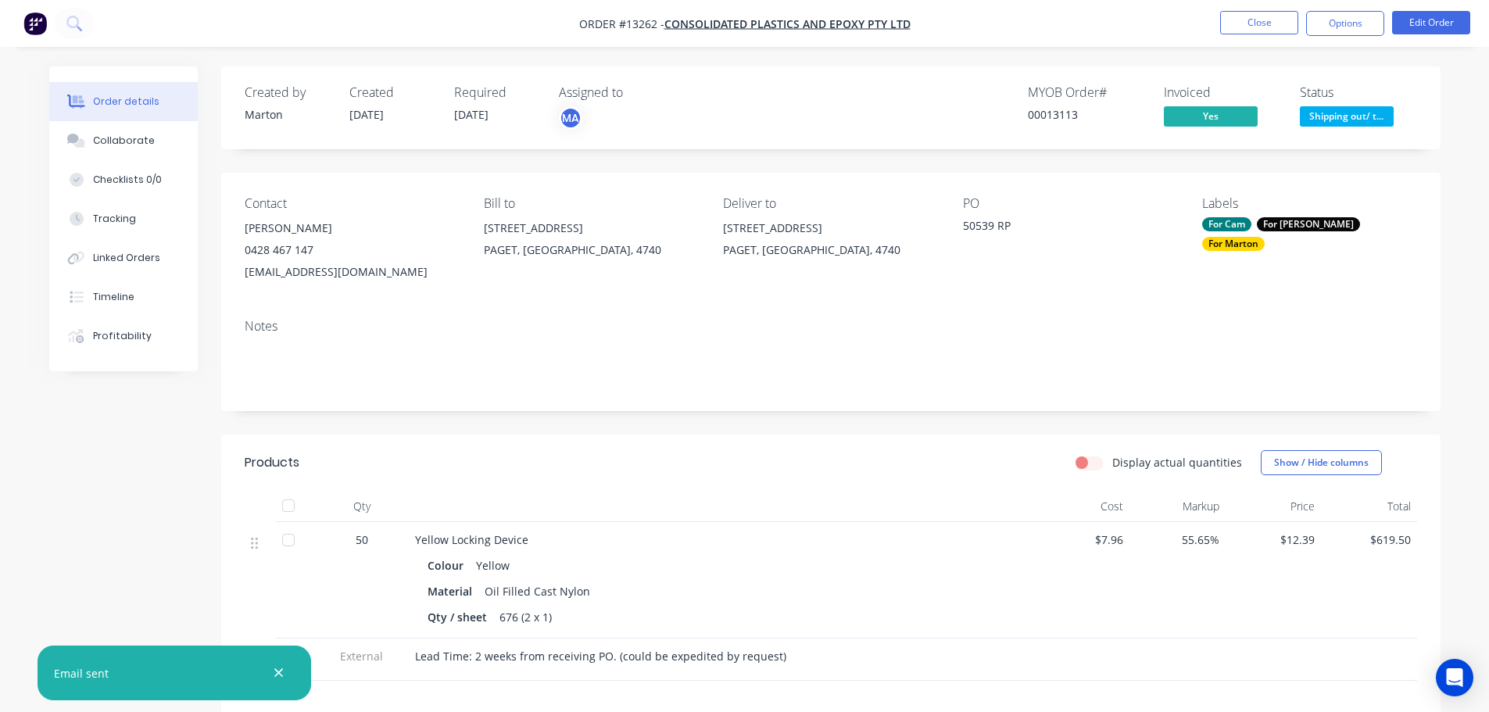
click at [1346, 123] on span "Shipping out/ t..." at bounding box center [1347, 116] width 94 height 20
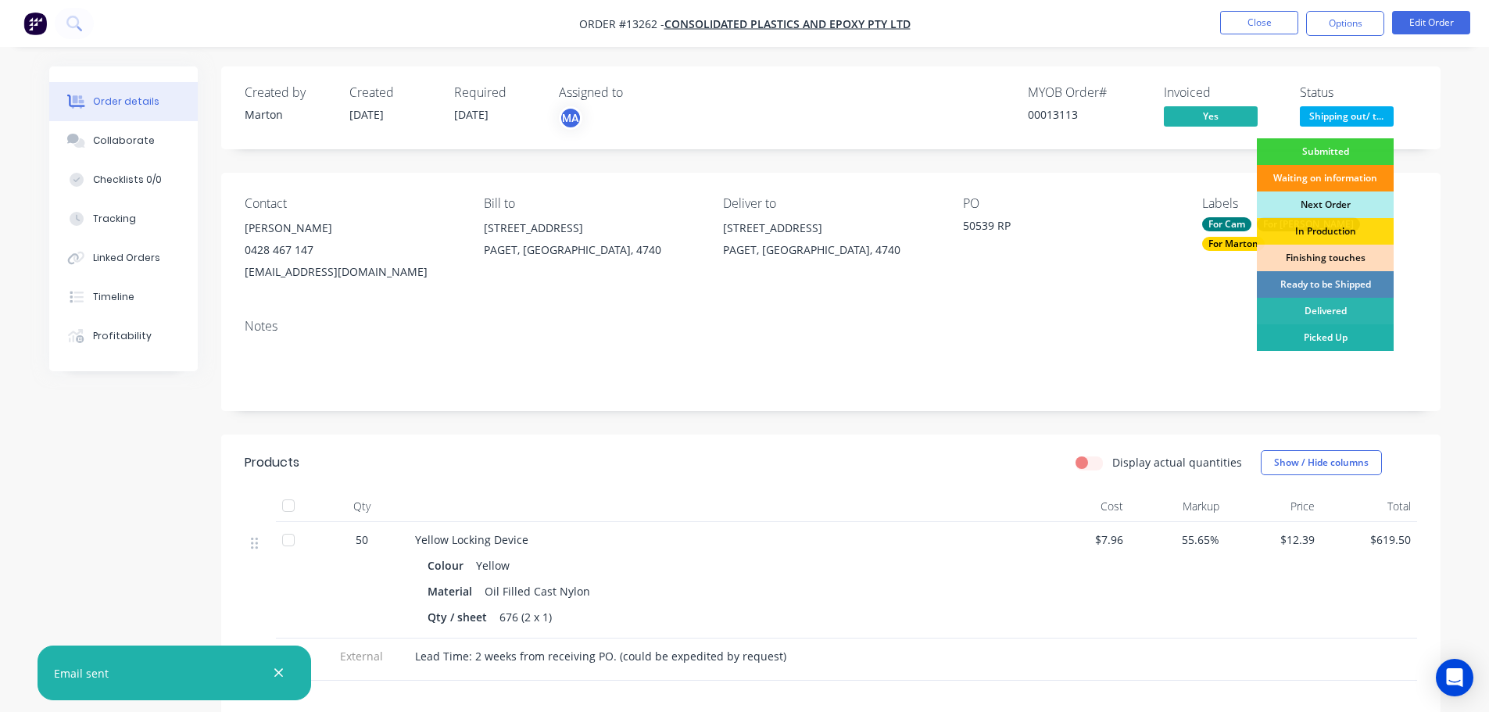
click at [1318, 336] on div "Picked Up" at bounding box center [1325, 337] width 137 height 27
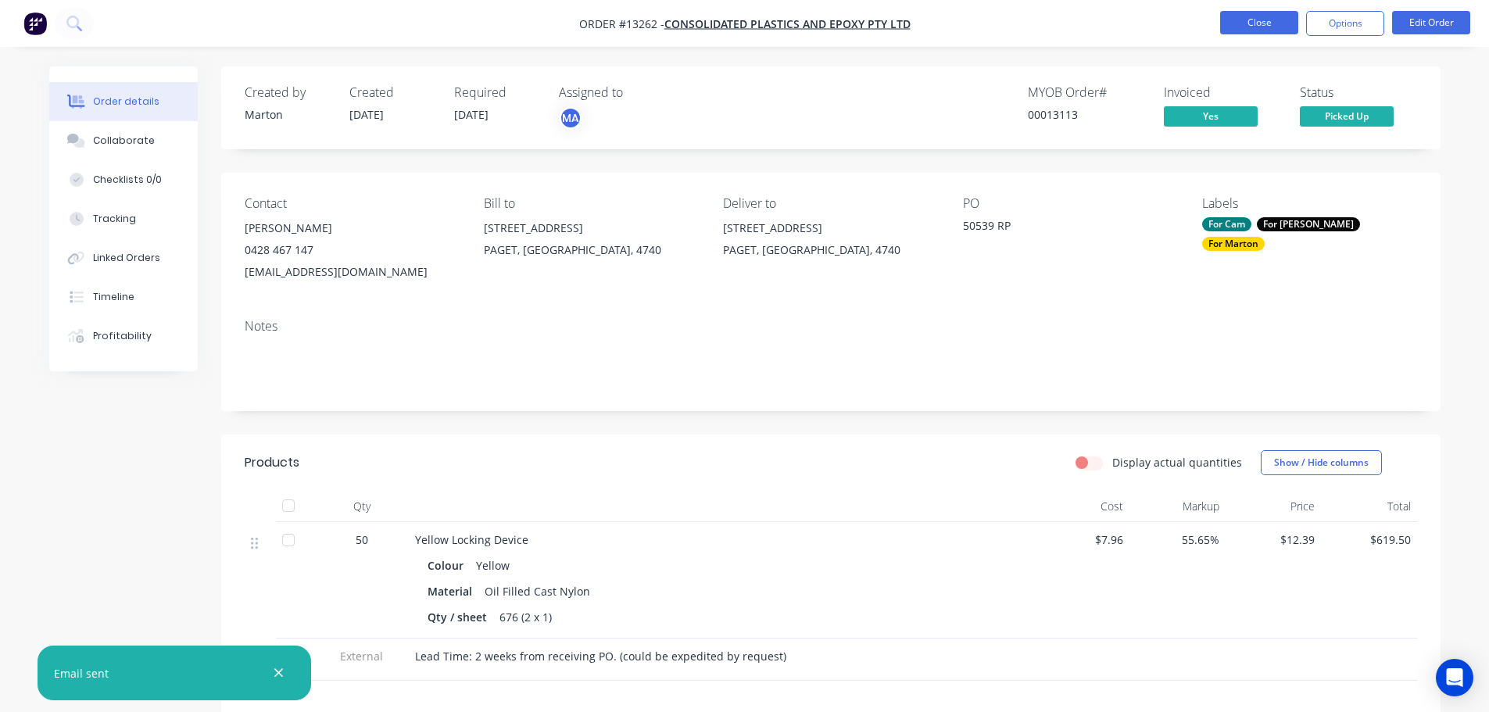
click at [1255, 17] on button "Close" at bounding box center [1259, 22] width 78 height 23
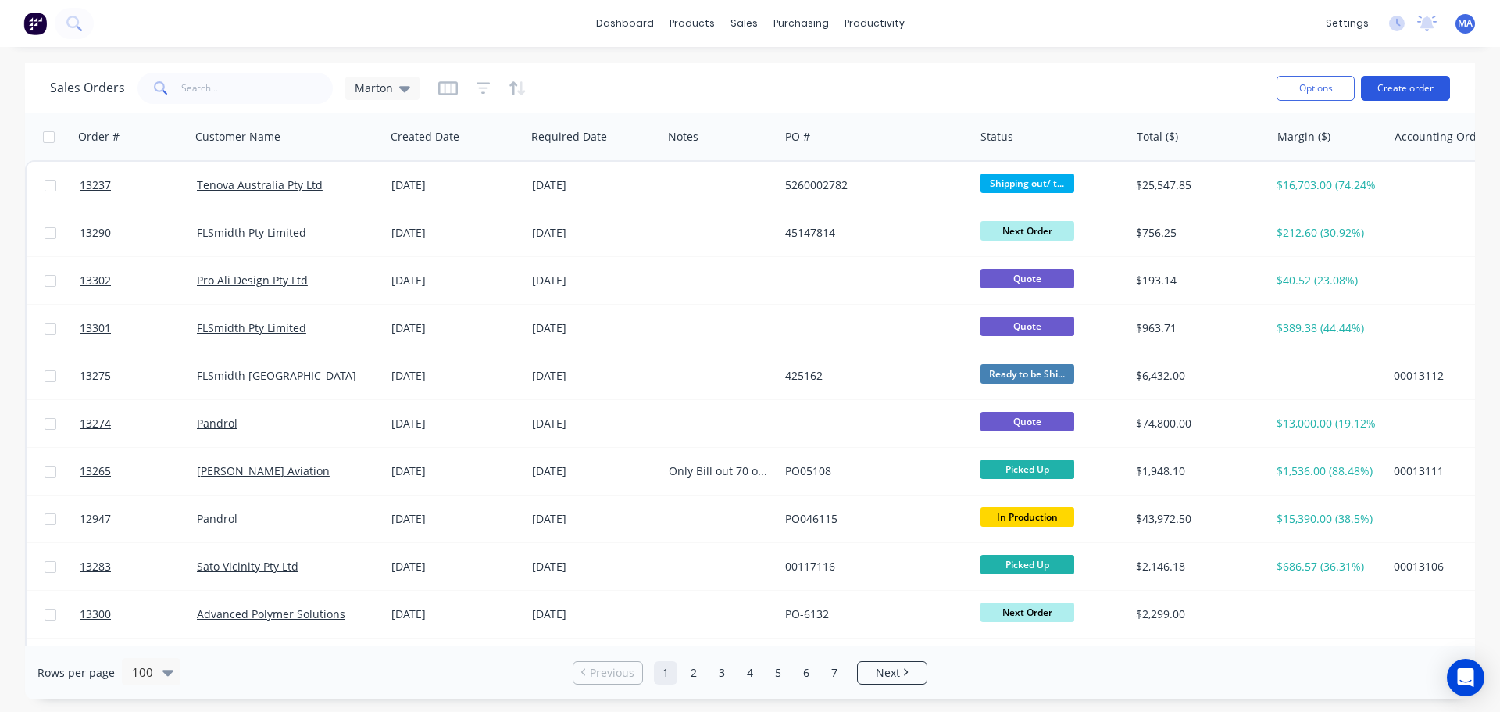
click at [1380, 85] on button "Create order" at bounding box center [1405, 88] width 89 height 25
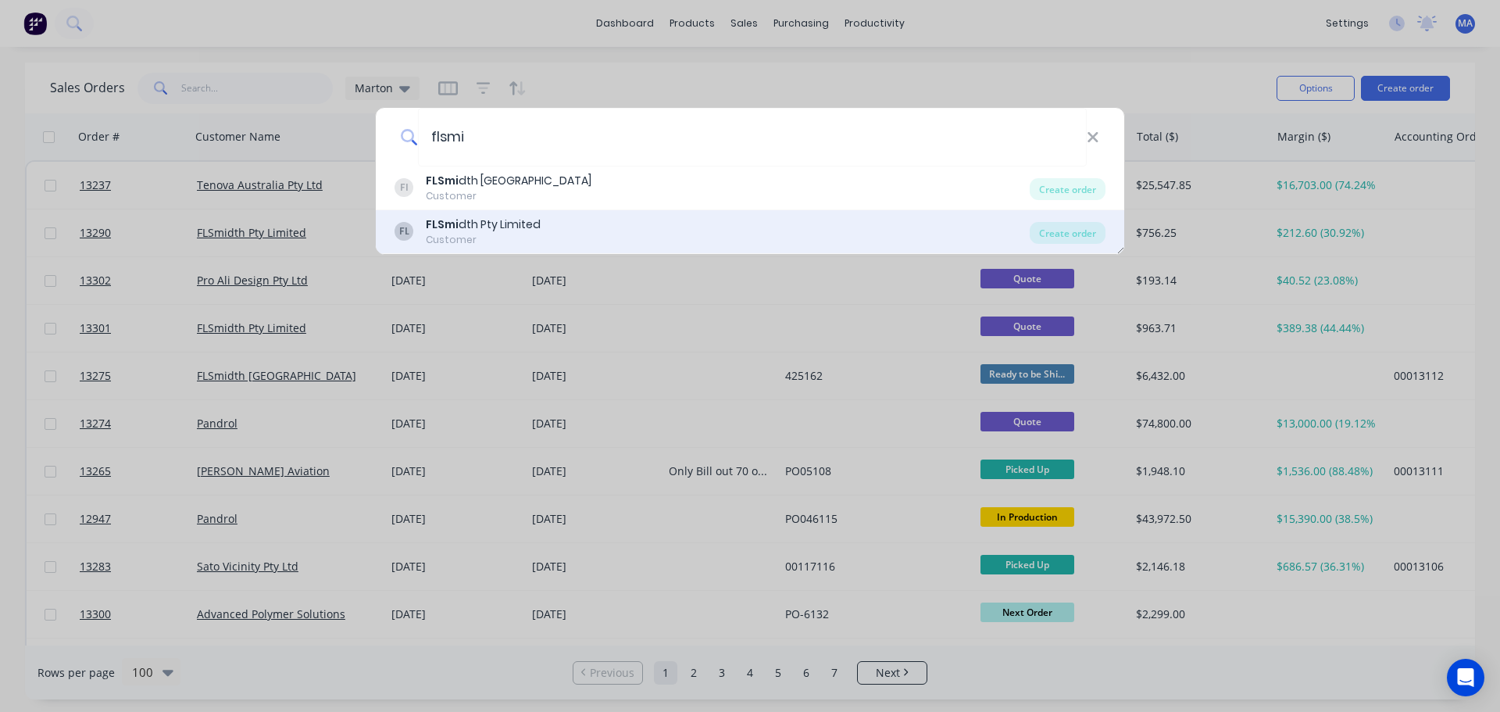
type input "flsmi"
click at [509, 231] on div "FLSmi dth Pty Limited" at bounding box center [483, 224] width 115 height 16
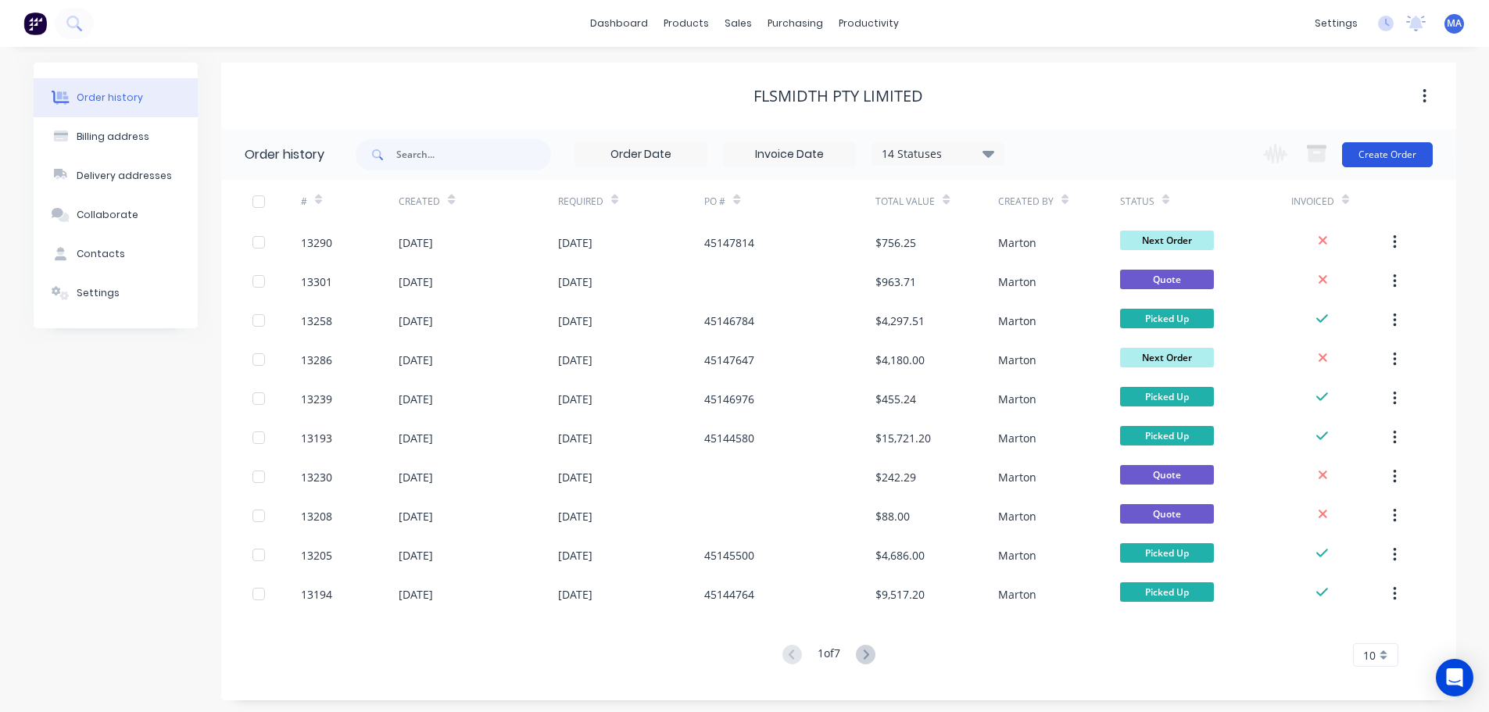
click at [1376, 149] on button "Create Order" at bounding box center [1387, 154] width 91 height 25
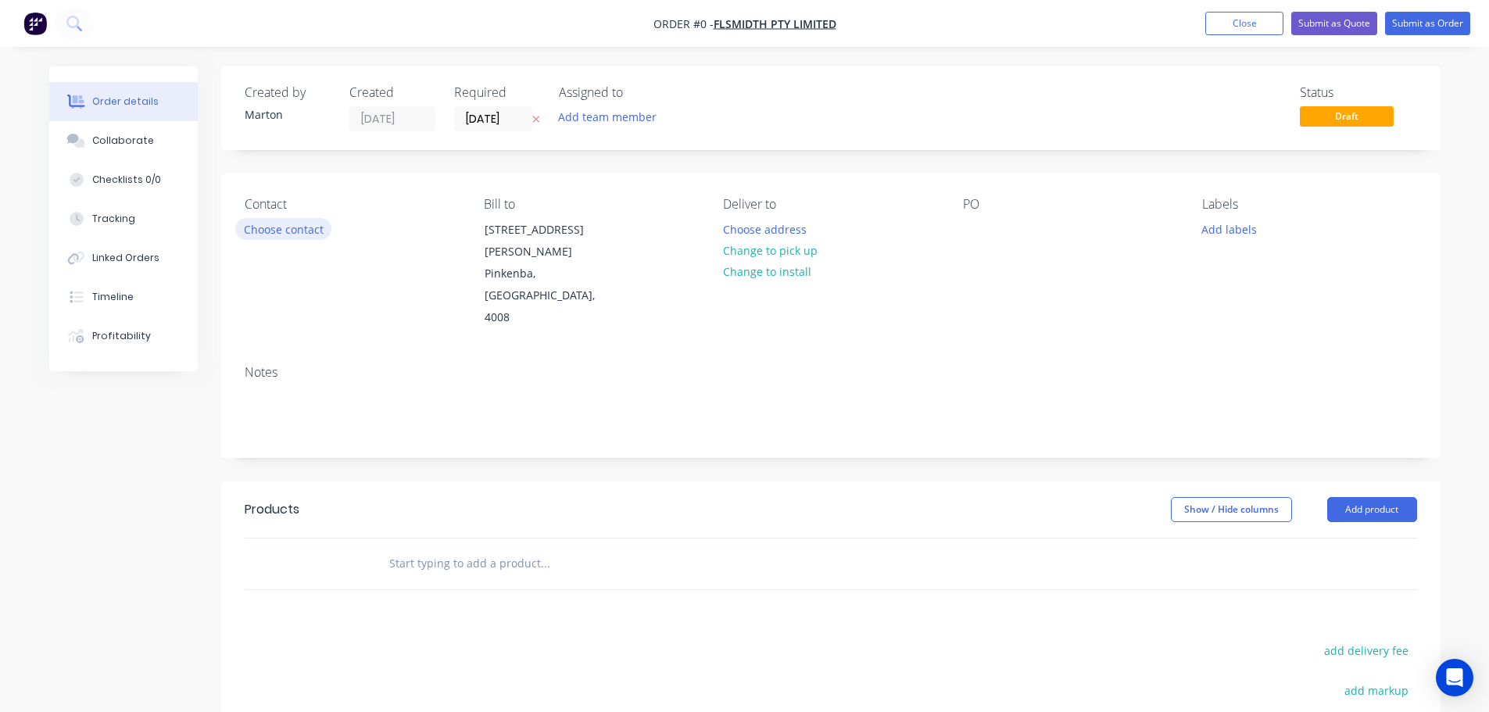
click at [313, 226] on button "Choose contact" at bounding box center [283, 228] width 96 height 21
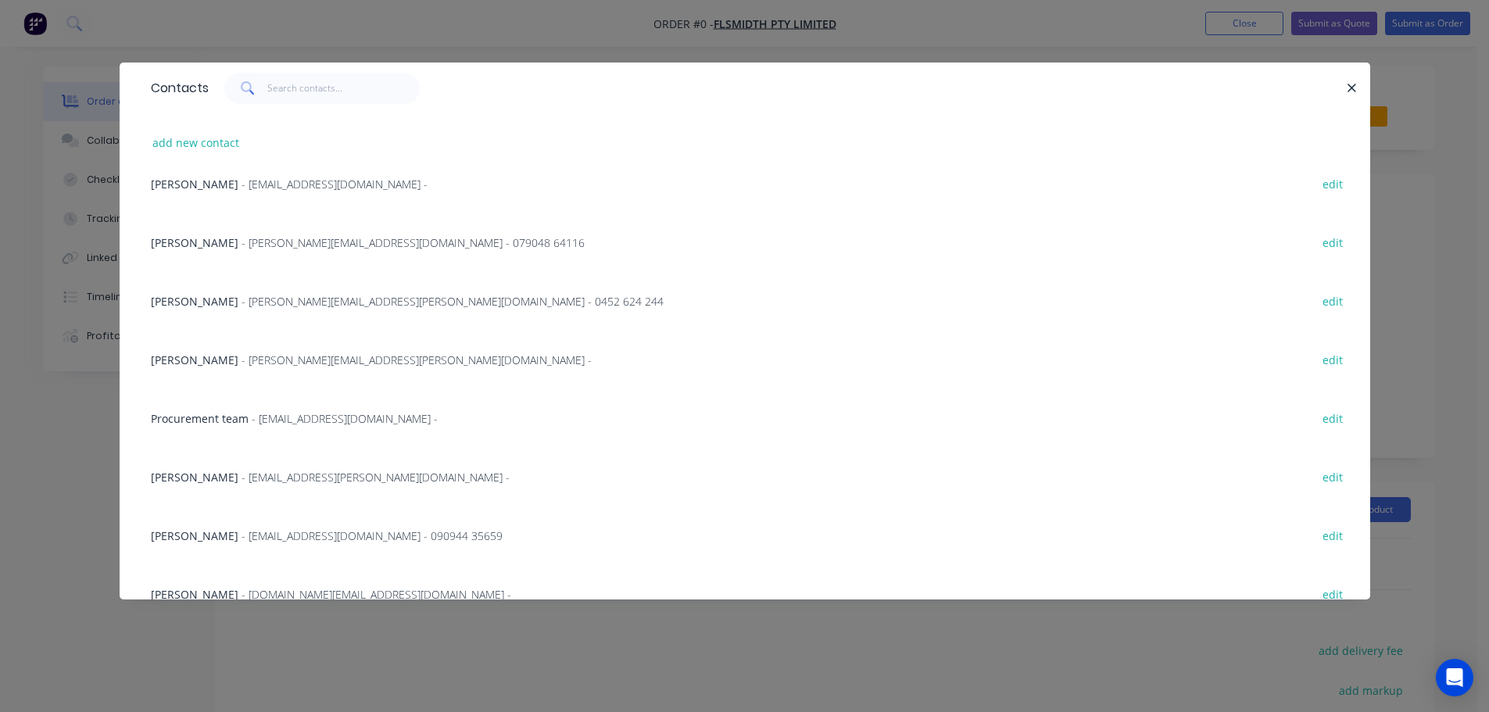
scroll to position [313, 0]
click at [212, 419] on span "Procurement team" at bounding box center [200, 416] width 98 height 15
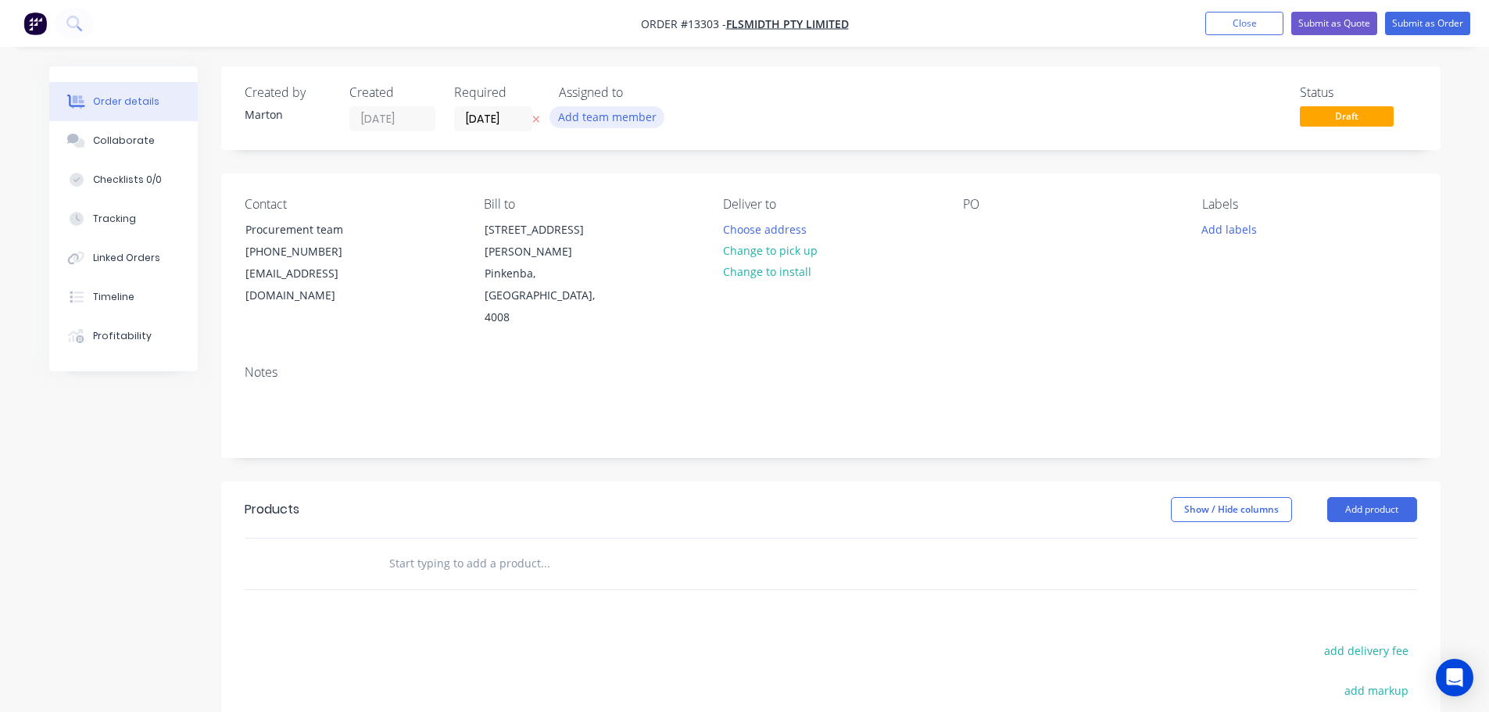
click at [581, 118] on button "Add team member" at bounding box center [606, 116] width 115 height 21
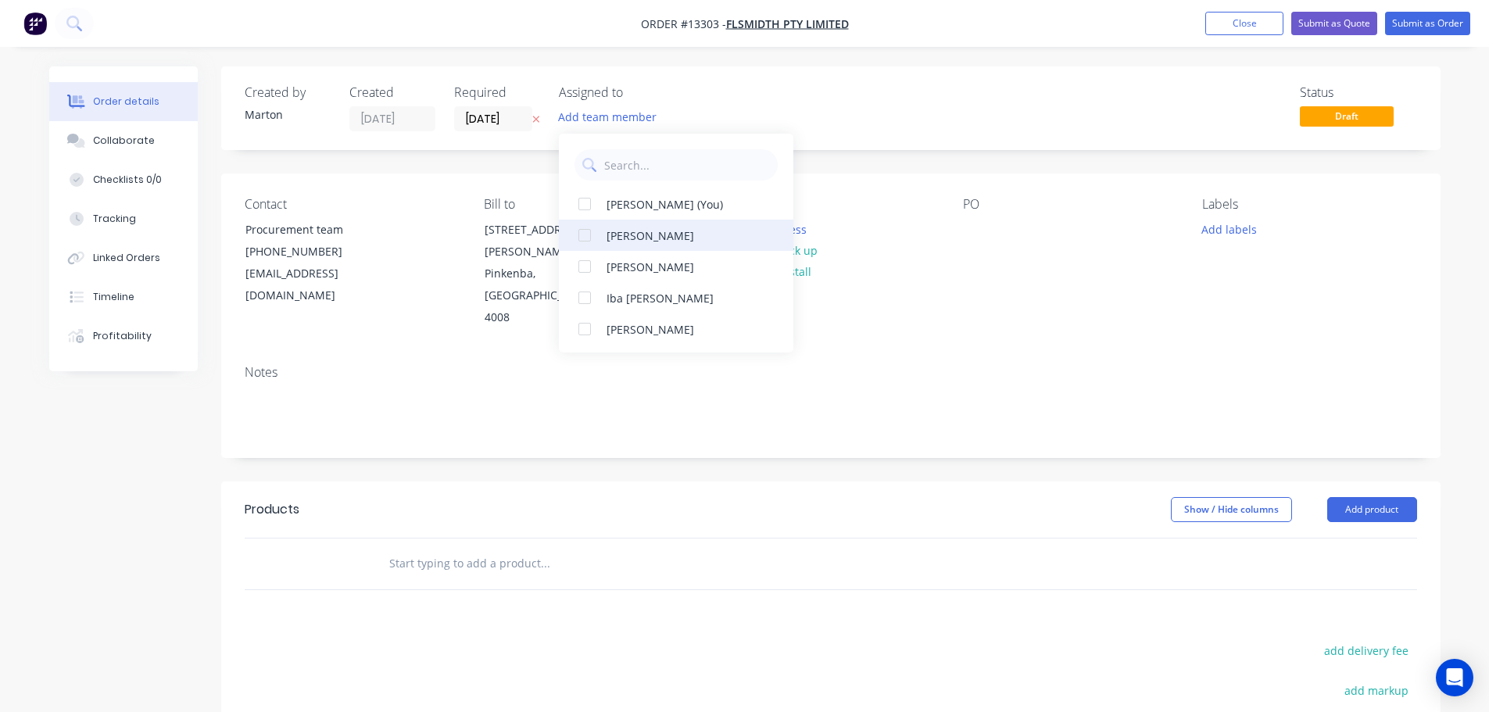
drag, startPoint x: 583, startPoint y: 209, endPoint x: 585, endPoint y: 243, distance: 33.7
click at [583, 210] on div at bounding box center [584, 203] width 31 height 31
click at [585, 245] on div at bounding box center [584, 235] width 31 height 31
click at [581, 261] on div at bounding box center [584, 266] width 31 height 31
click at [780, 88] on div "Status Draft" at bounding box center [1066, 108] width 702 height 46
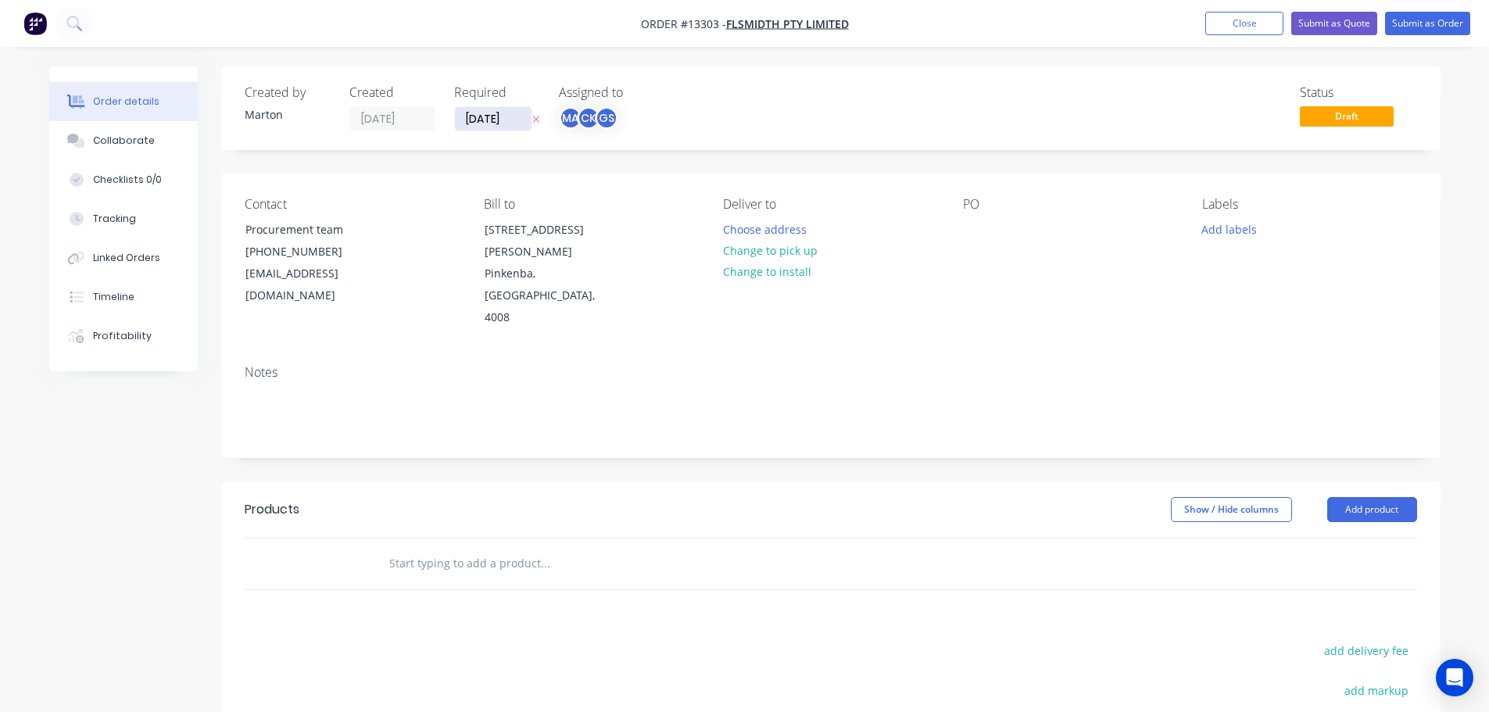
click at [495, 119] on input "[DATE]" at bounding box center [493, 118] width 77 height 23
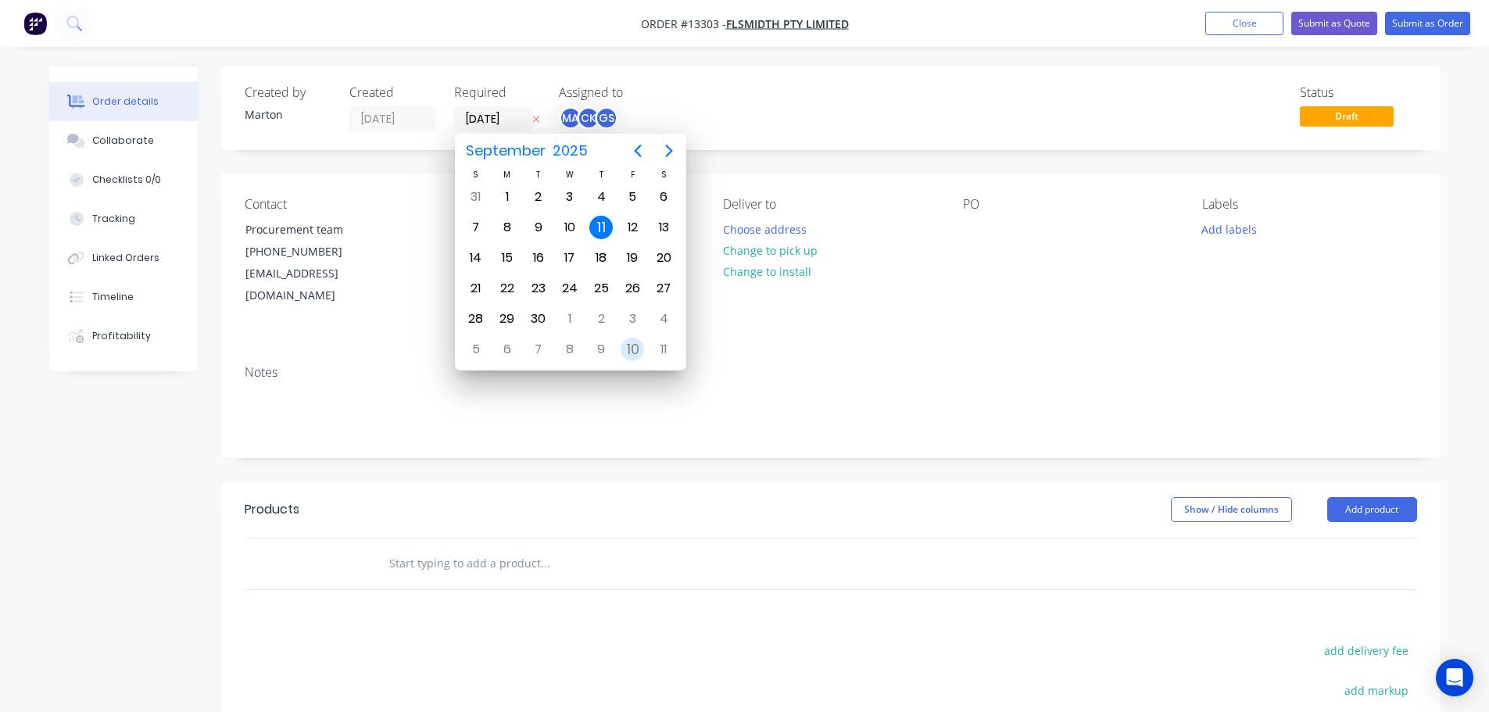
click at [628, 348] on div "10" at bounding box center [631, 349] width 23 height 23
type input "10/10/25"
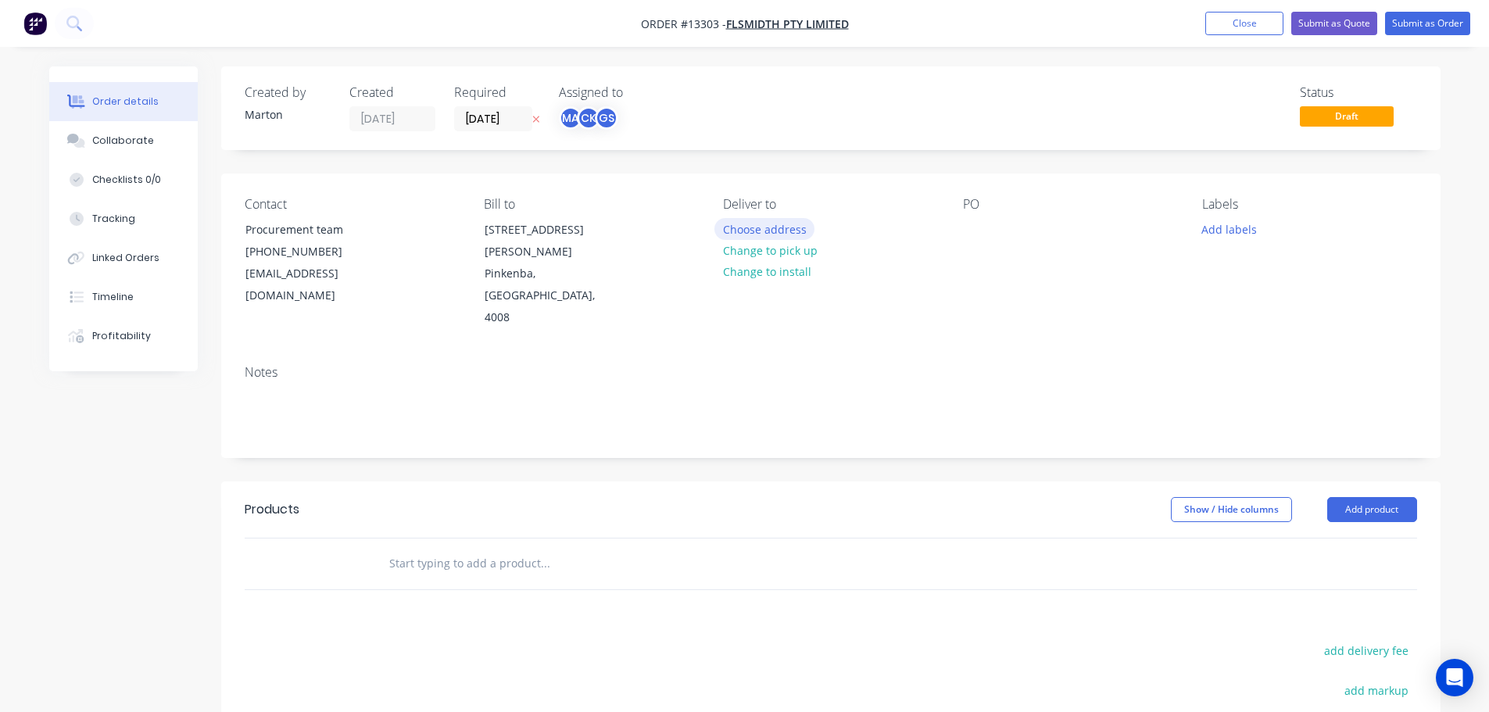
click at [765, 232] on button "Choose address" at bounding box center [764, 228] width 100 height 21
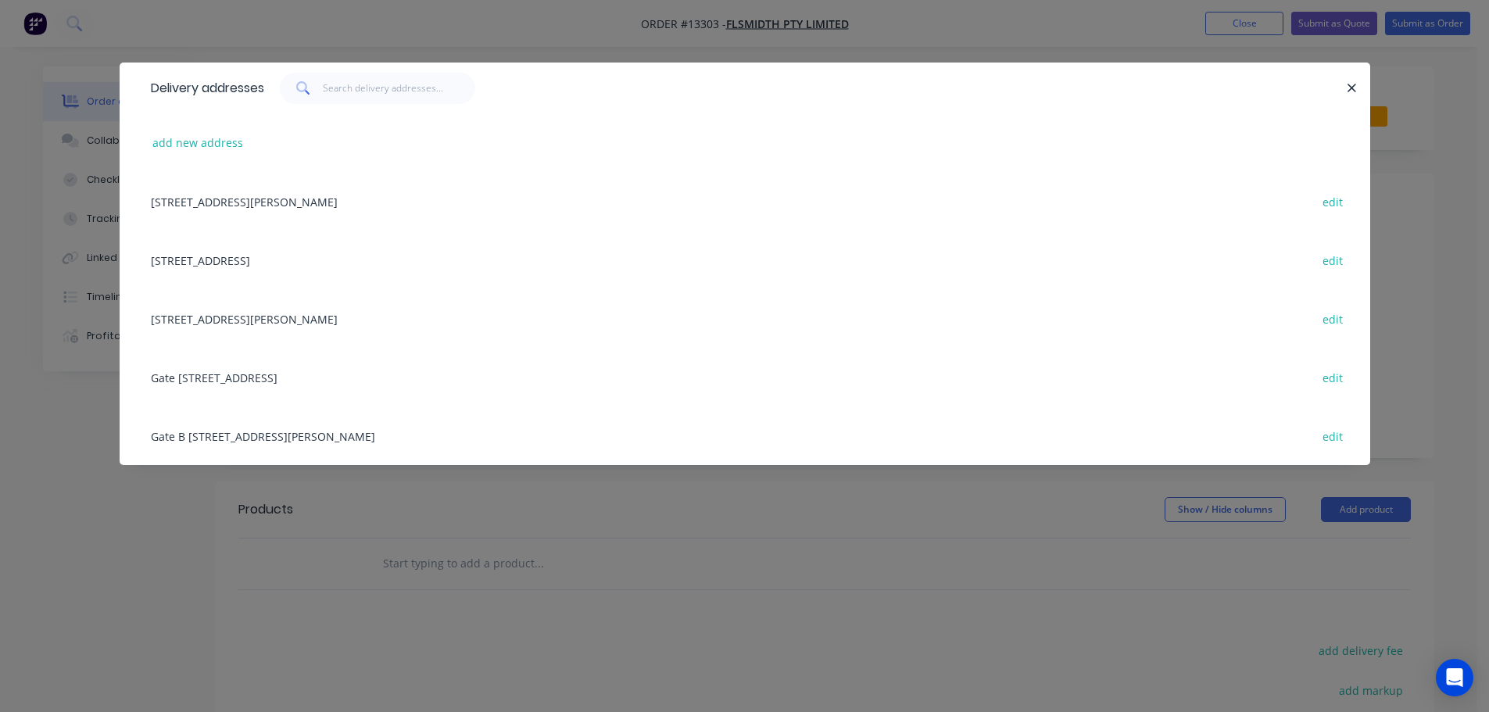
click at [322, 431] on div "Gate B 58-60 Dowd Street, Welshpool, Western Australia, Australia, 6106 edit" at bounding box center [744, 435] width 1203 height 59
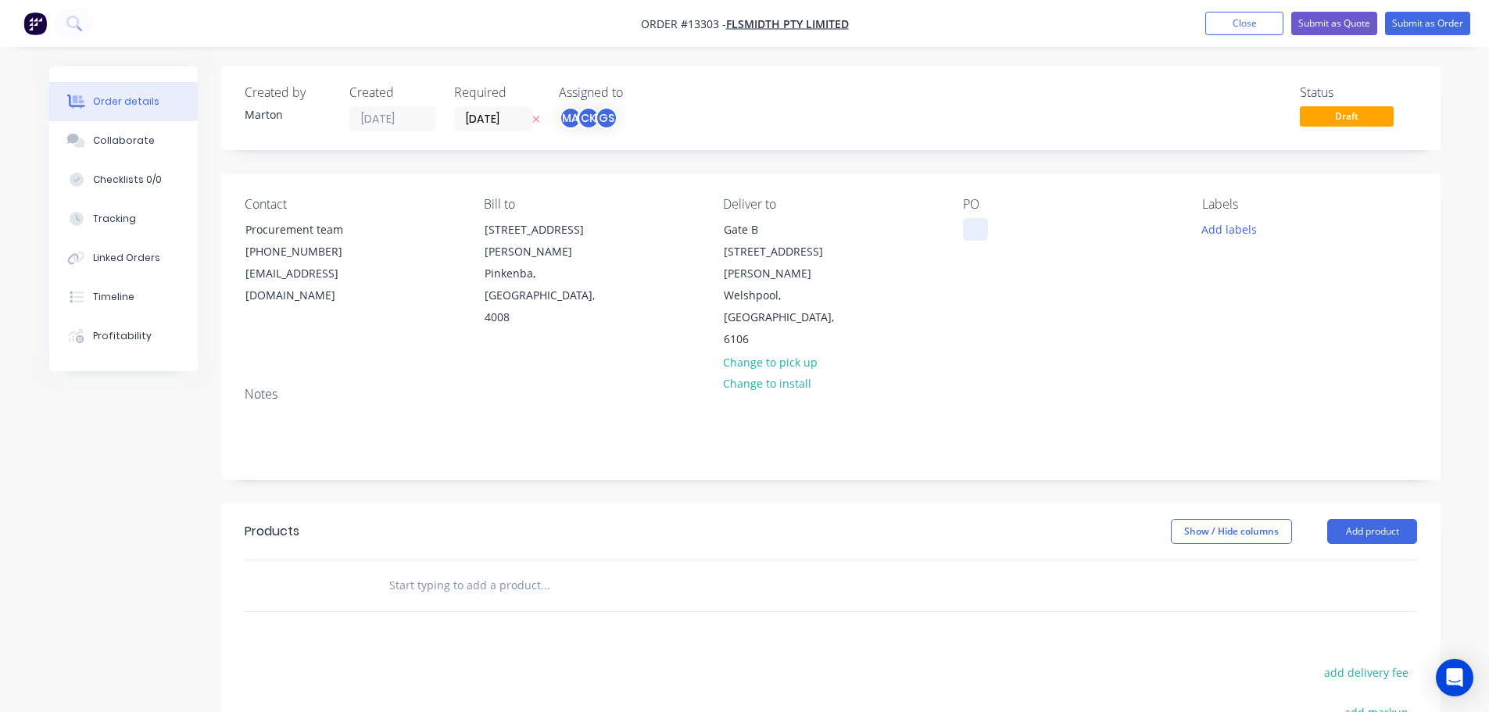
click at [977, 230] on div at bounding box center [975, 229] width 25 height 23
click at [1234, 223] on button "Add labels" at bounding box center [1229, 228] width 72 height 21
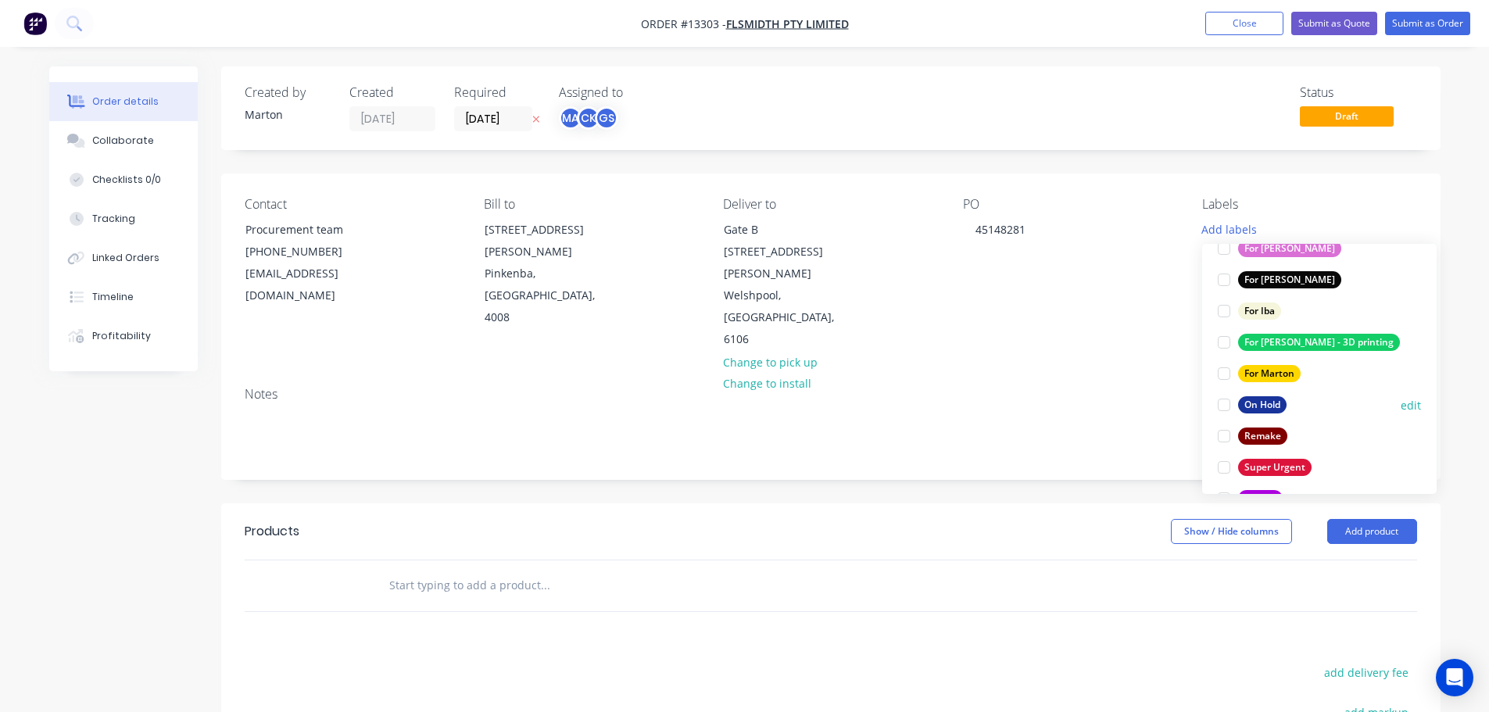
scroll to position [156, 0]
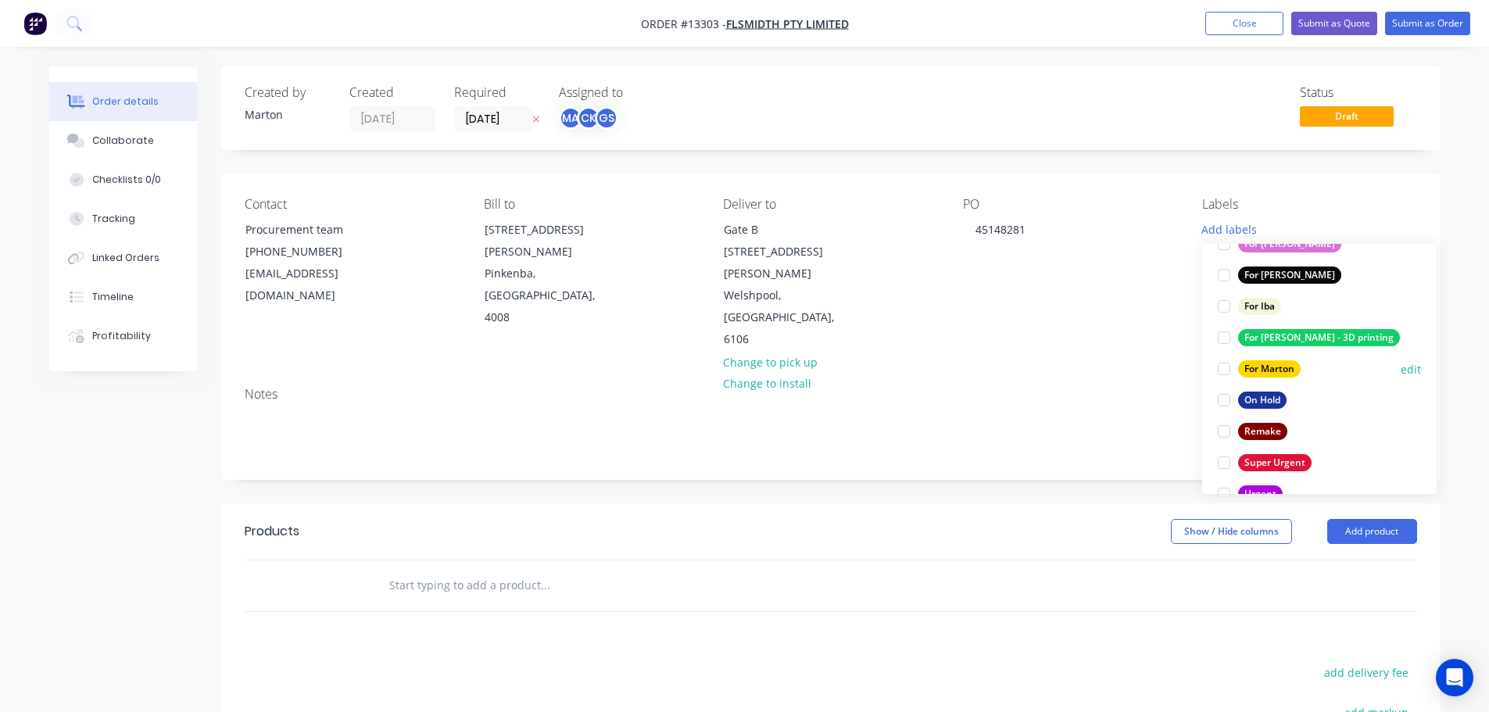
click at [1221, 370] on div at bounding box center [1223, 368] width 31 height 31
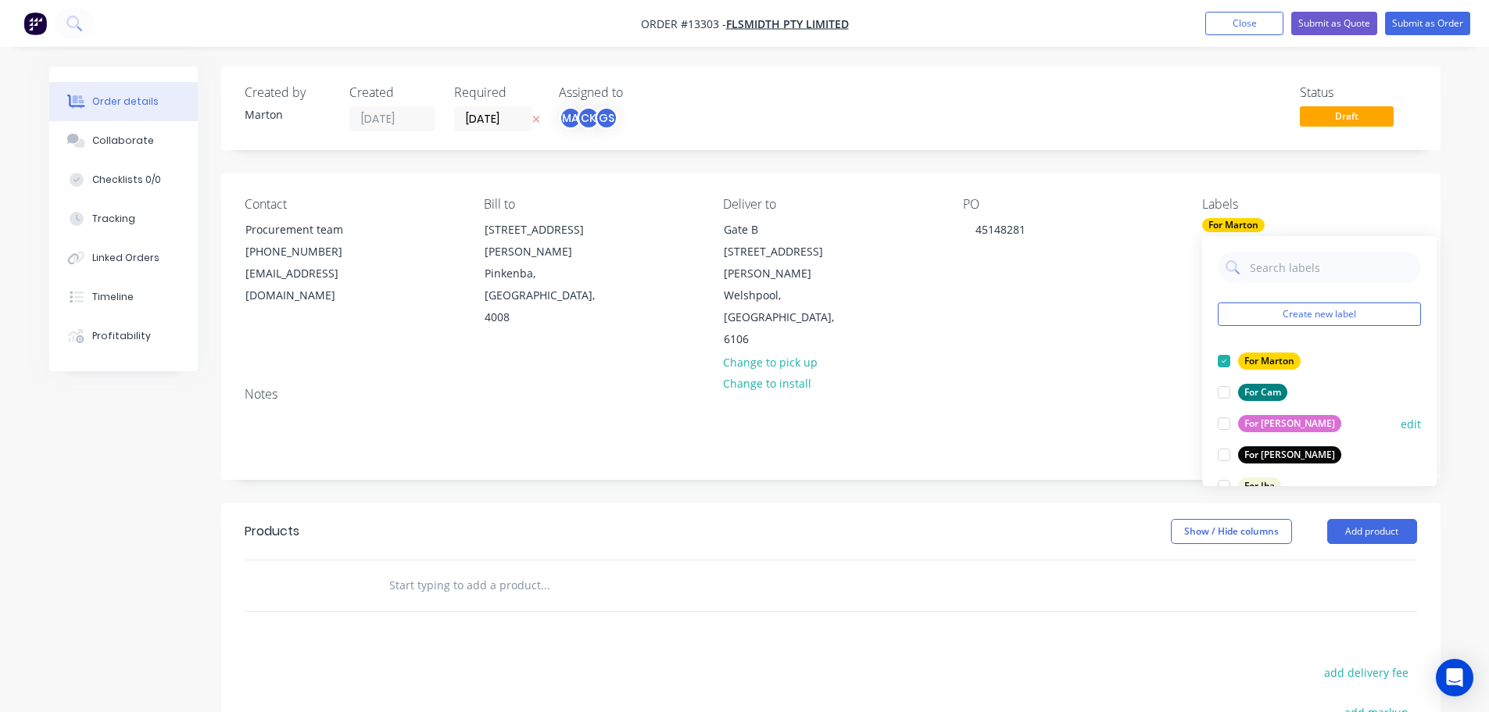
click at [1220, 427] on div at bounding box center [1223, 423] width 31 height 31
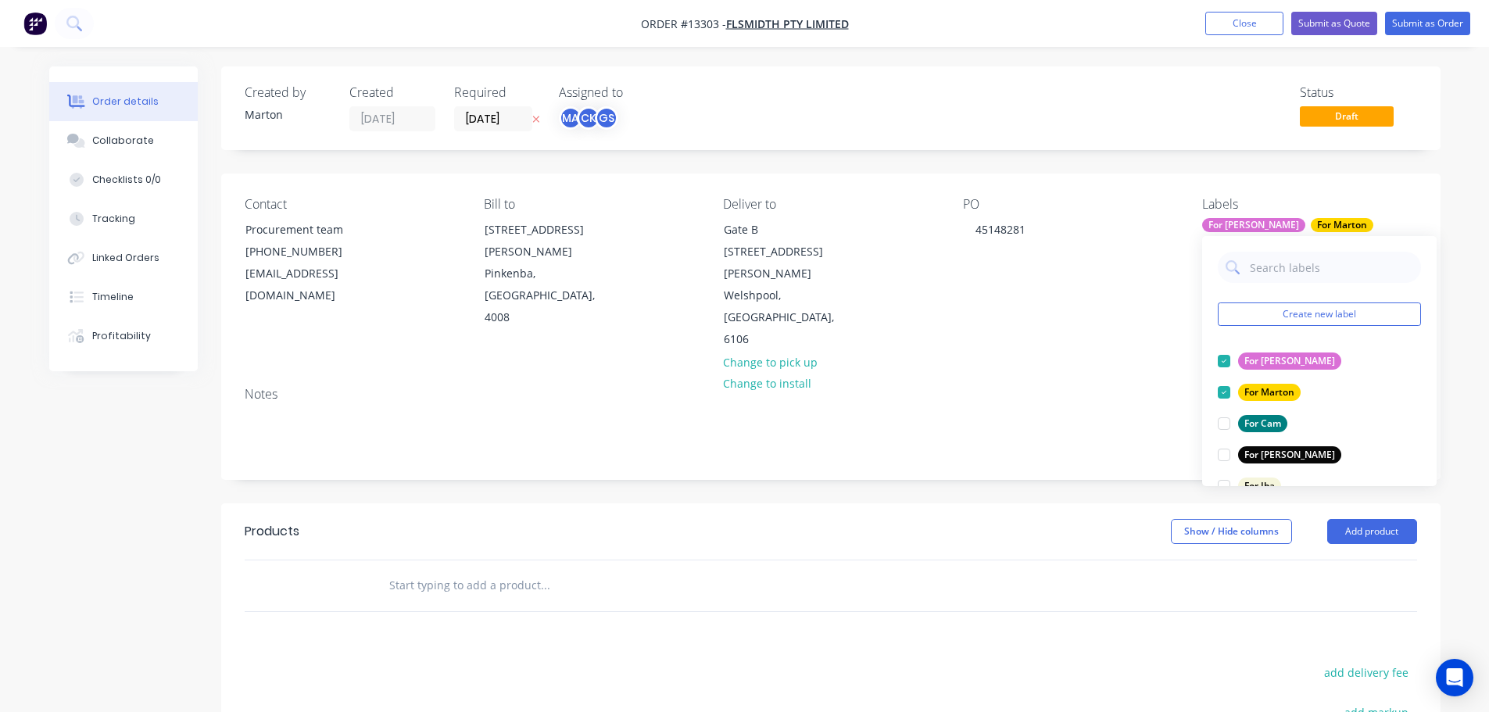
click at [1074, 413] on div "Notes" at bounding box center [830, 426] width 1219 height 105
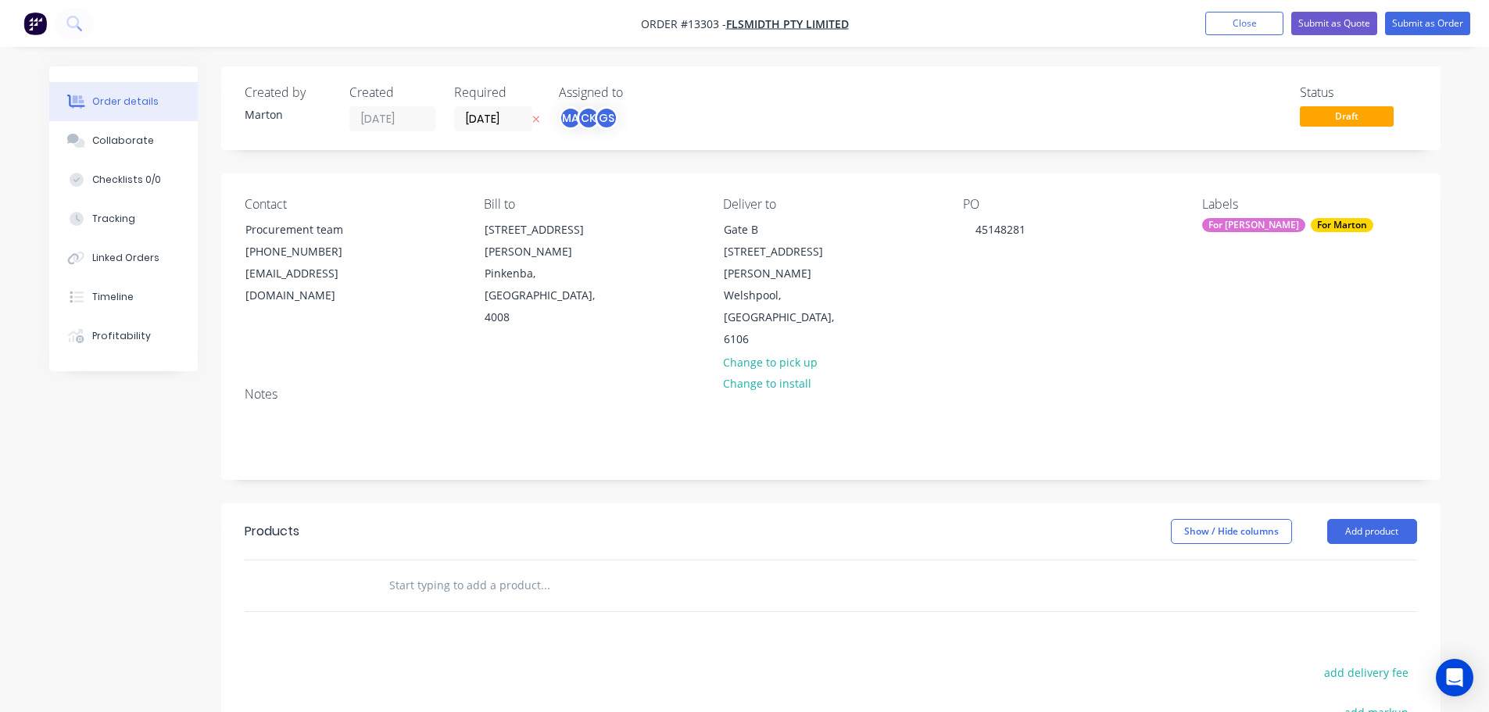
click at [486, 570] on input "text" at bounding box center [544, 585] width 313 height 31
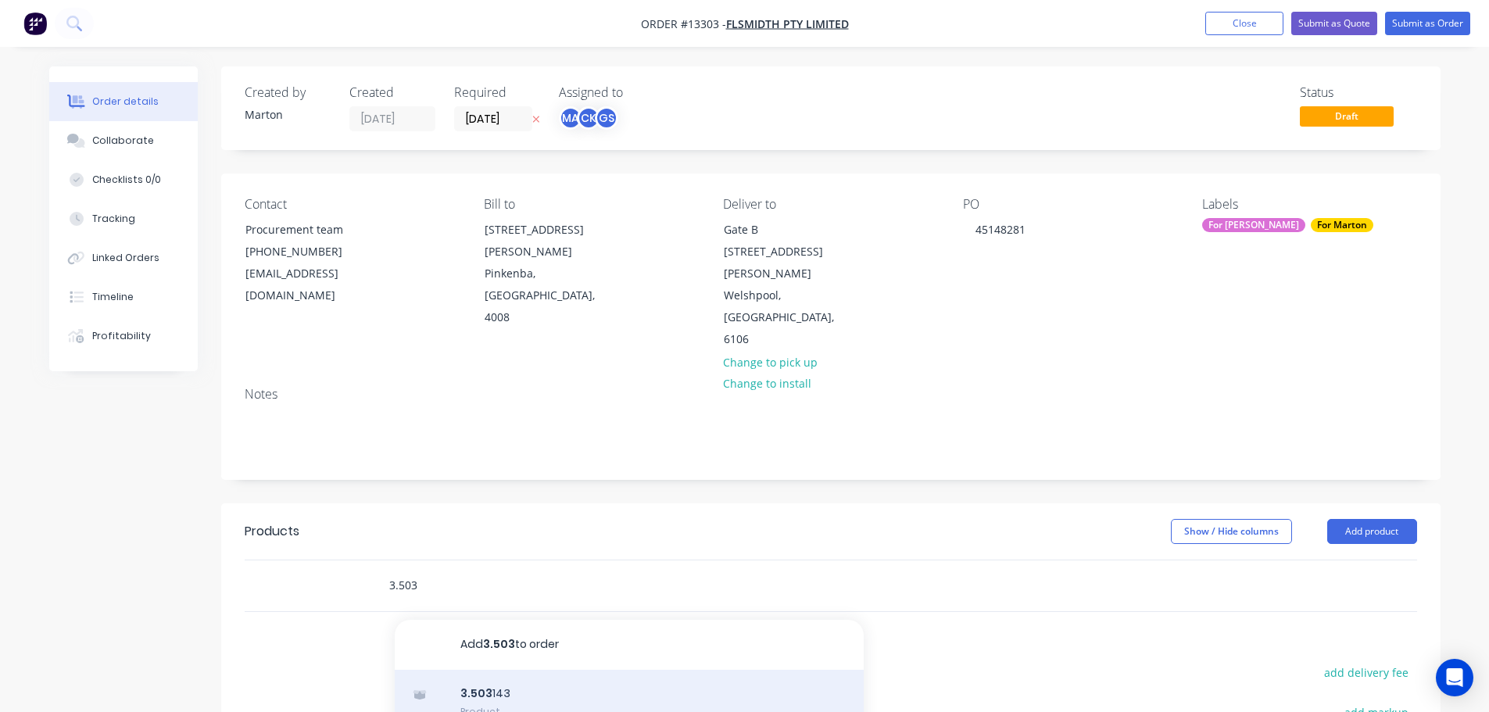
type input "3.503"
click at [520, 670] on div "3.503 143 Product" at bounding box center [629, 703] width 469 height 66
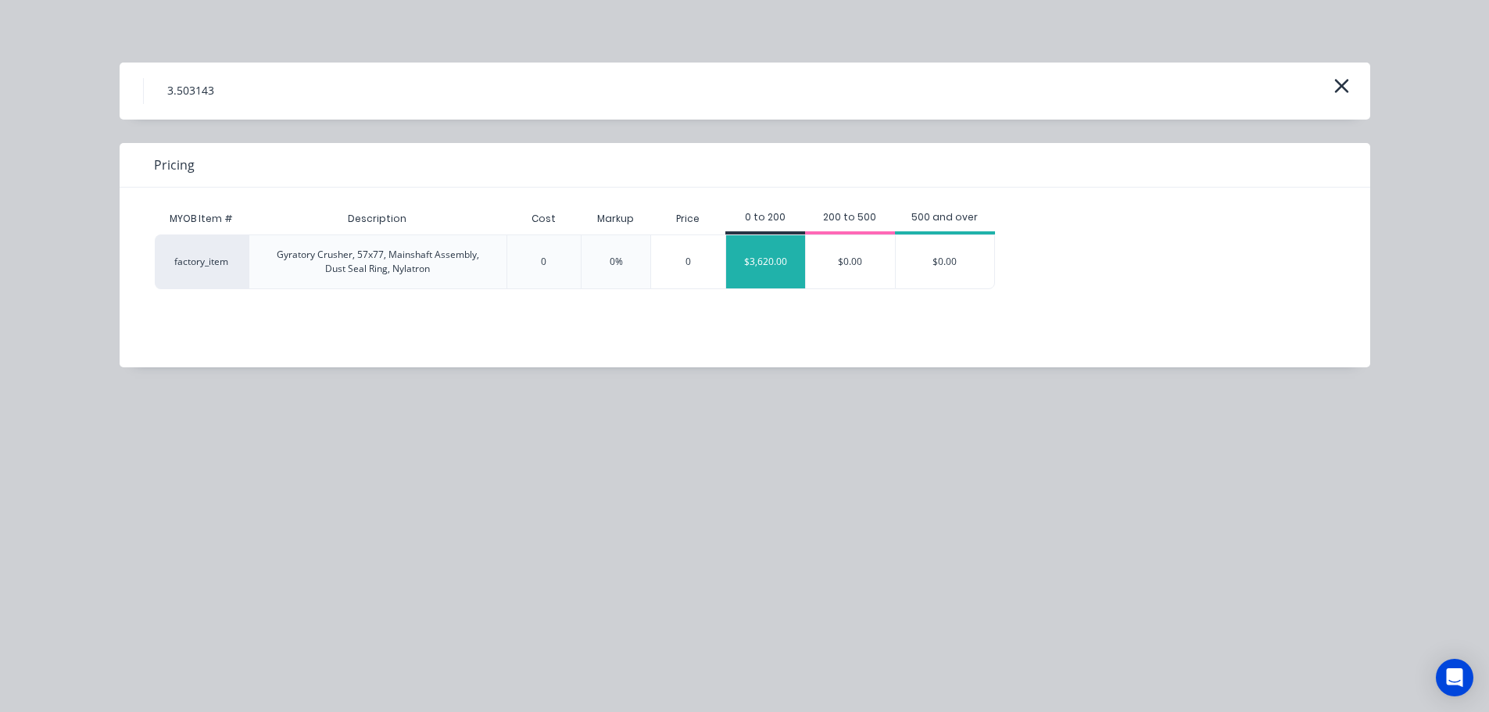
click at [773, 262] on div "$3,620.00" at bounding box center [765, 261] width 79 height 53
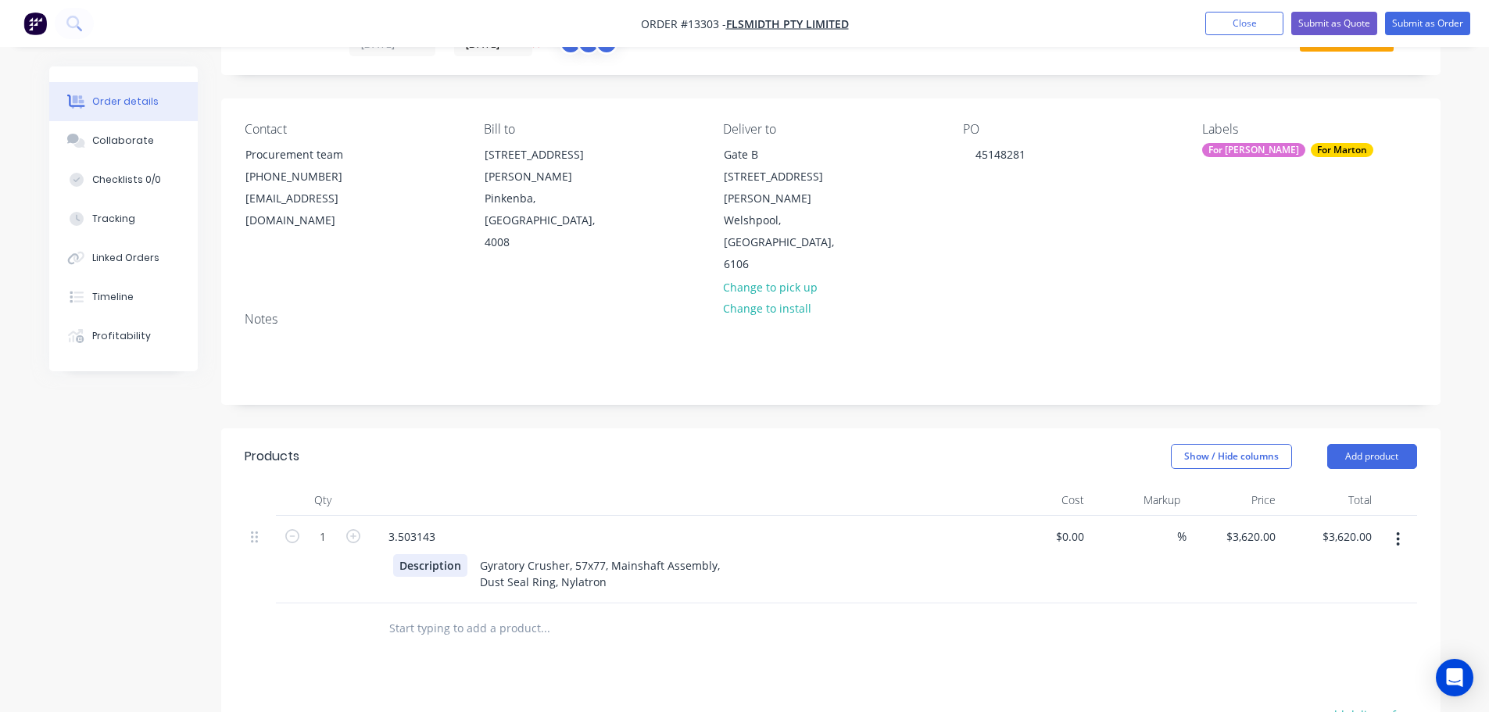
scroll to position [78, 0]
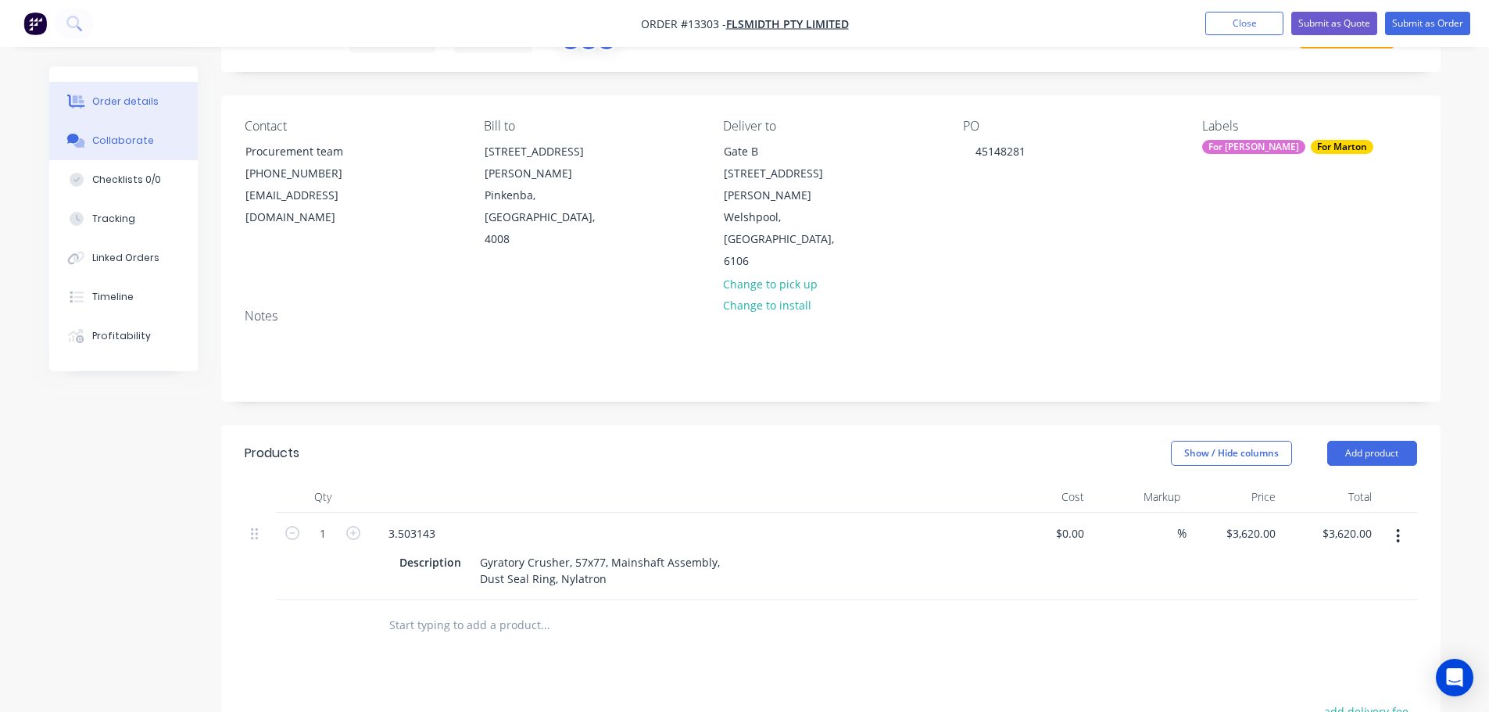
click at [137, 151] on button "Collaborate" at bounding box center [123, 140] width 148 height 39
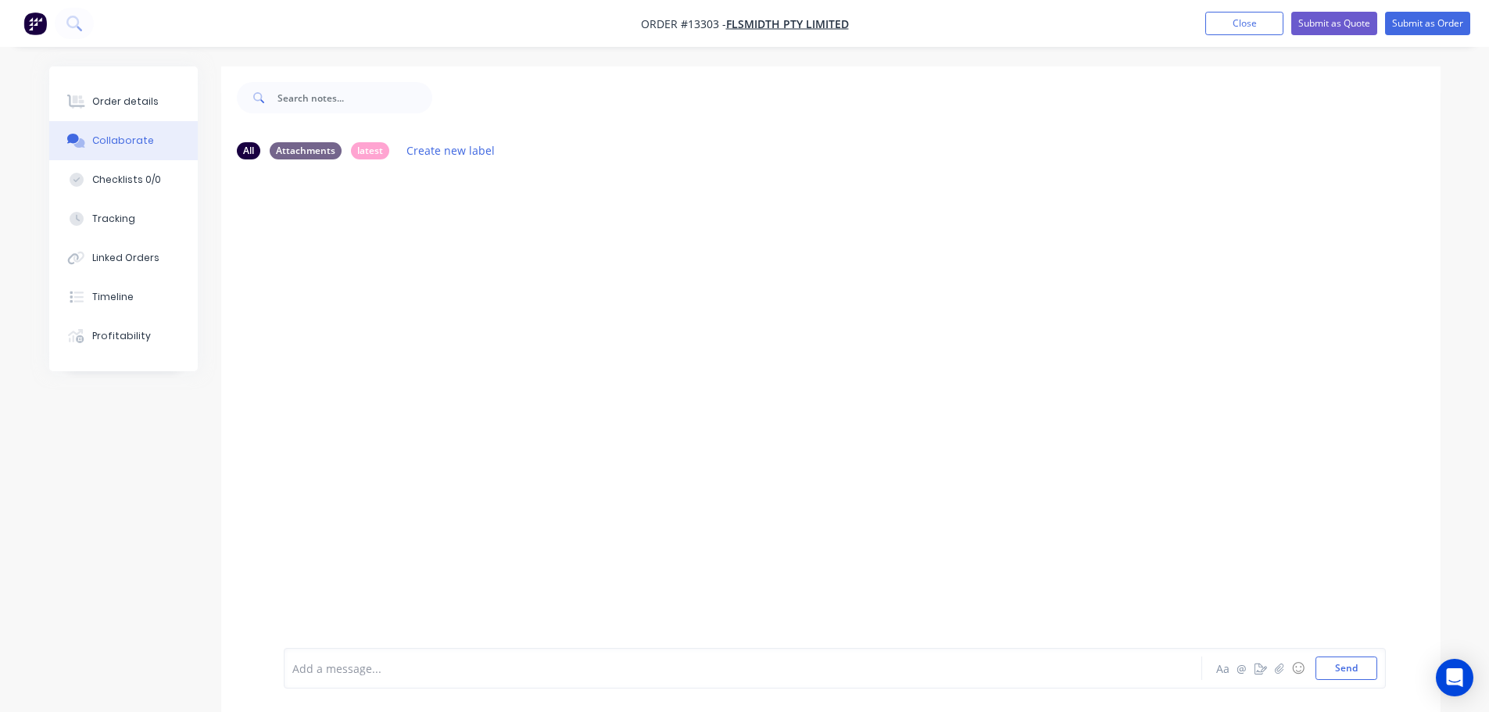
click at [340, 264] on div at bounding box center [830, 410] width 1219 height 476
click at [144, 102] on div "Order details" at bounding box center [125, 102] width 66 height 14
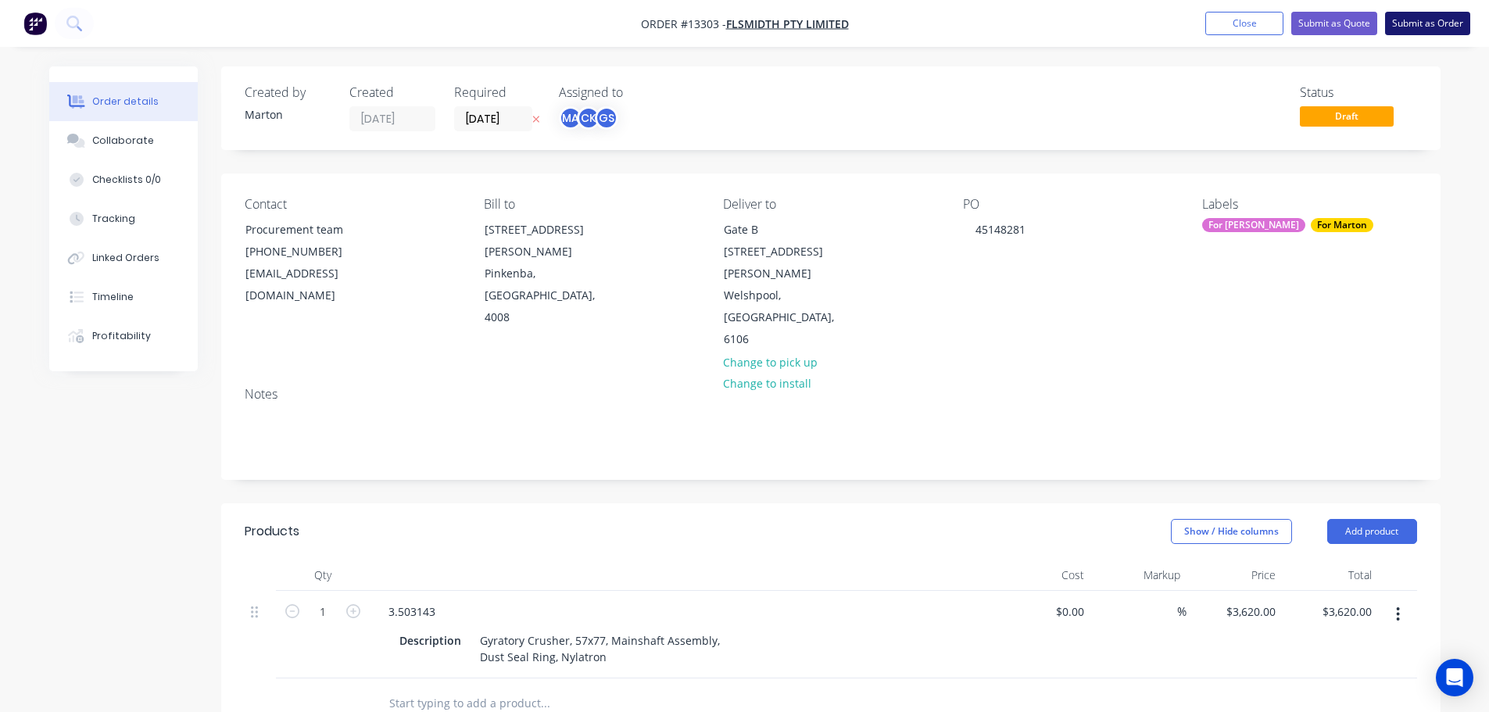
click at [1407, 28] on button "Submit as Order" at bounding box center [1427, 23] width 85 height 23
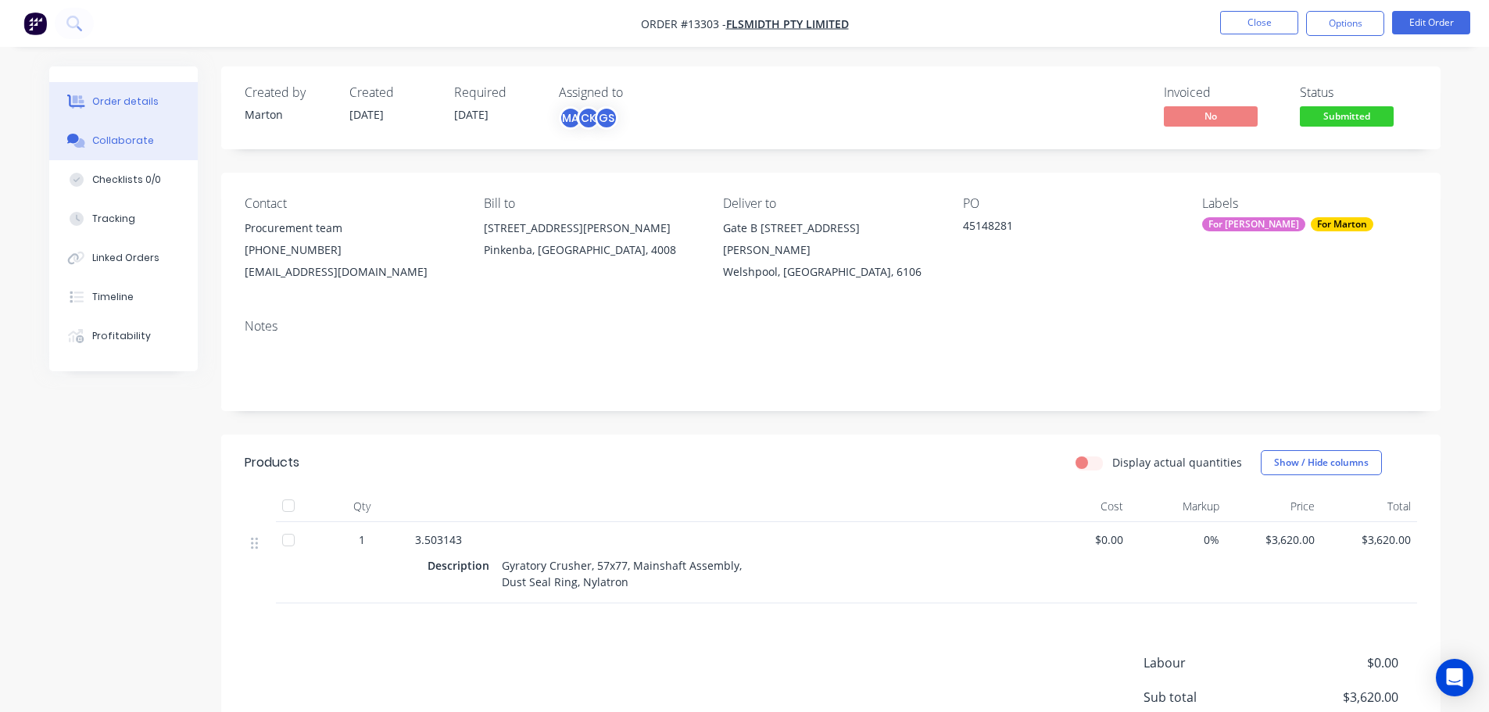
click at [122, 142] on div "Collaborate" at bounding box center [123, 141] width 62 height 14
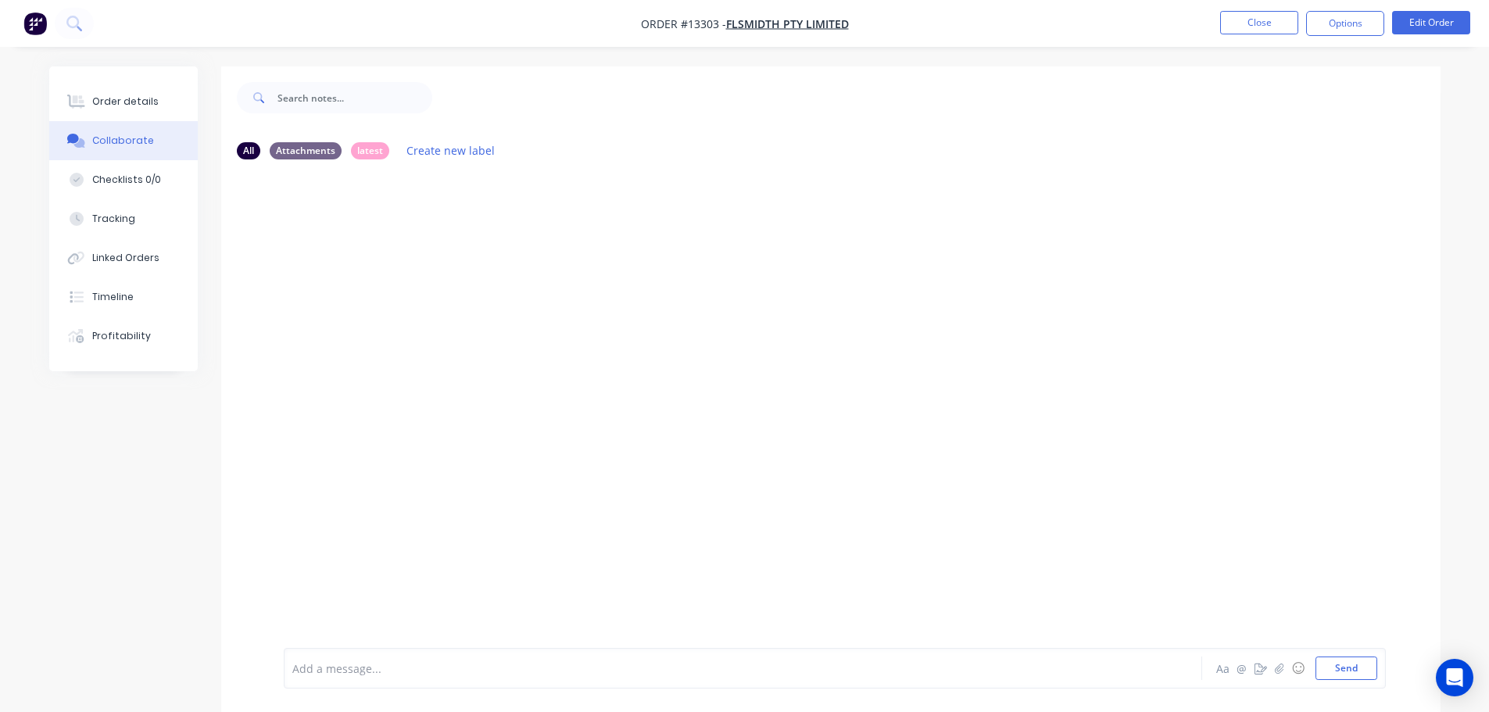
click at [313, 258] on div at bounding box center [830, 410] width 1219 height 476
click at [1277, 665] on icon "button" at bounding box center [1278, 668] width 9 height 11
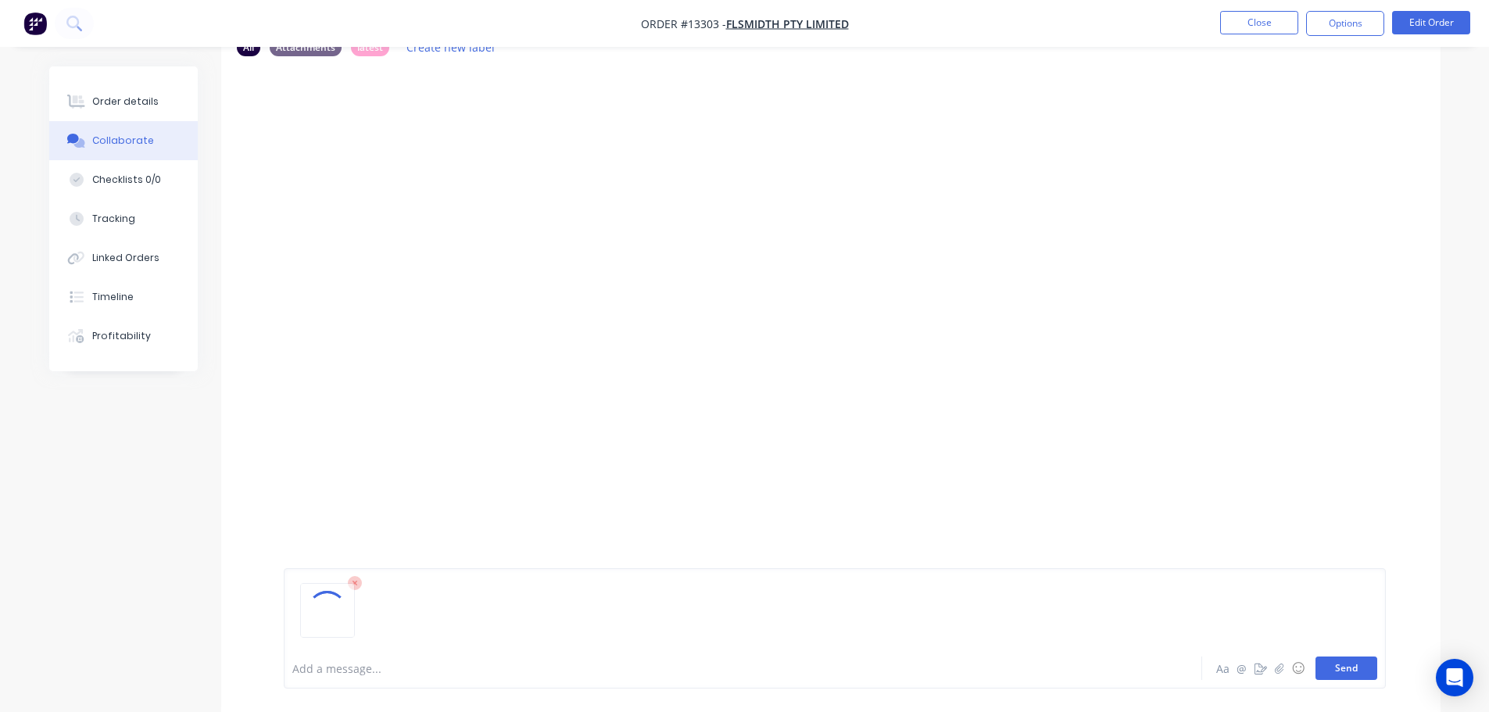
click at [1339, 668] on button "Send" at bounding box center [1346, 667] width 62 height 23
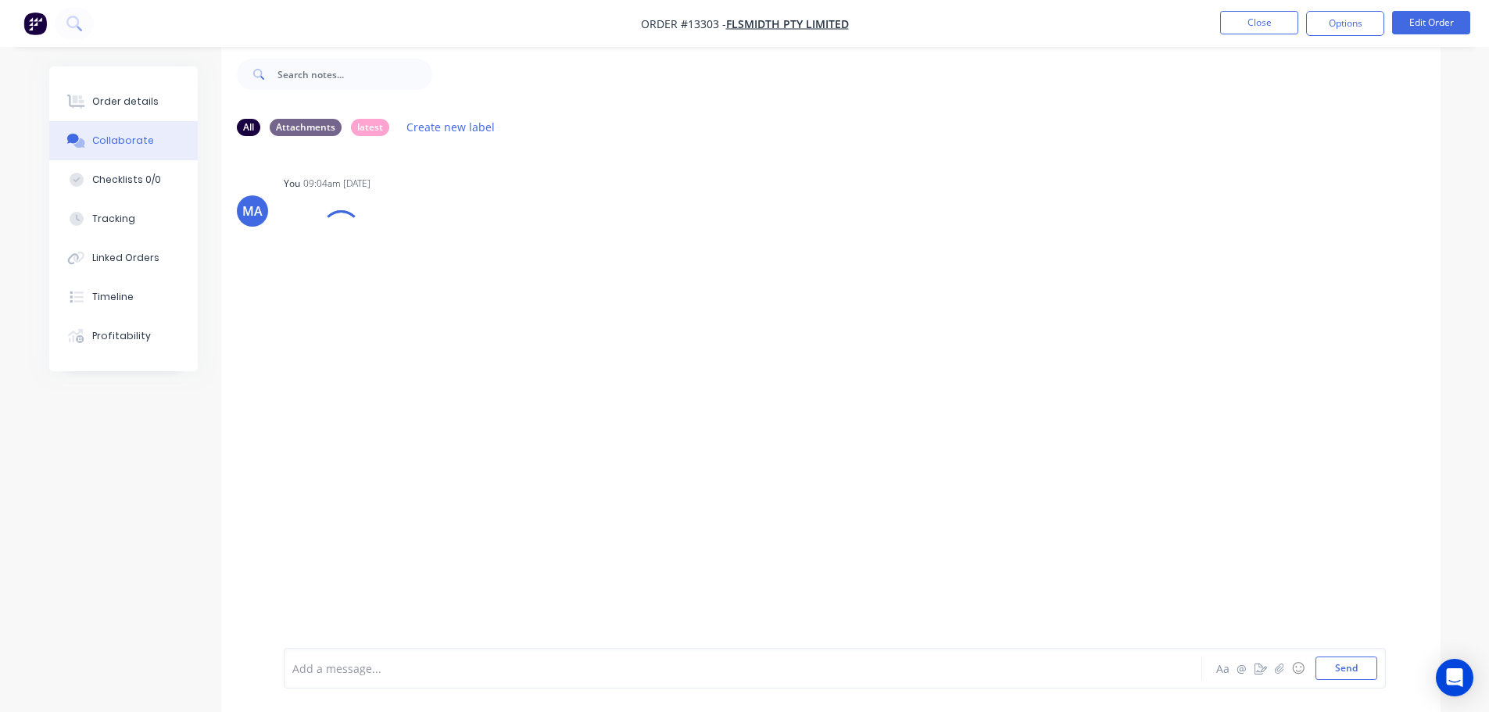
scroll to position [23, 0]
click at [339, 259] on div at bounding box center [322, 249] width 77 height 103
click at [168, 96] on button "Order details" at bounding box center [123, 101] width 148 height 39
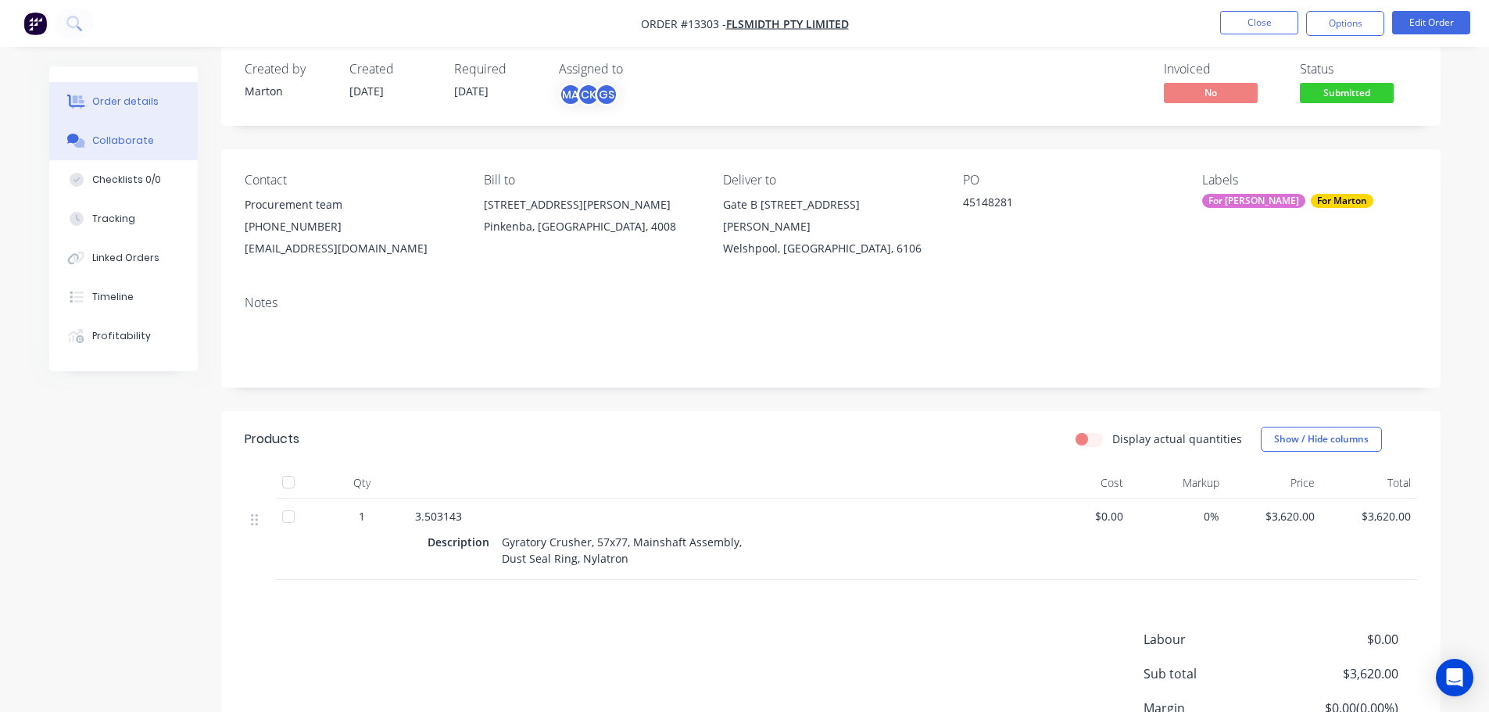
click at [106, 150] on button "Collaborate" at bounding box center [123, 140] width 148 height 39
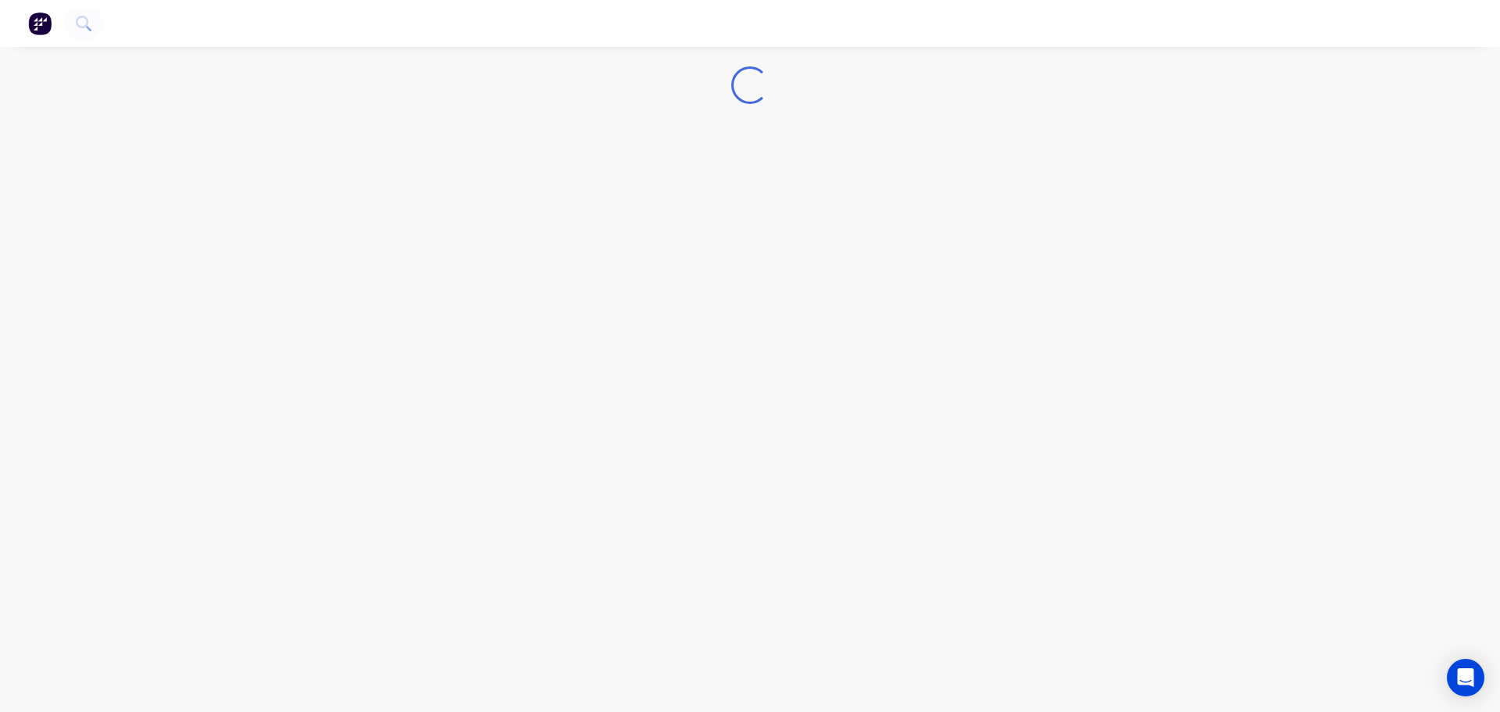
click at [36, 23] on img "button" at bounding box center [39, 23] width 23 height 23
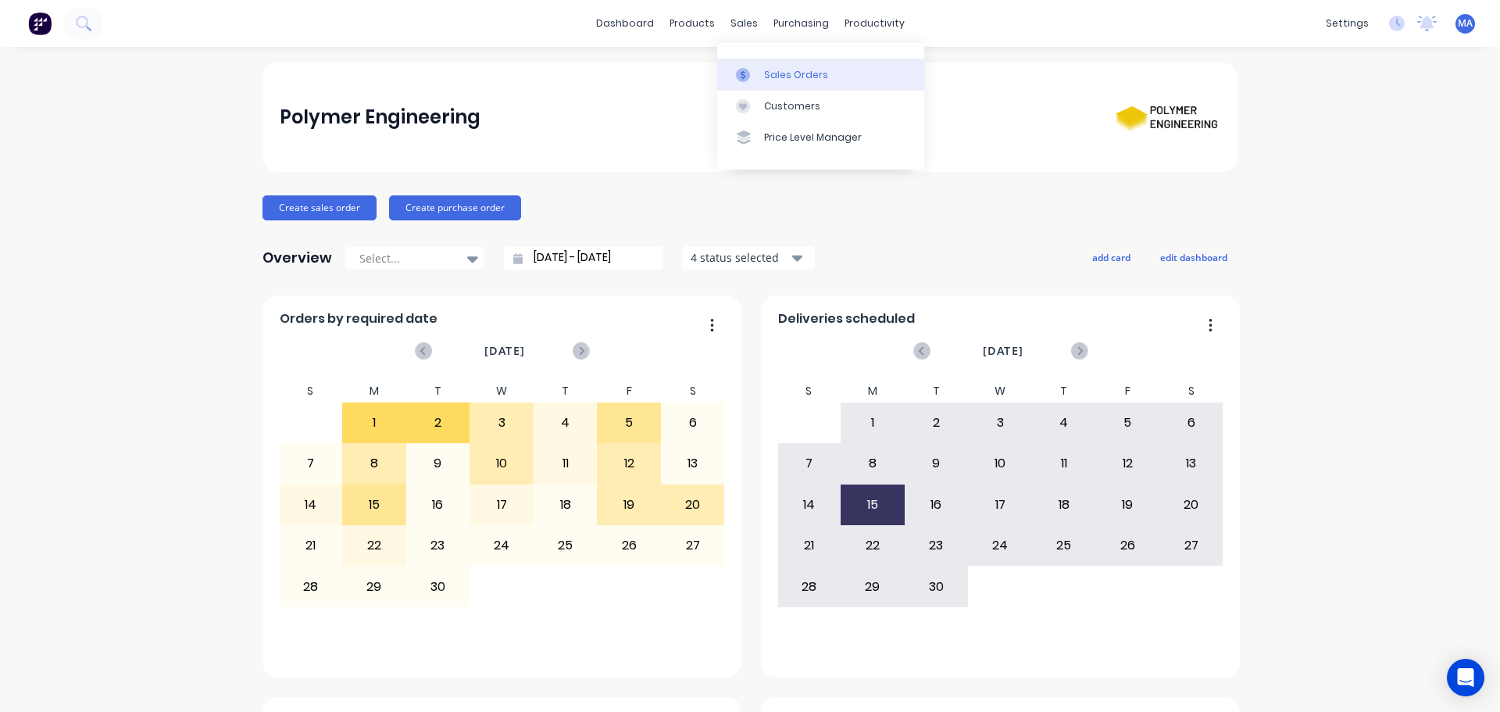
click at [766, 66] on link "Sales Orders" at bounding box center [820, 74] width 207 height 31
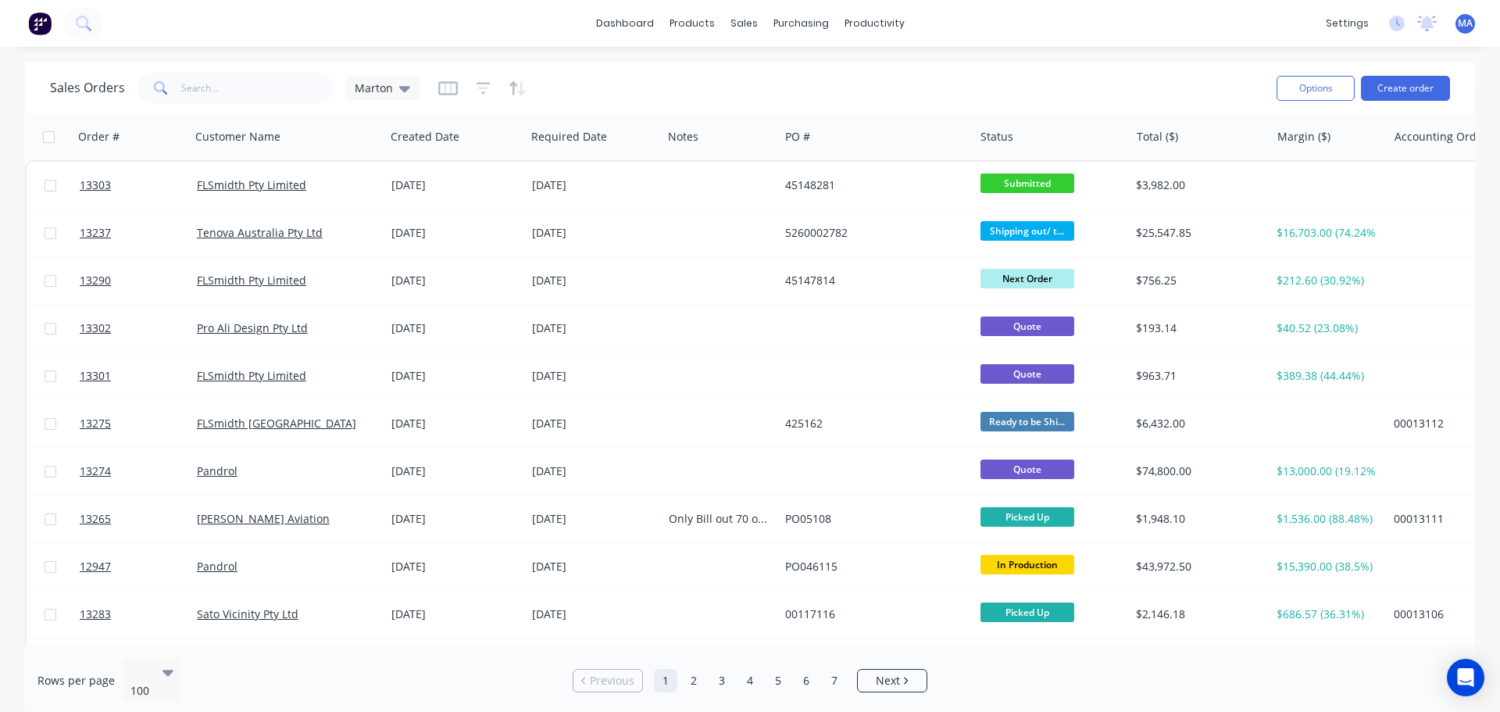
click at [624, 49] on div "dashboard products sales purchasing productivity dashboard products Product Cat…" at bounding box center [750, 356] width 1500 height 712
click at [673, 80] on div "Sales Orders Marton" at bounding box center [657, 88] width 1214 height 38
click at [784, 68] on div "Sales Orders" at bounding box center [802, 75] width 64 height 14
click at [677, 79] on div "Sales Orders Marton" at bounding box center [657, 88] width 1214 height 38
click at [642, 21] on link "dashboard" at bounding box center [624, 23] width 73 height 23
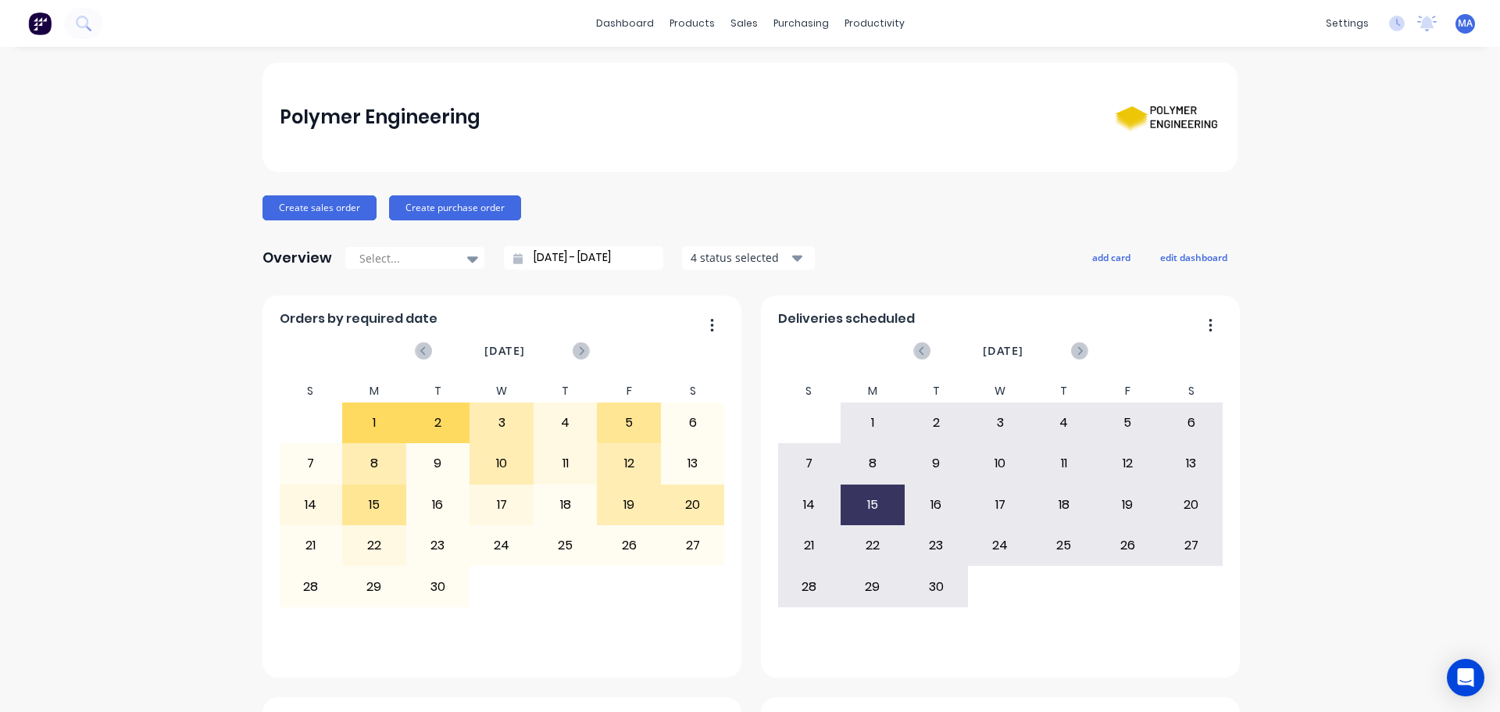
click at [721, 109] on div "Polymer Engineering" at bounding box center [751, 117] width 942 height 61
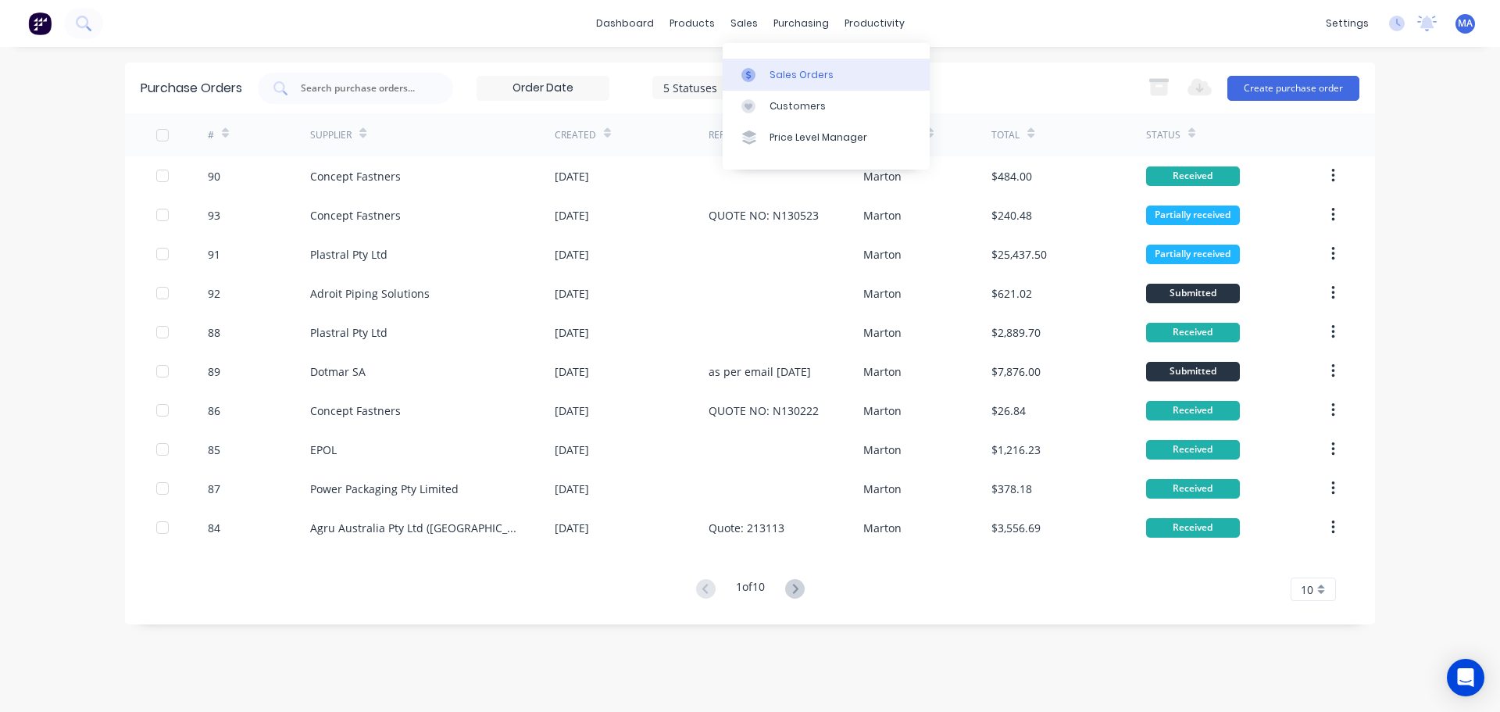
click at [781, 73] on div "Sales Orders" at bounding box center [802, 75] width 64 height 14
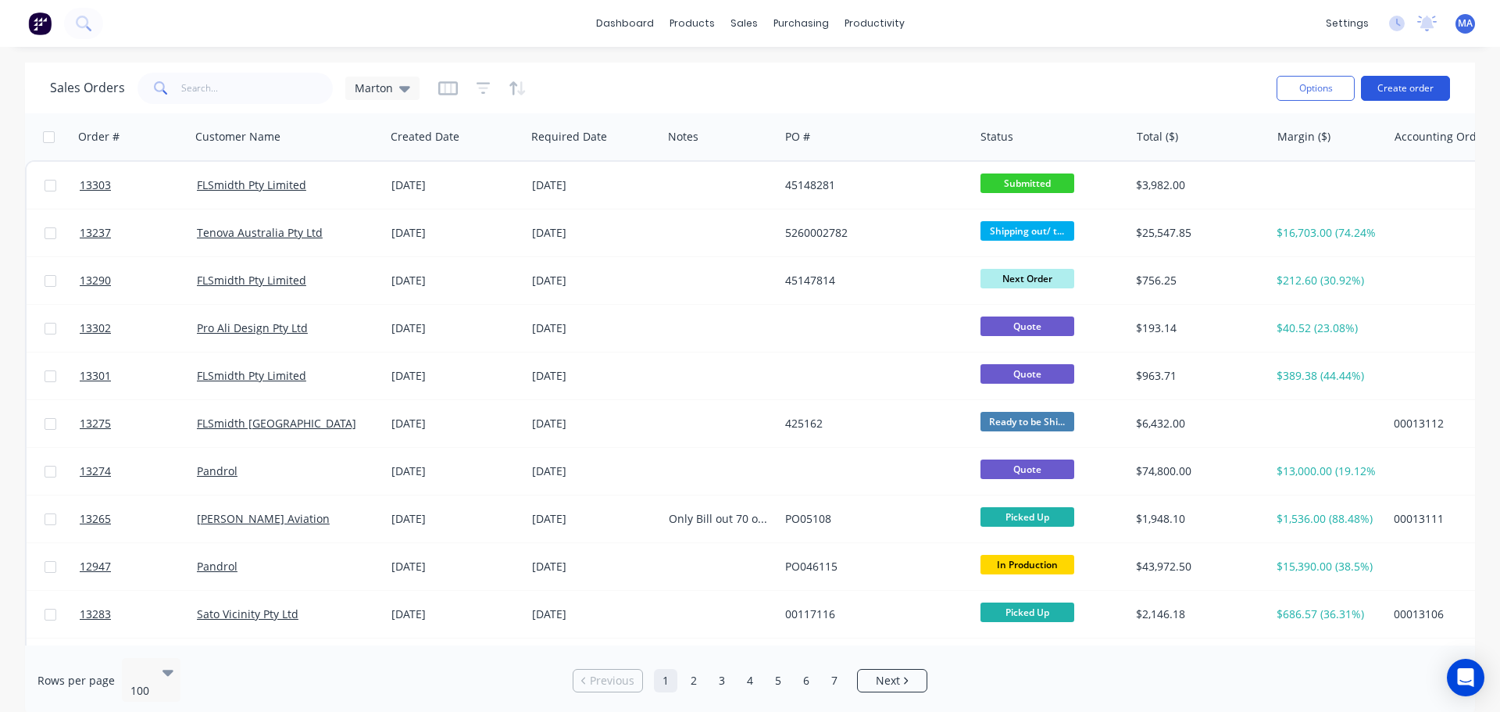
click at [1386, 89] on button "Create order" at bounding box center [1405, 88] width 89 height 25
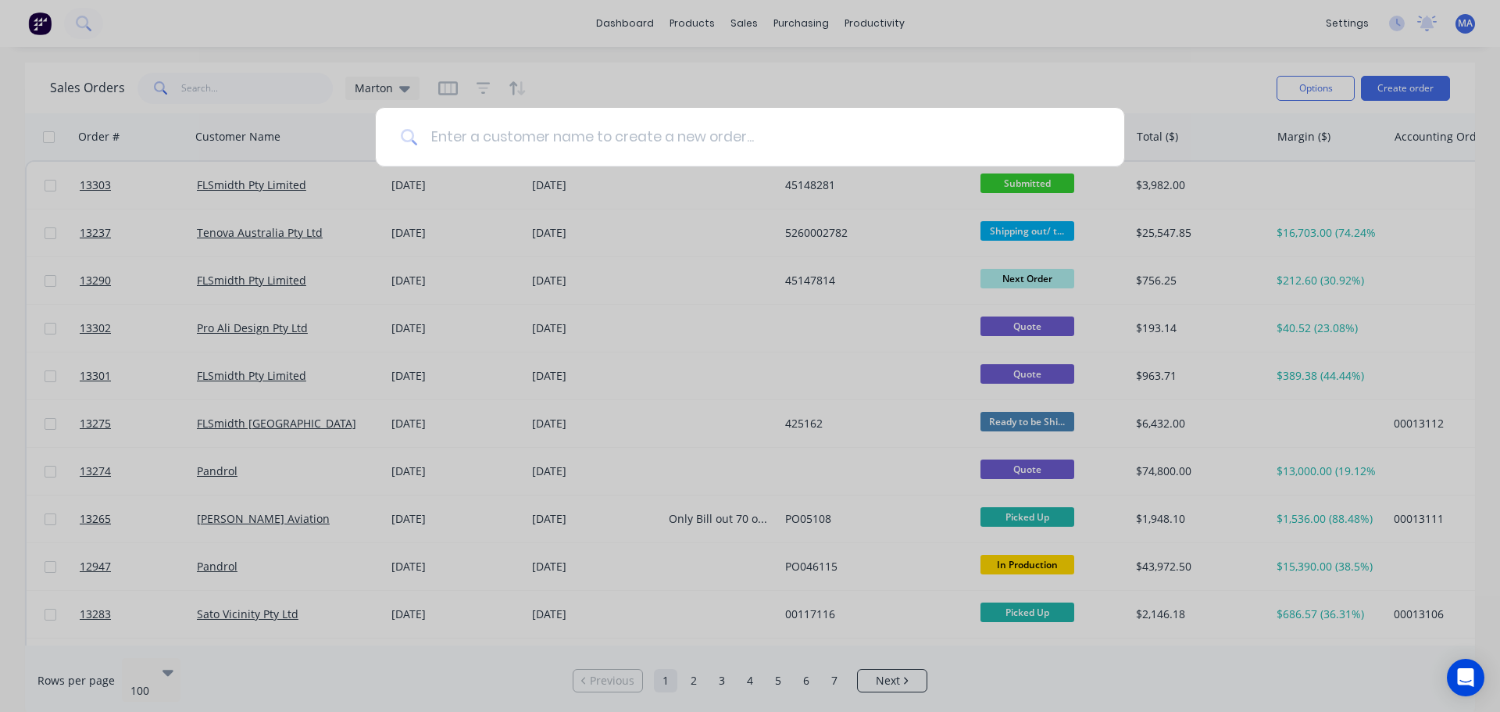
click at [507, 131] on input at bounding box center [758, 137] width 681 height 59
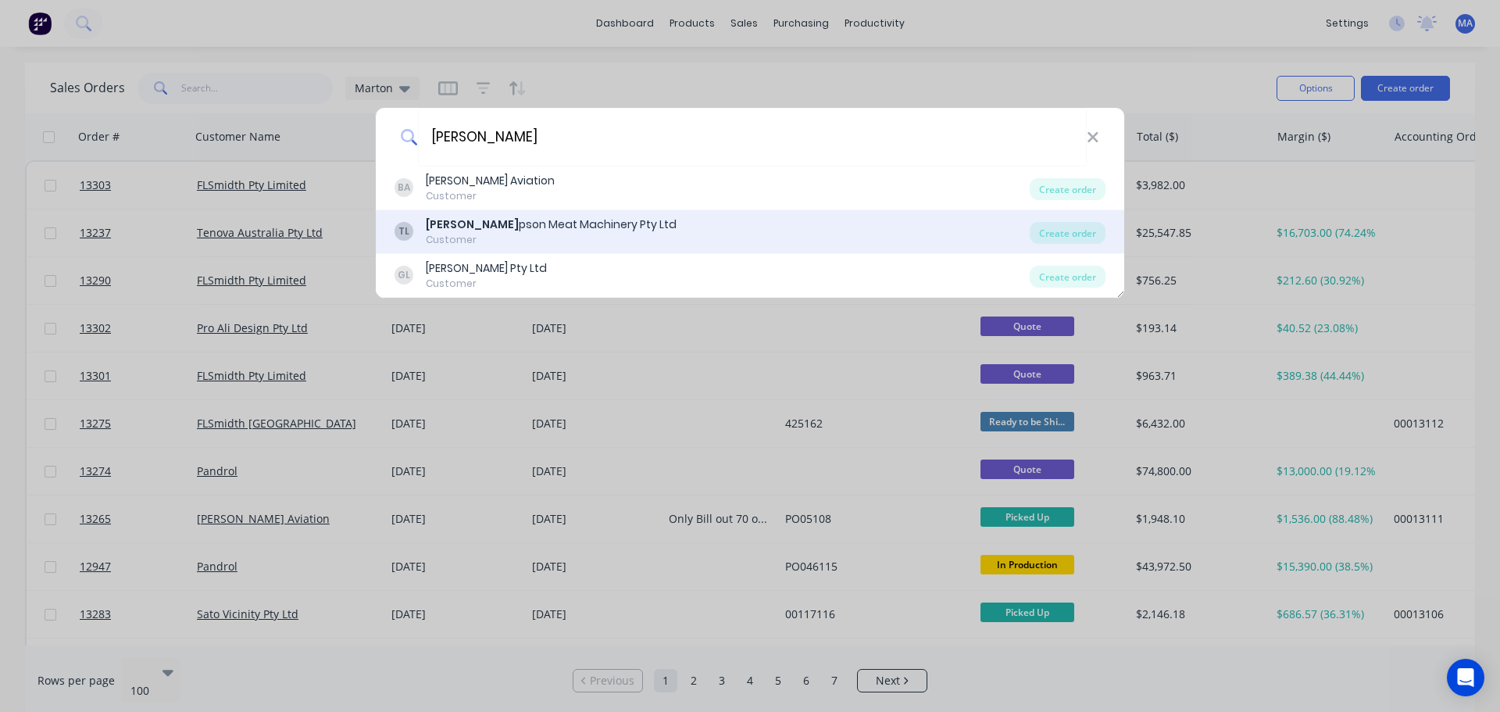
type input "[PERSON_NAME]"
click at [531, 239] on div "Customer" at bounding box center [551, 240] width 251 height 14
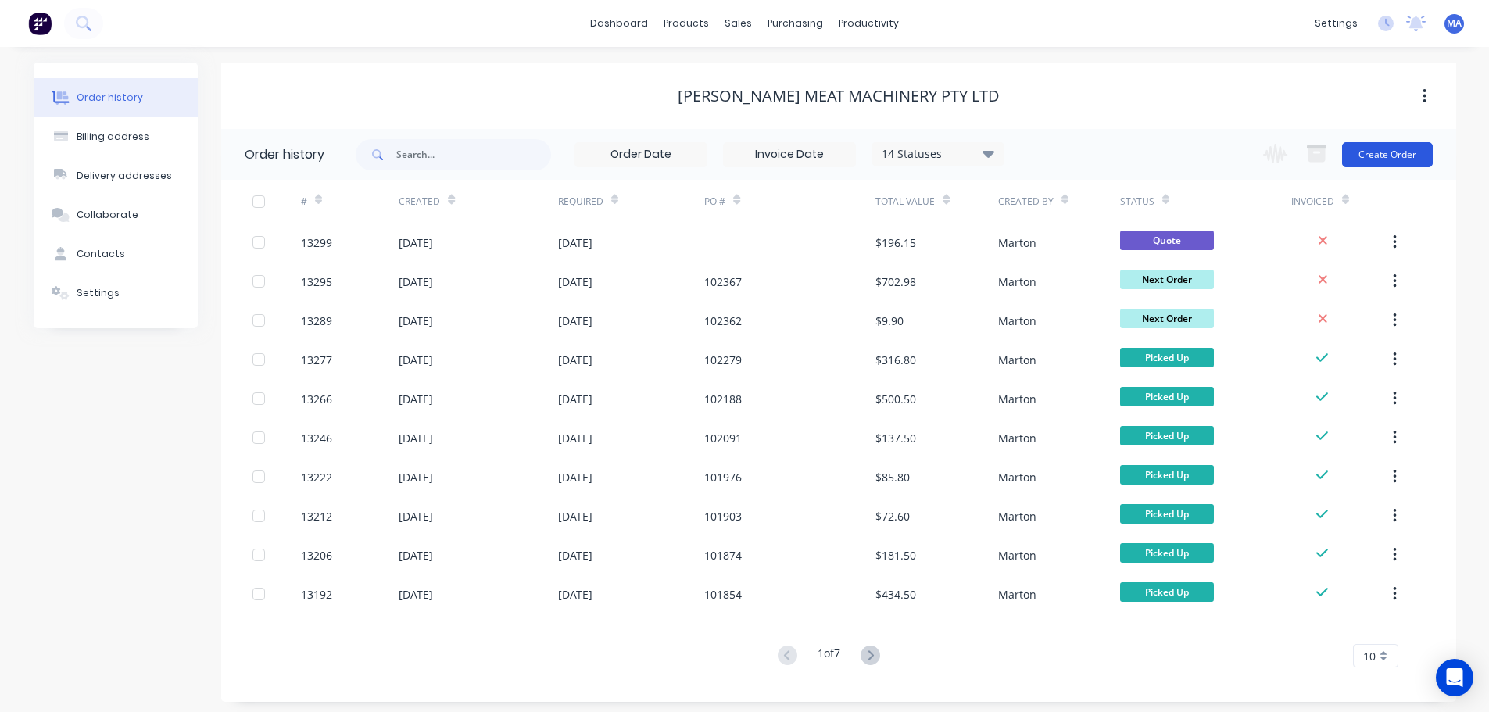
click at [1388, 156] on button "Create Order" at bounding box center [1387, 154] width 91 height 25
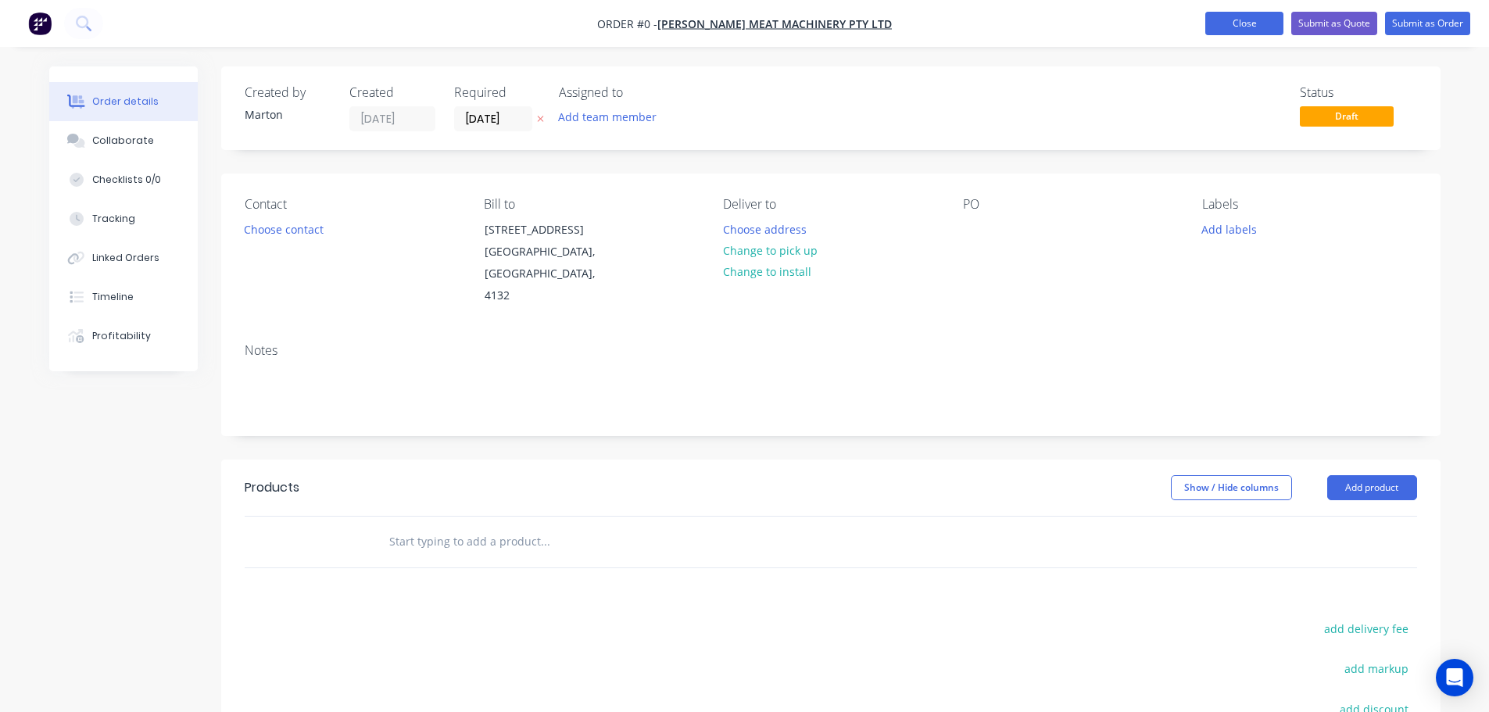
click at [1238, 29] on button "Close" at bounding box center [1244, 23] width 78 height 23
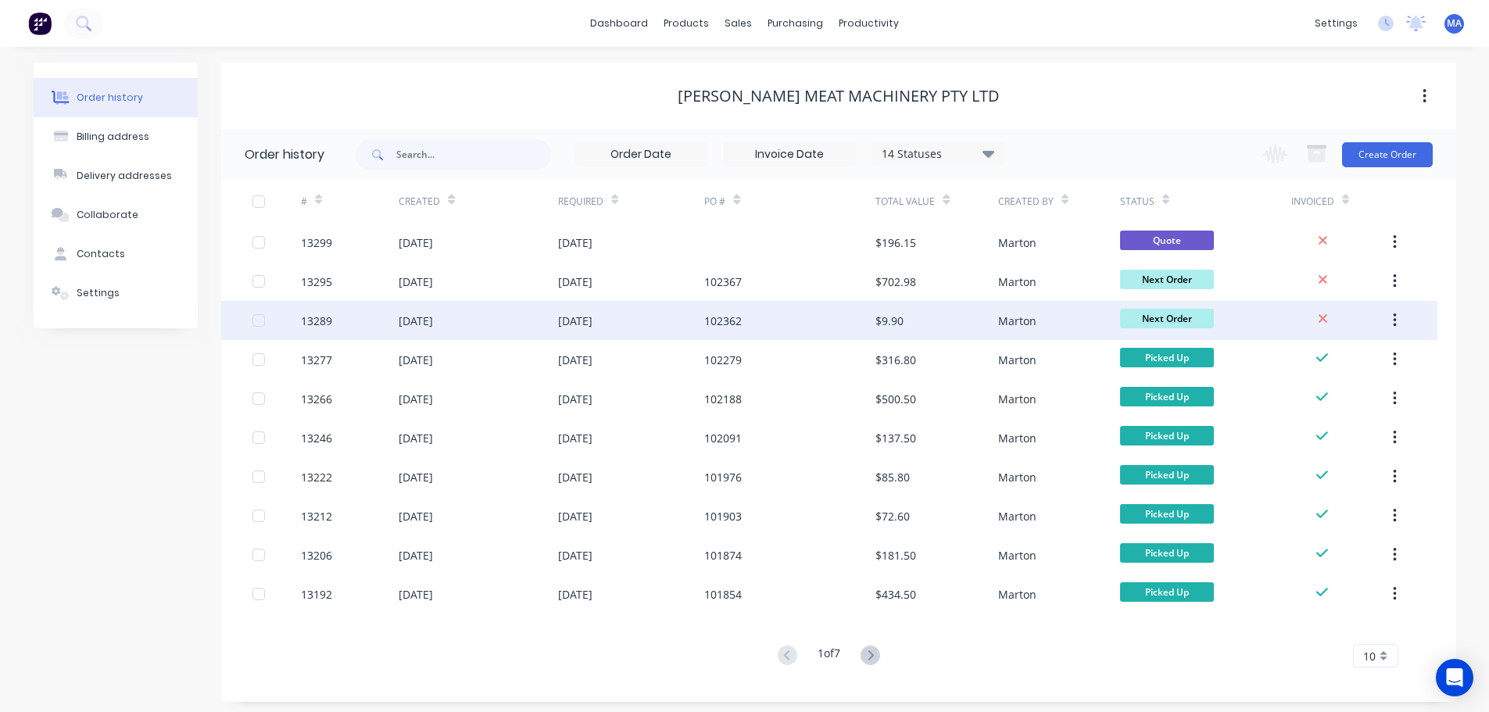
click at [578, 314] on div "[DATE]" at bounding box center [575, 321] width 34 height 16
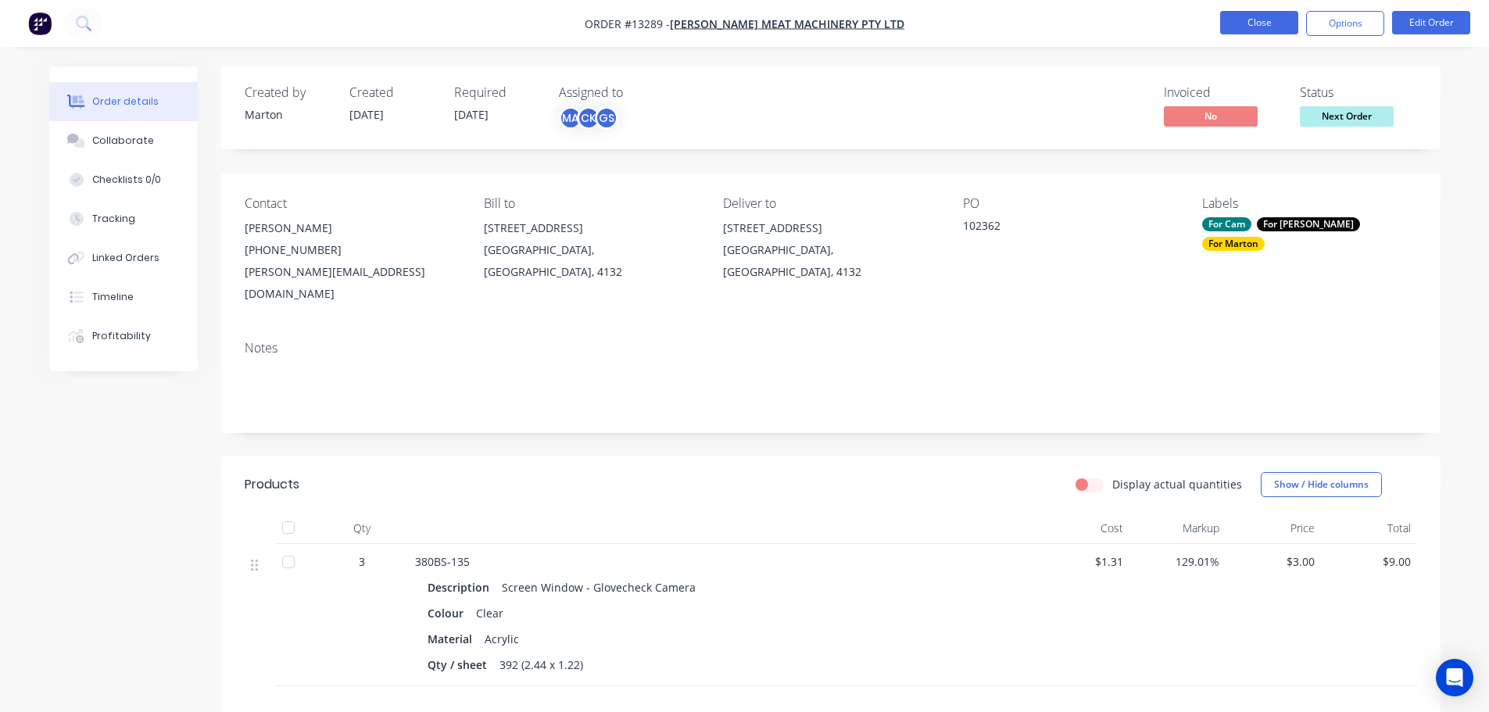
click at [1264, 23] on button "Close" at bounding box center [1259, 22] width 78 height 23
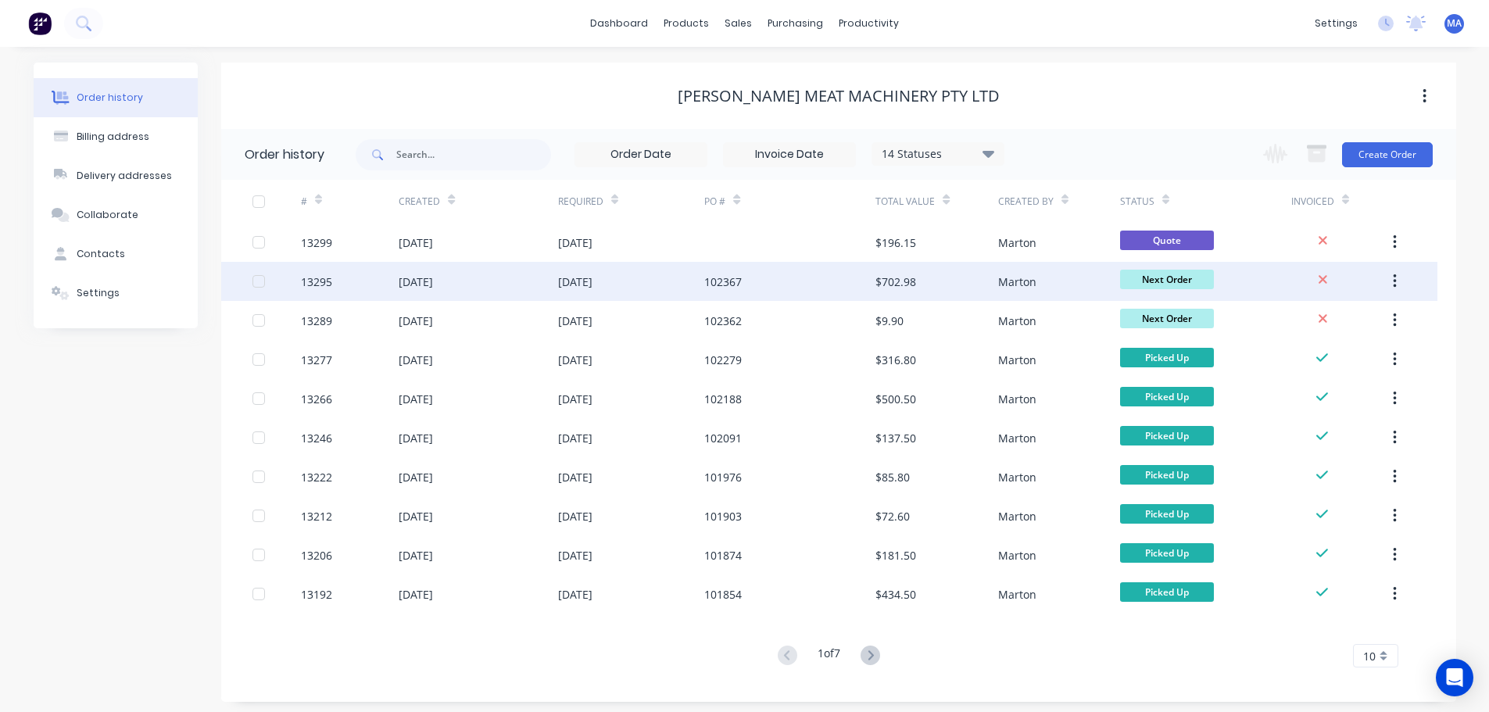
click at [592, 282] on div "[DATE]" at bounding box center [575, 282] width 34 height 16
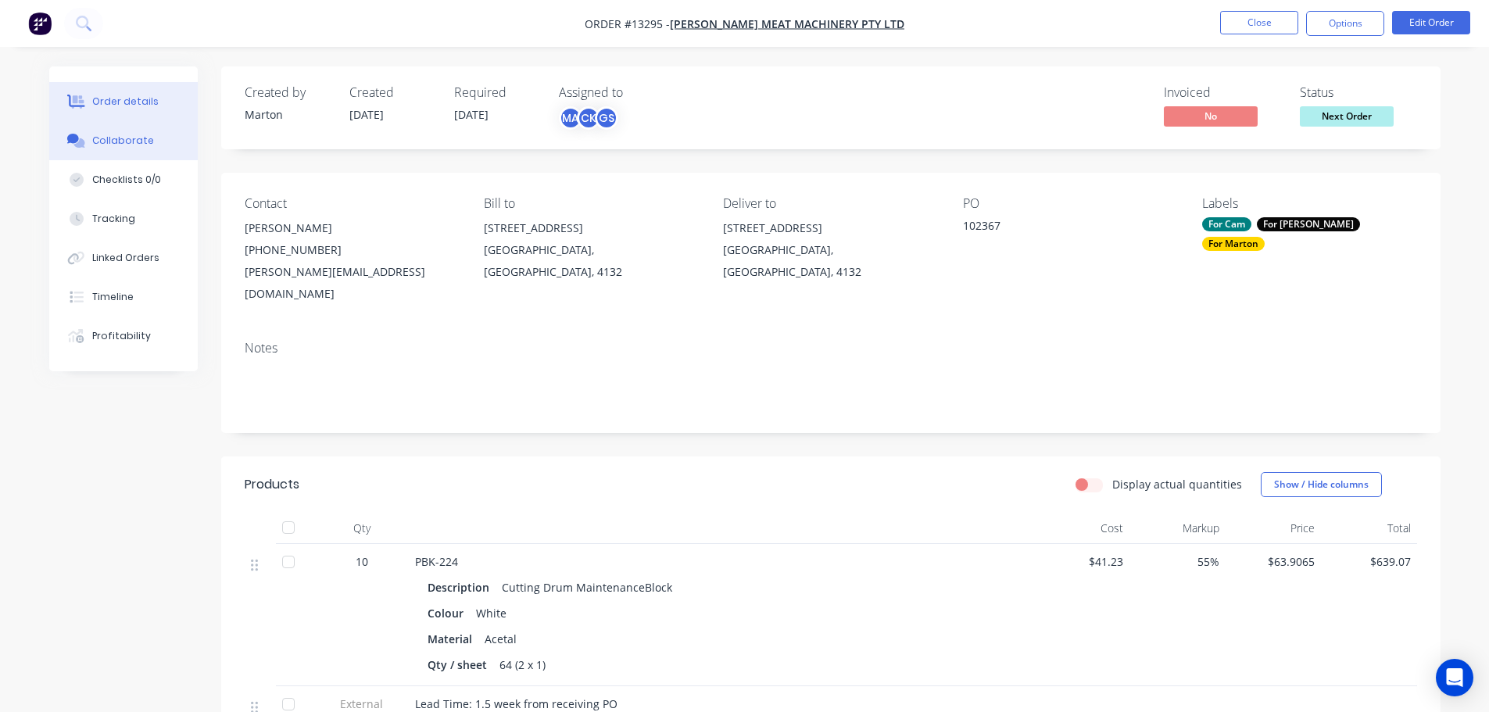
click at [115, 147] on div "Collaborate" at bounding box center [123, 141] width 62 height 14
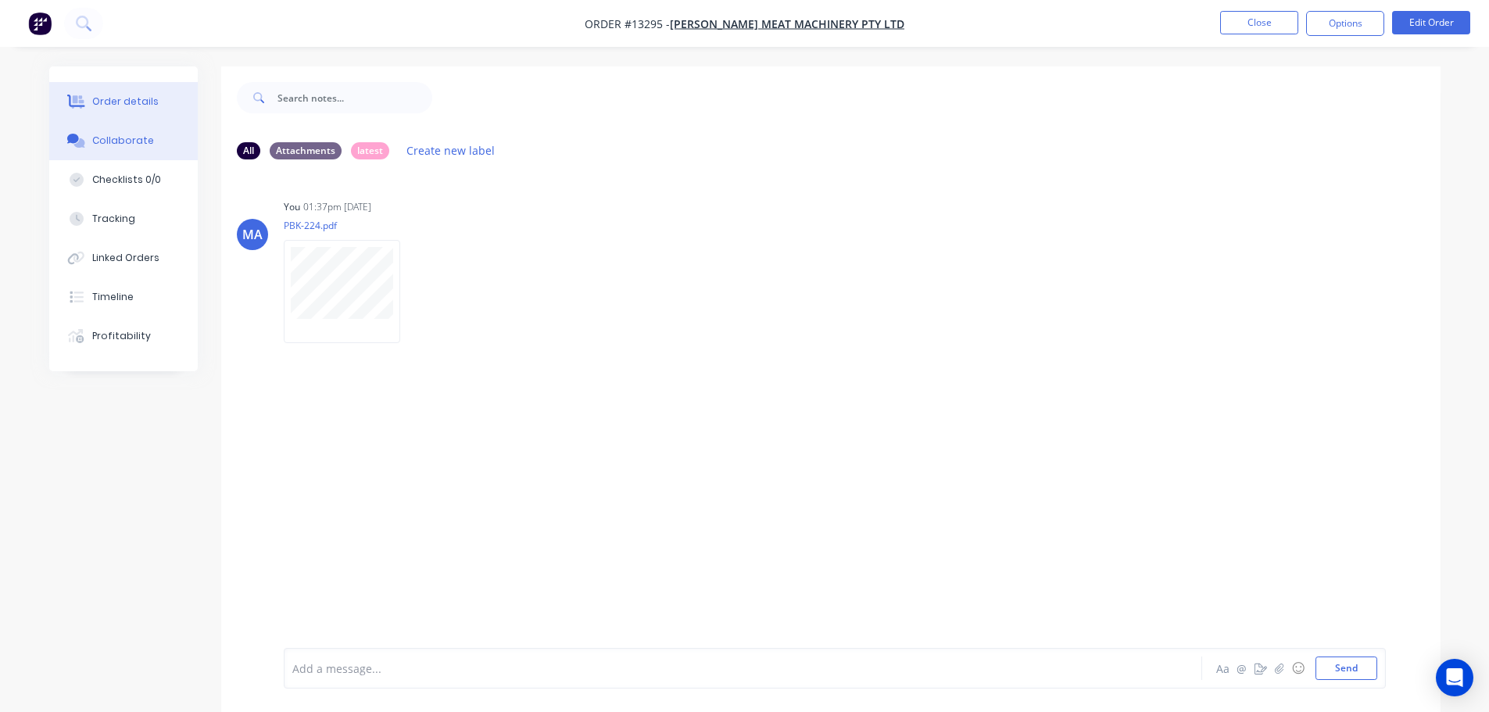
click at [158, 106] on button "Order details" at bounding box center [123, 101] width 148 height 39
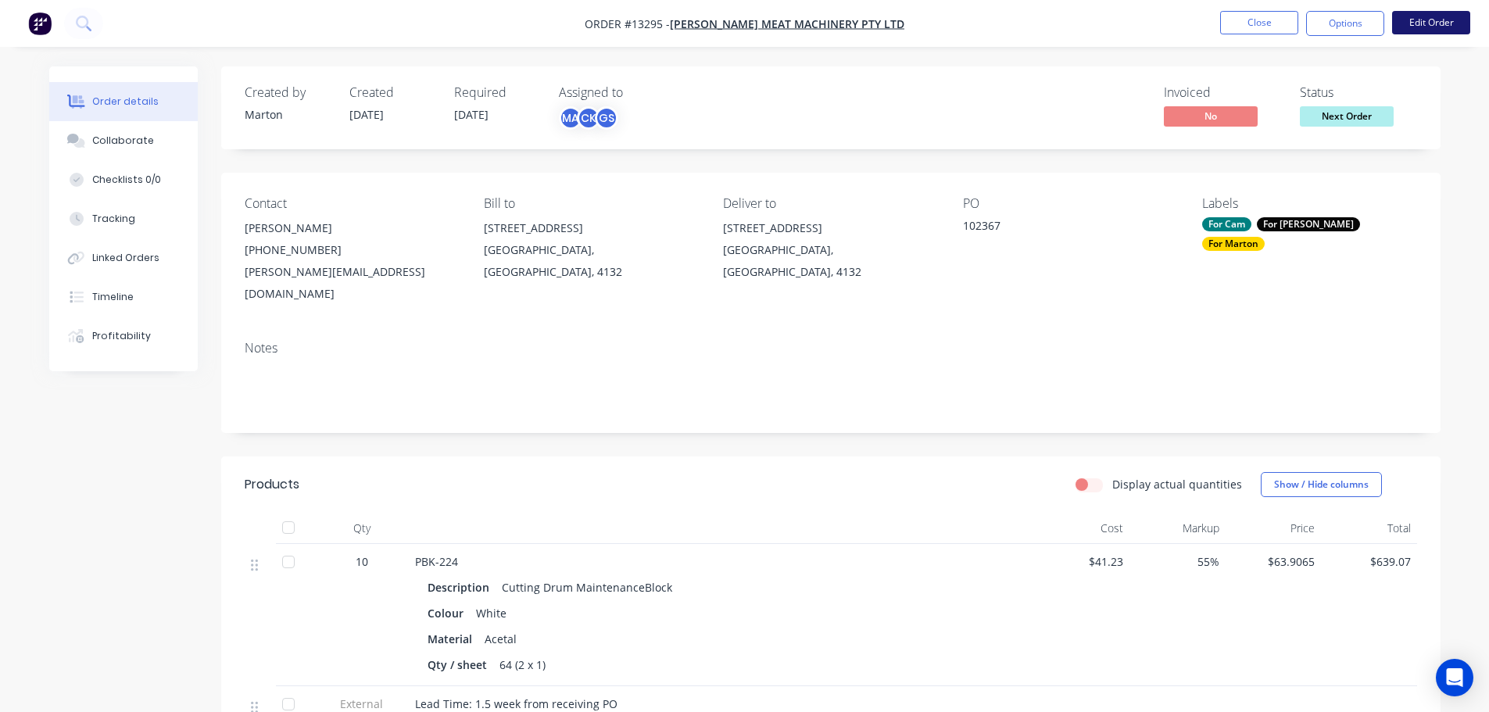
click at [1425, 26] on button "Edit Order" at bounding box center [1431, 22] width 78 height 23
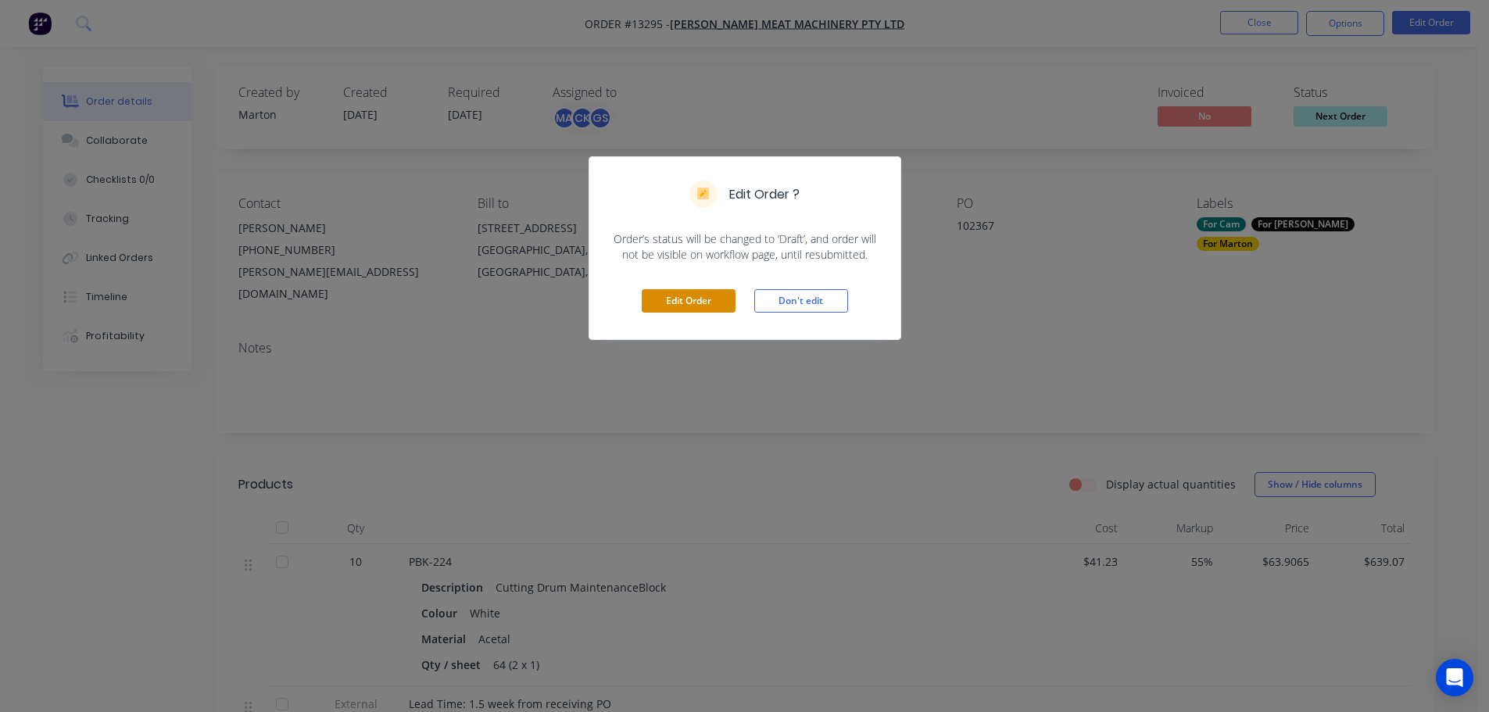
click at [692, 293] on button "Edit Order" at bounding box center [689, 300] width 94 height 23
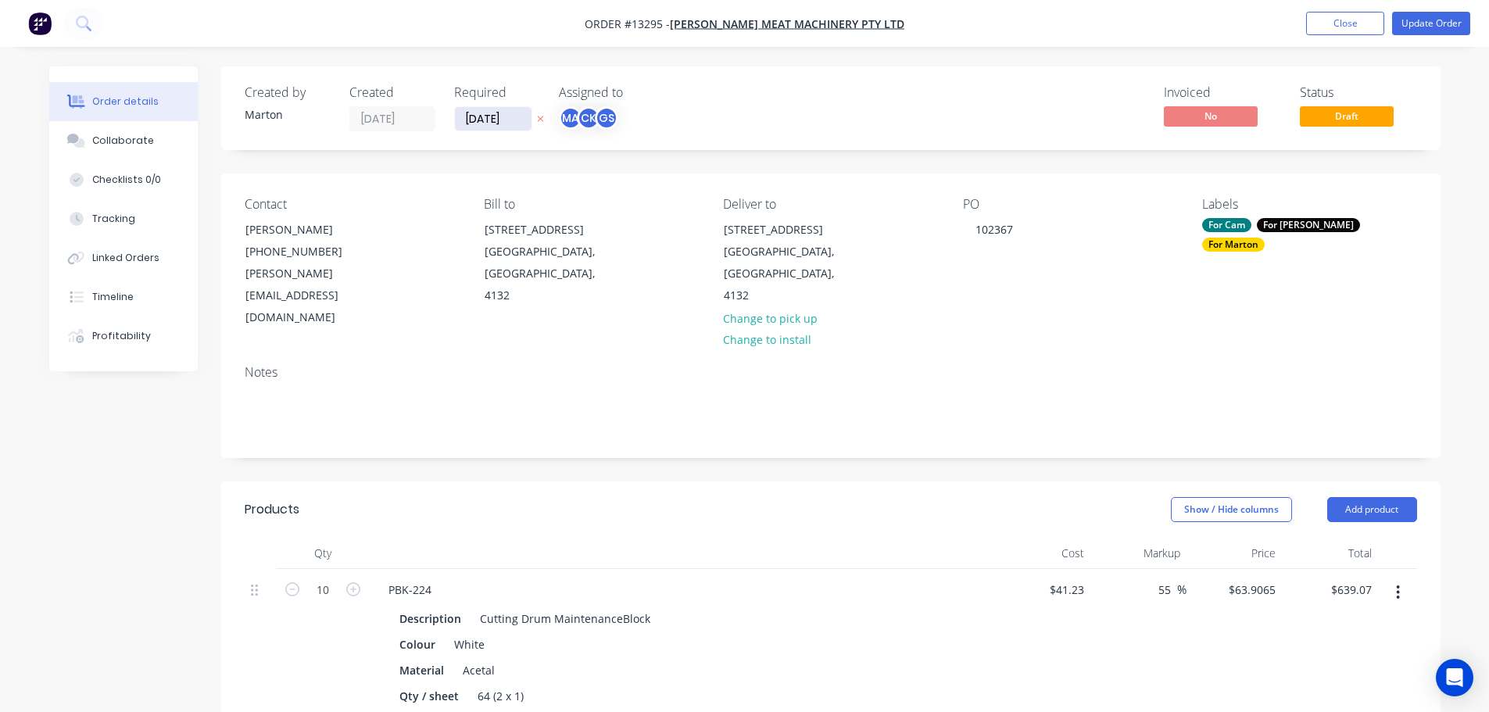
click at [488, 116] on input "[DATE]" at bounding box center [493, 118] width 77 height 23
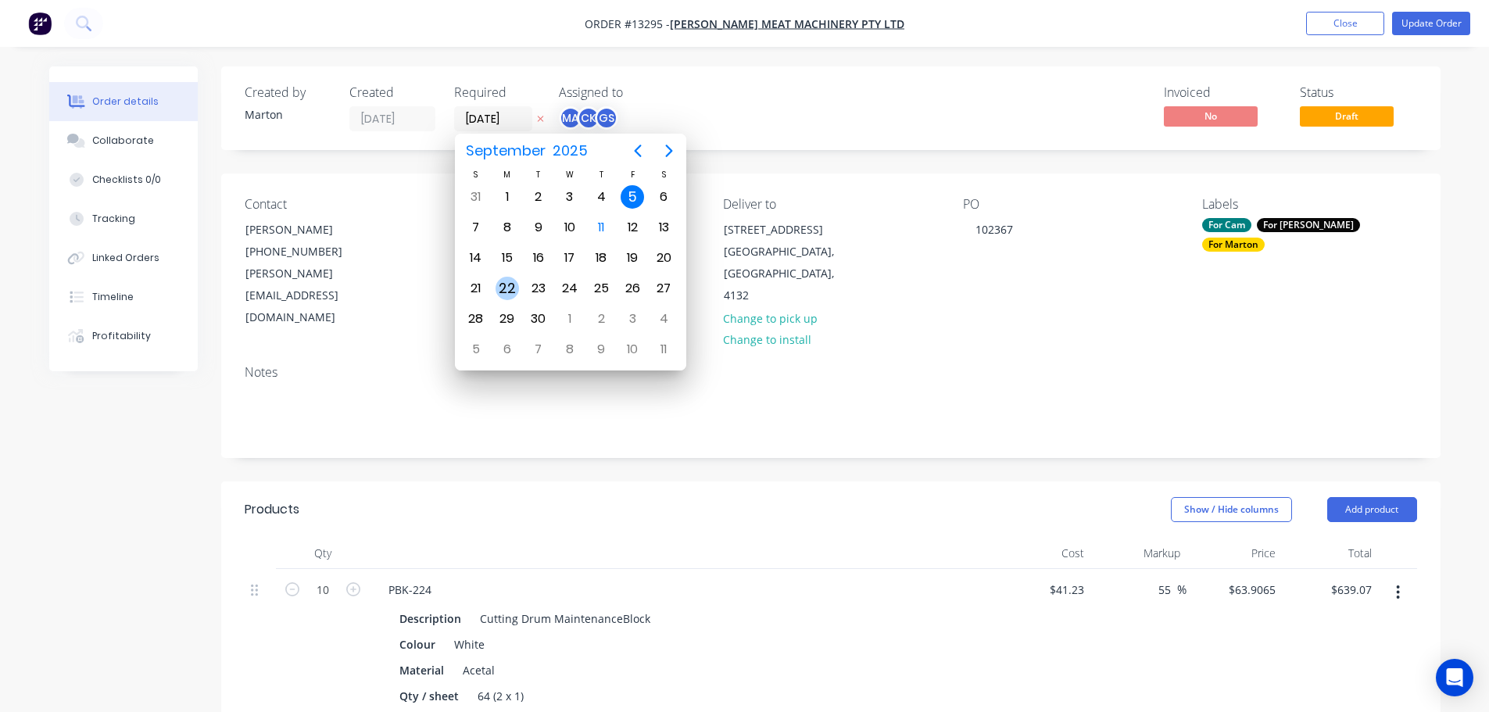
click at [505, 288] on div "22" at bounding box center [506, 288] width 23 height 23
type input "[DATE]"
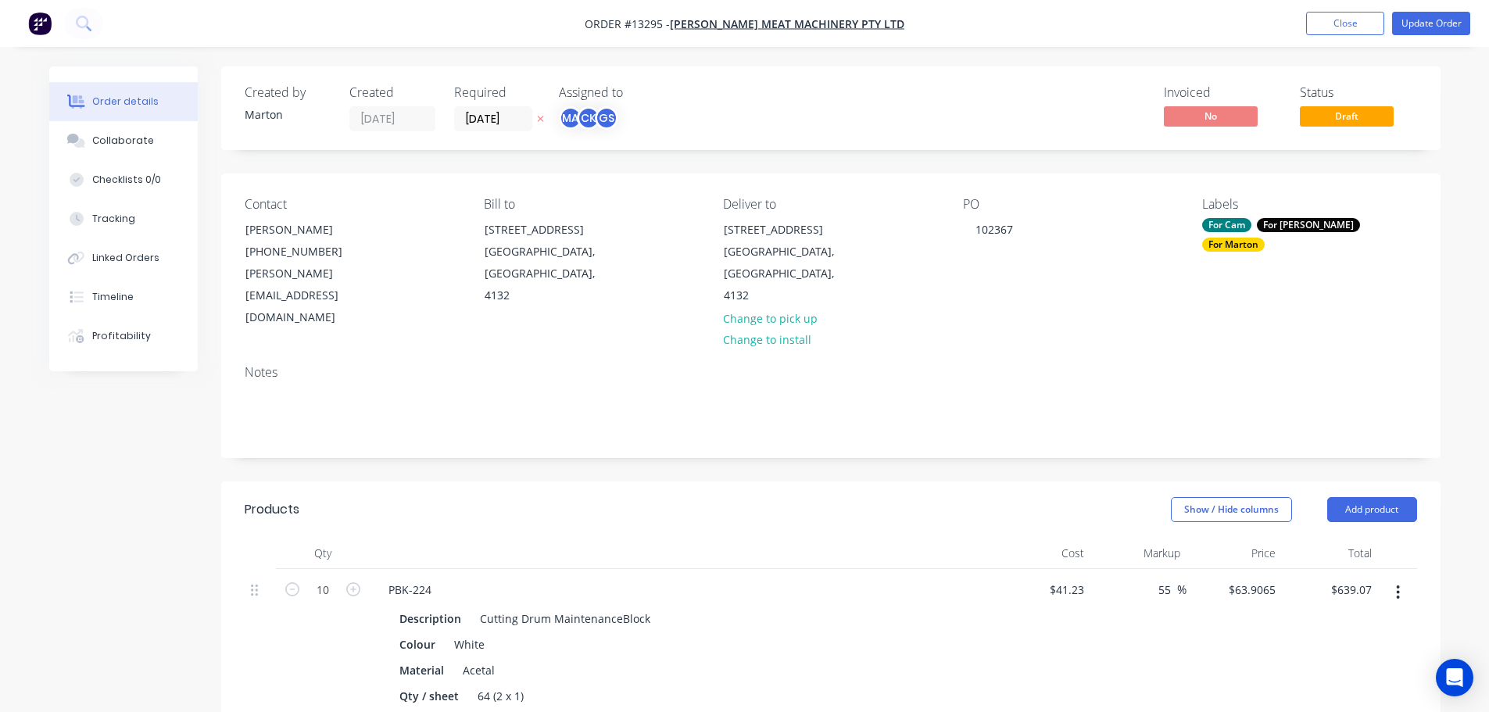
click at [828, 131] on div "Invoiced No Status Draft" at bounding box center [1066, 108] width 702 height 46
click at [1447, 20] on button "Update Order" at bounding box center [1431, 23] width 78 height 23
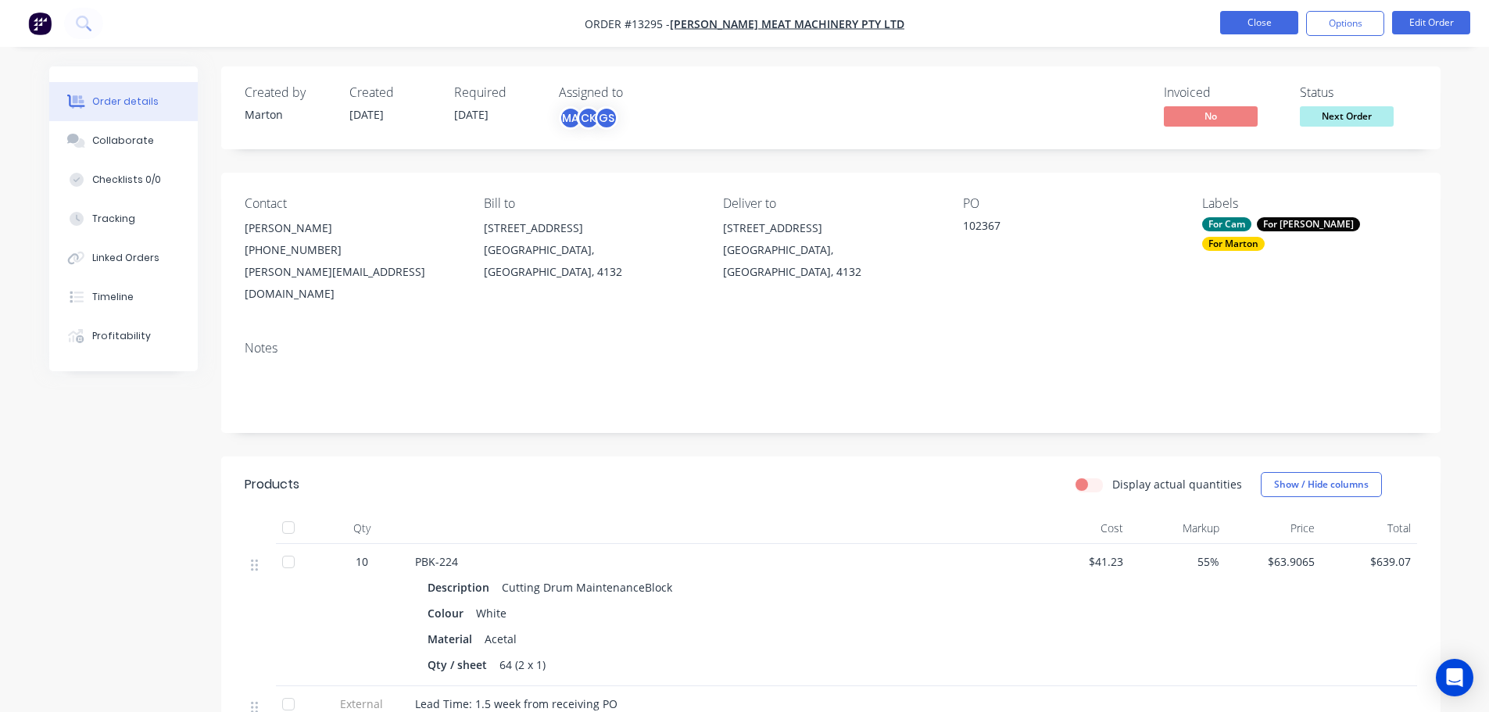
click at [1275, 21] on button "Close" at bounding box center [1259, 22] width 78 height 23
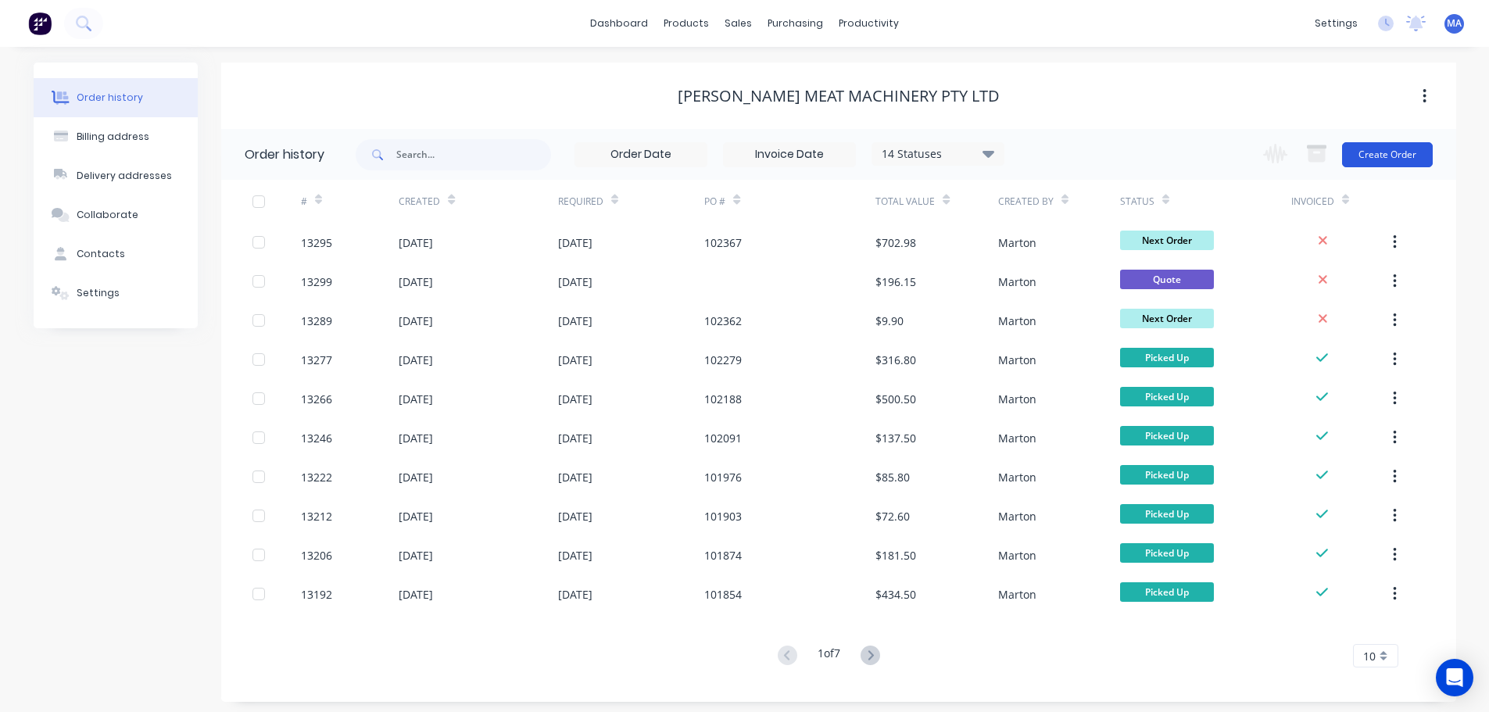
click at [1425, 152] on button "Create Order" at bounding box center [1387, 154] width 91 height 25
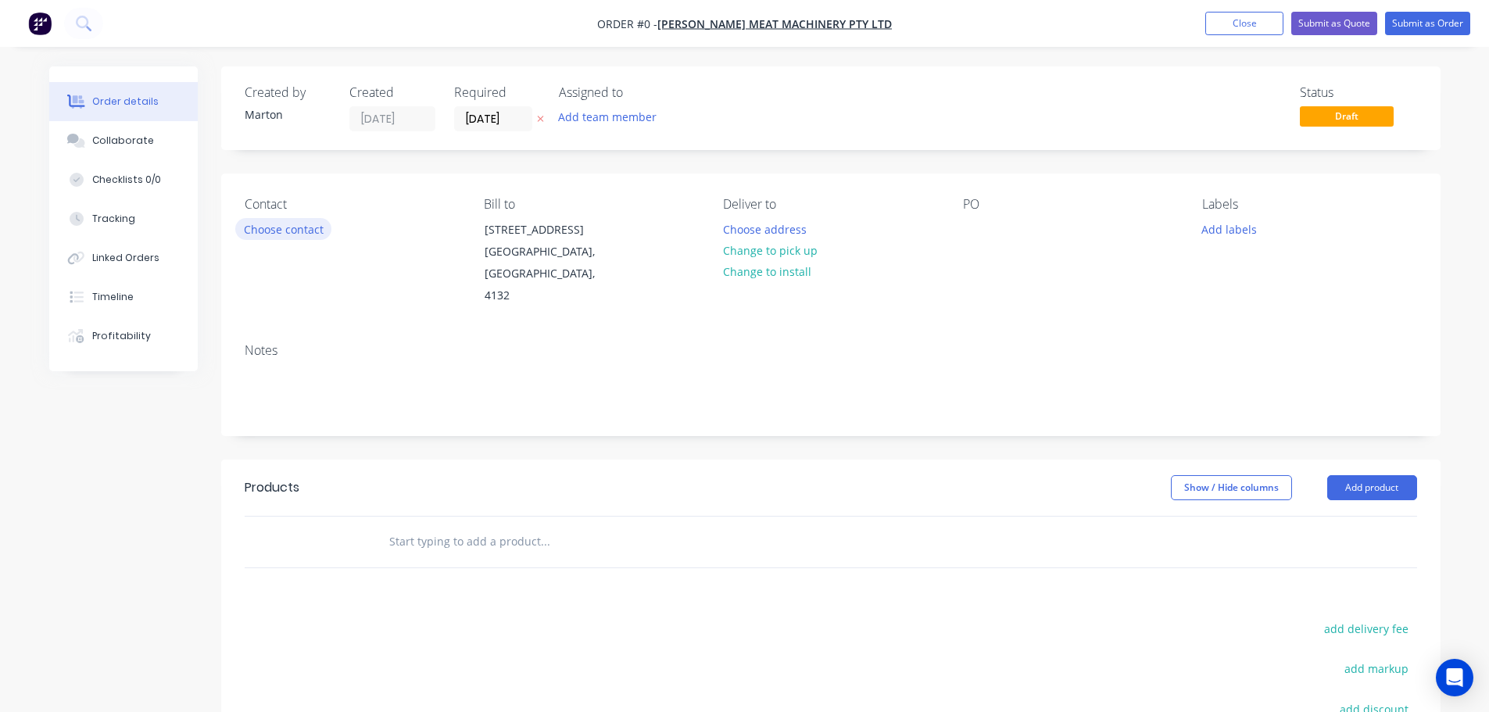
click at [282, 219] on button "Choose contact" at bounding box center [283, 228] width 96 height 21
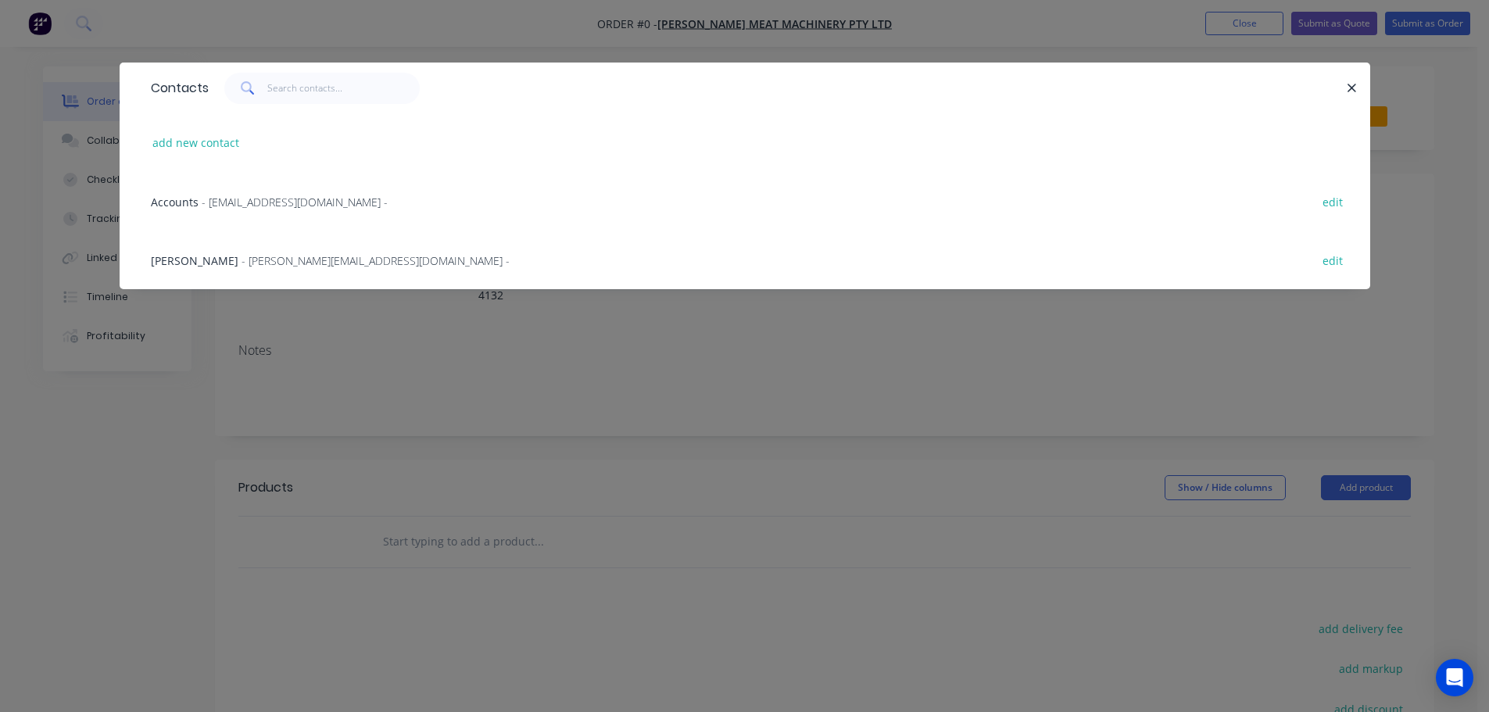
click at [227, 270] on div "[PERSON_NAME] - [PERSON_NAME][EMAIL_ADDRESS][DOMAIN_NAME] - edit" at bounding box center [744, 260] width 1203 height 59
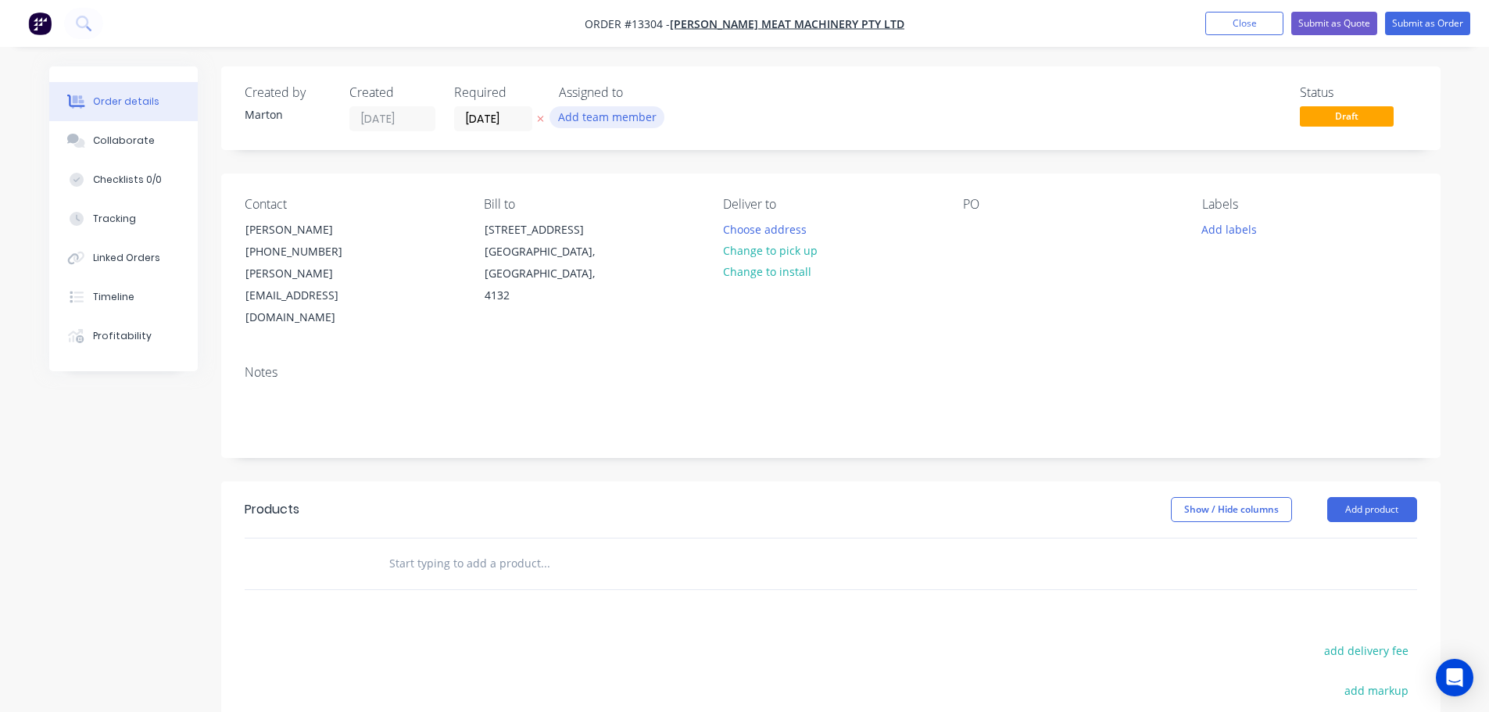
click at [608, 114] on button "Add team member" at bounding box center [606, 116] width 115 height 21
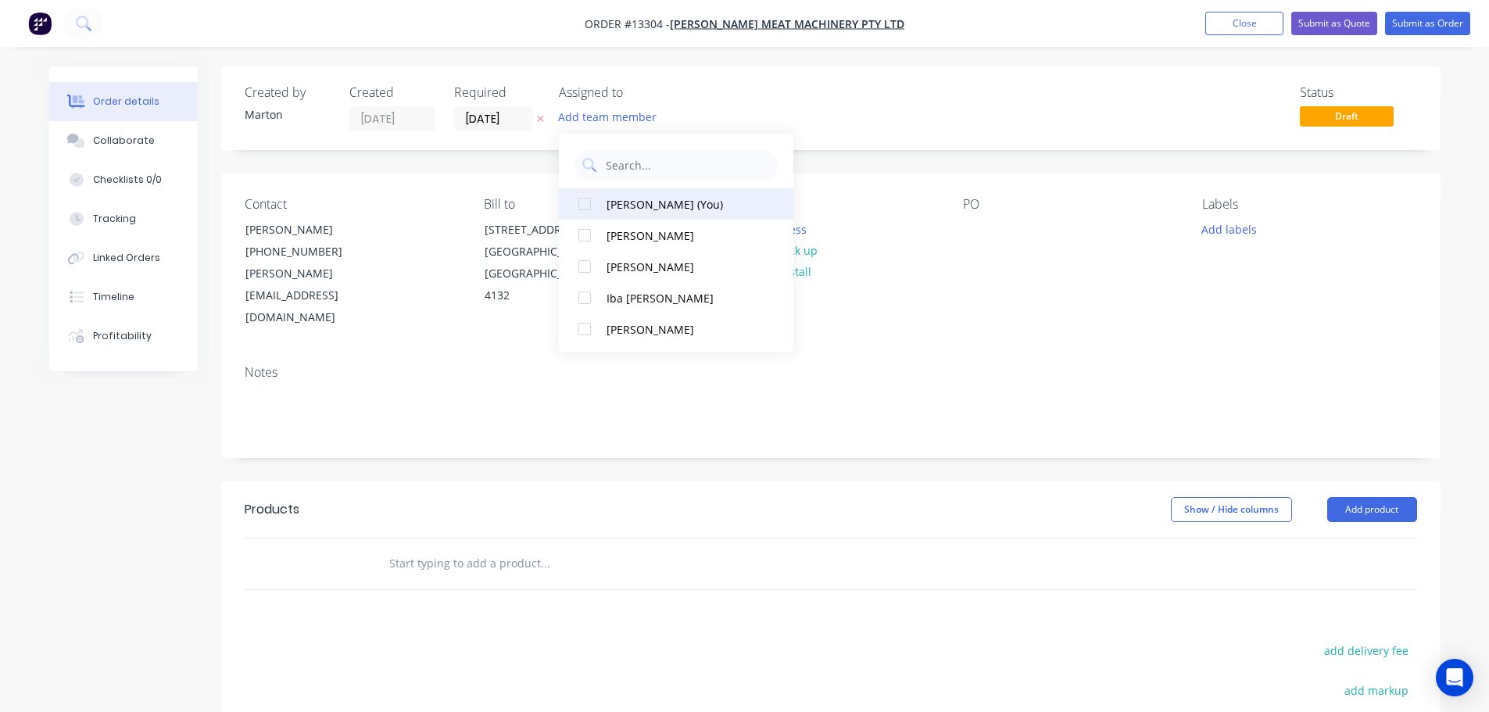
click at [581, 209] on div at bounding box center [584, 203] width 31 height 31
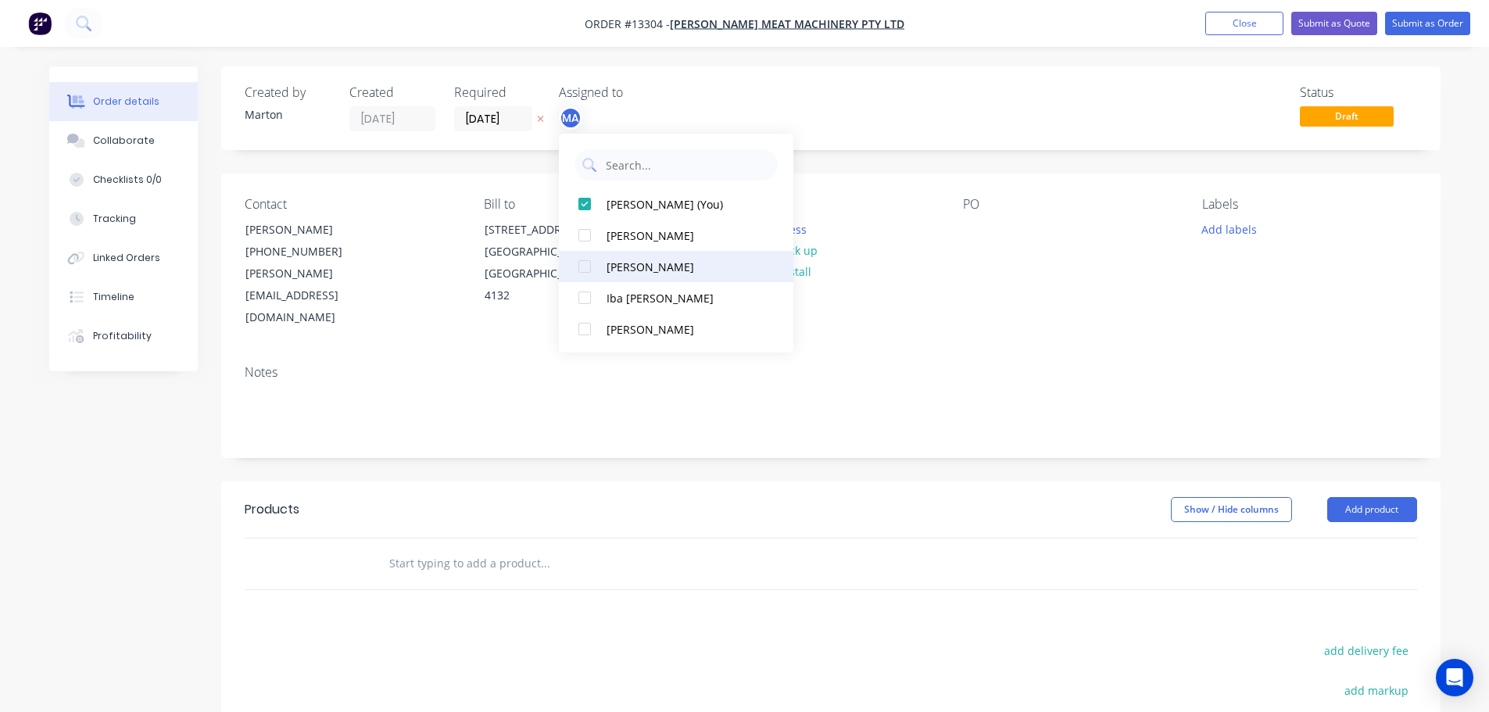
drag, startPoint x: 585, startPoint y: 232, endPoint x: 589, endPoint y: 262, distance: 30.0
click at [585, 234] on div at bounding box center [584, 235] width 31 height 31
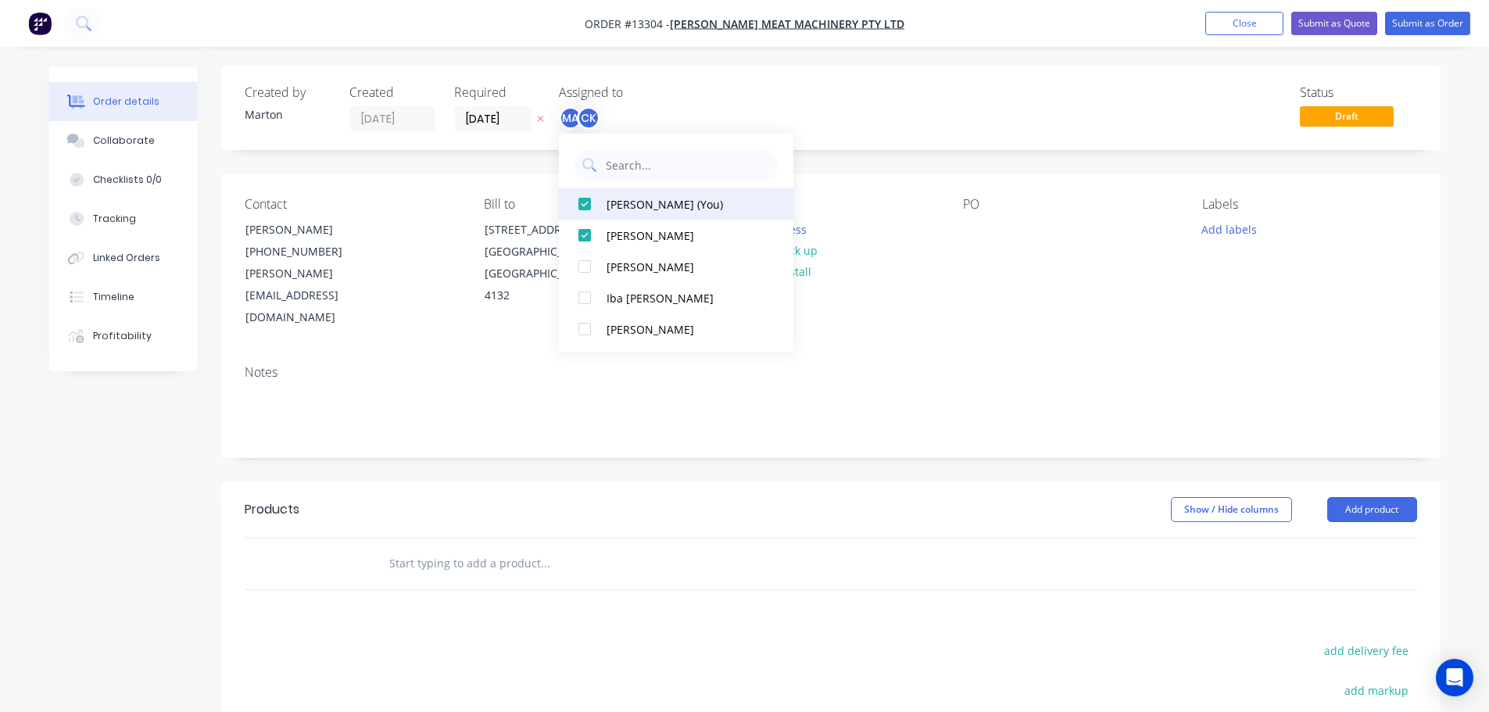
click at [589, 270] on div at bounding box center [584, 266] width 31 height 31
click at [831, 87] on div "Status Draft" at bounding box center [1066, 108] width 702 height 46
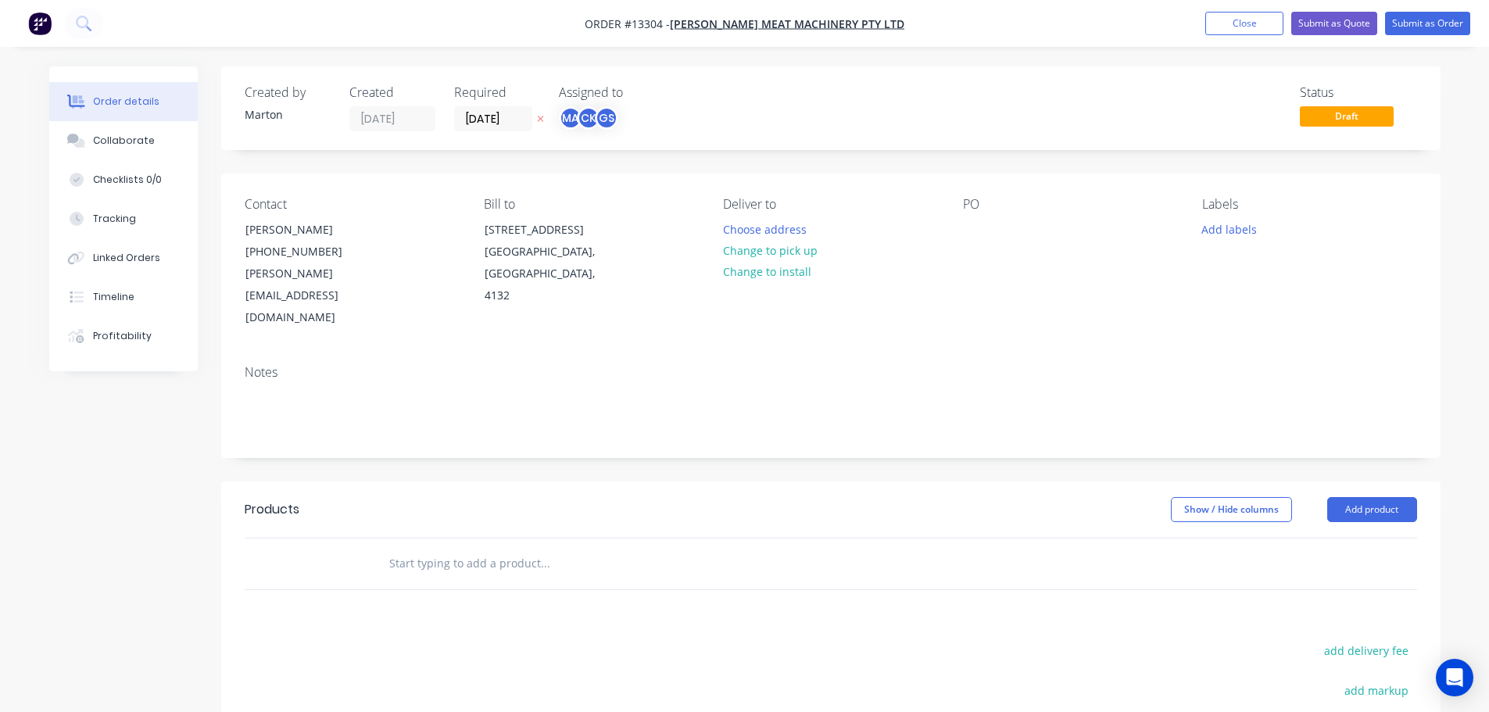
click at [480, 131] on label "[DATE]" at bounding box center [493, 118] width 78 height 25
click at [480, 131] on input "[DATE]" at bounding box center [493, 118] width 77 height 23
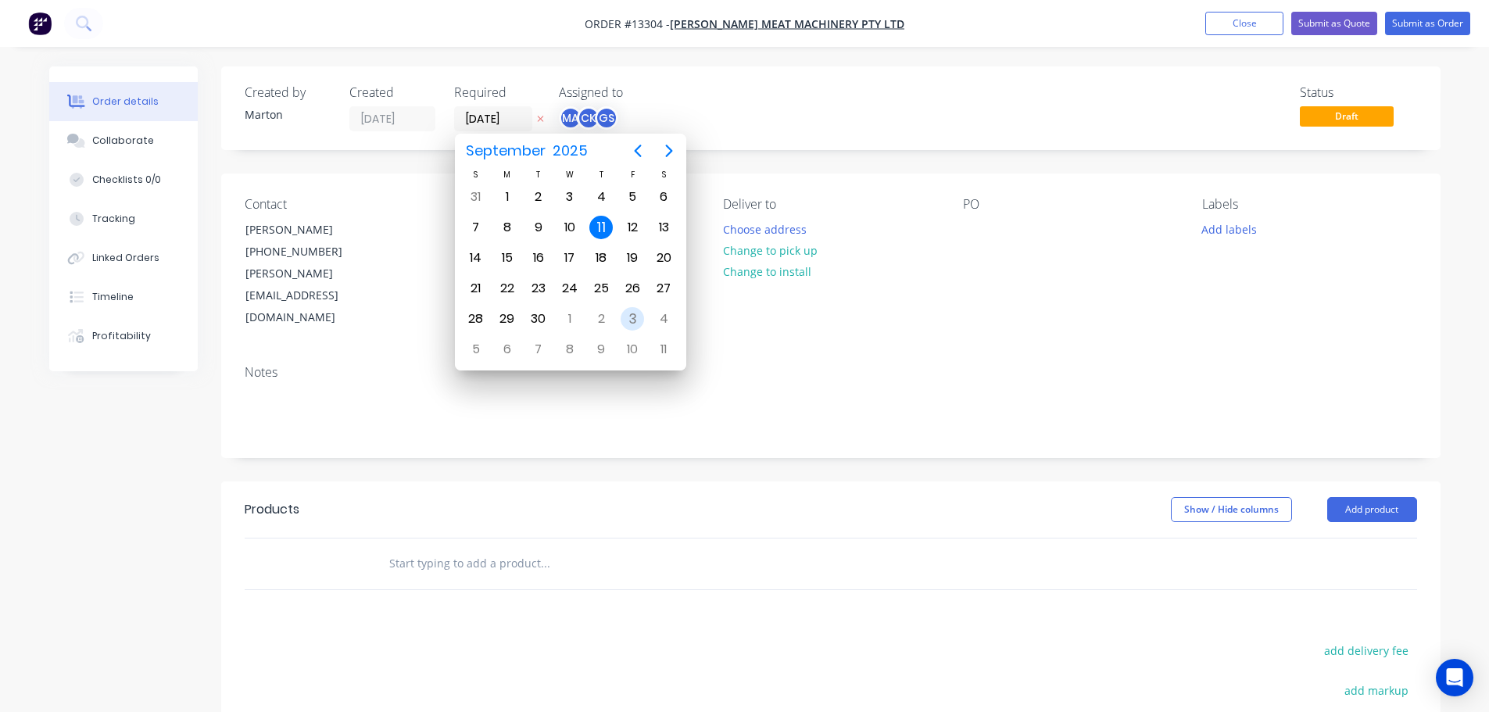
click at [638, 317] on div "3" at bounding box center [631, 318] width 23 height 23
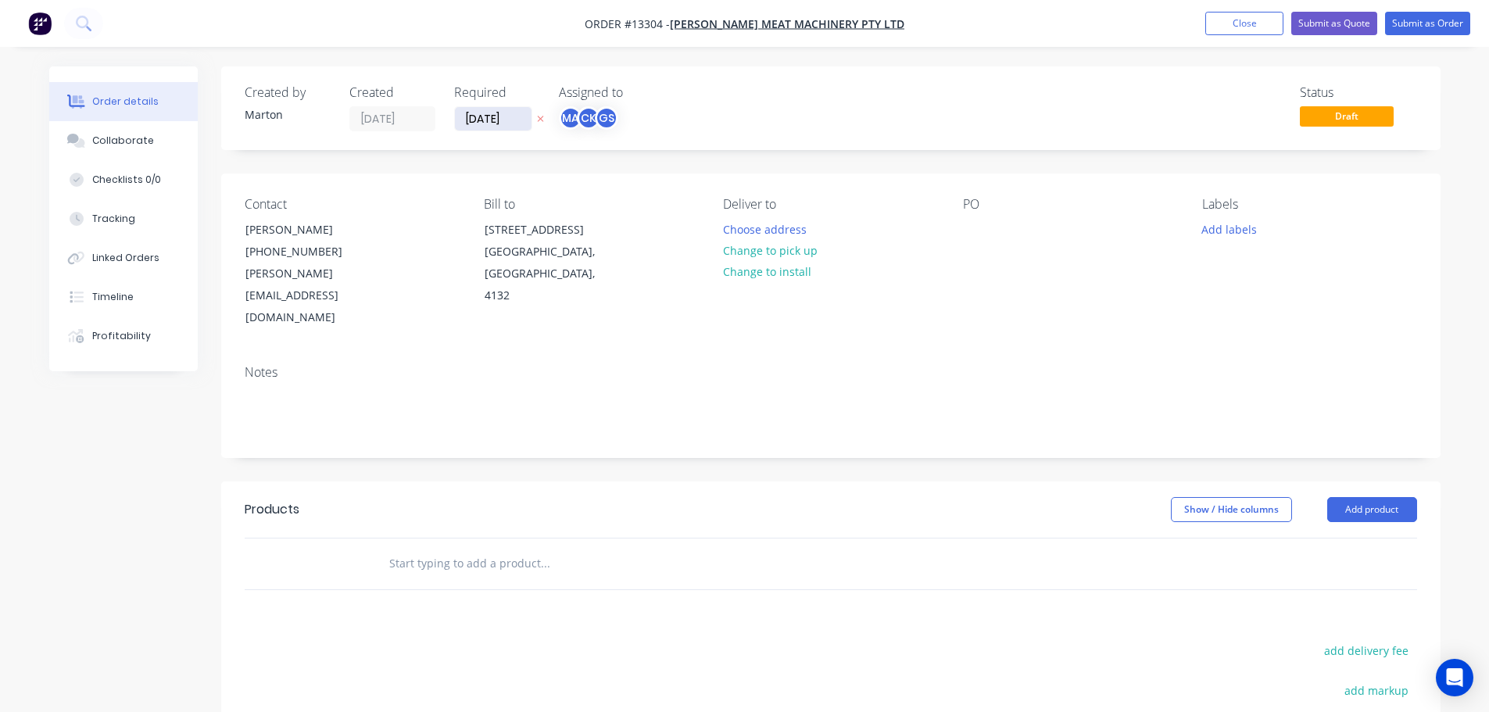
click at [501, 120] on input "[DATE]" at bounding box center [493, 118] width 77 height 23
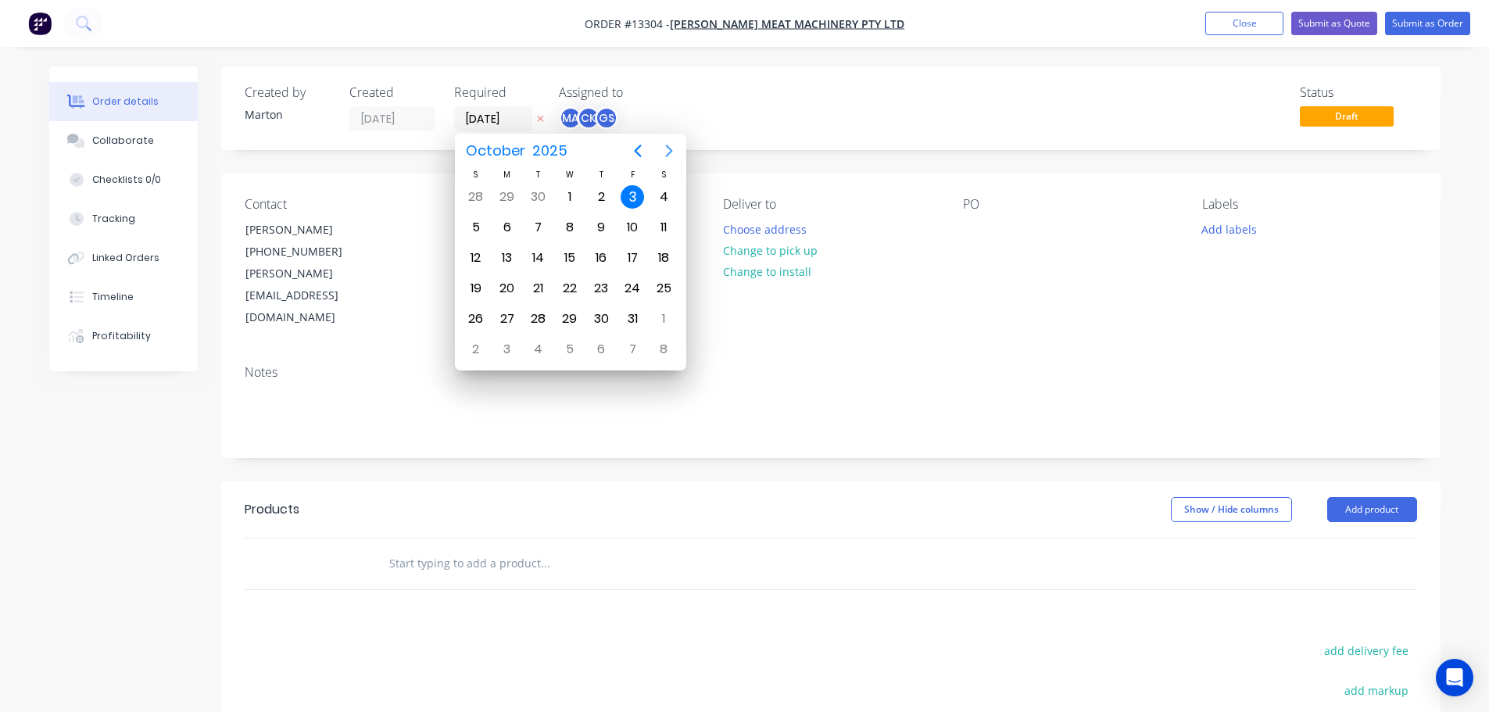
click at [667, 151] on icon "Next page" at bounding box center [669, 150] width 19 height 19
click at [570, 198] on div "3" at bounding box center [569, 196] width 23 height 23
type input "[DATE]"
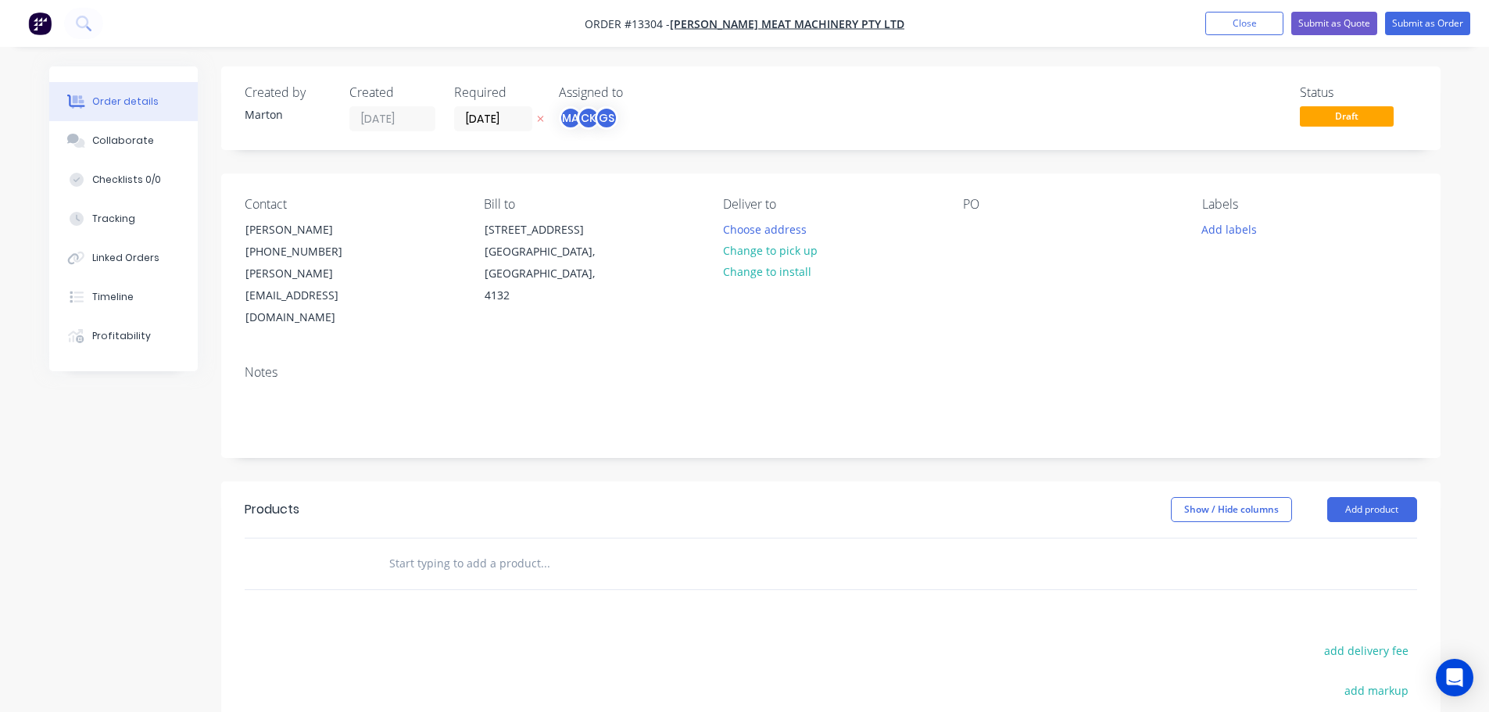
click at [654, 163] on div "Created by Marton Created [DATE] Required [DATE] Assigned to MA CK GS Status Dr…" at bounding box center [830, 515] width 1219 height 899
click at [970, 229] on div at bounding box center [975, 229] width 25 height 23
click at [796, 229] on button "Choose address" at bounding box center [764, 228] width 100 height 21
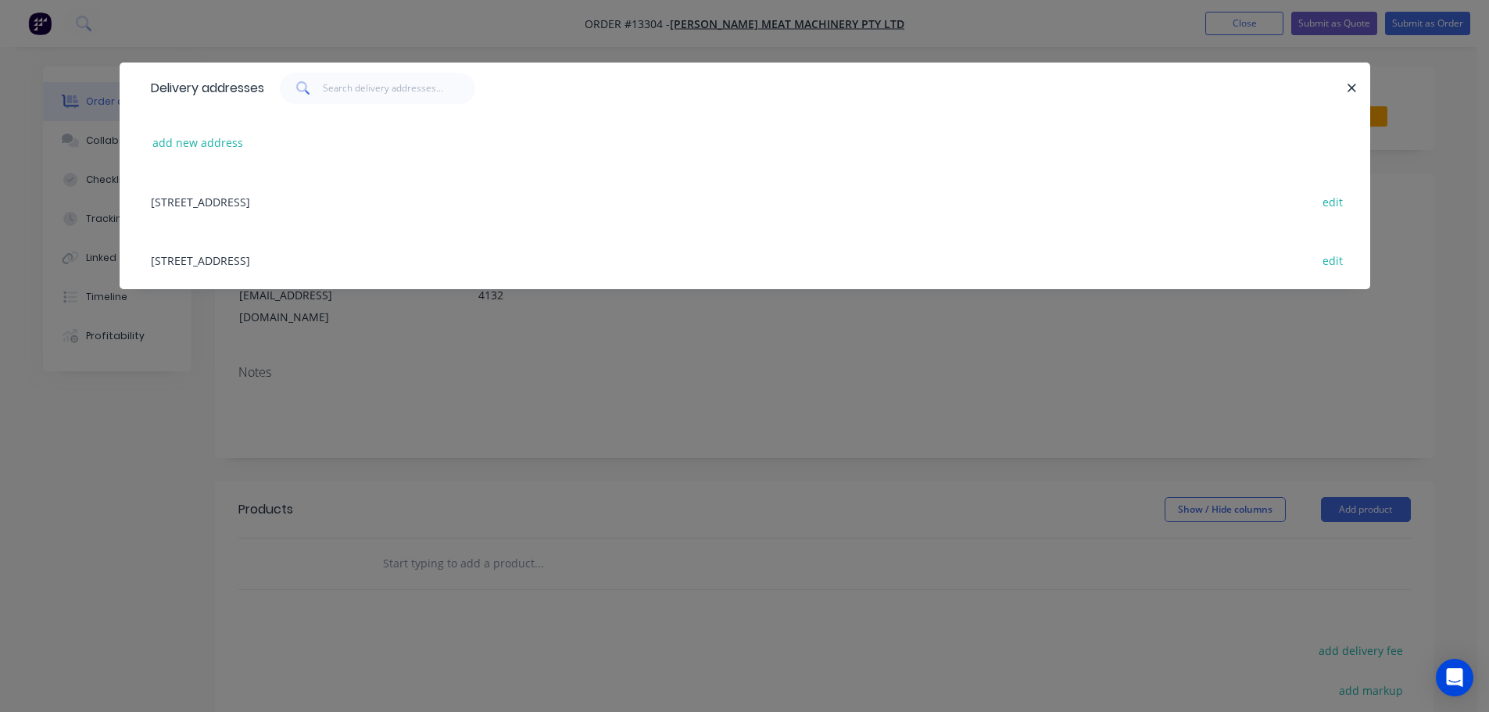
click at [238, 256] on div "[STREET_ADDRESS] edit" at bounding box center [744, 260] width 1203 height 59
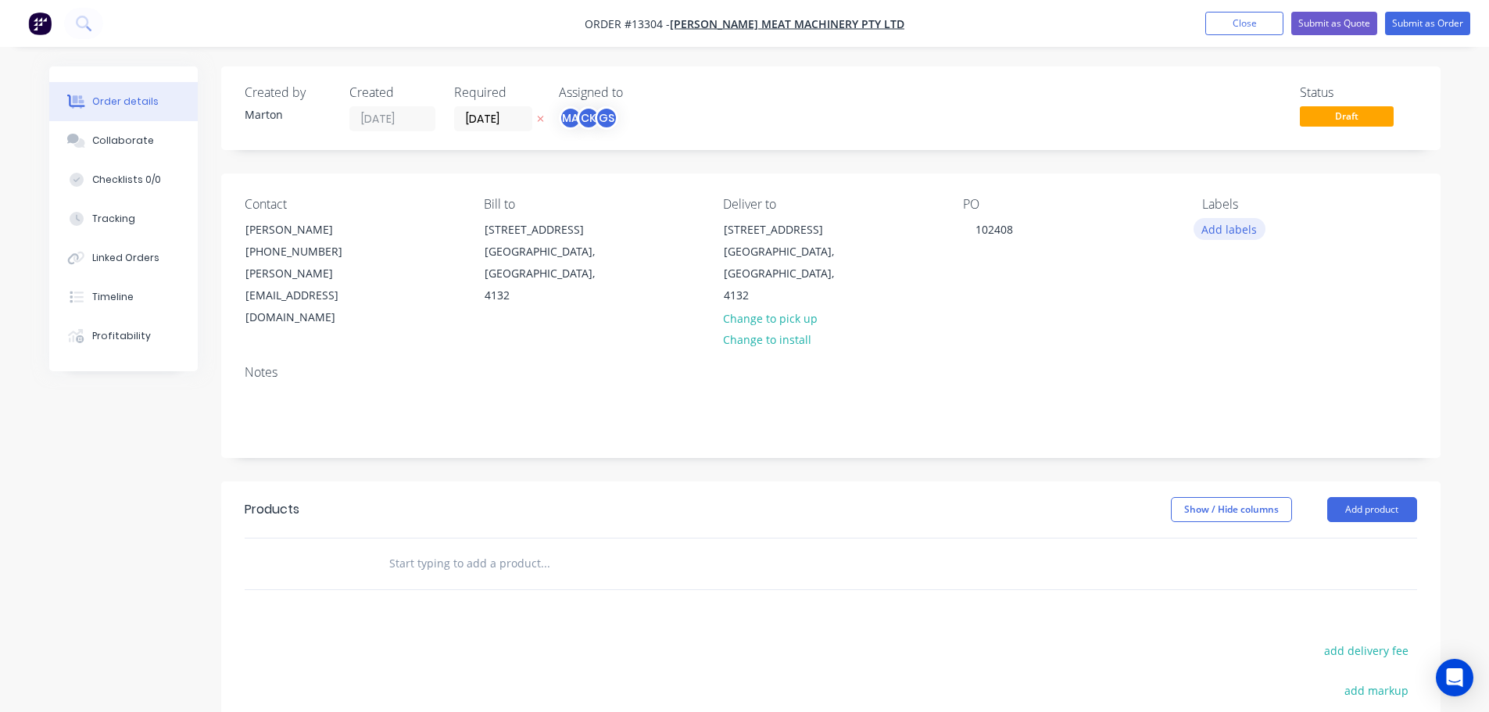
click at [1236, 227] on button "Add labels" at bounding box center [1229, 228] width 72 height 21
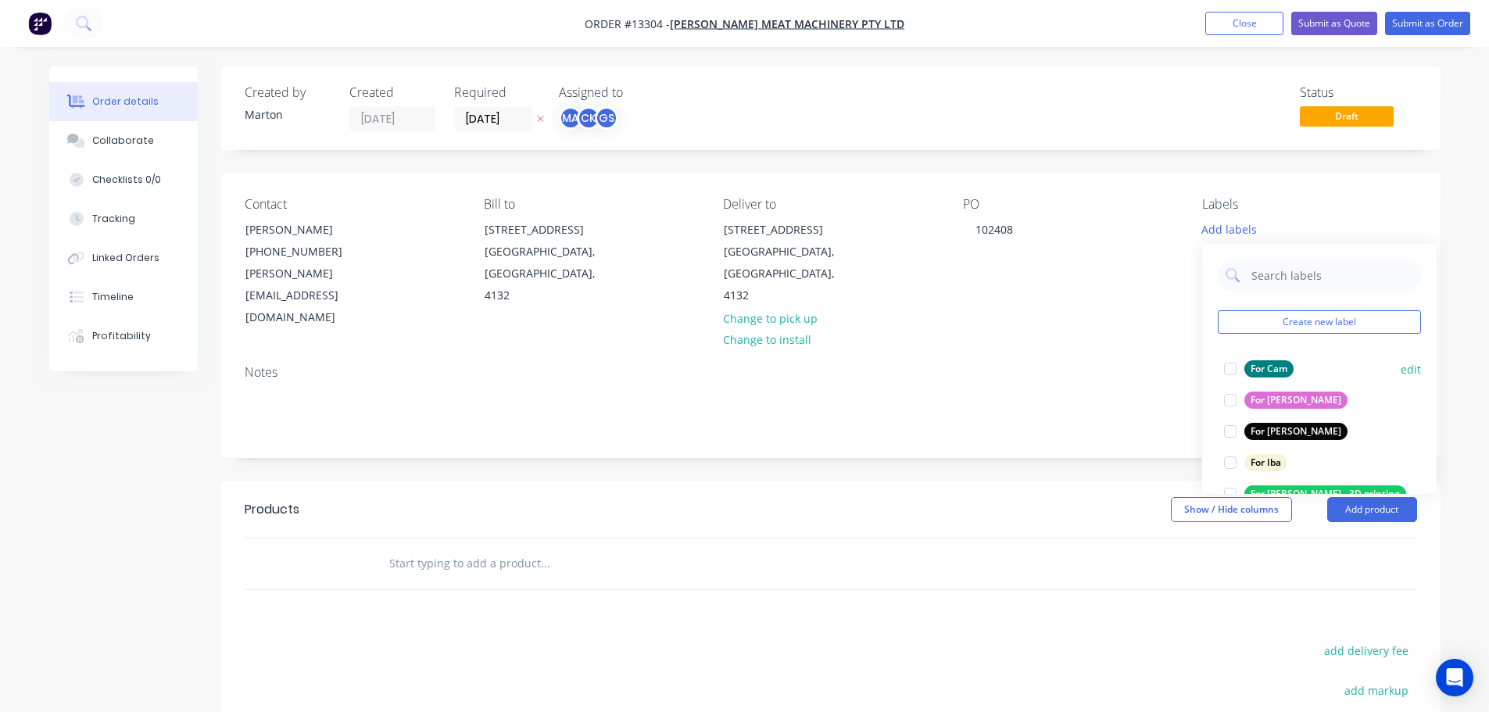
click at [1228, 369] on div at bounding box center [1229, 368] width 31 height 31
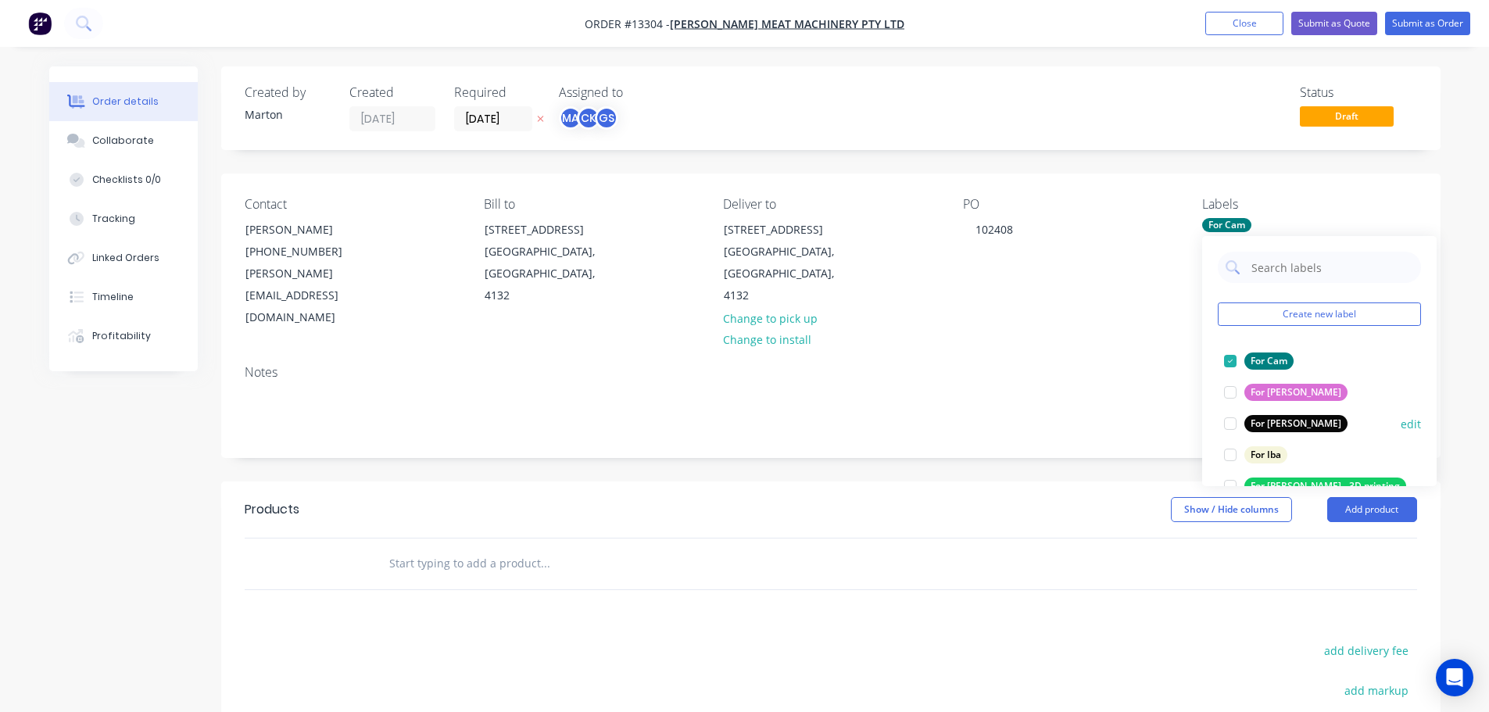
click at [1232, 414] on div at bounding box center [1229, 423] width 31 height 31
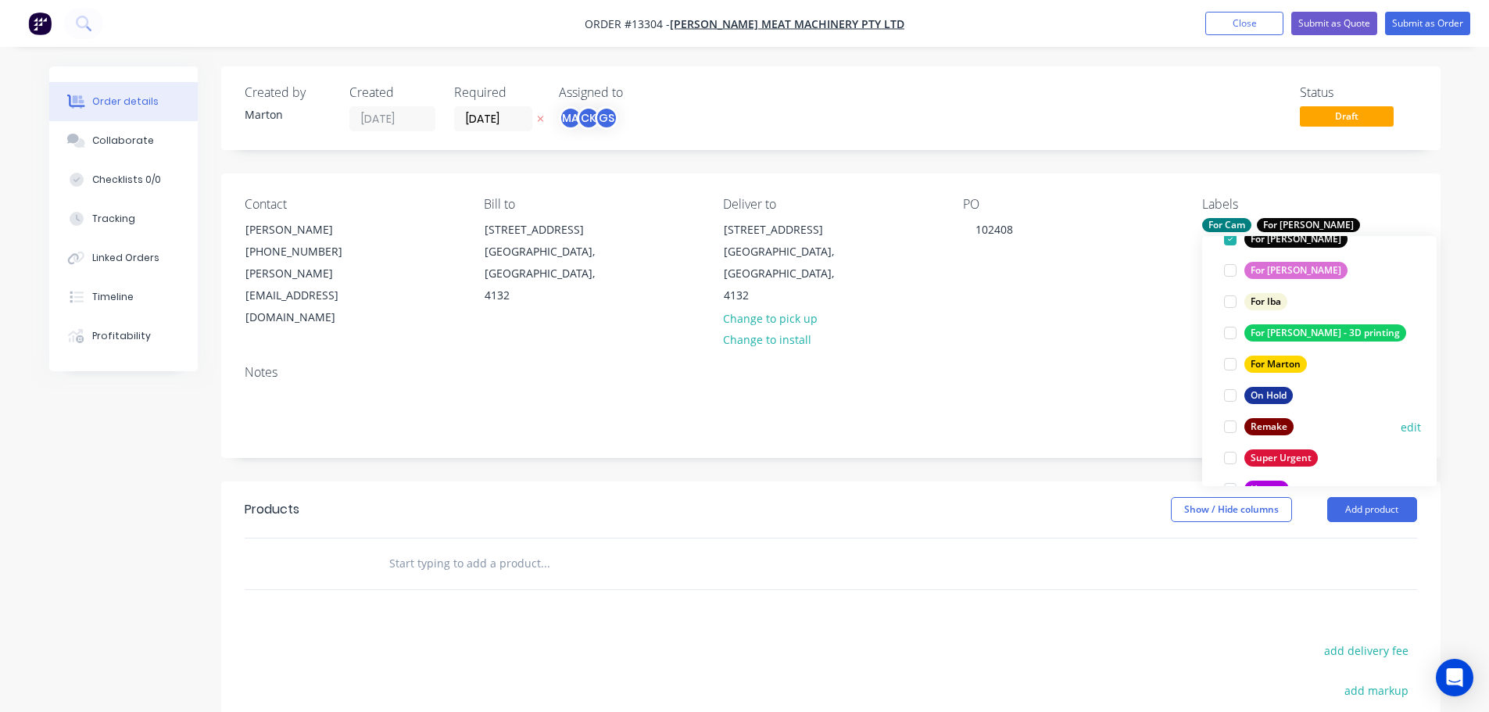
scroll to position [156, 0]
click at [1230, 358] on div at bounding box center [1229, 360] width 31 height 31
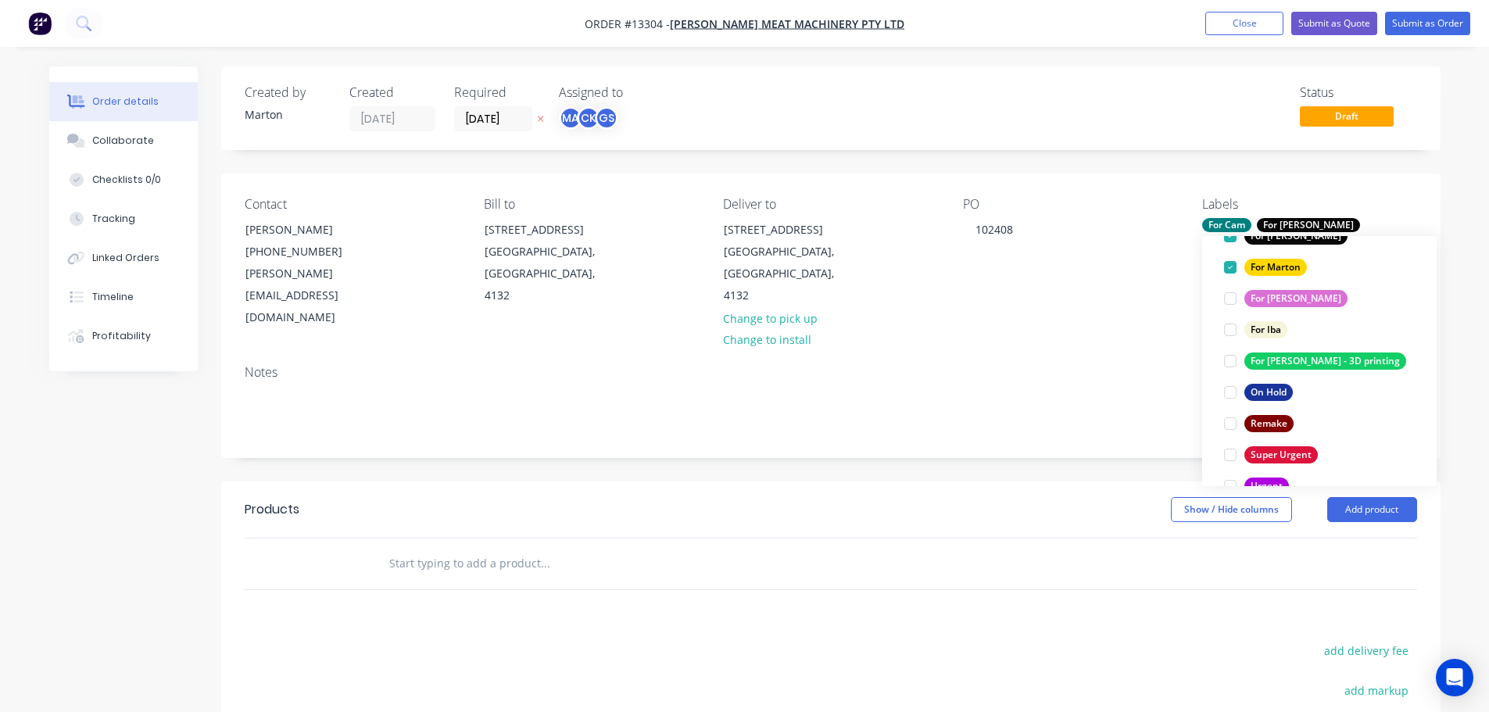
click at [1041, 429] on div "Notes" at bounding box center [830, 404] width 1219 height 105
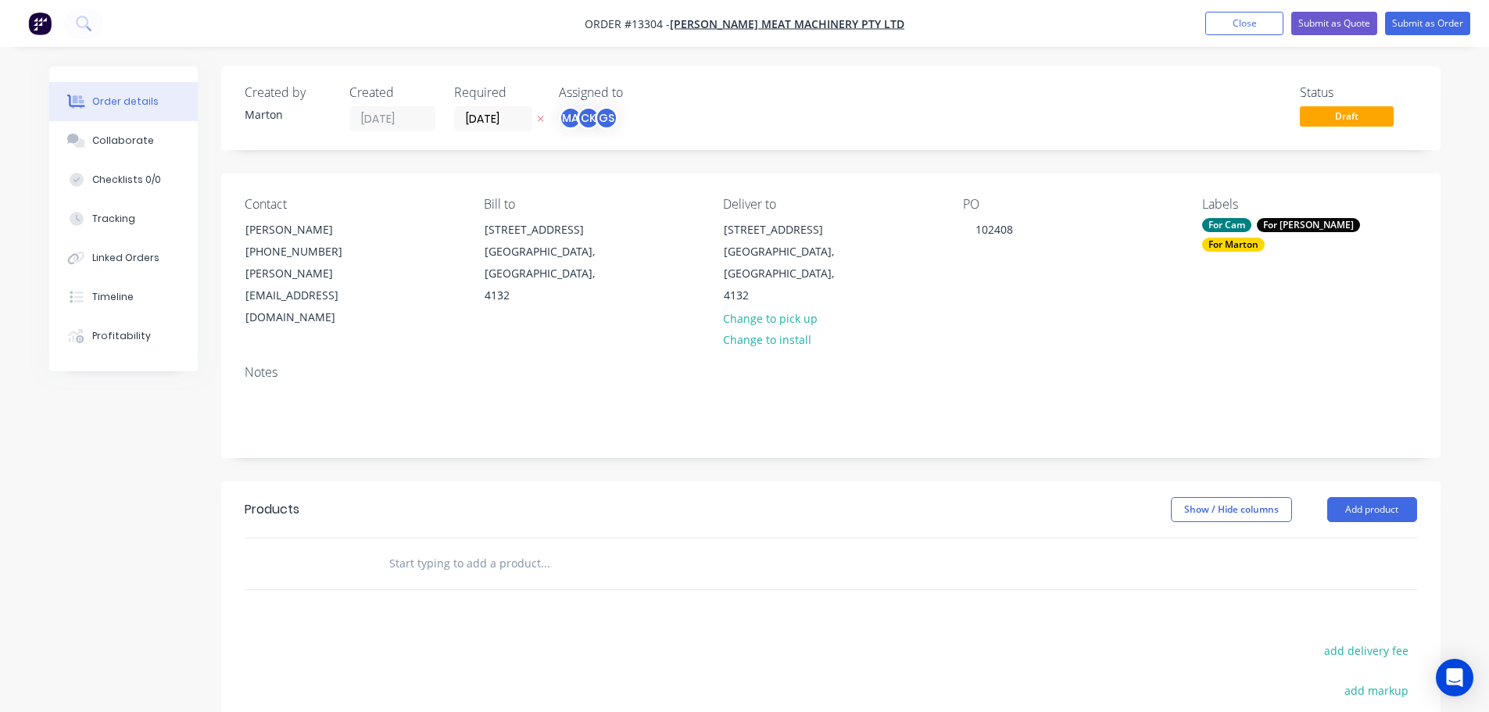
click at [477, 563] on div at bounding box center [651, 563] width 563 height 51
click at [513, 549] on input "text" at bounding box center [544, 563] width 313 height 31
click at [512, 548] on input "text" at bounding box center [544, 563] width 313 height 31
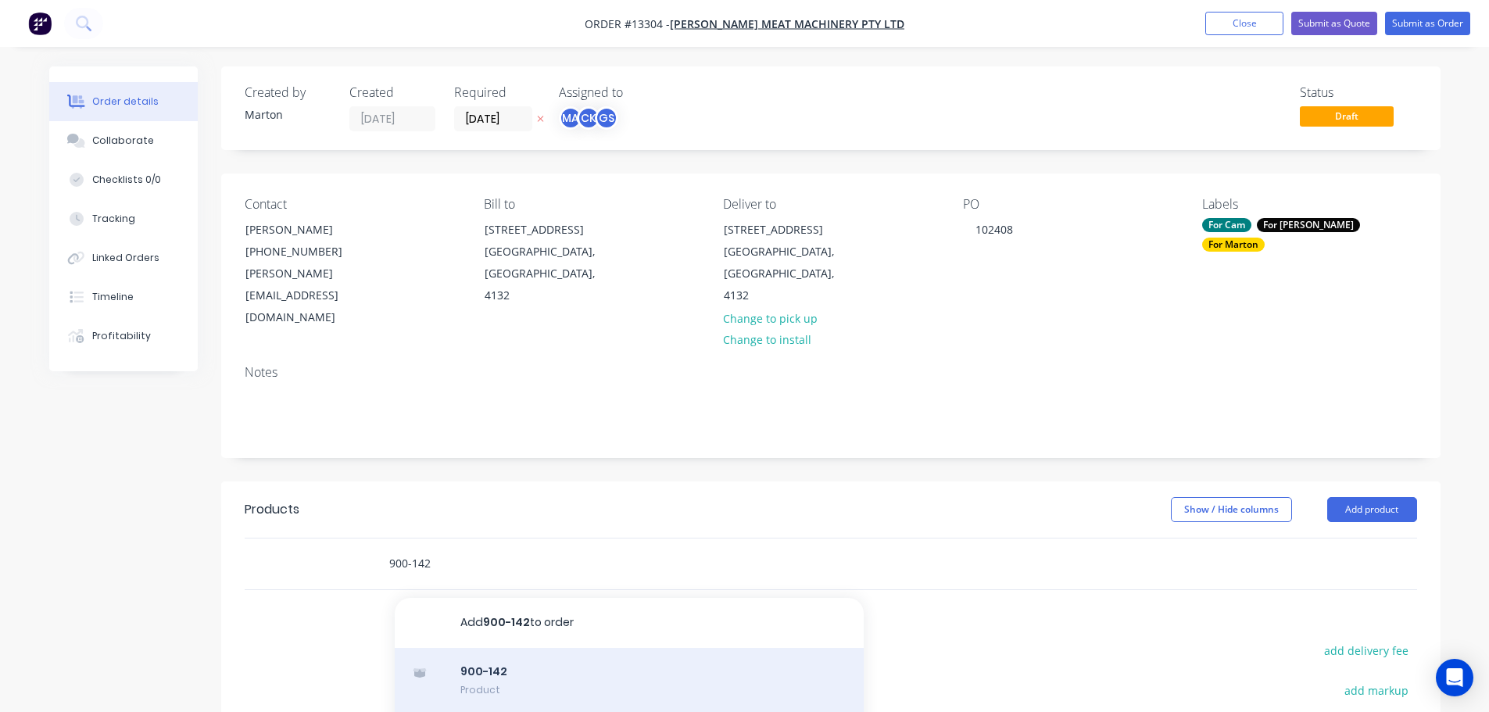
type input "900-142"
click at [513, 663] on div "900-142 Product" at bounding box center [629, 681] width 469 height 66
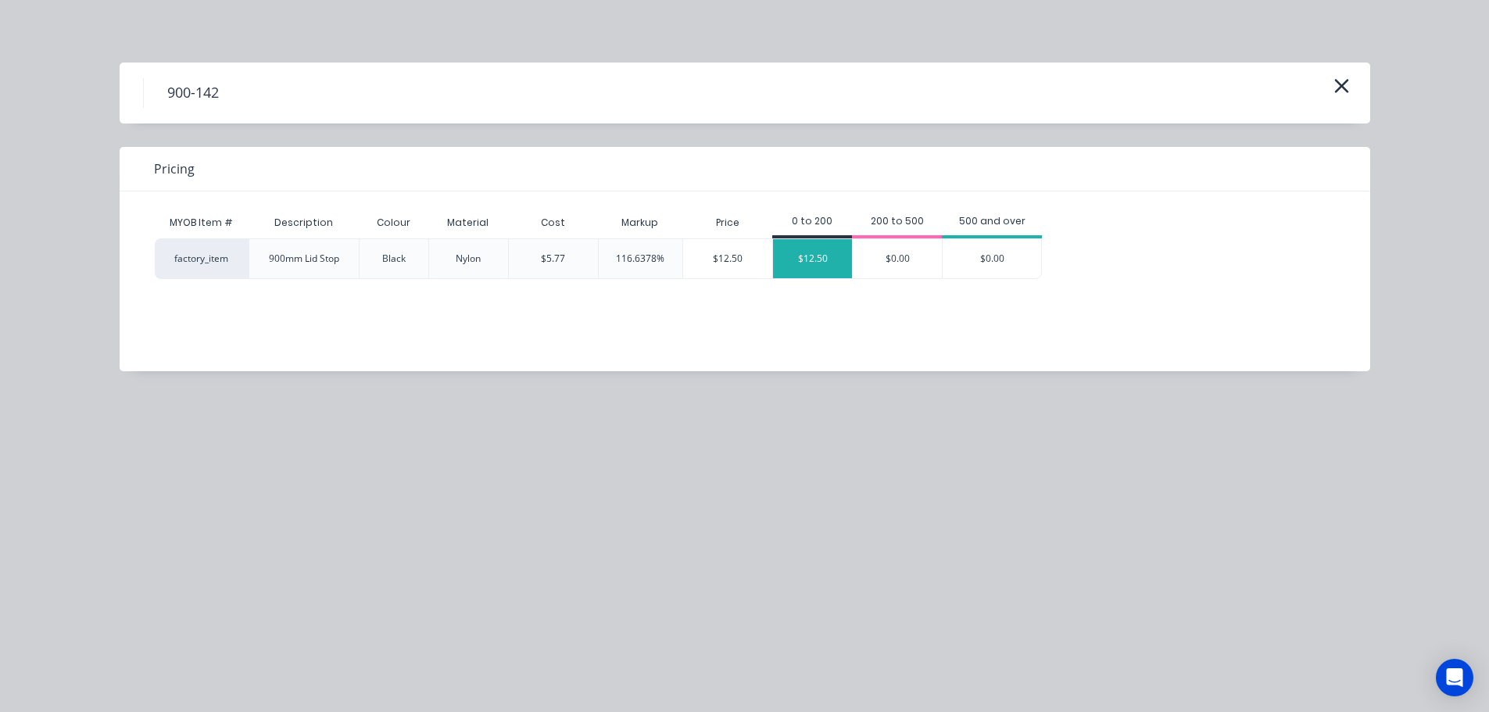
click at [823, 267] on div "$12.50" at bounding box center [812, 258] width 79 height 39
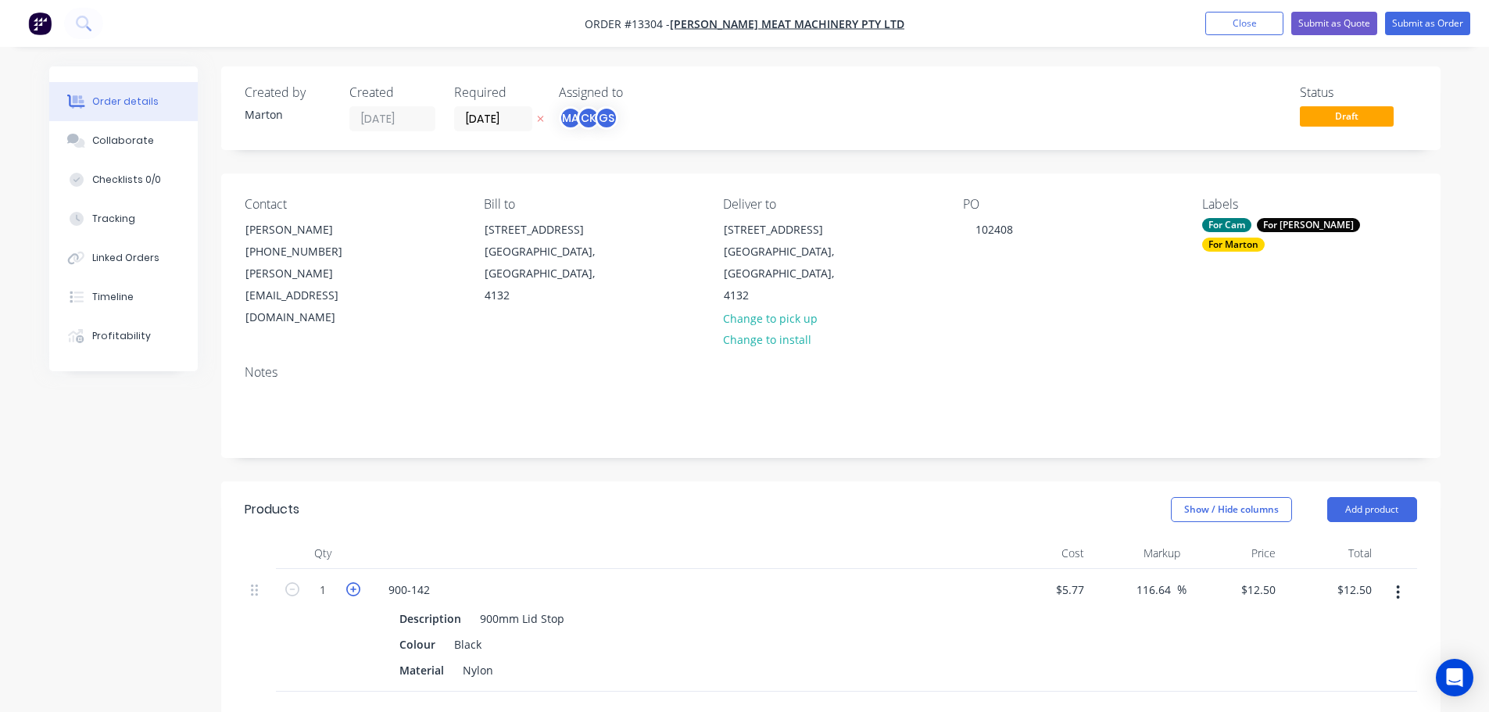
click at [352, 582] on icon "button" at bounding box center [353, 589] width 14 height 14
type input "2"
type input "$25.00"
click at [352, 582] on icon "button" at bounding box center [353, 589] width 14 height 14
type input "3"
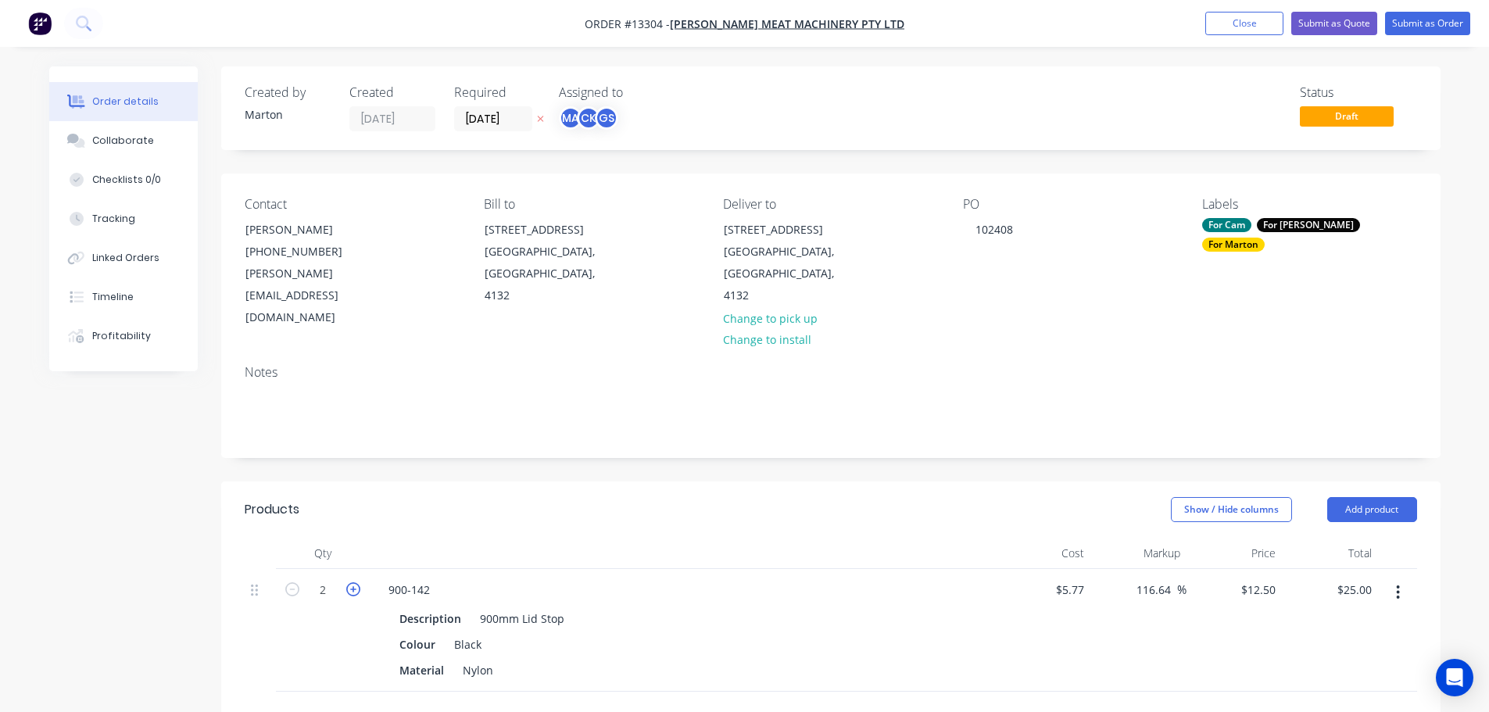
type input "$37.50"
click at [352, 582] on icon "button" at bounding box center [353, 589] width 14 height 14
type input "4"
type input "$50.00"
click at [352, 582] on icon "button" at bounding box center [353, 589] width 14 height 14
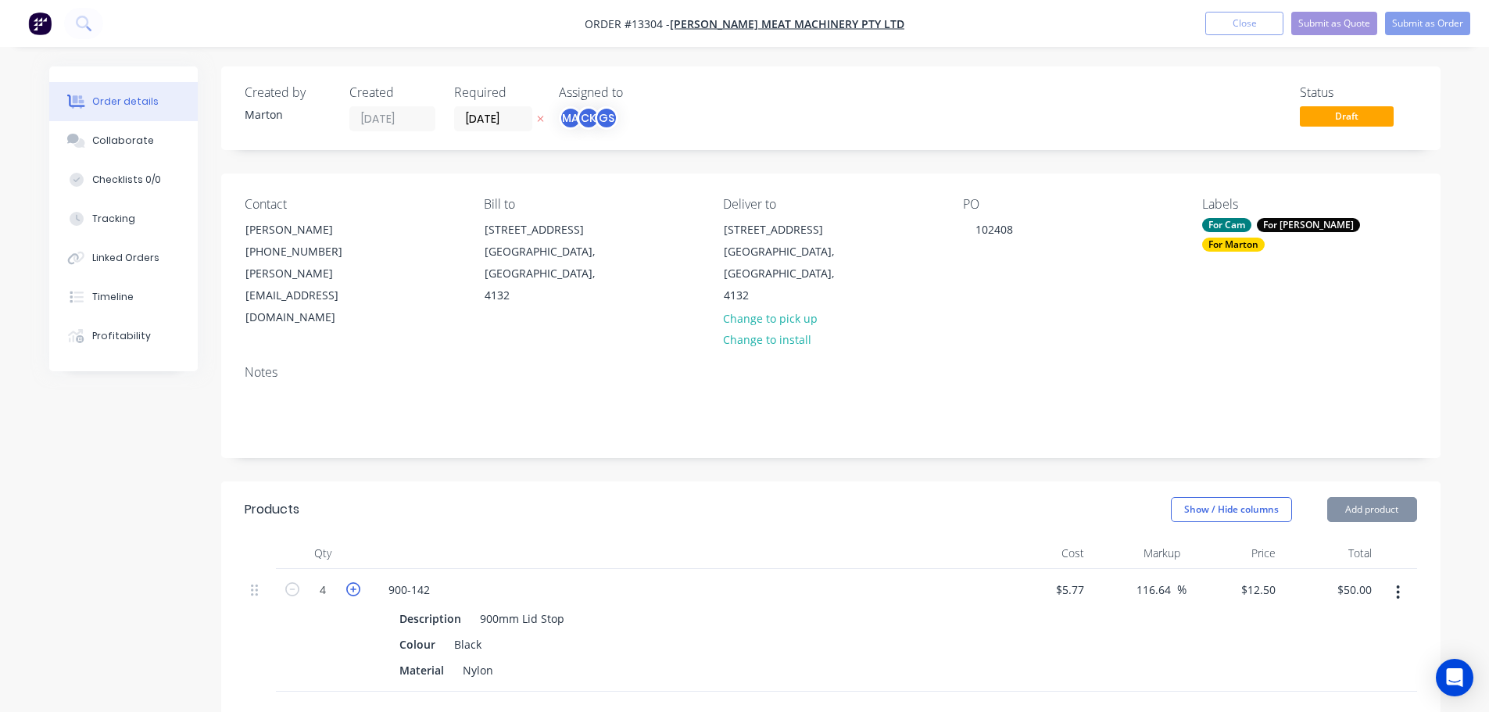
type input "5"
type input "$62.50"
click at [352, 582] on icon "button" at bounding box center [353, 589] width 14 height 14
type input "6"
type input "$75.00"
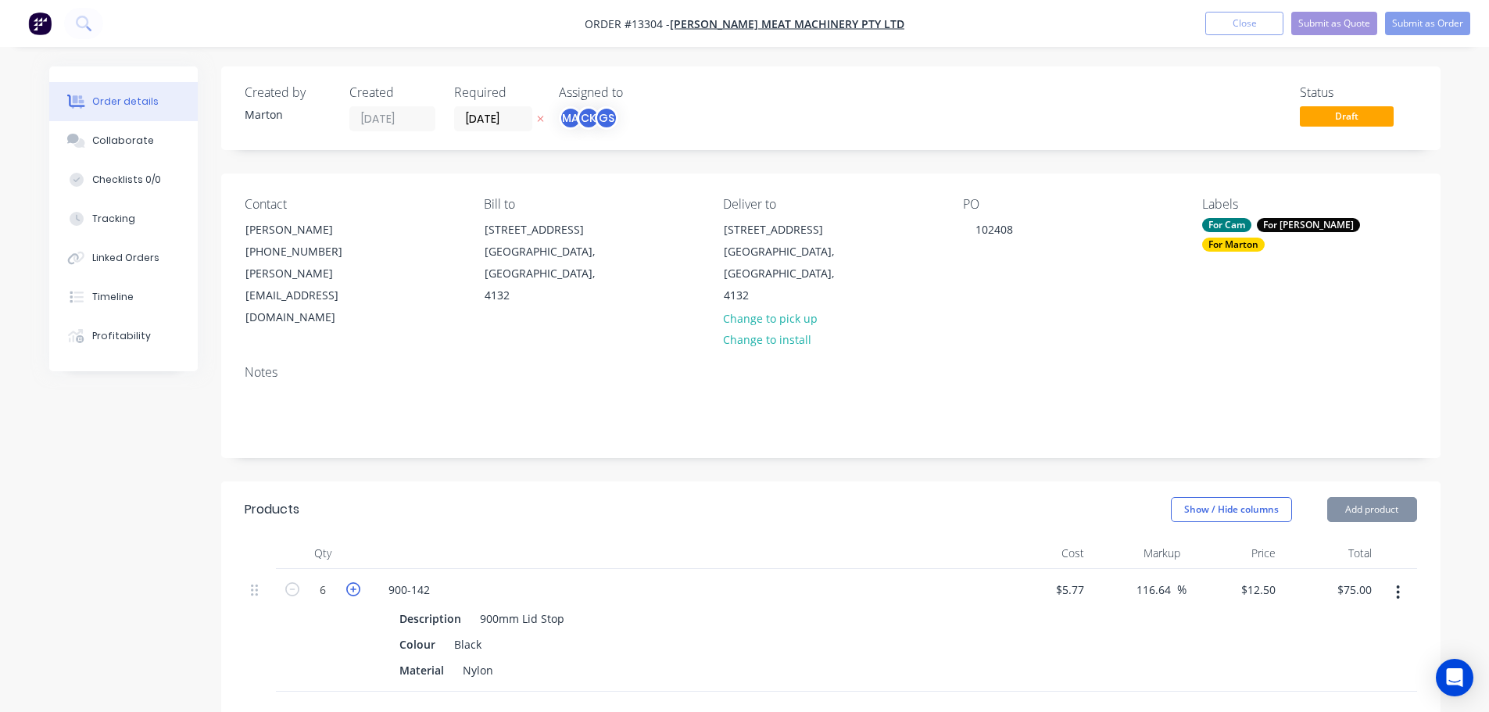
click at [352, 582] on icon "button" at bounding box center [353, 589] width 14 height 14
type input "7"
type input "$87.50"
click at [352, 582] on icon "button" at bounding box center [353, 589] width 14 height 14
type input "8"
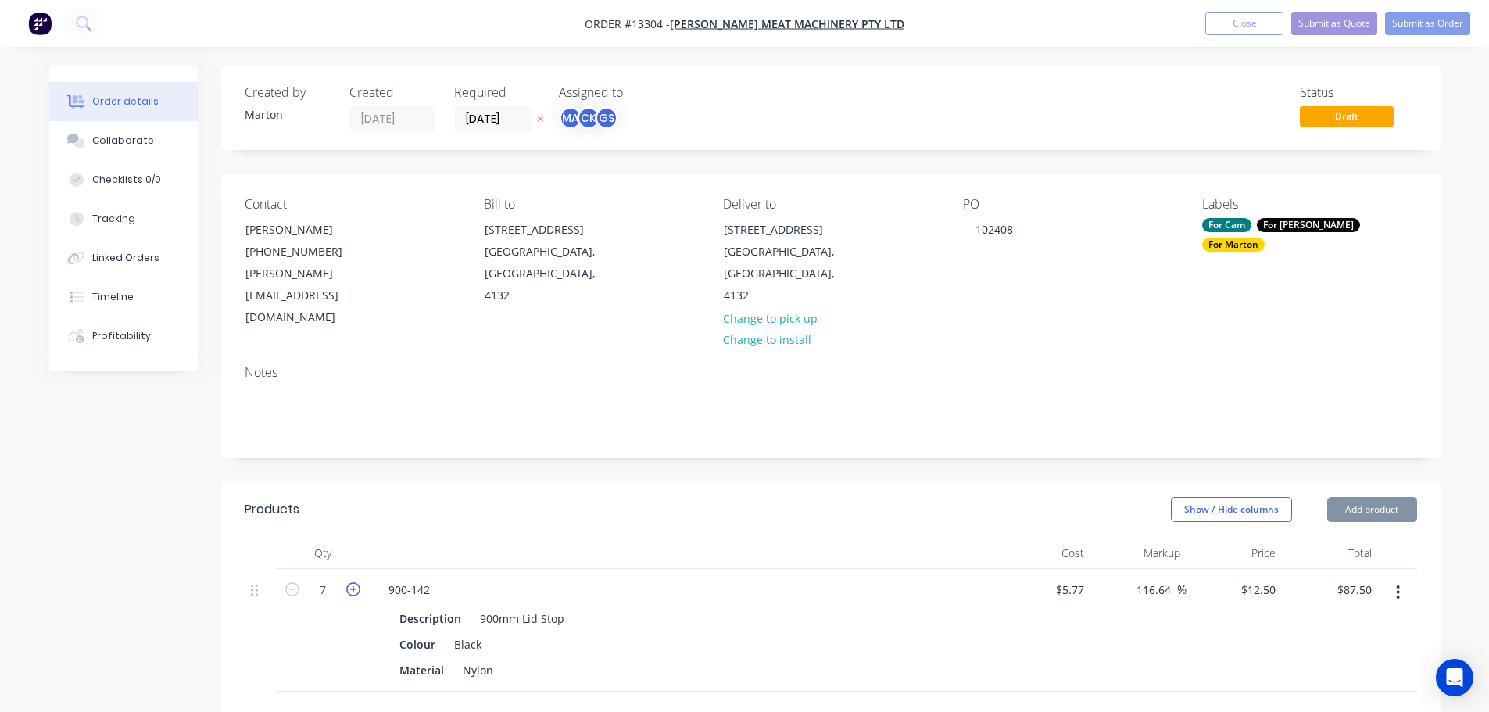
type input "$100.00"
click at [352, 582] on icon "button" at bounding box center [353, 589] width 14 height 14
type input "9"
type input "$112.50"
click at [352, 582] on icon "button" at bounding box center [353, 589] width 14 height 14
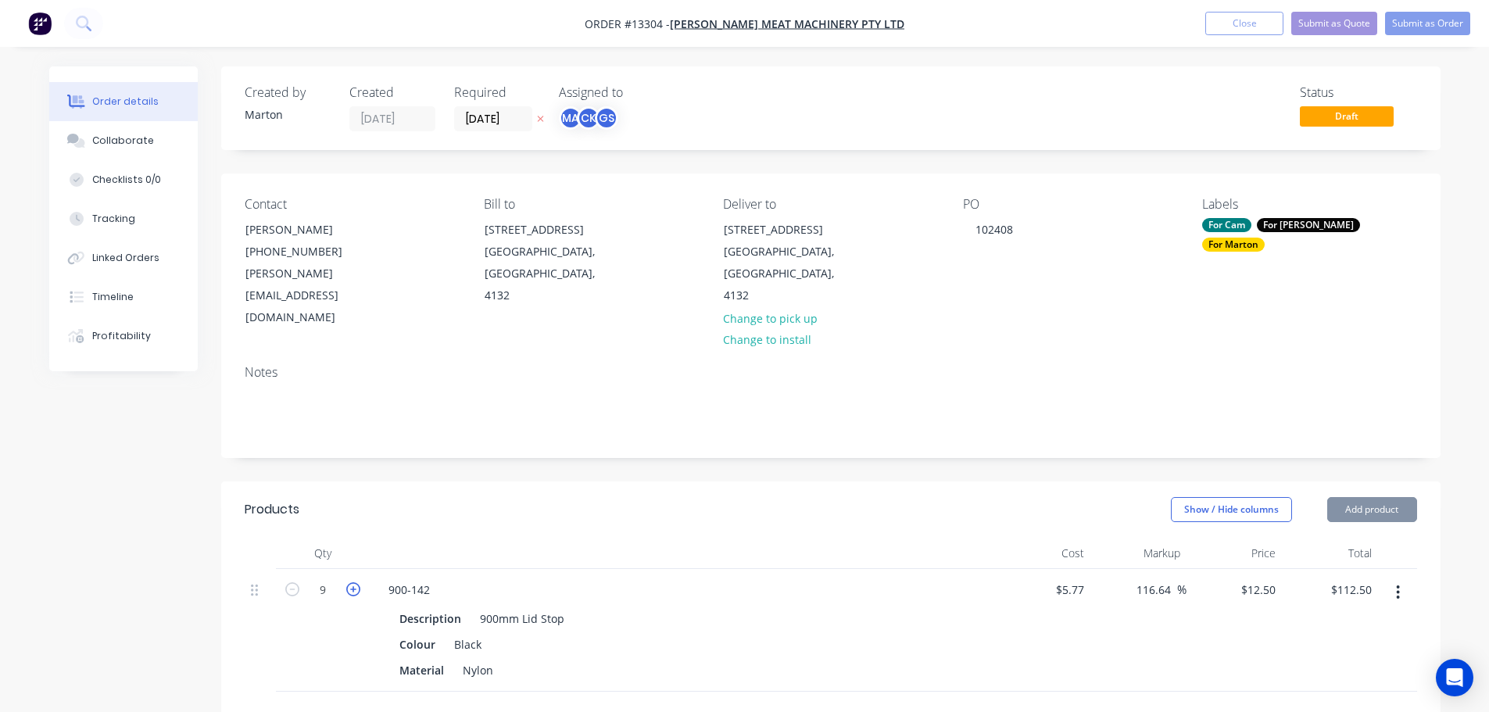
type input "10"
type input "$125.00"
click at [352, 582] on icon "button" at bounding box center [353, 589] width 14 height 14
type input "11"
type input "$137.50"
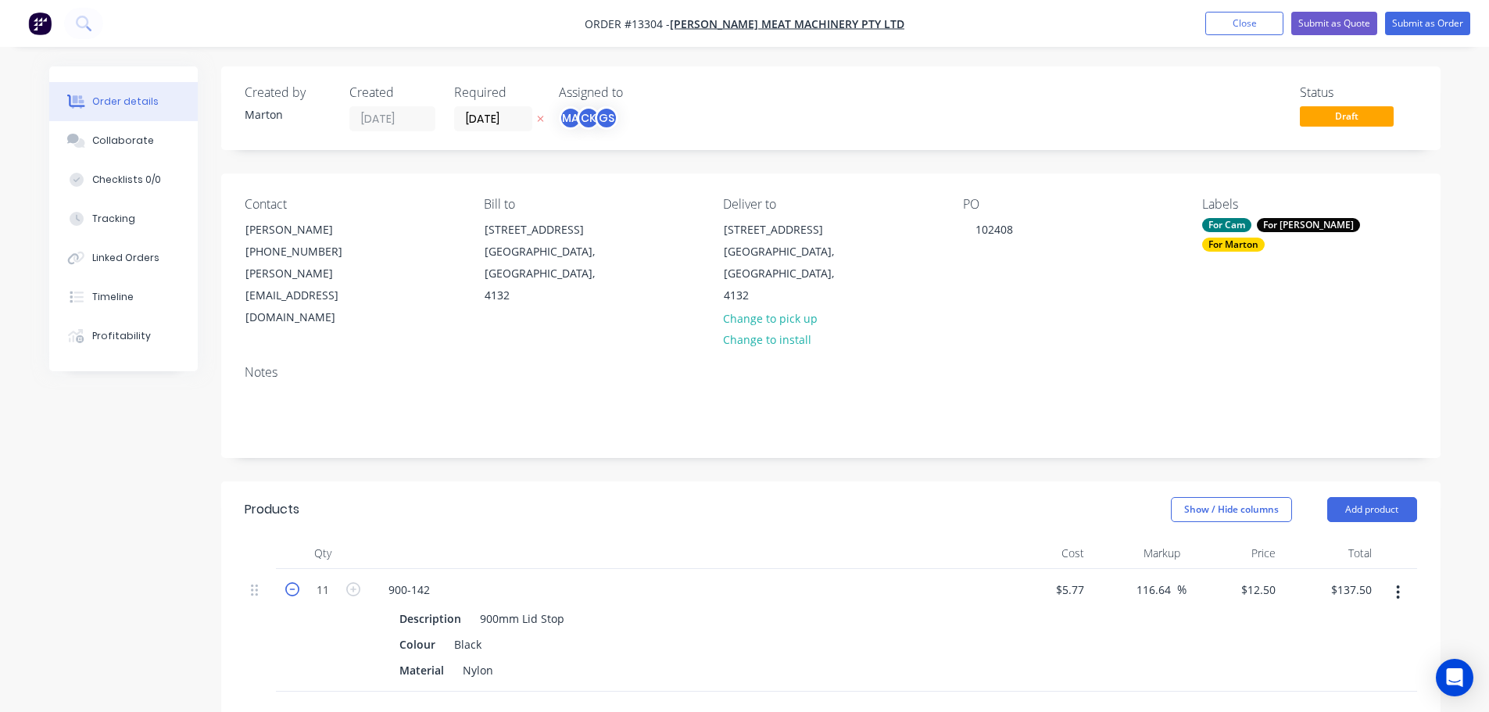
click at [295, 582] on icon "button" at bounding box center [292, 589] width 14 height 14
type input "10"
type input "$125.00"
click at [1438, 30] on button "Submit as Order" at bounding box center [1427, 23] width 85 height 23
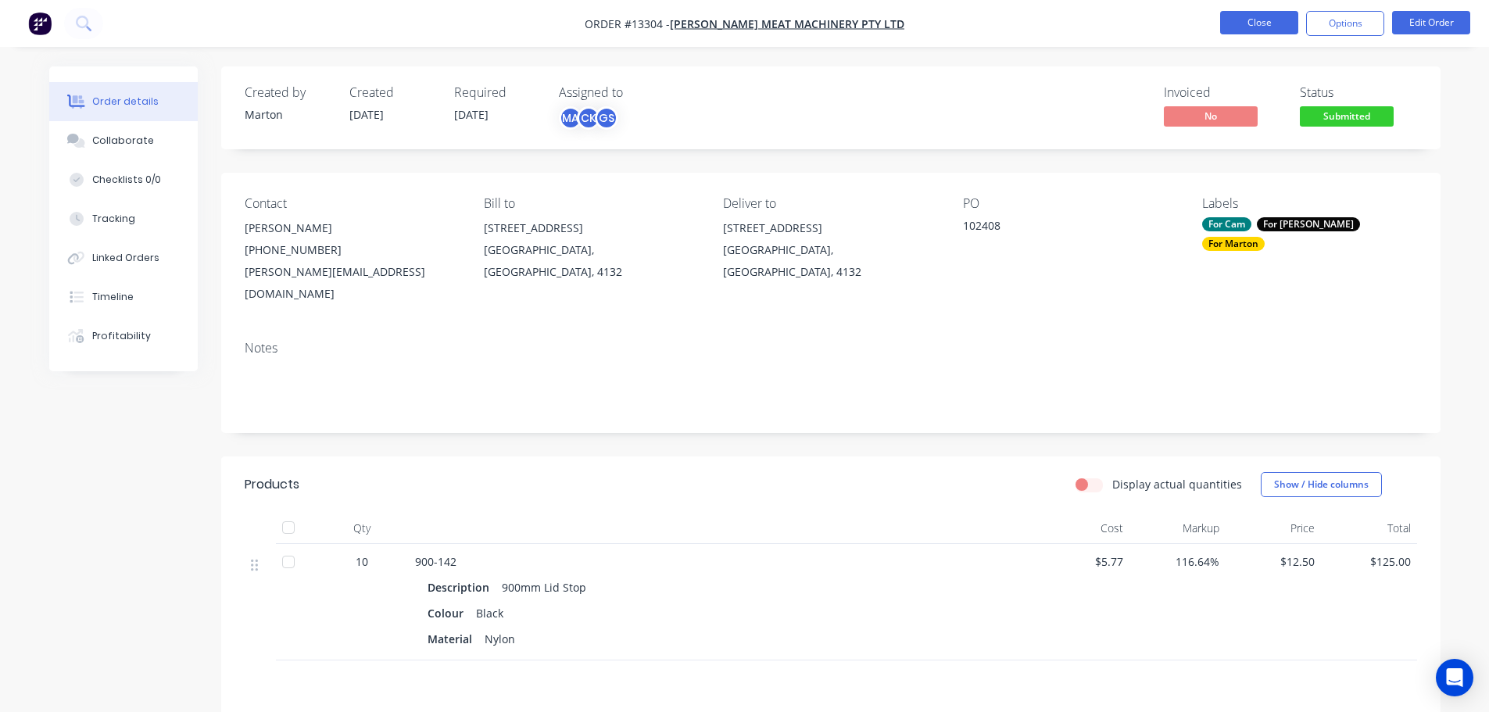
click at [1268, 30] on button "Close" at bounding box center [1259, 22] width 78 height 23
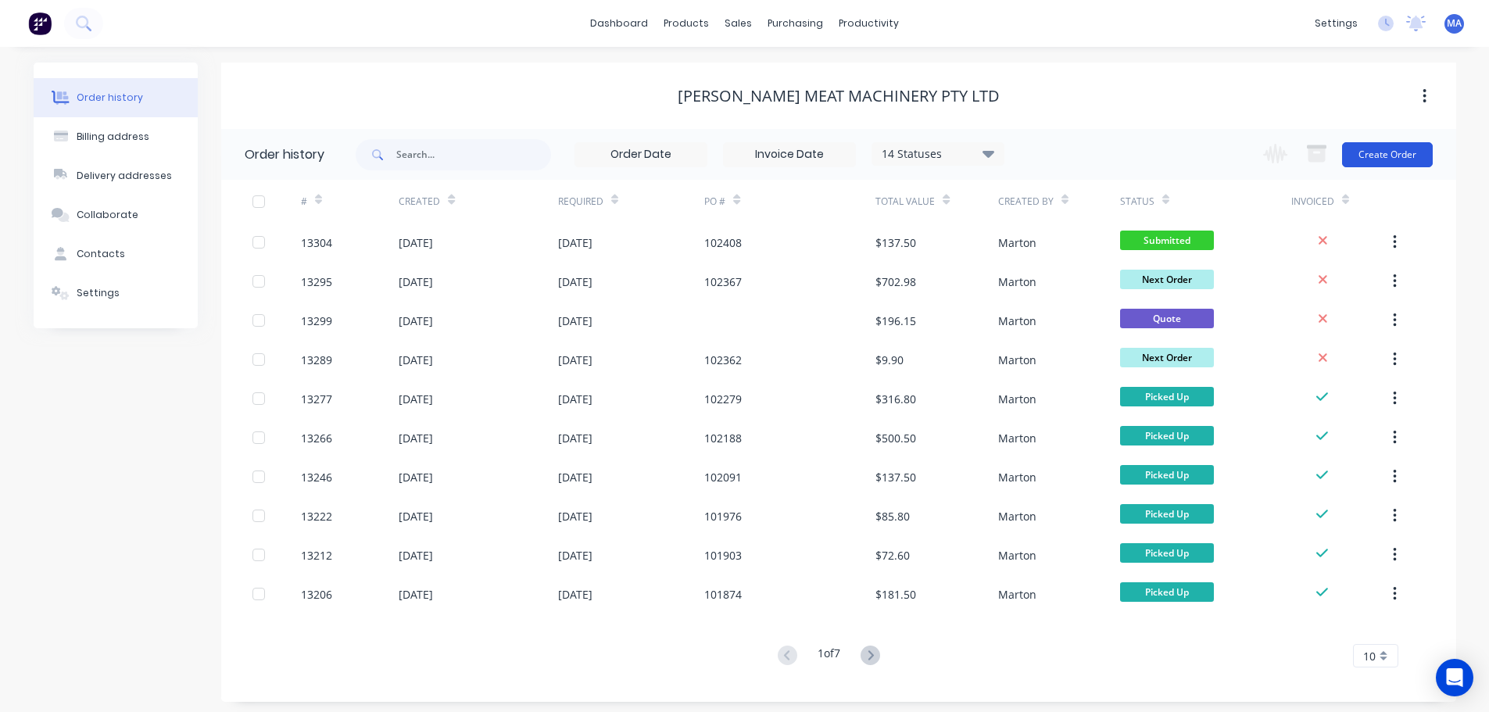
click at [1363, 164] on button "Create Order" at bounding box center [1387, 154] width 91 height 25
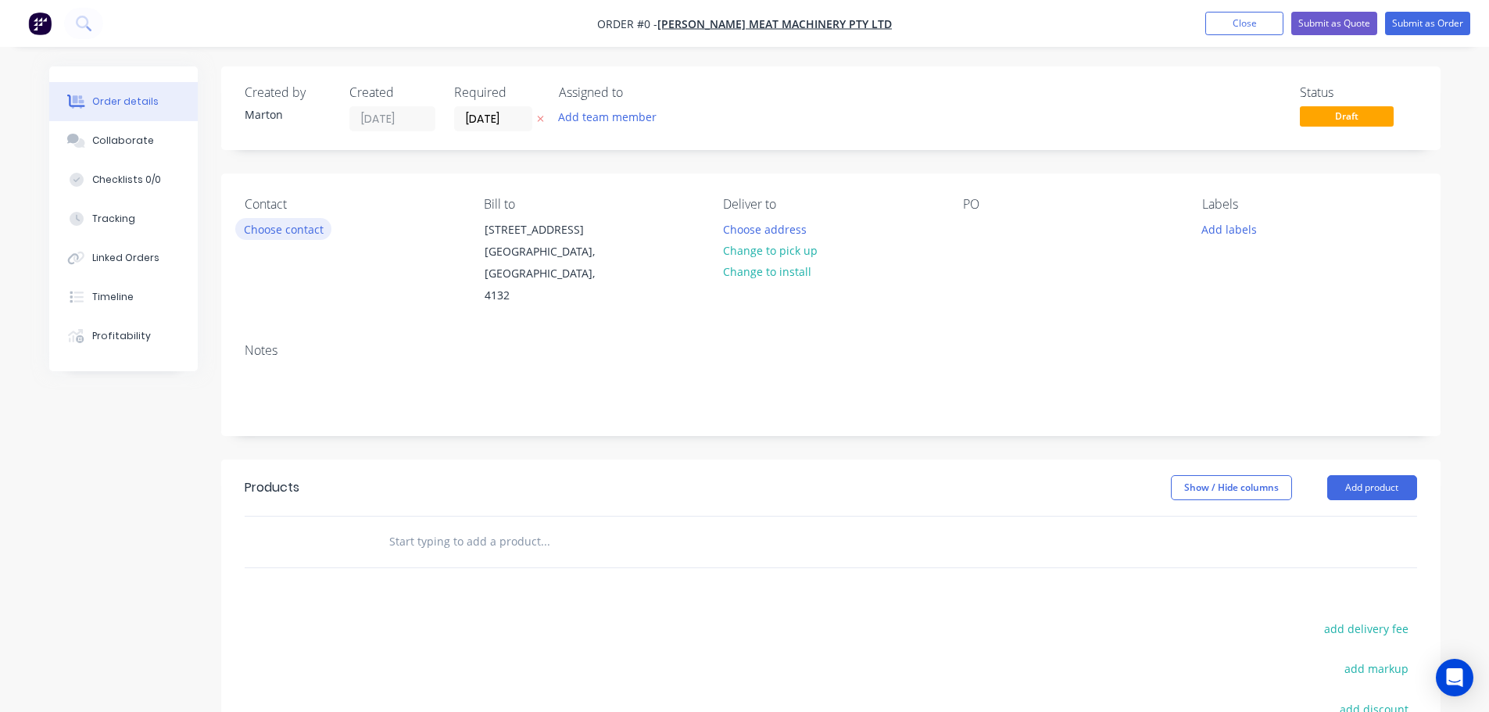
click at [248, 226] on button "Choose contact" at bounding box center [283, 228] width 96 height 21
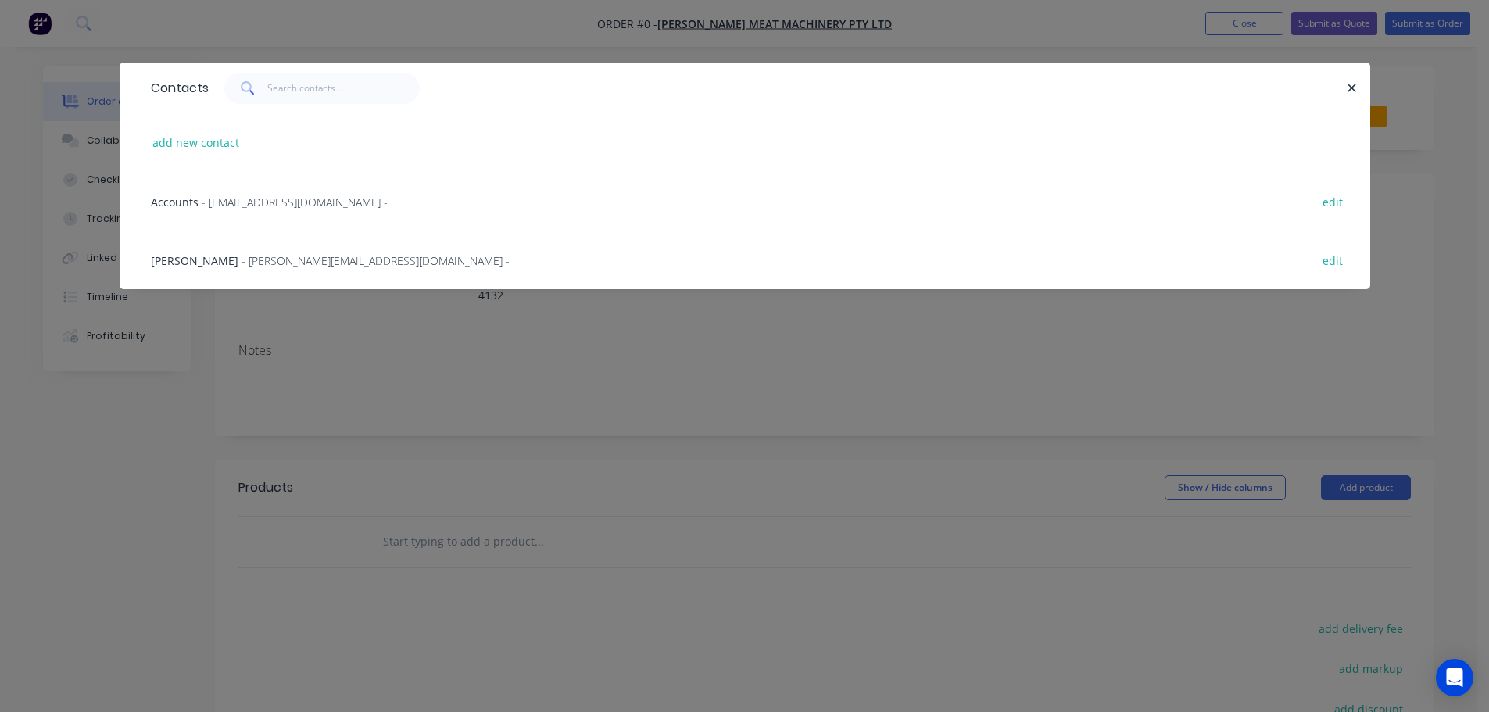
click at [241, 263] on span "- [PERSON_NAME][EMAIL_ADDRESS][DOMAIN_NAME] -" at bounding box center [375, 260] width 268 height 15
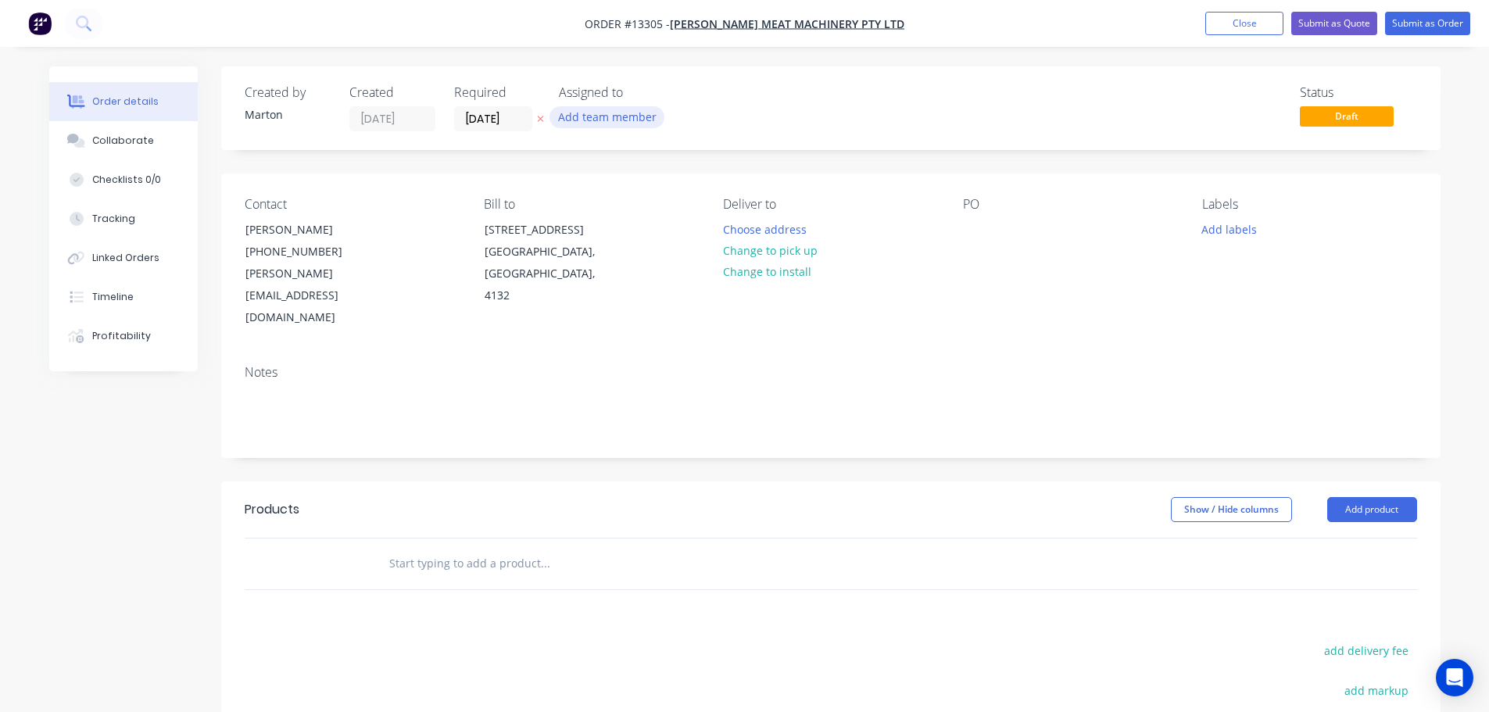
click at [568, 115] on button "Add team member" at bounding box center [606, 116] width 115 height 21
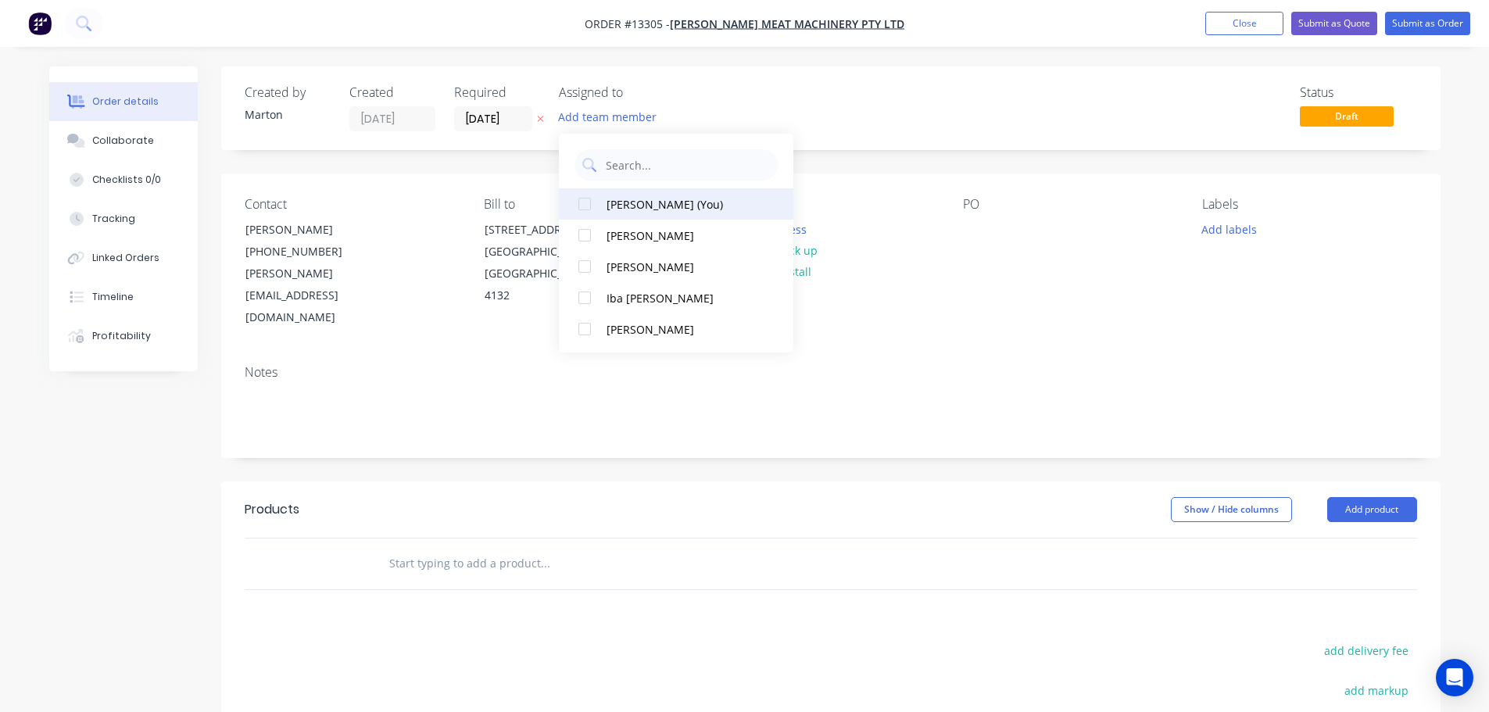
drag, startPoint x: 574, startPoint y: 201, endPoint x: 585, endPoint y: 235, distance: 36.1
click at [576, 202] on div at bounding box center [584, 203] width 31 height 31
click at [585, 237] on div at bounding box center [584, 235] width 31 height 31
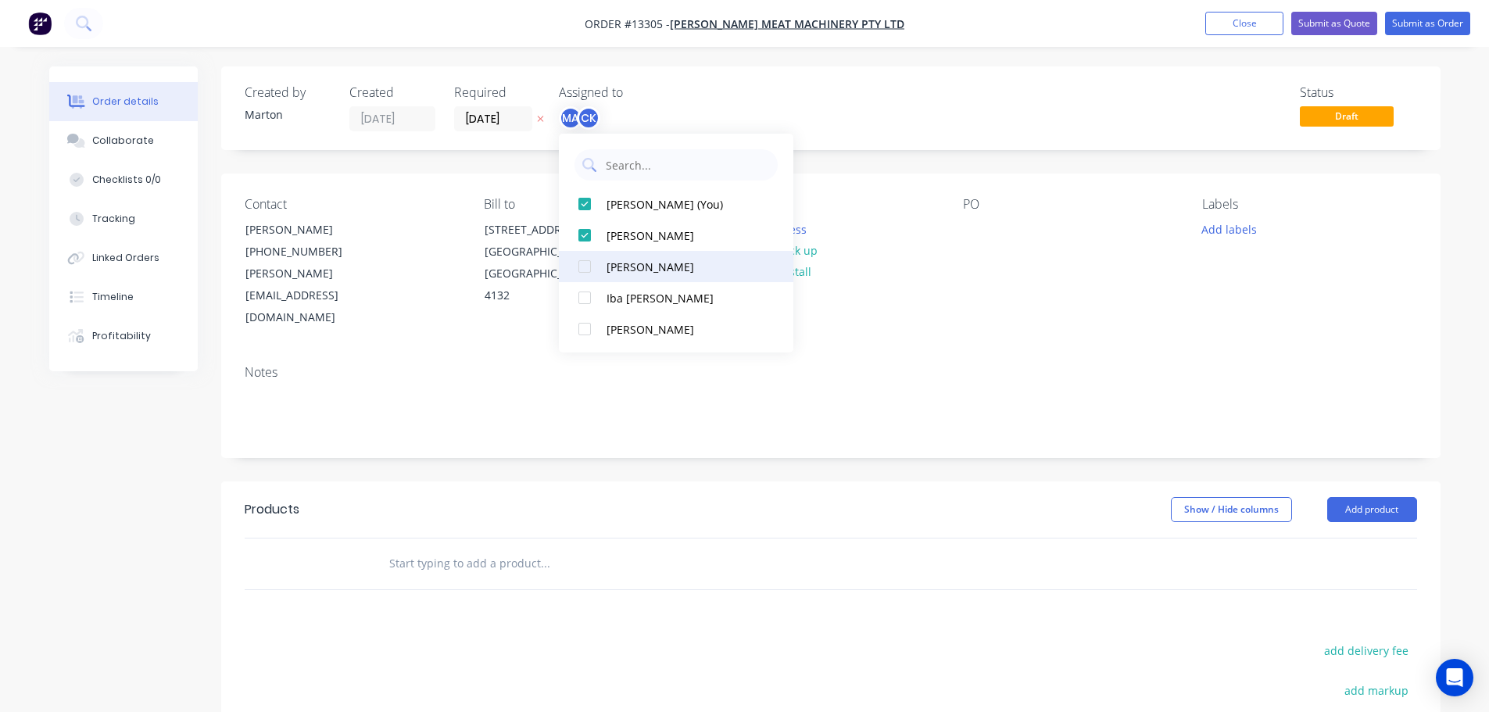
drag, startPoint x: 587, startPoint y: 264, endPoint x: 598, endPoint y: 258, distance: 12.6
click at [587, 266] on div at bounding box center [584, 266] width 31 height 31
click at [778, 122] on div "Status Draft" at bounding box center [1066, 108] width 702 height 46
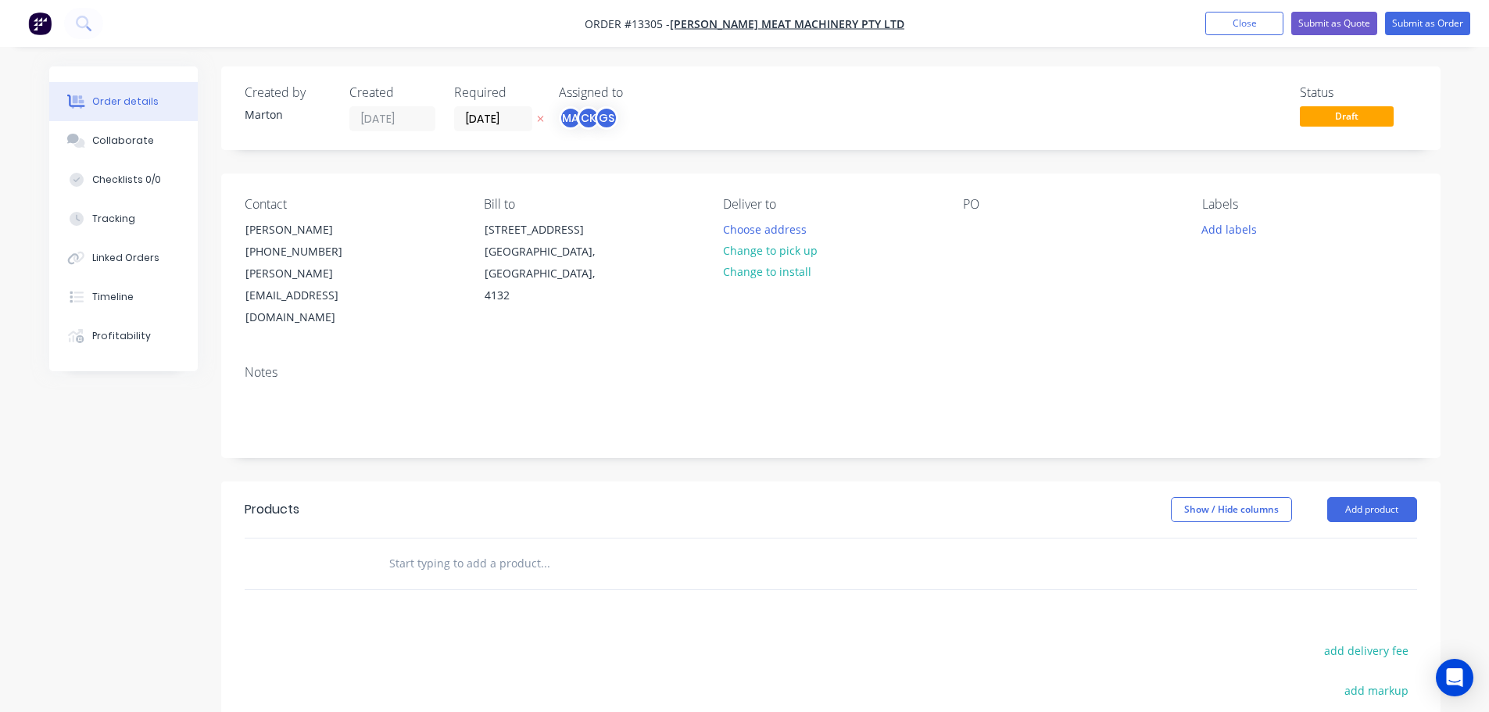
click at [512, 116] on input "[DATE]" at bounding box center [493, 118] width 77 height 23
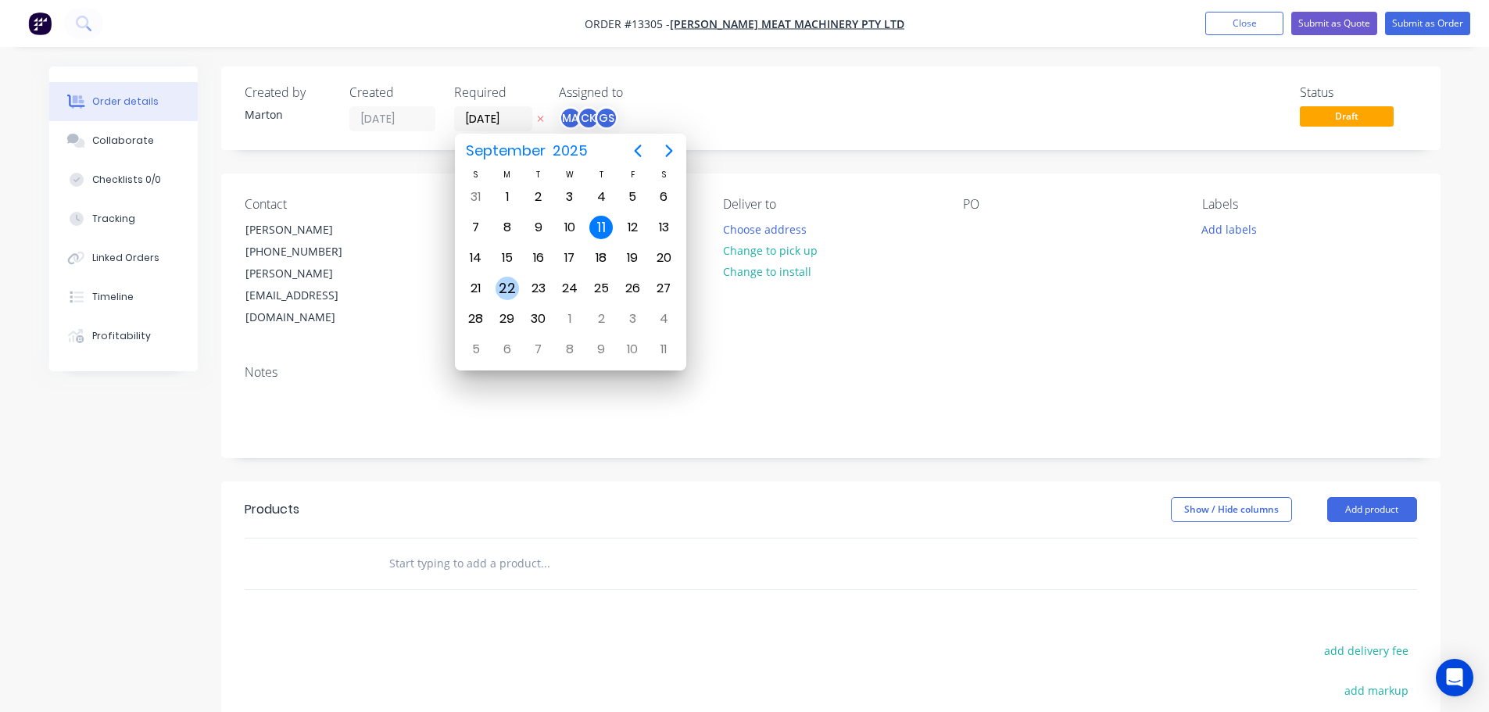
click at [510, 291] on div "22" at bounding box center [506, 288] width 23 height 23
type input "[DATE]"
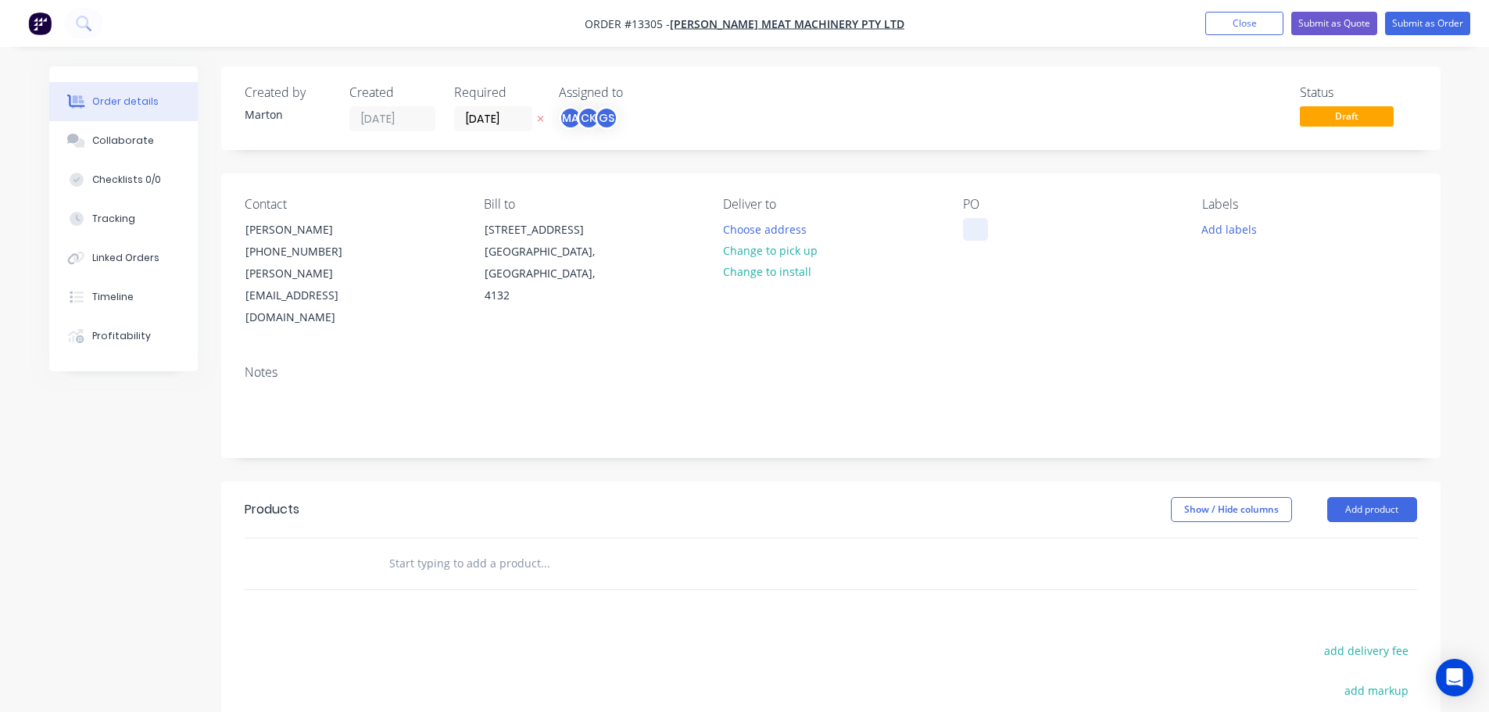
click at [969, 222] on div at bounding box center [975, 229] width 25 height 23
click at [756, 226] on button "Choose address" at bounding box center [764, 228] width 100 height 21
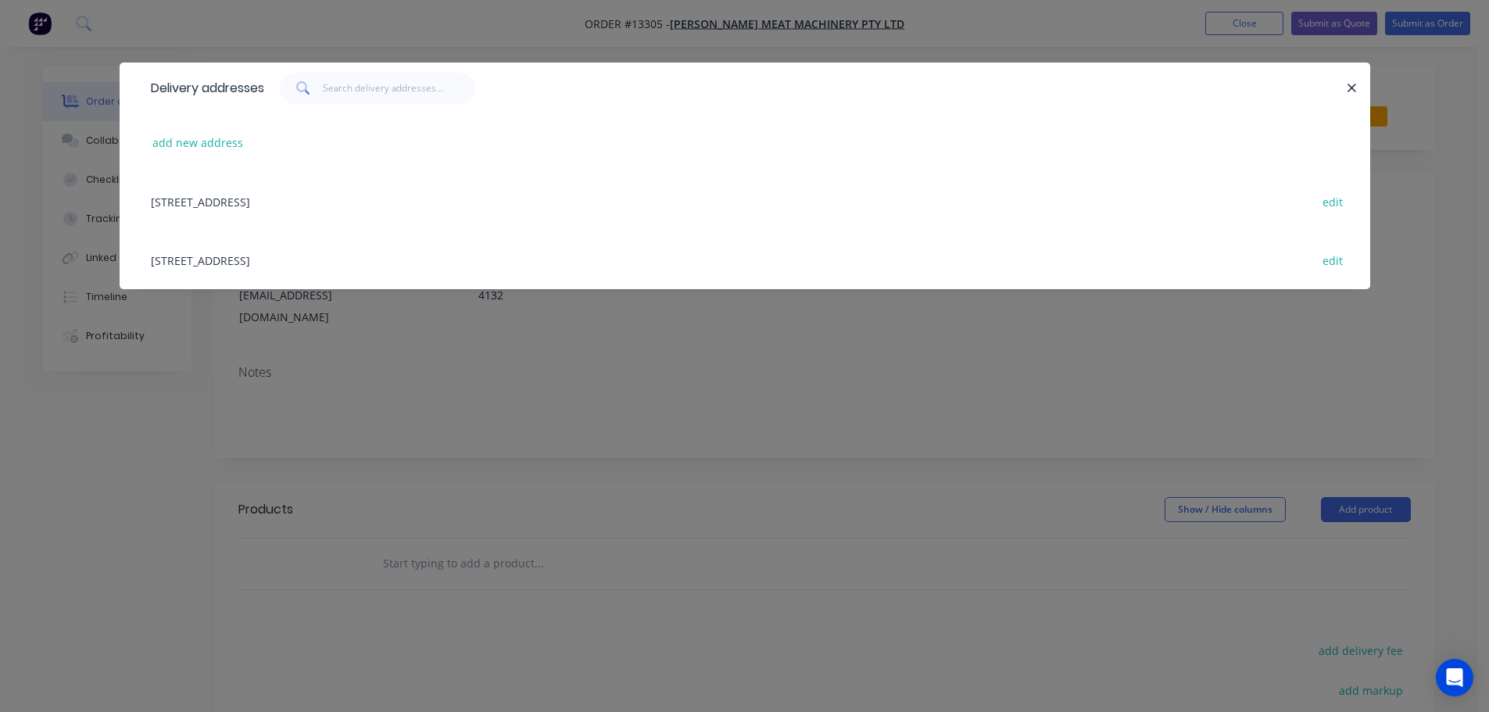
click at [249, 264] on div "[STREET_ADDRESS] edit" at bounding box center [744, 260] width 1203 height 59
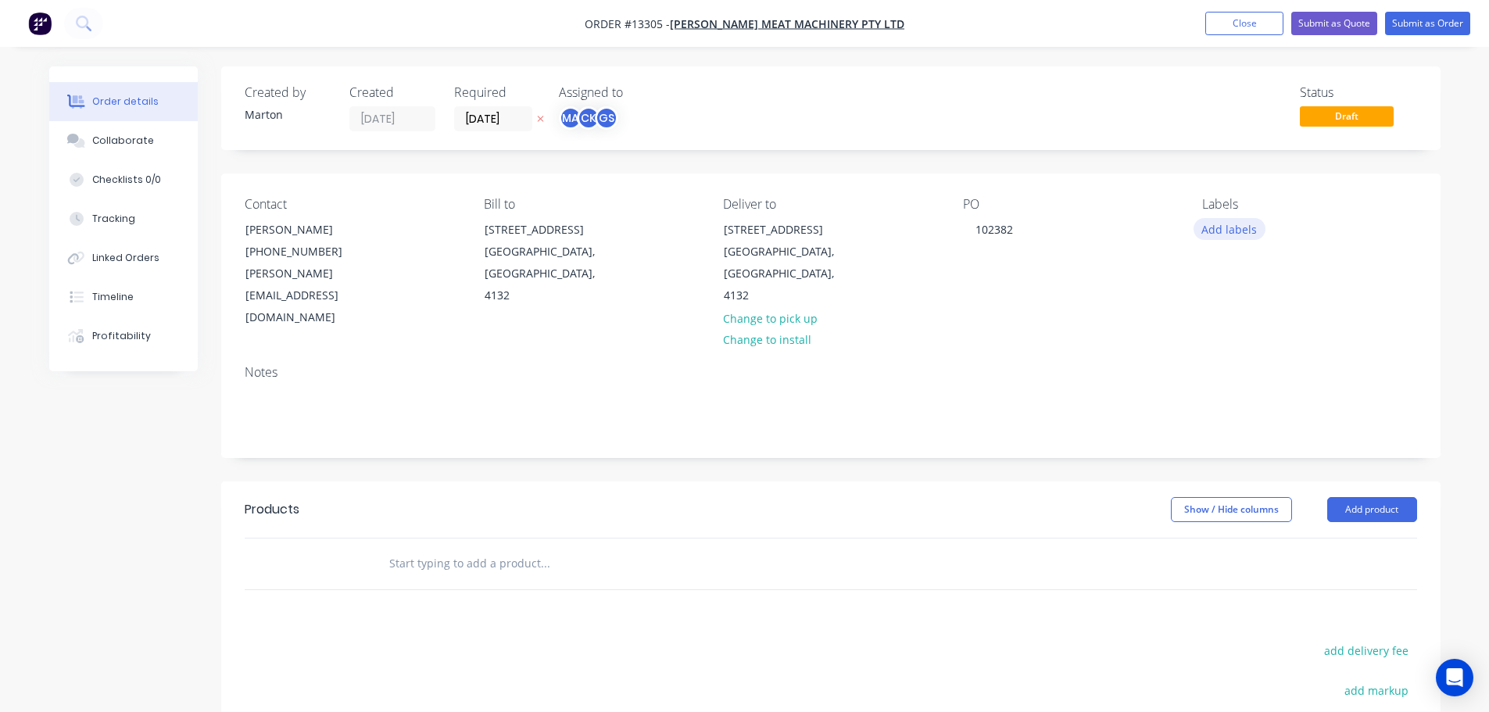
click at [1234, 237] on button "Add labels" at bounding box center [1229, 228] width 72 height 21
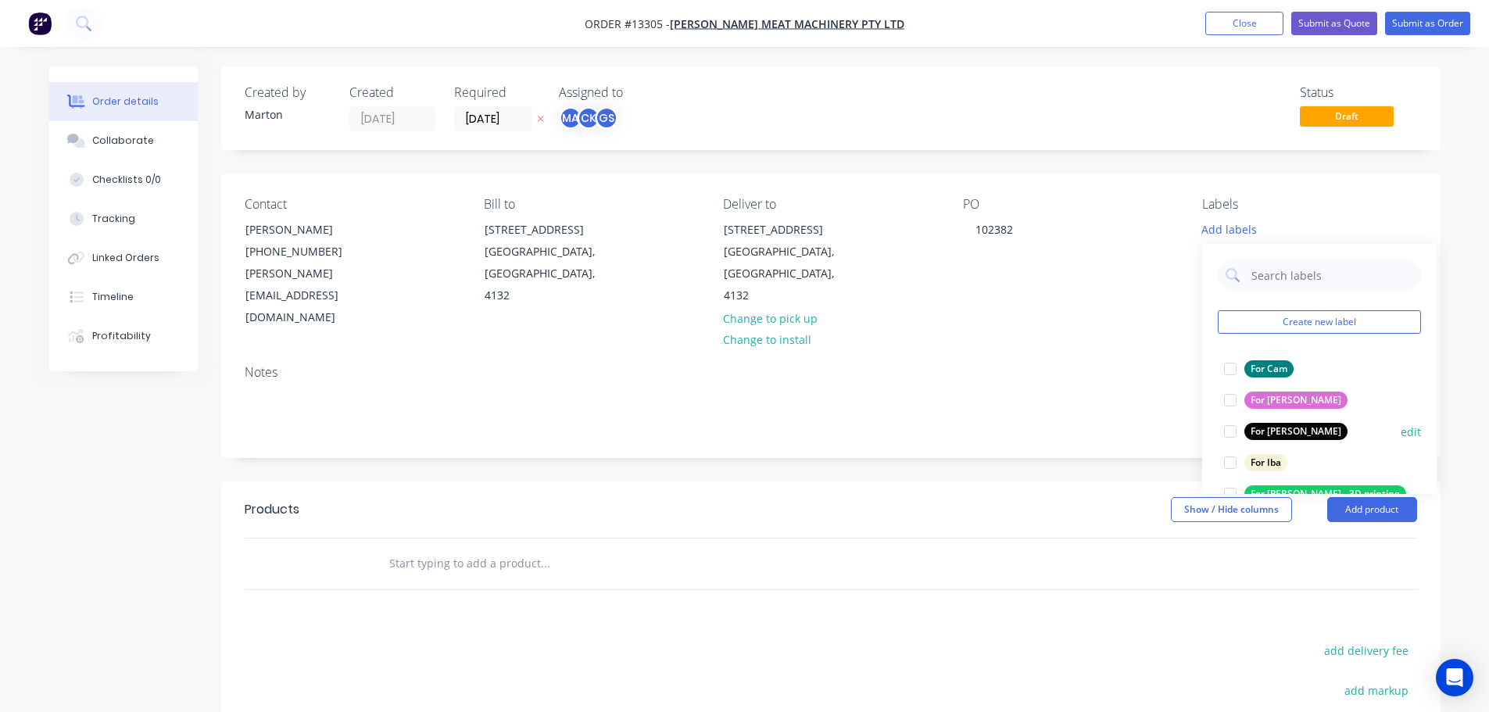
drag, startPoint x: 1228, startPoint y: 363, endPoint x: 1224, endPoint y: 409, distance: 45.5
click at [1228, 367] on div at bounding box center [1229, 368] width 31 height 31
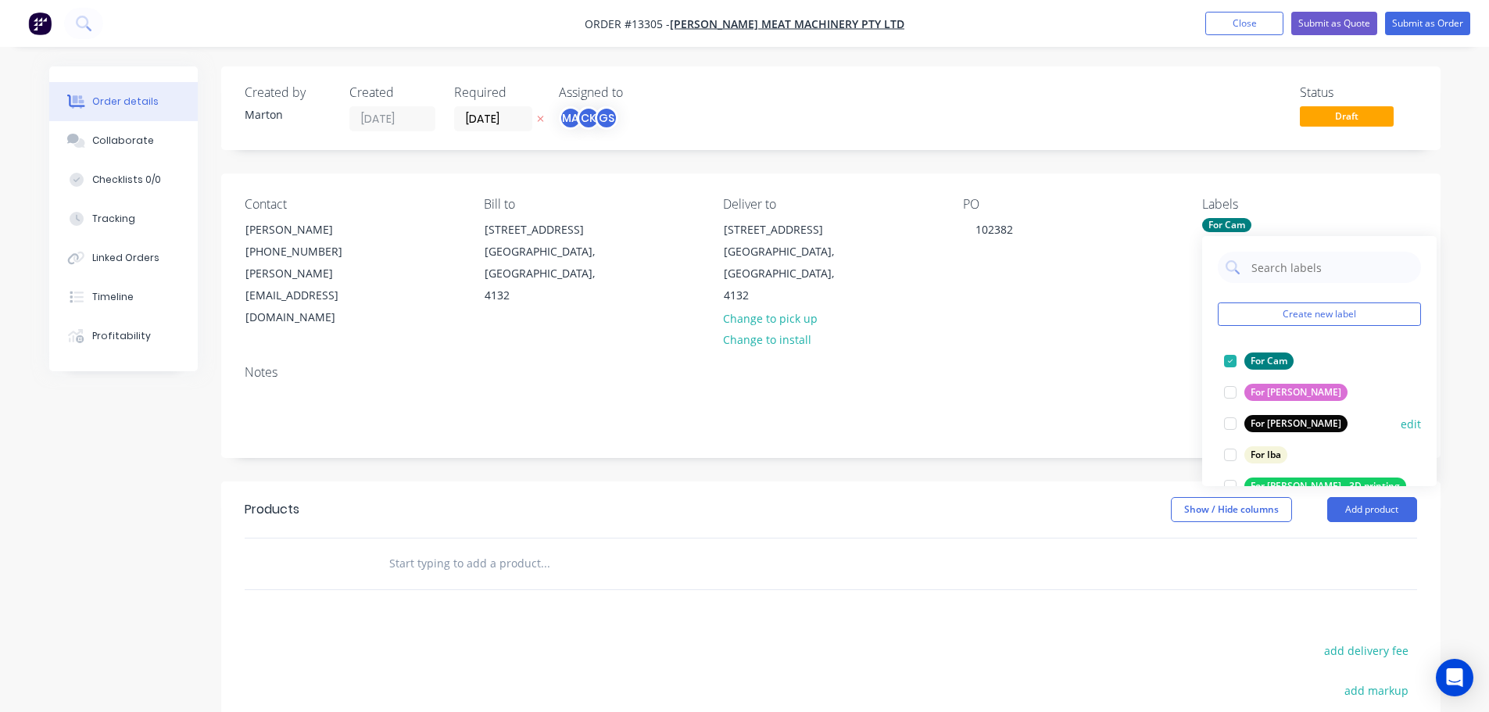
click at [1224, 423] on div at bounding box center [1229, 423] width 31 height 31
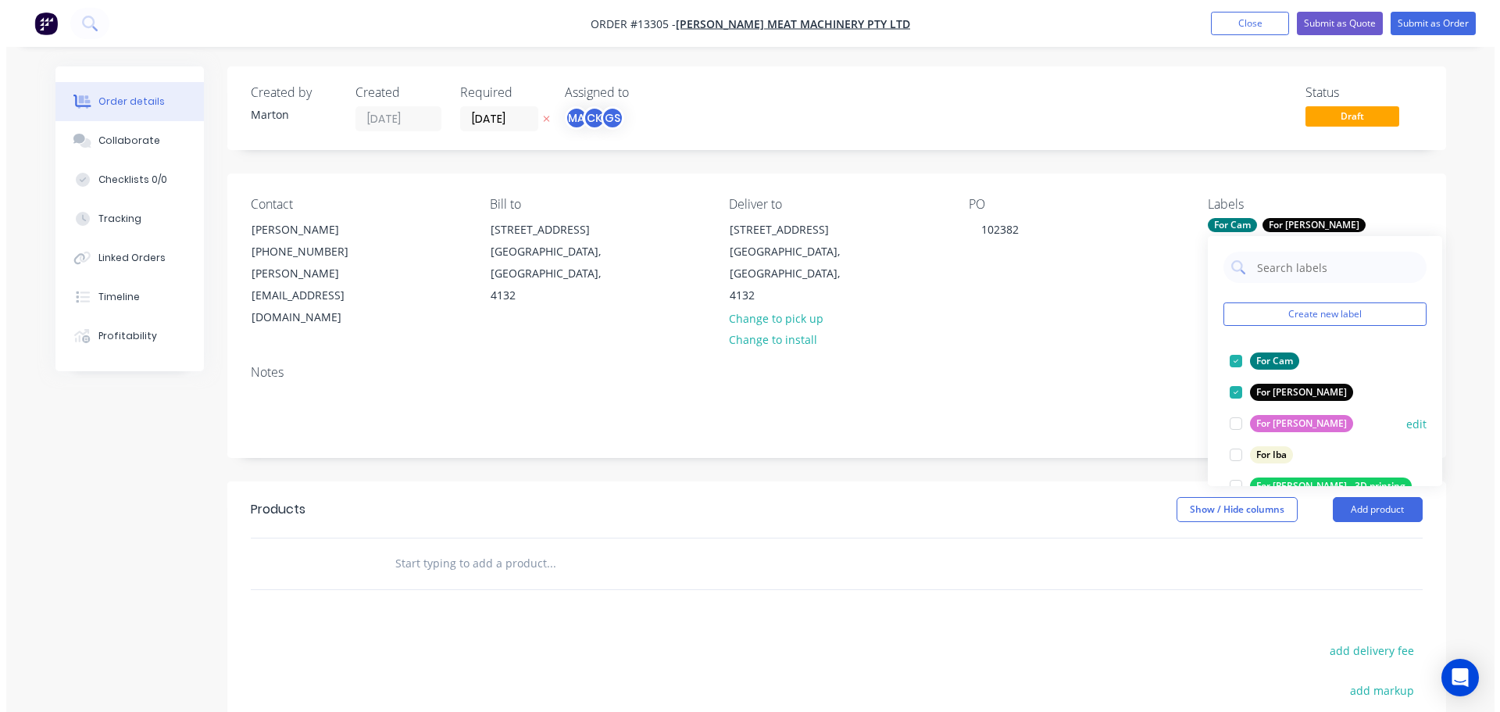
scroll to position [78, 0]
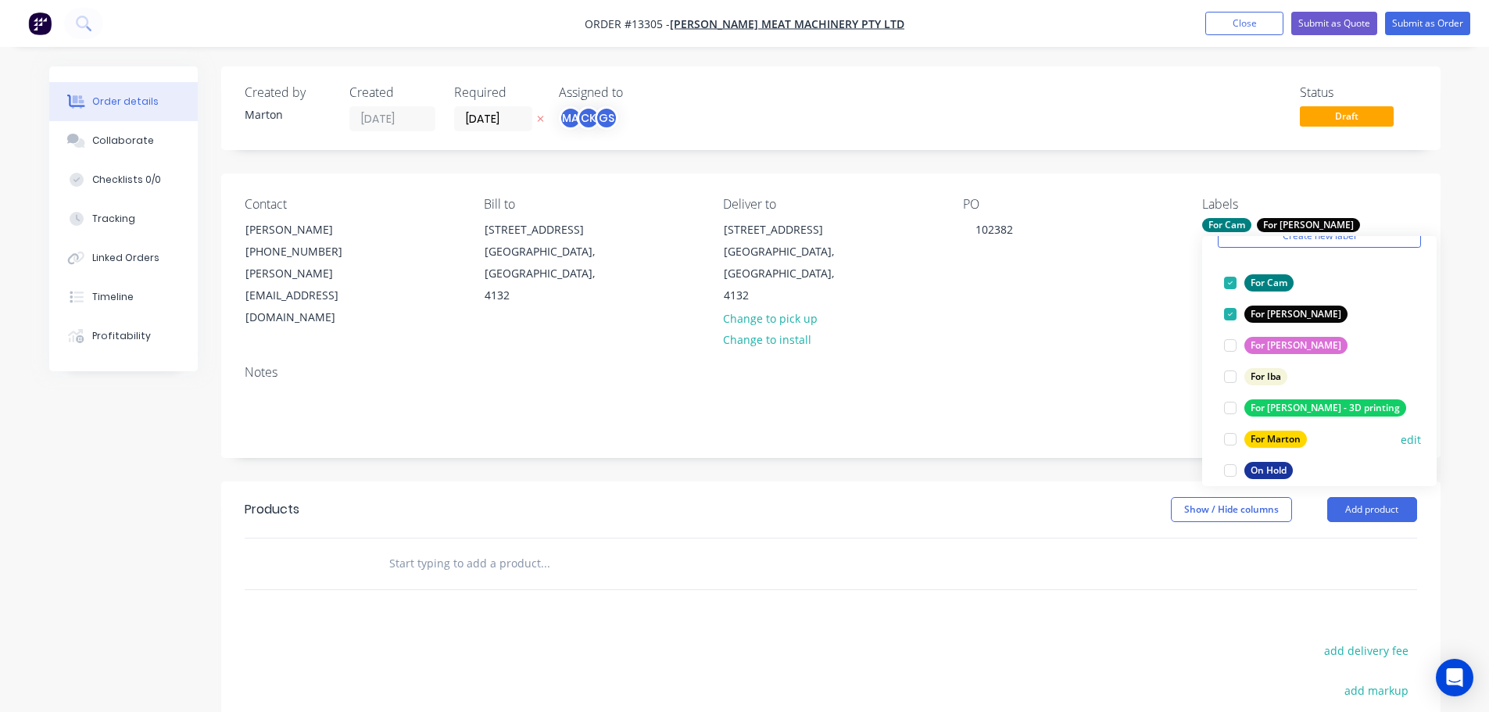
click at [1225, 436] on div at bounding box center [1229, 439] width 31 height 31
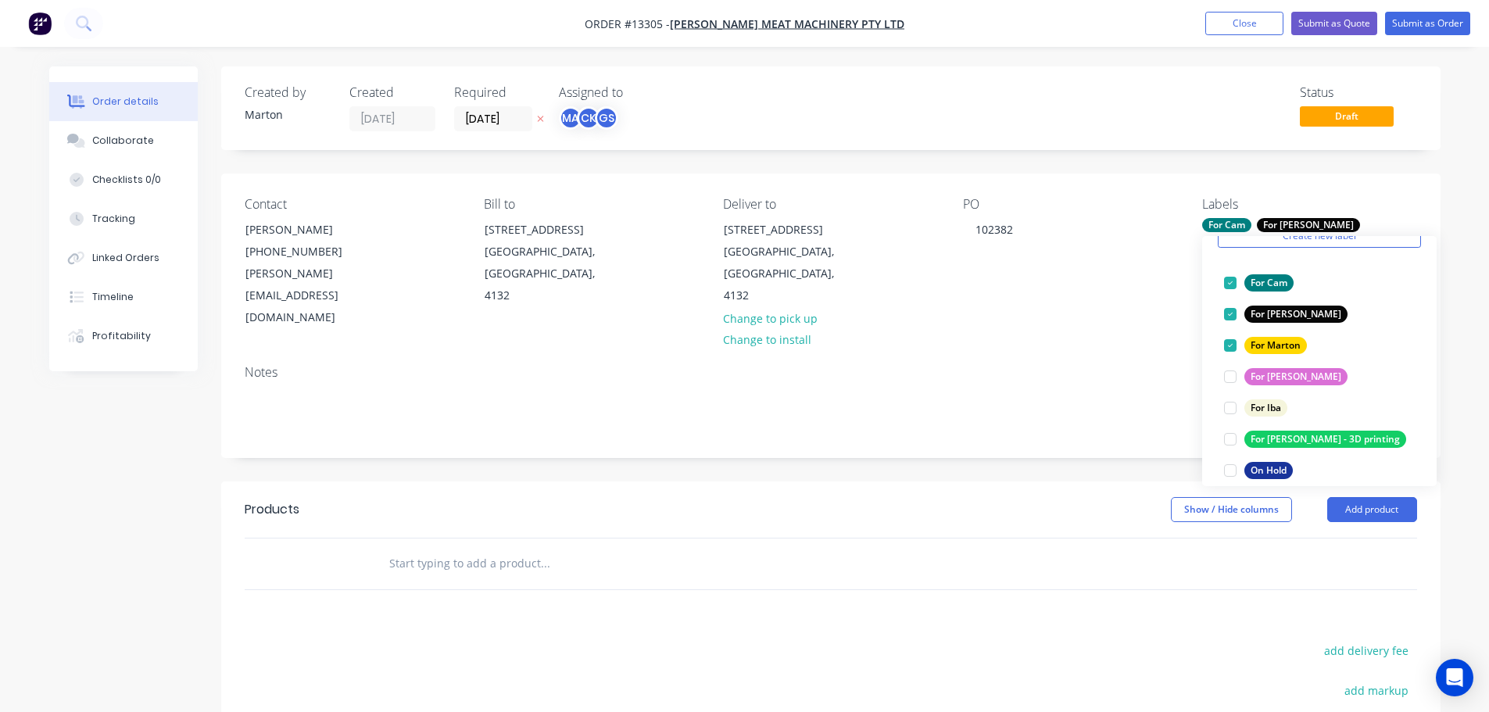
click at [617, 548] on input "text" at bounding box center [544, 563] width 313 height 31
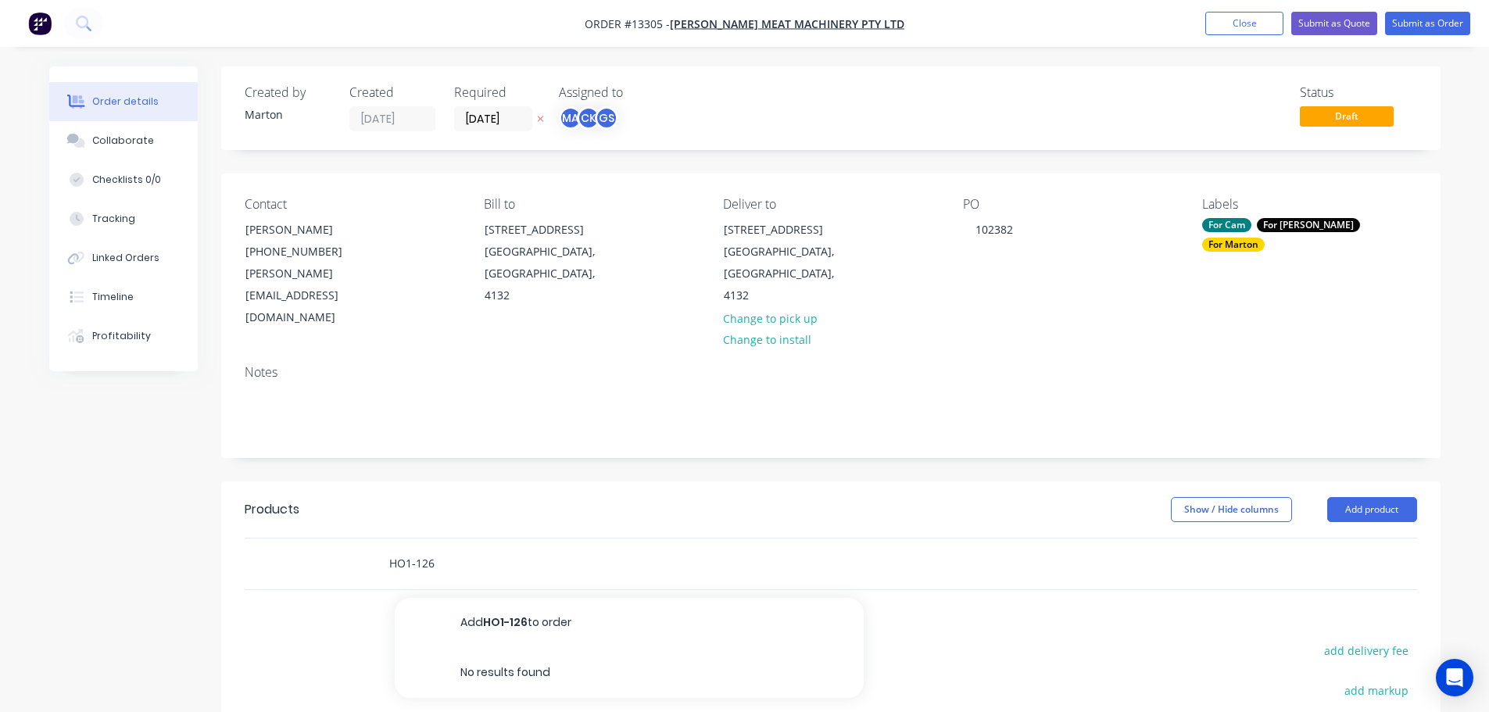
type input "HO1-126"
click at [743, 497] on div "Show / Hide columns Add product" at bounding box center [954, 509] width 923 height 25
click at [1229, 26] on button "Close" at bounding box center [1244, 23] width 78 height 23
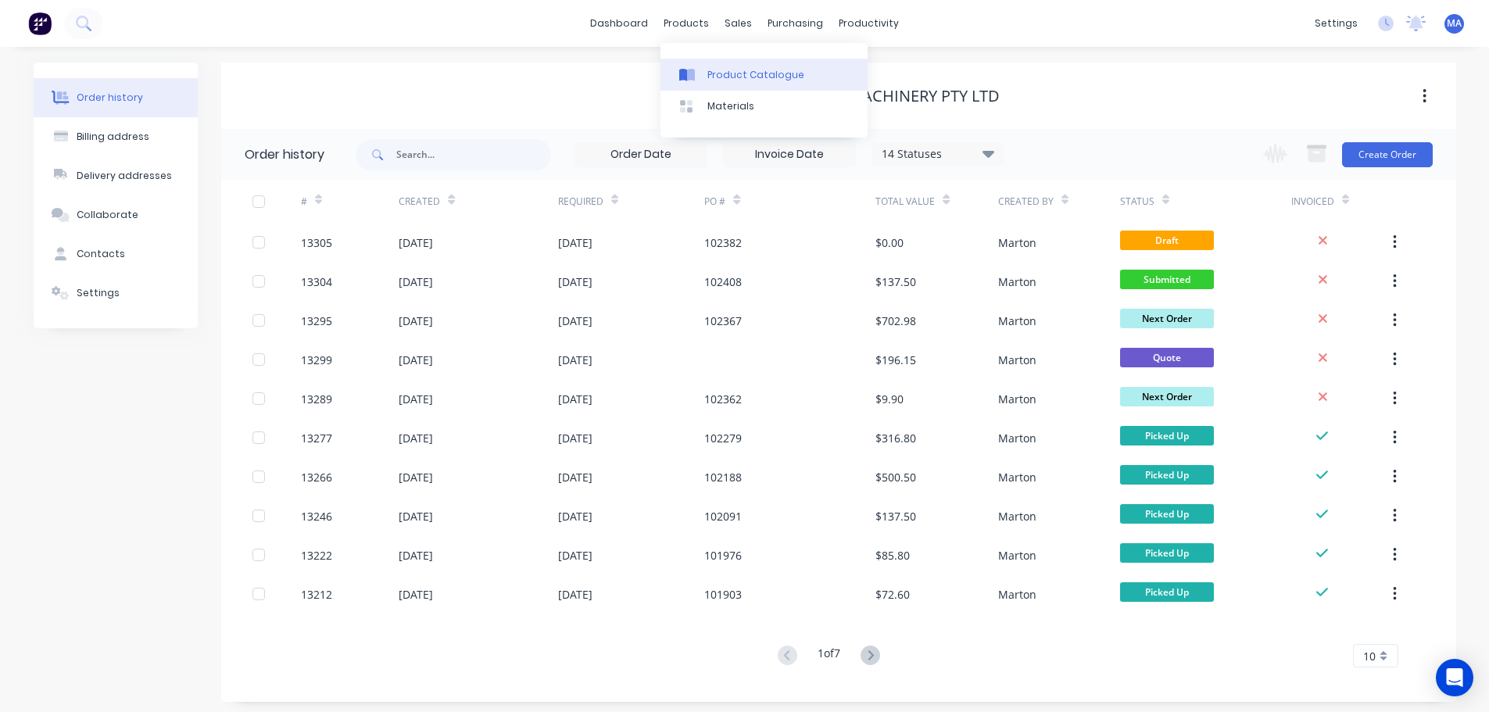
click at [731, 84] on link "Product Catalogue" at bounding box center [763, 74] width 207 height 31
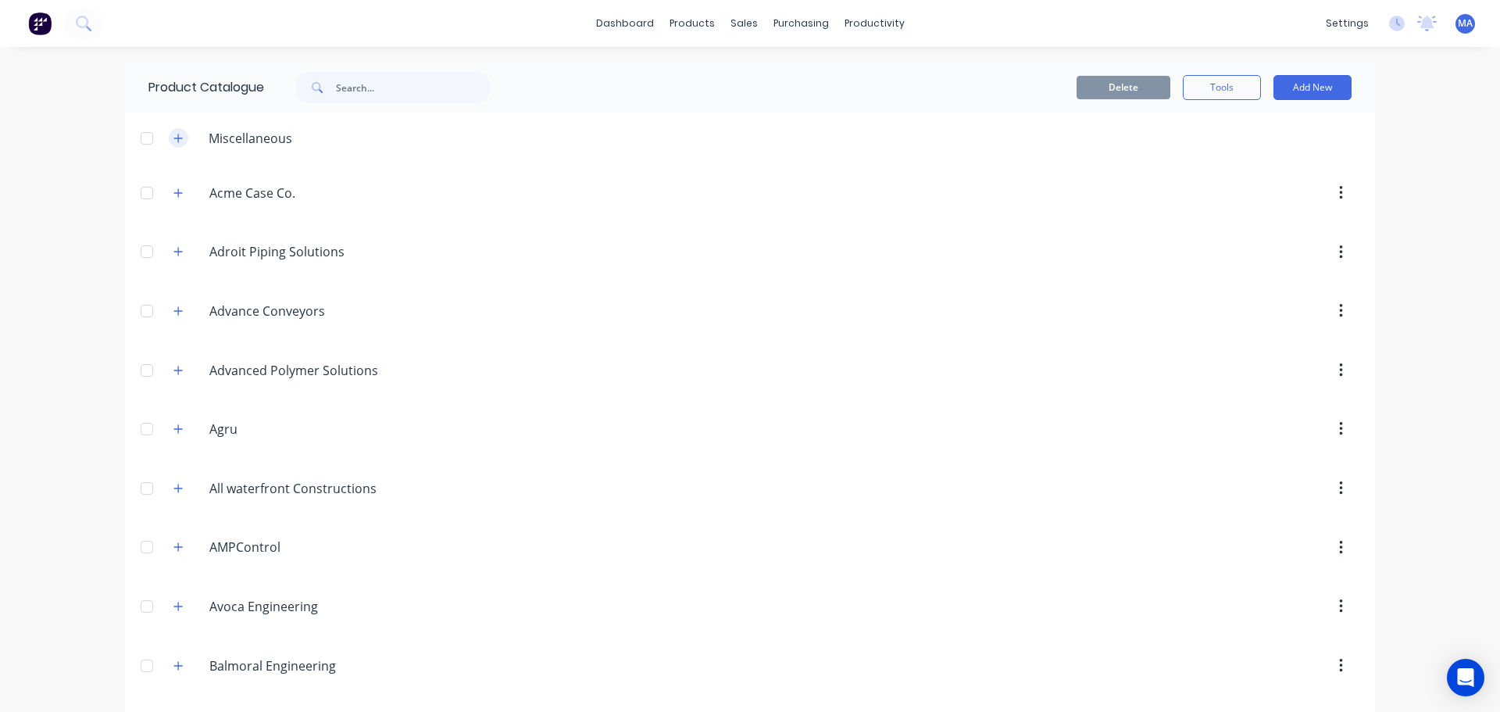
click at [174, 137] on icon "button" at bounding box center [177, 138] width 9 height 11
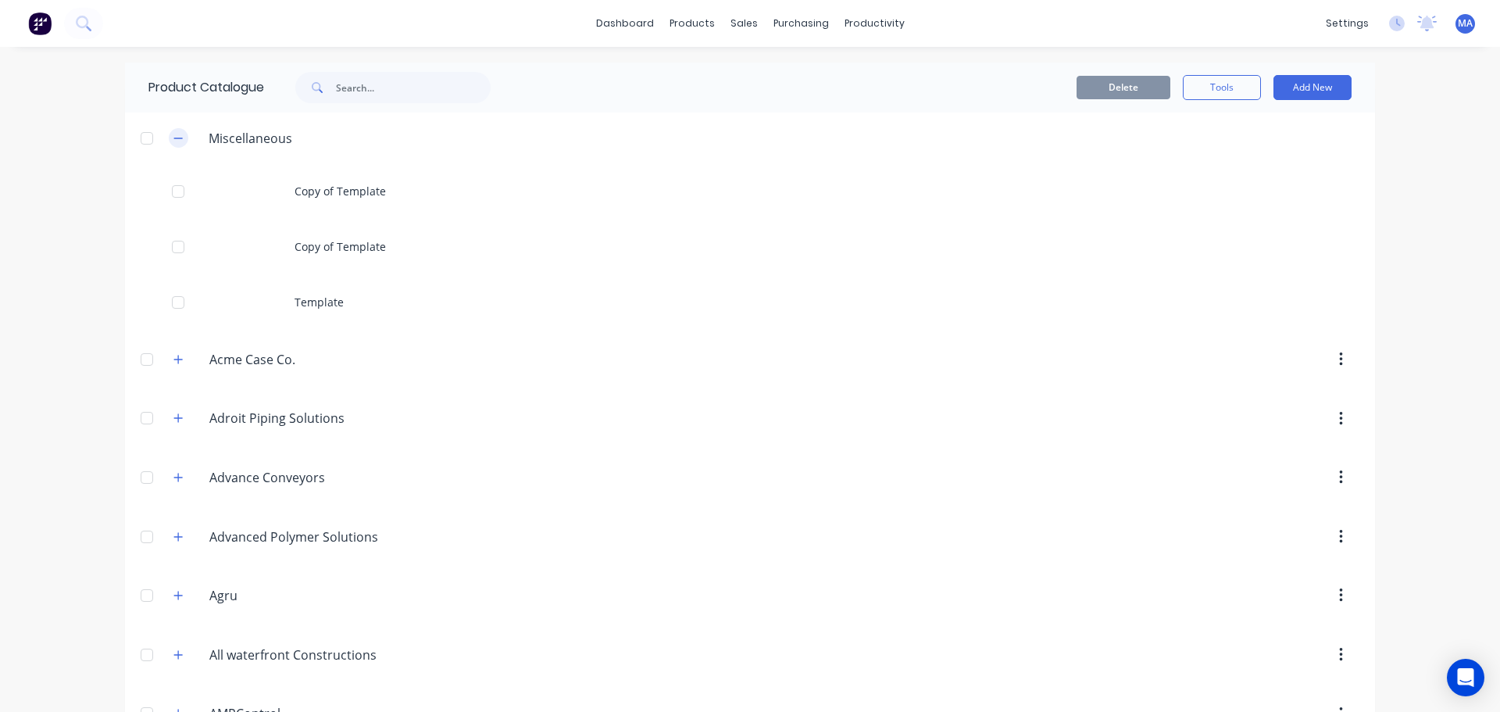
drag, startPoint x: 146, startPoint y: 143, endPoint x: 175, endPoint y: 144, distance: 28.9
click at [146, 142] on div at bounding box center [146, 138] width 31 height 31
click at [1248, 84] on button "Tools" at bounding box center [1222, 87] width 78 height 25
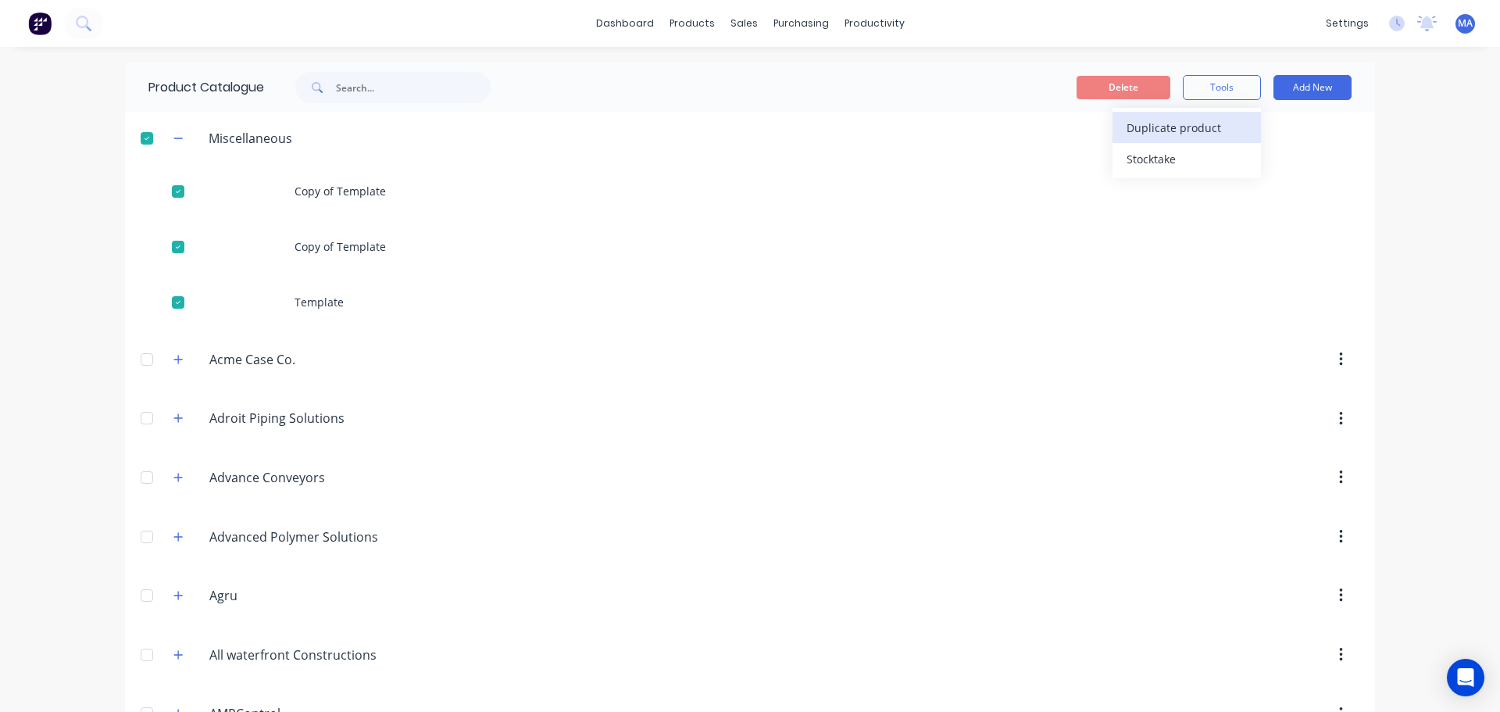
click at [1204, 131] on span "Duplicate product" at bounding box center [1185, 128] width 117 height 16
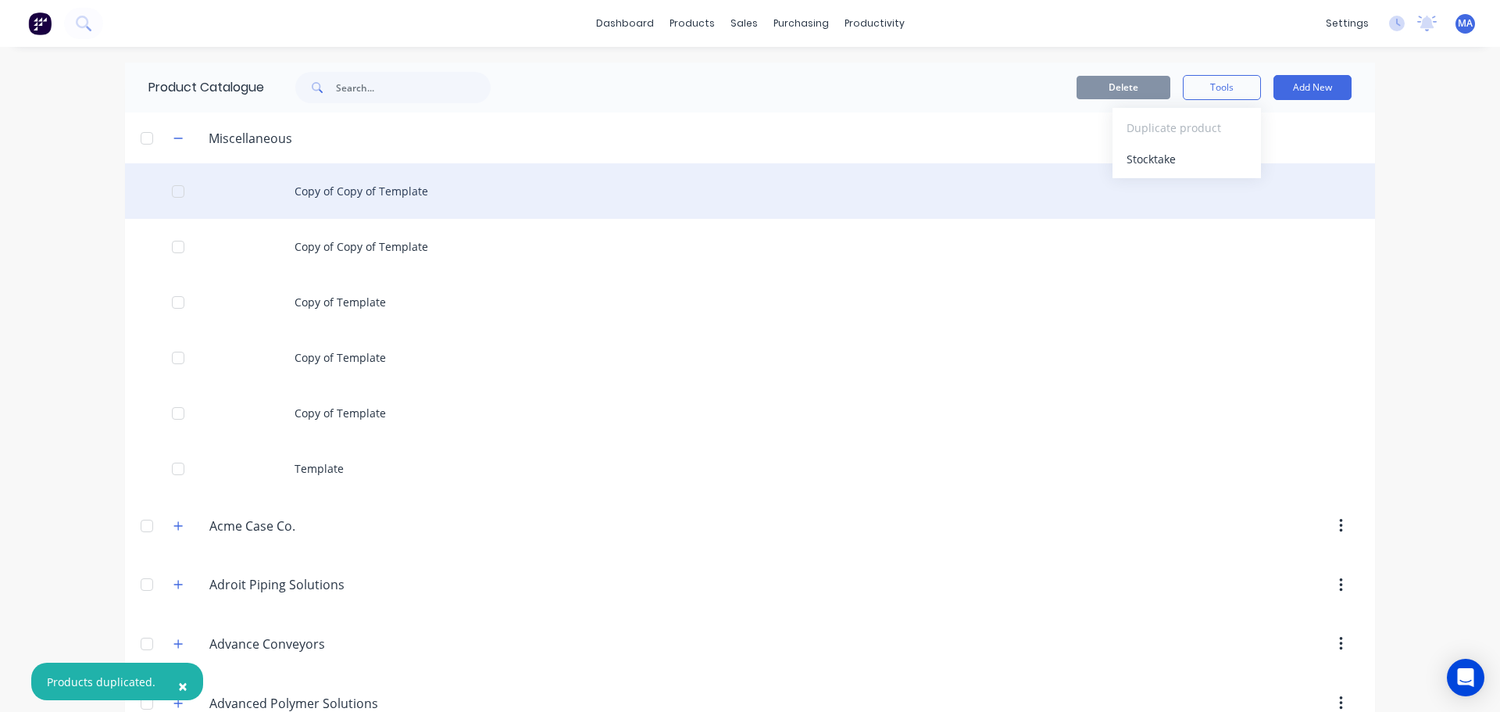
click at [311, 188] on div "Copy of Copy of Template" at bounding box center [750, 190] width 1250 height 55
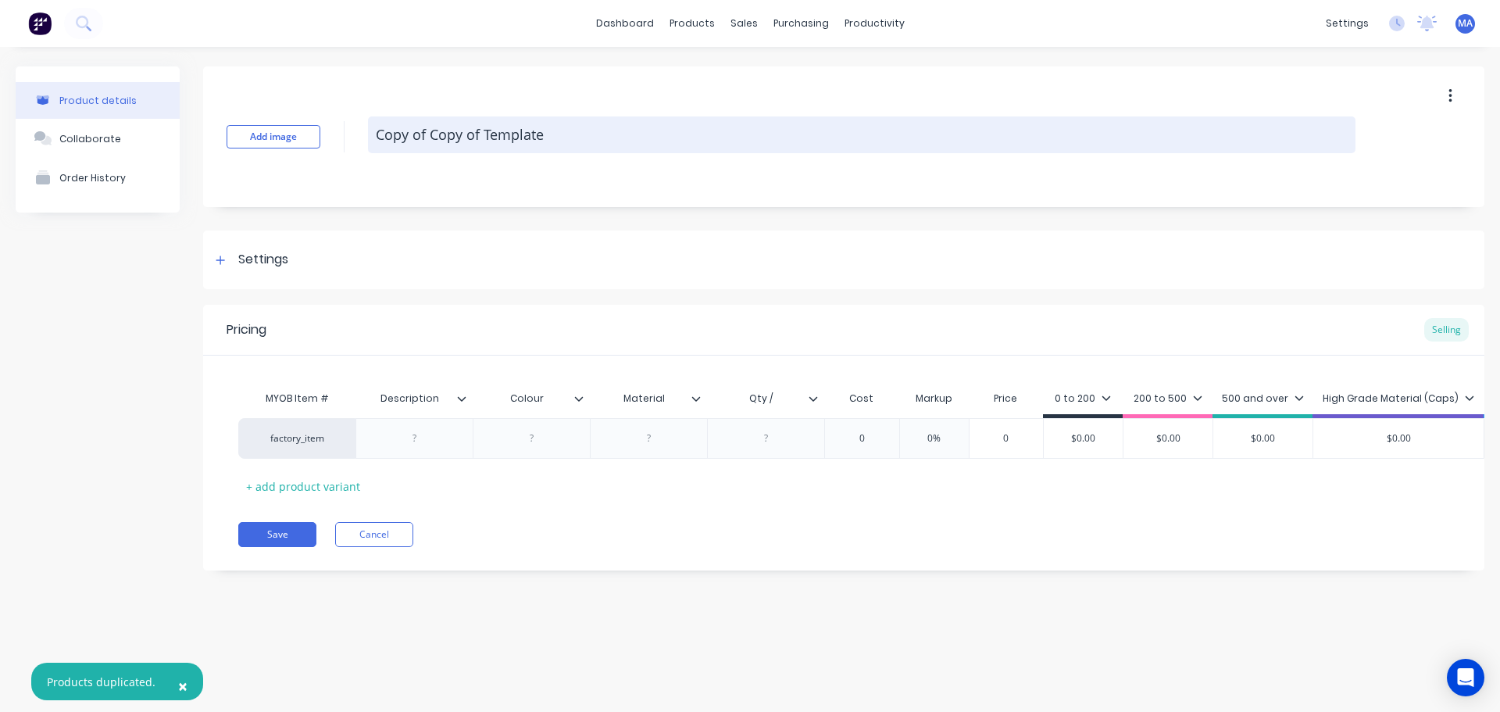
click at [493, 138] on textarea "Copy of Copy of Template" at bounding box center [862, 134] width 988 height 37
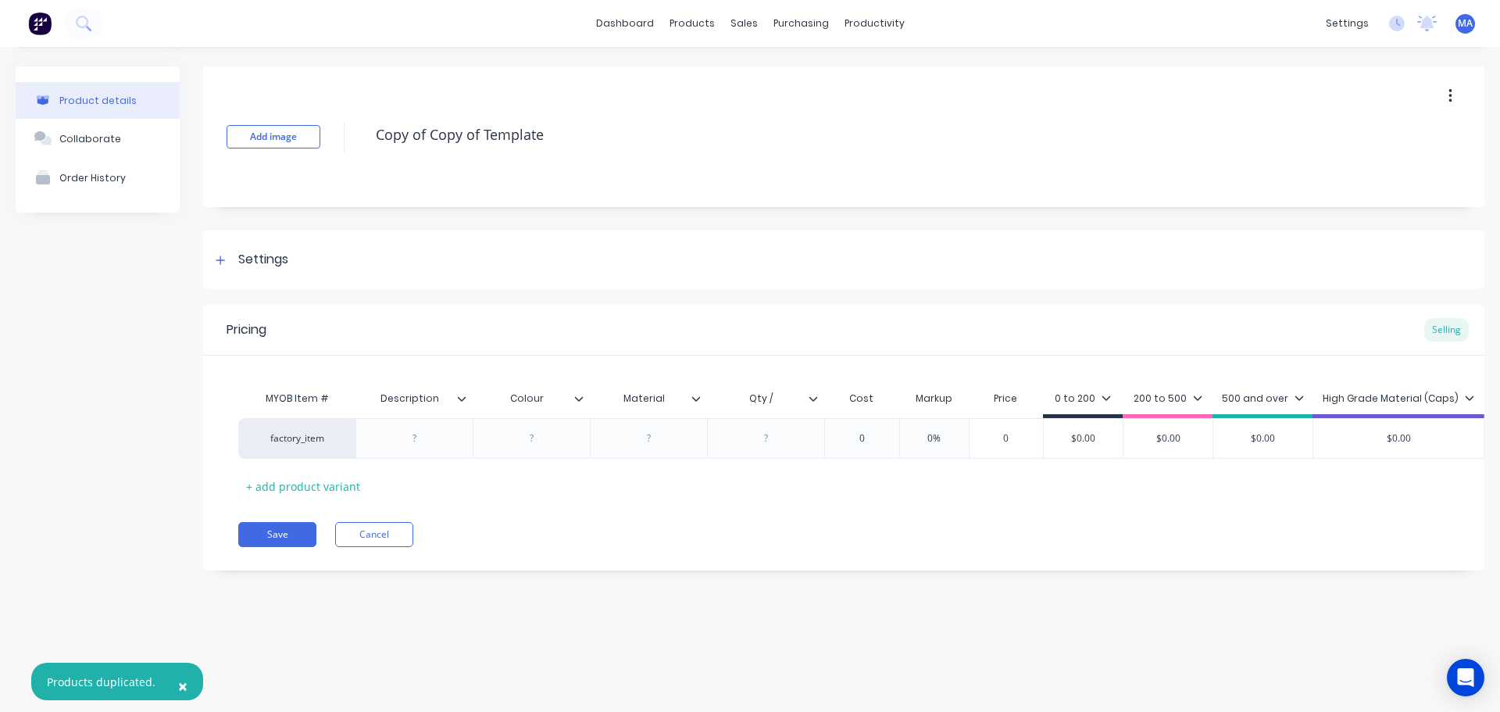
drag, startPoint x: 643, startPoint y: 133, endPoint x: 337, endPoint y: 148, distance: 306.7
click at [338, 148] on div "Add image Copy of Copy of Template" at bounding box center [844, 136] width 1282 height 141
type textarea "HO1-126"
click at [253, 274] on div "Settings" at bounding box center [844, 260] width 1282 height 59
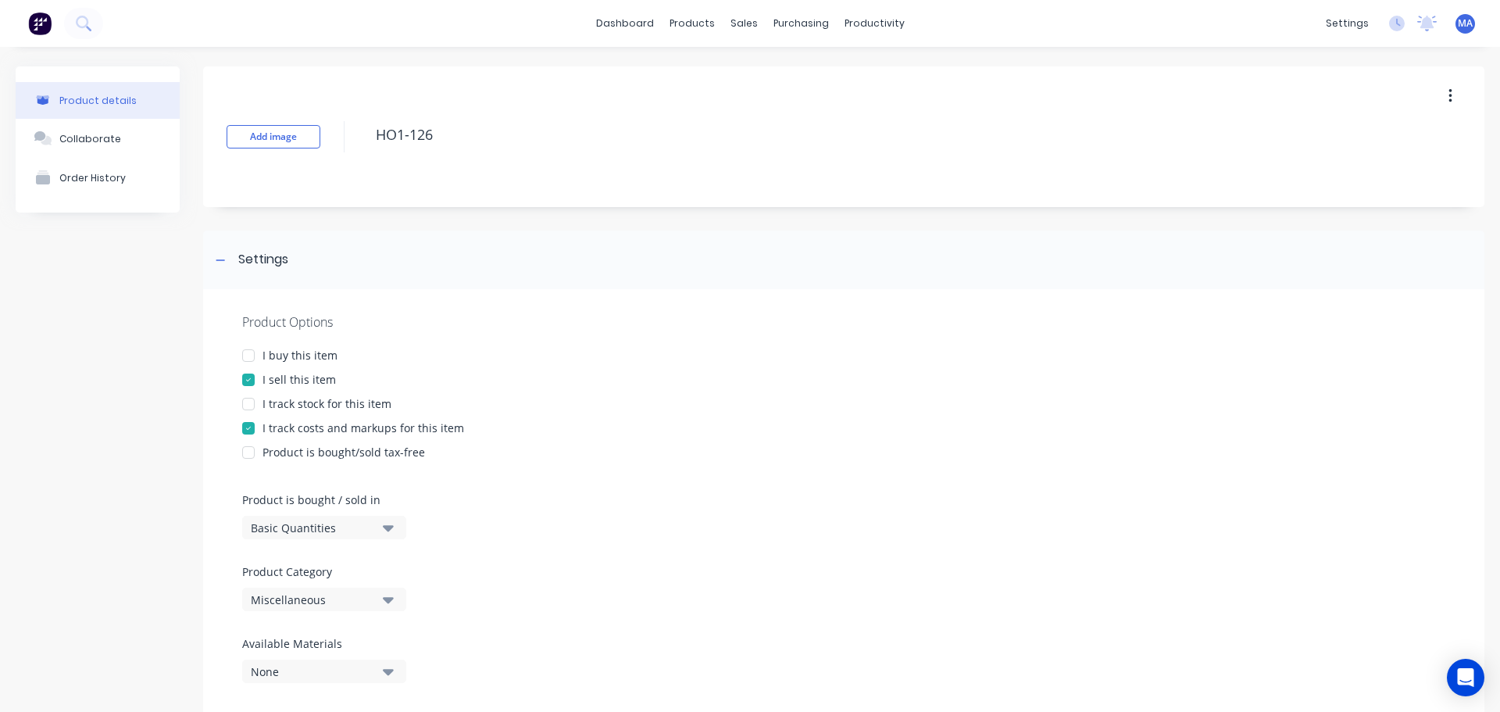
click at [311, 604] on div "Miscellaneous" at bounding box center [313, 600] width 125 height 16
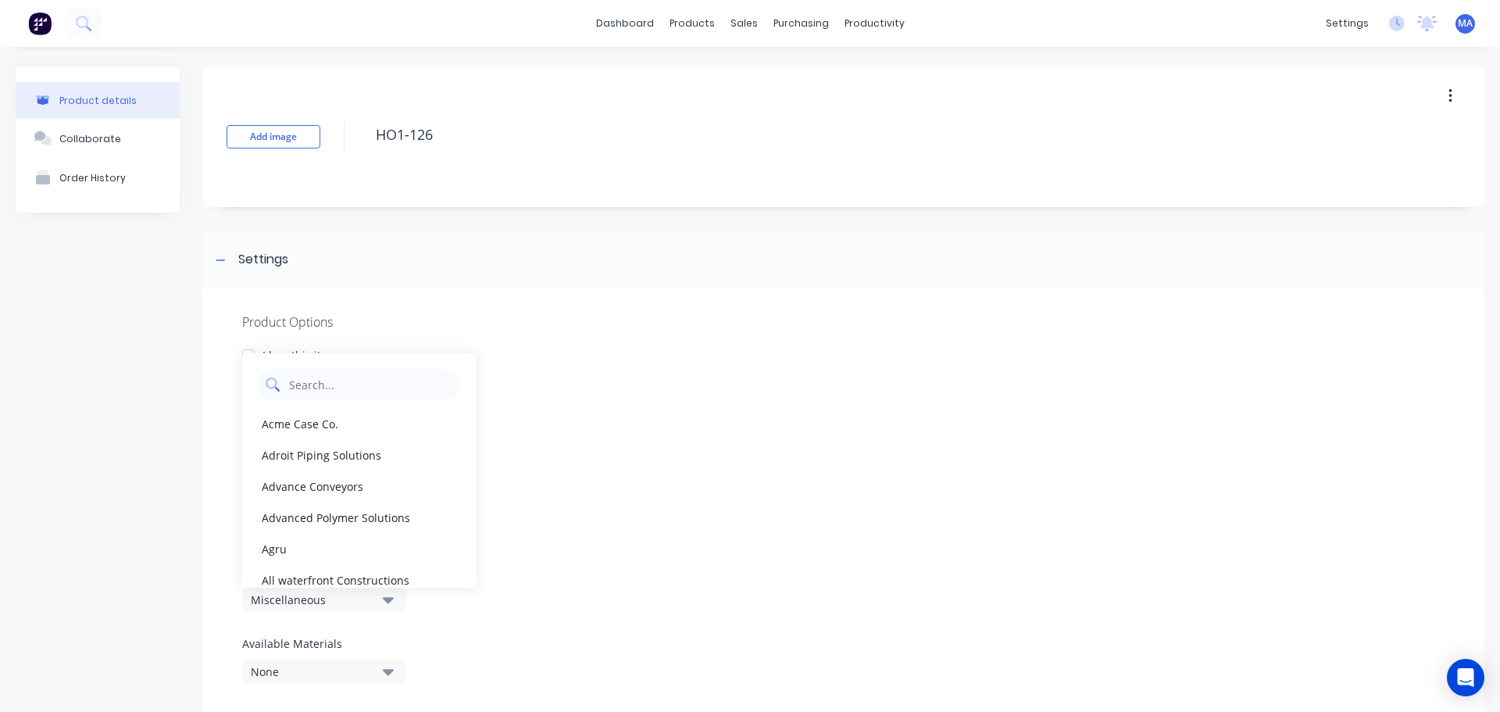
click at [329, 391] on Category "text" at bounding box center [371, 384] width 166 height 31
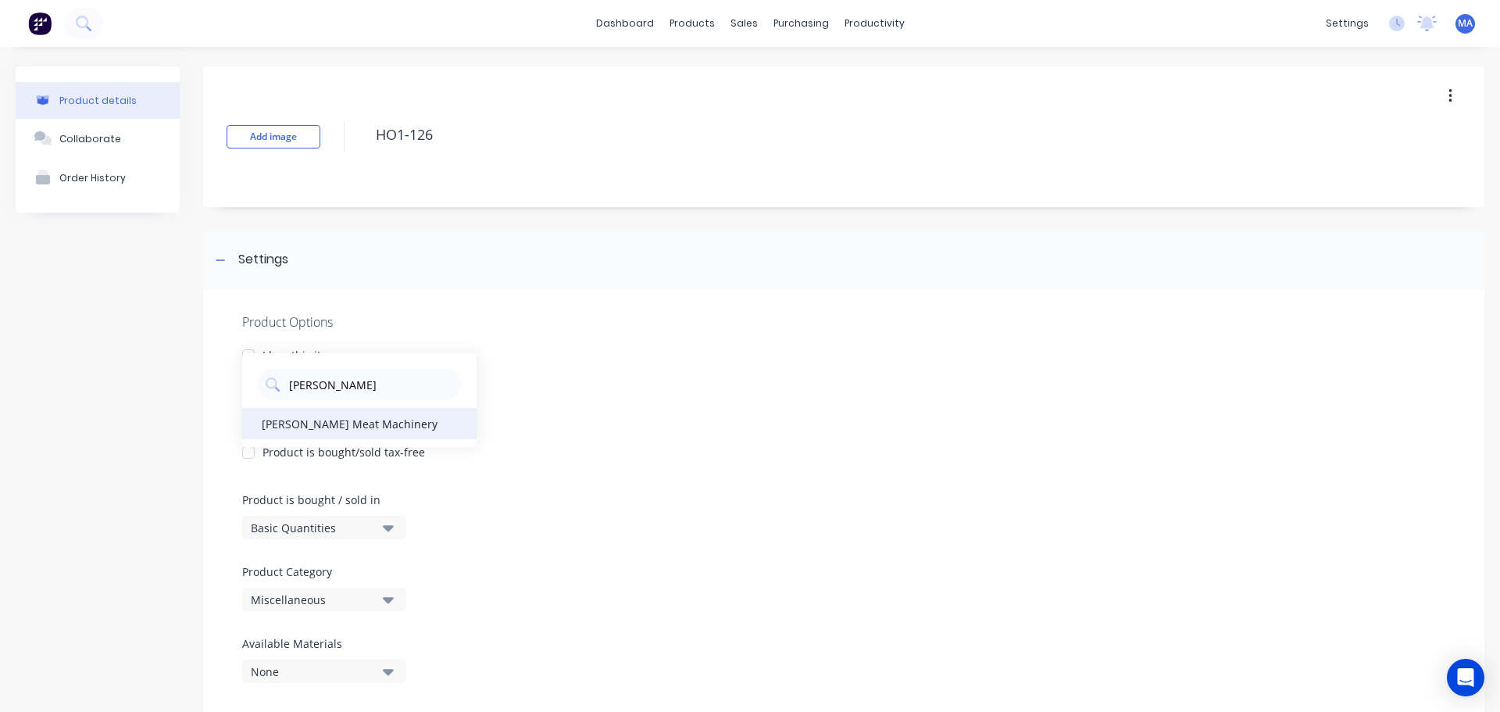
type Category "[PERSON_NAME]"
click at [327, 413] on div "[PERSON_NAME] Meat Machinery" at bounding box center [359, 423] width 234 height 31
click at [280, 277] on div "Settings" at bounding box center [844, 260] width 1282 height 59
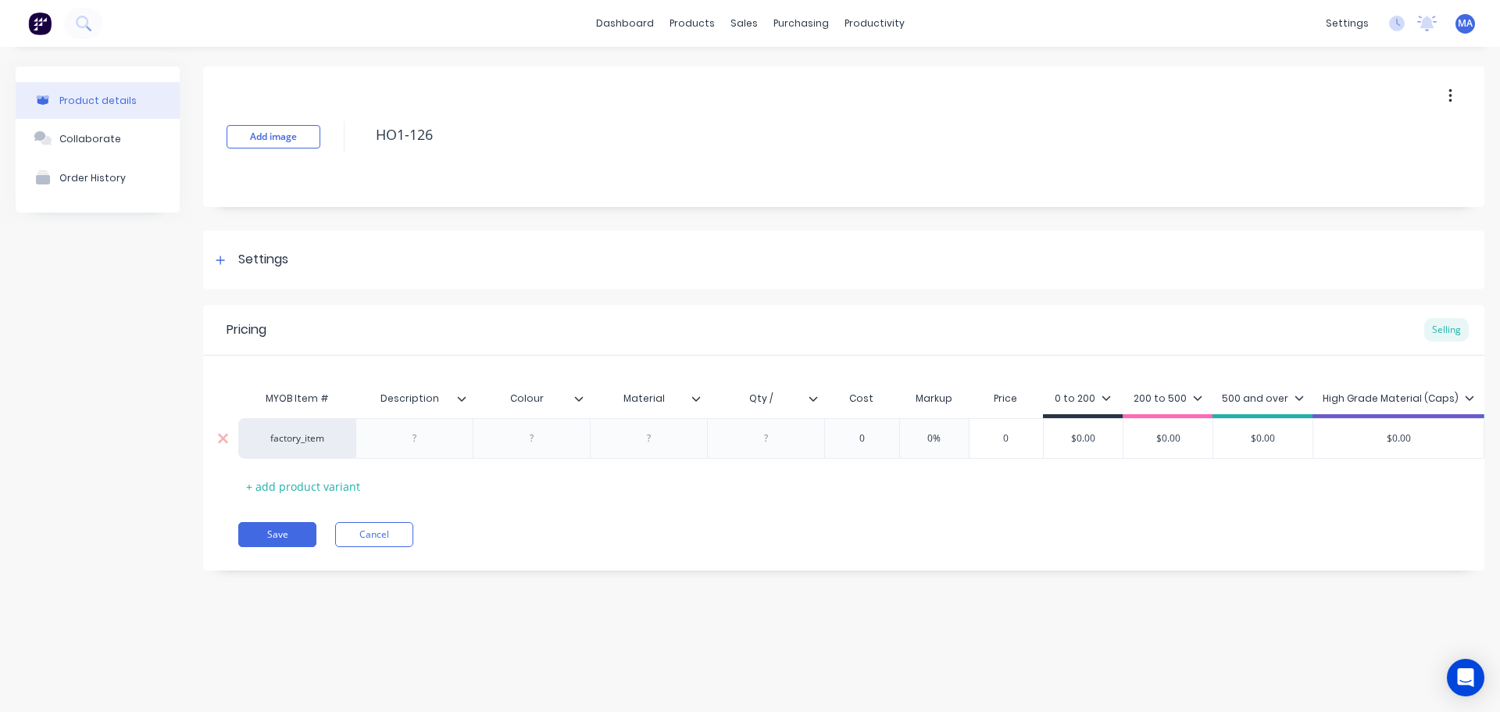
click at [411, 447] on div at bounding box center [415, 438] width 78 height 20
click at [789, 398] on input "Qty /" at bounding box center [770, 399] width 108 height 14
type input "Qty / rod"
click at [789, 441] on div at bounding box center [774, 442] width 78 height 20
click at [790, 444] on div at bounding box center [774, 442] width 78 height 20
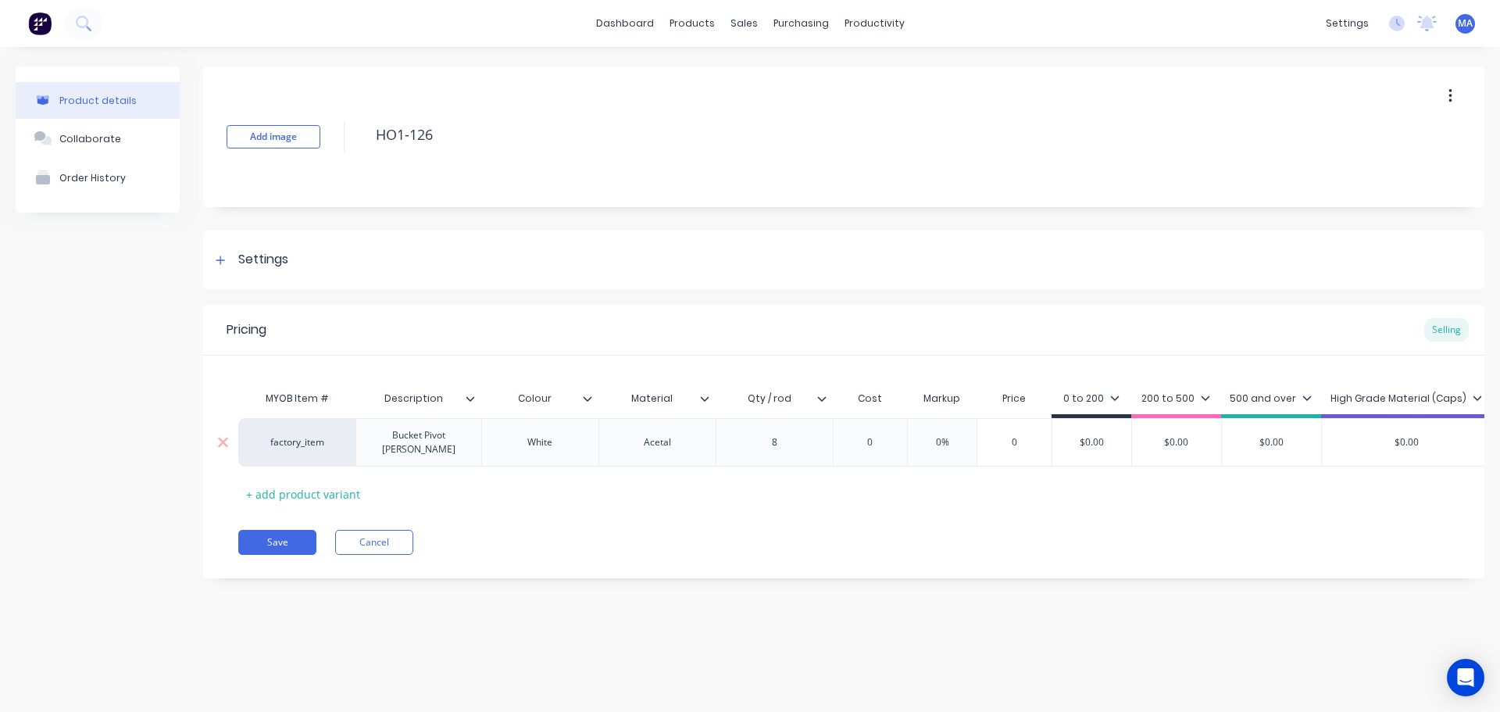
click at [883, 442] on input "0" at bounding box center [870, 442] width 78 height 14
click at [878, 439] on input "0" at bounding box center [870, 442] width 78 height 14
type input "77.53"
type input "0%"
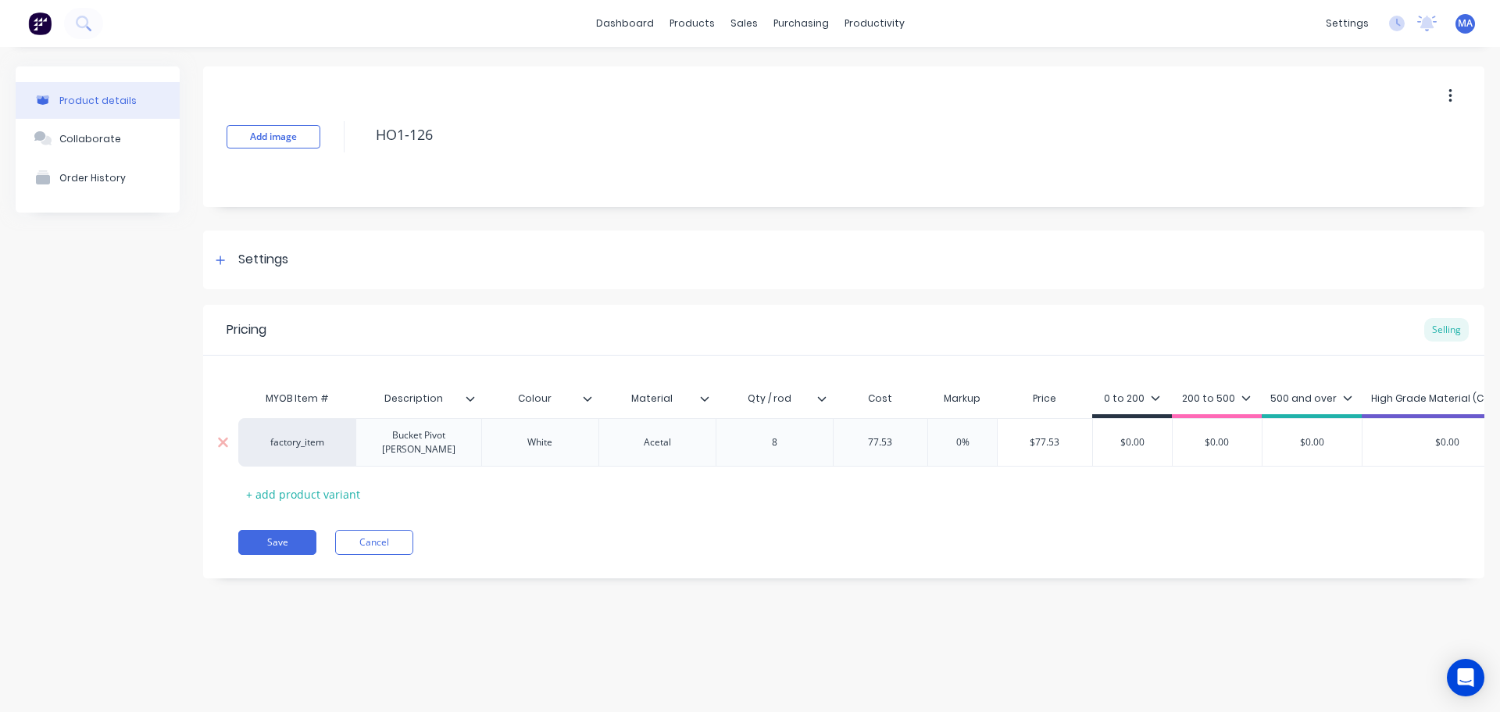
click at [968, 435] on input "0%" at bounding box center [963, 442] width 78 height 14
click at [1025, 435] on input "$77.53" at bounding box center [1045, 442] width 95 height 14
click at [1043, 435] on input "$77.53" at bounding box center [1045, 442] width 95 height 14
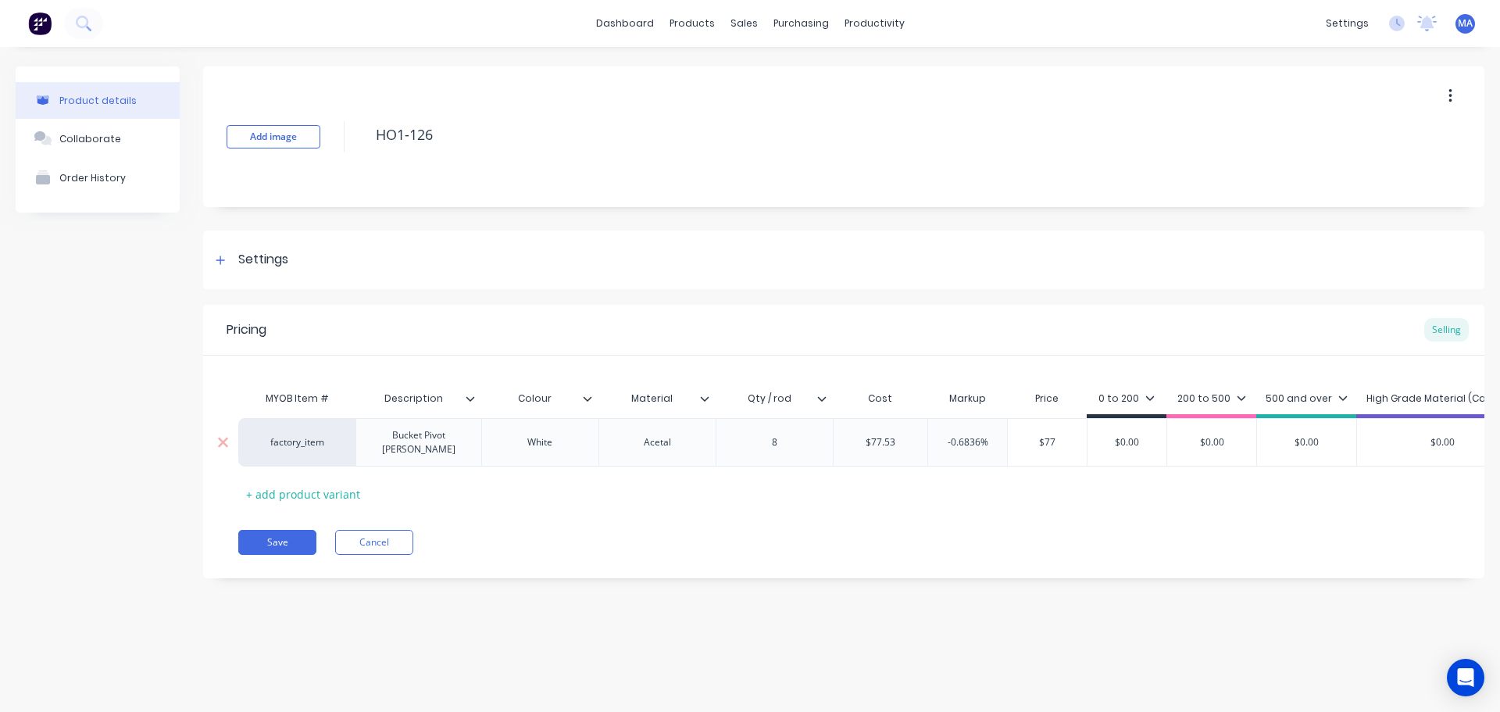
type input "$77"
drag, startPoint x: 1108, startPoint y: 442, endPoint x: 1133, endPoint y: 436, distance: 25.6
click at [1110, 441] on input "$0.00" at bounding box center [1127, 442] width 79 height 14
drag, startPoint x: 1152, startPoint y: 434, endPoint x: 1066, endPoint y: 438, distance: 86.0
click at [1066, 438] on div "factory_item Bucket Pivot [PERSON_NAME] White Acetal 8 $77.53 77.53 -0.6836% 0%…" at bounding box center [963, 442] width 1450 height 48
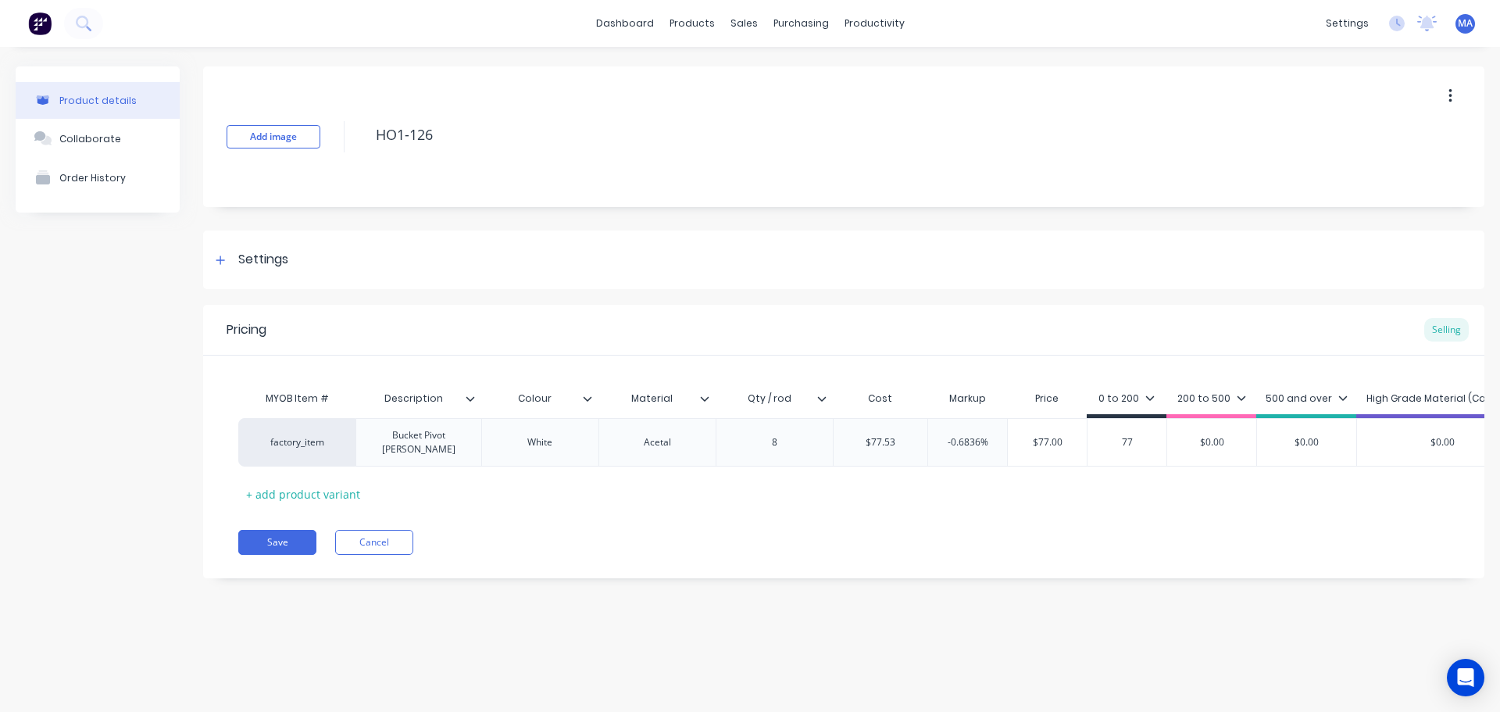
type input "77"
click at [1221, 407] on div "200 to 500" at bounding box center [1212, 401] width 69 height 14
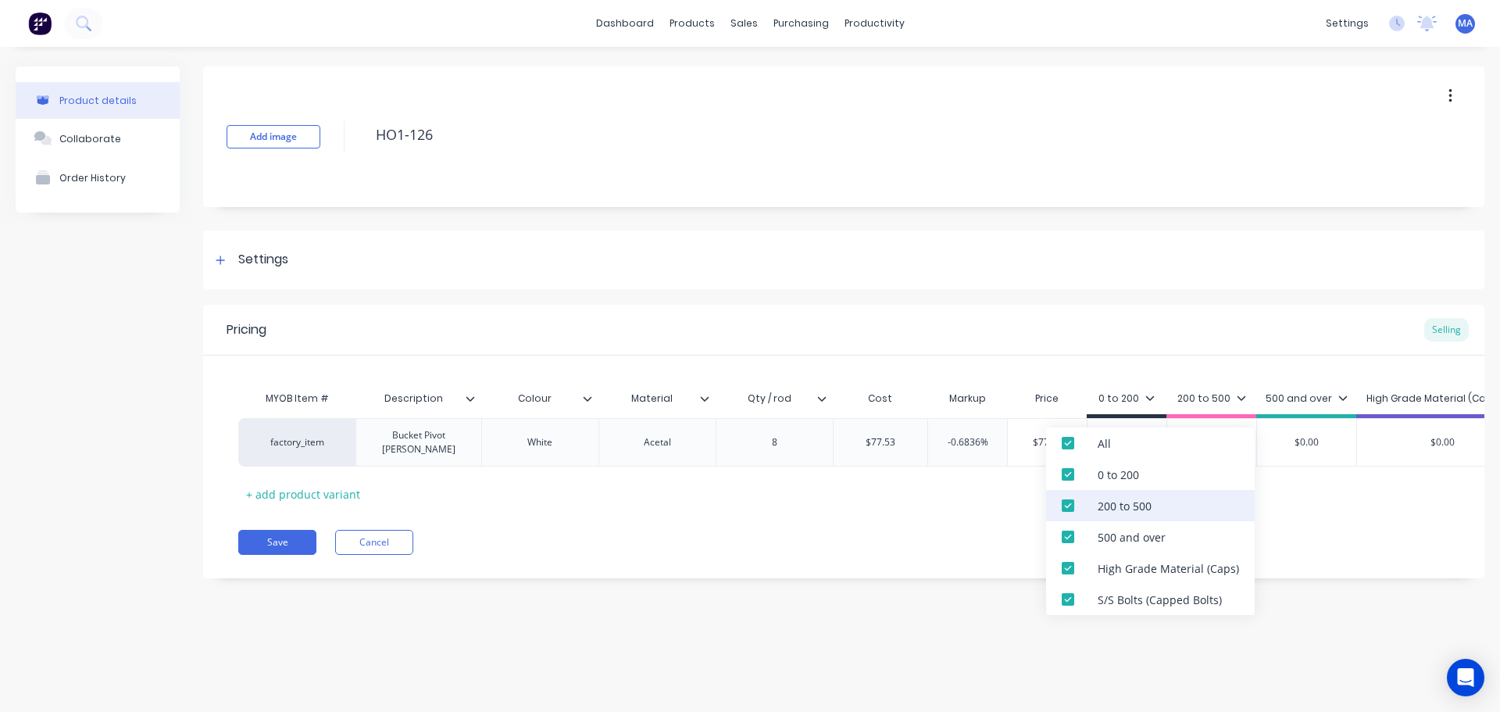
click at [1105, 495] on div "200 to 500" at bounding box center [1150, 505] width 209 height 31
click at [1103, 528] on div "500 and over" at bounding box center [1150, 536] width 209 height 31
click at [1096, 565] on div "High Grade Material (Caps)" at bounding box center [1150, 568] width 209 height 31
click at [1096, 588] on div "S/S Bolts (Capped Bolts)" at bounding box center [1150, 599] width 209 height 31
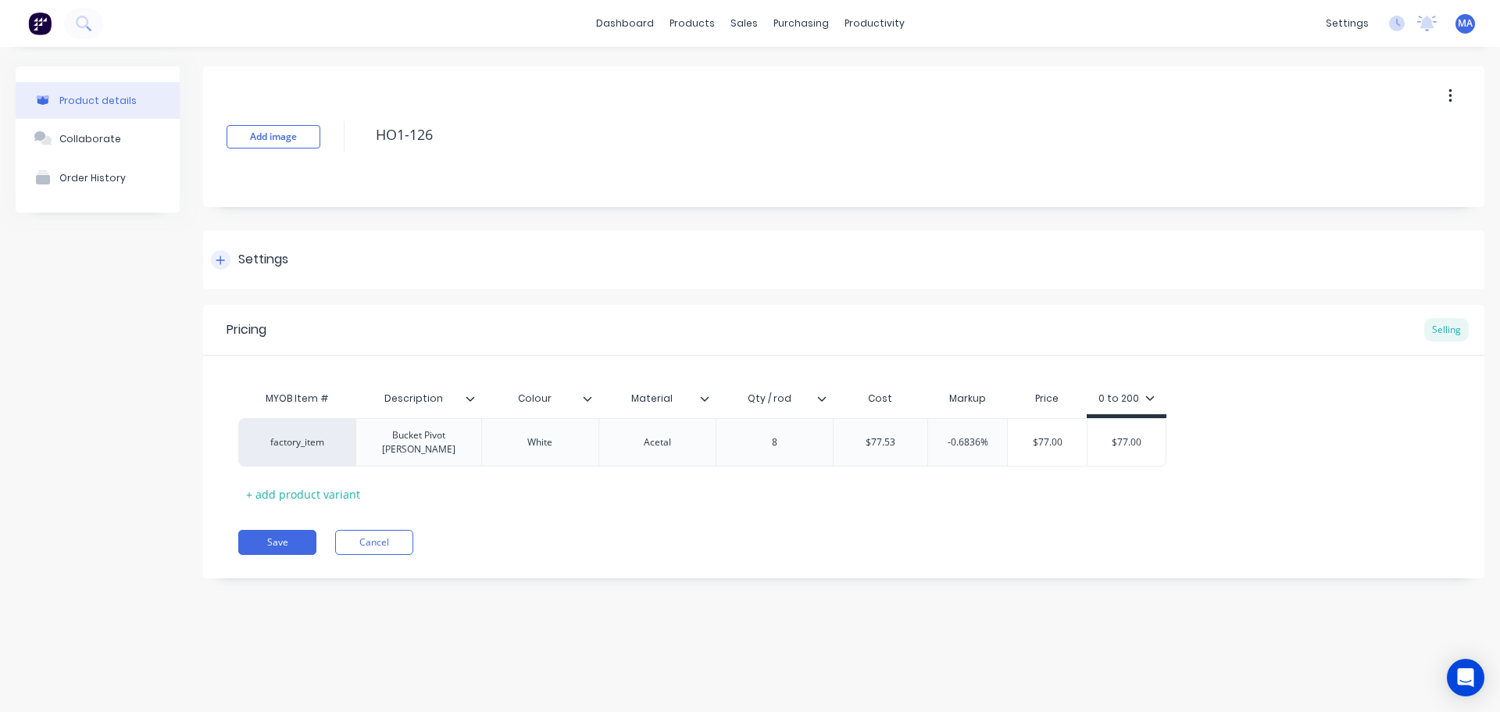
click at [1153, 281] on div "Settings" at bounding box center [844, 260] width 1282 height 59
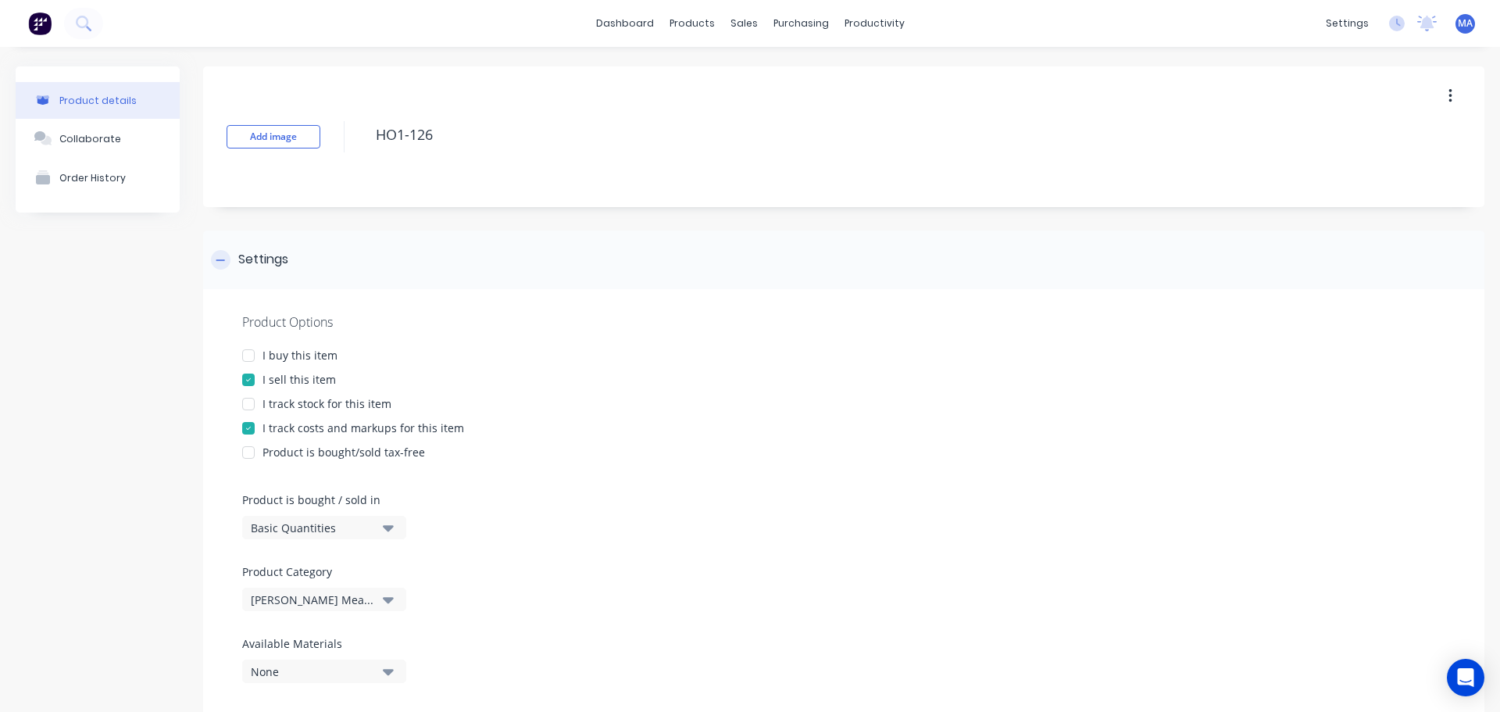
click at [578, 282] on div "Settings" at bounding box center [844, 260] width 1282 height 59
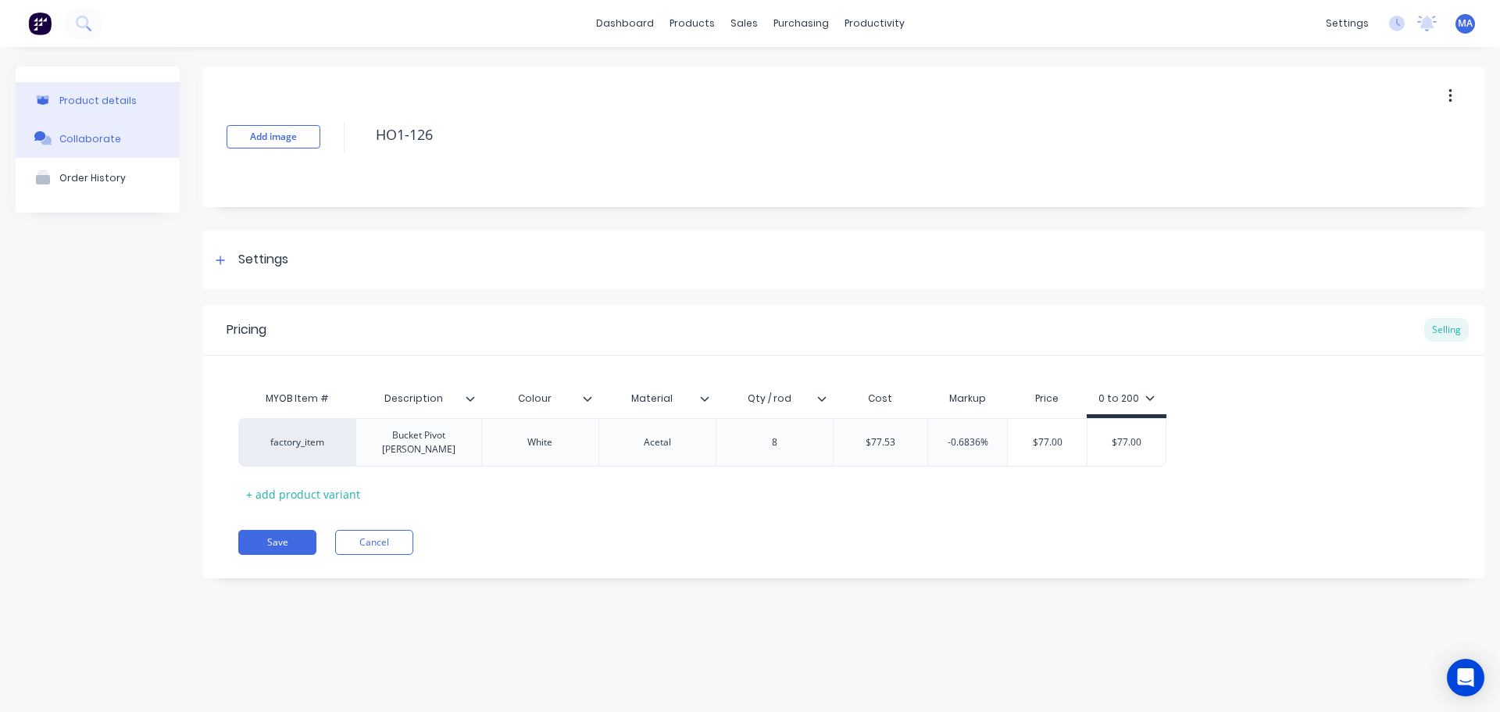
click at [56, 128] on button "Collaborate" at bounding box center [98, 138] width 164 height 39
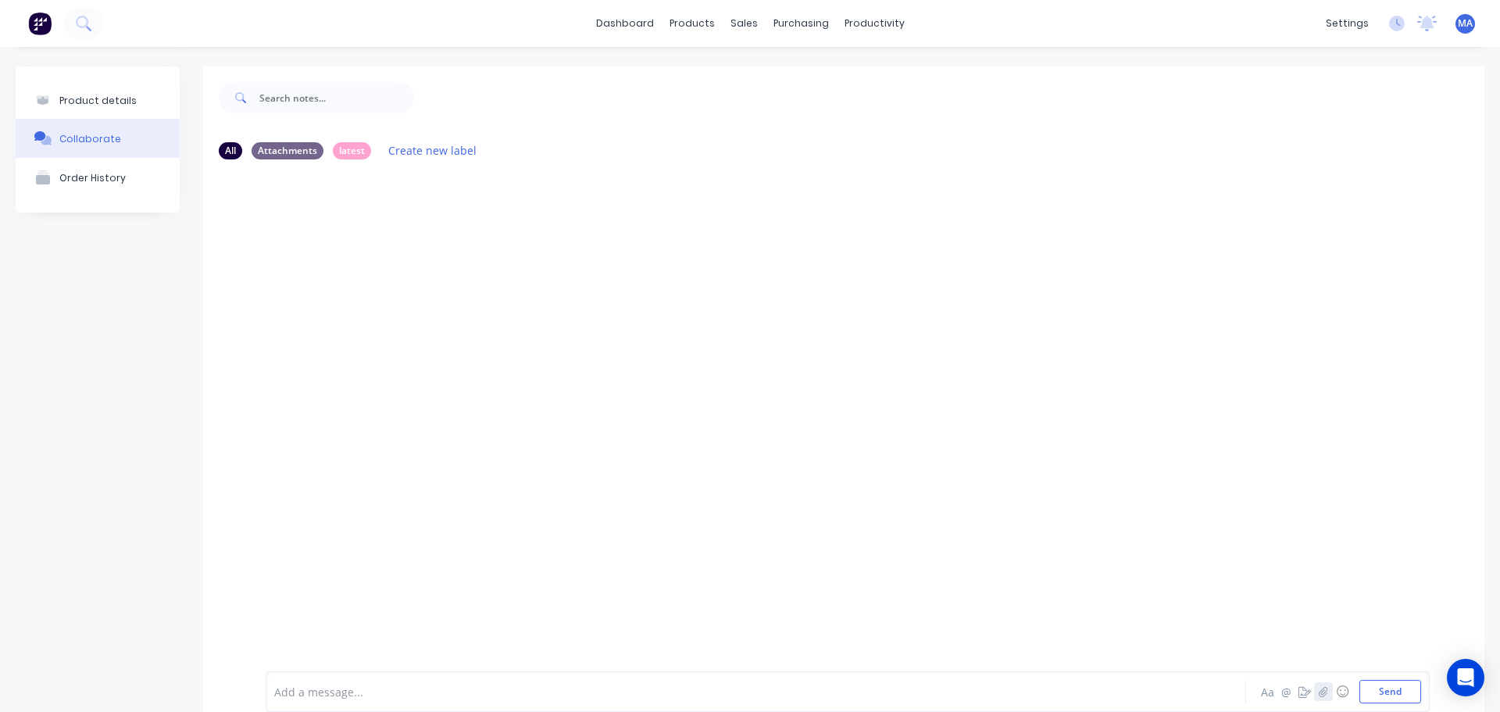
click at [1319, 694] on icon "button" at bounding box center [1323, 691] width 9 height 11
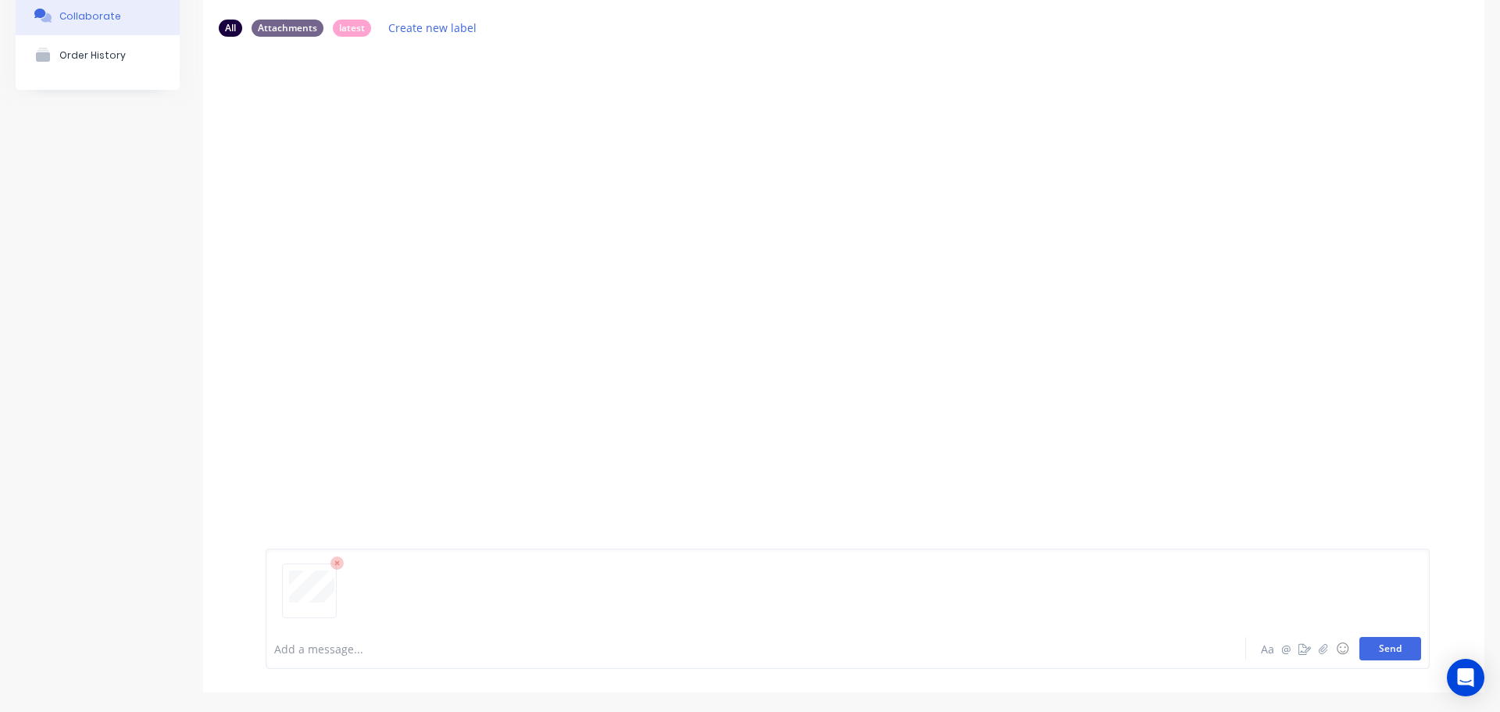
click at [1360, 642] on button "Send" at bounding box center [1391, 648] width 62 height 23
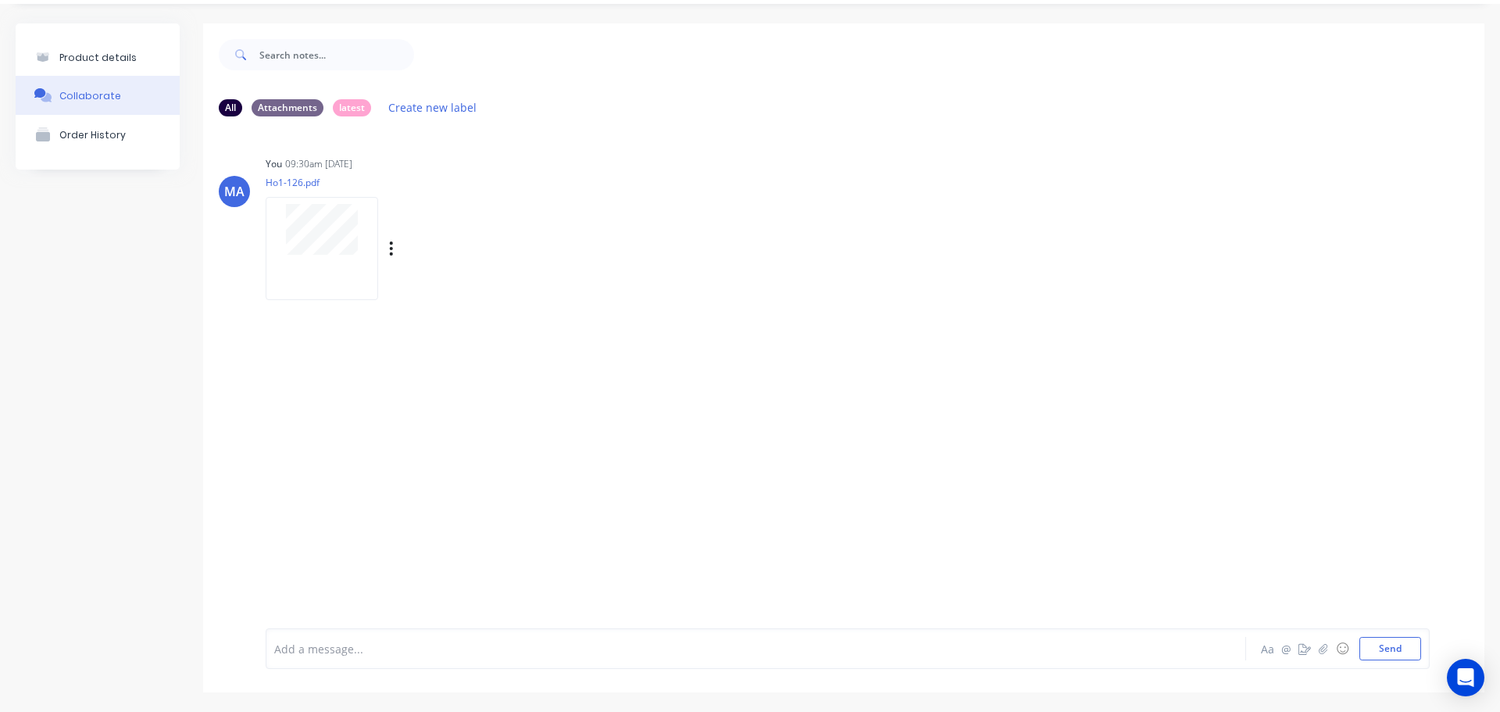
click at [395, 246] on div "Labels Auto-attach to new orders Sales Orders Purchase Orders Download Delete" at bounding box center [472, 249] width 176 height 23
click at [394, 248] on button "button" at bounding box center [391, 249] width 6 height 23
click at [440, 285] on button "Auto-attach to new orders" at bounding box center [494, 291] width 176 height 37
click at [645, 282] on label at bounding box center [645, 282] width 0 height 0
click at [620, 290] on input "checkbox" at bounding box center [614, 289] width 13 height 15
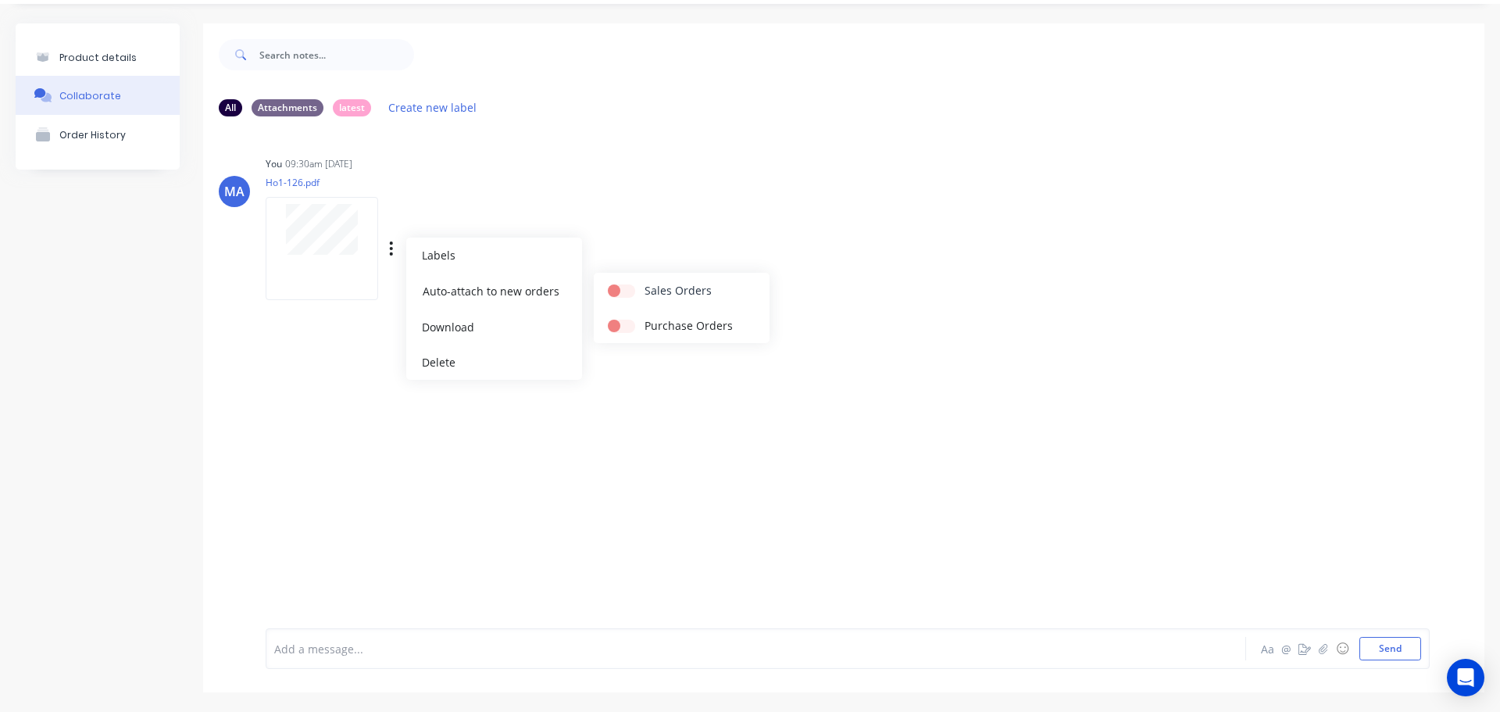
checkbox input "true"
click at [635, 225] on div "You 09:30am [DATE] Ho1-126.pdf Labels Auto-attach to new orders Sales Orders Pu…" at bounding box center [510, 222] width 488 height 141
click at [148, 58] on button "Product details" at bounding box center [98, 57] width 164 height 37
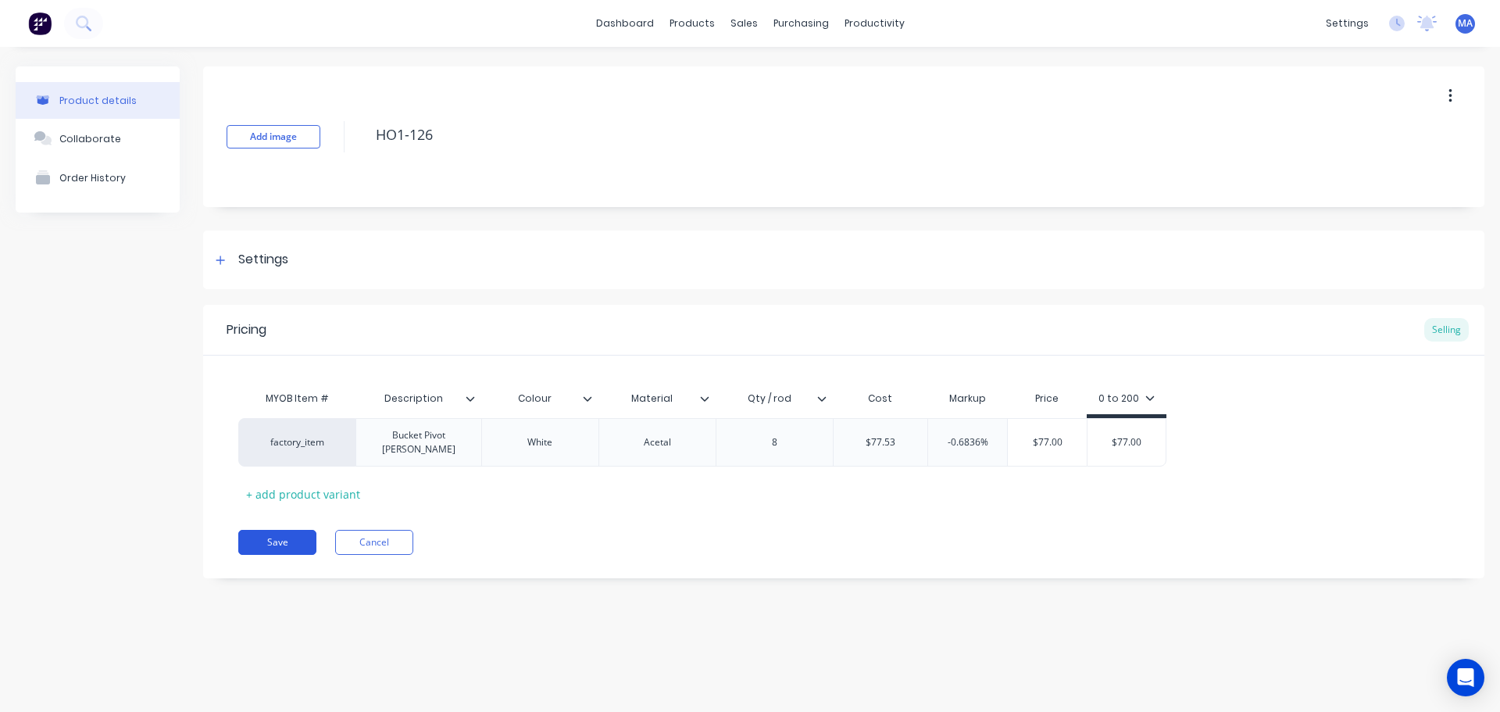
click at [306, 540] on button "Save" at bounding box center [277, 542] width 78 height 25
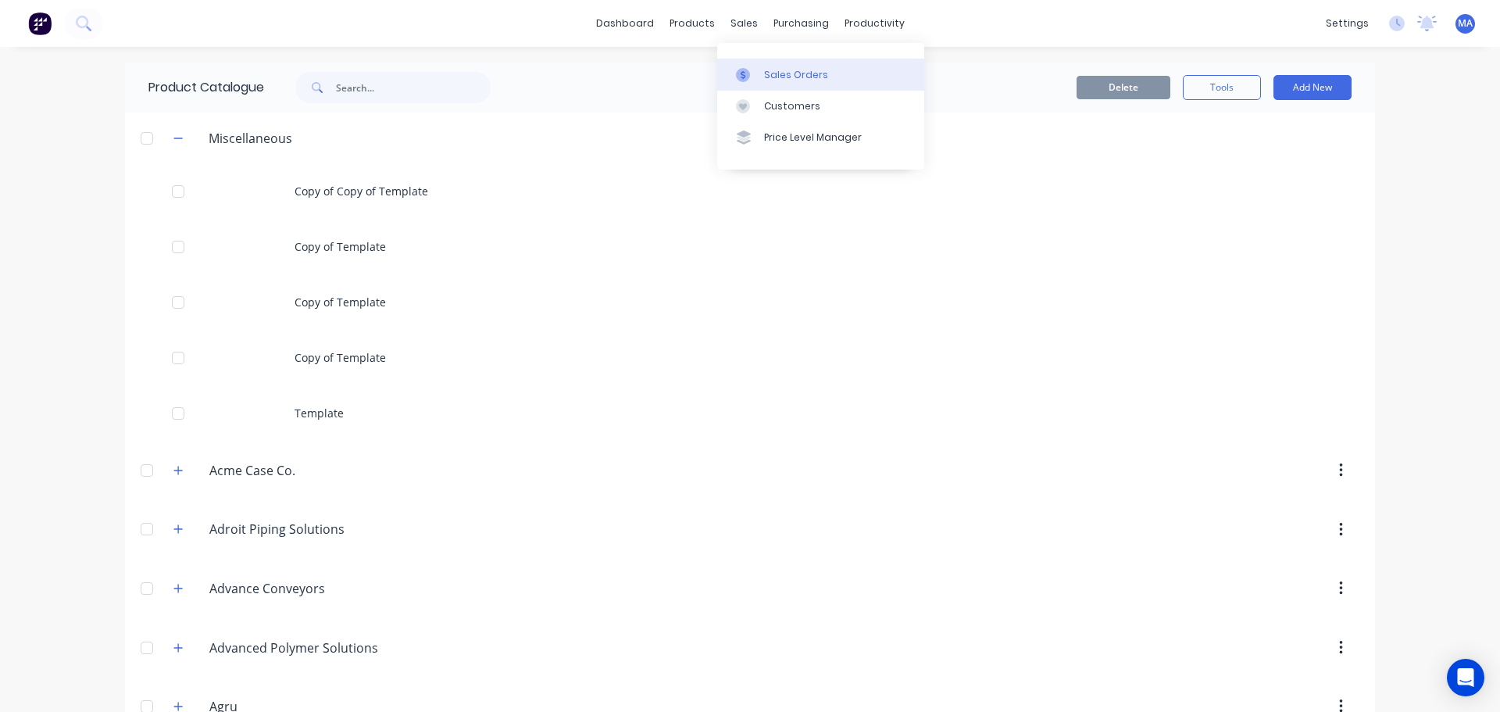
click at [754, 70] on div at bounding box center [747, 75] width 23 height 14
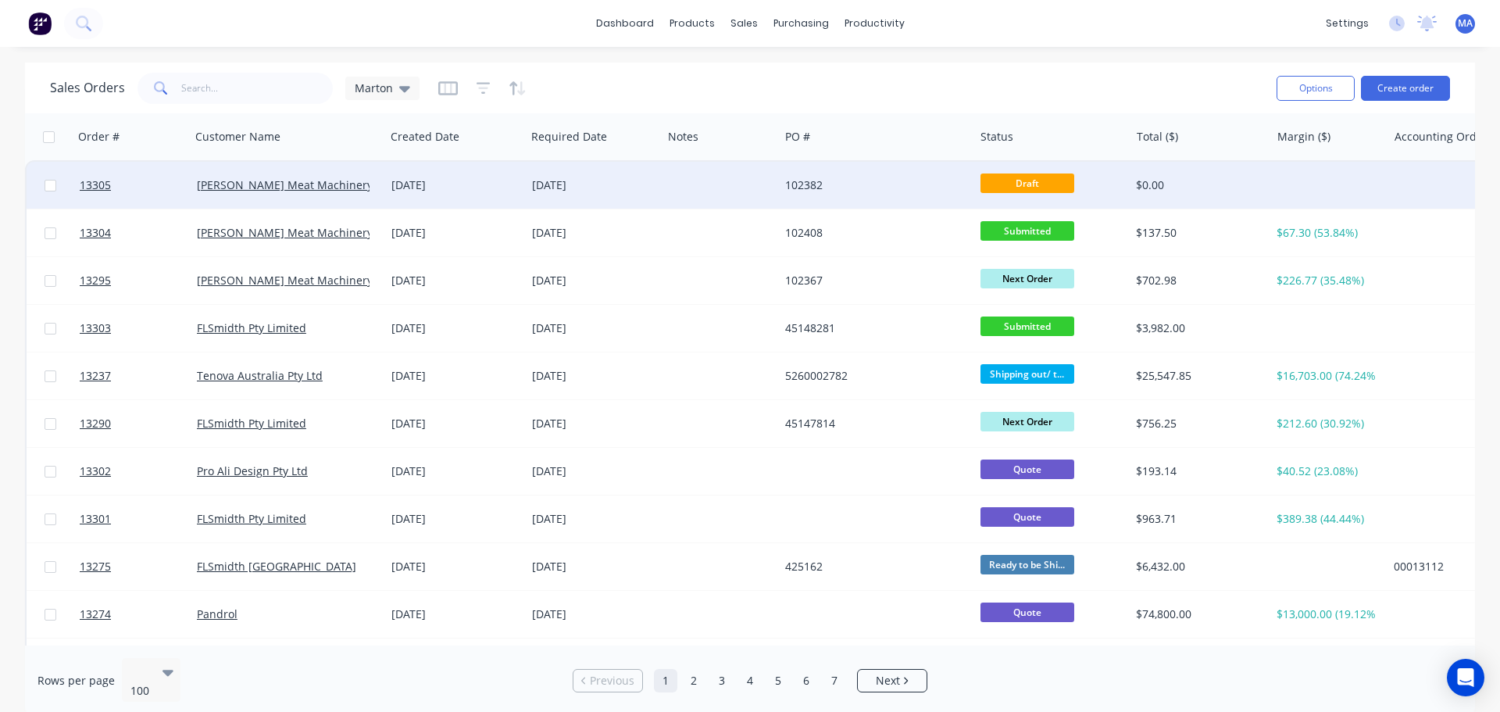
click at [852, 188] on div "102382" at bounding box center [871, 185] width 173 height 16
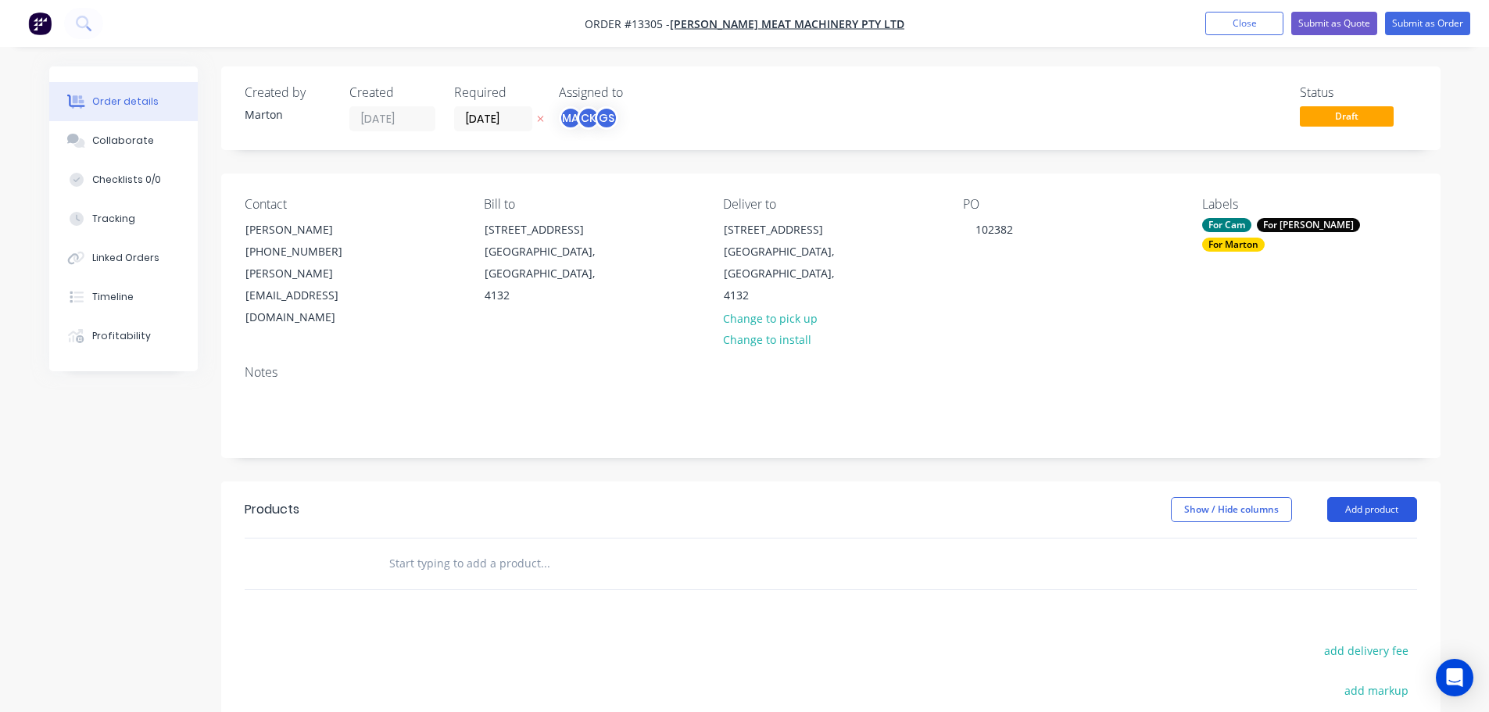
click at [1405, 497] on button "Add product" at bounding box center [1372, 509] width 90 height 25
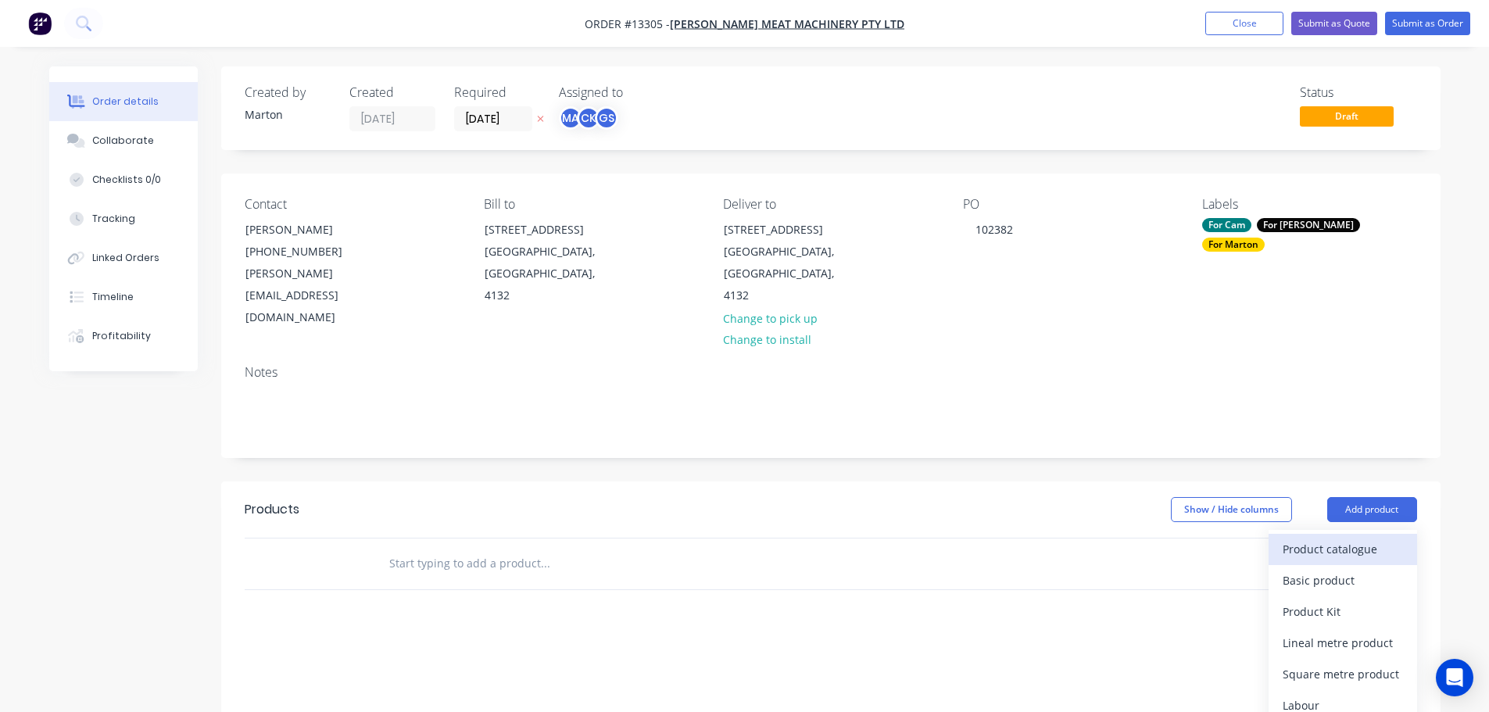
click at [1339, 538] on div "Product catalogue" at bounding box center [1342, 549] width 120 height 23
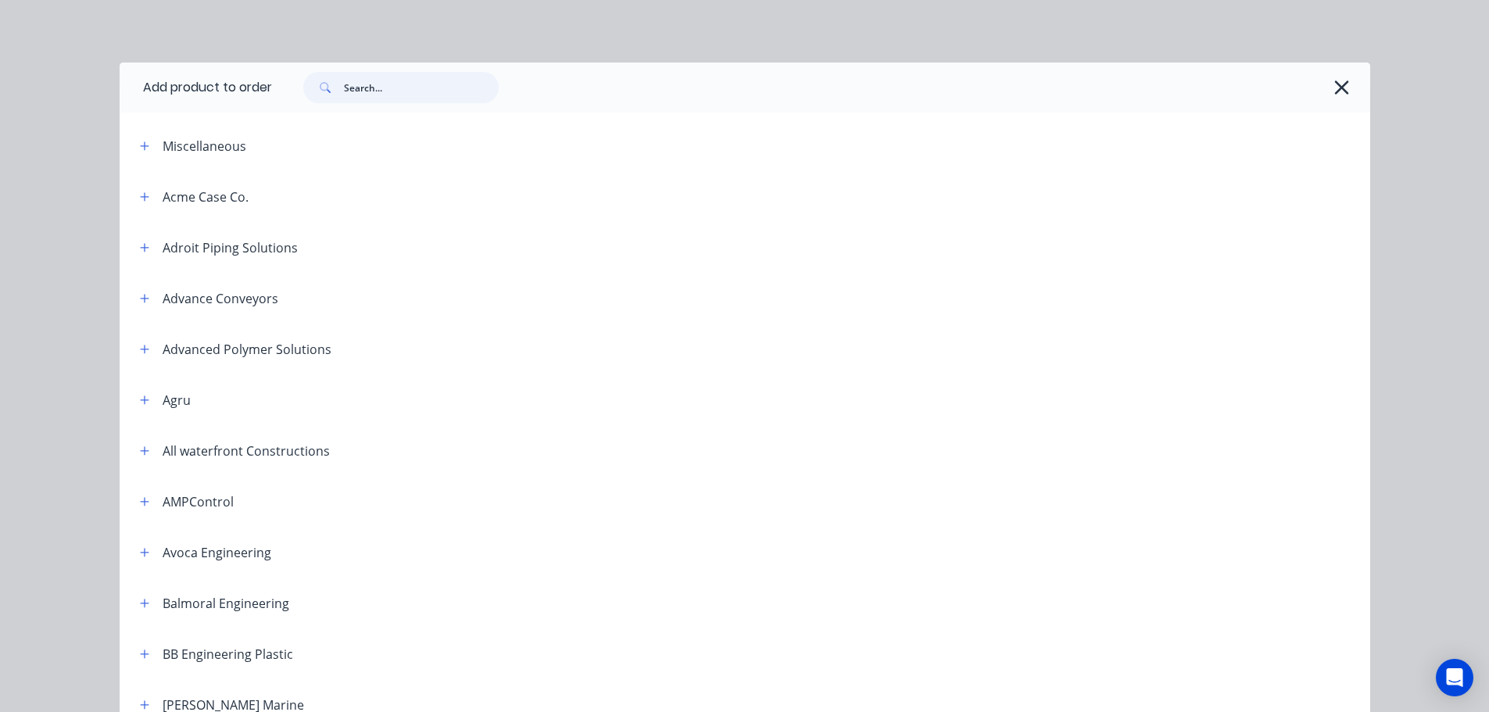
click at [443, 91] on input "text" at bounding box center [421, 87] width 155 height 31
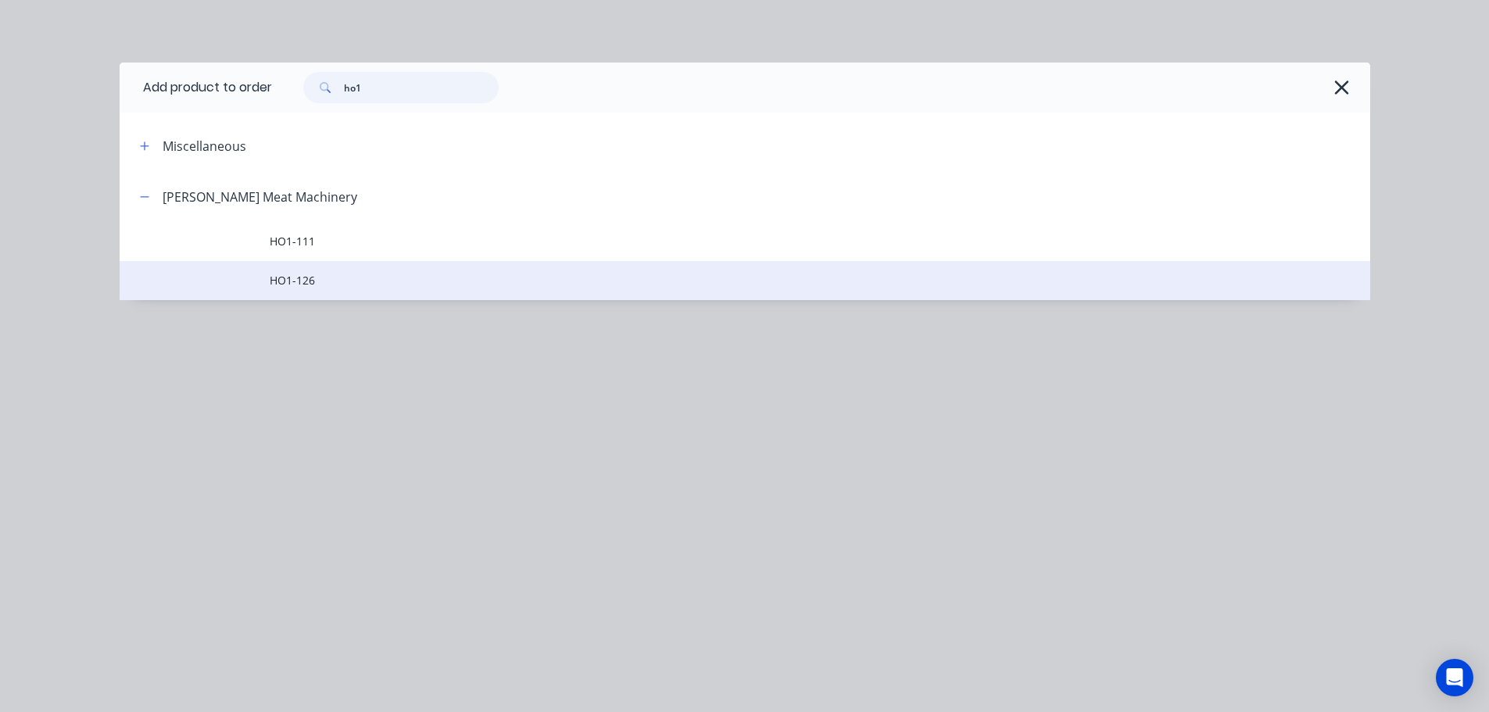
type input "ho1"
click at [356, 285] on span "HO1-126" at bounding box center [710, 280] width 880 height 16
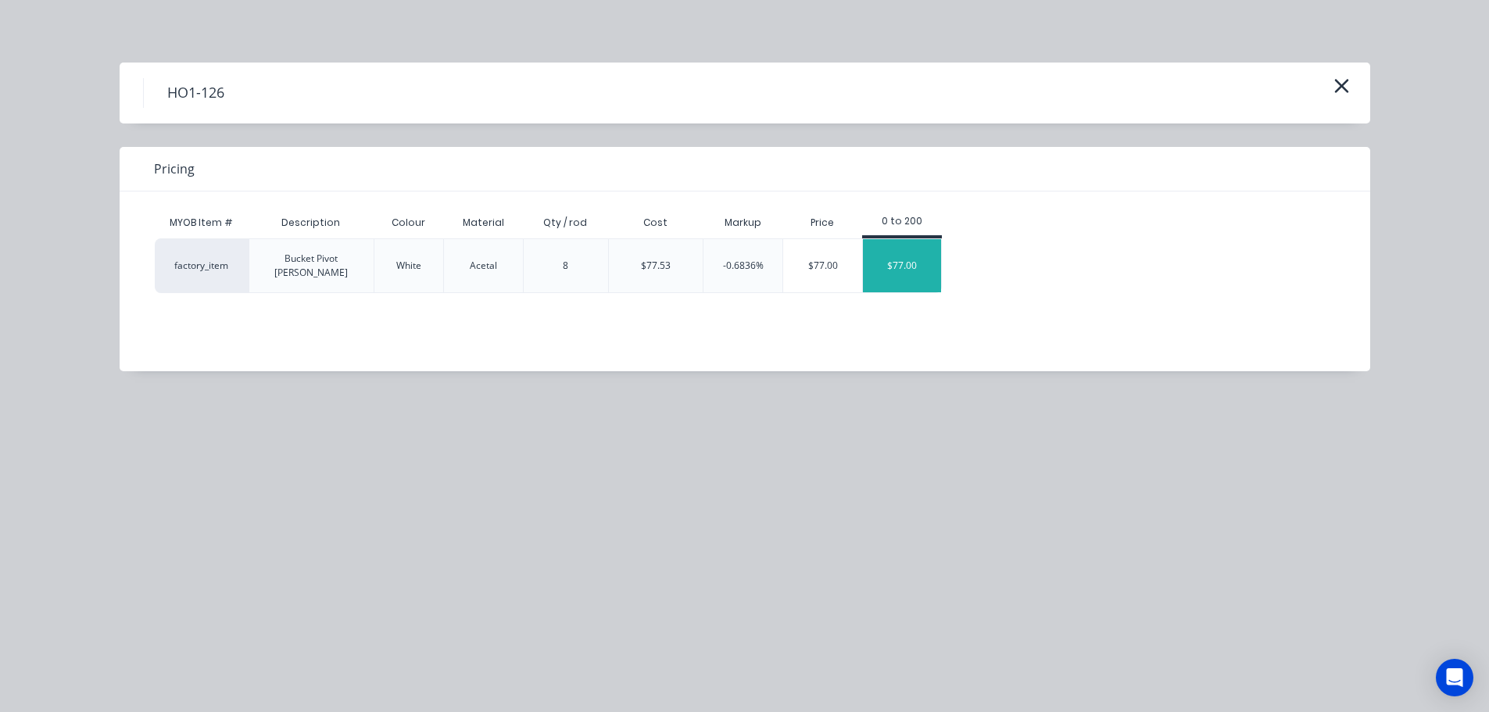
click at [890, 267] on div "$77.00" at bounding box center [902, 265] width 78 height 53
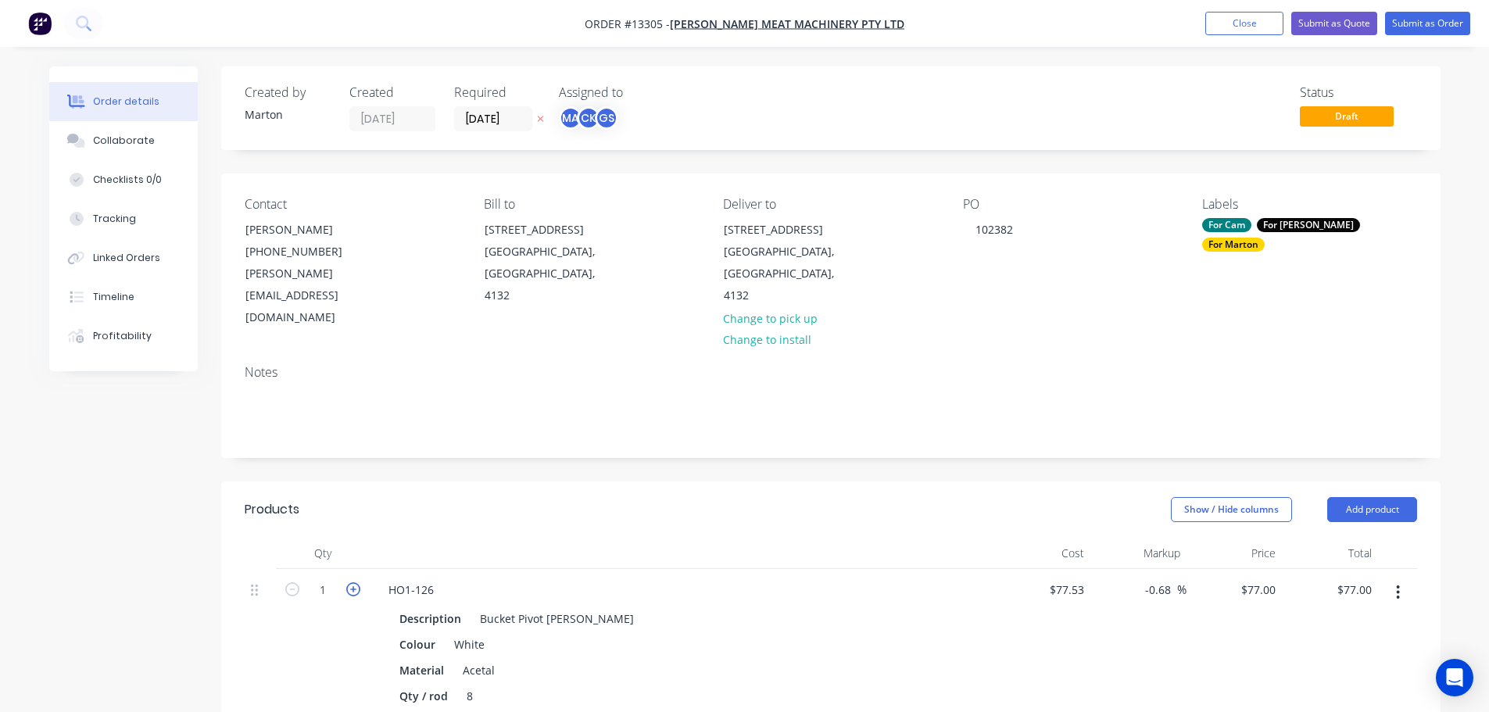
click at [349, 582] on icon "button" at bounding box center [353, 589] width 14 height 14
type input "2"
type input "$154.00"
click at [545, 497] on div "Show / Hide columns Add product" at bounding box center [954, 509] width 923 height 25
drag, startPoint x: 1236, startPoint y: 25, endPoint x: 1097, endPoint y: 44, distance: 139.6
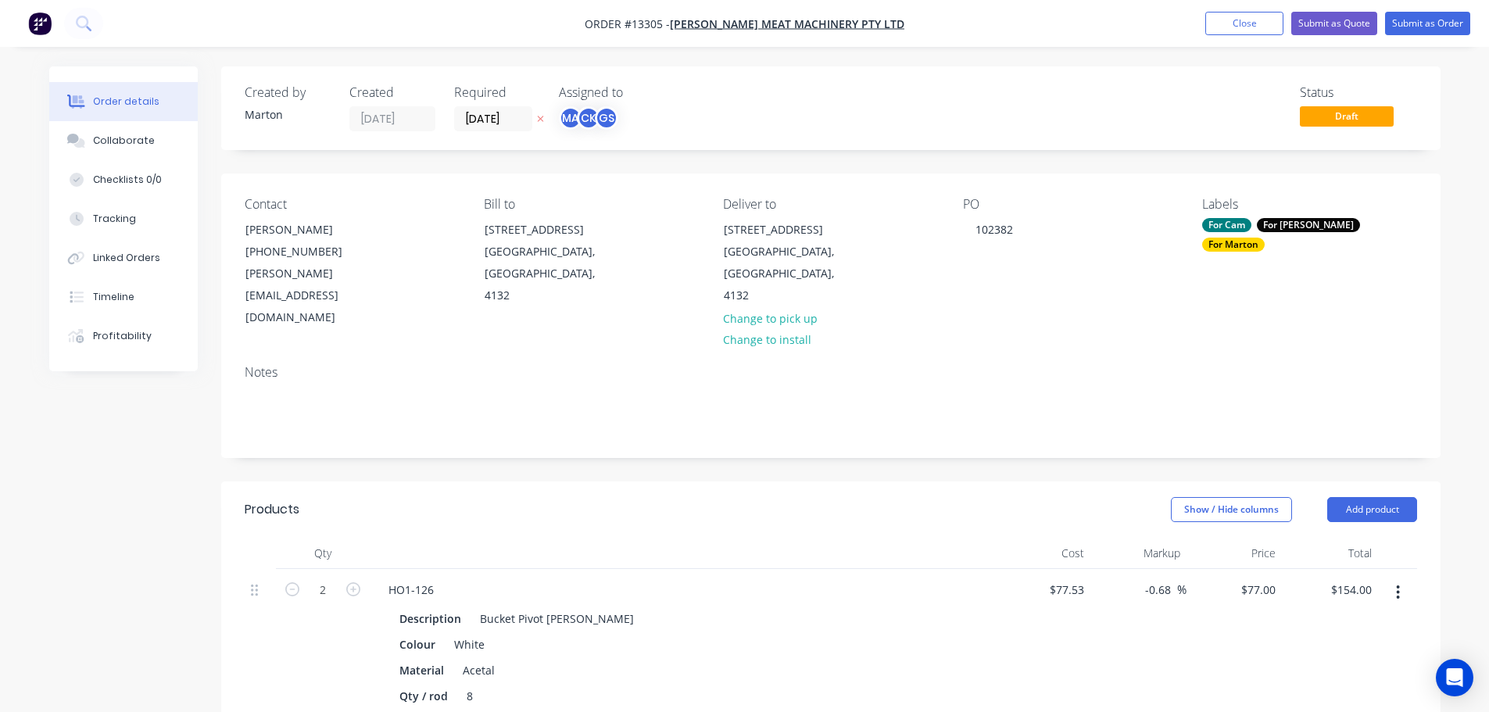
click at [1236, 24] on button "Close" at bounding box center [1244, 23] width 78 height 23
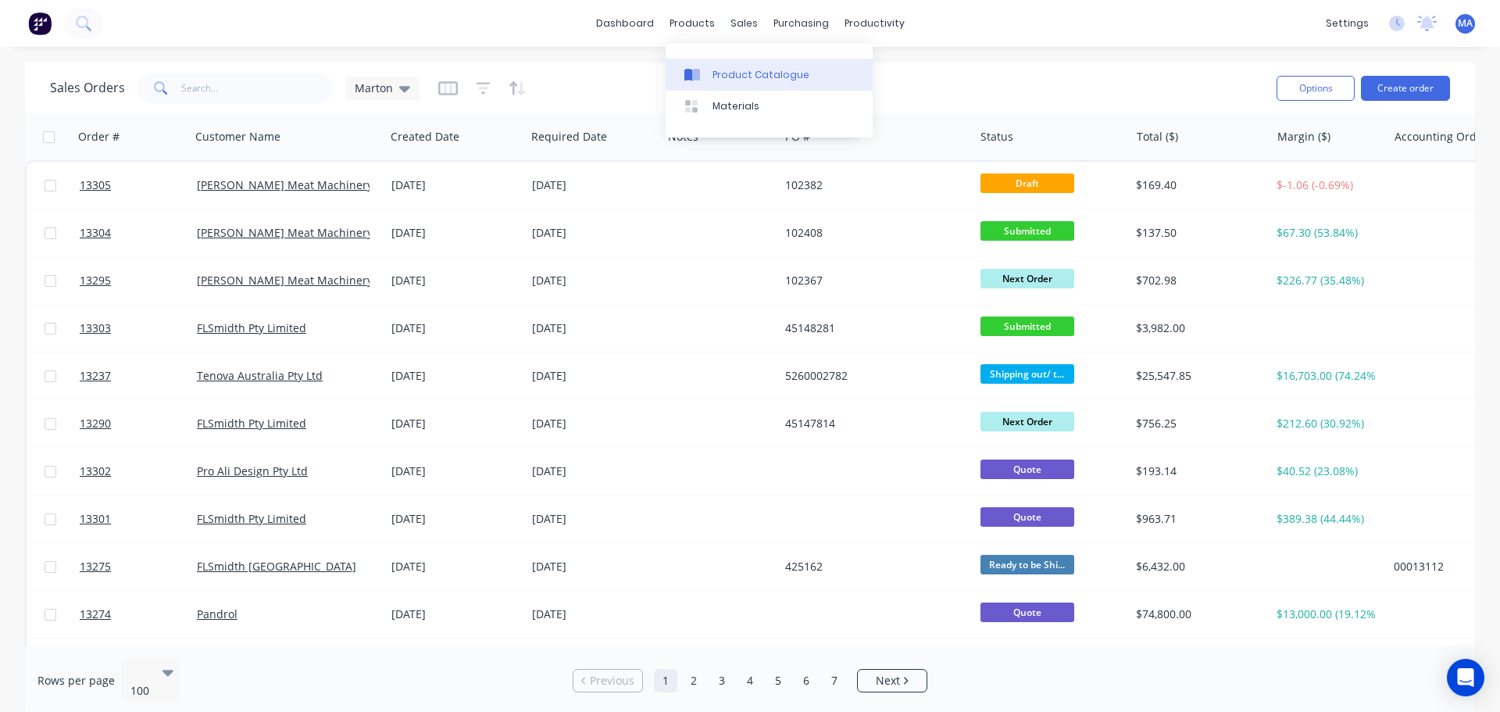
click at [728, 63] on link "Product Catalogue" at bounding box center [769, 74] width 207 height 31
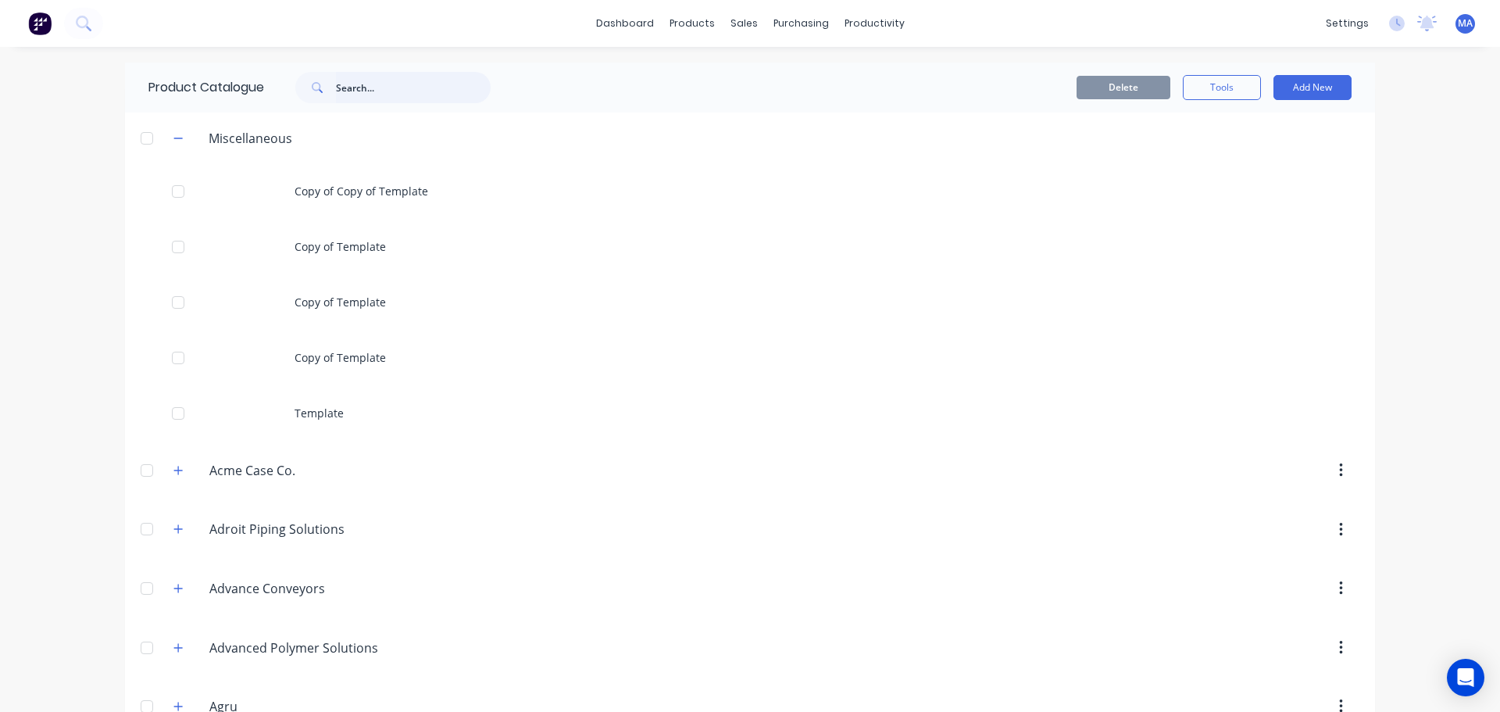
click at [377, 90] on input "text" at bounding box center [413, 87] width 155 height 31
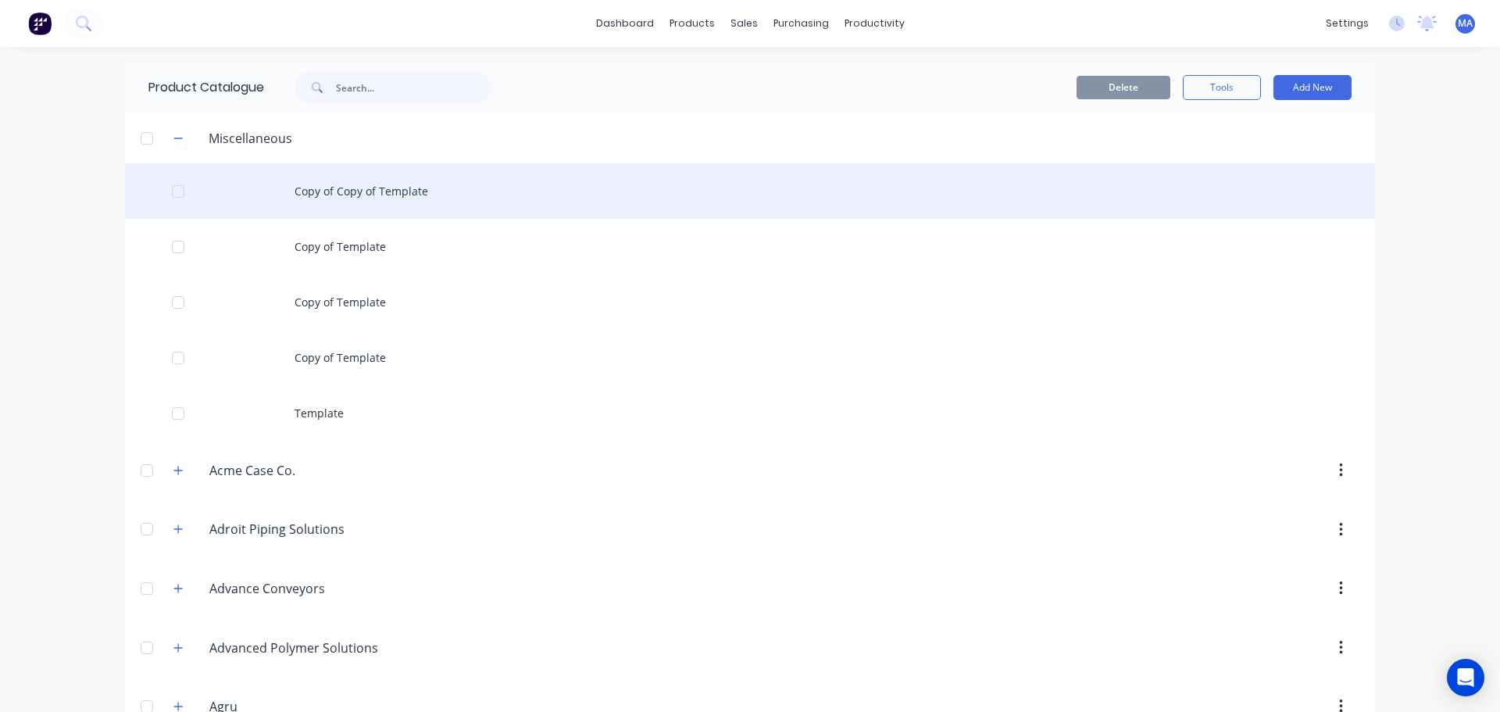
click at [270, 202] on div "Copy of Copy of Template" at bounding box center [750, 190] width 1250 height 55
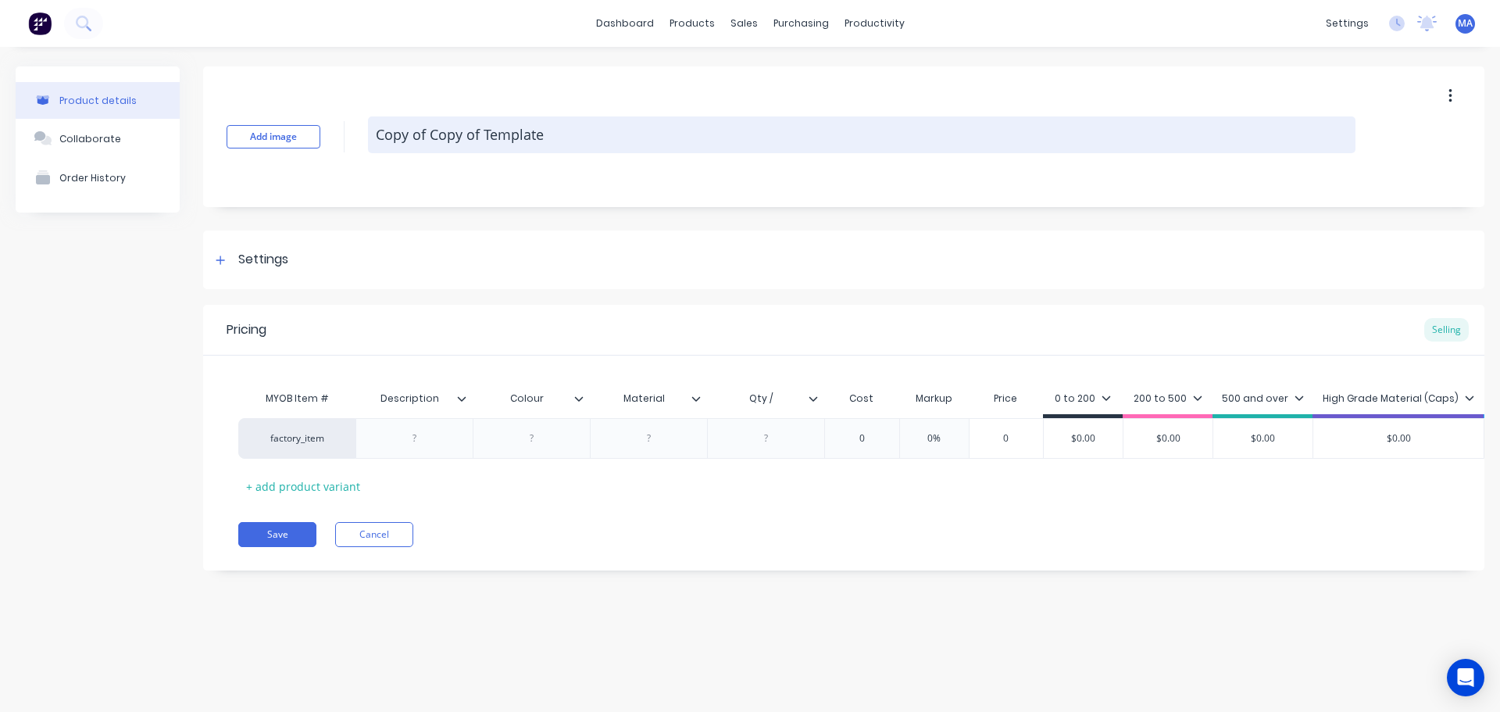
click at [480, 141] on textarea "Copy of Copy of Template" at bounding box center [862, 134] width 988 height 37
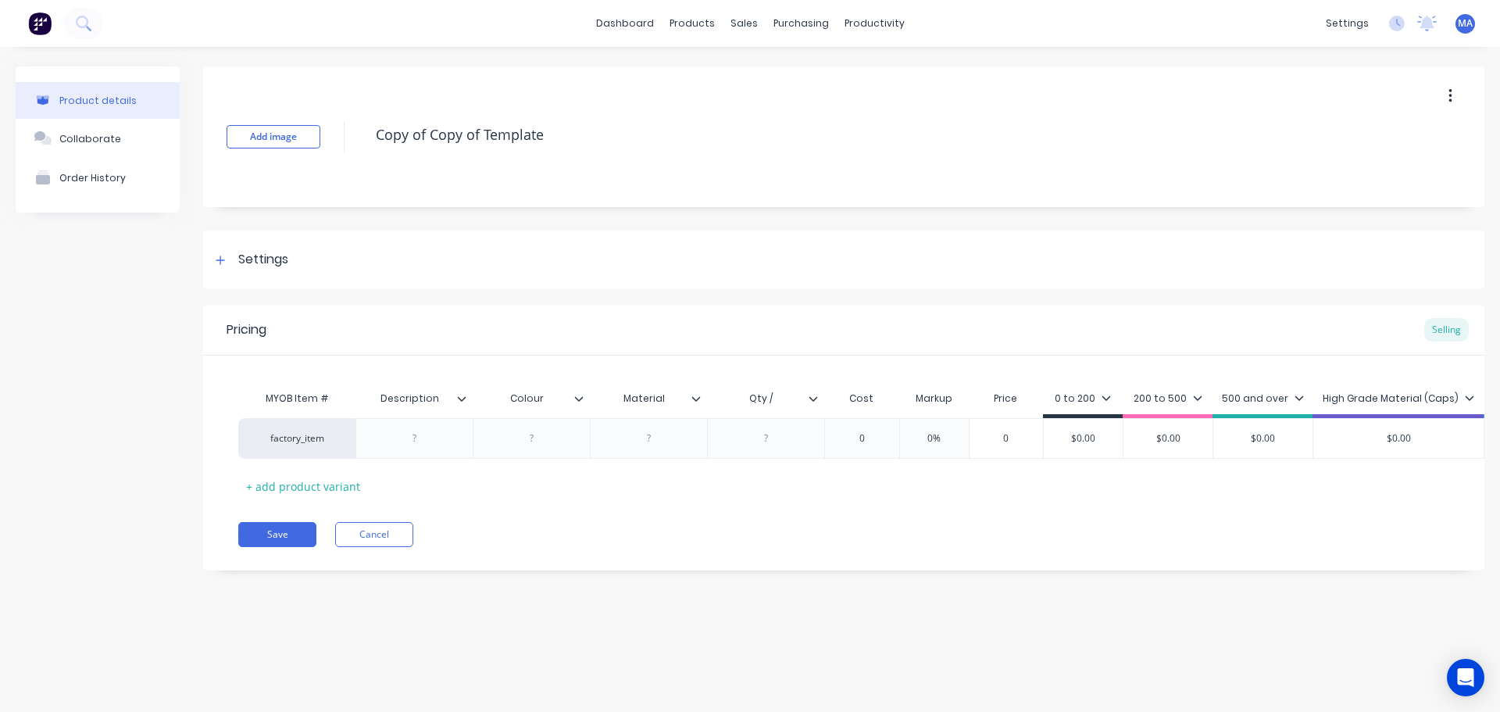
drag, startPoint x: 505, startPoint y: 132, endPoint x: 353, endPoint y: 133, distance: 151.6
click at [353, 133] on div "Add image Copy of Copy of Template" at bounding box center [844, 136] width 1282 height 141
type textarea "HO1-150"
click at [341, 233] on div "Settings" at bounding box center [844, 260] width 1282 height 59
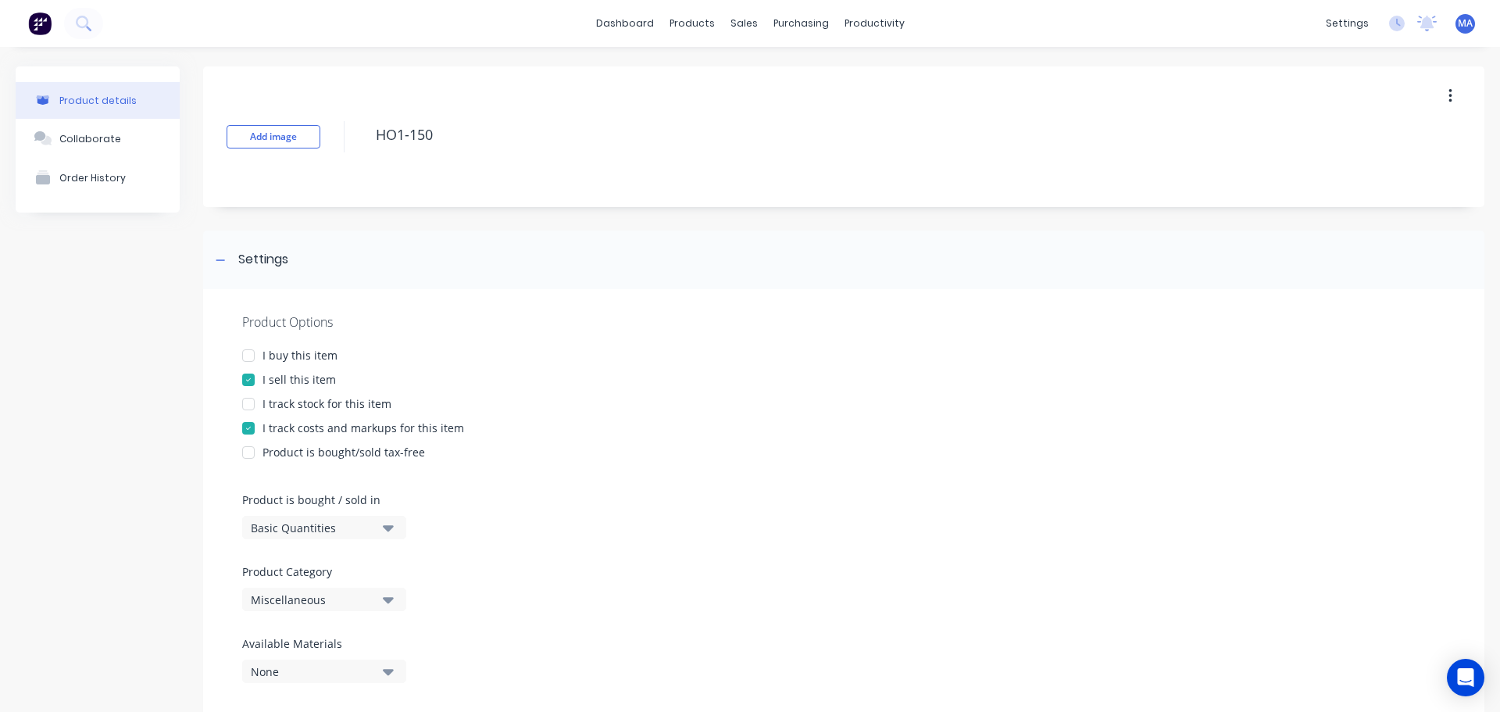
click at [334, 605] on div "Miscellaneous" at bounding box center [313, 600] width 125 height 16
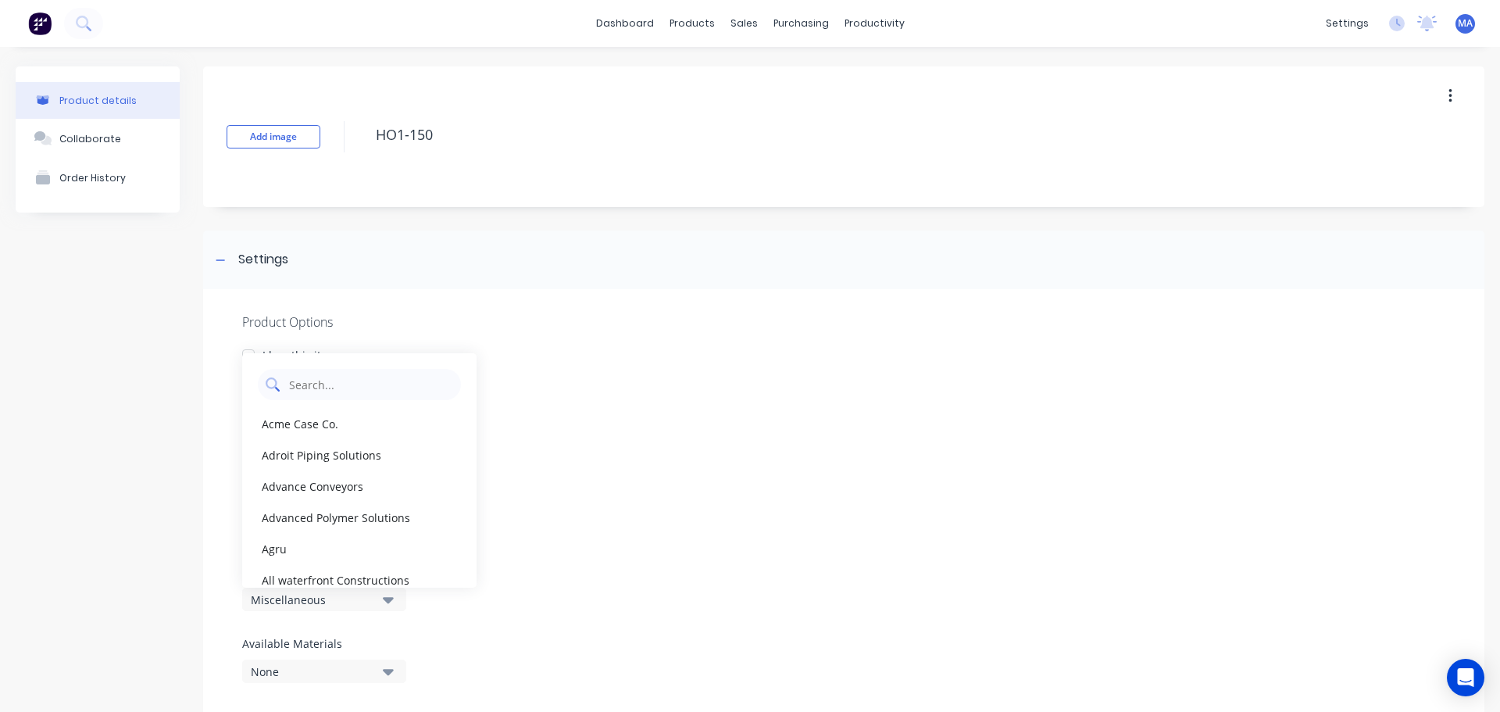
click at [333, 388] on Category "text" at bounding box center [371, 384] width 166 height 31
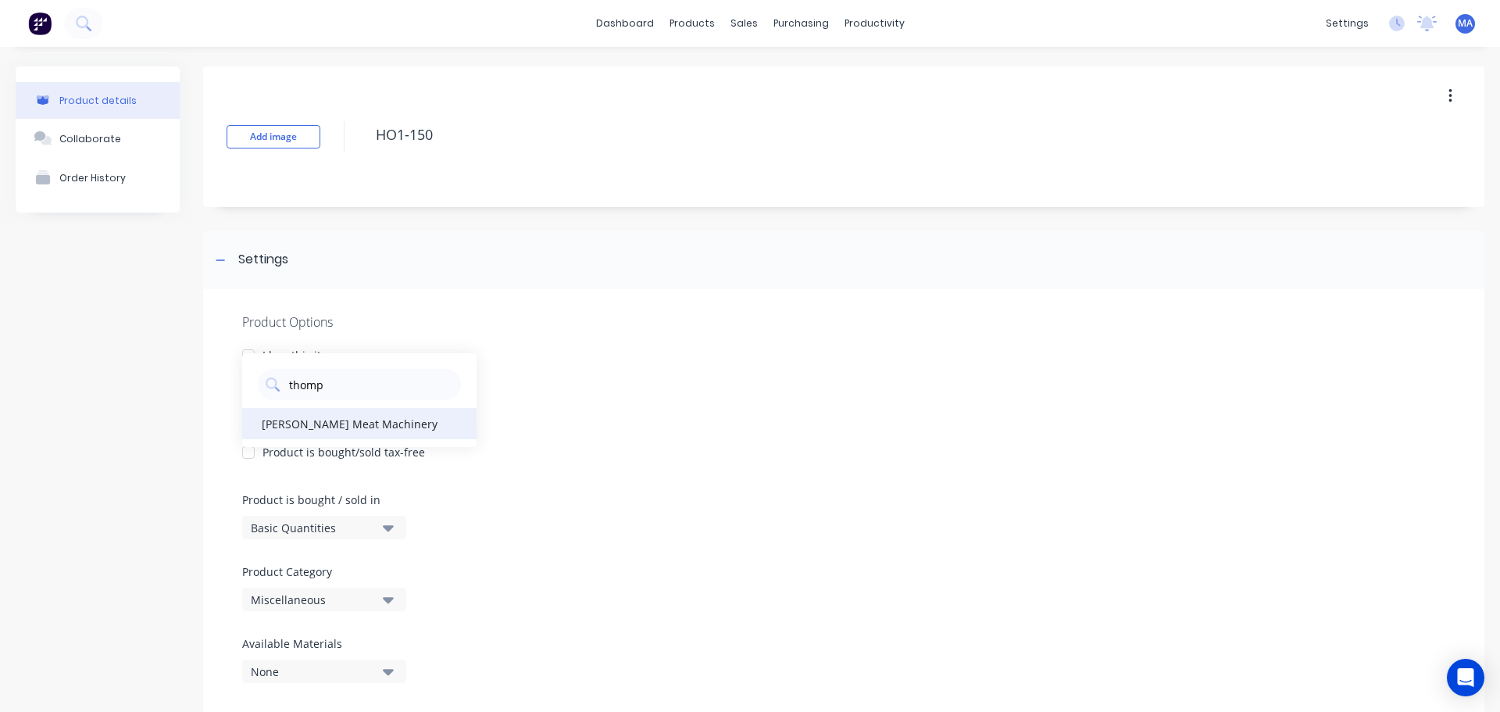
type Category "thomp"
click at [316, 419] on div "[PERSON_NAME] Meat Machinery" at bounding box center [359, 423] width 234 height 31
click at [532, 347] on div "I buy this item" at bounding box center [843, 355] width 1203 height 16
click at [308, 263] on div "Settings" at bounding box center [844, 260] width 1282 height 59
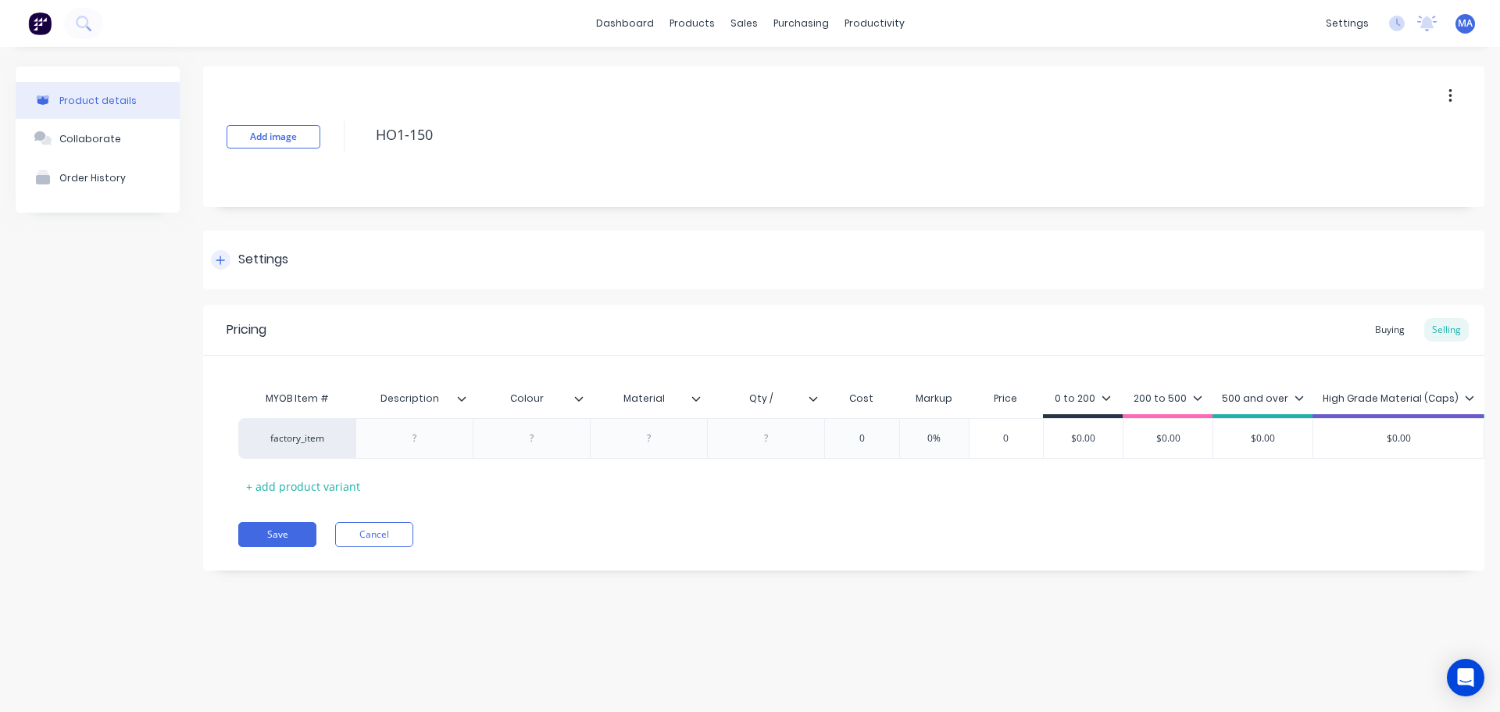
click at [296, 252] on div "Settings" at bounding box center [844, 260] width 1282 height 59
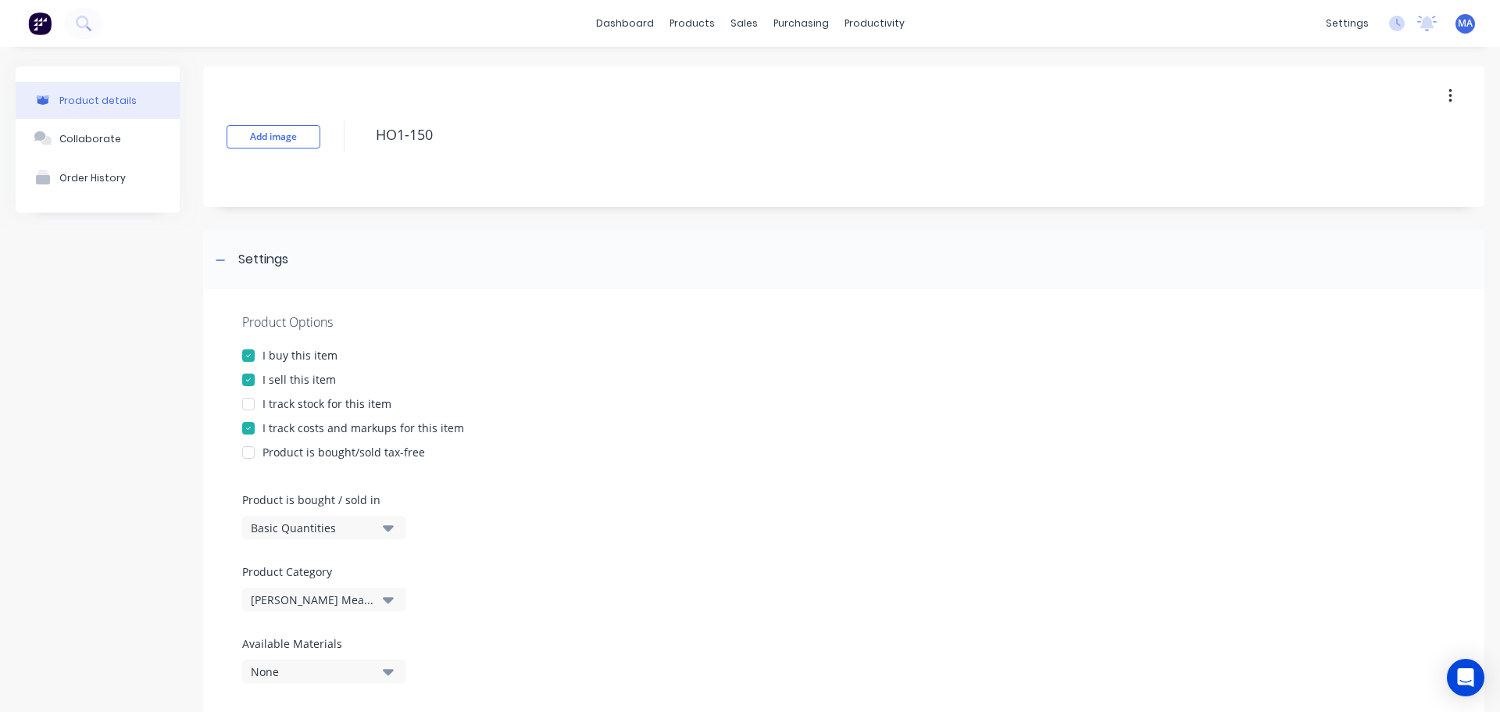
click at [301, 373] on div "I sell this item" at bounding box center [299, 379] width 73 height 16
click at [308, 241] on div "Settings" at bounding box center [844, 260] width 1282 height 59
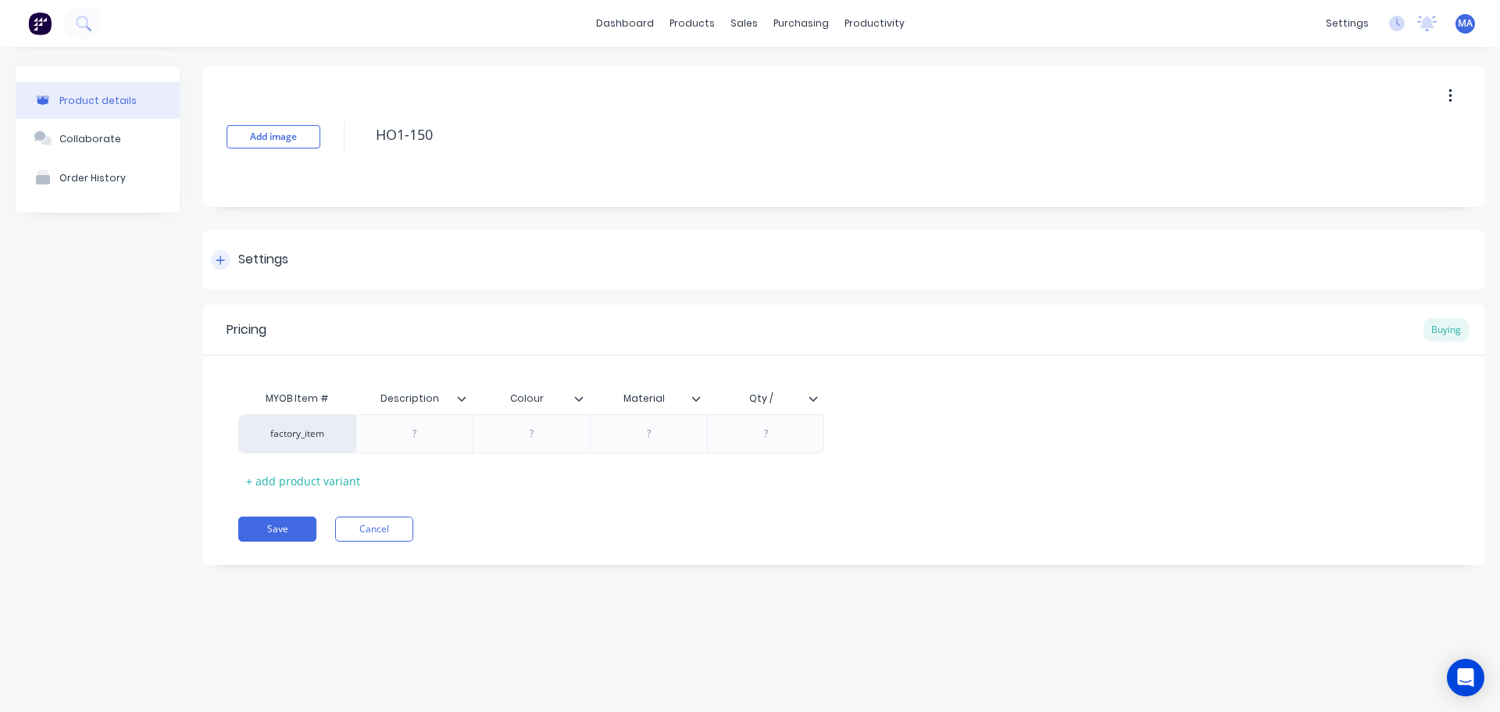
click at [310, 270] on div "Settings" at bounding box center [844, 260] width 1282 height 59
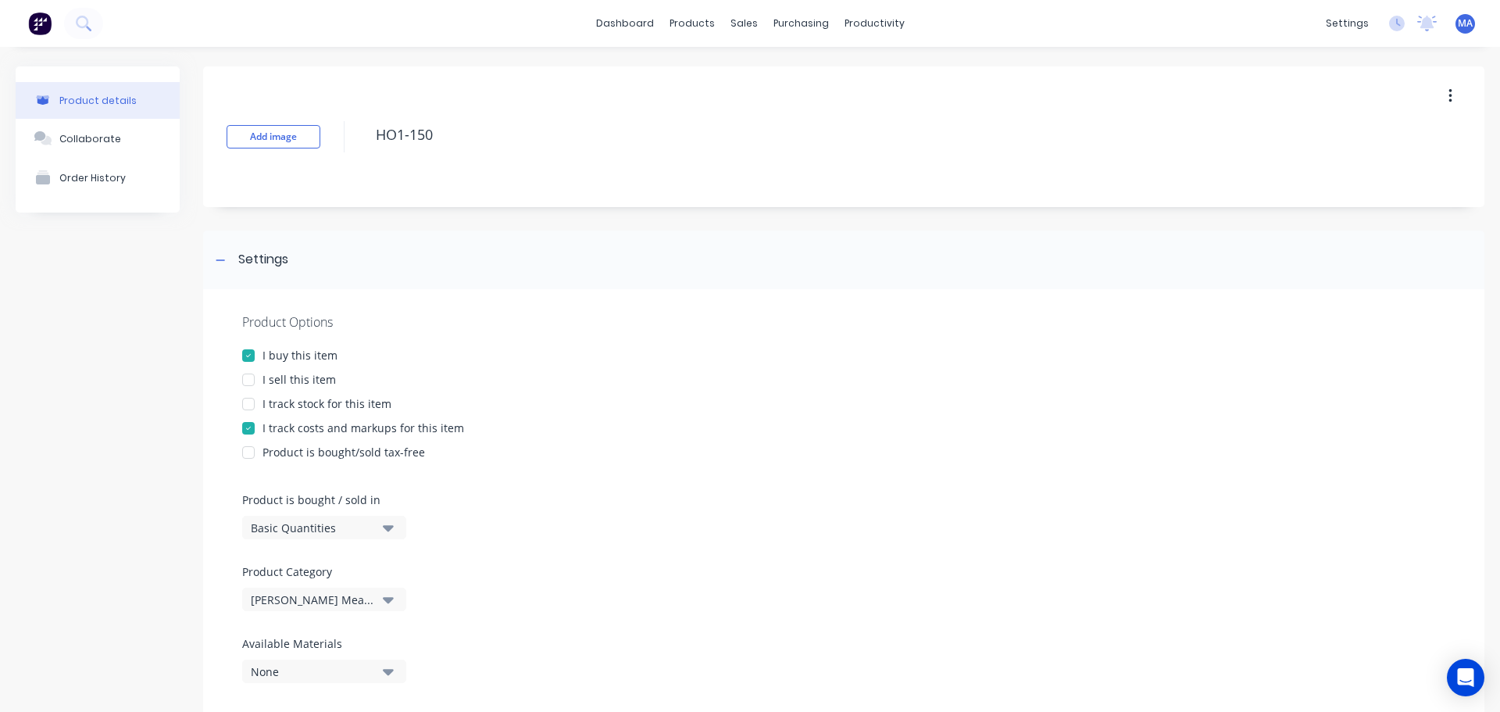
drag, startPoint x: 288, startPoint y: 357, endPoint x: 279, endPoint y: 385, distance: 29.4
click at [288, 358] on div "I buy this item" at bounding box center [300, 355] width 75 height 16
click at [281, 377] on div "I sell this item" at bounding box center [299, 379] width 73 height 16
click at [266, 270] on div "Settings" at bounding box center [844, 260] width 1282 height 59
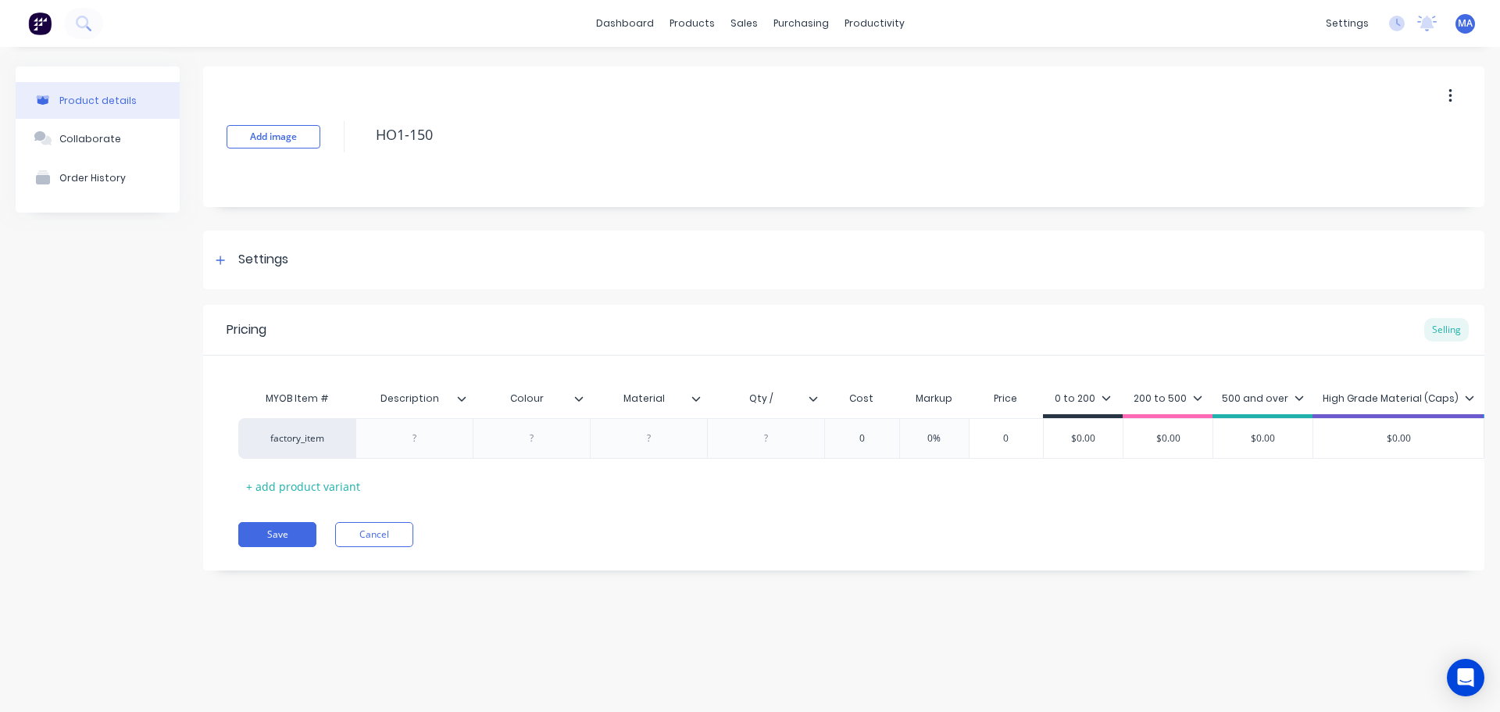
click at [1154, 392] on div "200 to 500" at bounding box center [1168, 399] width 69 height 14
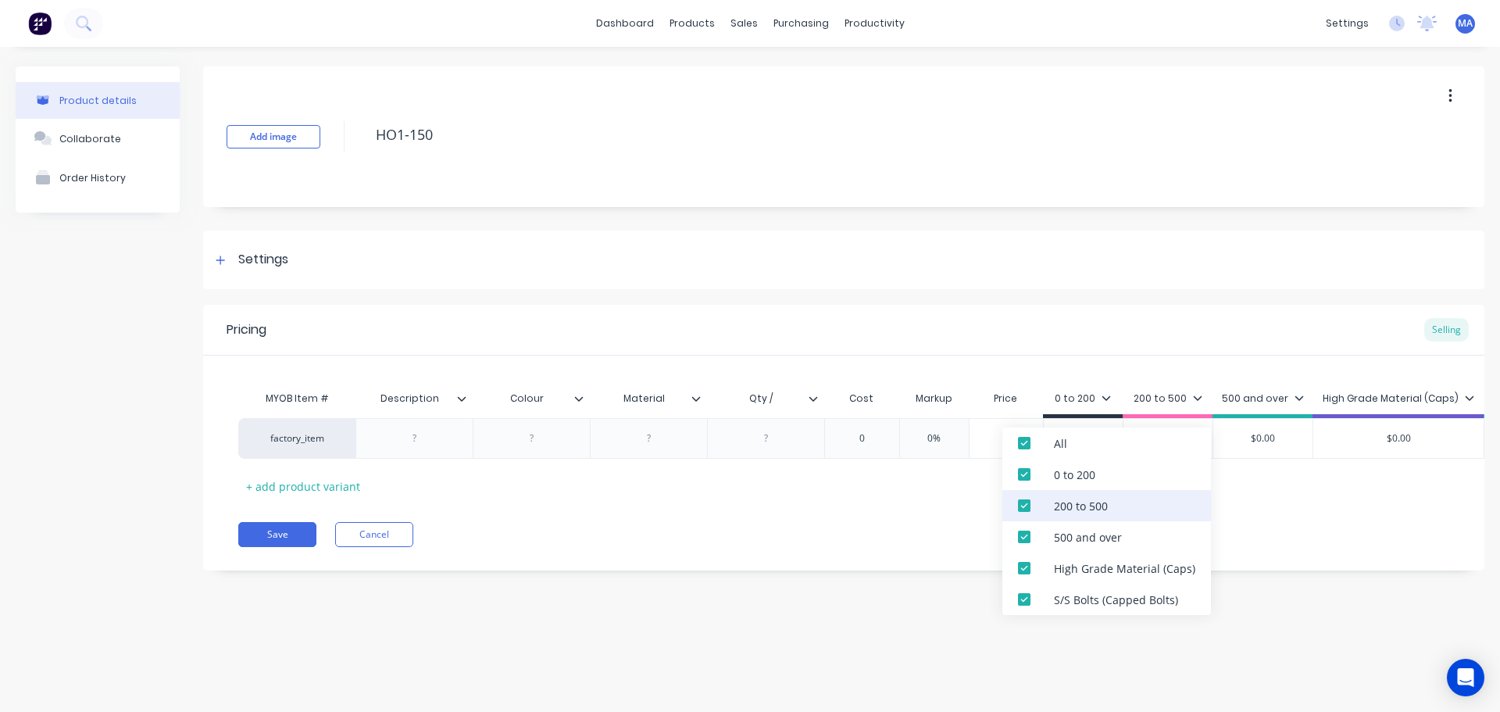
click at [1092, 502] on div "200 to 500" at bounding box center [1081, 506] width 54 height 16
click at [1090, 531] on div "500 and over" at bounding box center [1088, 537] width 68 height 16
drag, startPoint x: 1089, startPoint y: 567, endPoint x: 1088, endPoint y: 581, distance: 13.3
click at [1089, 570] on div "High Grade Material (Caps)" at bounding box center [1124, 568] width 141 height 16
click at [1085, 595] on div "S/S Bolts (Capped Bolts)" at bounding box center [1116, 600] width 124 height 16
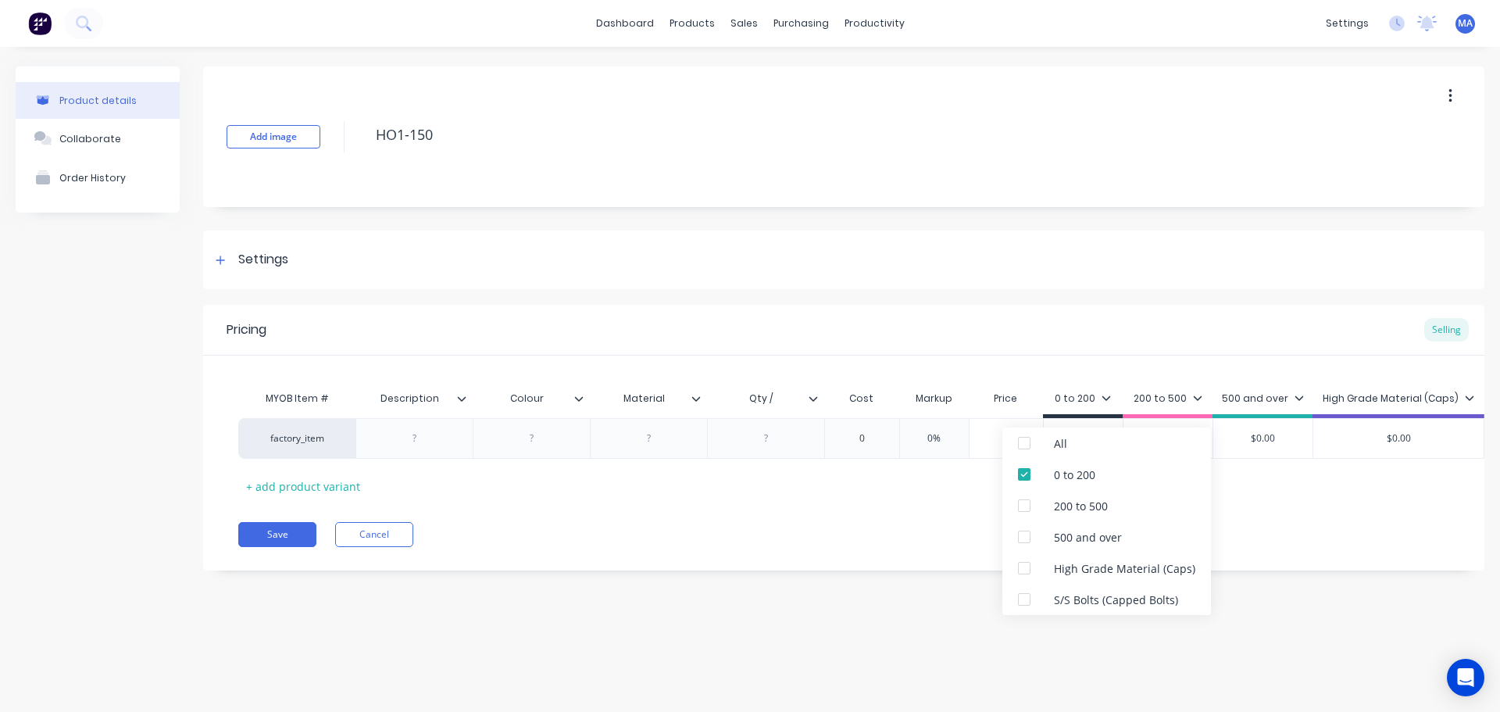
click at [1018, 296] on div "Add image HO1-150 Settings Product Options I buy this item I sell this item I t…" at bounding box center [844, 329] width 1282 height 527
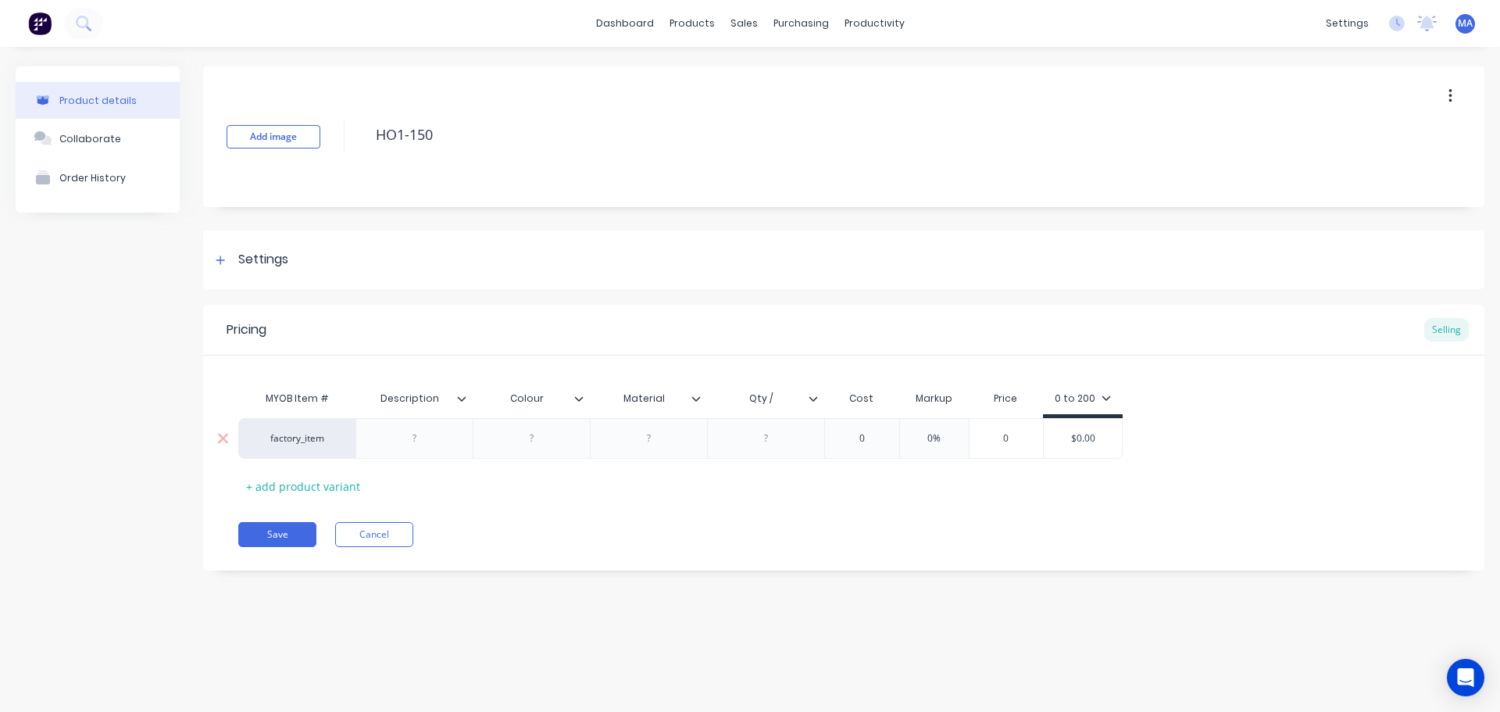
click at [427, 448] on div at bounding box center [414, 438] width 117 height 41
click at [423, 434] on div at bounding box center [415, 438] width 78 height 20
paste div
click at [516, 438] on div "factory_item Column Hoist Stabiliser Pad 0 0% 0 $0.00" at bounding box center [680, 442] width 885 height 48
click at [846, 392] on div "Qty /" at bounding box center [821, 398] width 108 height 39
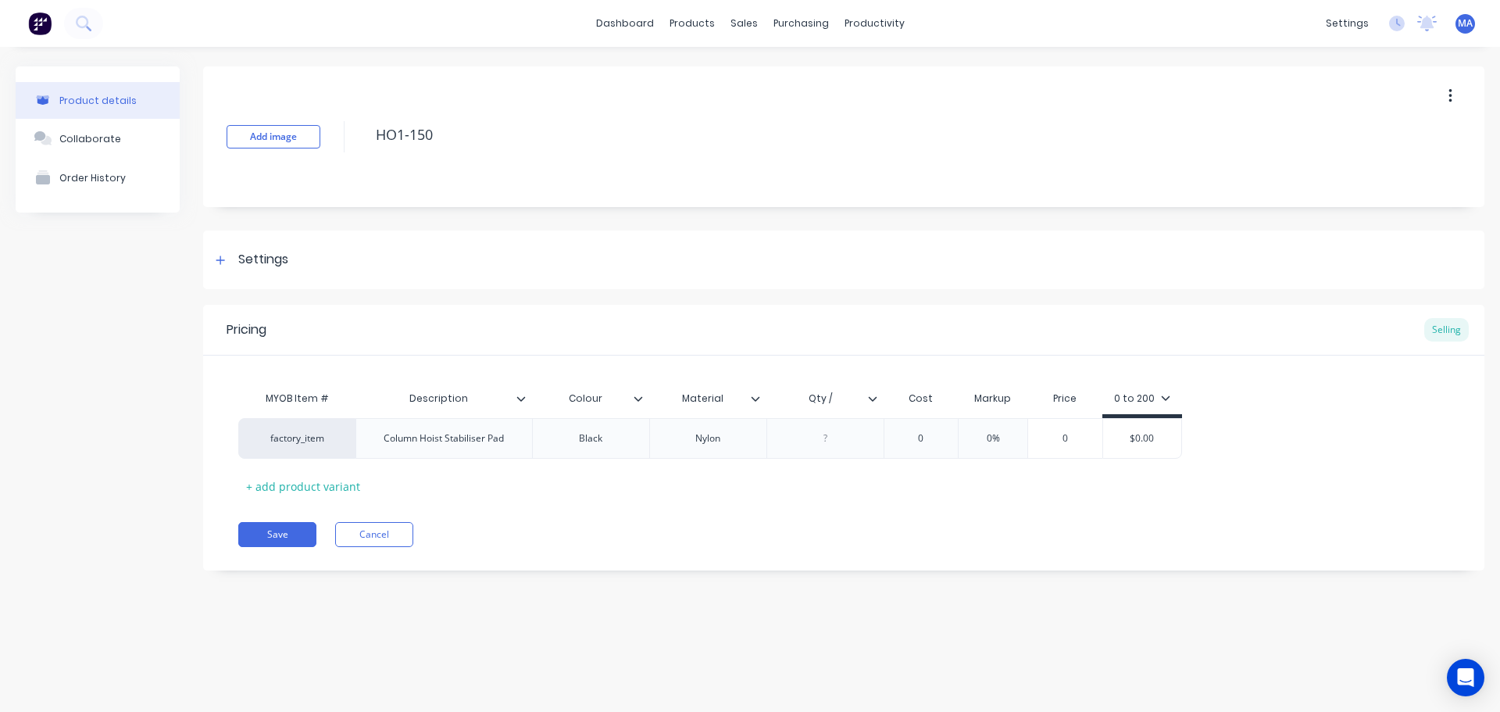
click at [846, 406] on div "Qty /" at bounding box center [821, 398] width 108 height 39
click at [842, 403] on input "Qty /" at bounding box center [821, 399] width 108 height 14
type input "Qty / rod"
click at [837, 432] on div at bounding box center [825, 438] width 78 height 20
click at [844, 438] on div at bounding box center [825, 438] width 78 height 20
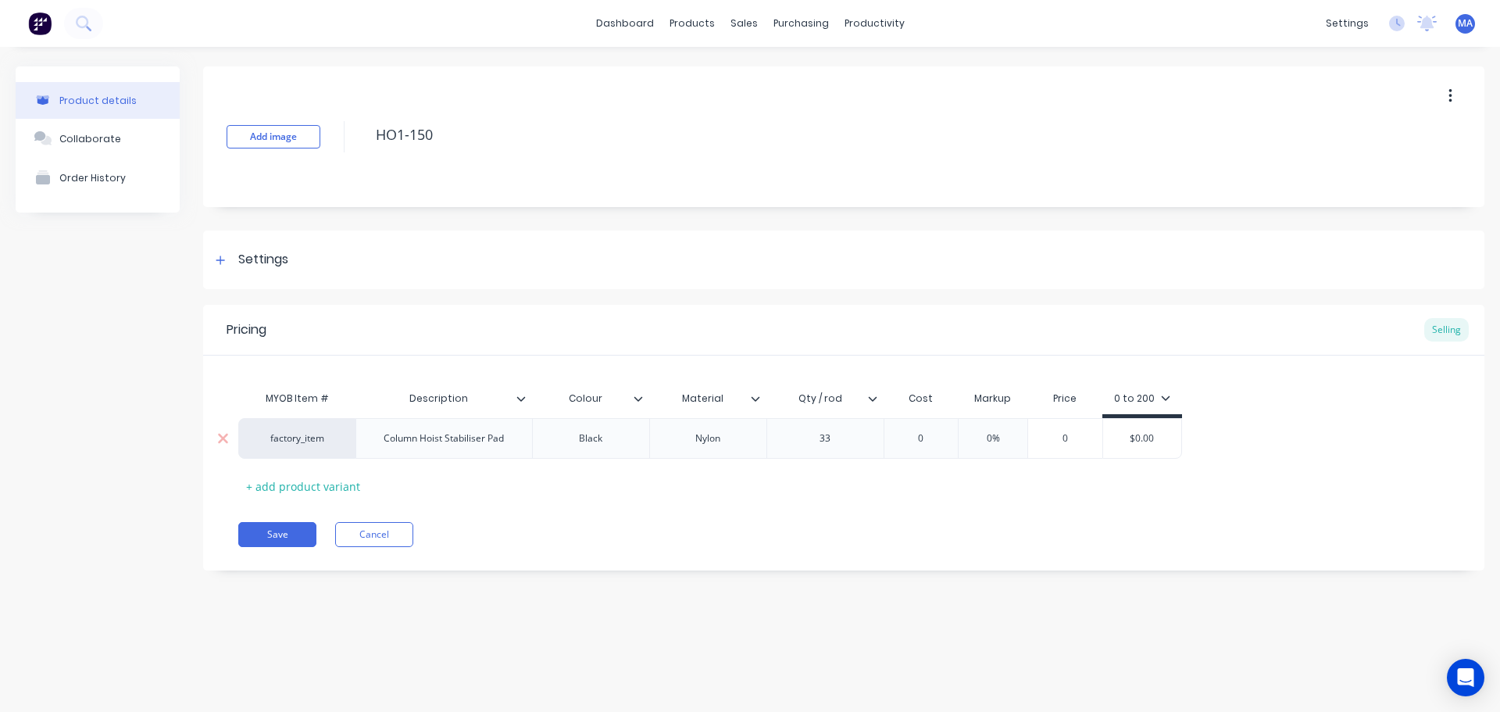
click at [925, 436] on input "0" at bounding box center [921, 438] width 78 height 14
type input "15.66"
type input "0%"
click at [1025, 438] on input "0%" at bounding box center [1013, 438] width 78 height 14
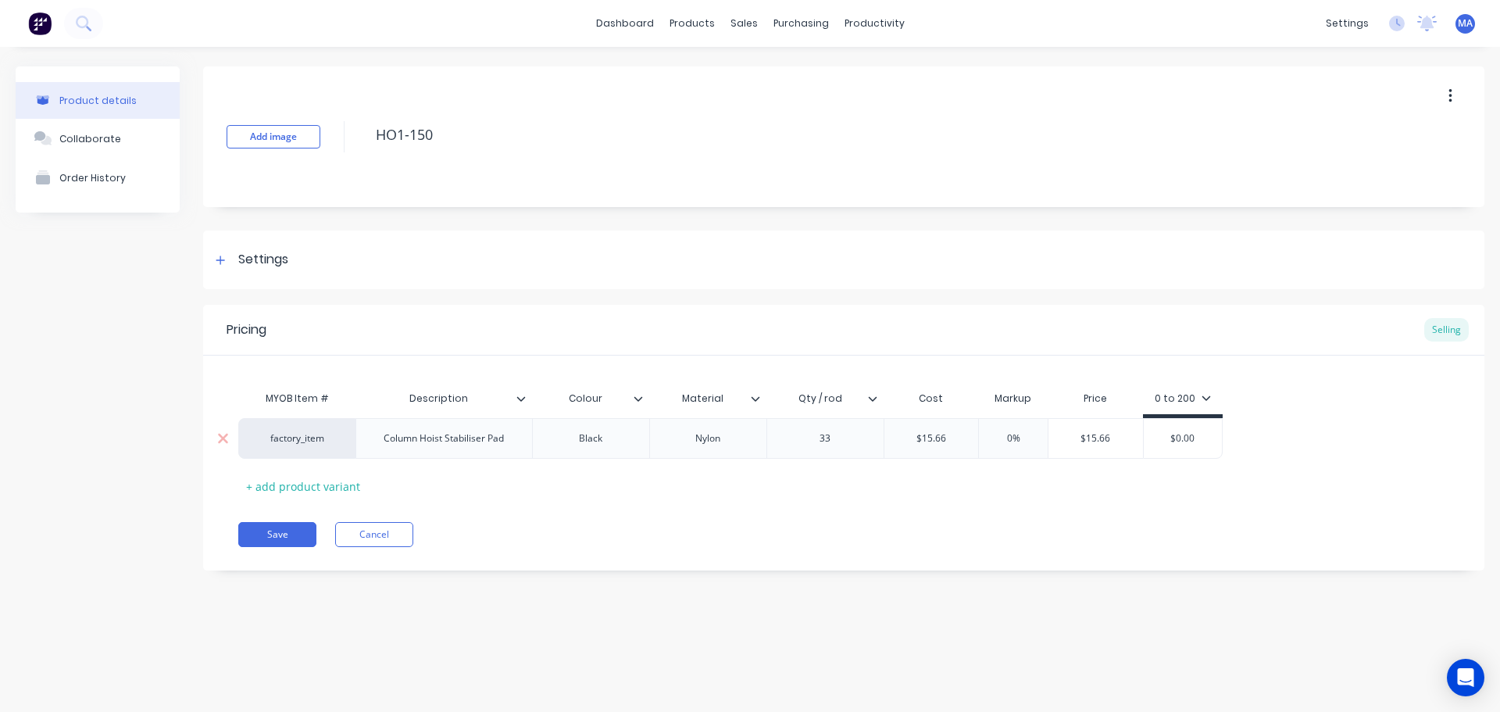
click at [1110, 437] on input "$15.66" at bounding box center [1096, 438] width 95 height 14
type input "$16"
click at [1181, 438] on input "$0.00" at bounding box center [1173, 438] width 78 height 14
click at [1181, 438] on input "$0.010" at bounding box center [1173, 438] width 78 height 14
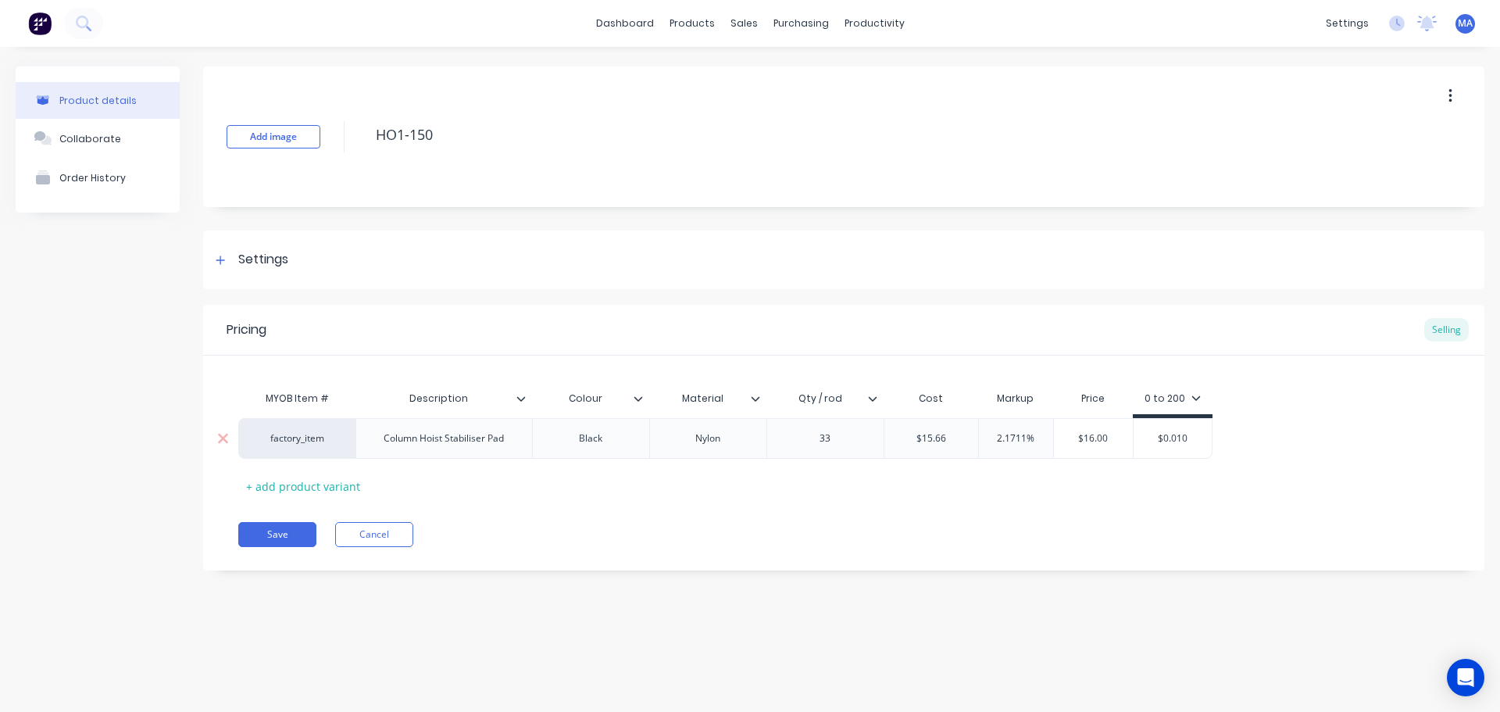
click at [1181, 438] on input "$0.010" at bounding box center [1173, 438] width 78 height 14
type input "$16"
click at [1143, 474] on div "MYOB Item # Description Colour Material Qty / rod Cost Markup Price 0 to 200 fa…" at bounding box center [843, 441] width 1211 height 116
click at [107, 131] on button "Collaborate" at bounding box center [98, 138] width 164 height 39
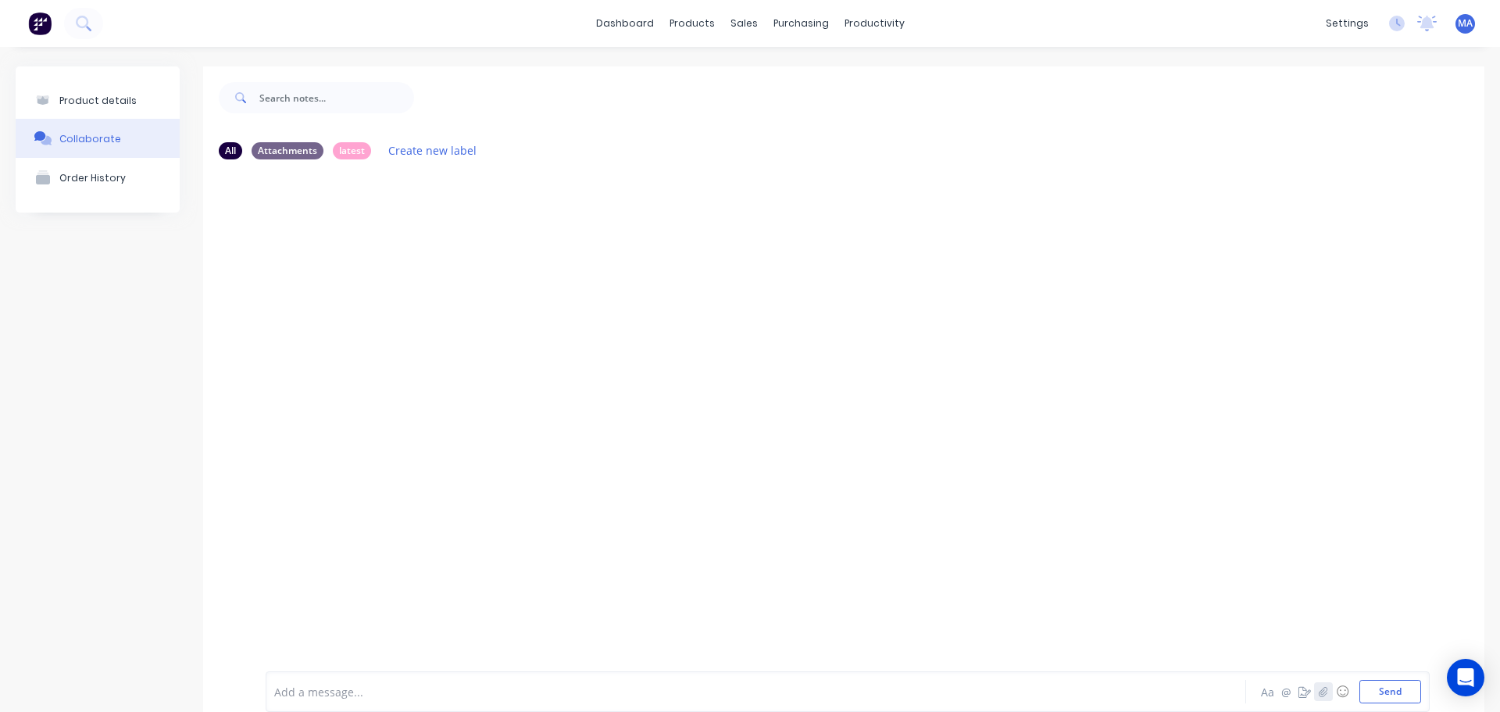
click at [1318, 694] on button "button" at bounding box center [1323, 691] width 19 height 19
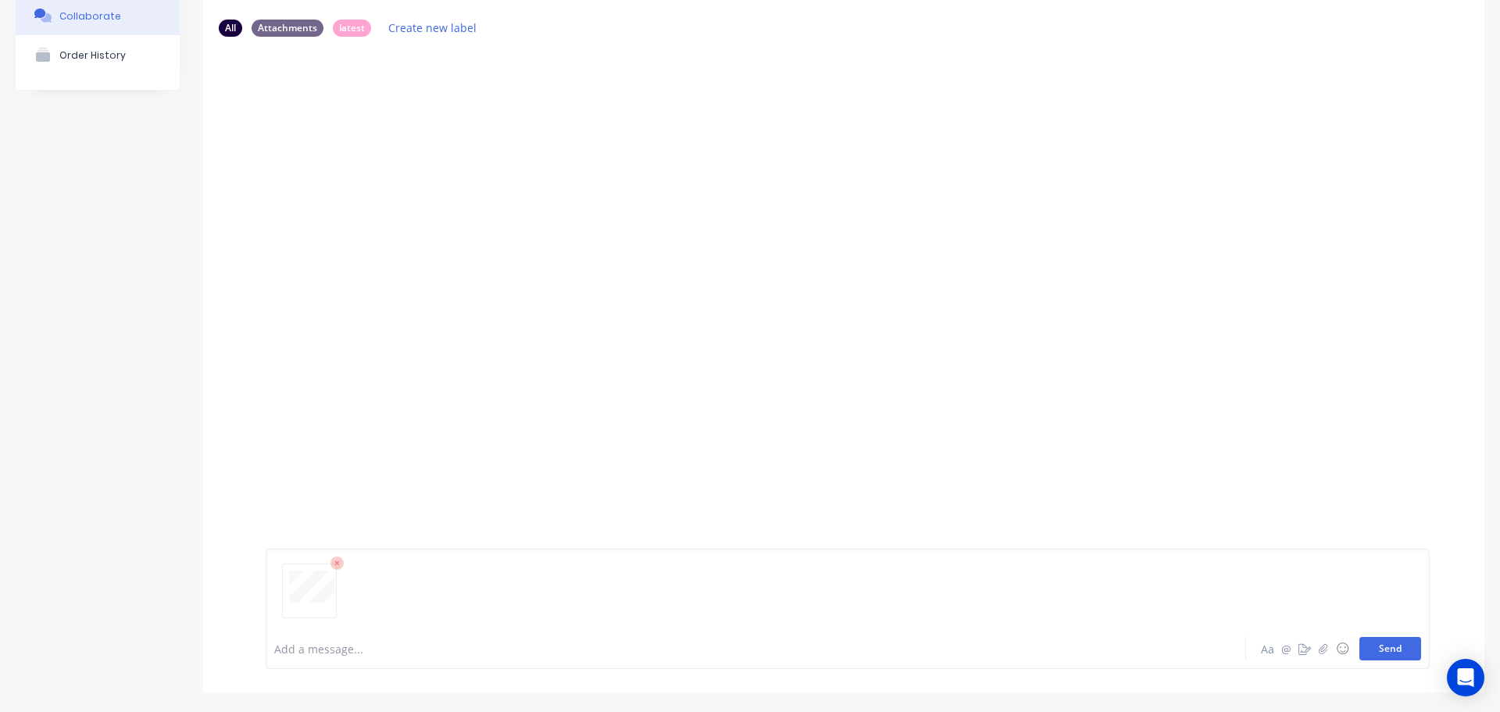
click at [1360, 647] on button "Send" at bounding box center [1391, 648] width 62 height 23
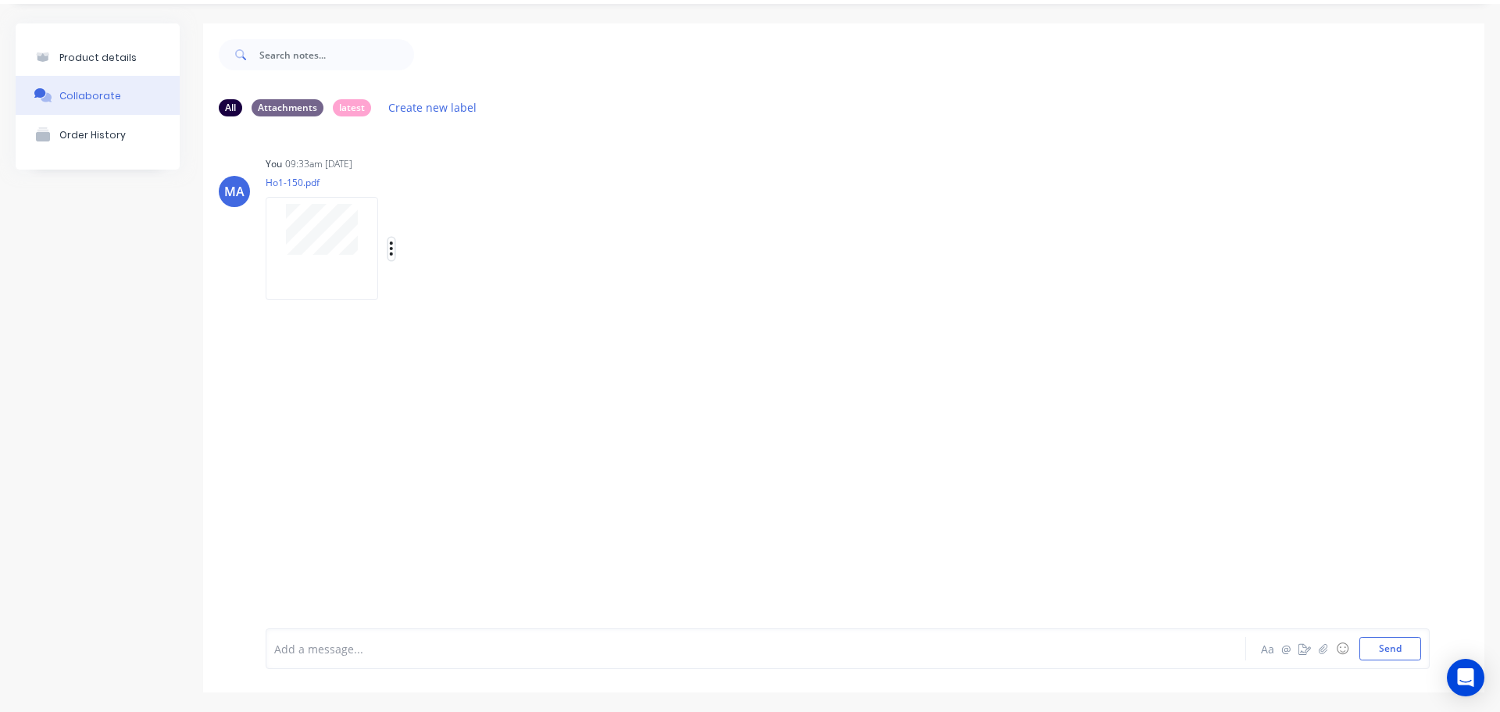
click at [389, 252] on button "button" at bounding box center [391, 249] width 6 height 23
click at [446, 289] on button "Auto-attach to new orders" at bounding box center [494, 291] width 176 height 37
click at [645, 282] on label at bounding box center [645, 282] width 0 height 0
click at [620, 287] on input "checkbox" at bounding box center [614, 289] width 13 height 15
checkbox input "true"
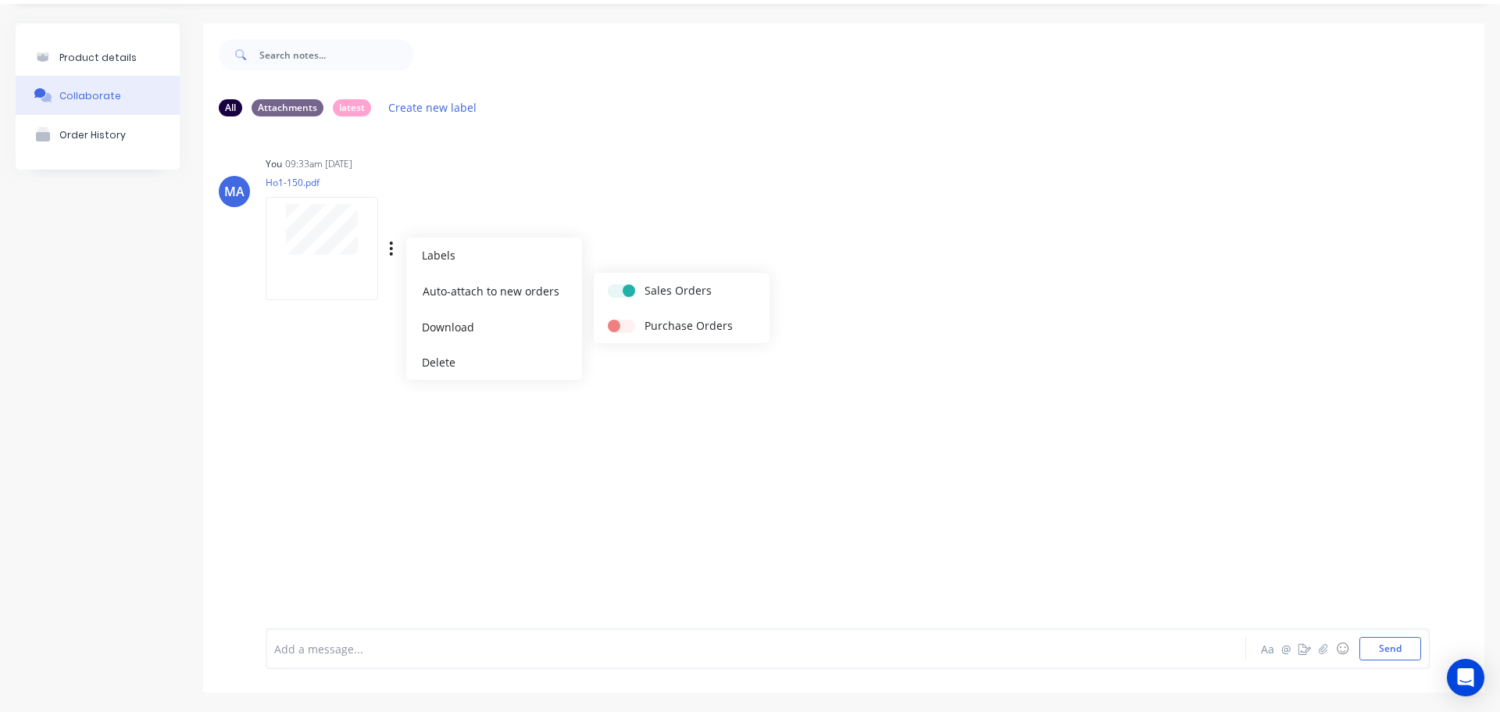
click at [620, 232] on div "You 09:33am [DATE] Ho1-150.pdf Labels Auto-attach to new orders Sales Orders Pu…" at bounding box center [510, 222] width 488 height 141
click at [111, 60] on div "Product details" at bounding box center [97, 58] width 77 height 12
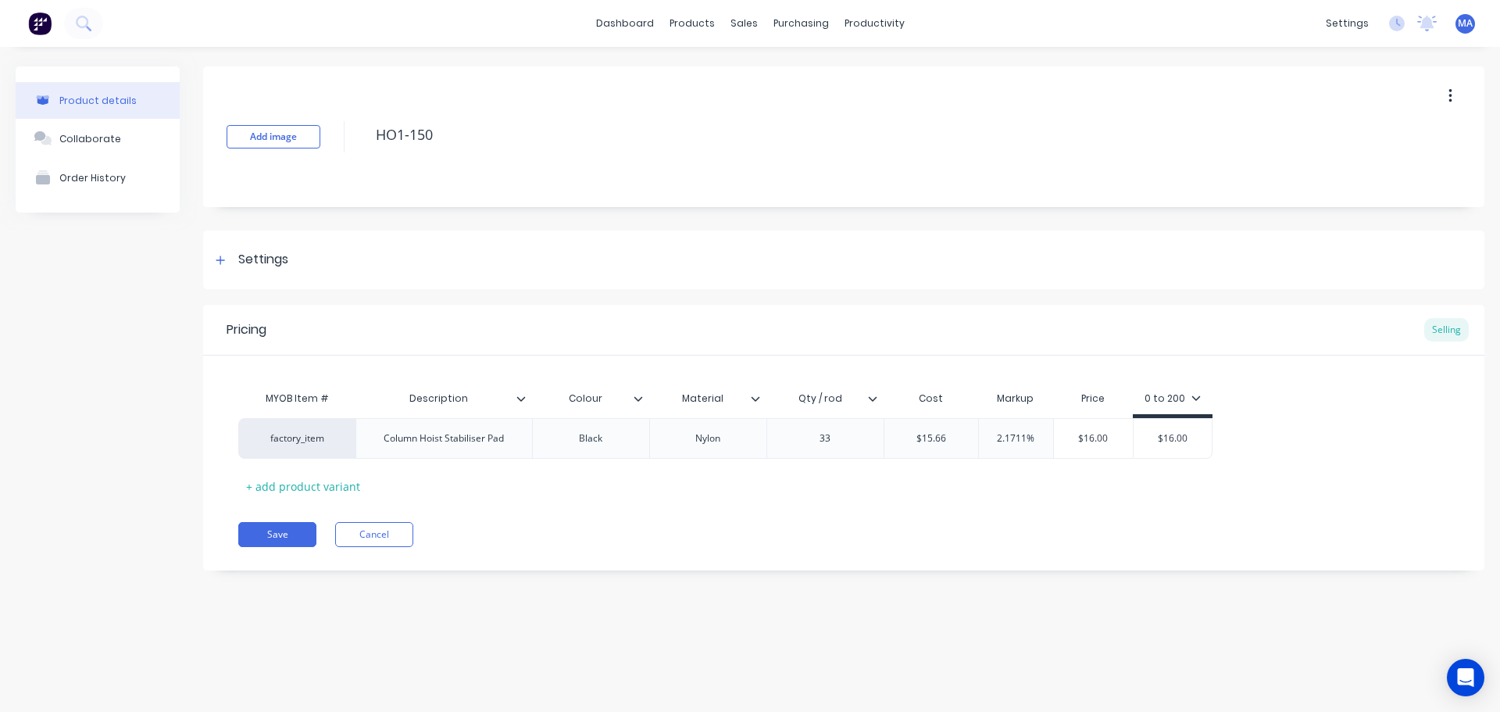
drag, startPoint x: 291, startPoint y: 535, endPoint x: 484, endPoint y: 399, distance: 235.7
click at [291, 534] on button "Save" at bounding box center [277, 534] width 78 height 25
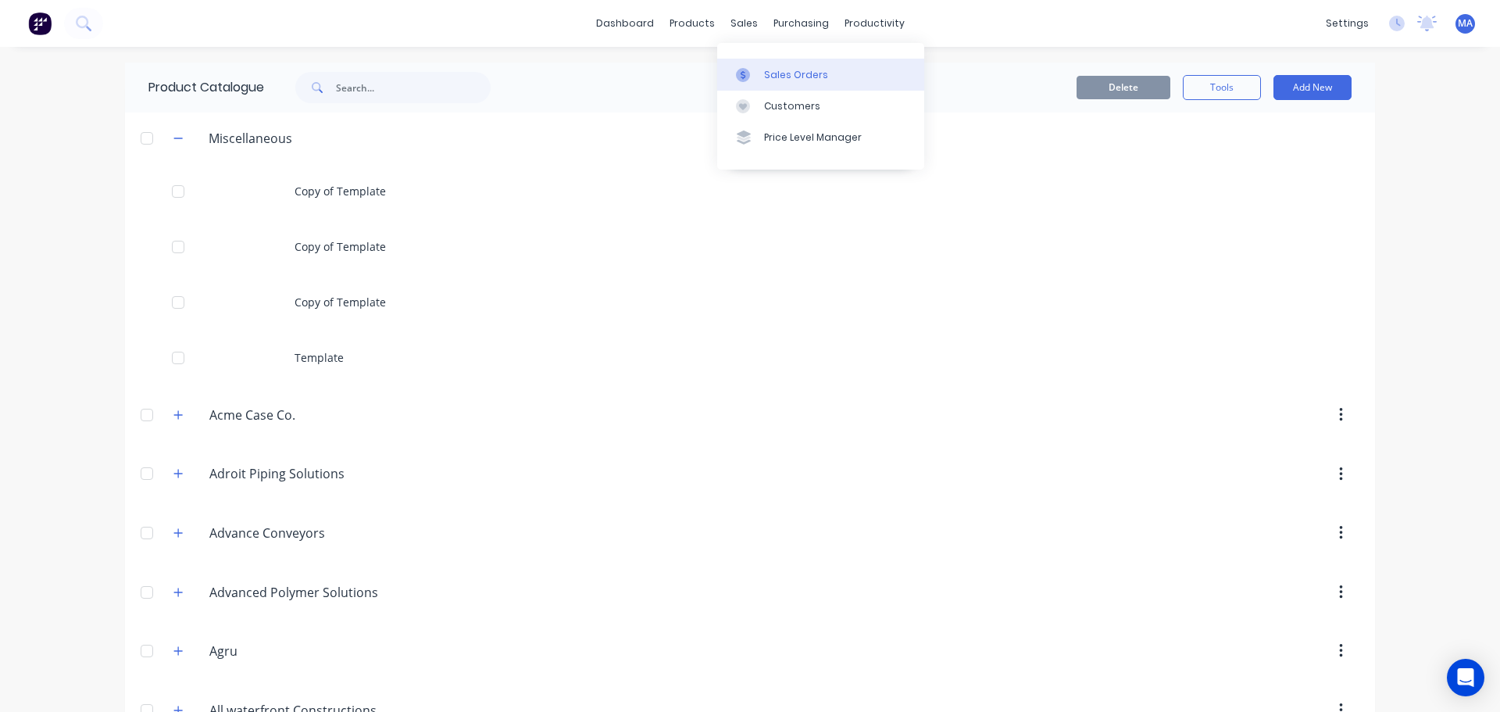
click at [756, 66] on link "Sales Orders" at bounding box center [820, 74] width 207 height 31
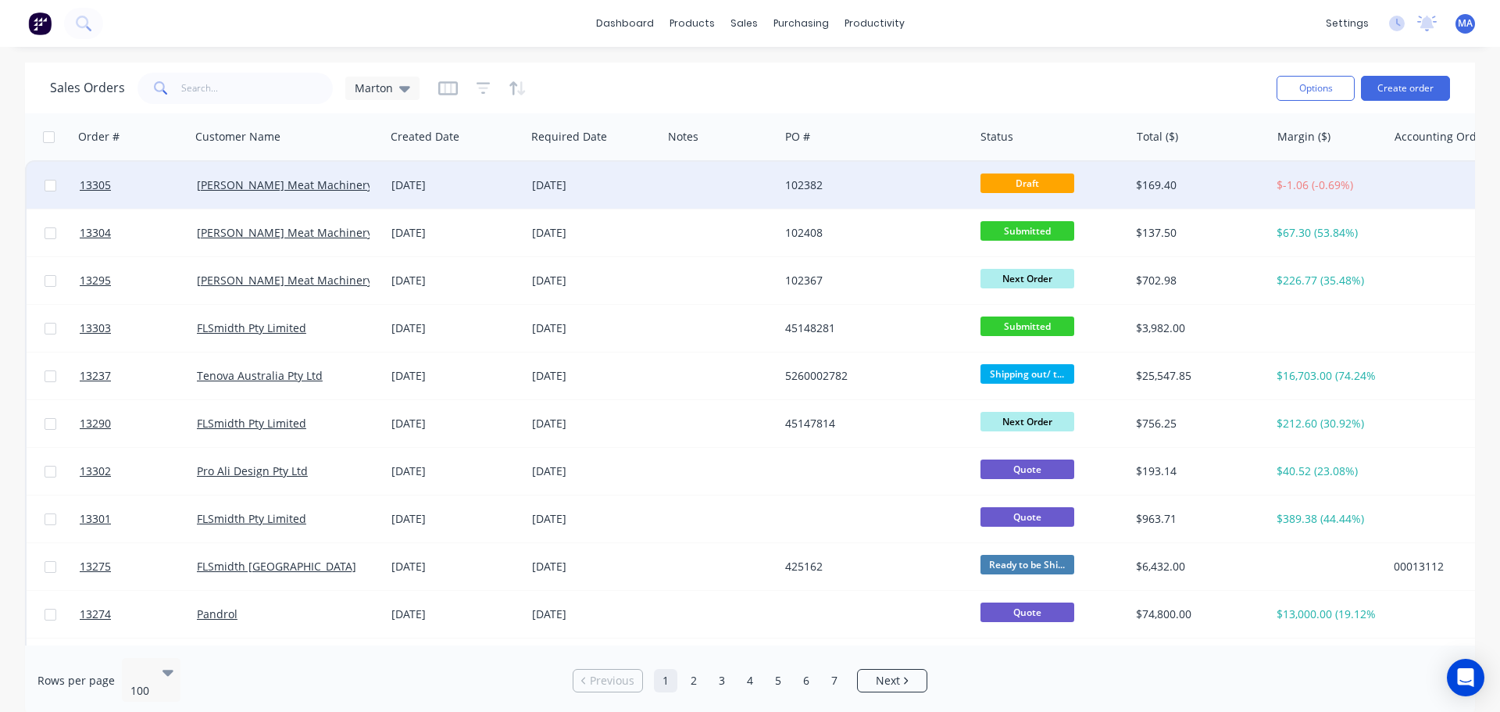
click at [798, 186] on div "102382" at bounding box center [871, 185] width 173 height 16
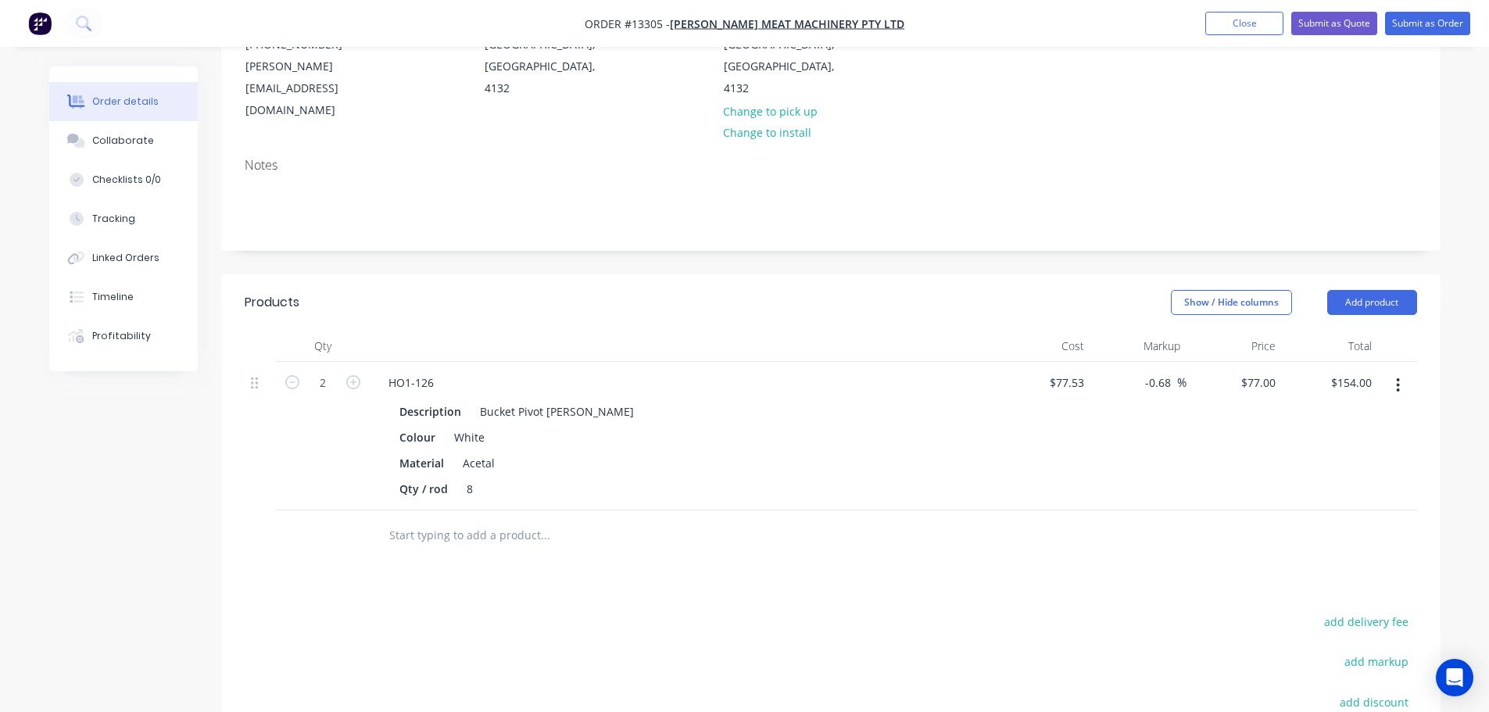
scroll to position [234, 0]
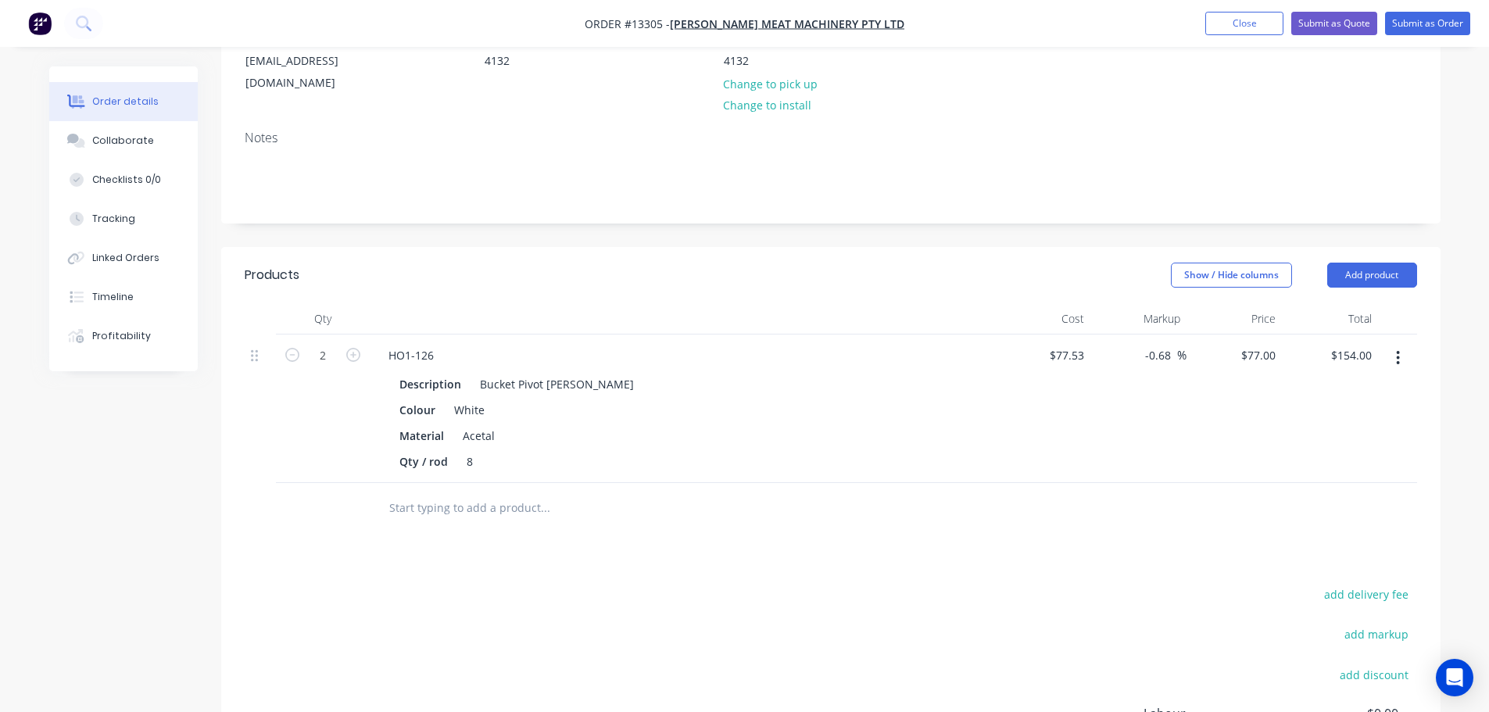
click at [453, 492] on input "text" at bounding box center [544, 507] width 313 height 31
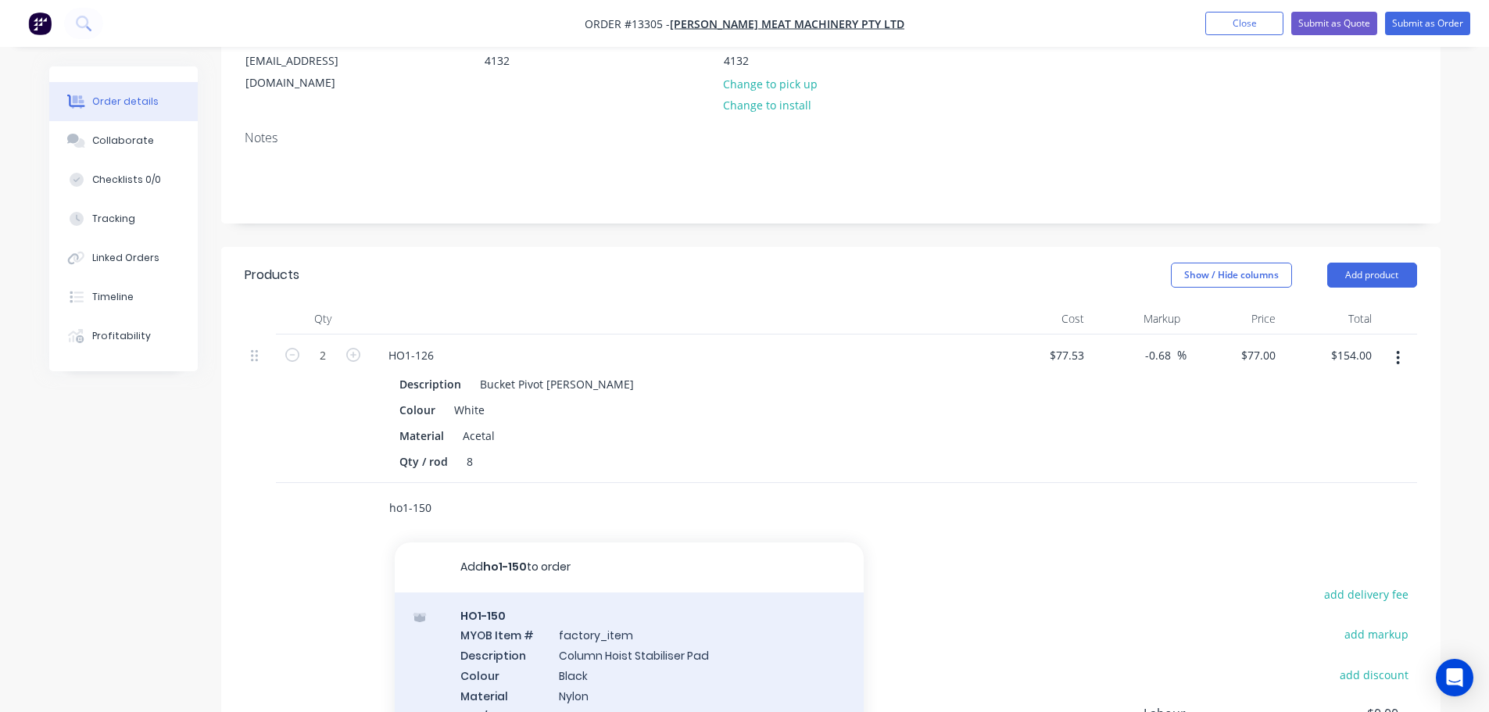
type input "ho1-150"
click at [488, 611] on div "HO1-150 MYOB Item # factory_item Description Column Hoist Stabiliser Pad Colour…" at bounding box center [629, 675] width 469 height 166
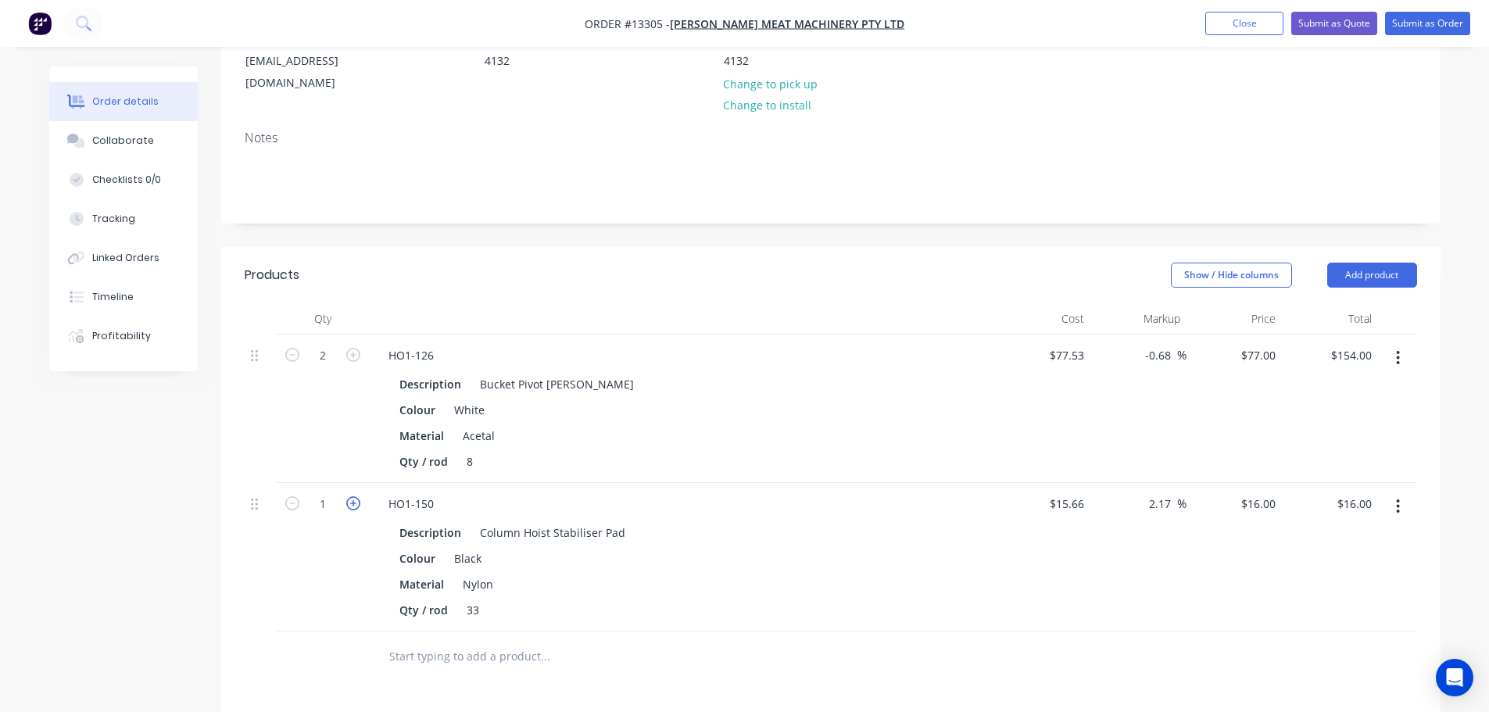
click at [349, 496] on icon "button" at bounding box center [353, 503] width 14 height 14
type input "2"
type input "$32.00"
click at [349, 496] on icon "button" at bounding box center [353, 503] width 14 height 14
type input "3"
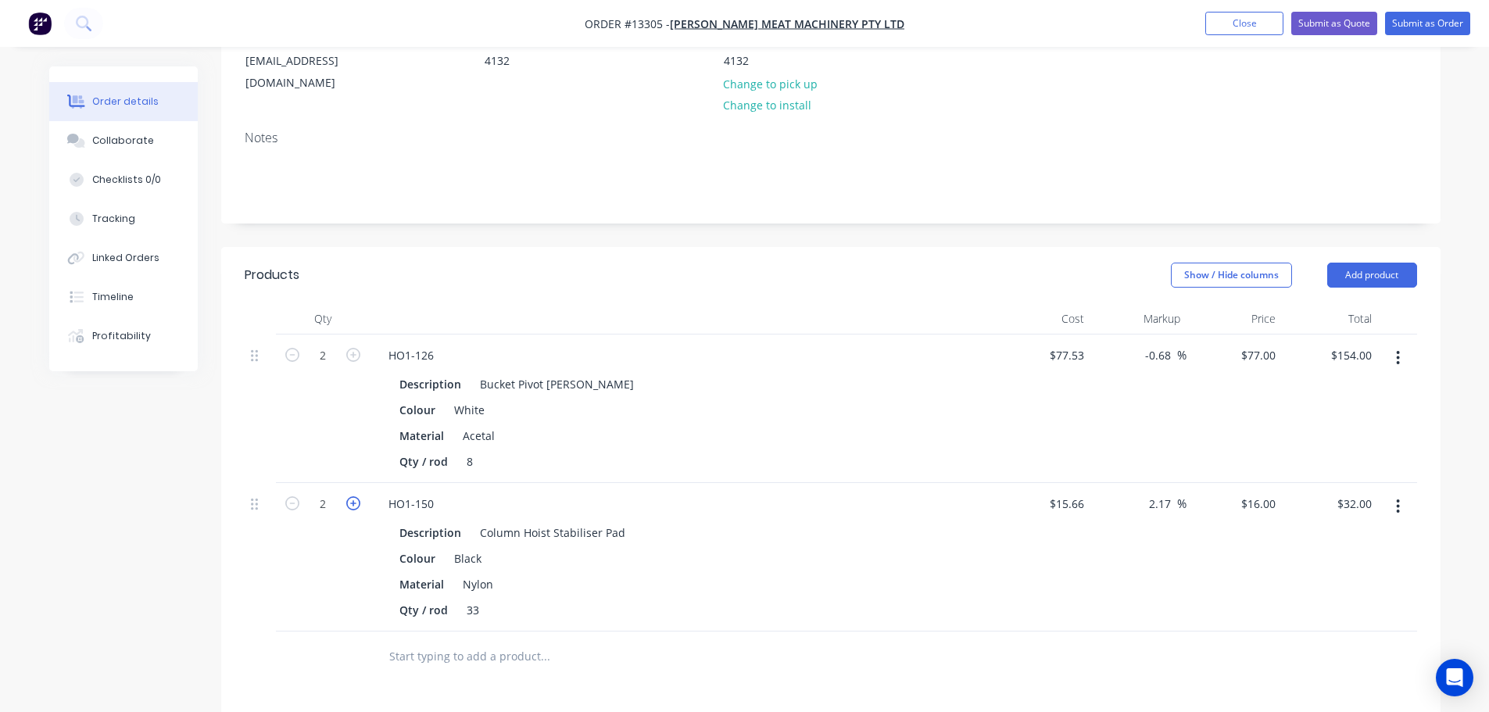
type input "$48.00"
click at [349, 496] on icon "button" at bounding box center [353, 503] width 14 height 14
type input "4"
type input "$64.00"
click at [349, 496] on icon "button" at bounding box center [353, 503] width 14 height 14
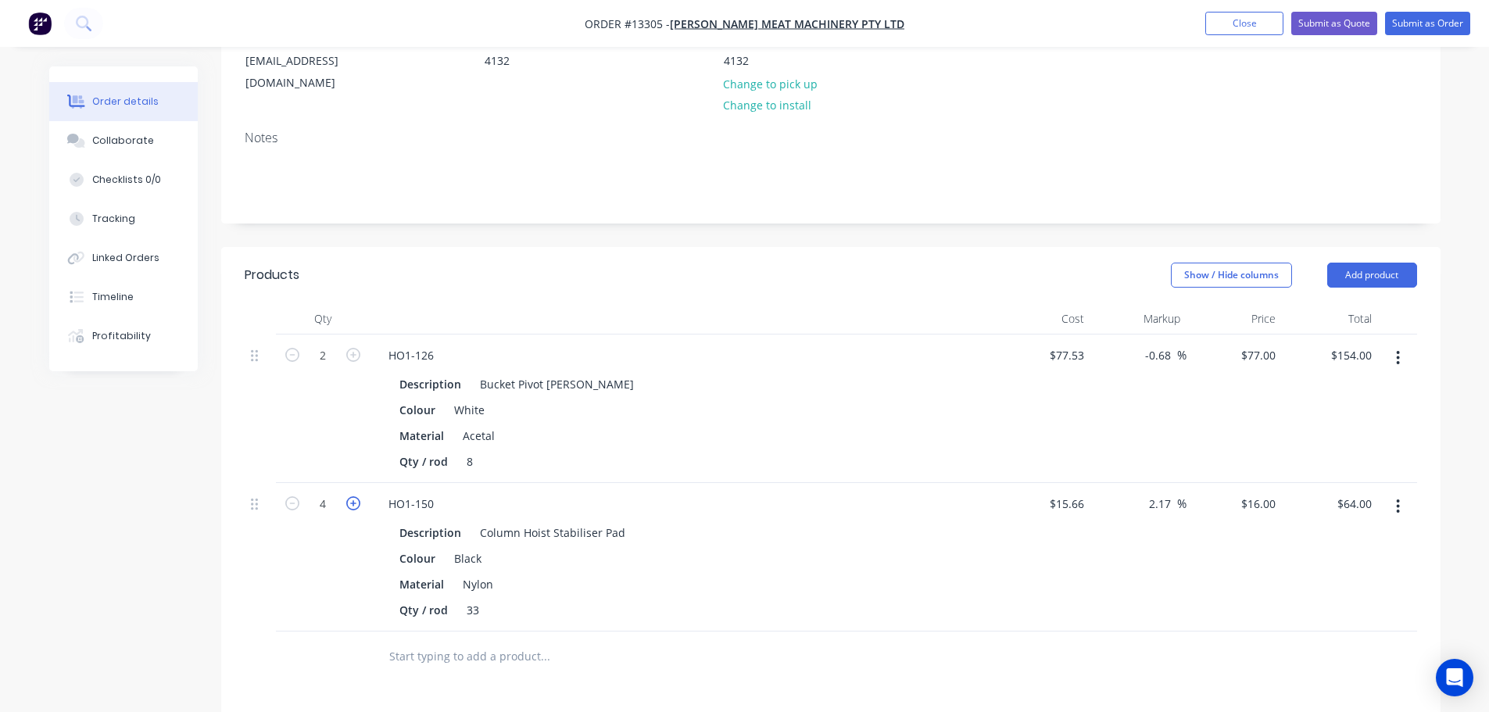
type input "5"
type input "$80.00"
click at [349, 496] on icon "button" at bounding box center [353, 503] width 14 height 14
type input "6"
type input "$96.00"
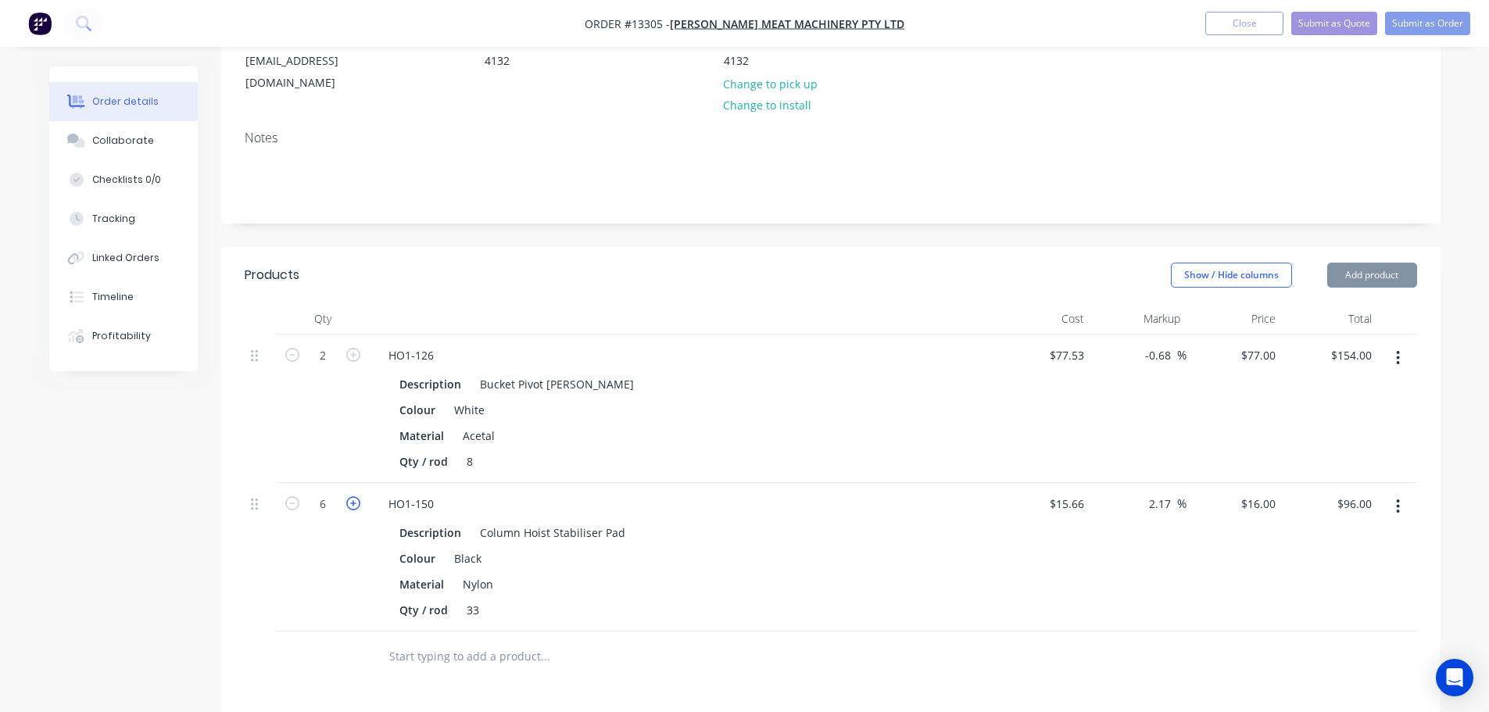
click at [349, 496] on icon "button" at bounding box center [353, 503] width 14 height 14
type input "7"
type input "$112.00"
click at [349, 496] on icon "button" at bounding box center [353, 503] width 14 height 14
type input "8"
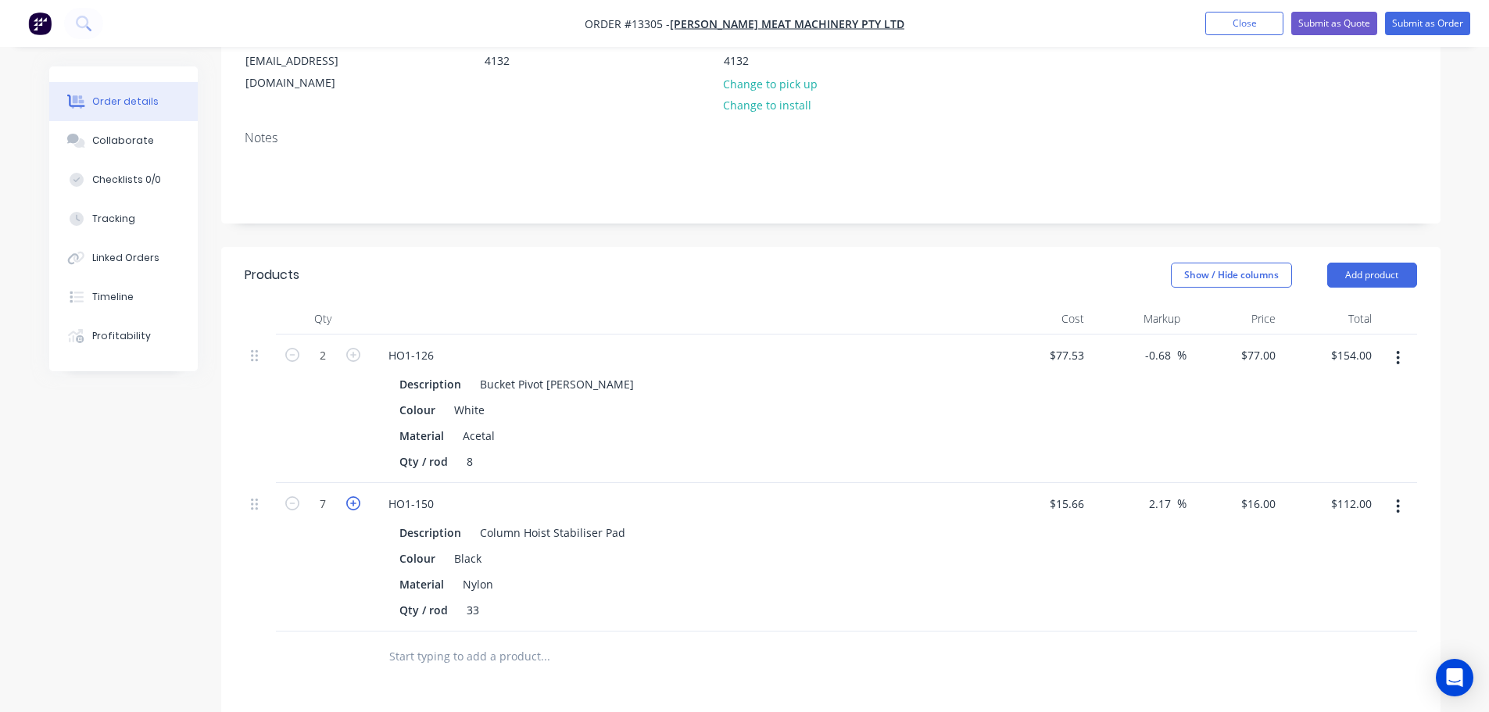
type input "$128.00"
click at [782, 270] on header "Products Show / Hide columns Add product" at bounding box center [830, 275] width 1219 height 56
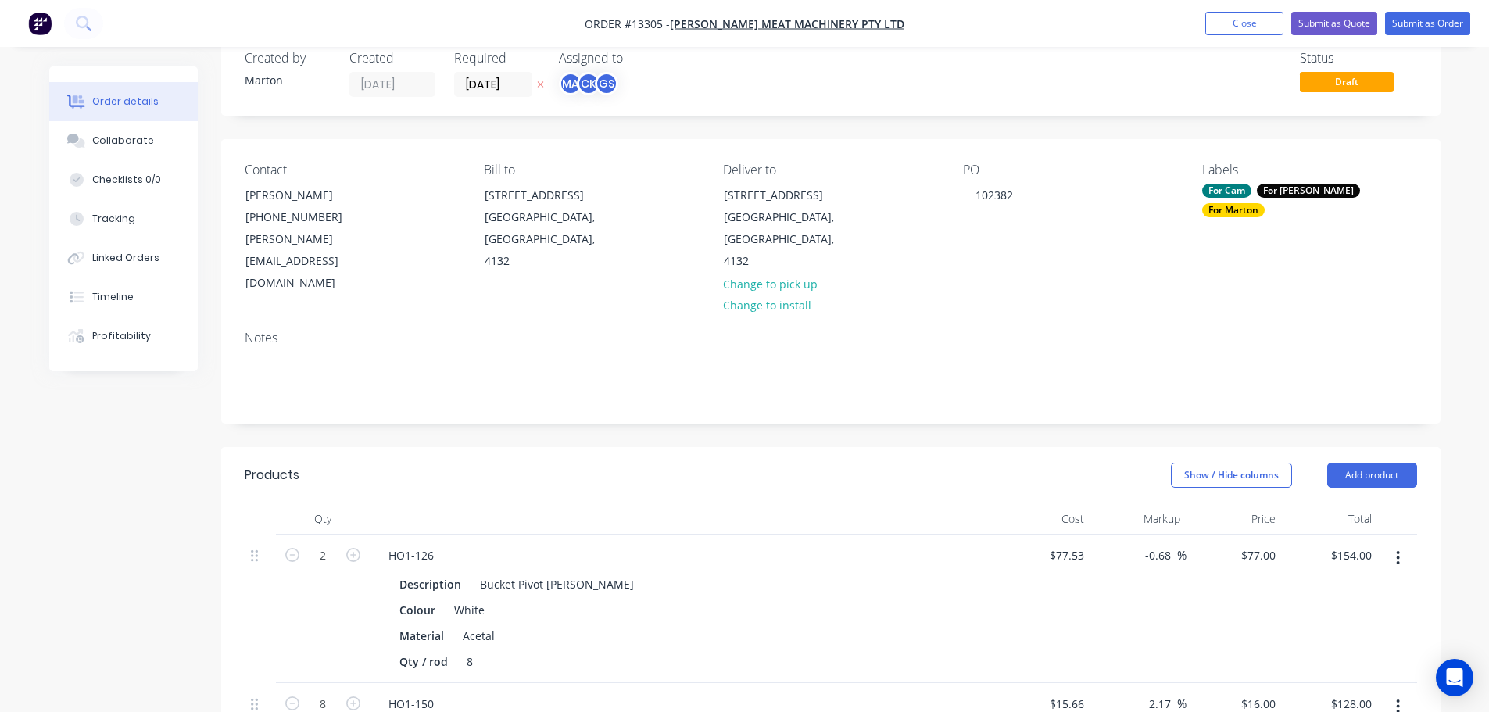
scroll to position [0, 0]
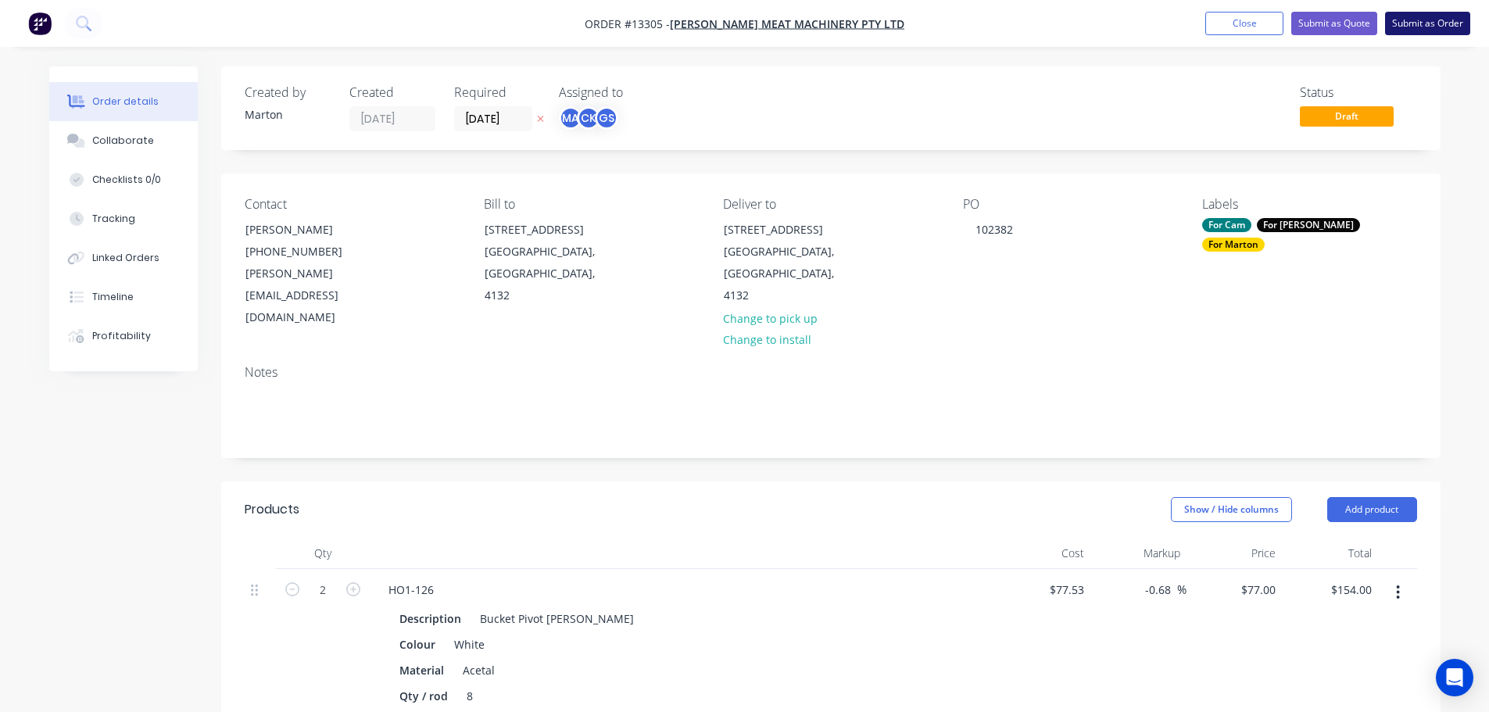
click at [1418, 24] on button "Submit as Order" at bounding box center [1427, 23] width 85 height 23
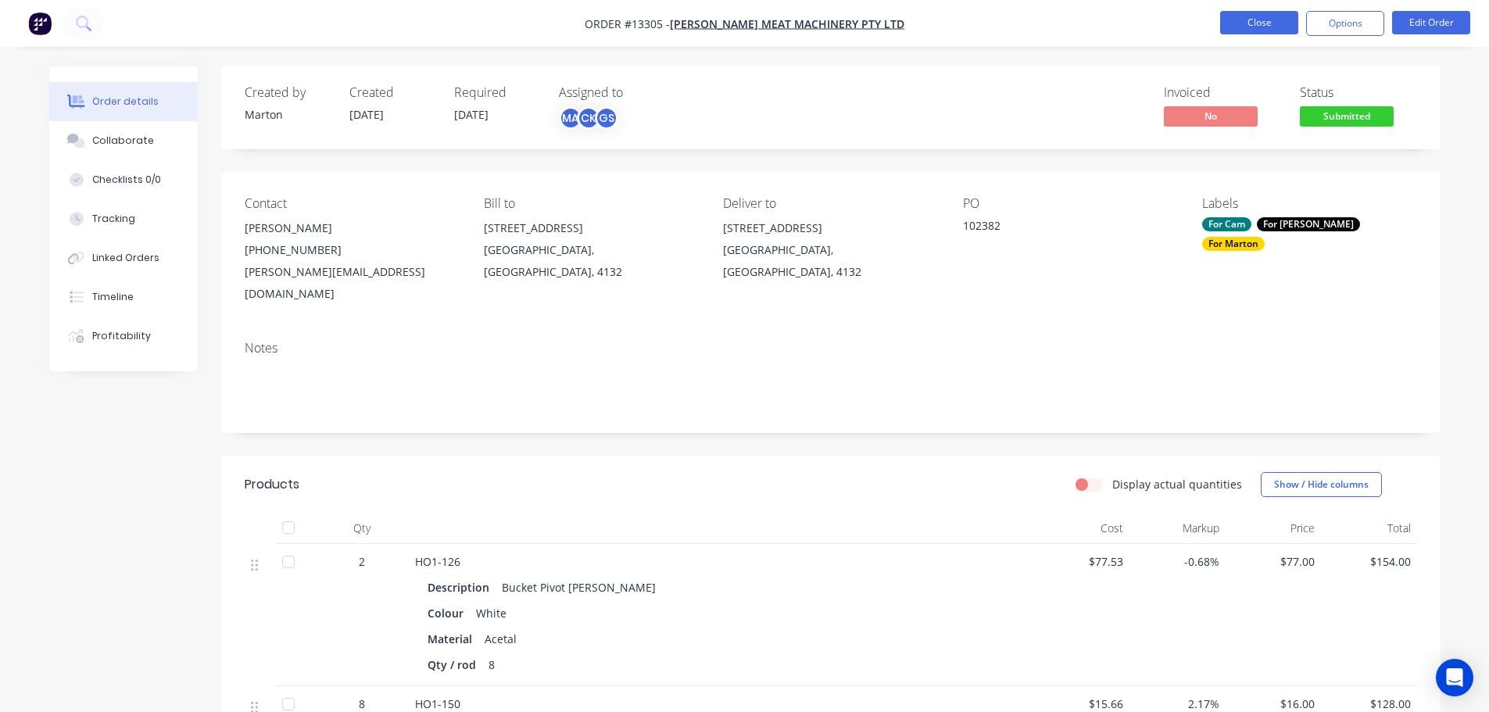
click at [1270, 20] on button "Close" at bounding box center [1259, 22] width 78 height 23
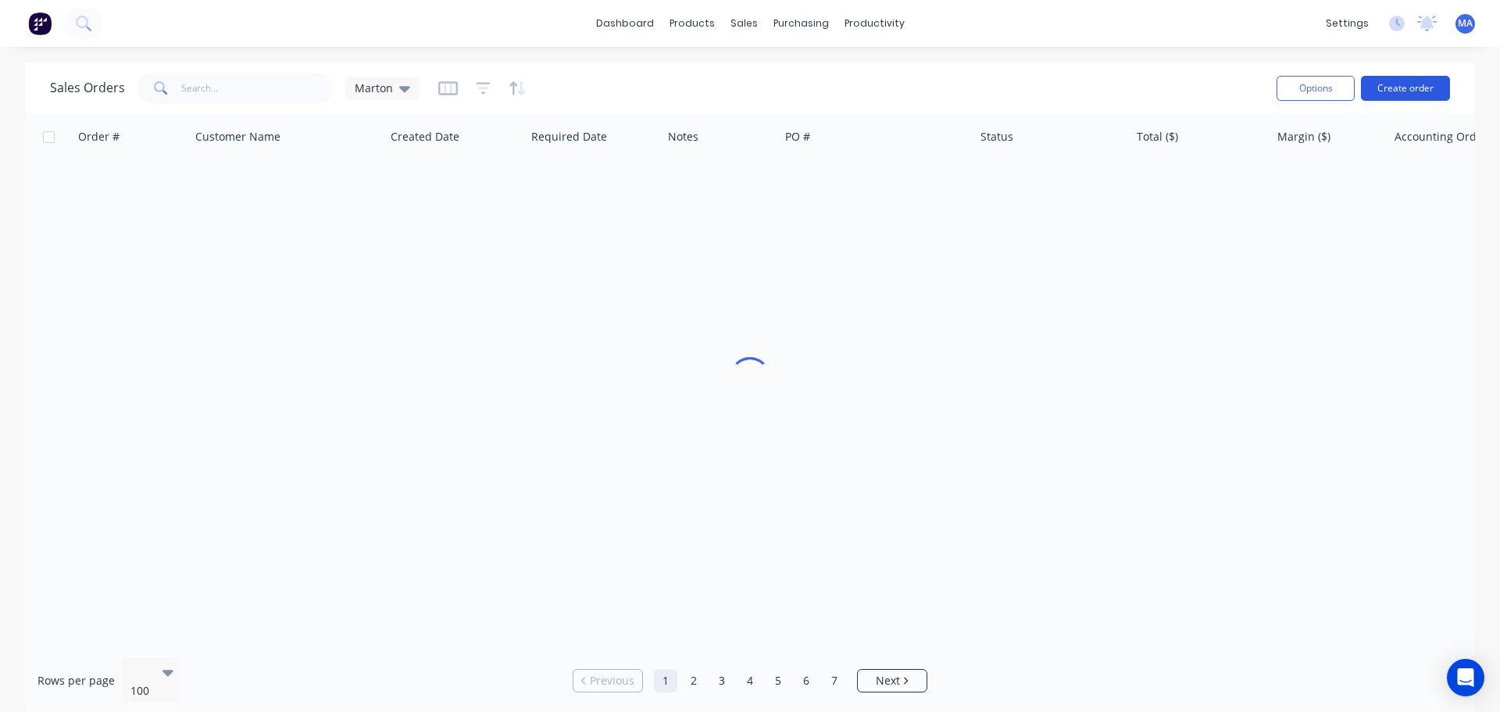
click at [1407, 94] on button "Create order" at bounding box center [1405, 88] width 89 height 25
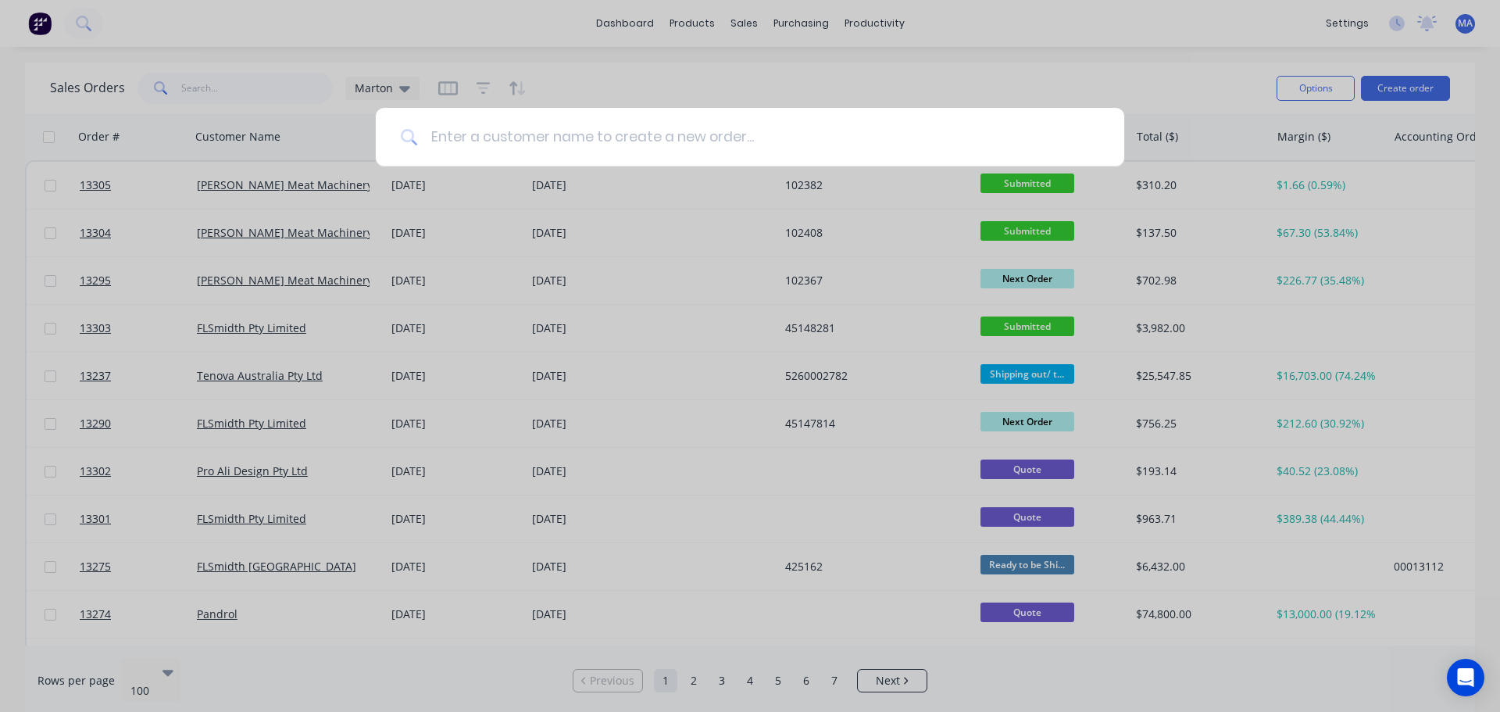
click at [559, 156] on input at bounding box center [758, 137] width 681 height 59
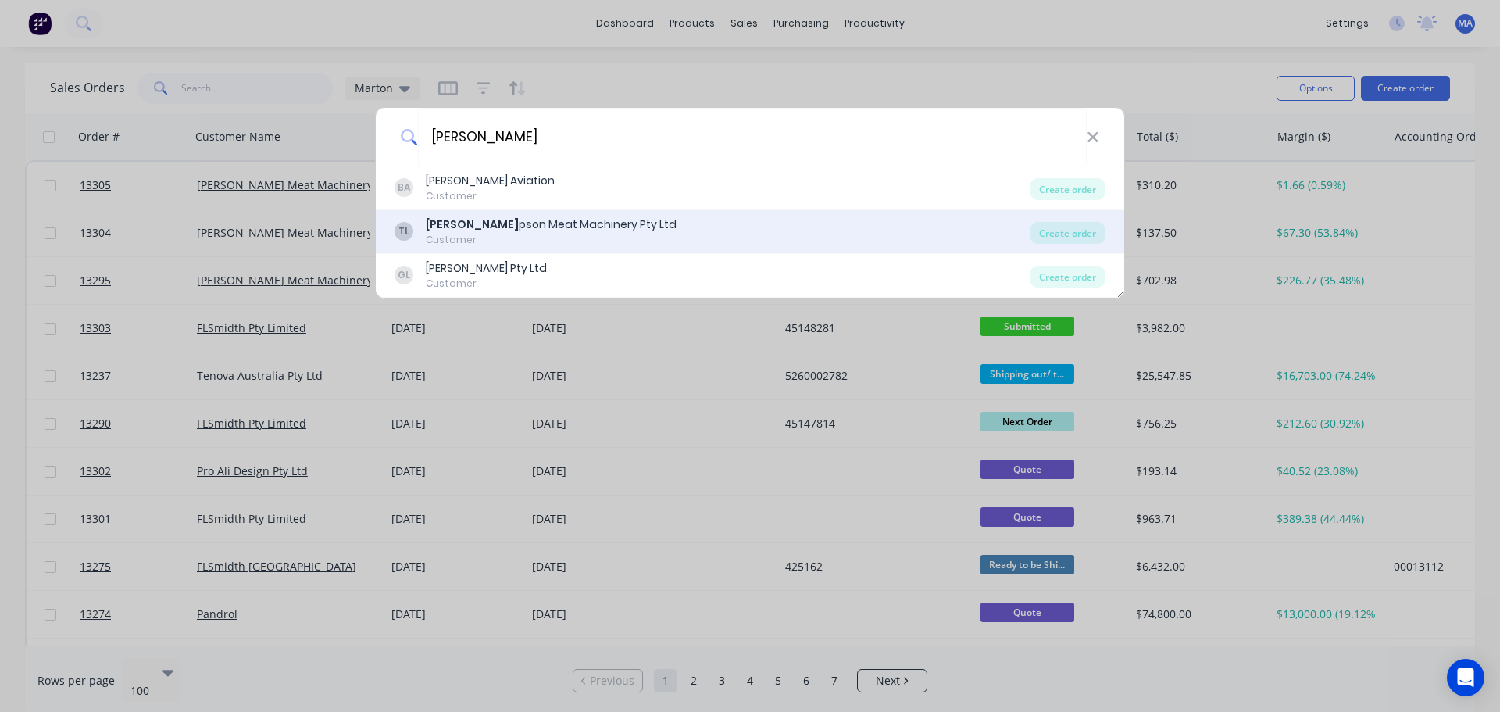
type input "[PERSON_NAME]"
click at [496, 223] on div "Thom pson Meat Machinery Pty Ltd" at bounding box center [551, 224] width 251 height 16
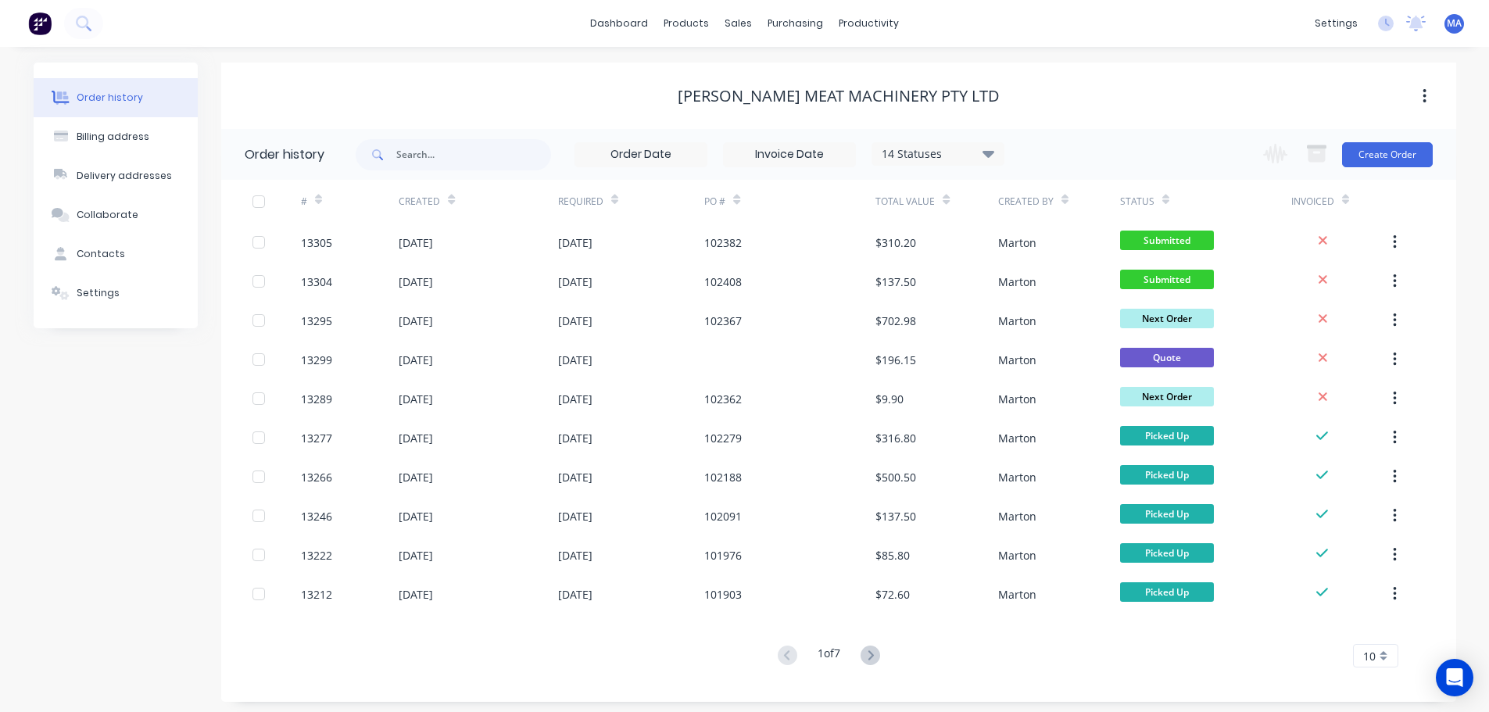
drag, startPoint x: 1373, startPoint y: 168, endPoint x: 938, endPoint y: 206, distance: 437.0
click at [1373, 167] on div "Change order status Submitted Waiting on information Next Order In Production F…" at bounding box center [1342, 154] width 178 height 51
click at [1406, 157] on button "Create Order" at bounding box center [1387, 154] width 91 height 25
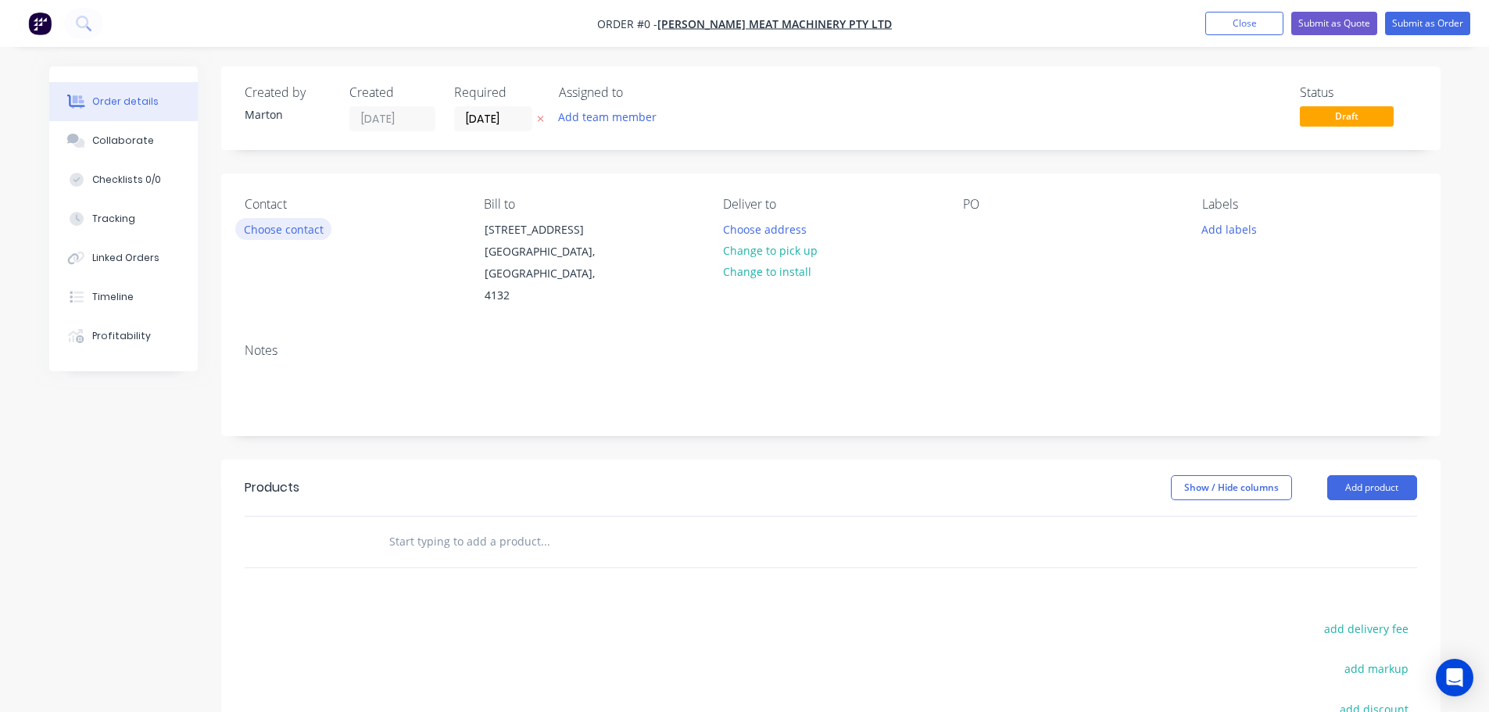
click at [316, 223] on button "Choose contact" at bounding box center [283, 228] width 96 height 21
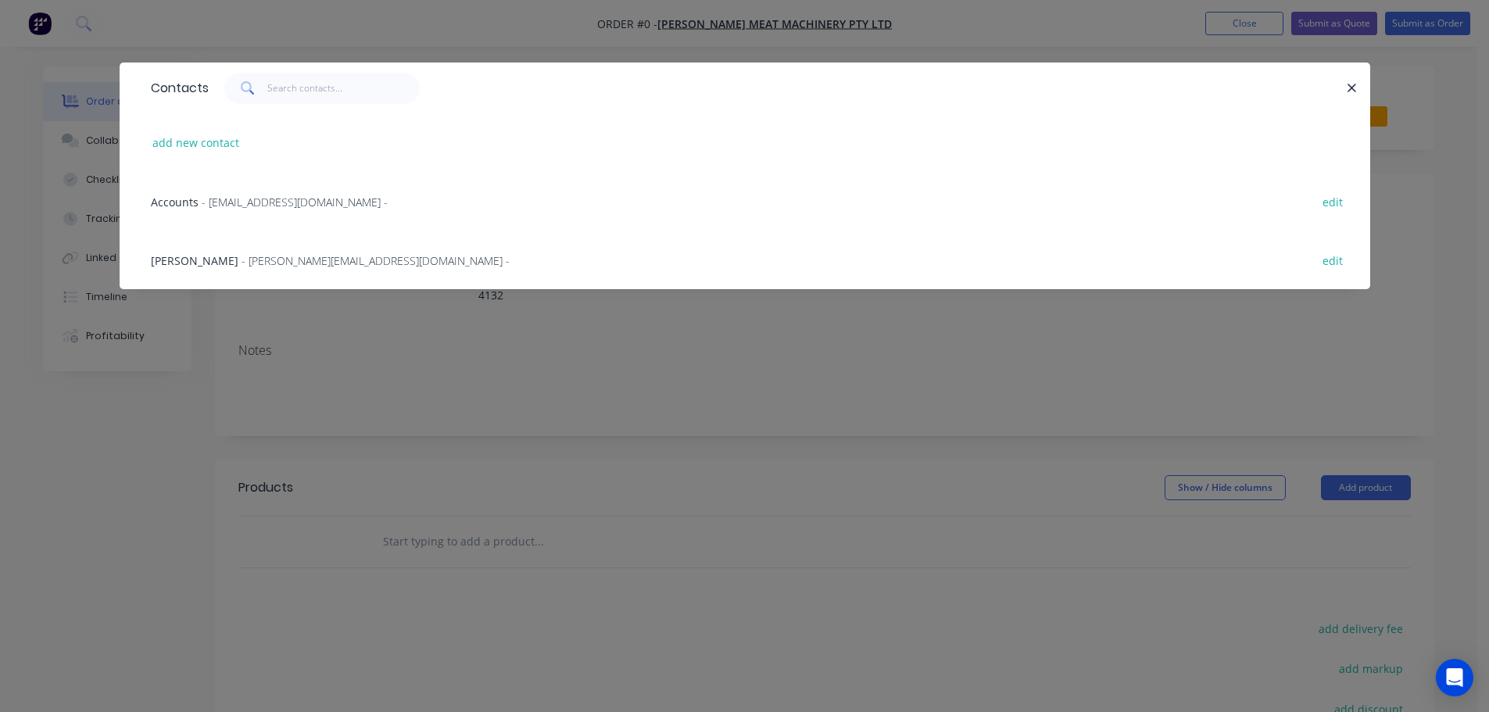
click at [252, 256] on span "- [PERSON_NAME][EMAIL_ADDRESS][DOMAIN_NAME] -" at bounding box center [375, 260] width 268 height 15
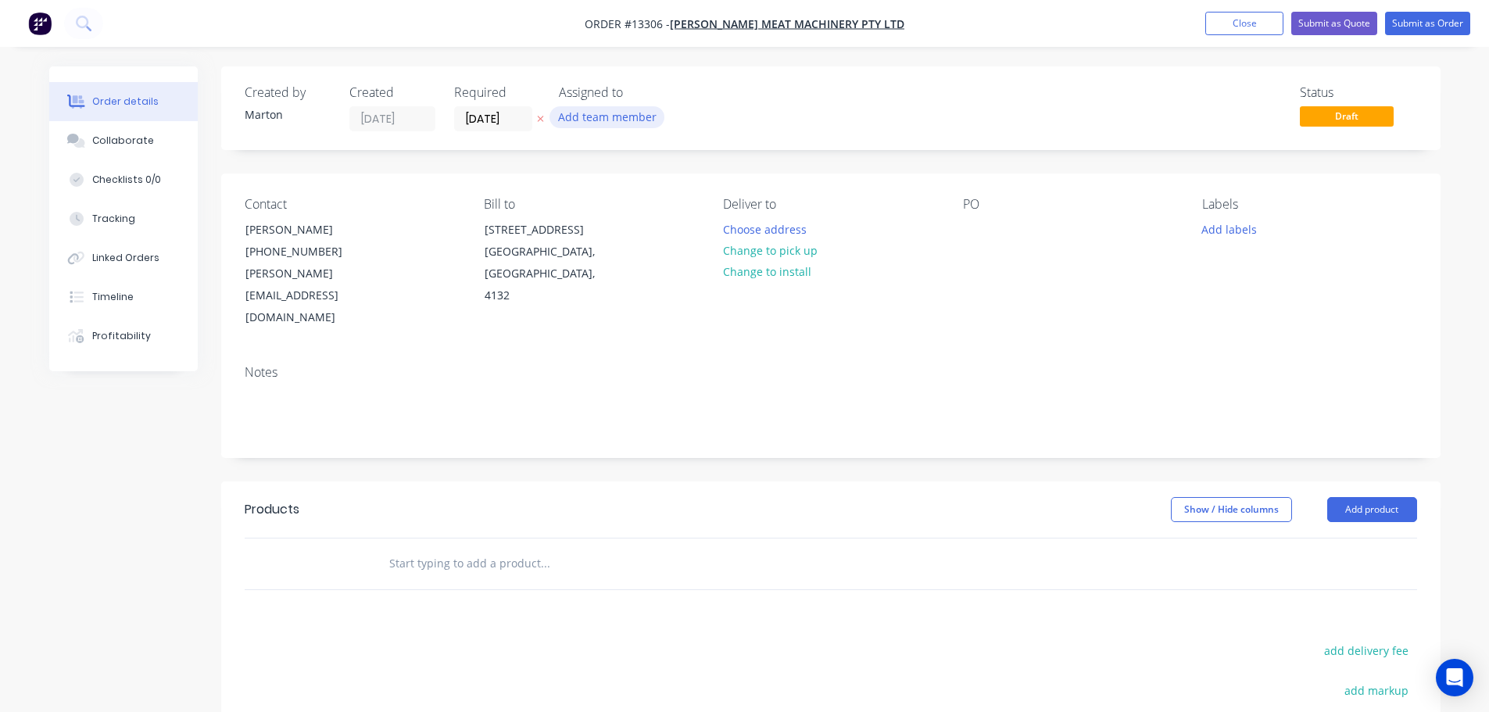
click at [642, 117] on button "Add team member" at bounding box center [606, 116] width 115 height 21
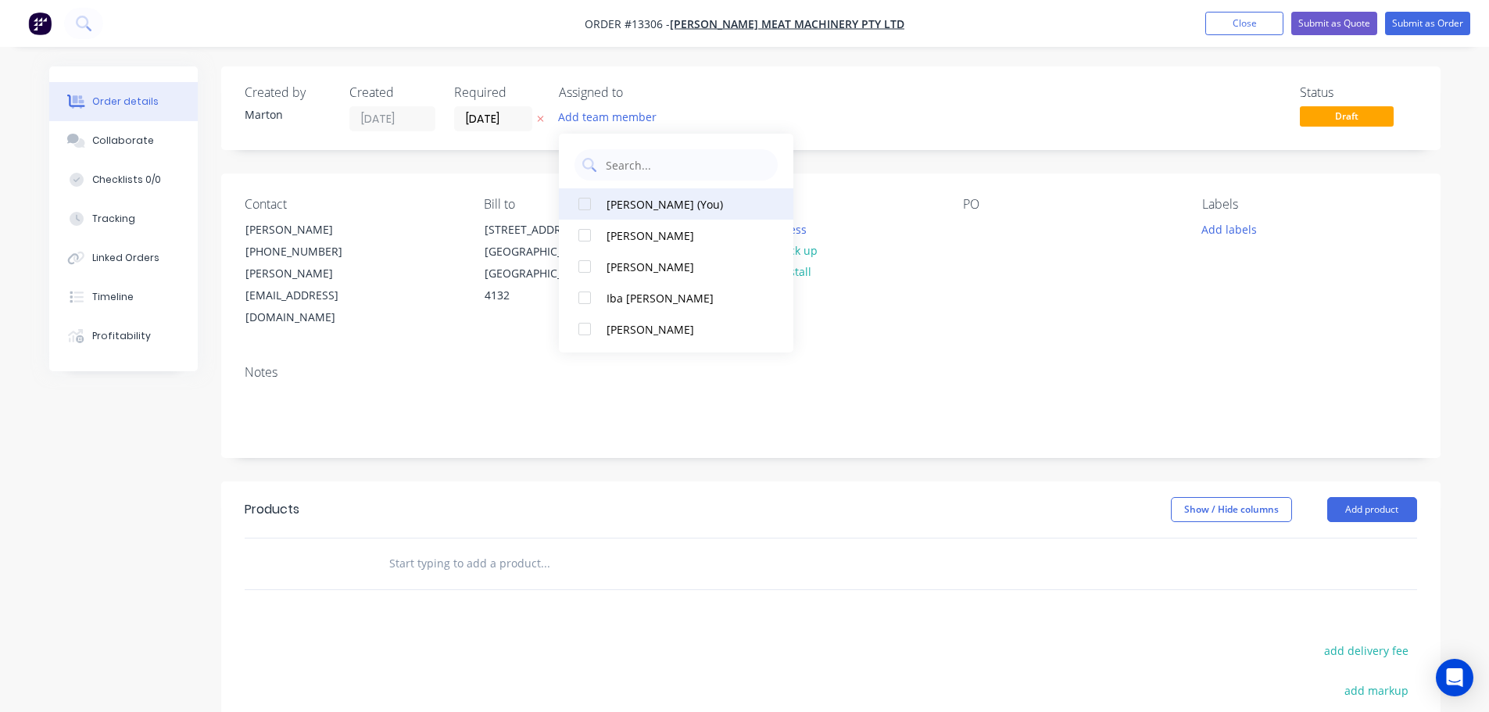
click at [602, 209] on button "[PERSON_NAME] (You)" at bounding box center [676, 203] width 234 height 31
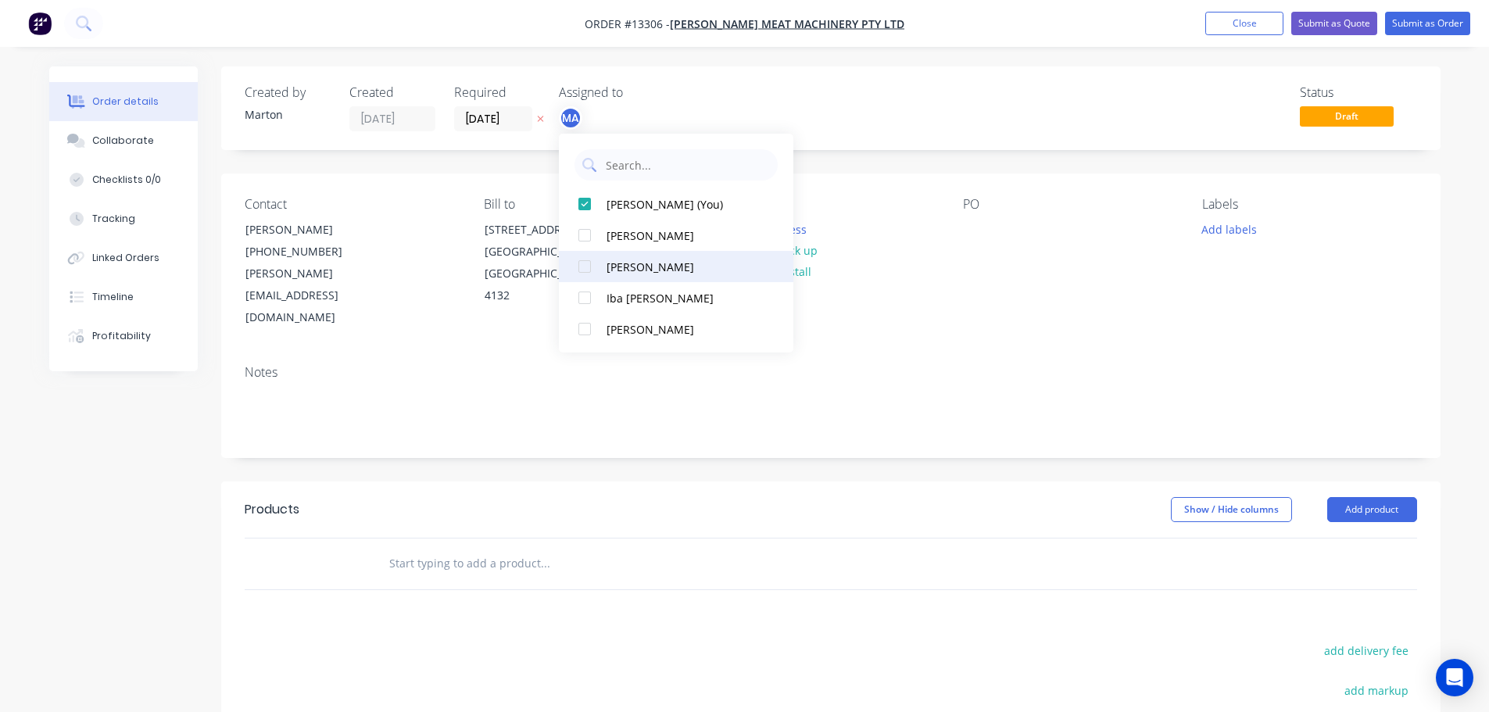
drag, startPoint x: 587, startPoint y: 234, endPoint x: 588, endPoint y: 259, distance: 24.2
click at [587, 236] on div at bounding box center [584, 235] width 31 height 31
click at [588, 259] on div at bounding box center [584, 266] width 31 height 31
click at [779, 100] on div "Status Draft" at bounding box center [1066, 108] width 702 height 46
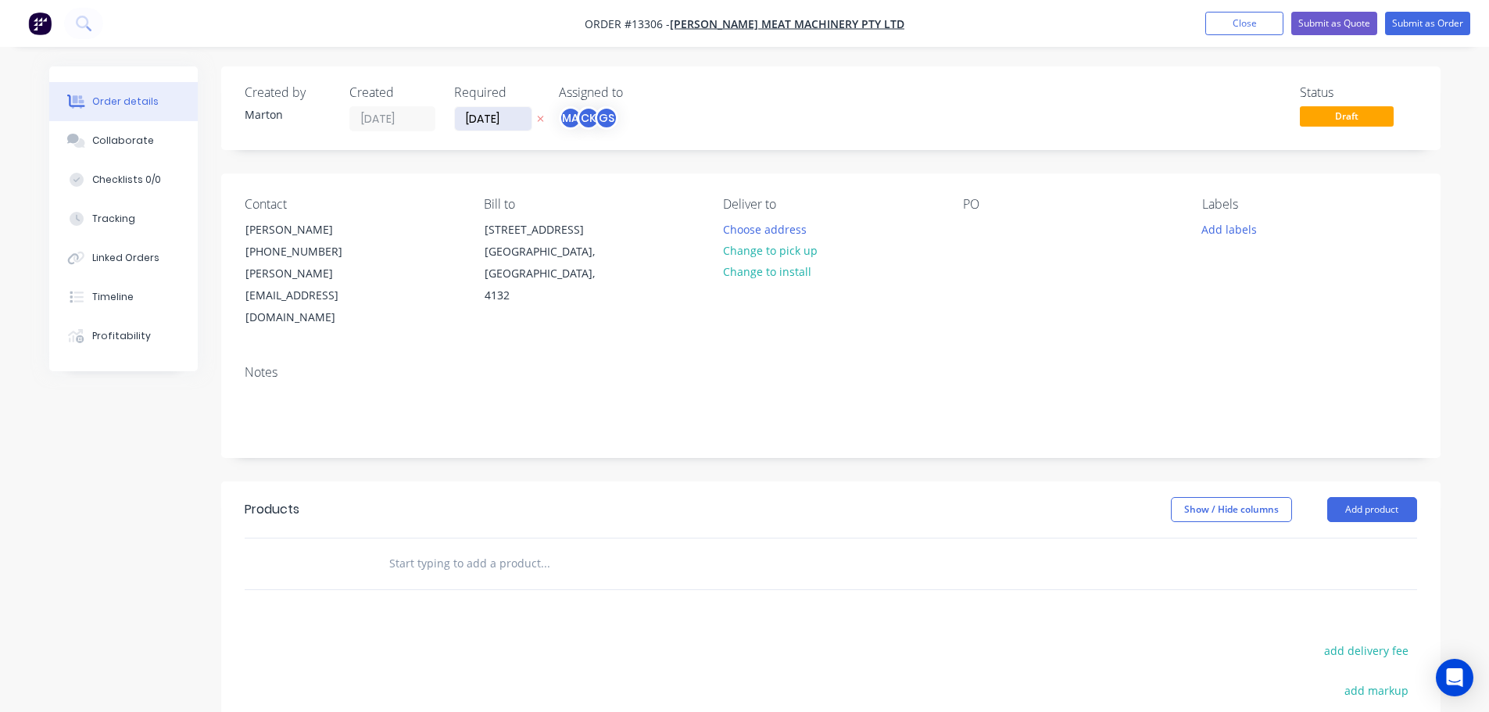
click at [474, 120] on input "[DATE]" at bounding box center [493, 118] width 77 height 23
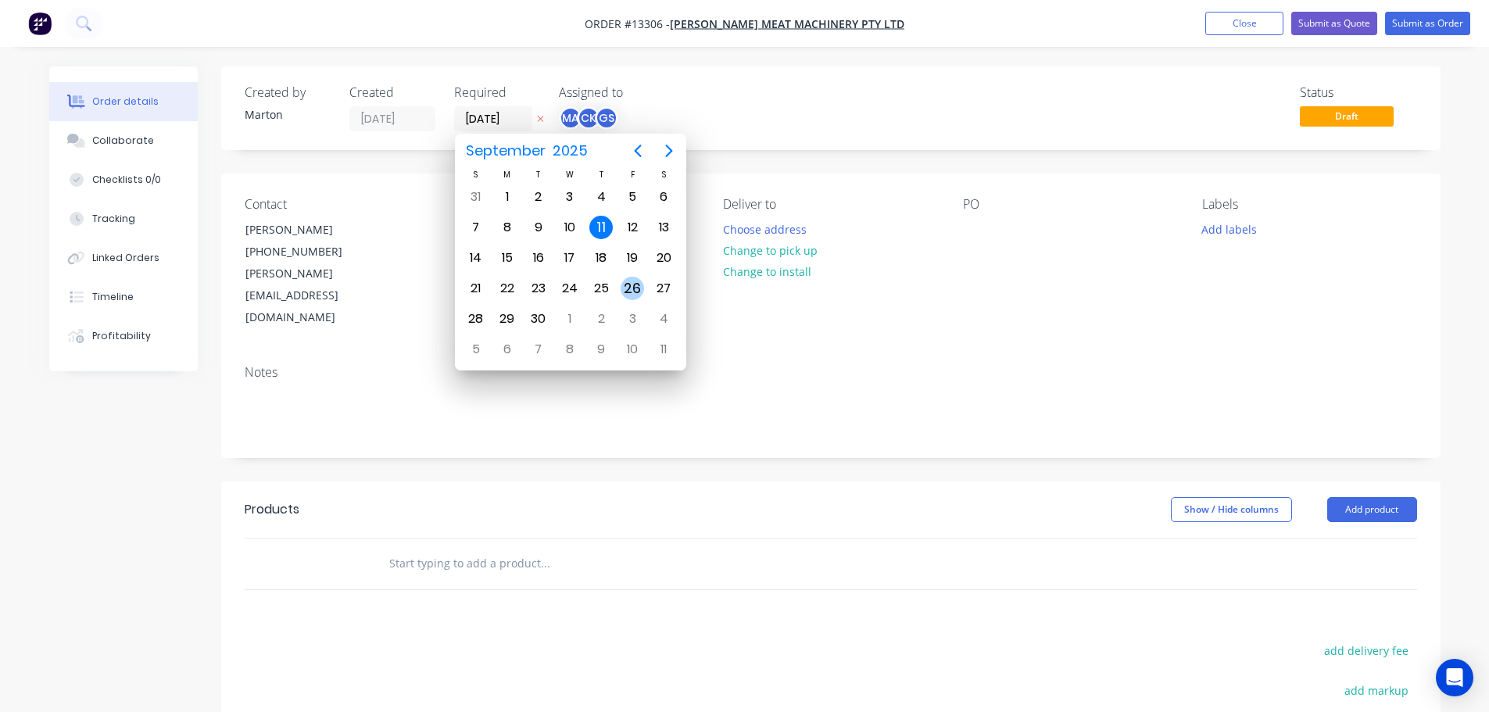
click at [610, 266] on div "18" at bounding box center [600, 258] width 31 height 30
type input "[DATE]"
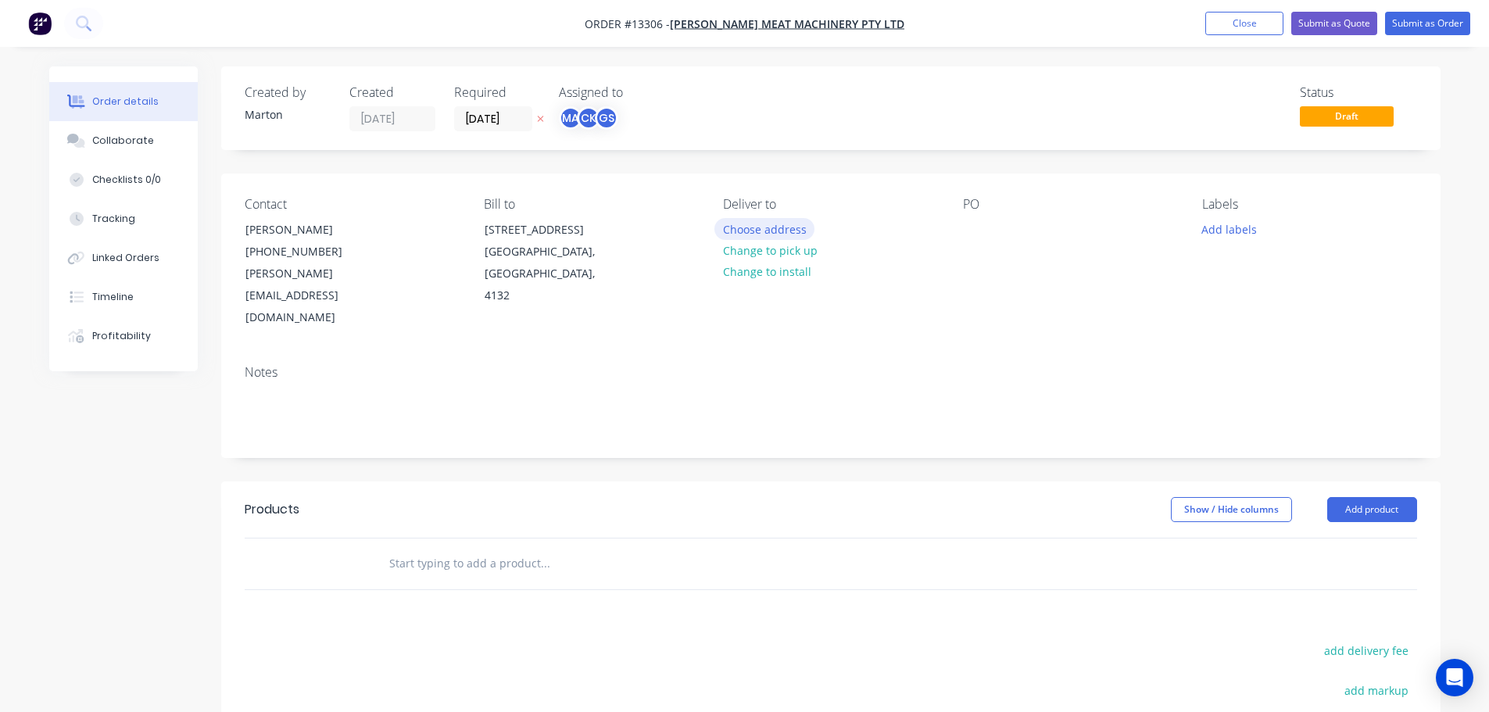
click at [791, 228] on button "Choose address" at bounding box center [764, 228] width 100 height 21
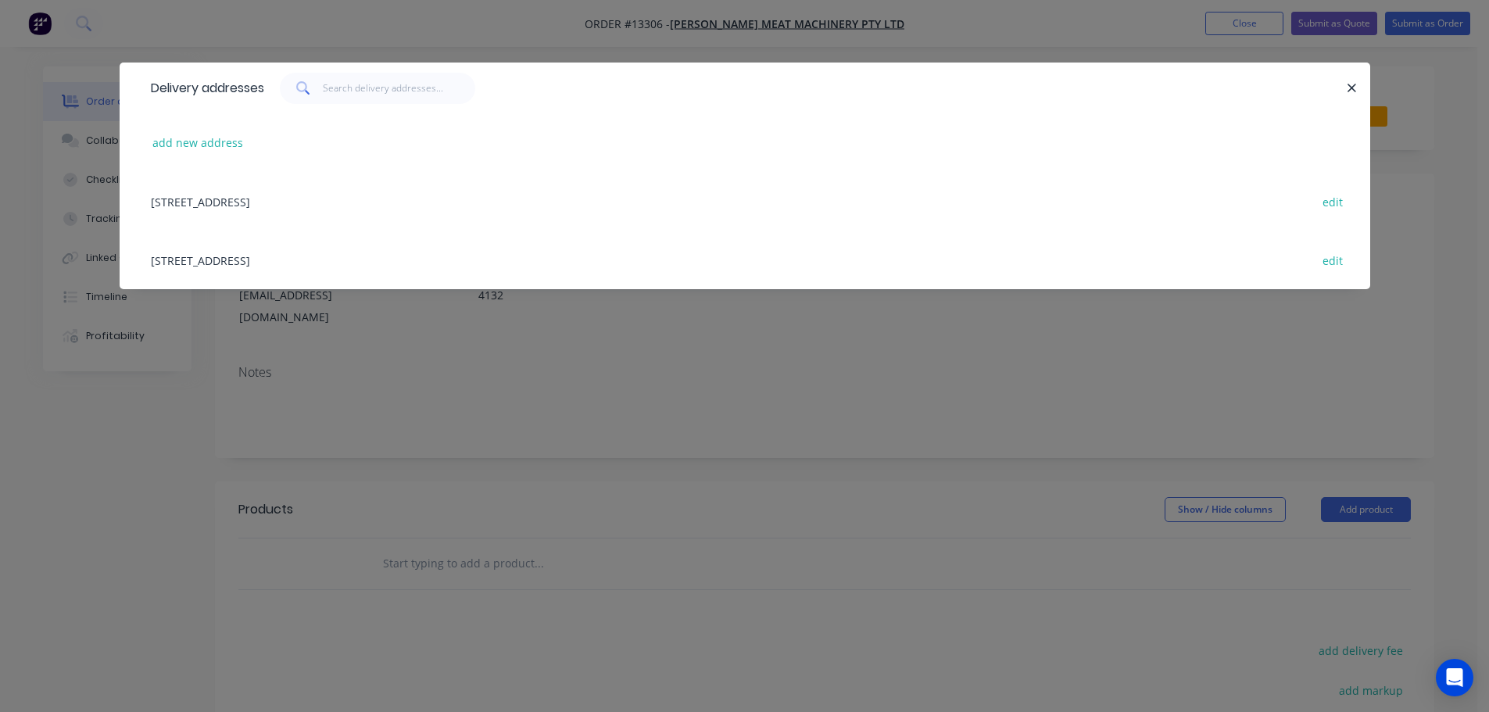
click at [299, 252] on div "[STREET_ADDRESS] edit" at bounding box center [744, 260] width 1203 height 59
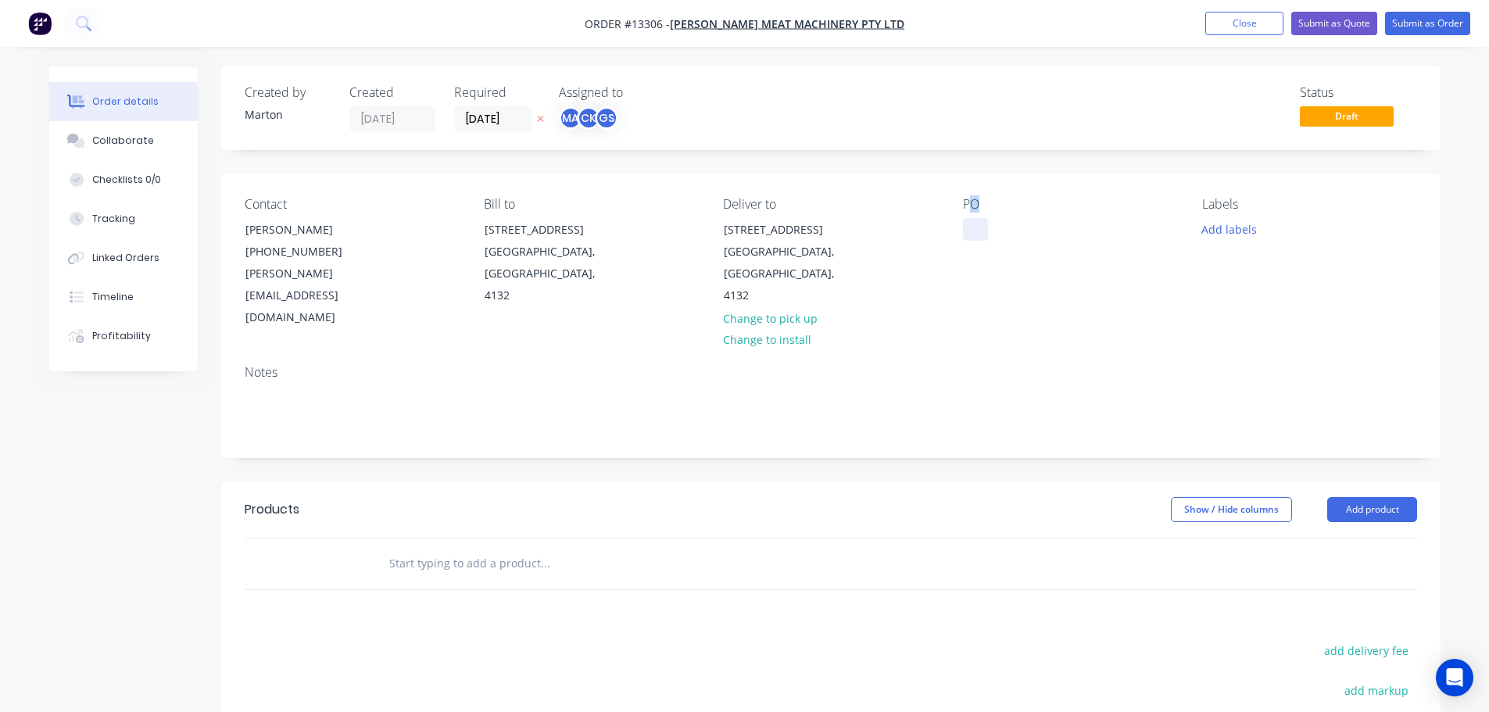
click at [973, 215] on div "PO" at bounding box center [1070, 263] width 214 height 132
click at [977, 234] on div at bounding box center [975, 229] width 25 height 23
click at [1241, 231] on button "Add labels" at bounding box center [1229, 228] width 72 height 21
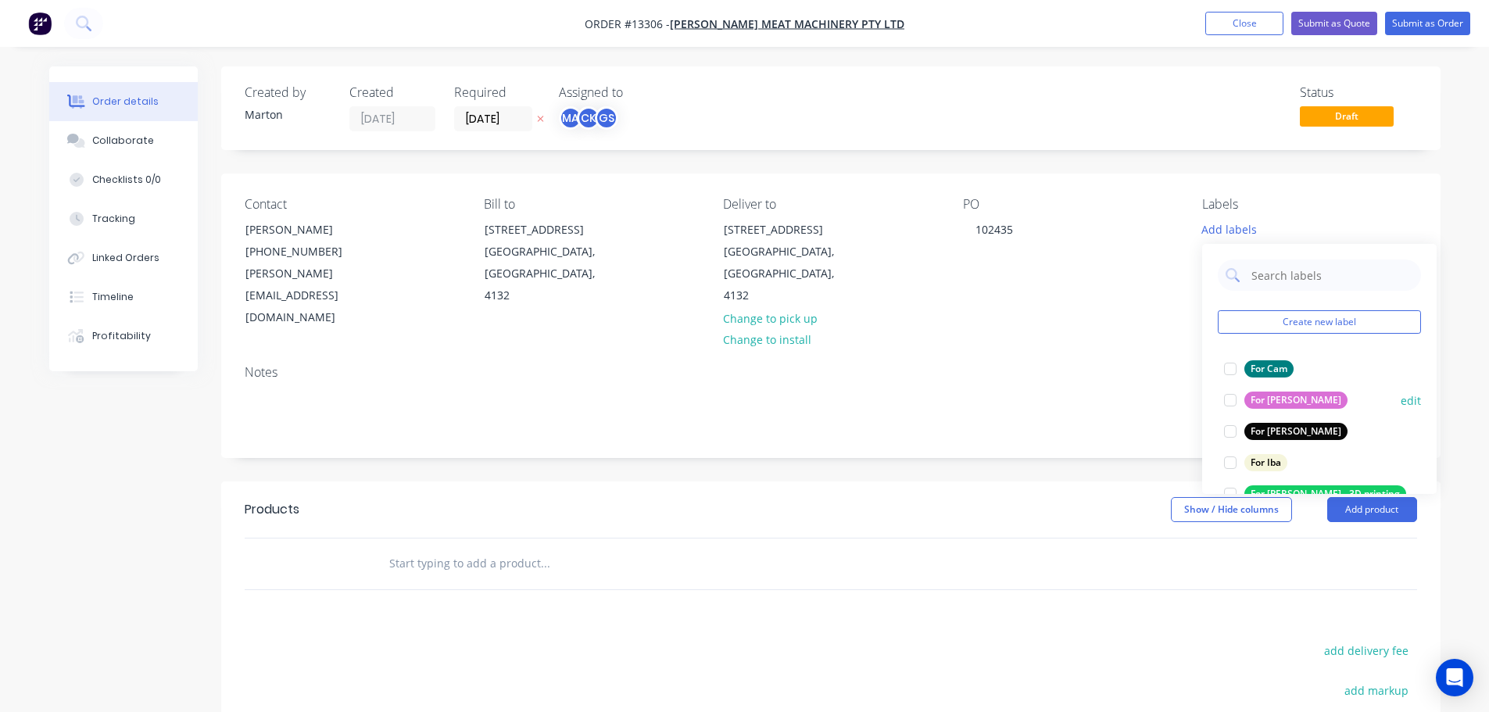
click at [1237, 372] on div at bounding box center [1229, 368] width 31 height 31
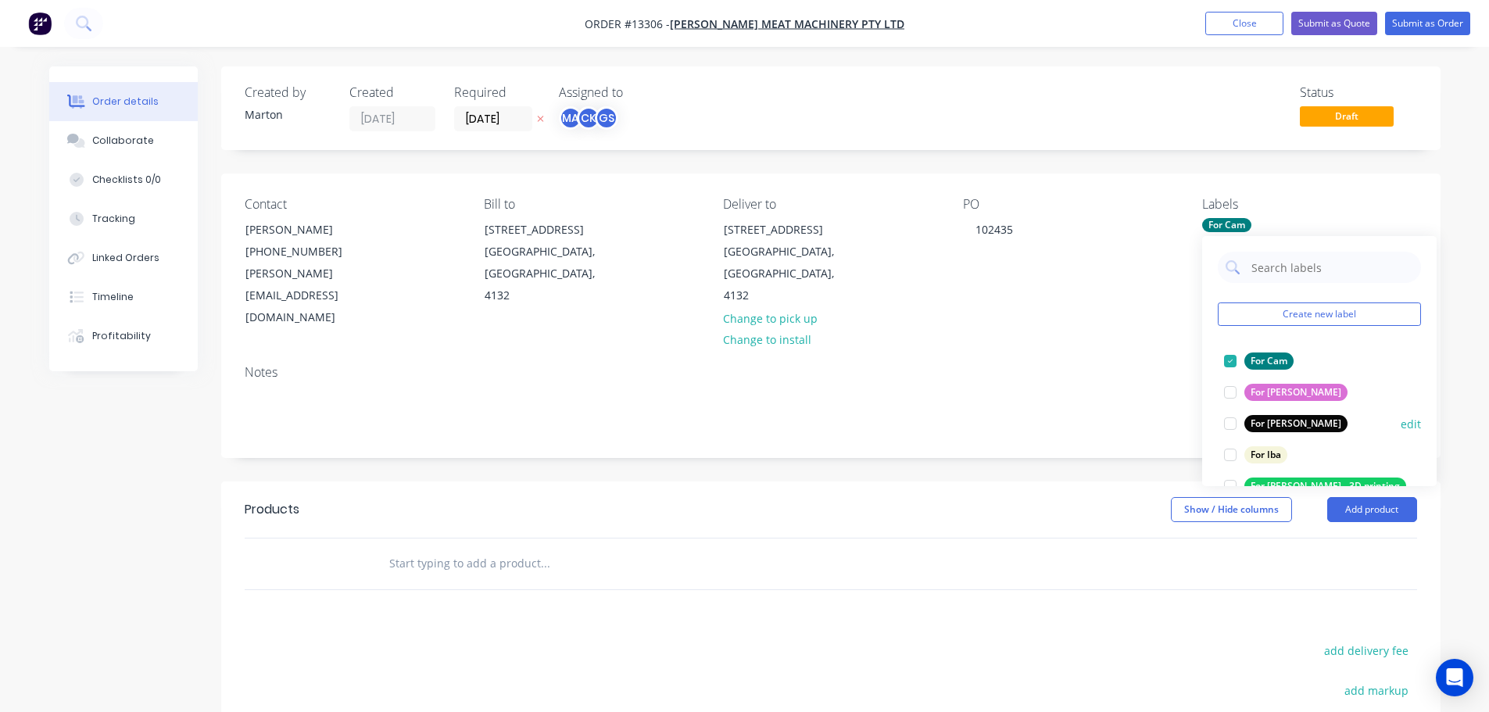
click at [1230, 427] on div at bounding box center [1229, 423] width 31 height 31
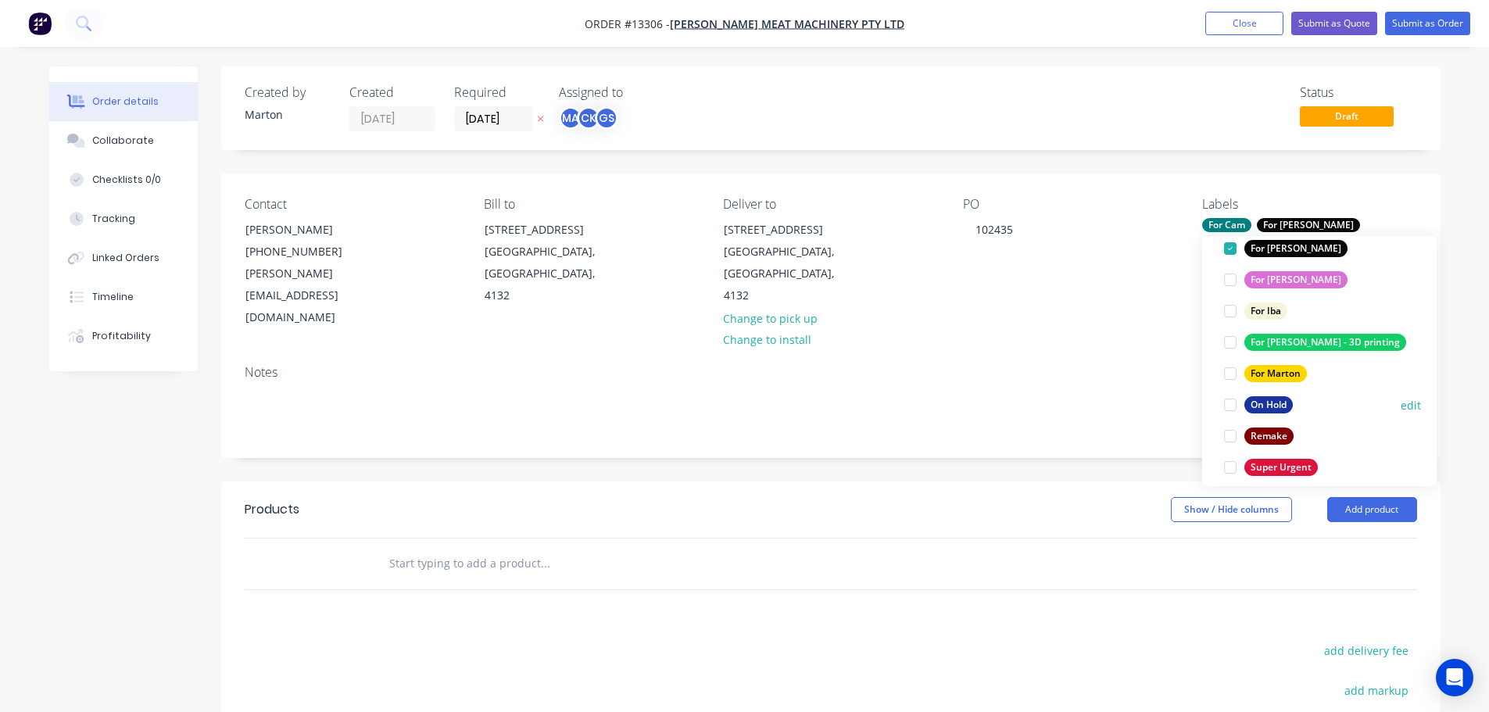
scroll to position [156, 0]
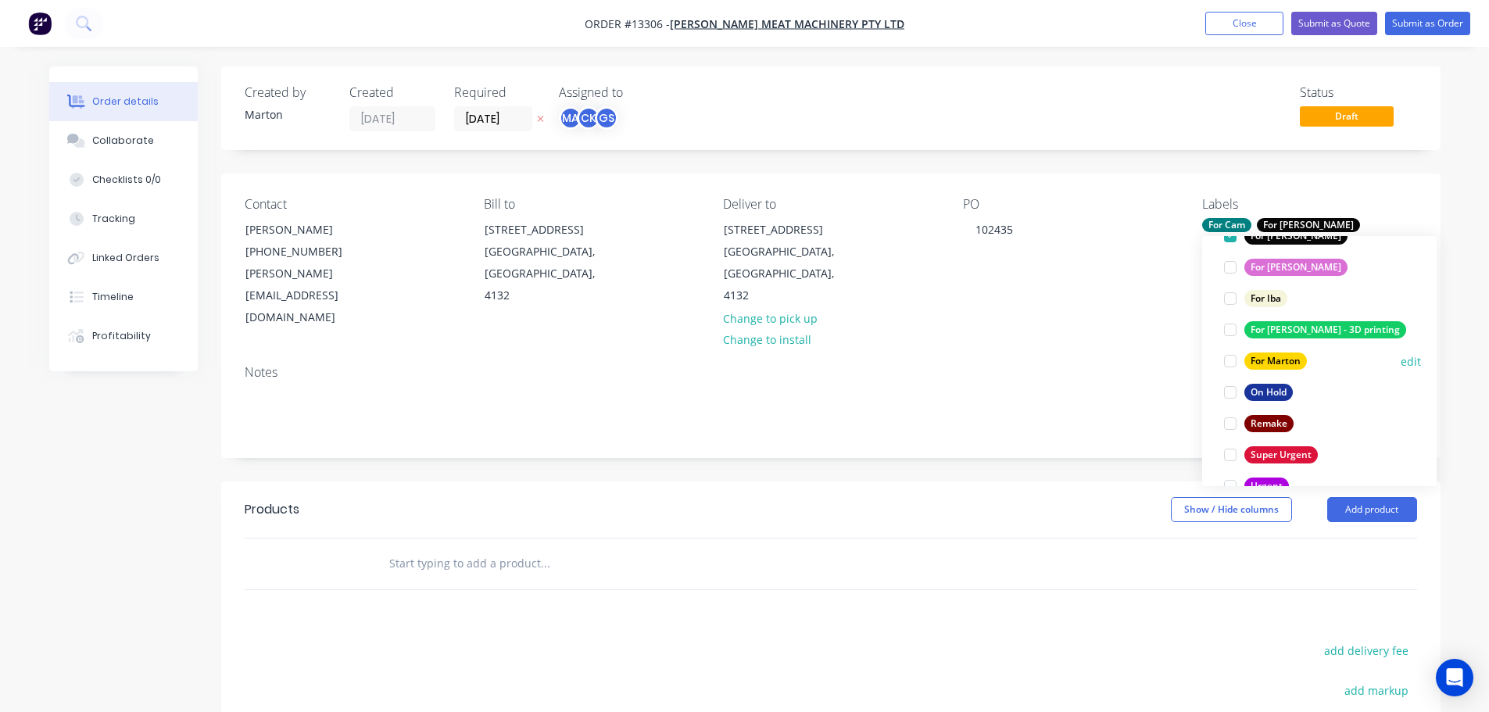
click at [1224, 356] on div at bounding box center [1229, 360] width 31 height 31
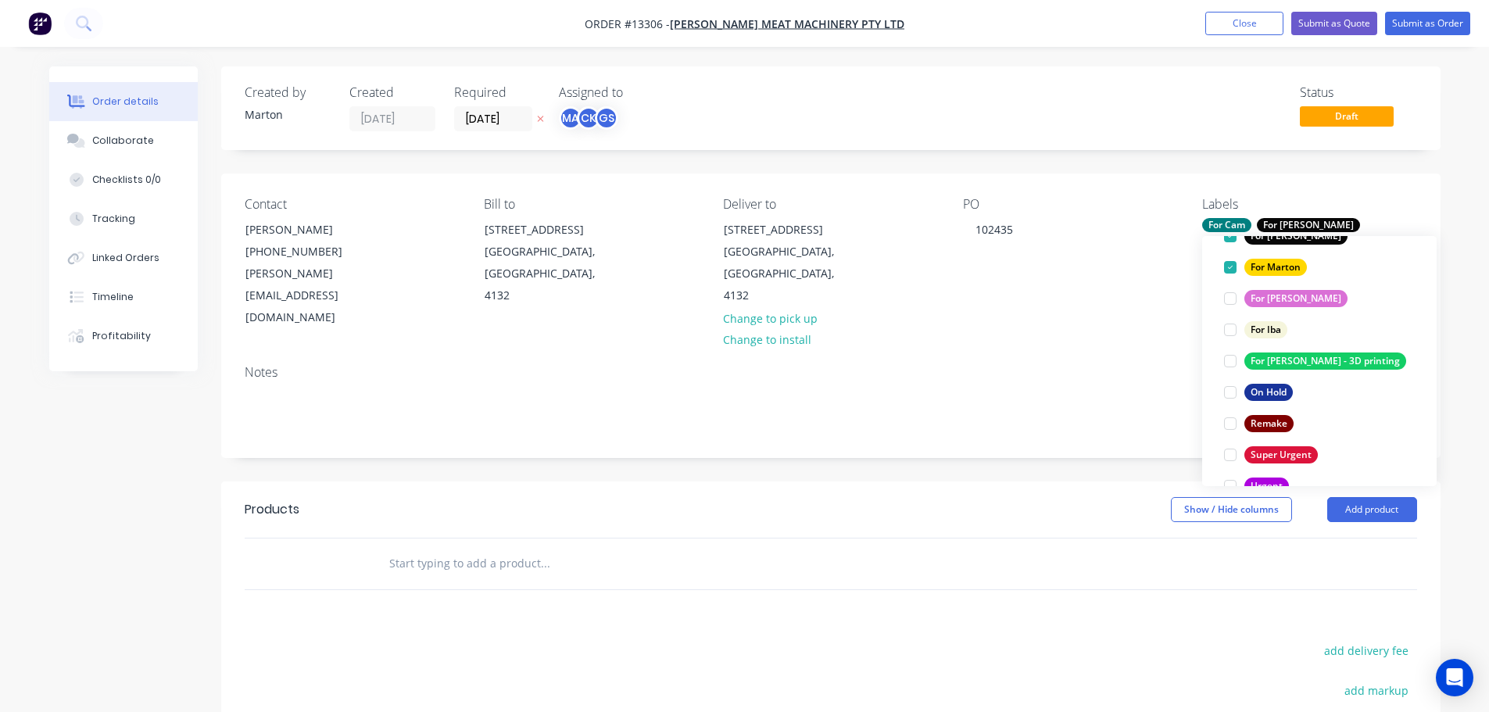
click at [579, 538] on div at bounding box center [651, 563] width 563 height 51
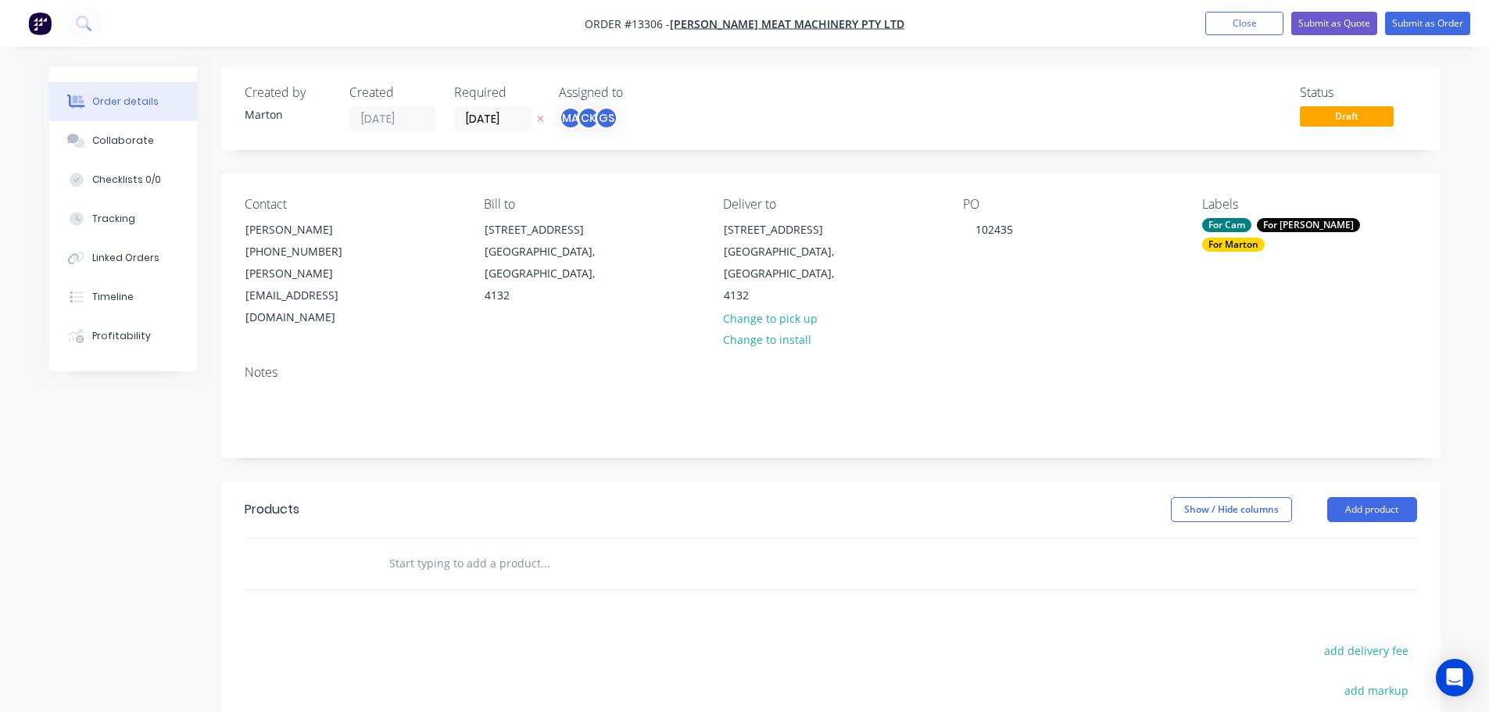
click at [572, 548] on input "text" at bounding box center [544, 563] width 313 height 31
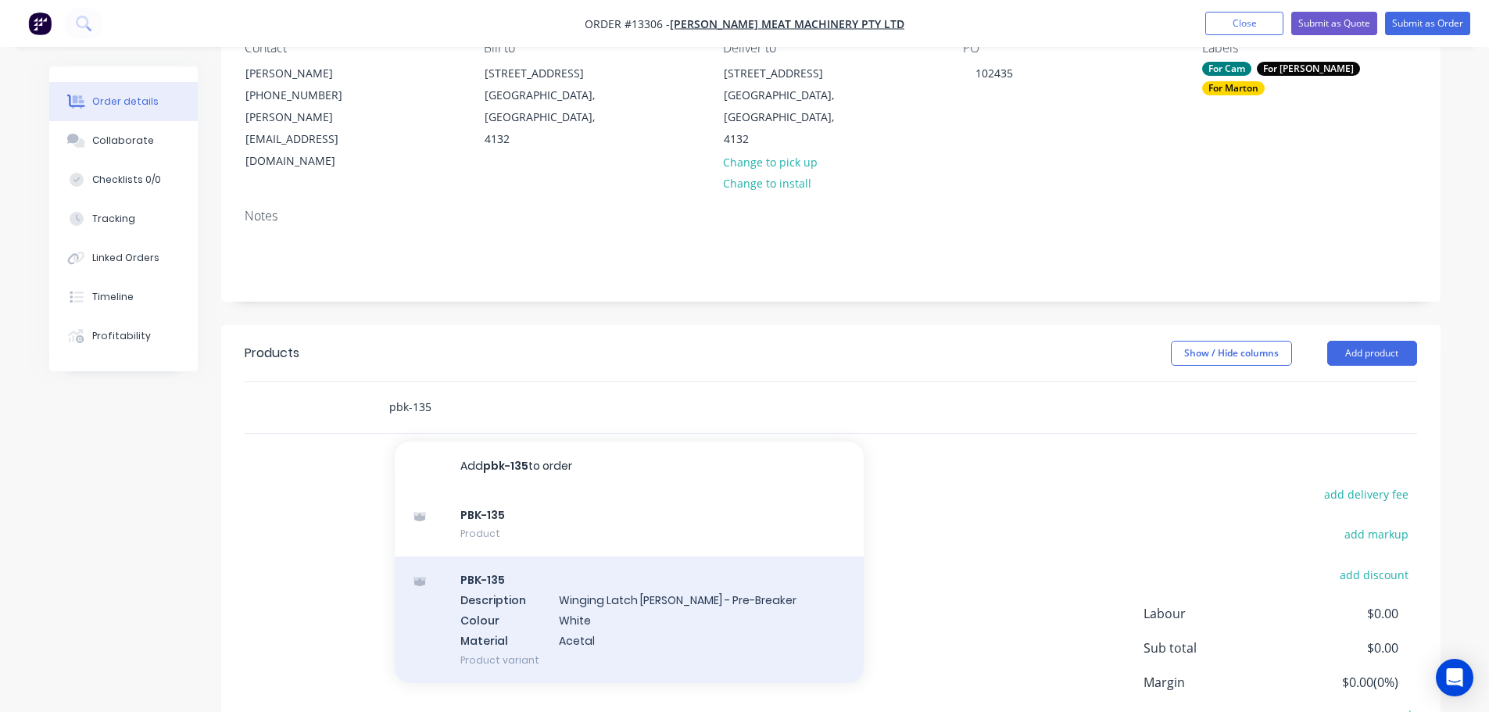
type input "pbk-135"
click at [551, 588] on div "PBK-135 Description Winging Latch [PERSON_NAME] - Pre-Breaker Colour White Mate…" at bounding box center [629, 619] width 469 height 126
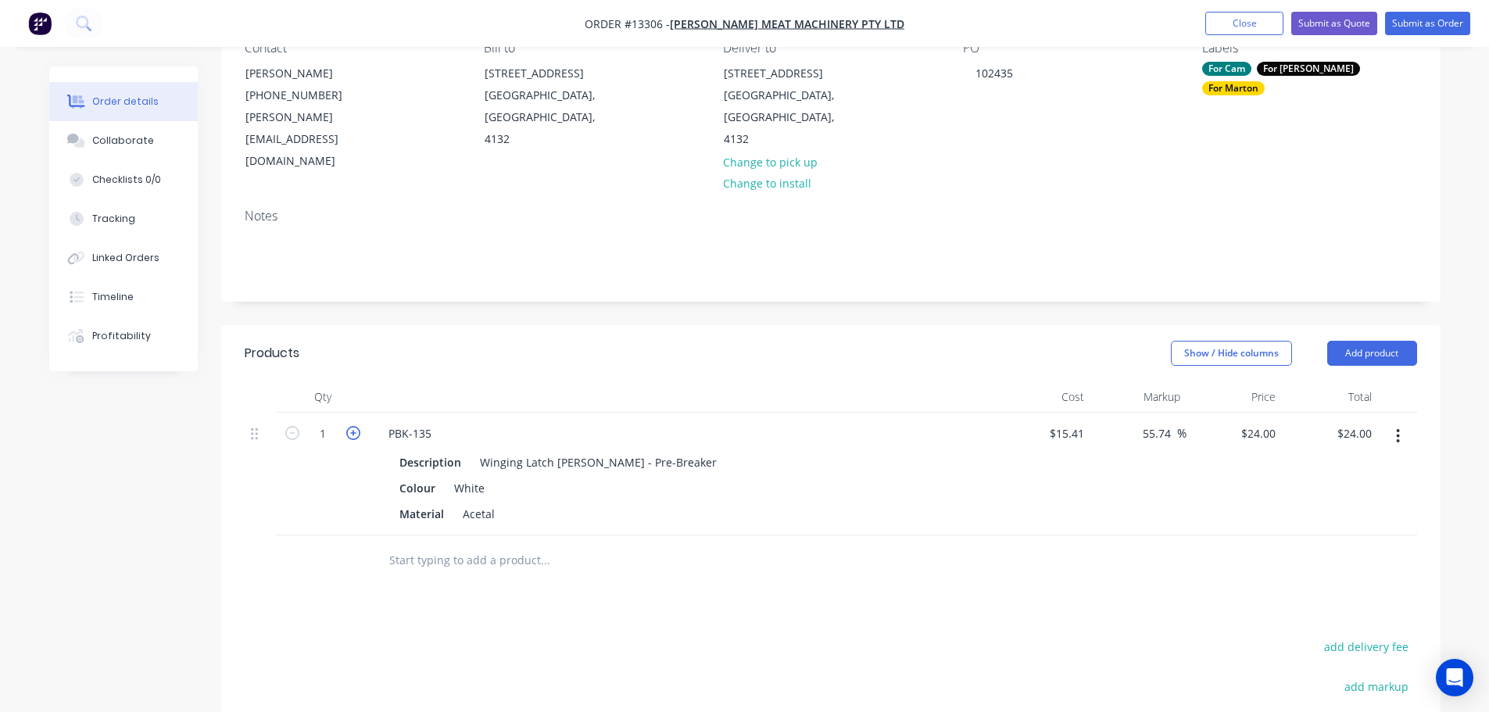
click at [352, 426] on icon "button" at bounding box center [353, 433] width 14 height 14
type input "2"
type input "$48.00"
click at [352, 426] on icon "button" at bounding box center [353, 433] width 14 height 14
type input "3"
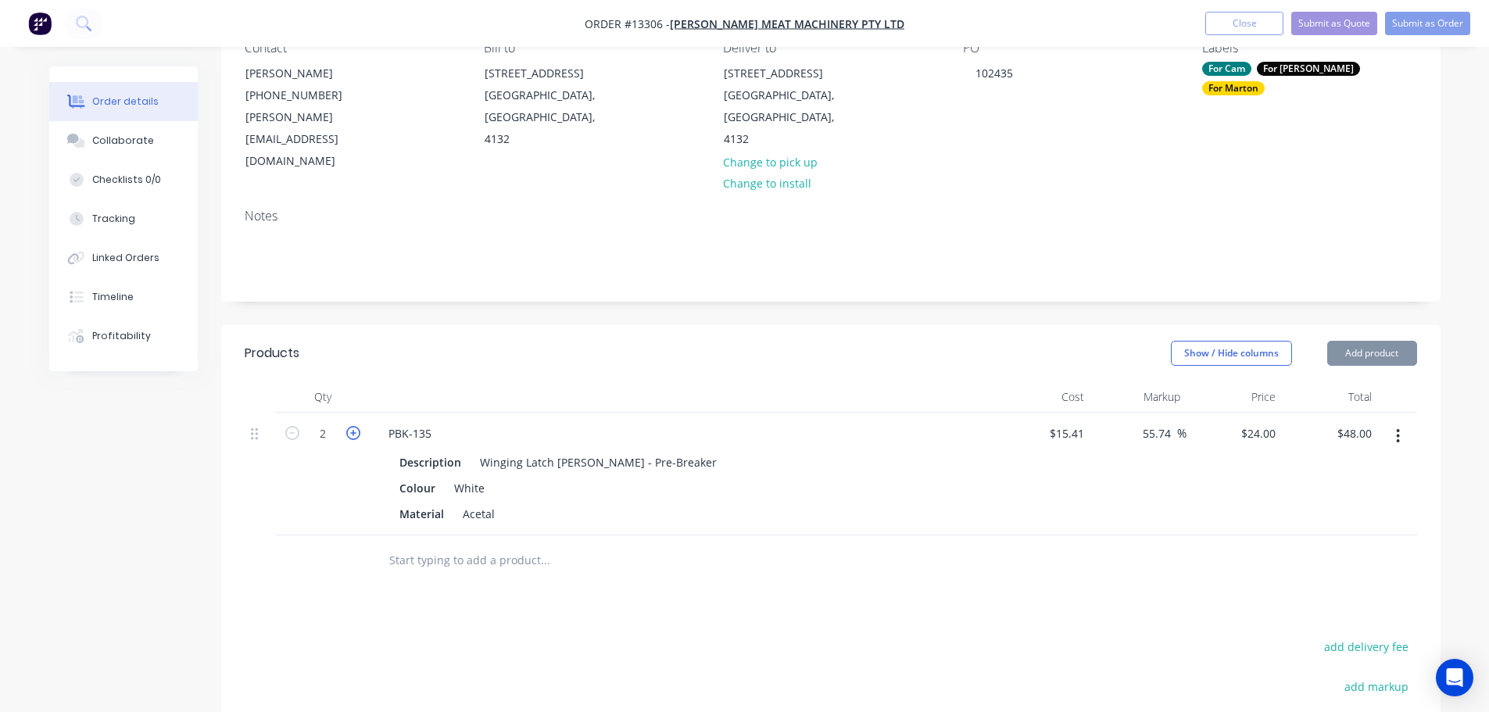
type input "$72.00"
click at [352, 426] on icon "button" at bounding box center [353, 433] width 14 height 14
type input "4"
type input "$96.00"
click at [787, 381] on div at bounding box center [682, 396] width 625 height 31
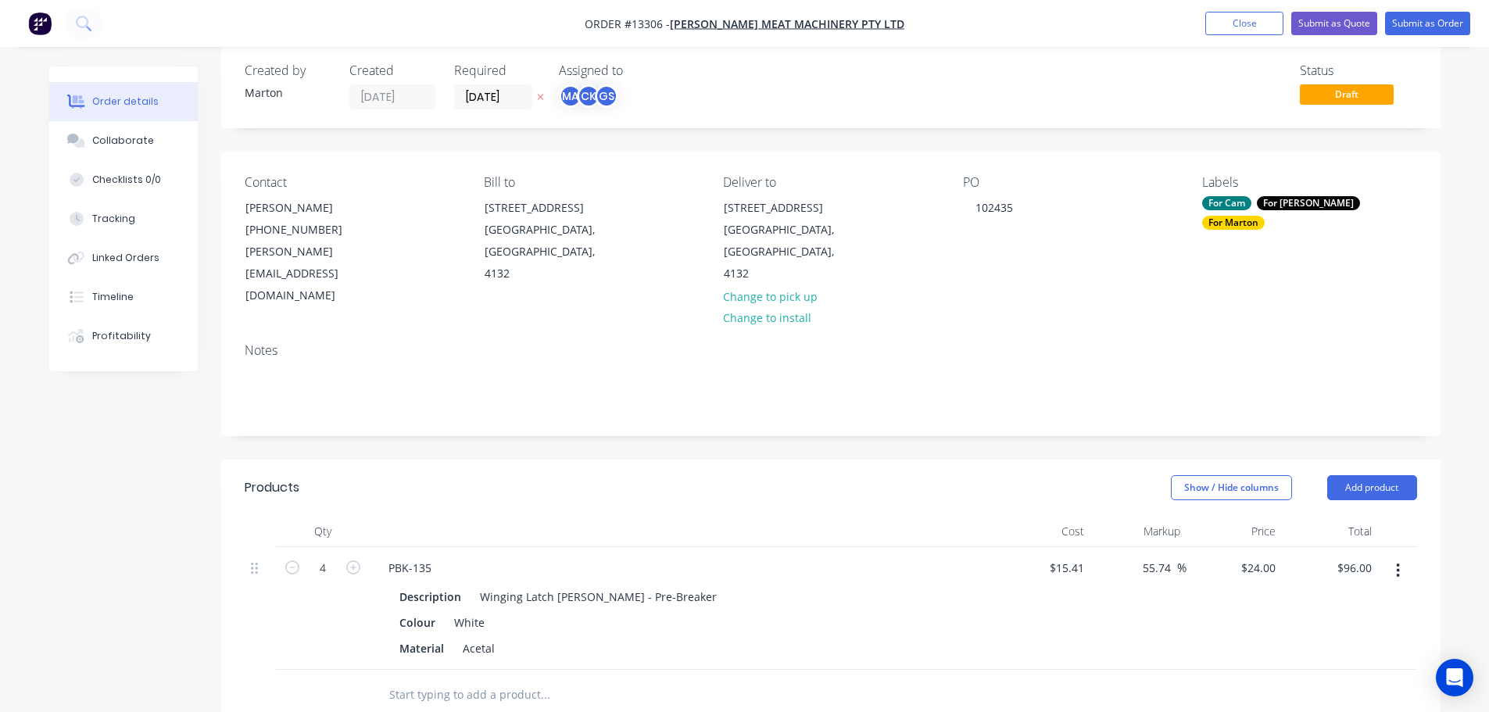
scroll to position [16, 0]
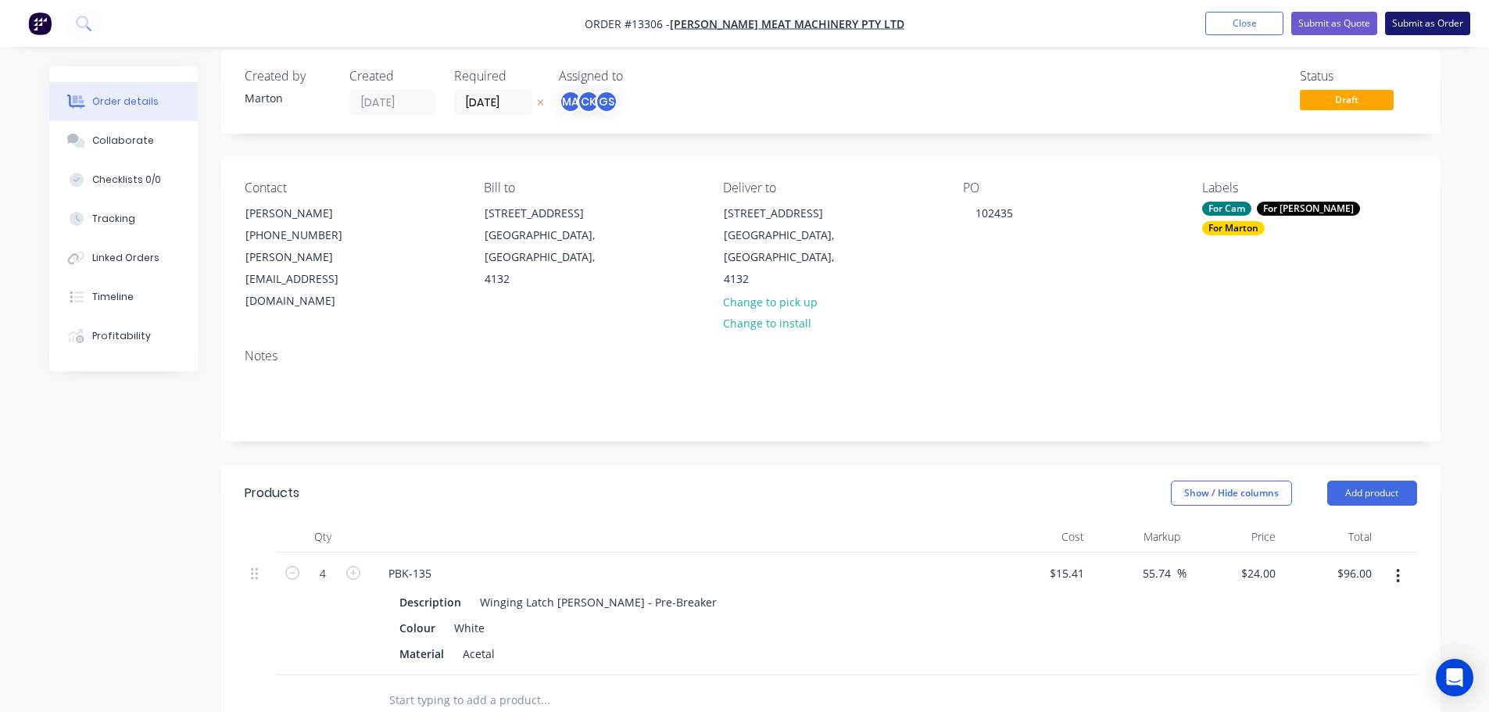
click at [1428, 31] on button "Submit as Order" at bounding box center [1427, 23] width 85 height 23
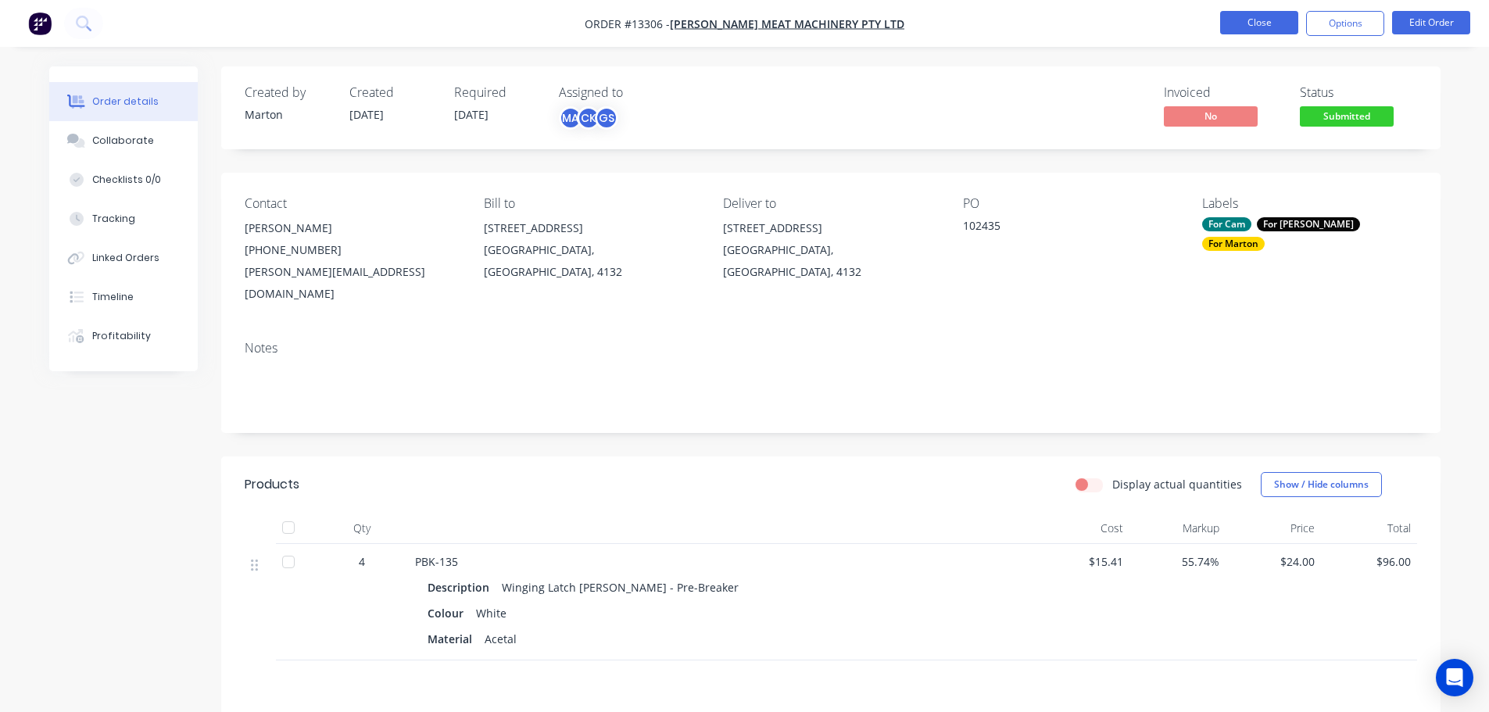
click at [1259, 18] on button "Close" at bounding box center [1259, 22] width 78 height 23
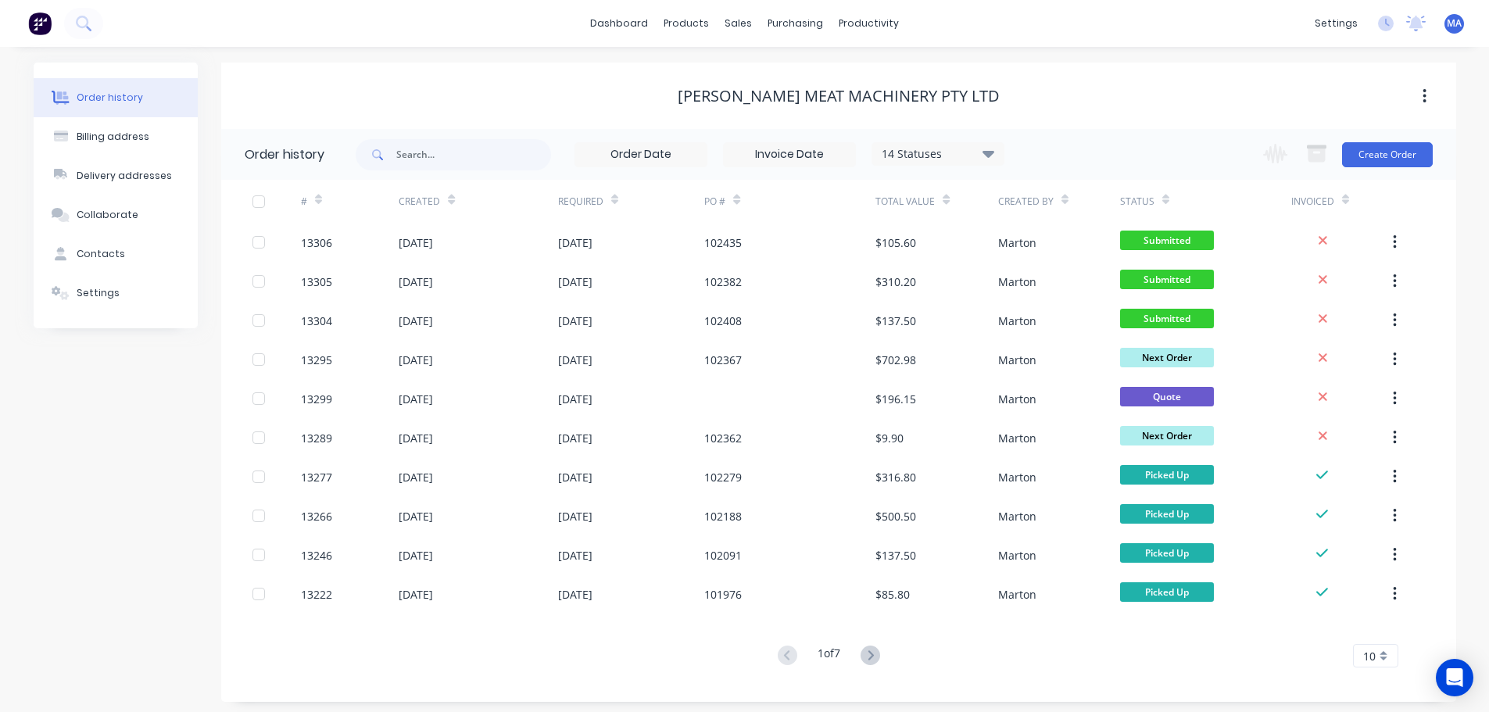
drag, startPoint x: 595, startPoint y: 96, endPoint x: 661, endPoint y: 73, distance: 70.2
click at [596, 95] on div "[PERSON_NAME] Meat Machinery Pty Ltd" at bounding box center [838, 96] width 1235 height 19
click at [631, 22] on link "dashboard" at bounding box center [618, 23] width 73 height 23
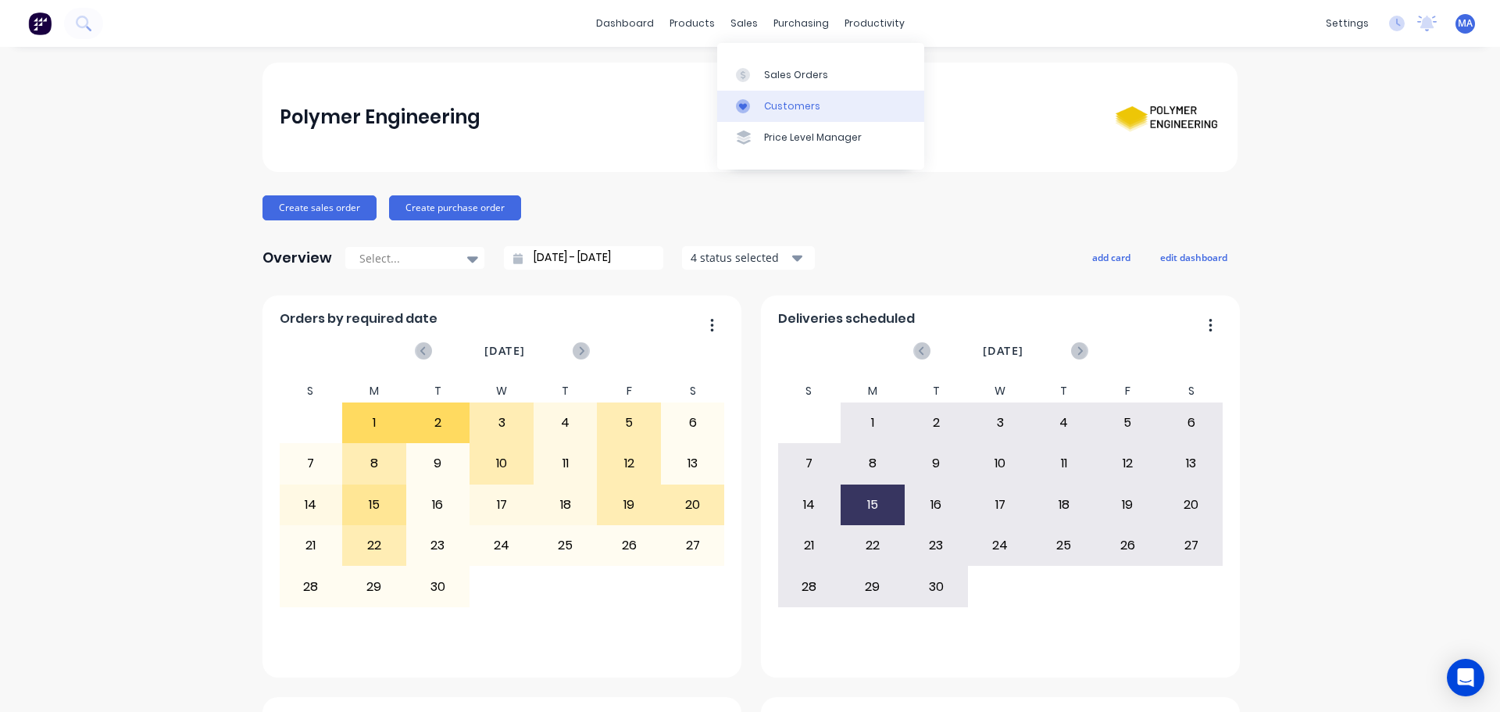
drag, startPoint x: 787, startPoint y: 109, endPoint x: 780, endPoint y: 115, distance: 8.9
click at [787, 109] on div "Customers" at bounding box center [792, 106] width 56 height 14
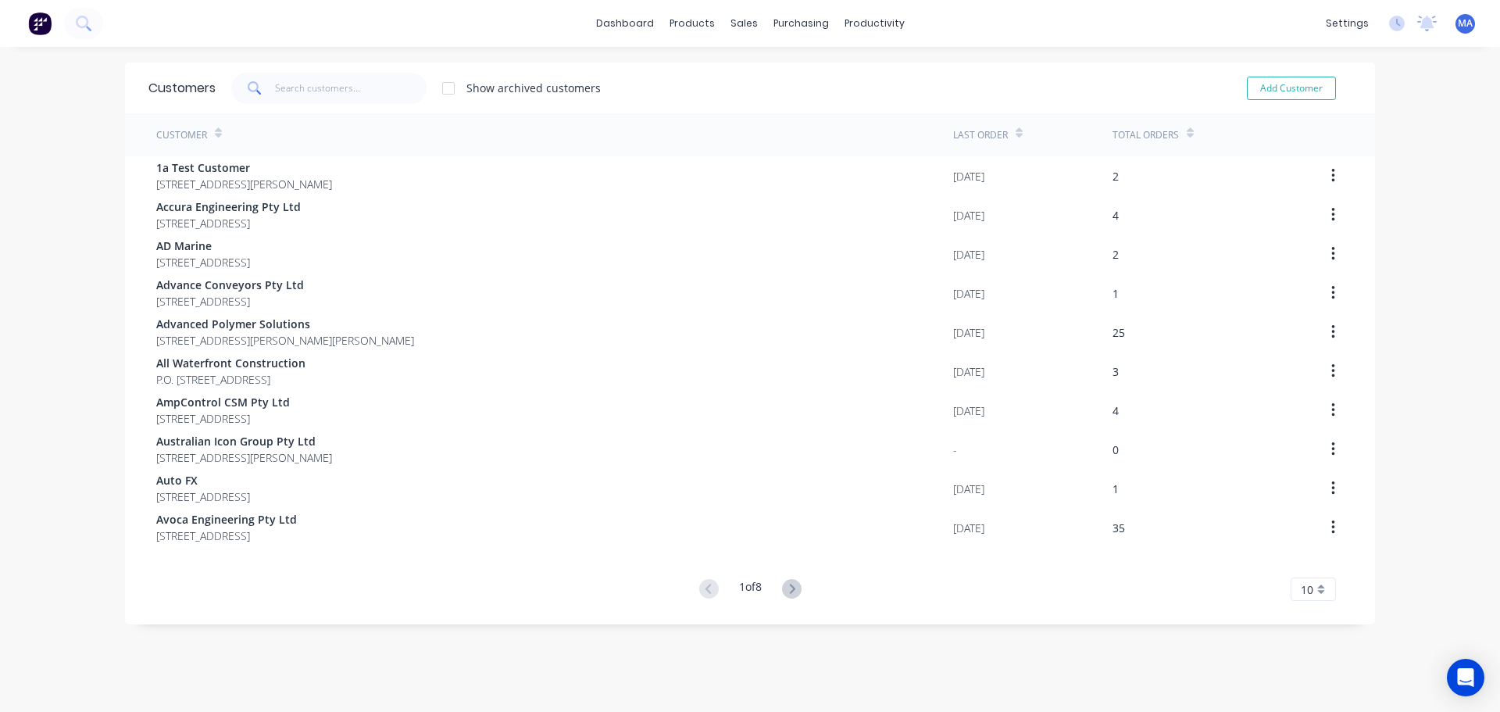
click at [295, 71] on div "Customers Show archived customers Add Customer" at bounding box center [750, 88] width 1250 height 51
click at [295, 74] on div "Customers Show archived customers Add Customer" at bounding box center [750, 88] width 1250 height 51
click at [294, 88] on input "text" at bounding box center [351, 88] width 152 height 31
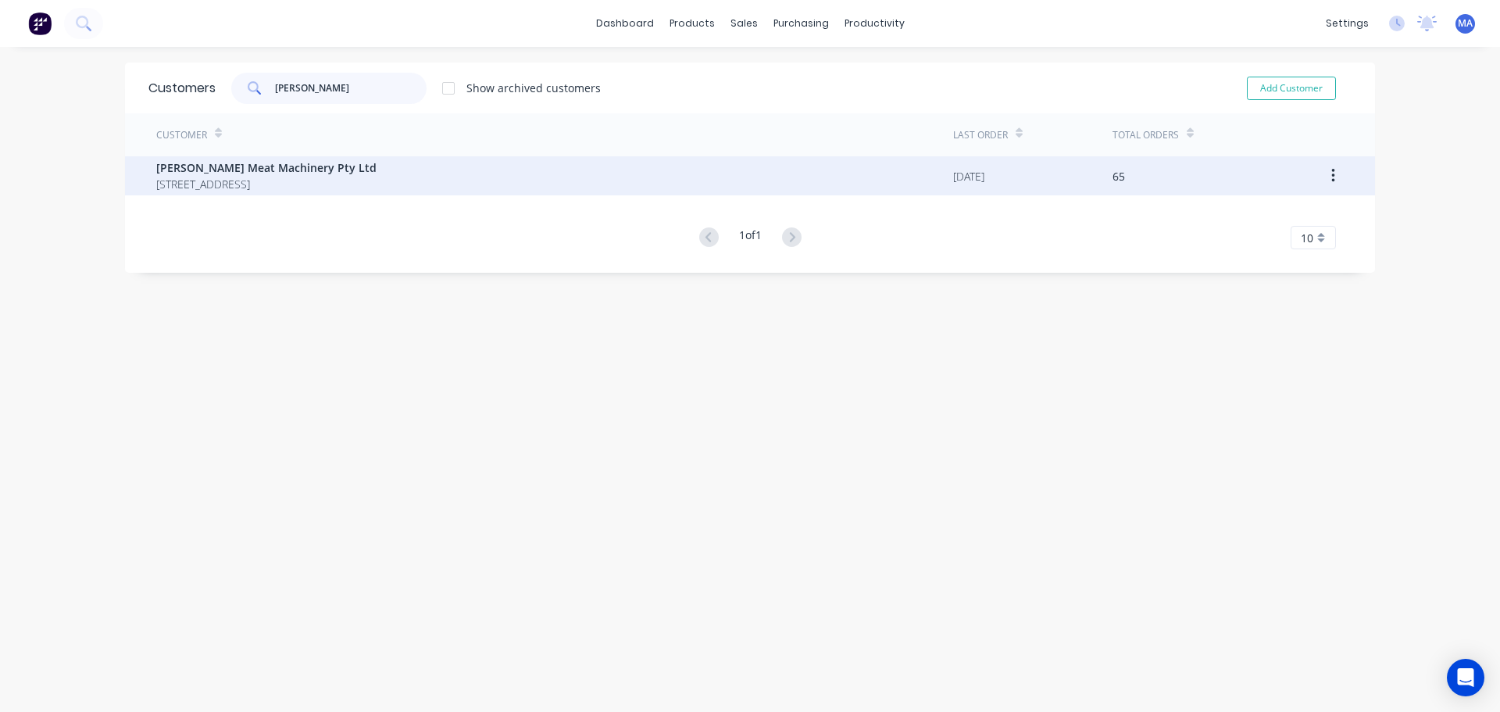
type input "[PERSON_NAME]"
click at [264, 172] on span "[PERSON_NAME] Meat Machinery Pty Ltd" at bounding box center [266, 167] width 220 height 16
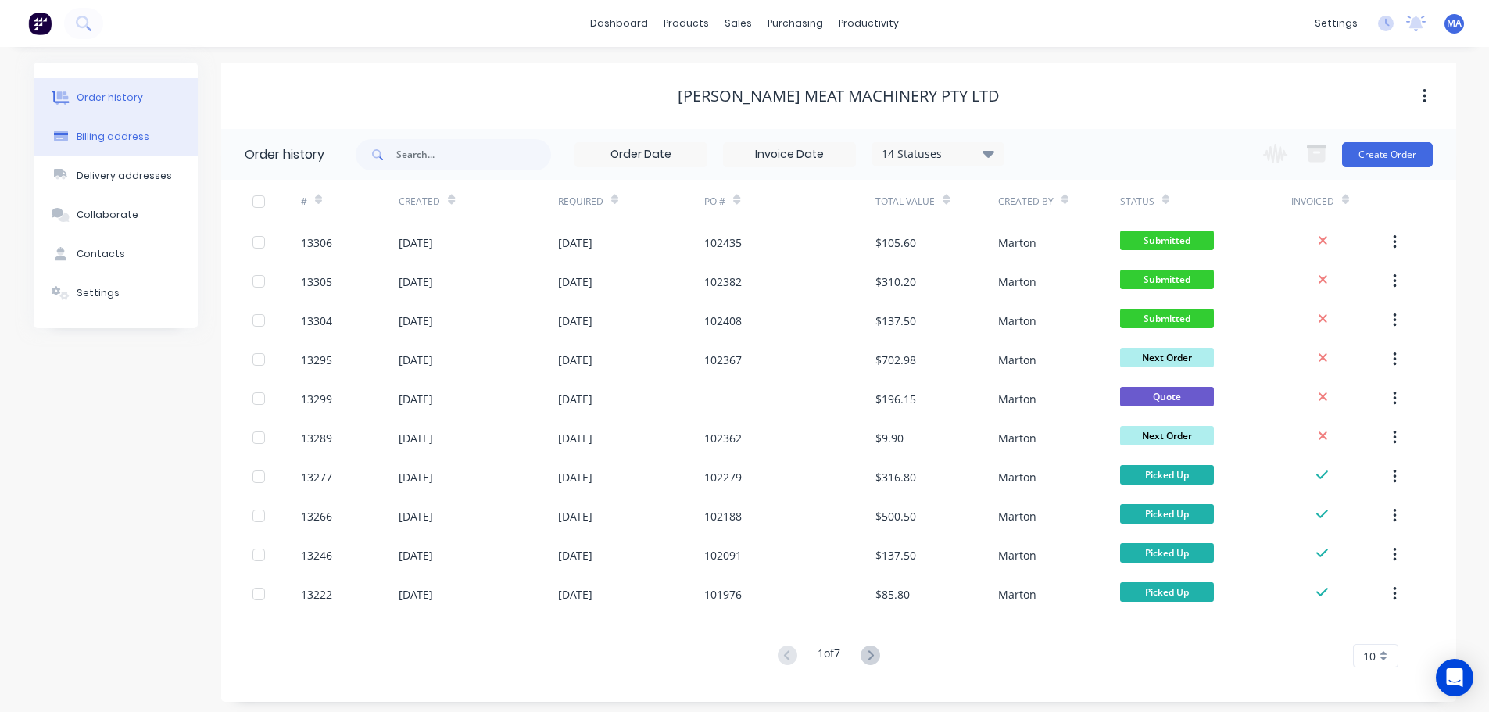
click at [145, 138] on button "Billing address" at bounding box center [116, 136] width 164 height 39
select select "AU"
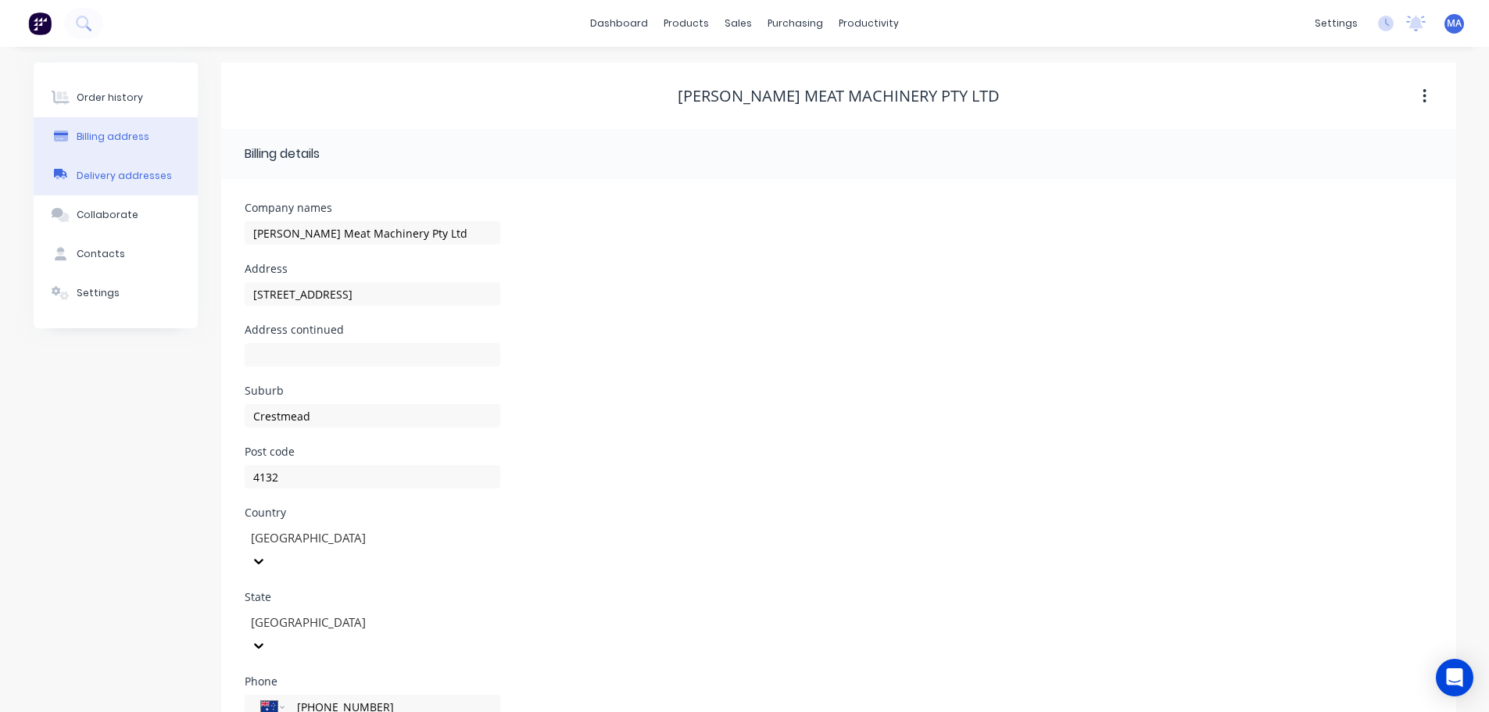
click at [140, 182] on div "Delivery addresses" at bounding box center [124, 176] width 95 height 14
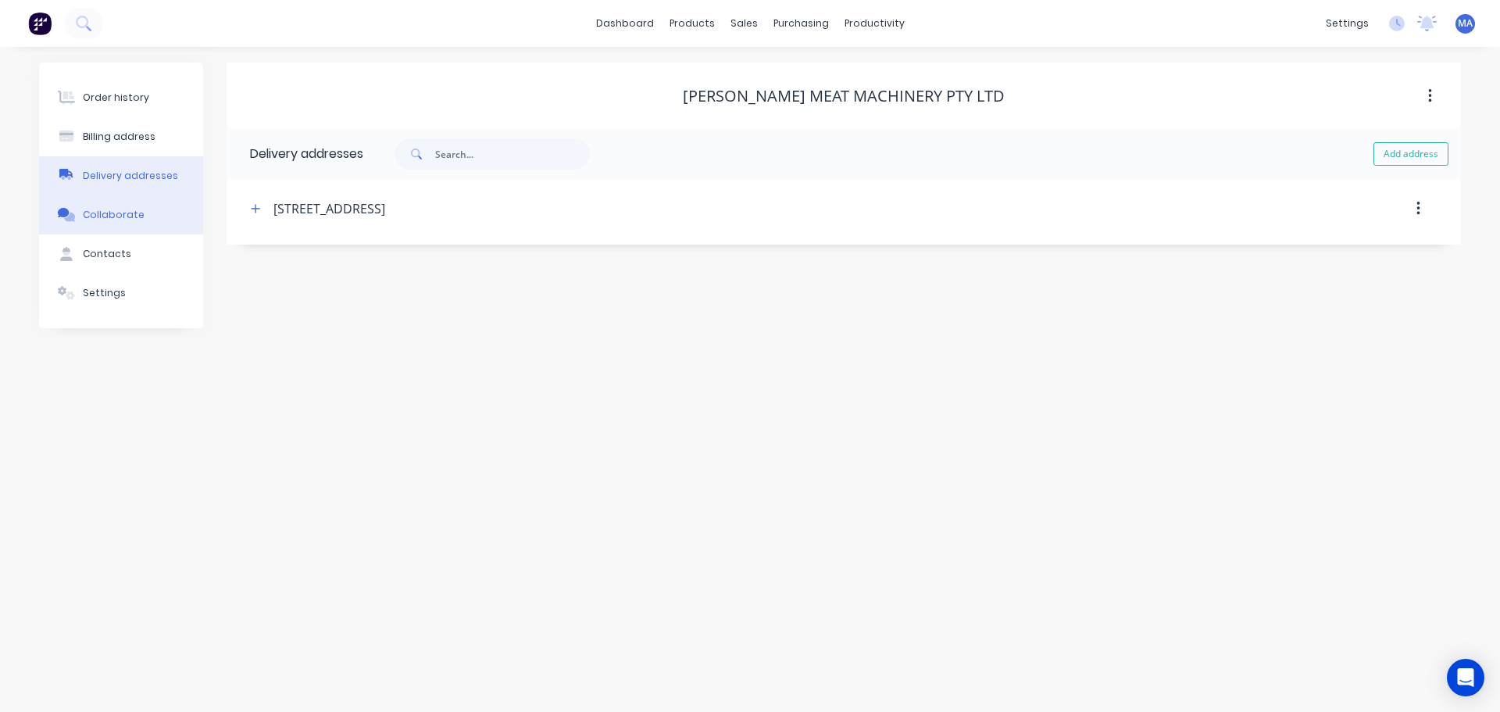
click at [137, 216] on div "Collaborate" at bounding box center [114, 215] width 62 height 14
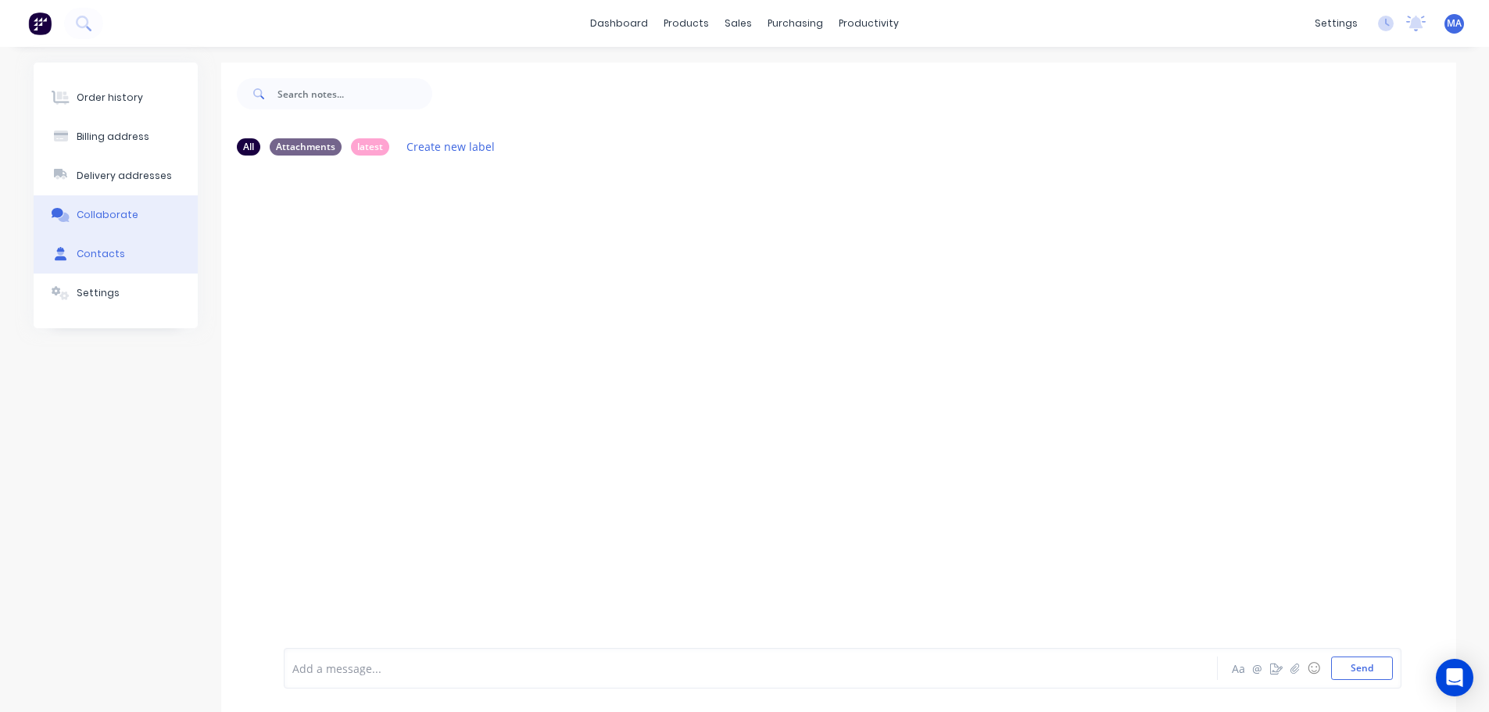
click at [143, 256] on button "Contacts" at bounding box center [116, 253] width 164 height 39
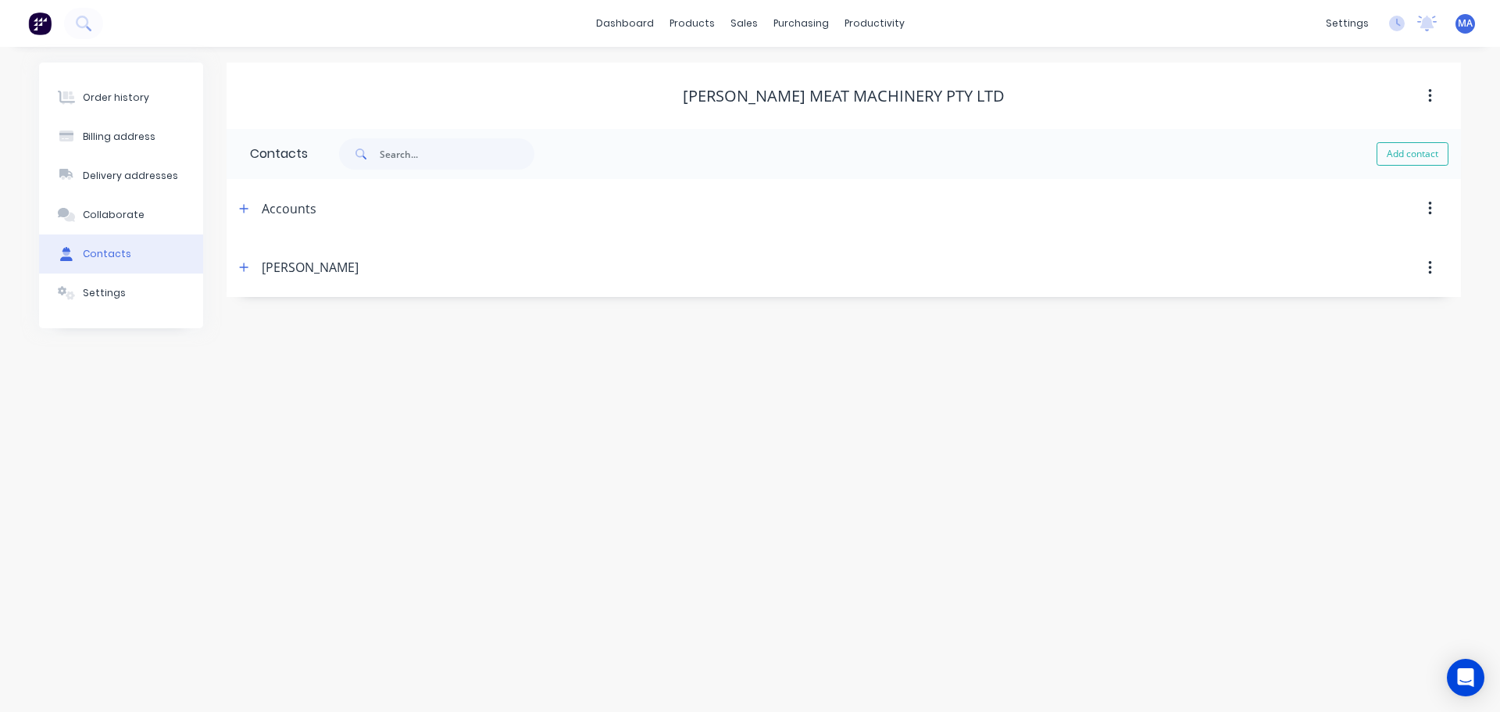
drag, startPoint x: 144, startPoint y: 295, endPoint x: 148, endPoint y: 271, distance: 24.7
click at [144, 296] on button "Settings" at bounding box center [121, 293] width 164 height 39
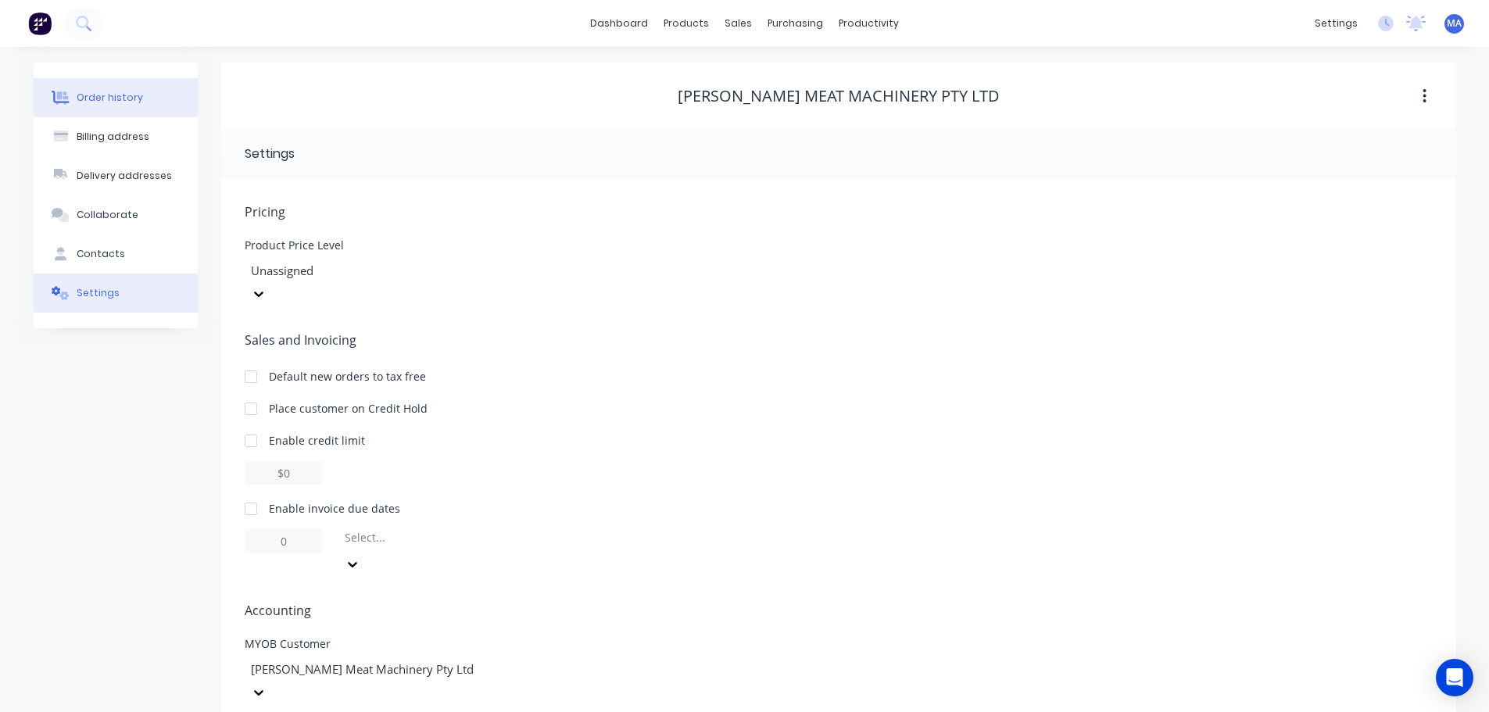
click at [131, 100] on div "Order history" at bounding box center [110, 98] width 66 height 14
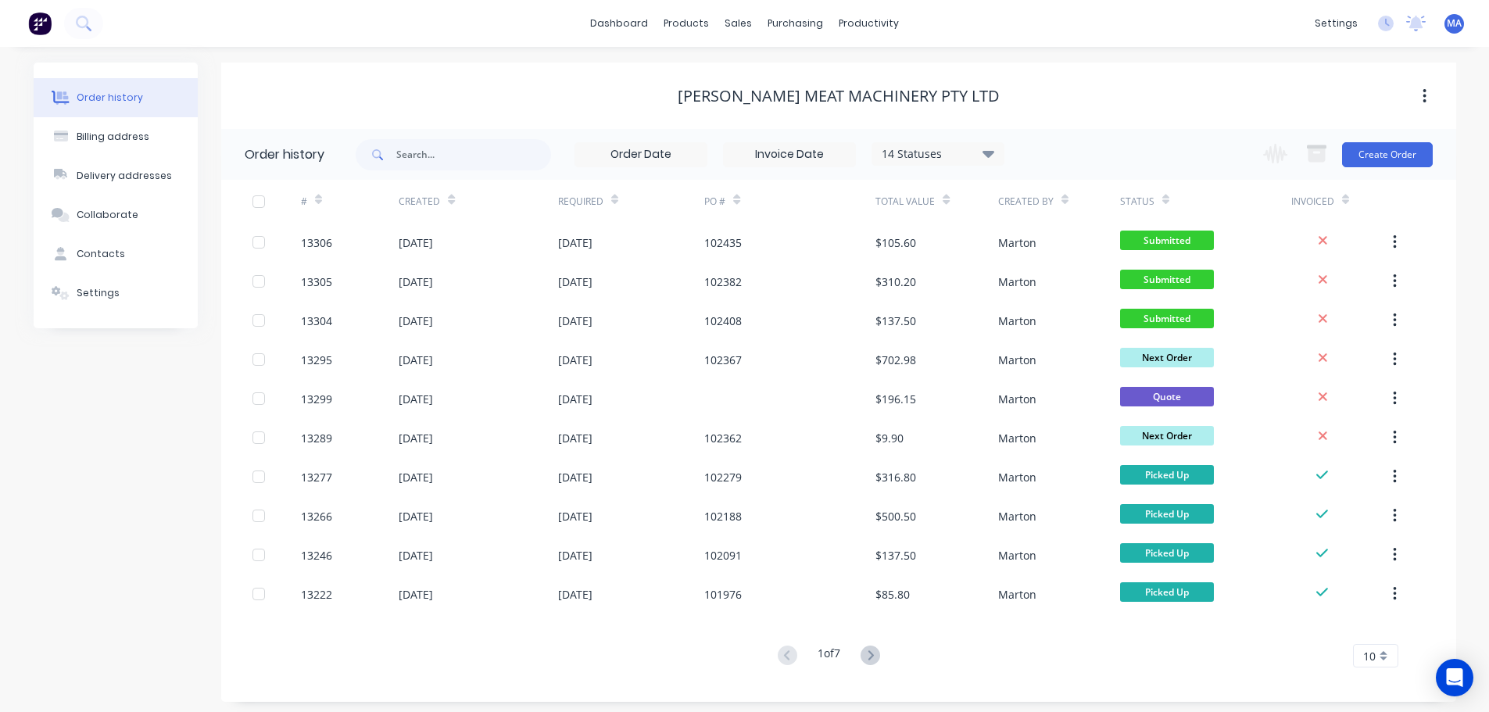
click at [1428, 88] on button "button" at bounding box center [1424, 96] width 37 height 28
click at [1243, 95] on div "[PERSON_NAME] Meat Machinery Pty Ltd" at bounding box center [838, 96] width 1235 height 19
click at [148, 101] on button "Order history" at bounding box center [116, 97] width 164 height 39
click at [1449, 670] on icon "Open Intercom Messenger" at bounding box center [1454, 677] width 18 height 20
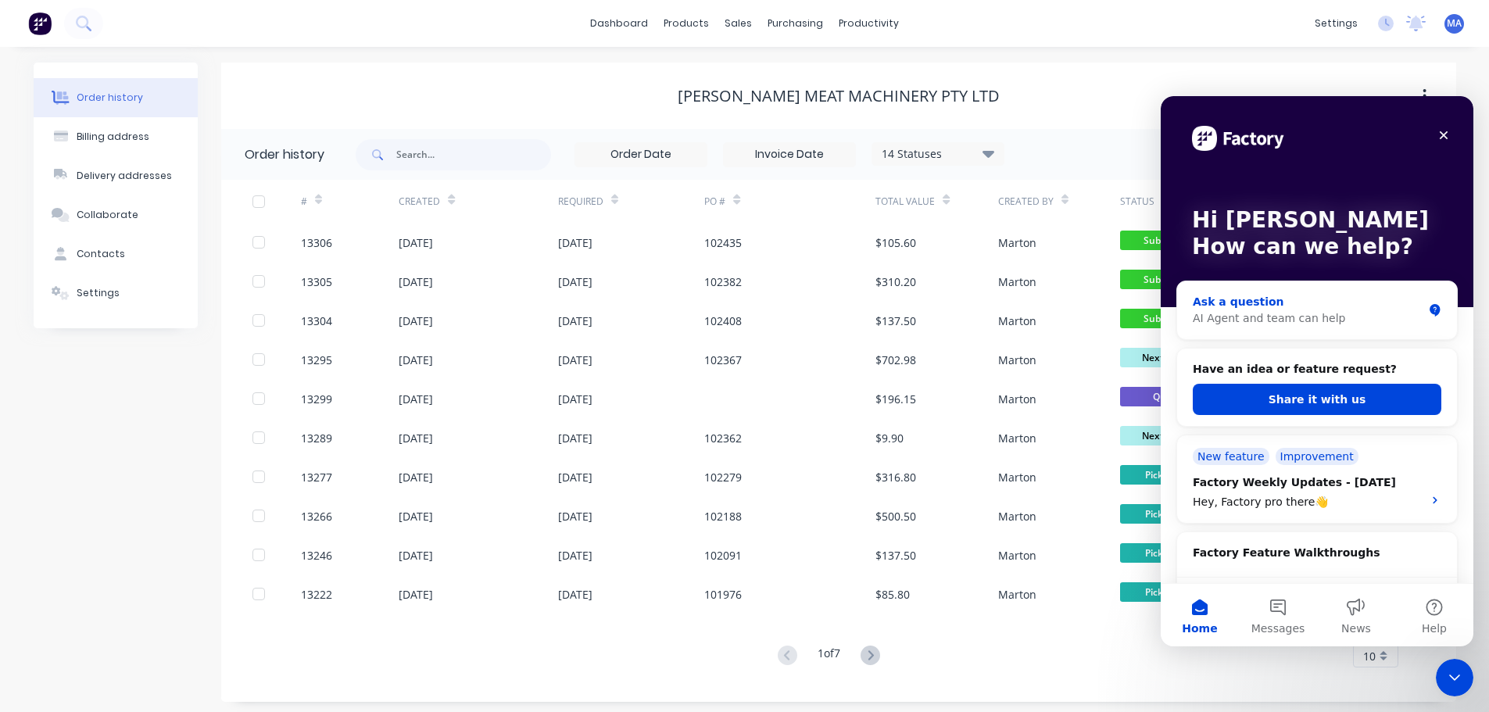
click at [1272, 317] on div "AI Agent and team can help" at bounding box center [1308, 318] width 230 height 16
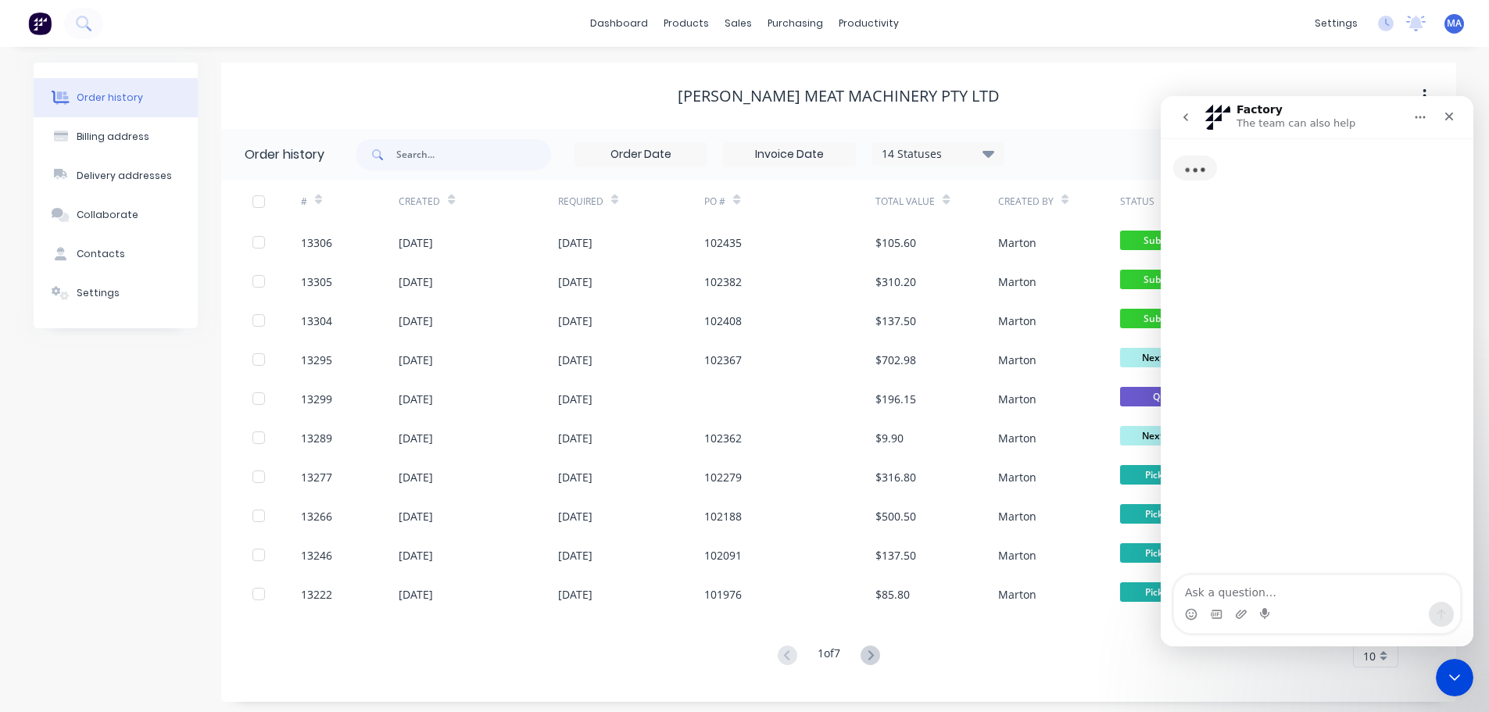
click at [1245, 593] on textarea "Ask a question…" at bounding box center [1317, 588] width 286 height 27
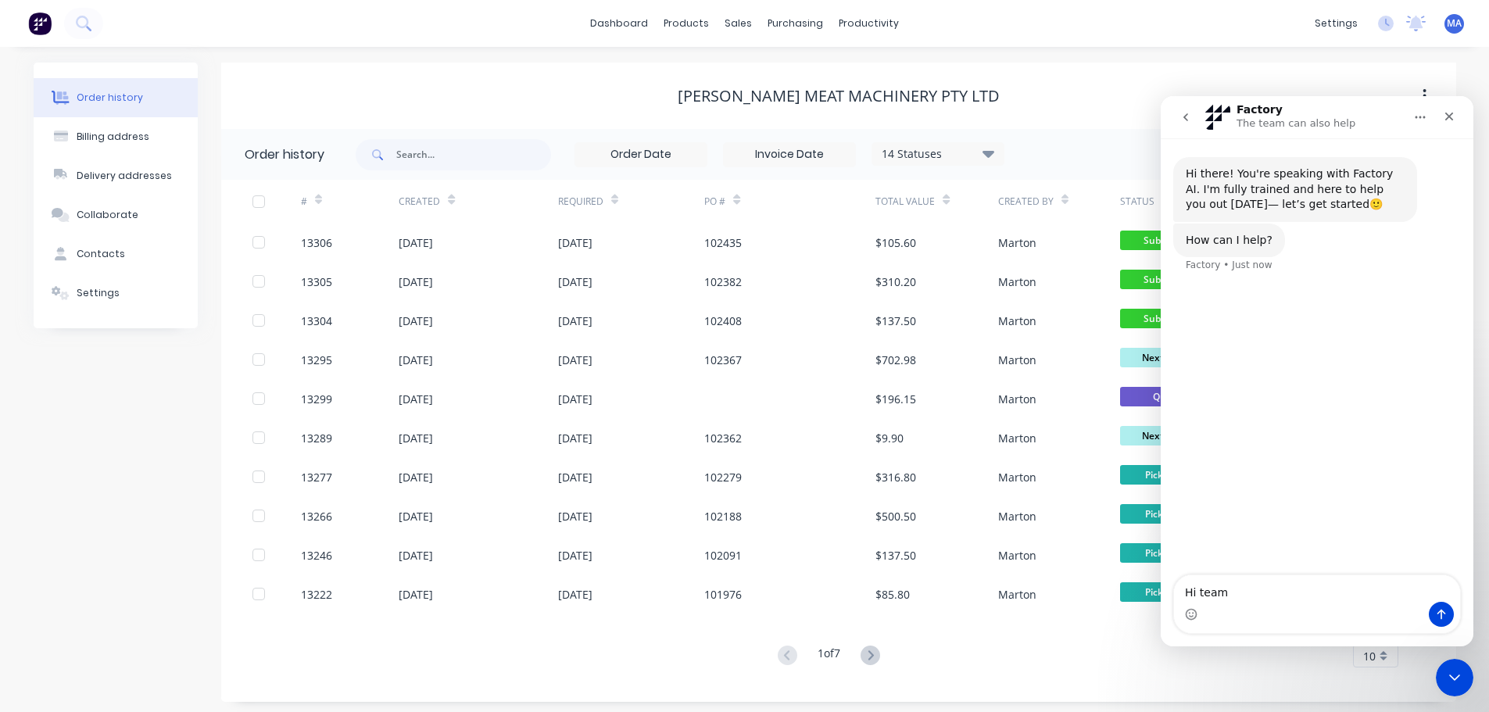
type textarea "Hi team."
type textarea "is"
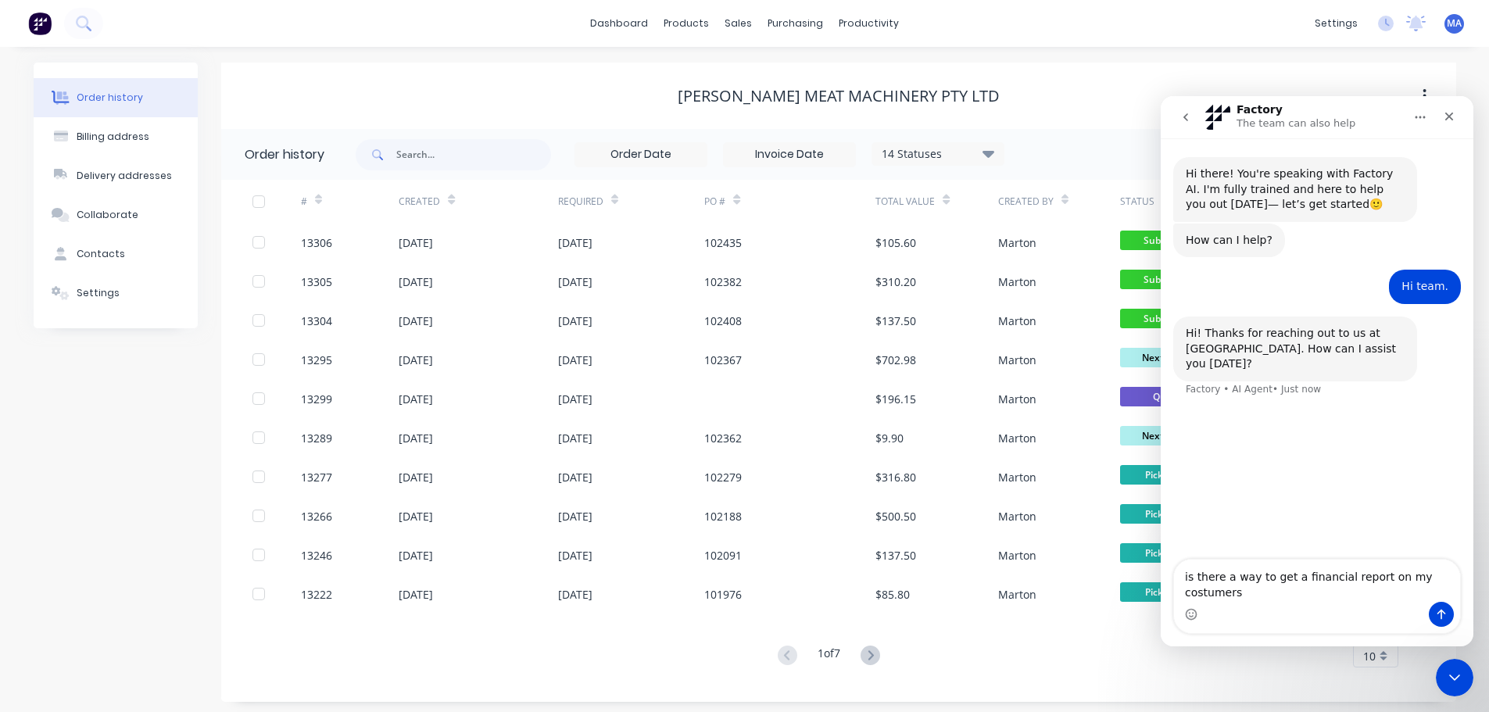
type textarea "is there a way to get a financial report on my costumers?"
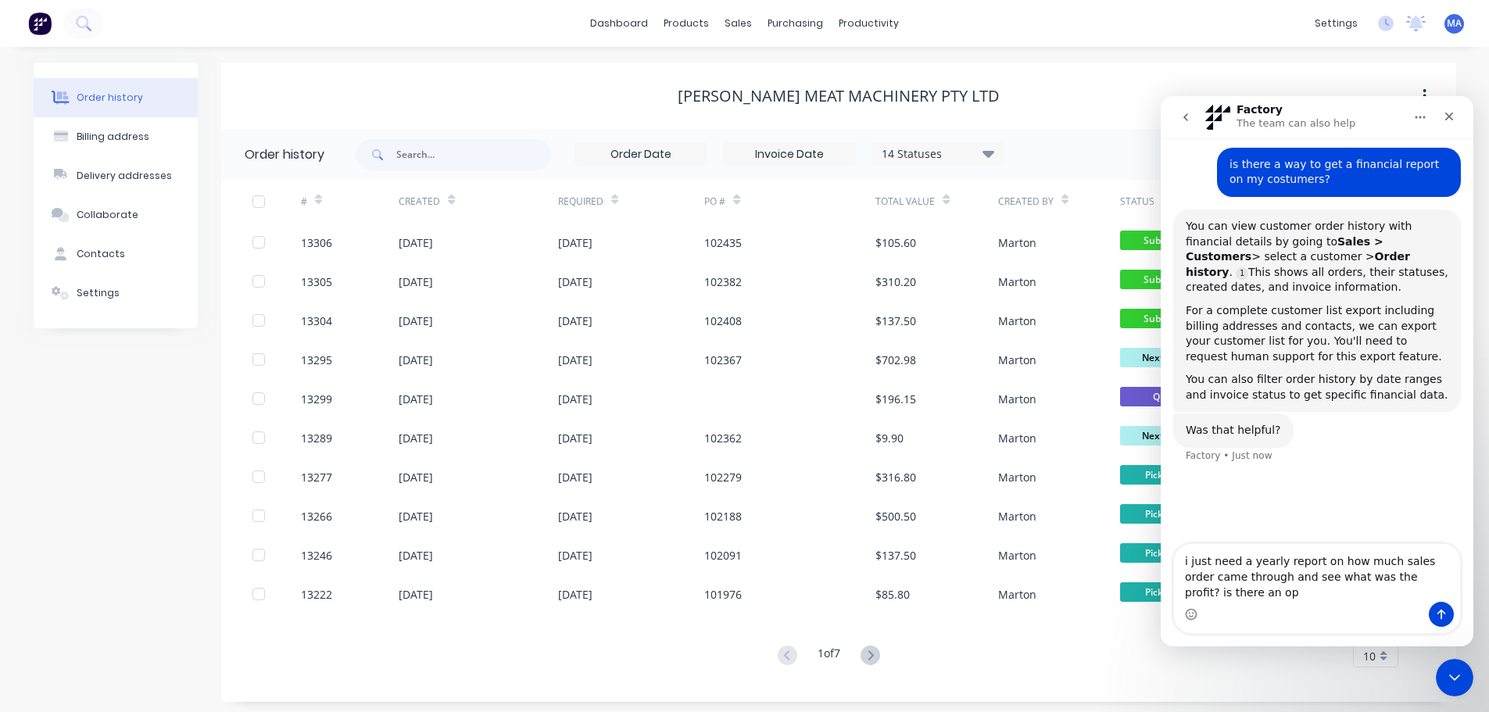
scroll to position [228, 0]
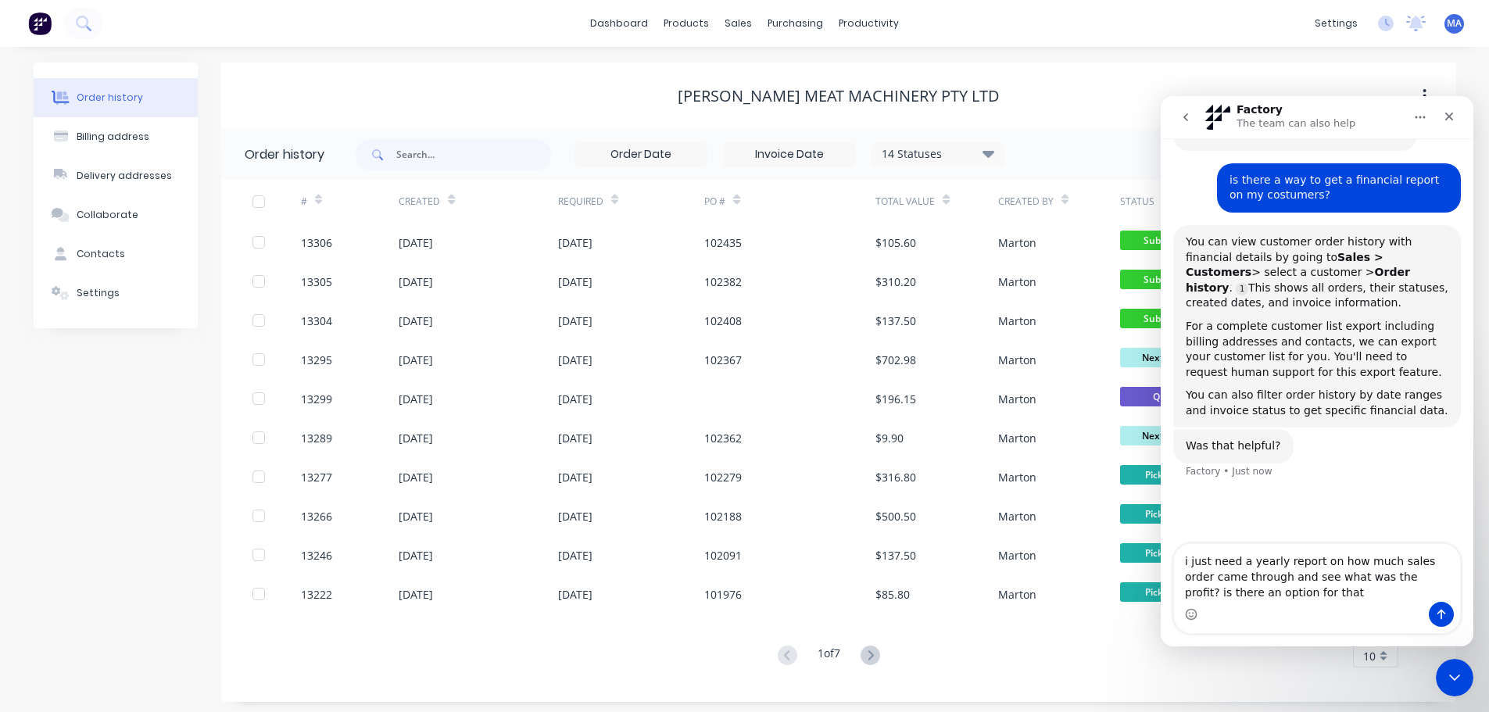
type textarea "i just need a yearly report on how much sales order came through and see what w…"
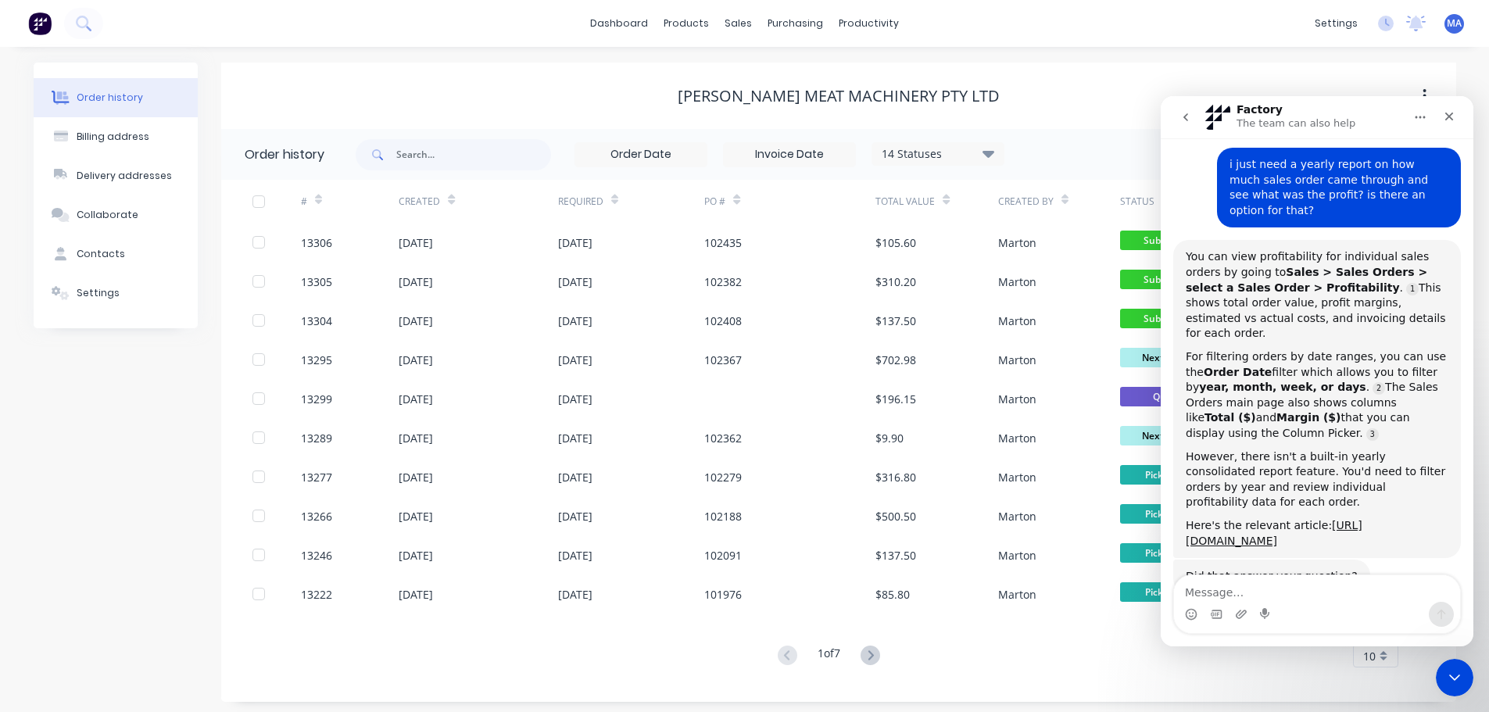
scroll to position [564, 0]
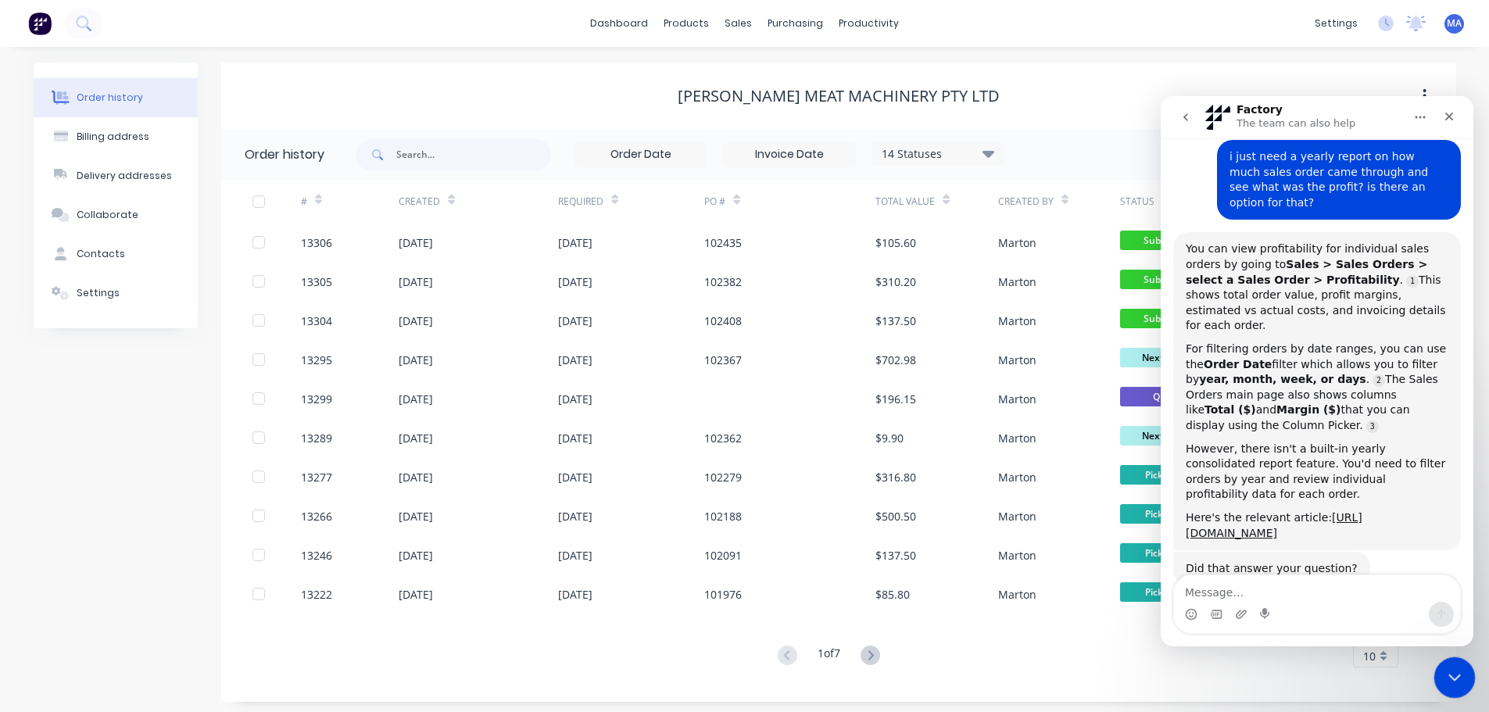
click at [1464, 691] on div "Close Intercom Messenger" at bounding box center [1452, 675] width 38 height 38
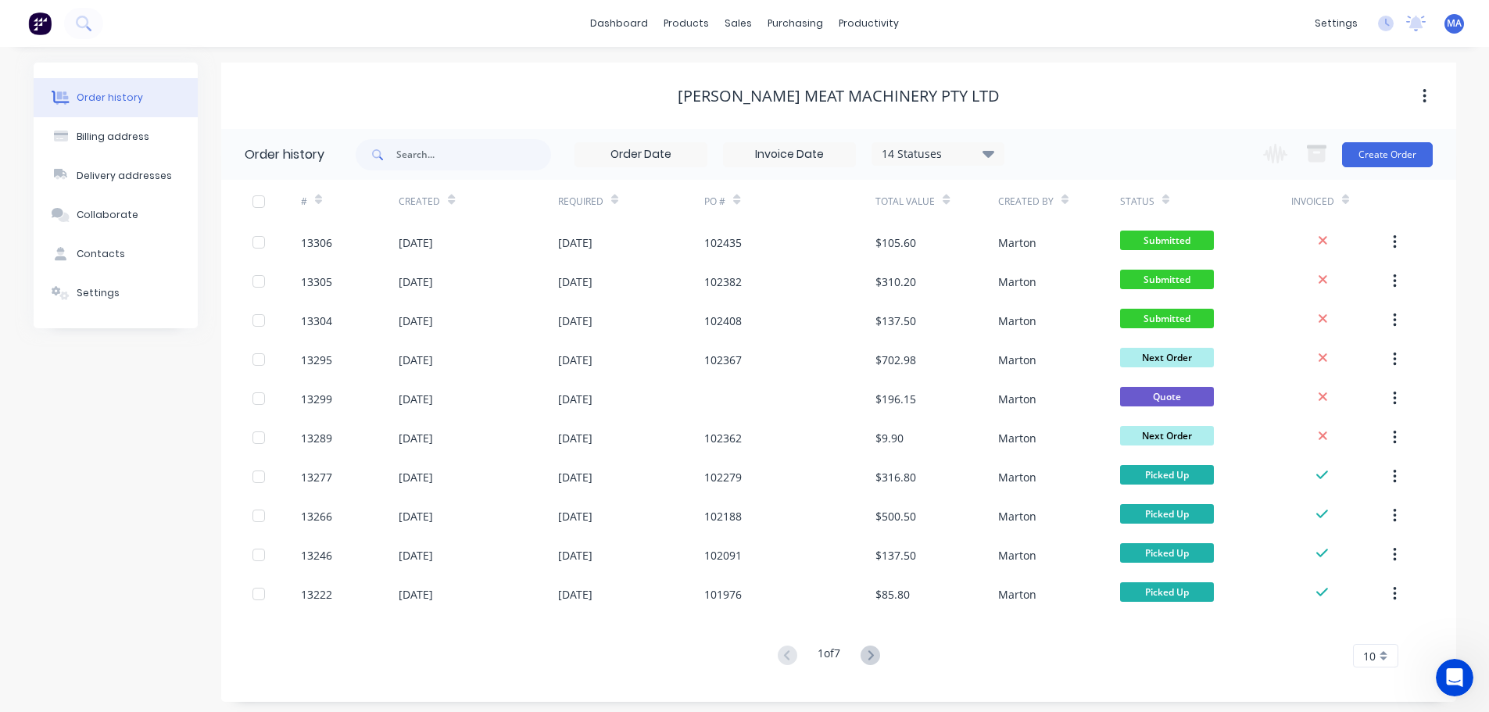
click at [1080, 156] on div "14 Statuses Invoice Status Invoiced Not Invoiced Partial Order Status All Archi…" at bounding box center [906, 154] width 1100 height 51
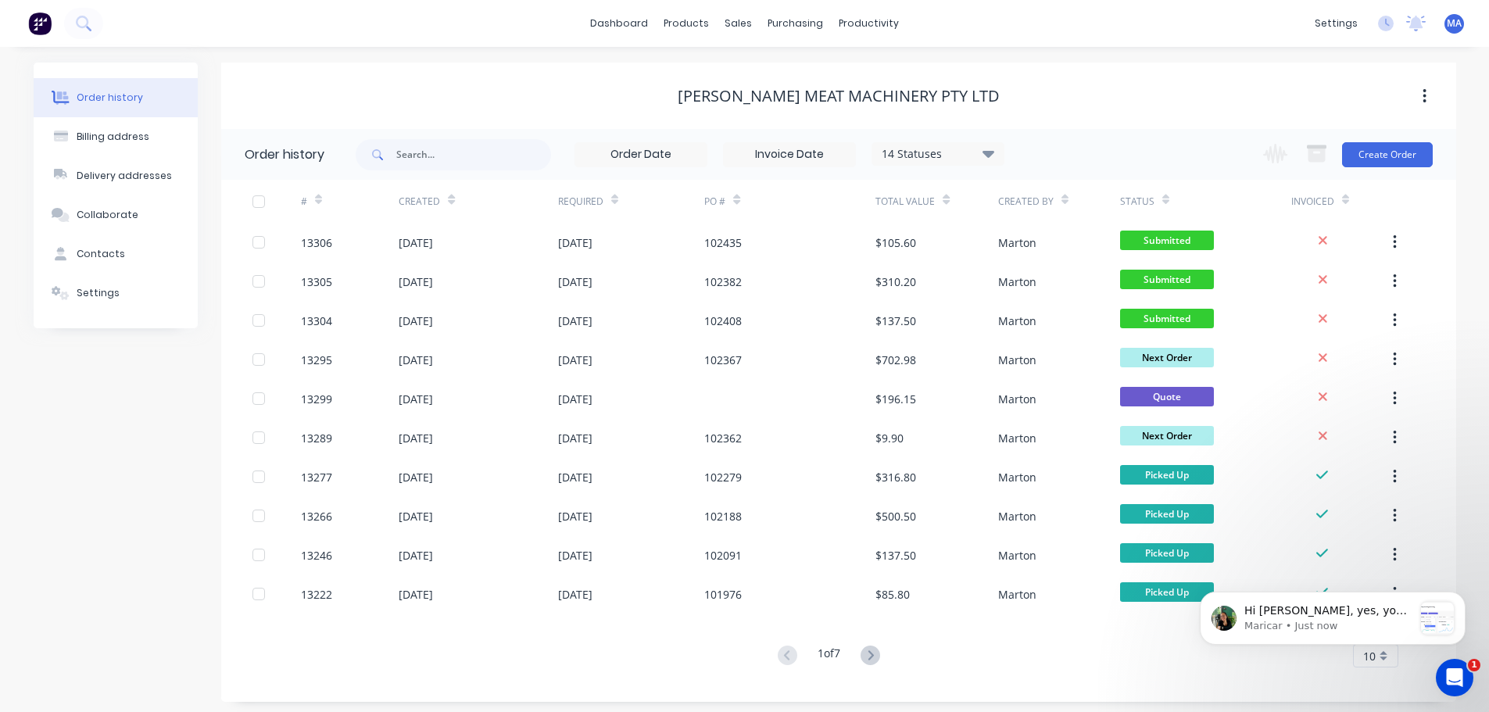
scroll to position [1200, 0]
click at [1447, 674] on icon "Open Intercom Messenger" at bounding box center [1452, 676] width 26 height 26
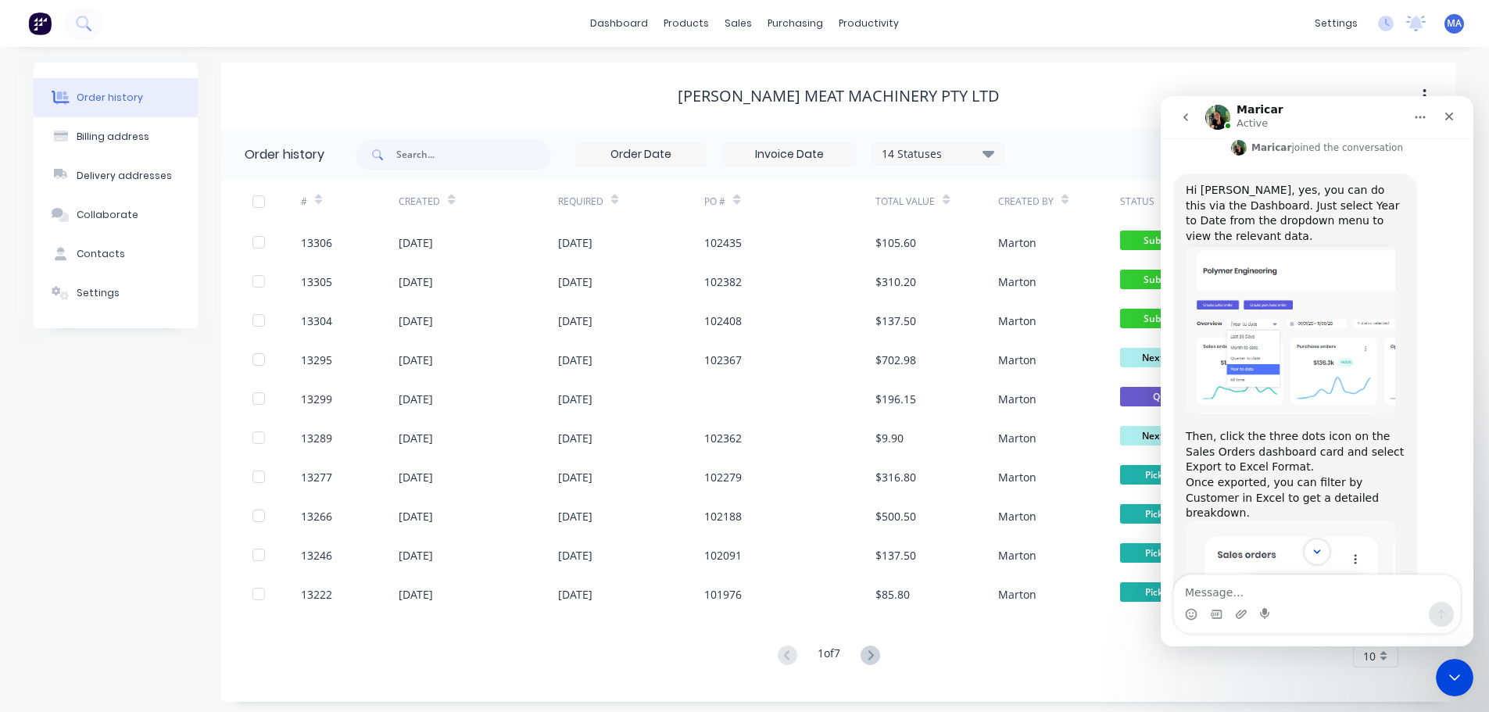
scroll to position [1225, 0]
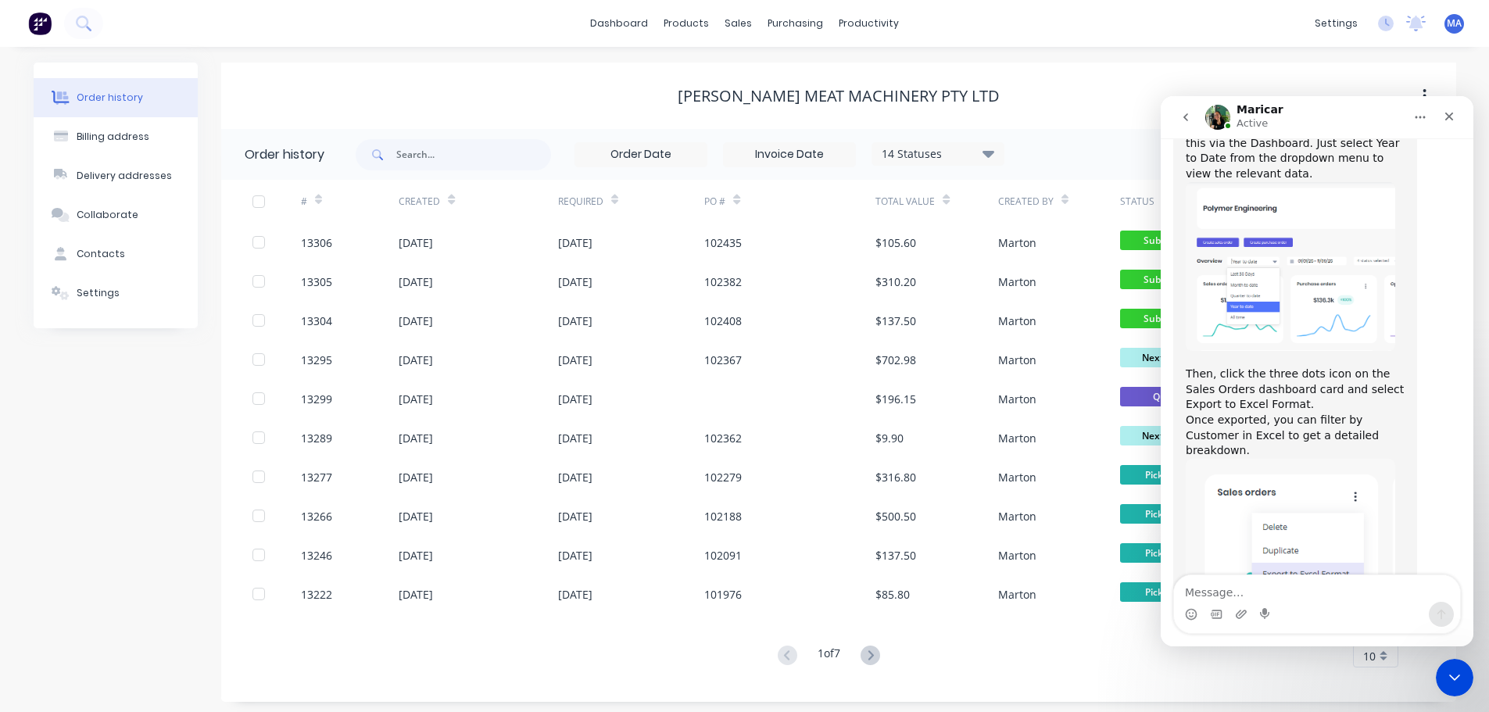
click at [1321, 586] on textarea "Message…" at bounding box center [1317, 588] width 286 height 27
type textarea "thank you [PERSON_NAME]! that is what i was looking for"
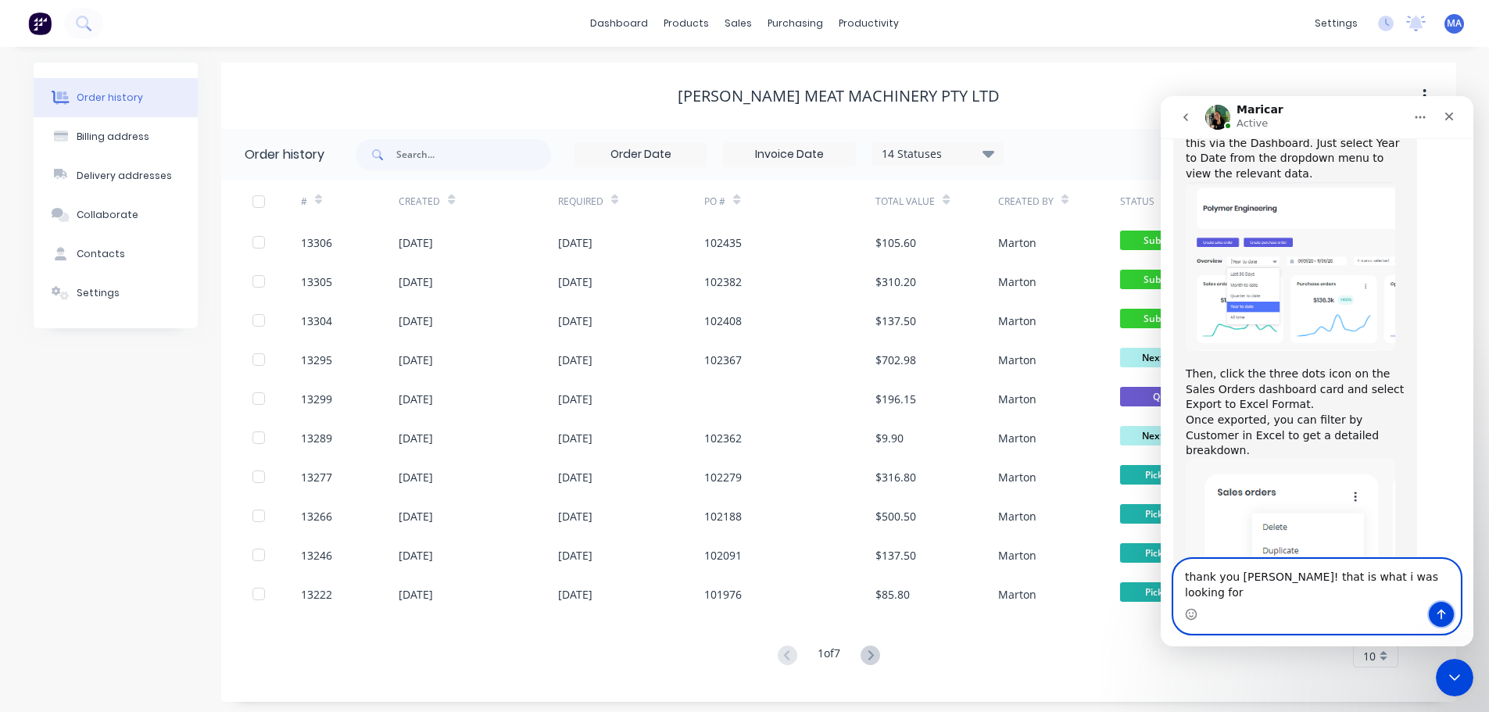
click at [1445, 606] on button "Send a message…" at bounding box center [1441, 614] width 25 height 25
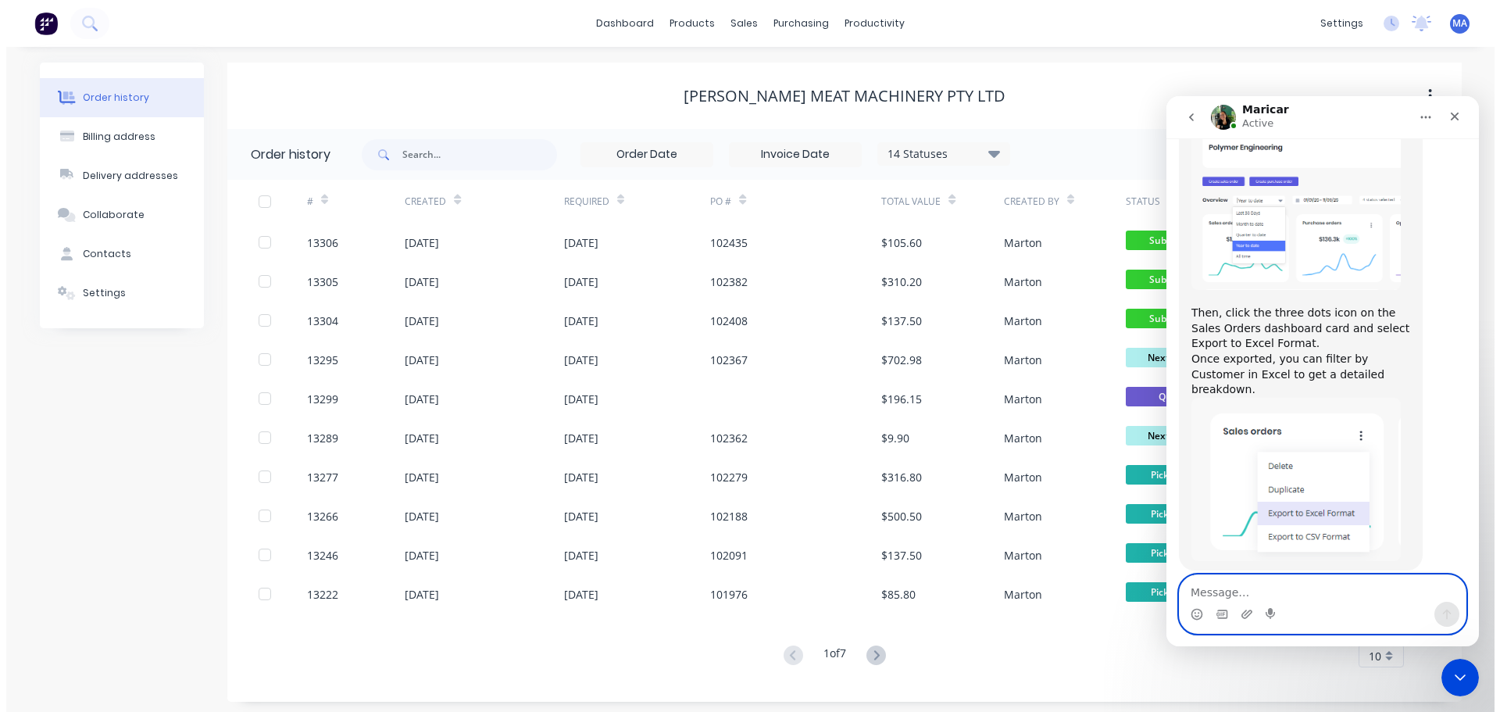
scroll to position [1261, 0]
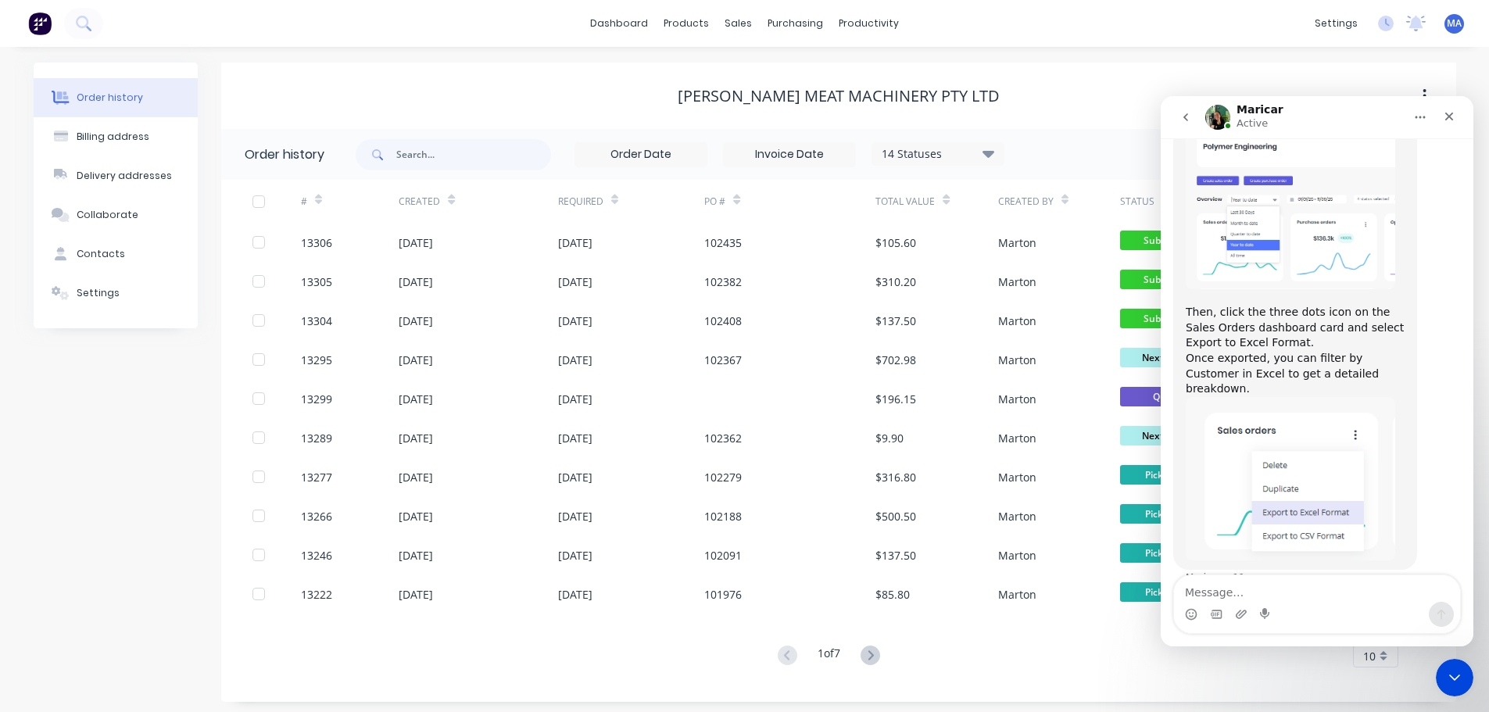
click at [1216, 678] on div "# Created Required PO # Total Value Created By Status Invoiced 13306 [DATE] [DA…" at bounding box center [829, 433] width 1216 height 506
click at [1439, 685] on div "Close Intercom Messenger" at bounding box center [1452, 675] width 38 height 38
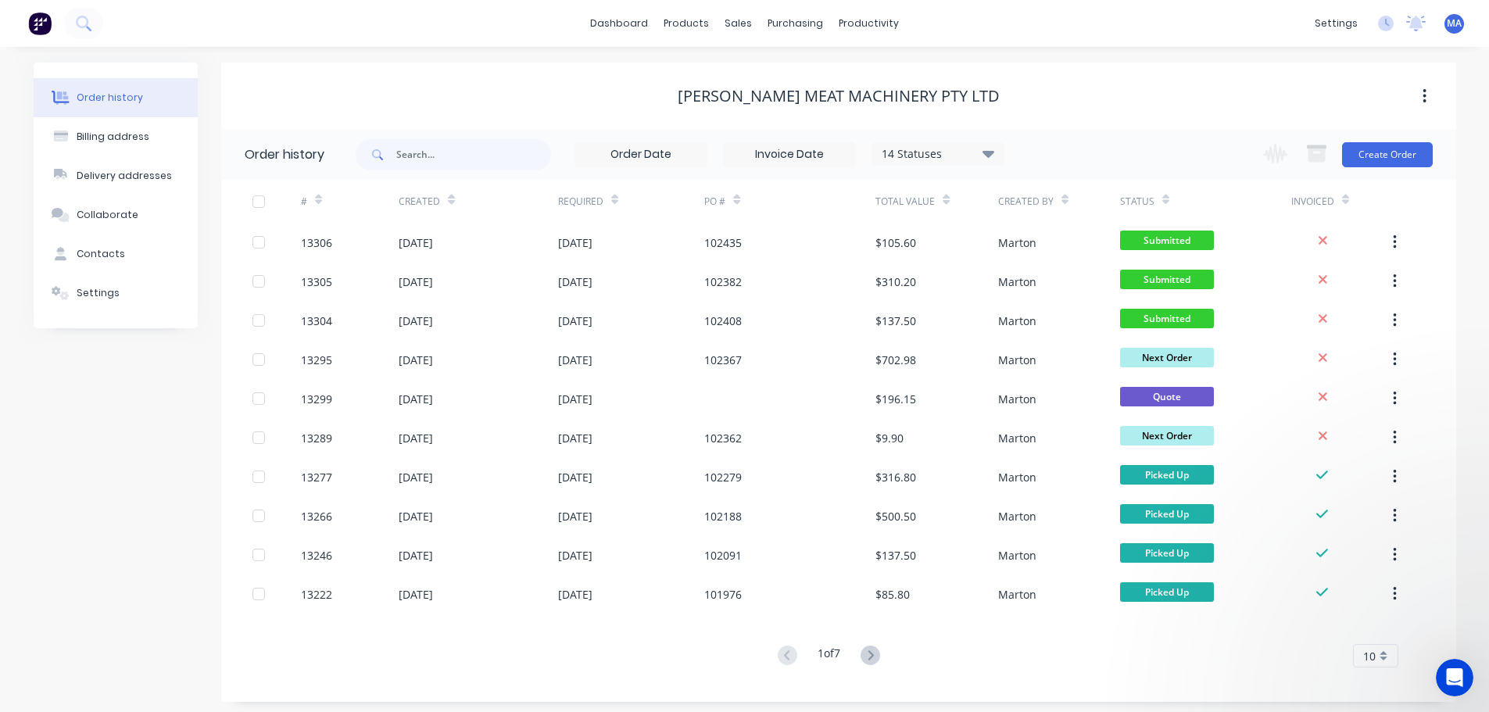
click at [1239, 675] on div "# Created Required PO # Total Value Created By Status Invoiced 13306 [DATE] [DA…" at bounding box center [829, 433] width 1216 height 506
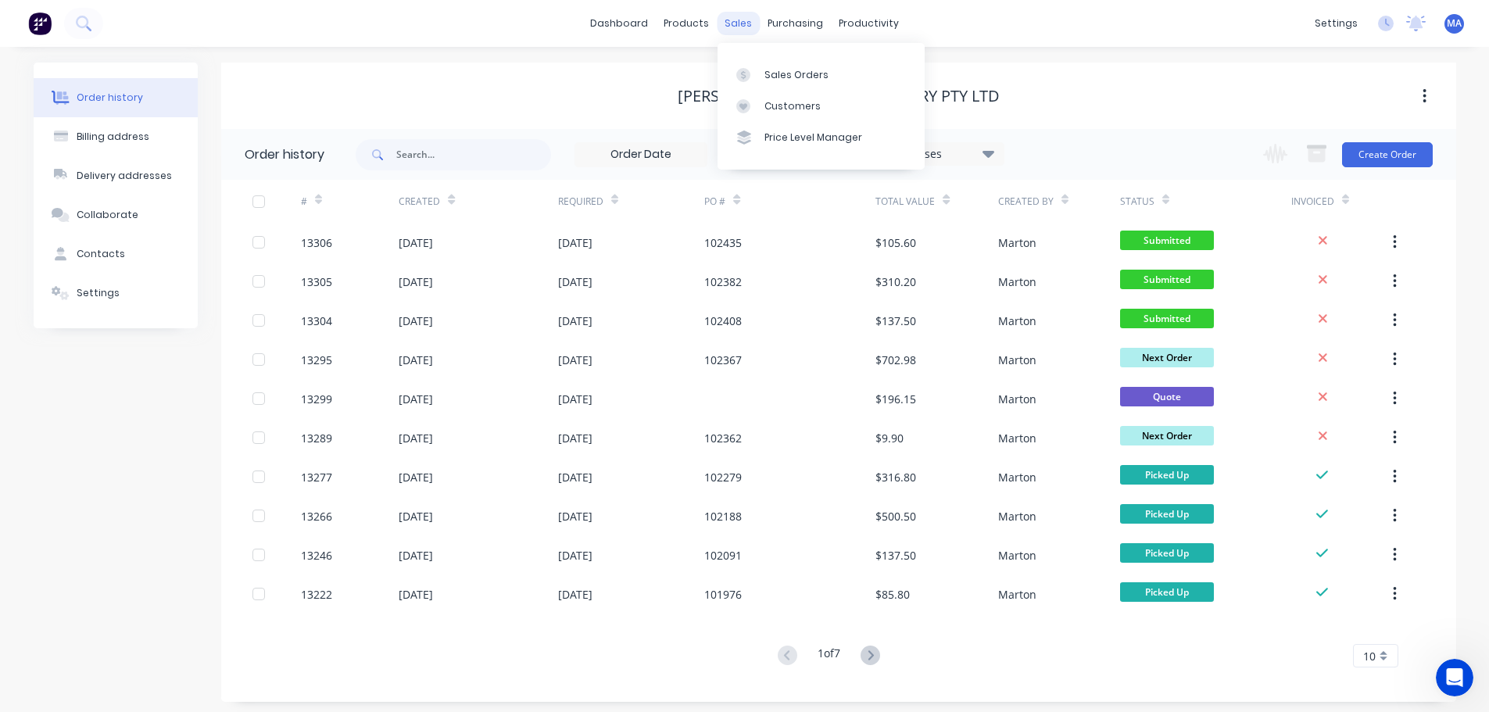
drag, startPoint x: 730, startPoint y: 13, endPoint x: 732, endPoint y: 34, distance: 21.2
click at [730, 13] on div "sales" at bounding box center [738, 23] width 43 height 23
click at [638, 30] on link "dashboard" at bounding box center [618, 23] width 73 height 23
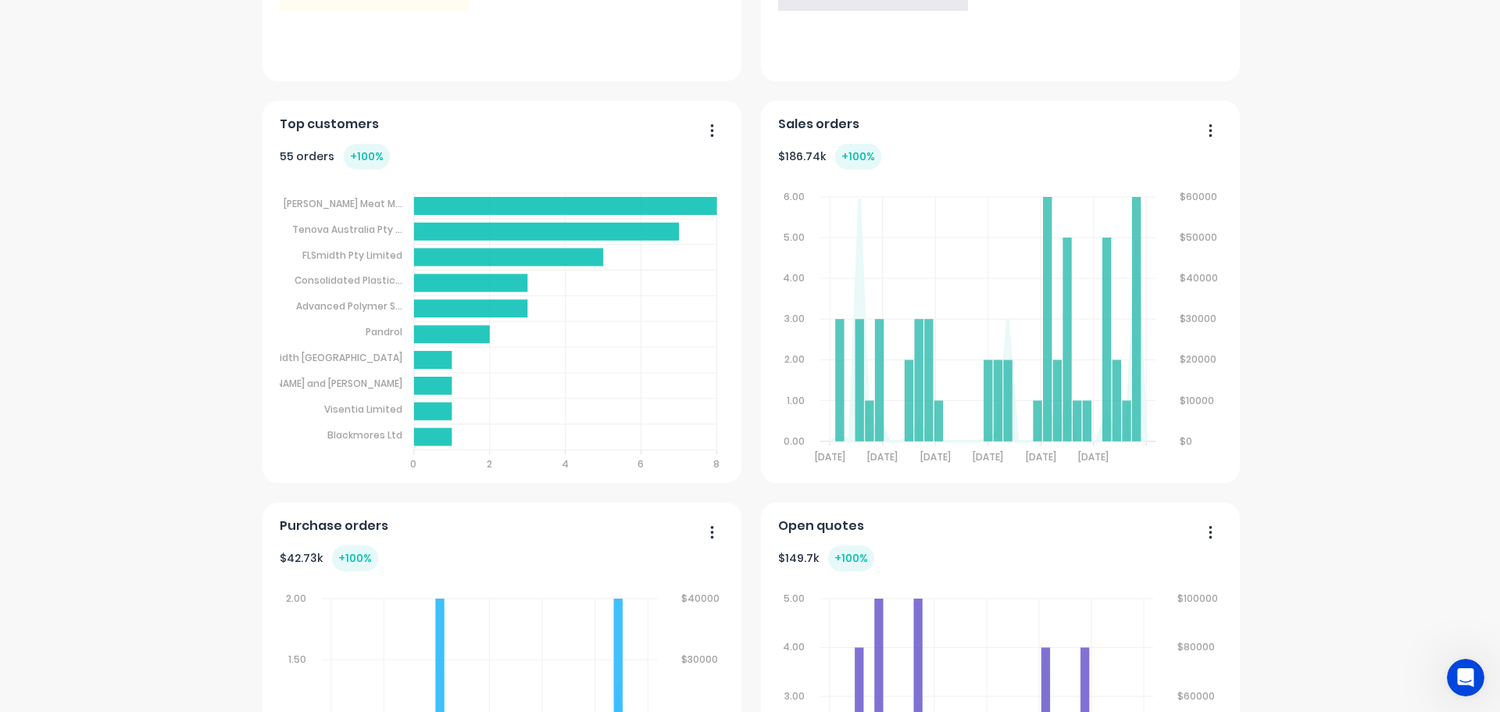
scroll to position [625, 0]
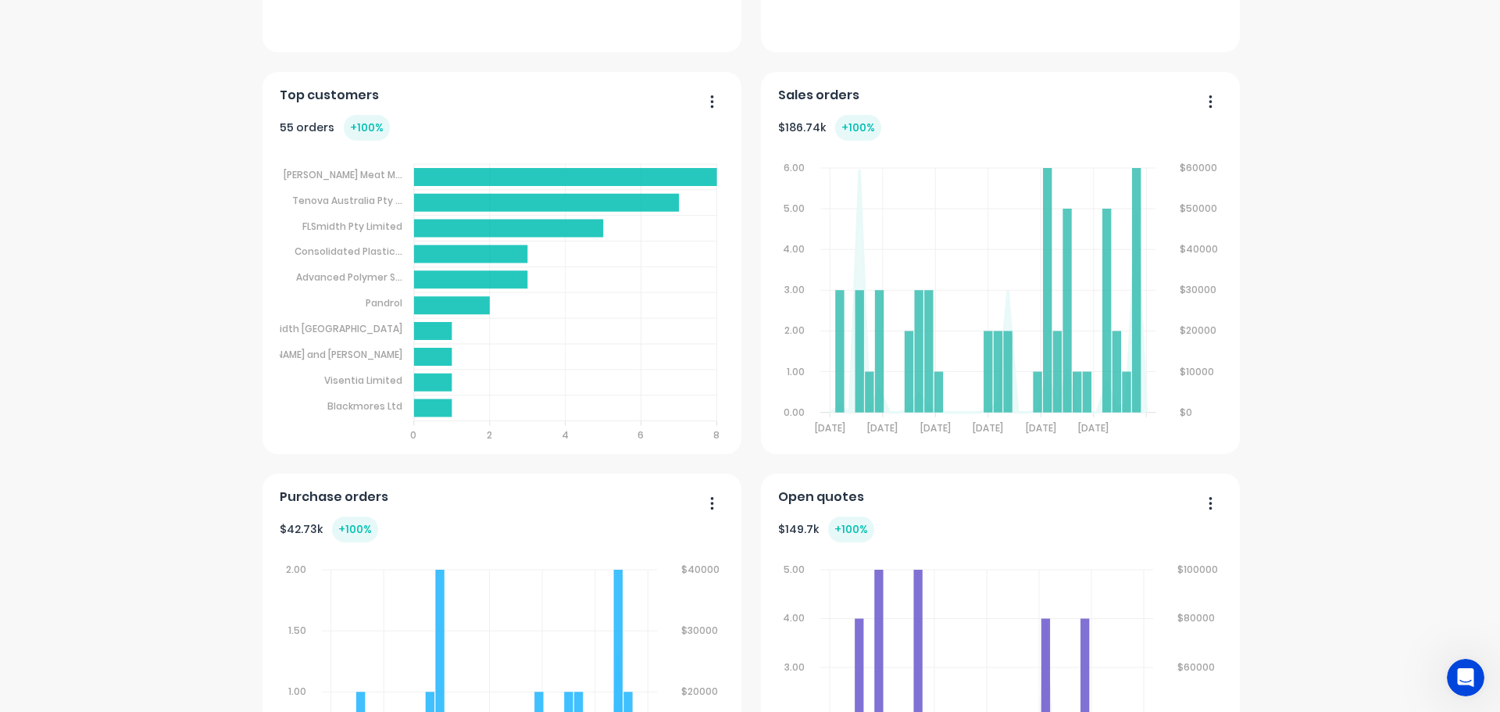
click at [715, 98] on button "button" at bounding box center [706, 103] width 33 height 24
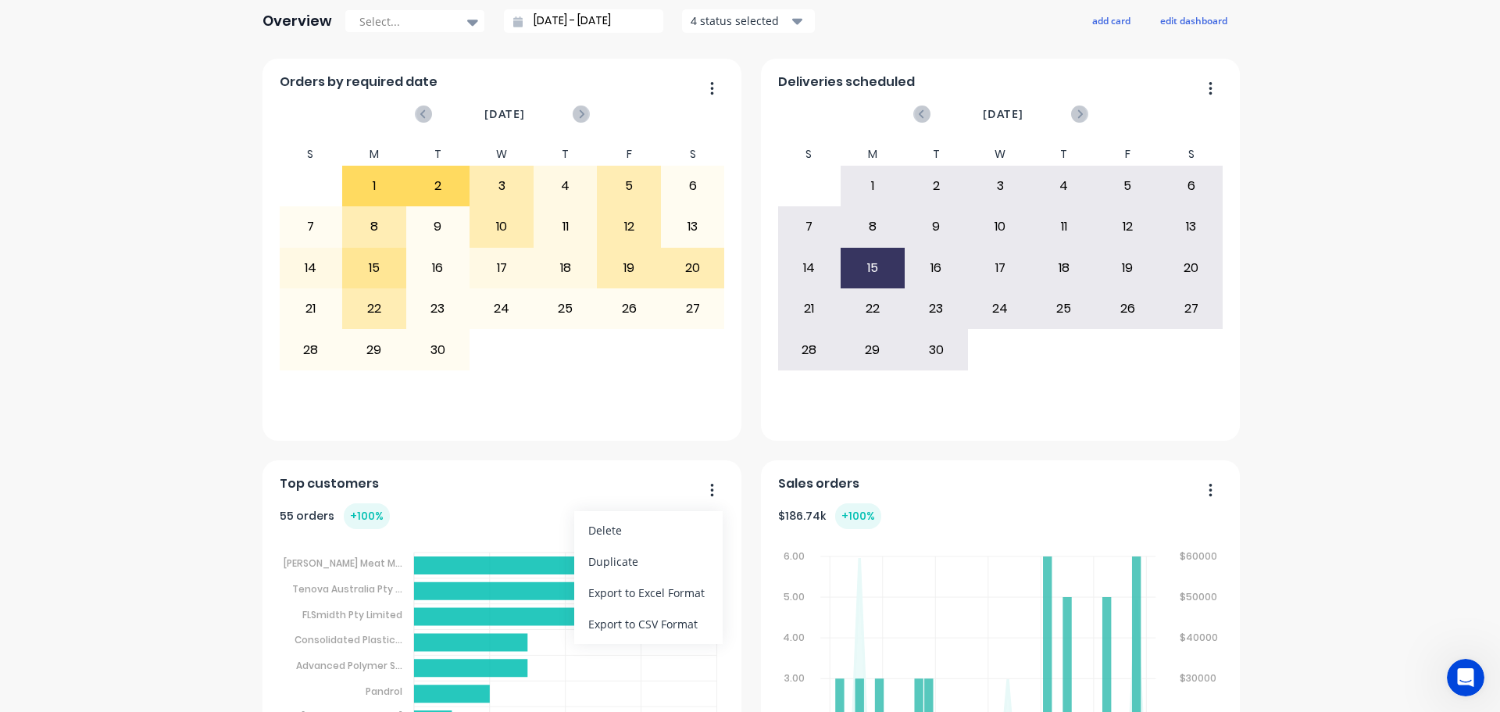
scroll to position [0, 0]
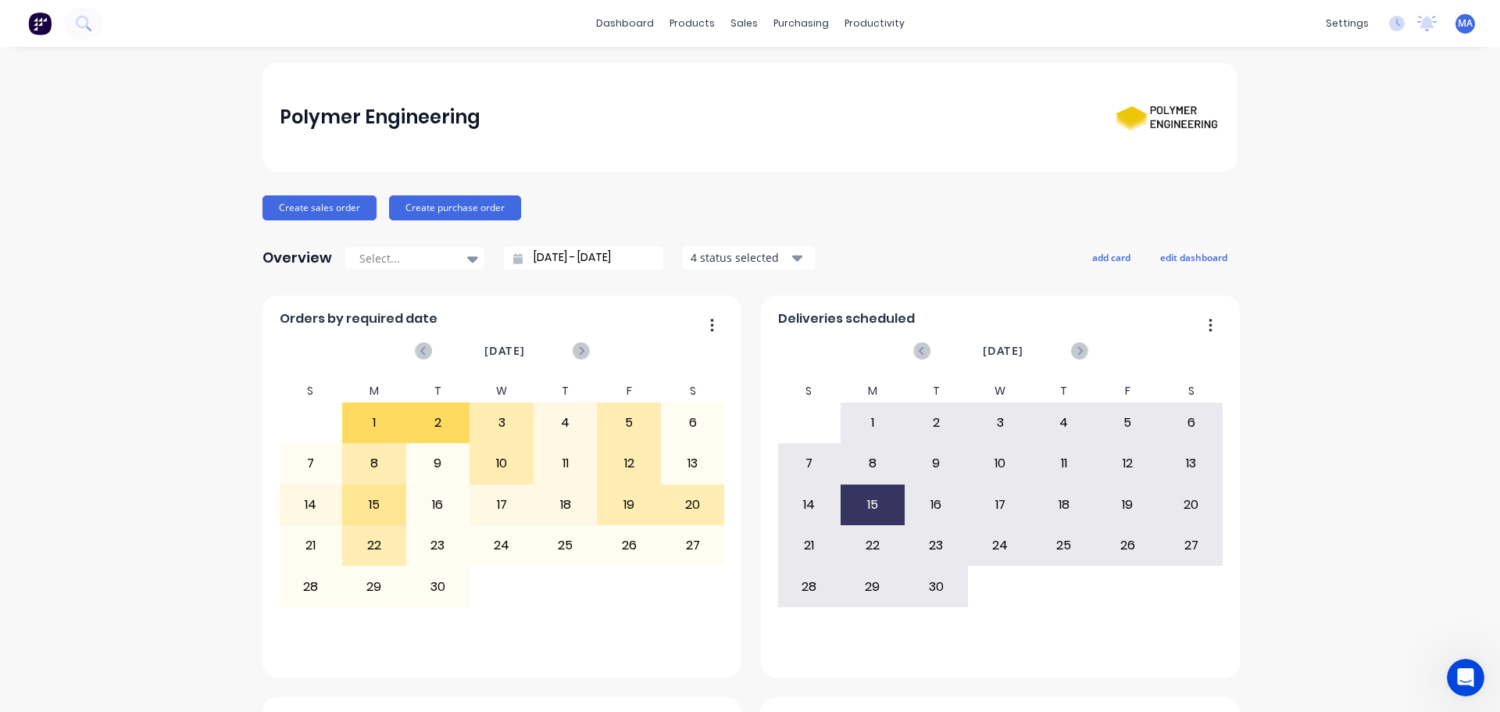
click at [730, 212] on div "Create sales order Create purchase order" at bounding box center [750, 207] width 975 height 25
click at [416, 259] on div at bounding box center [407, 259] width 98 height 20
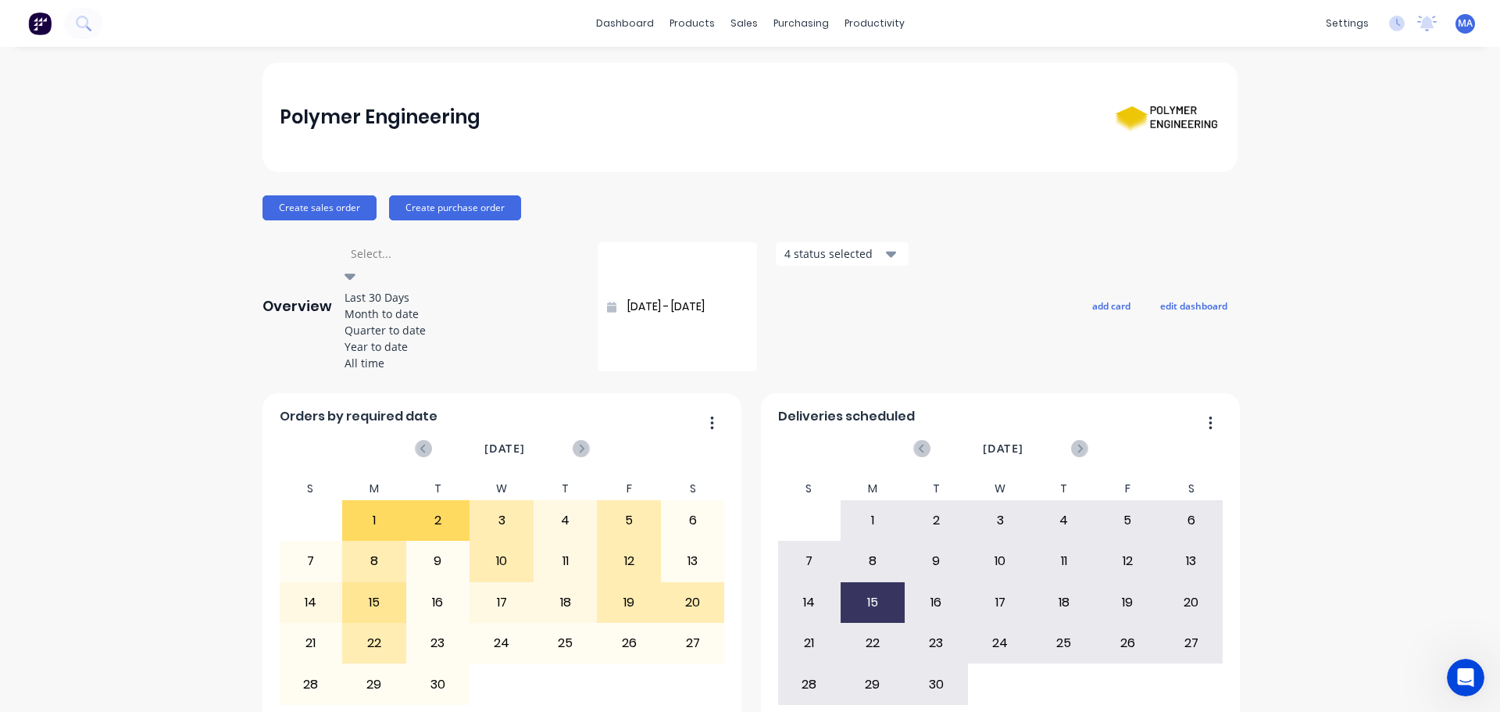
click at [406, 355] on div "Year to date" at bounding box center [462, 346] width 234 height 16
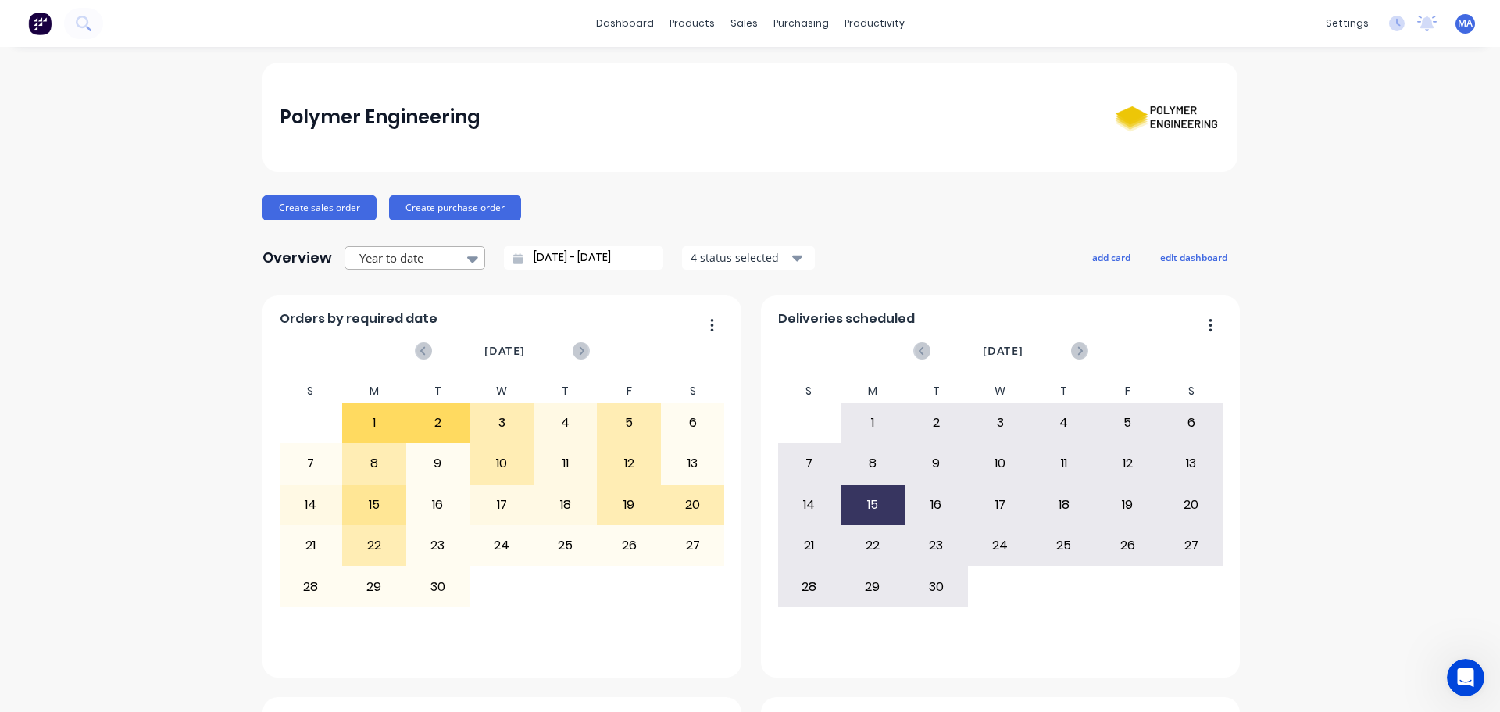
click at [439, 250] on div at bounding box center [407, 259] width 98 height 20
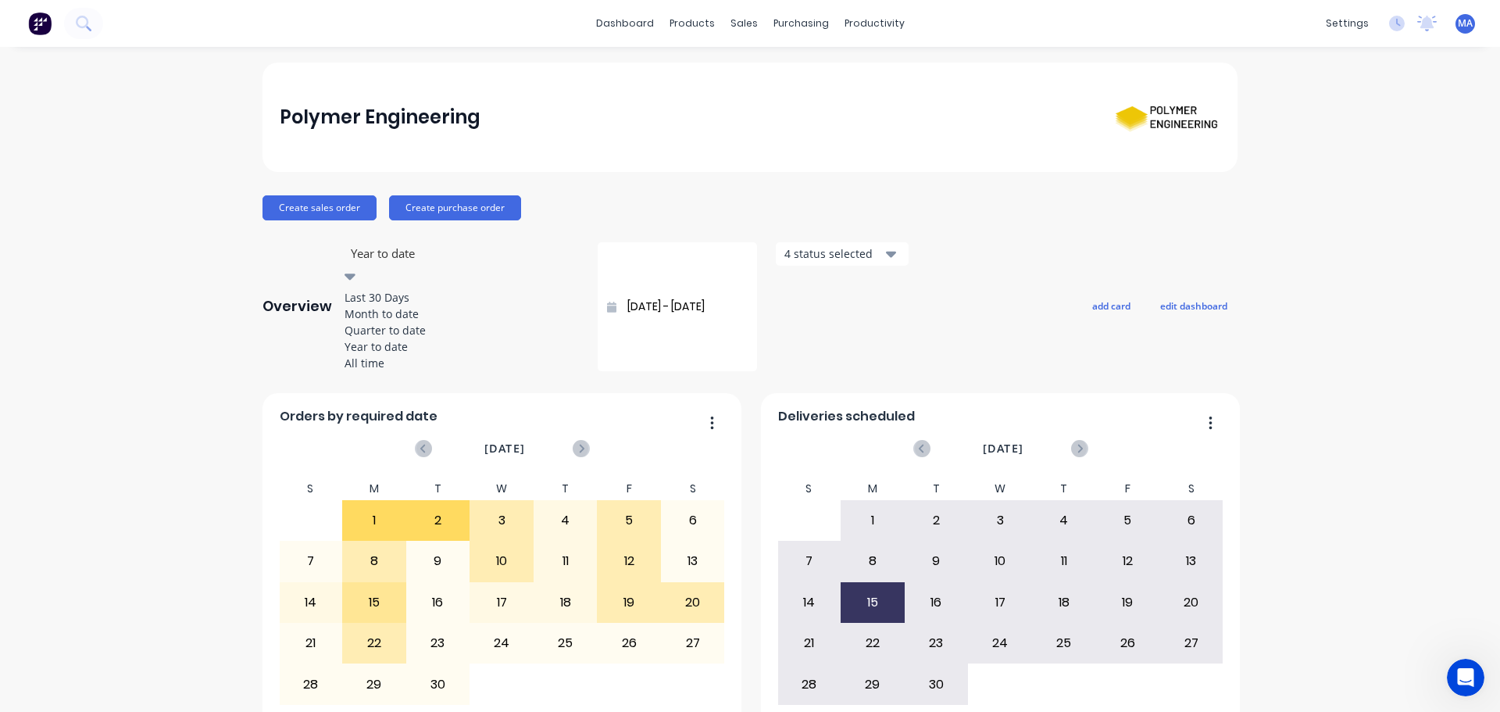
click at [409, 371] on div "All time" at bounding box center [462, 363] width 234 height 16
type input "[DATE] - [DATE]"
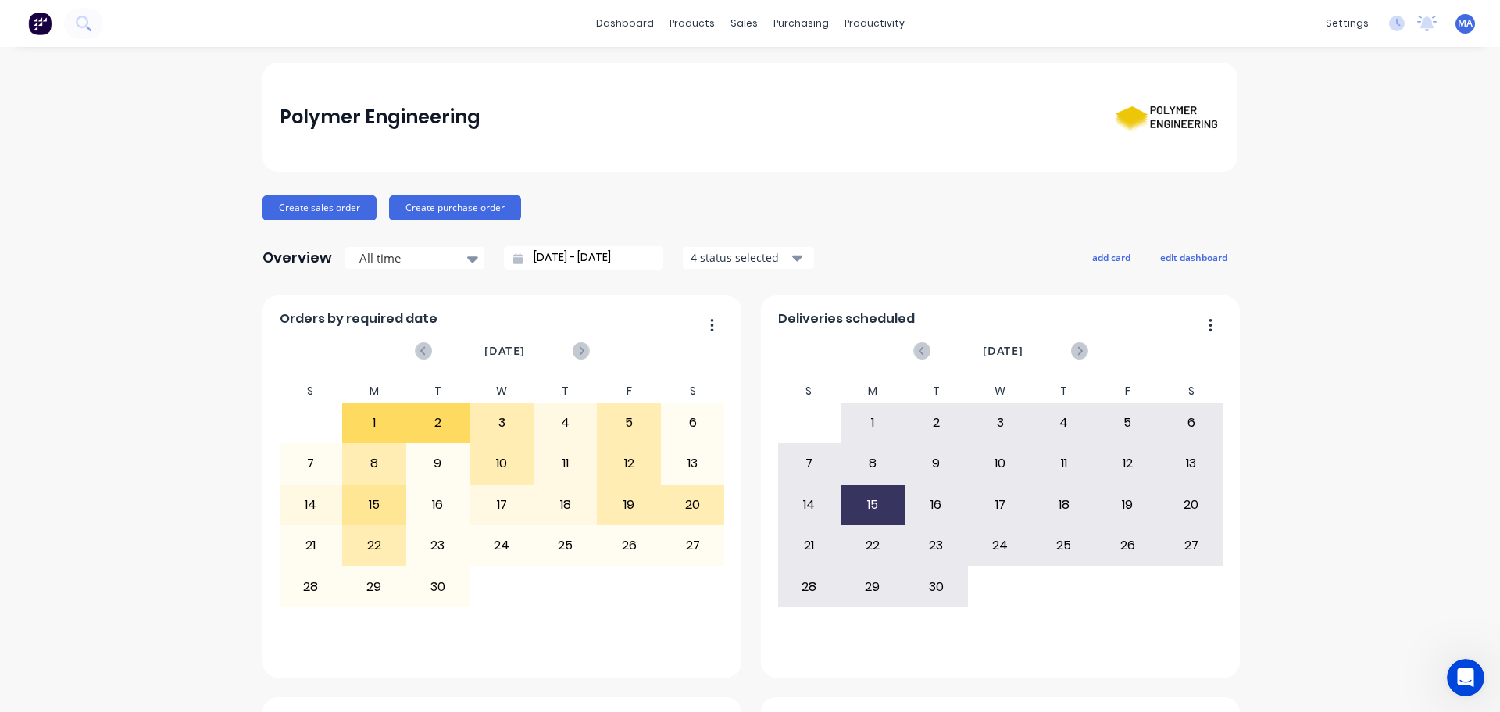
click at [773, 256] on div "4 status selected" at bounding box center [740, 257] width 98 height 16
click at [855, 214] on div "Create sales order Create purchase order" at bounding box center [750, 207] width 975 height 25
click at [1474, 679] on div "Open Intercom Messenger" at bounding box center [1464, 675] width 52 height 52
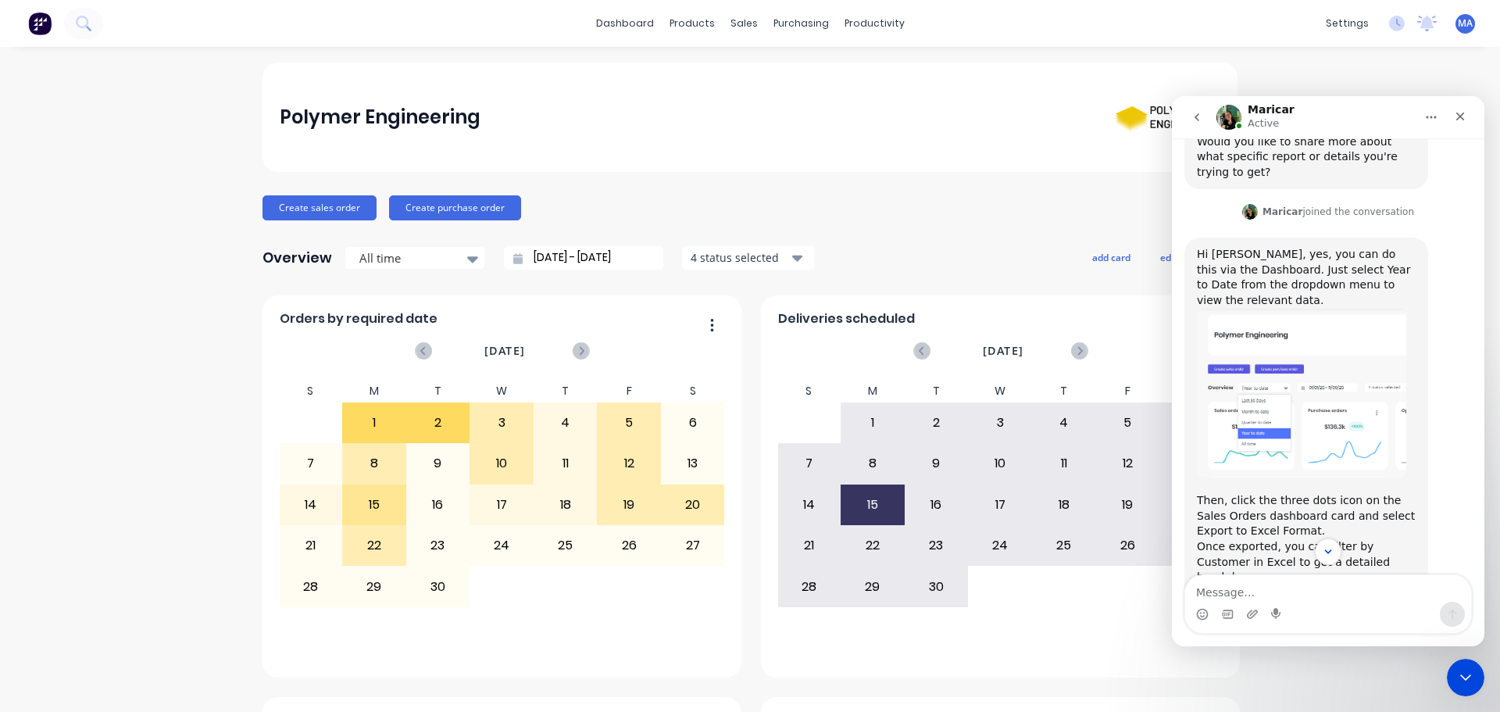
scroll to position [1183, 0]
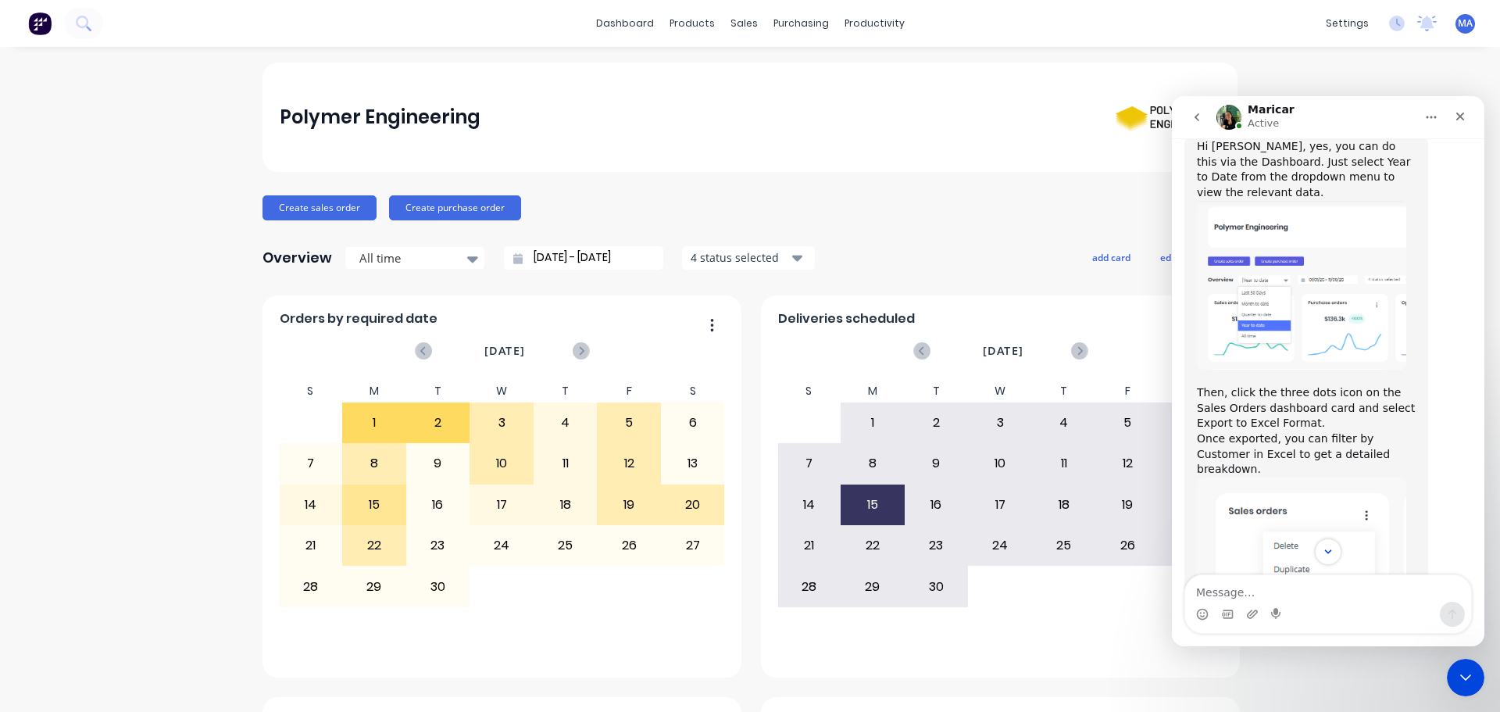
click at [943, 209] on div "Create sales order Create purchase order" at bounding box center [750, 207] width 975 height 25
click at [1469, 678] on icon "Close Intercom Messenger" at bounding box center [1463, 675] width 19 height 19
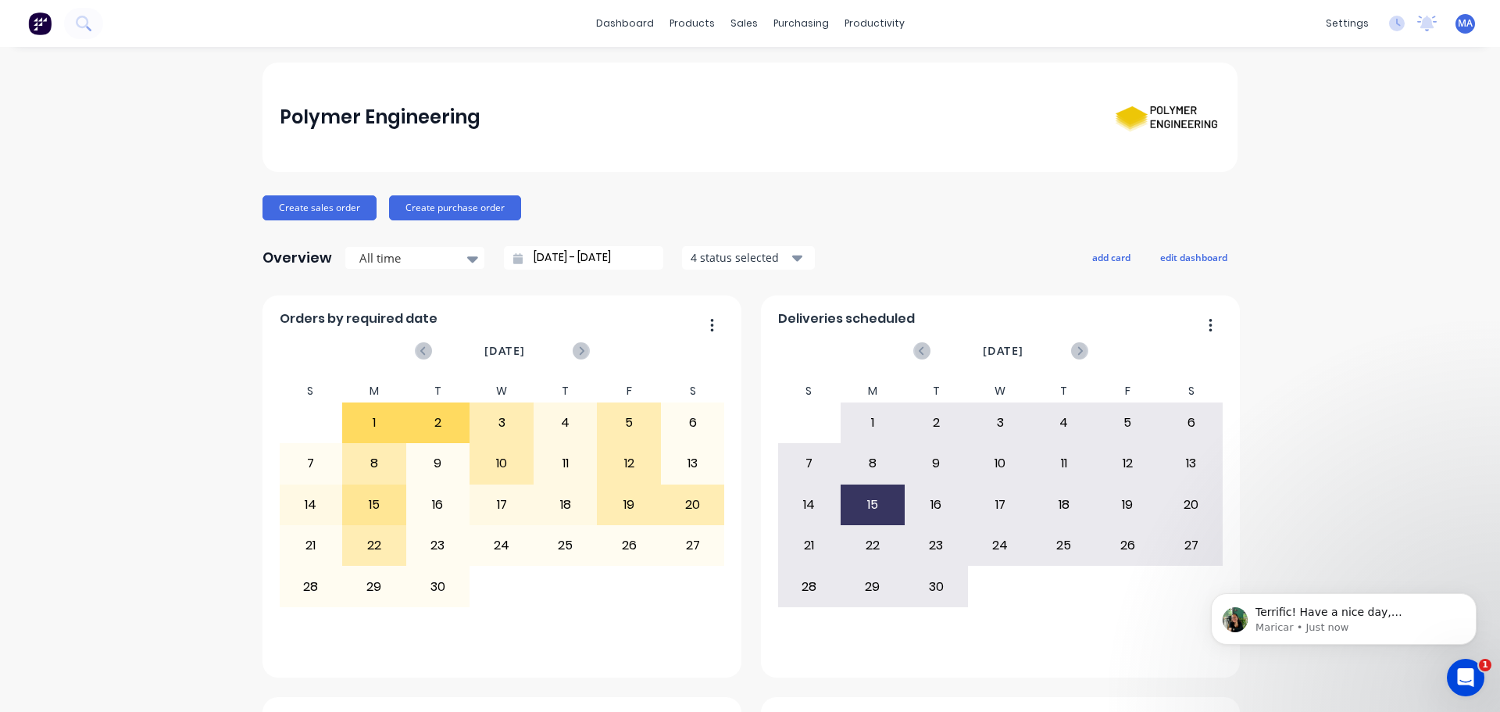
scroll to position [0, 0]
click at [1471, 674] on icon "Open Intercom Messenger" at bounding box center [1464, 676] width 26 height 26
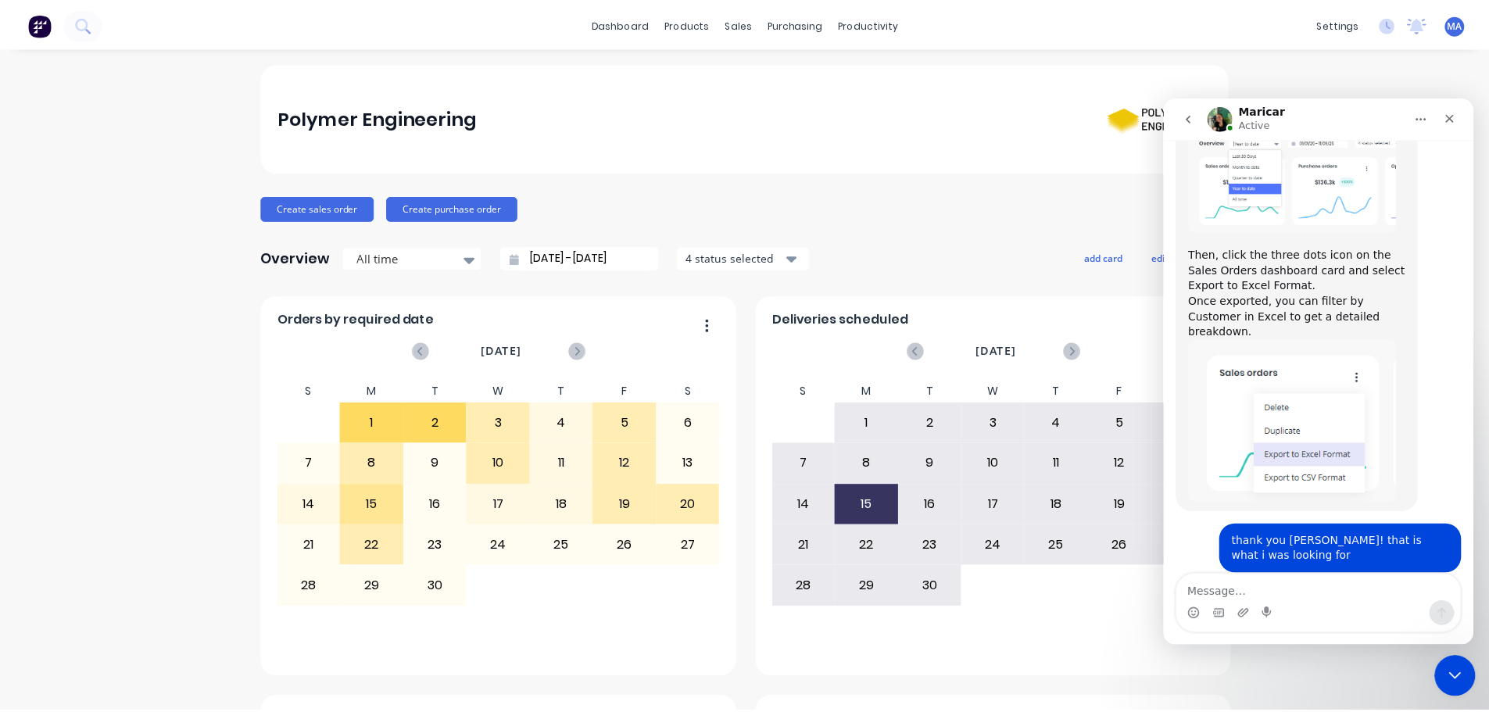
scroll to position [1333, 0]
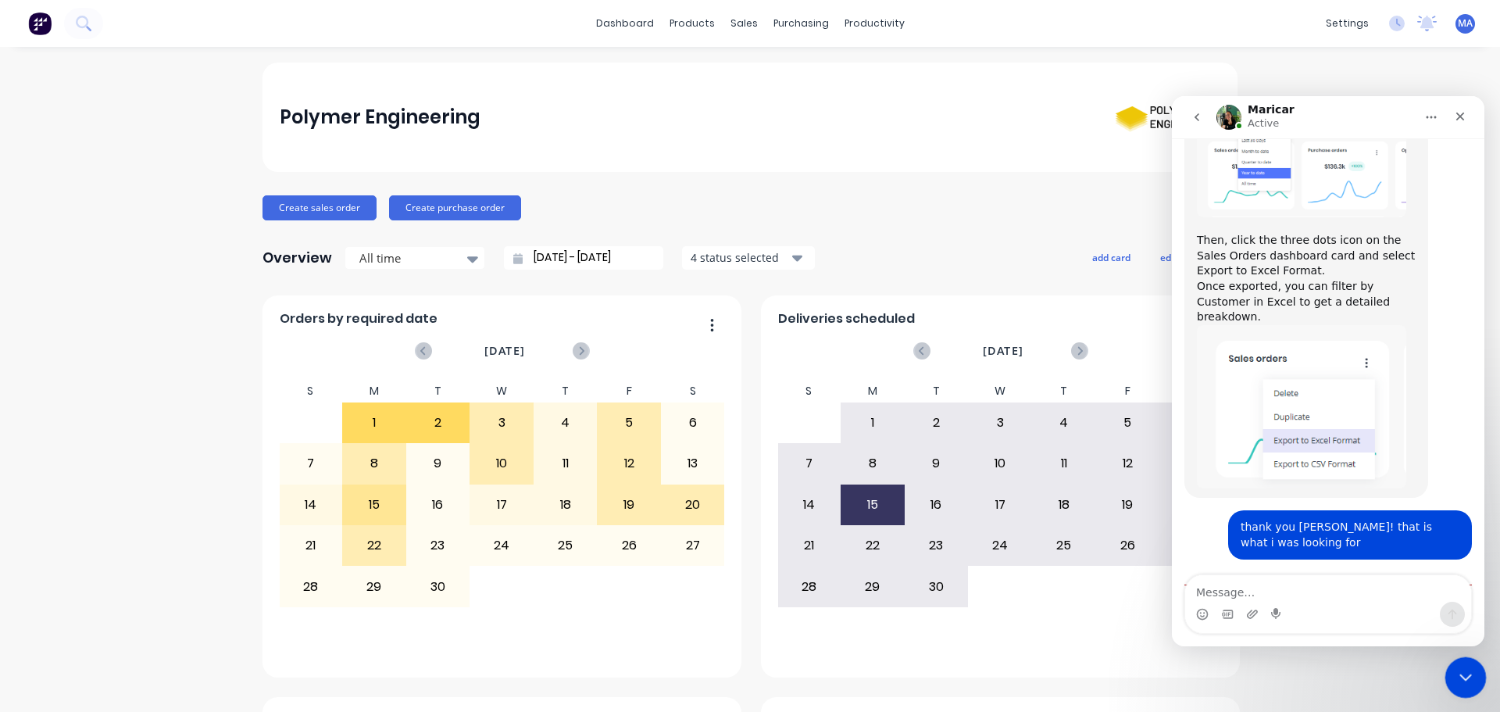
click at [1467, 676] on icon "Close Intercom Messenger" at bounding box center [1463, 675] width 19 height 19
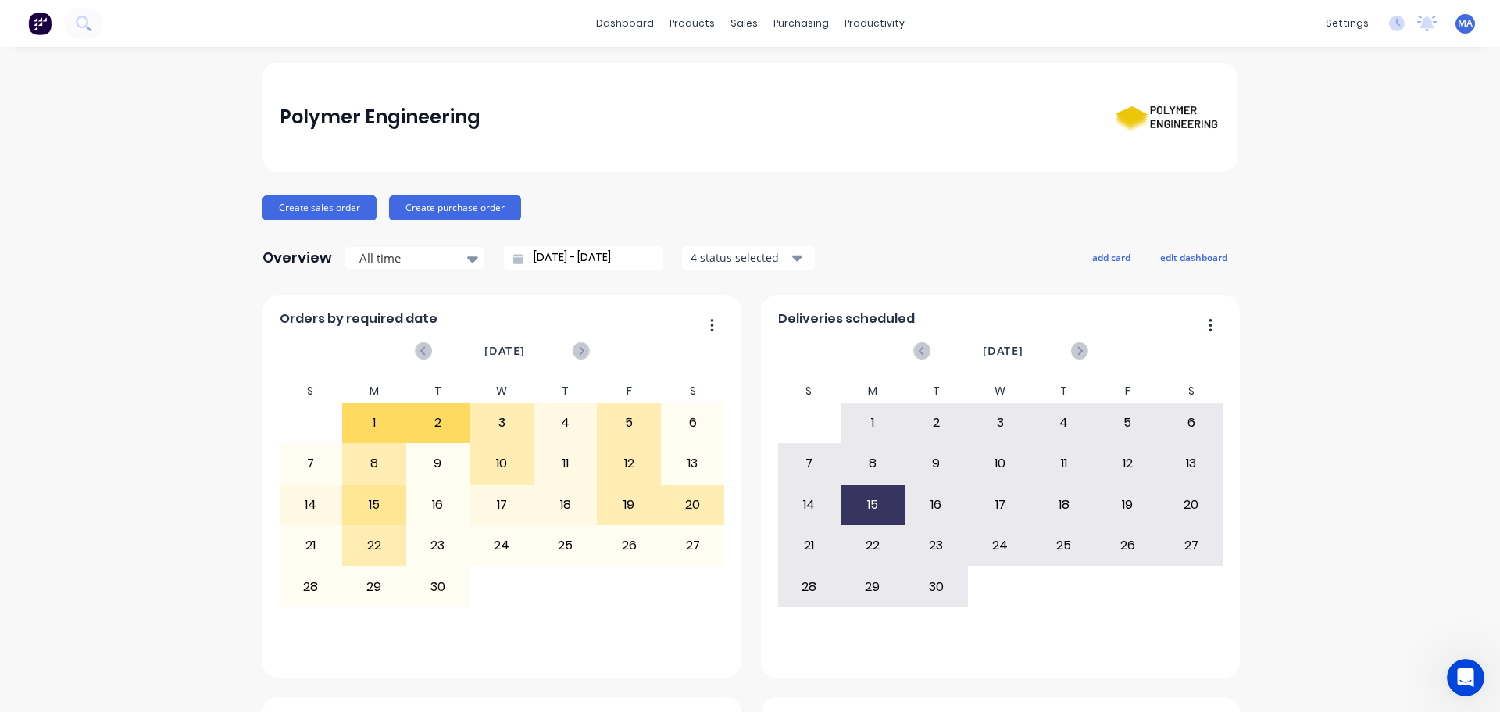
click at [770, 160] on div "Polymer Engineering" at bounding box center [750, 117] width 975 height 109
click at [780, 73] on div "Sales Orders" at bounding box center [796, 75] width 64 height 14
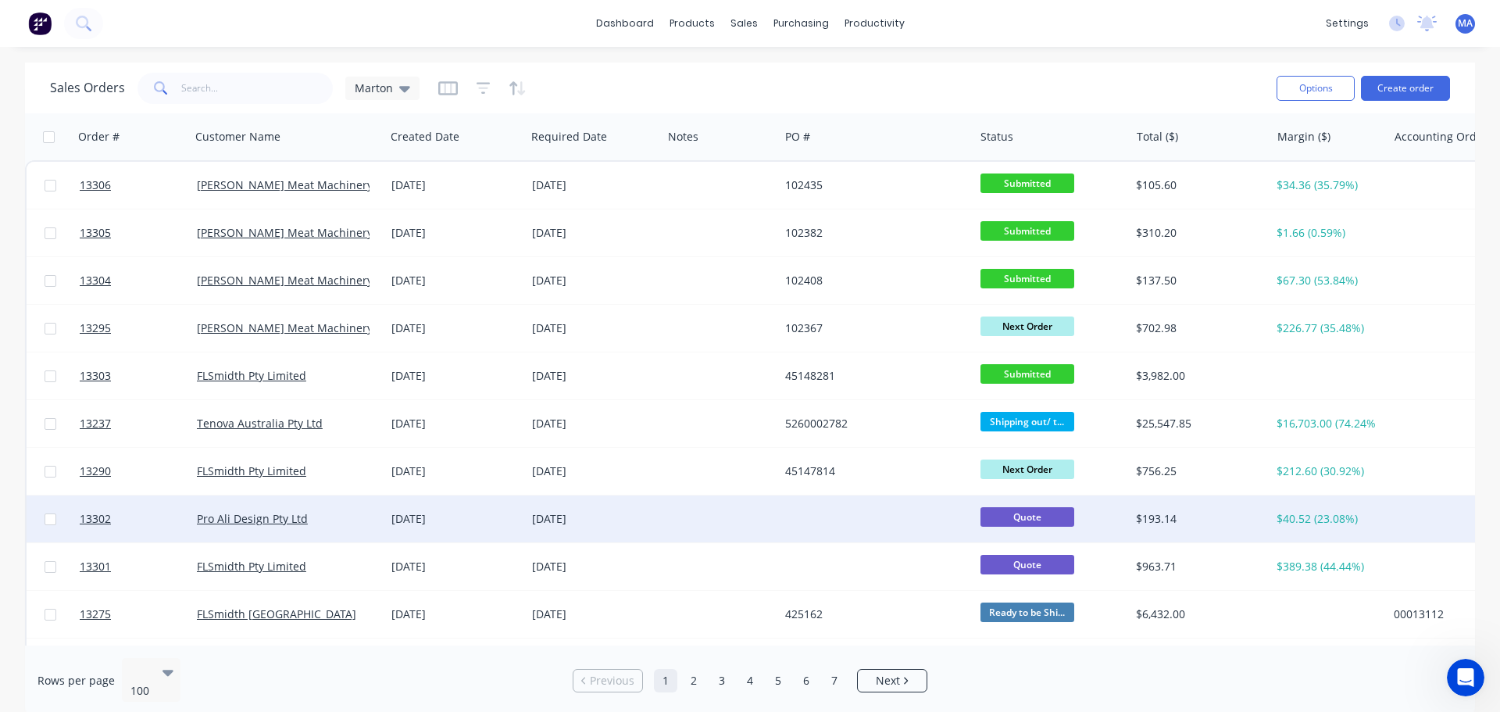
click at [345, 514] on div "Pro Ali Design Pty Ltd" at bounding box center [283, 519] width 173 height 16
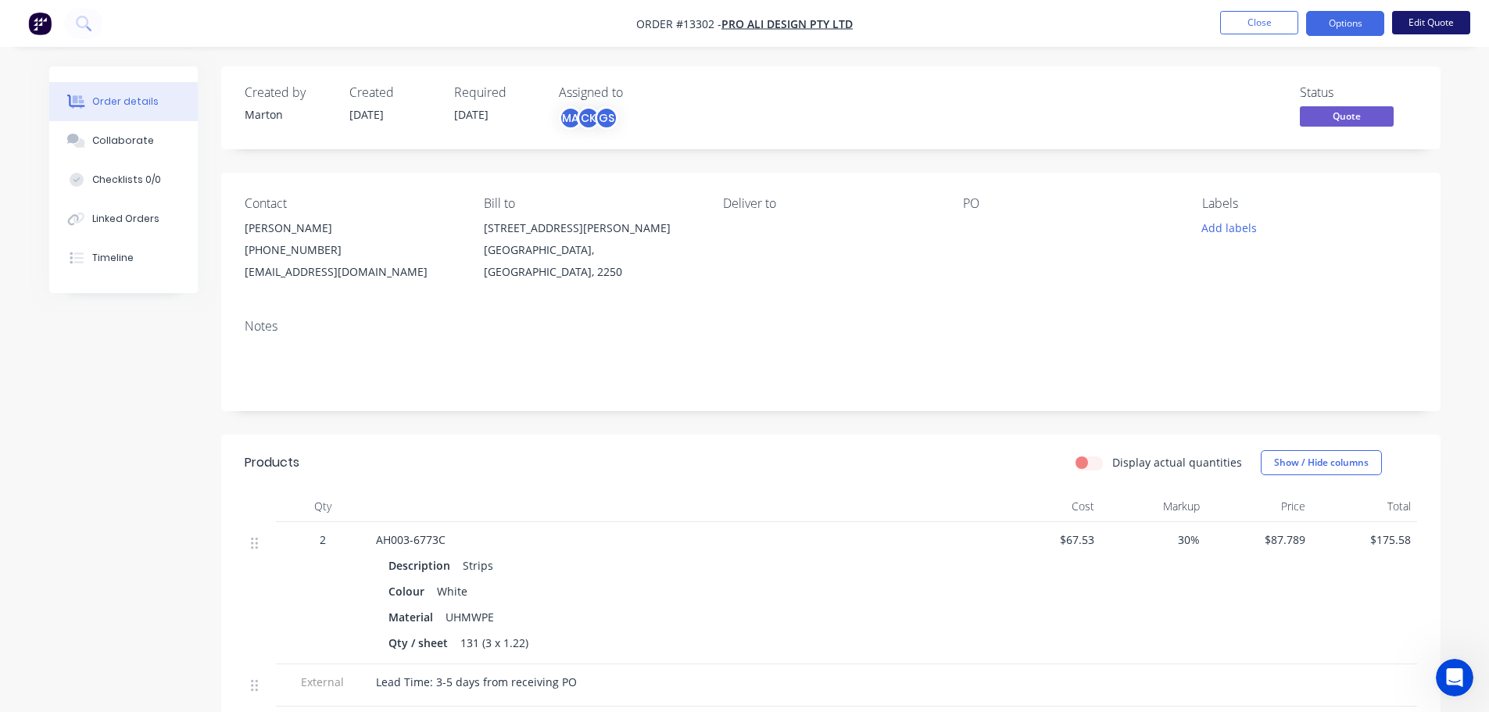
click at [1429, 20] on button "Edit Quote" at bounding box center [1431, 22] width 78 height 23
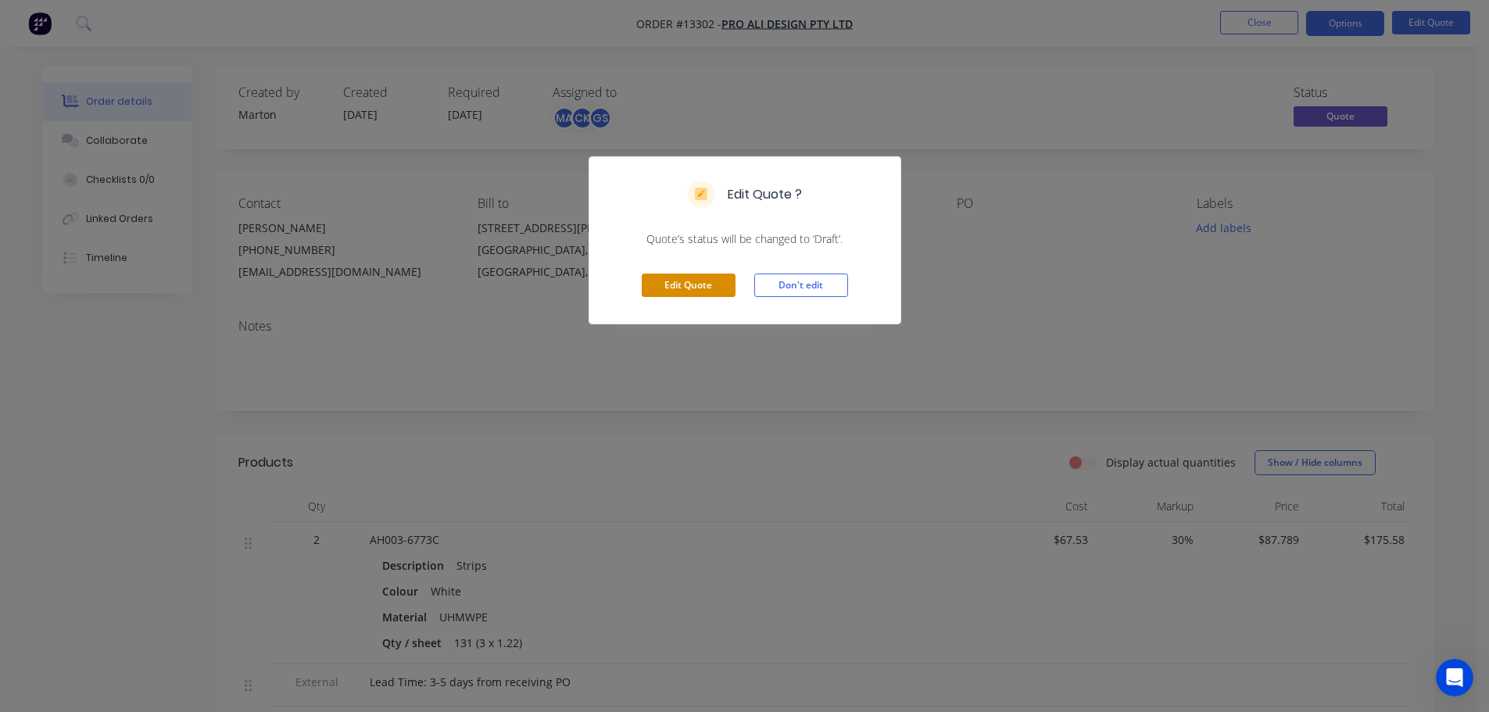
click at [692, 292] on button "Edit Quote" at bounding box center [689, 285] width 94 height 23
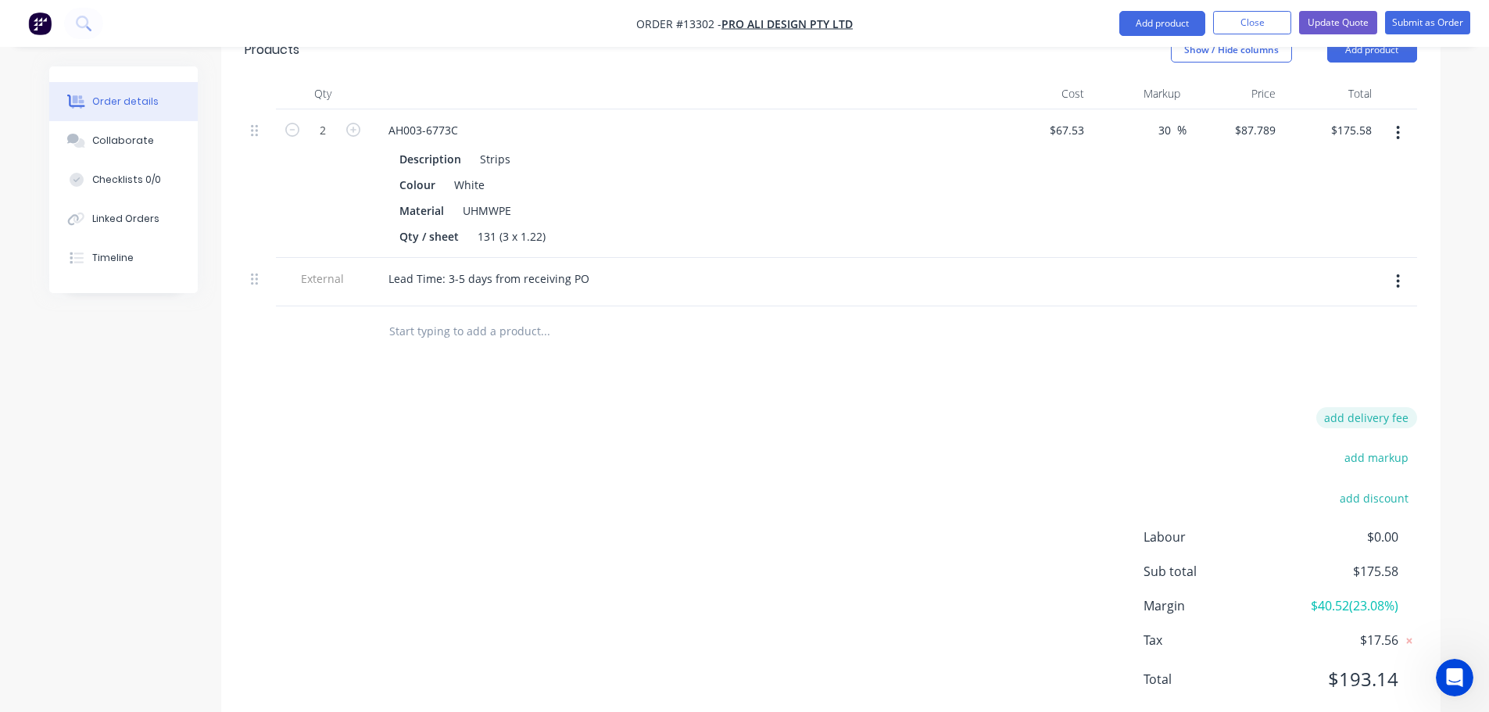
click at [1380, 407] on button "add delivery fee" at bounding box center [1366, 417] width 101 height 21
type input "20"
drag, startPoint x: 994, startPoint y: 377, endPoint x: 1041, endPoint y: 357, distance: 50.8
click at [994, 412] on div "Delivery fee Delivery fee Delivery fee name (Optional) 20 20 $0 add markup add …" at bounding box center [831, 561] width 1172 height 298
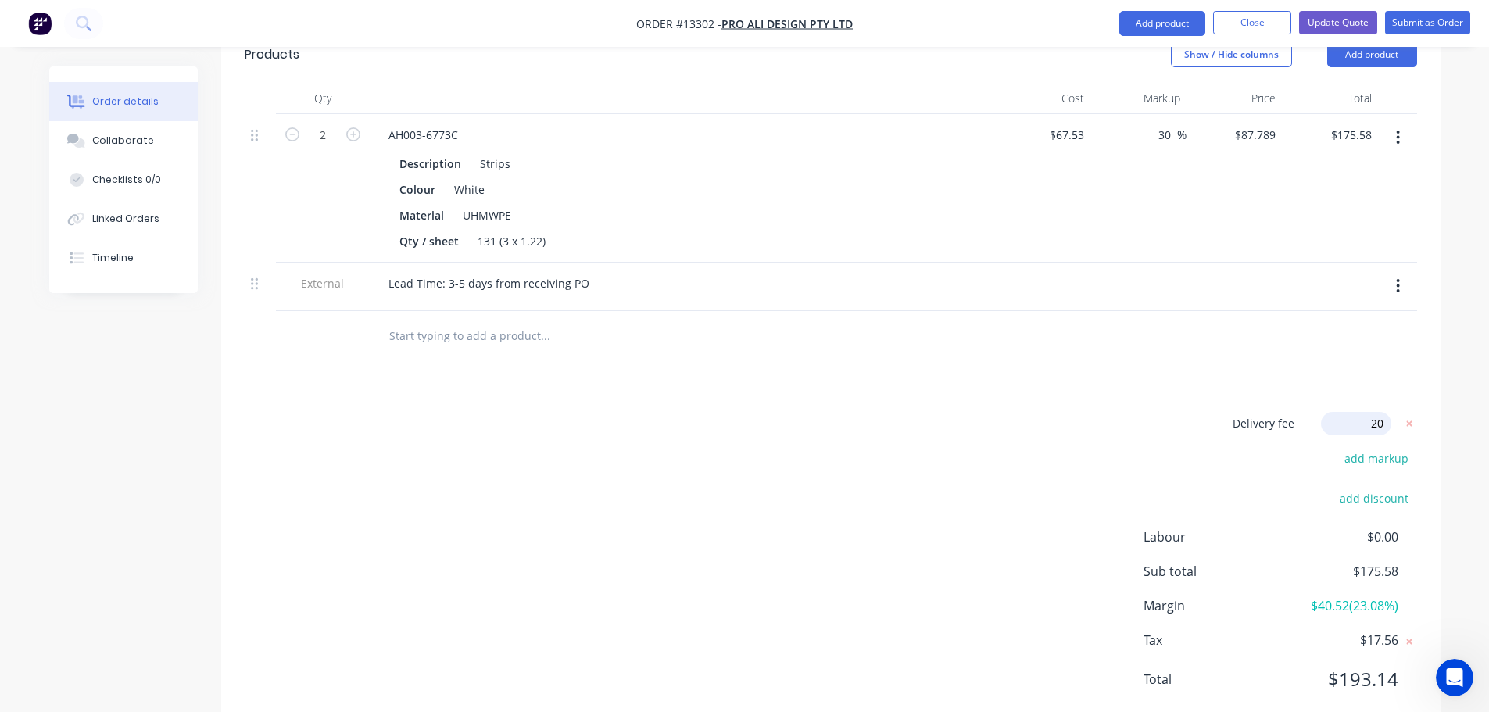
scroll to position [452, 0]
click at [1422, 29] on button "Submit as Order" at bounding box center [1427, 22] width 85 height 23
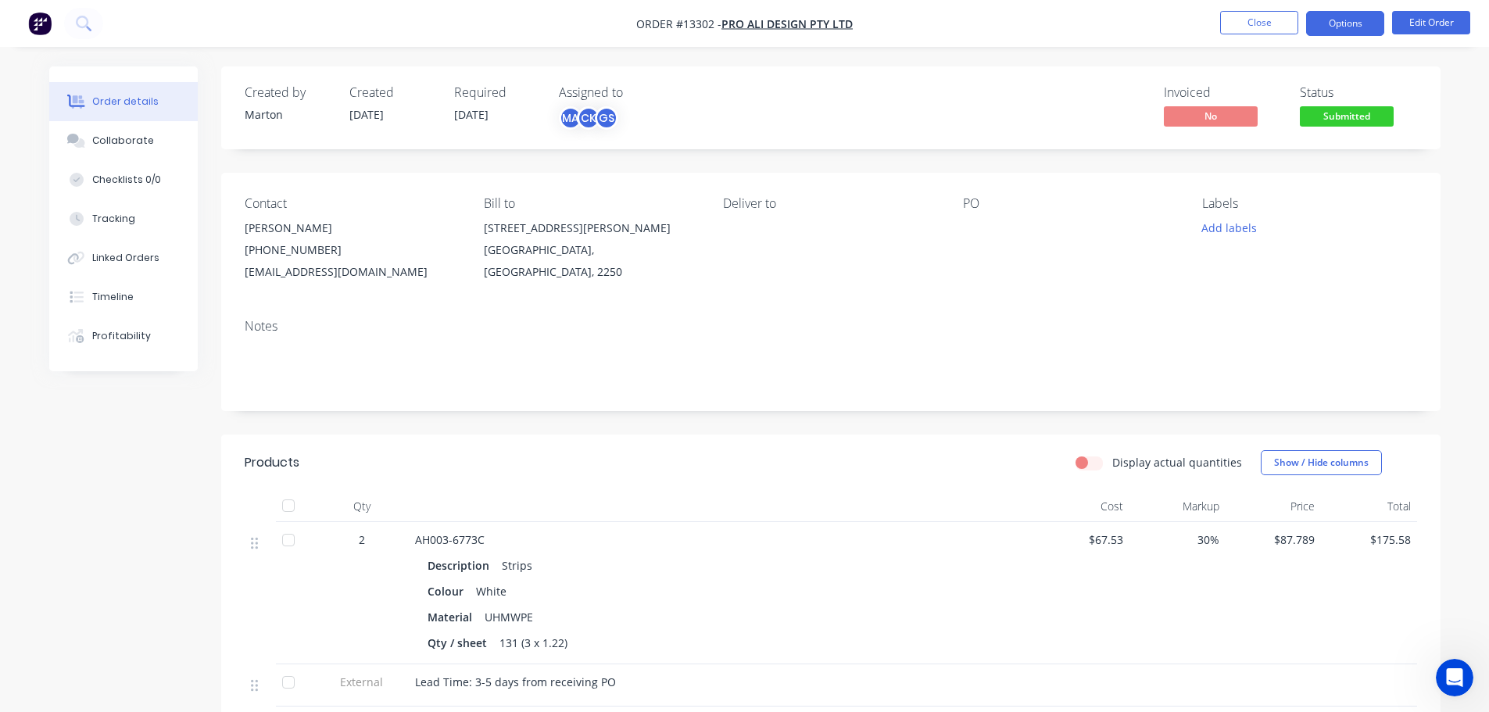
click at [1320, 27] on button "Options" at bounding box center [1345, 23] width 78 height 25
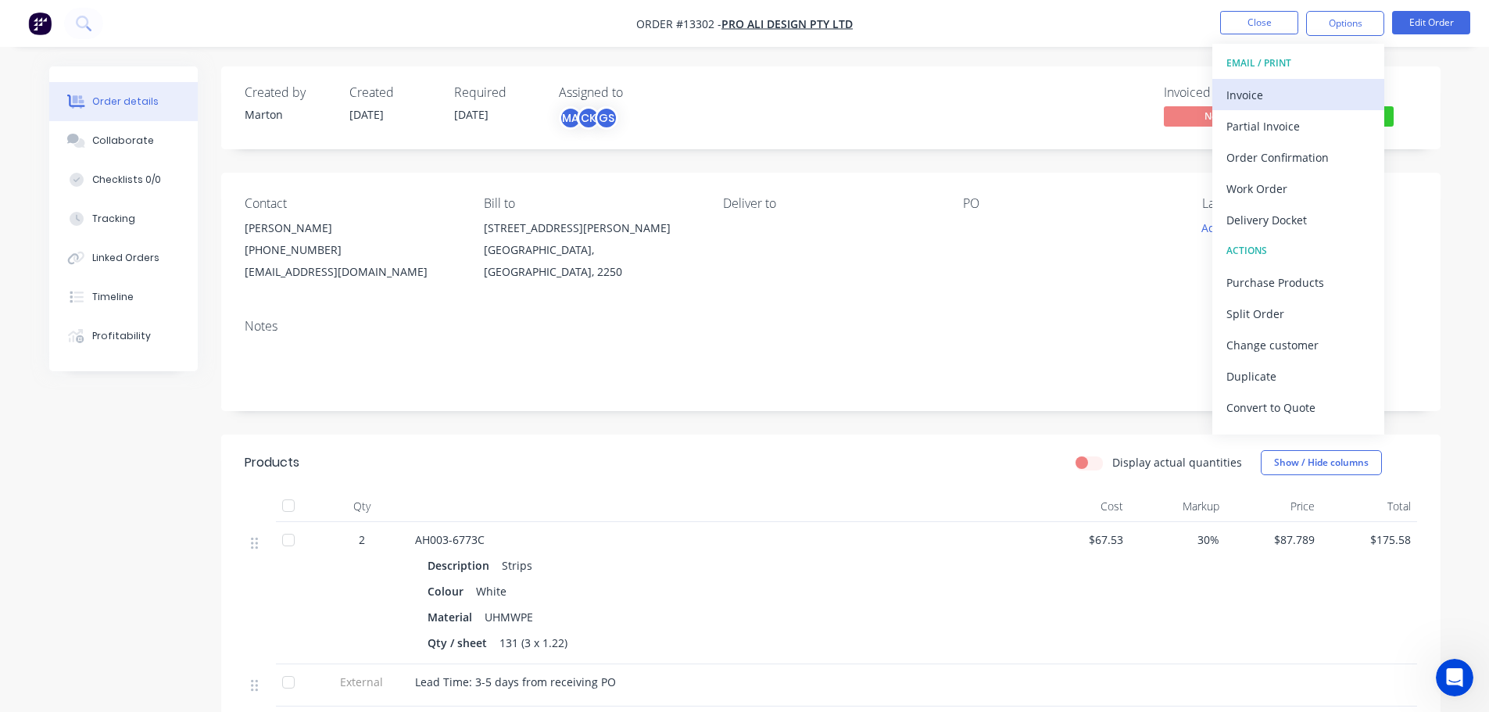
click at [1257, 95] on div "Invoice" at bounding box center [1298, 95] width 144 height 23
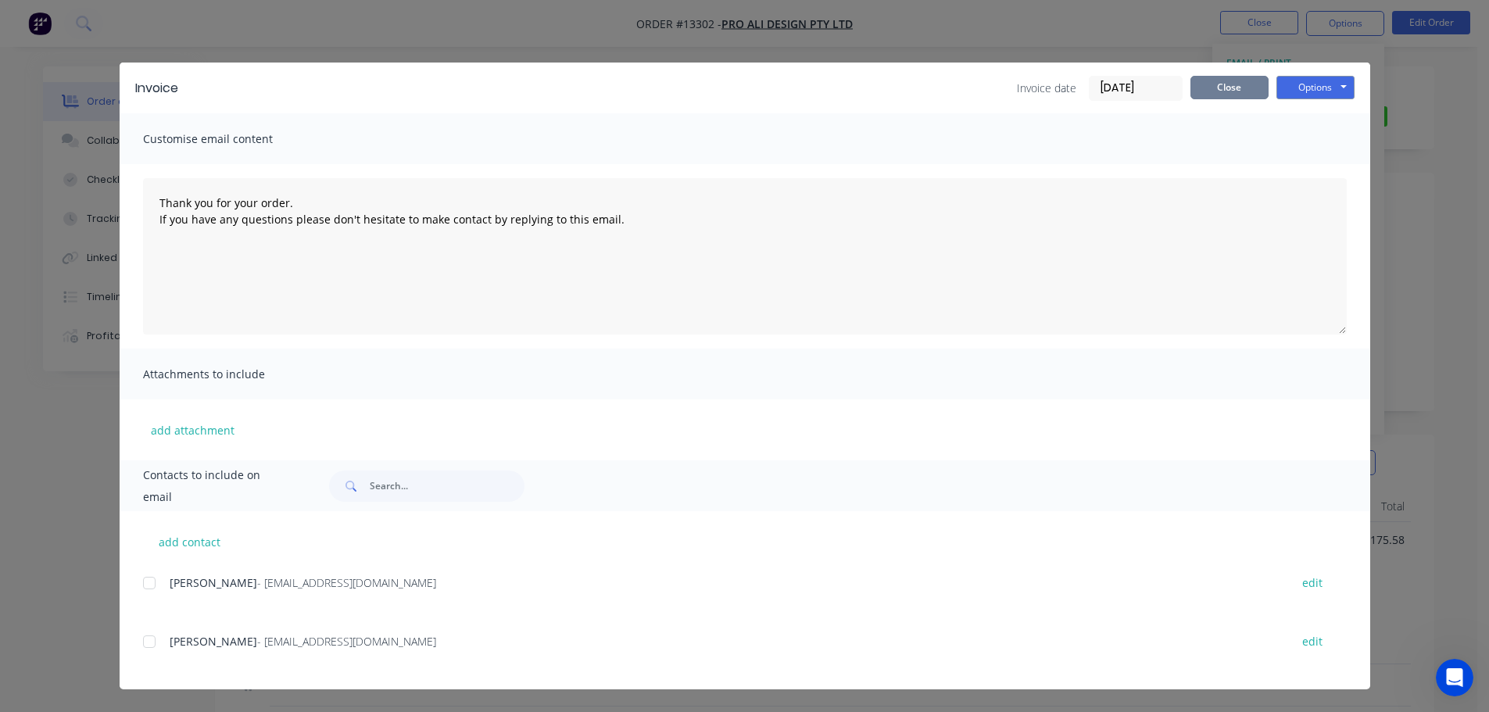
click at [1213, 83] on button "Close" at bounding box center [1229, 87] width 78 height 23
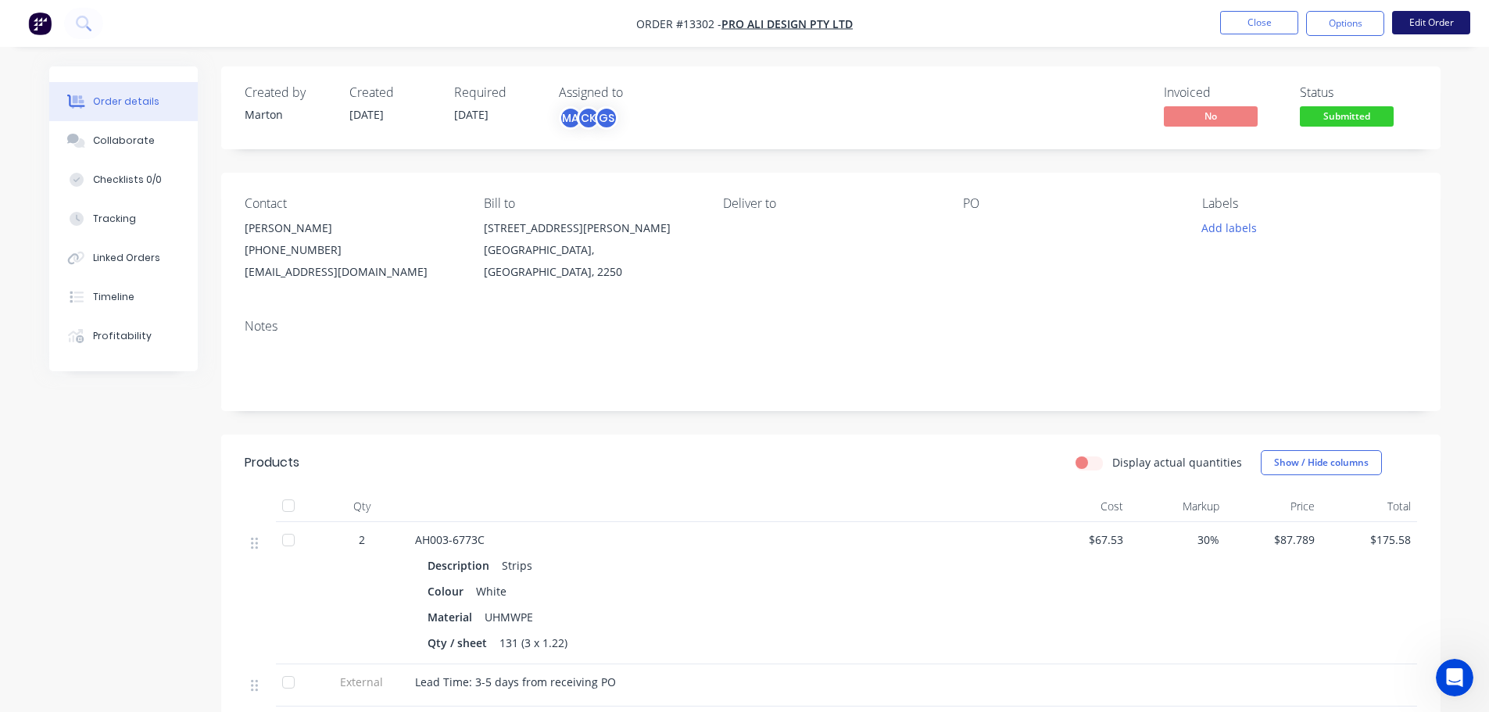
click at [1442, 23] on button "Edit Order" at bounding box center [1431, 22] width 78 height 23
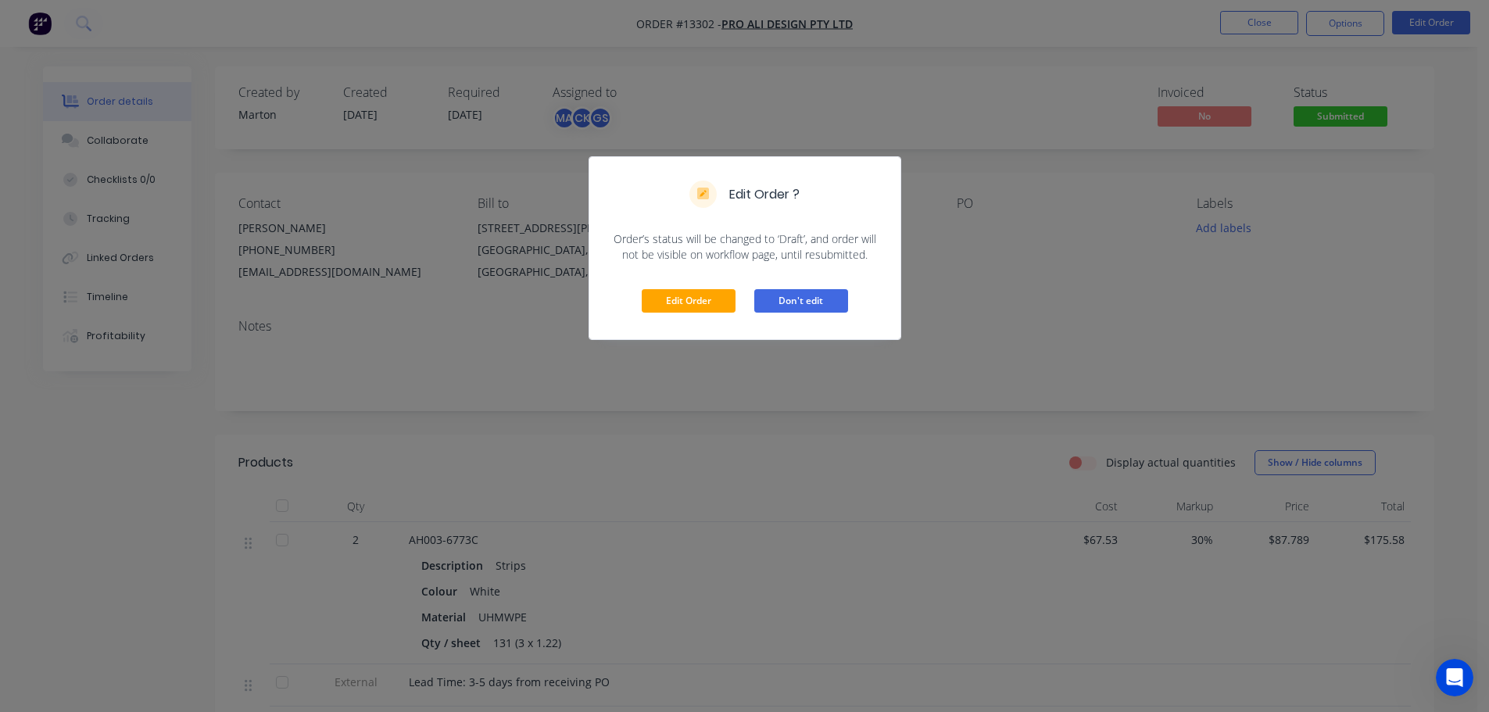
click at [821, 303] on button "Don't edit" at bounding box center [801, 300] width 94 height 23
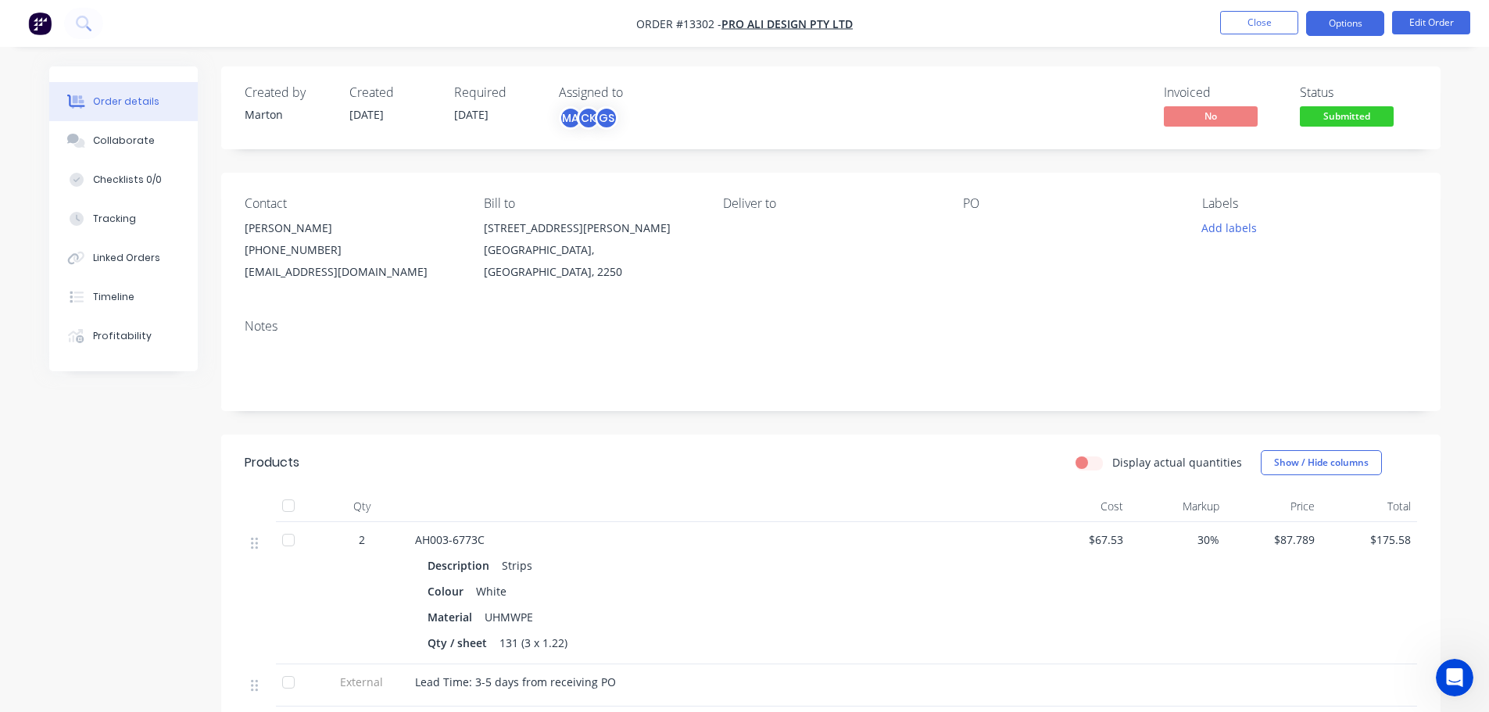
click at [1327, 26] on button "Options" at bounding box center [1345, 23] width 78 height 25
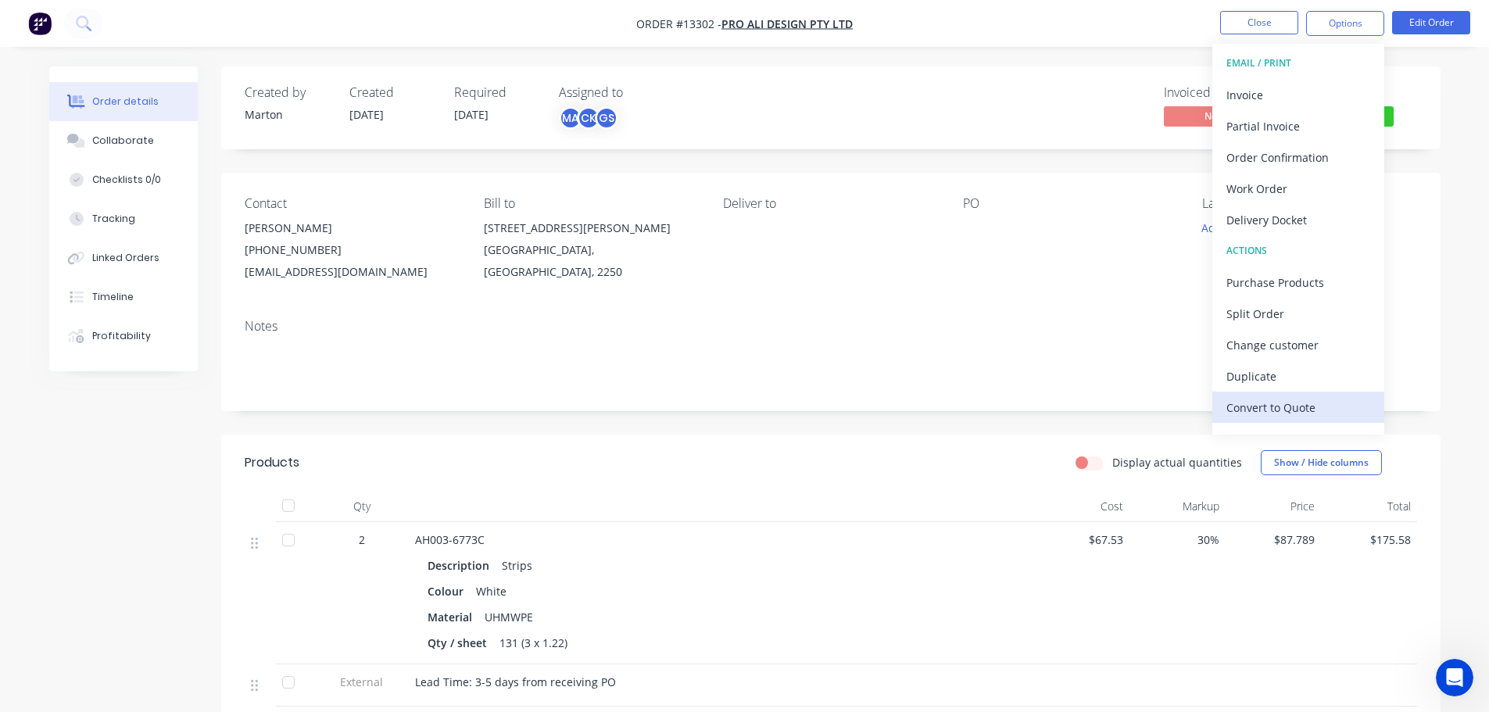
click at [1278, 398] on div "Convert to Quote" at bounding box center [1298, 407] width 144 height 23
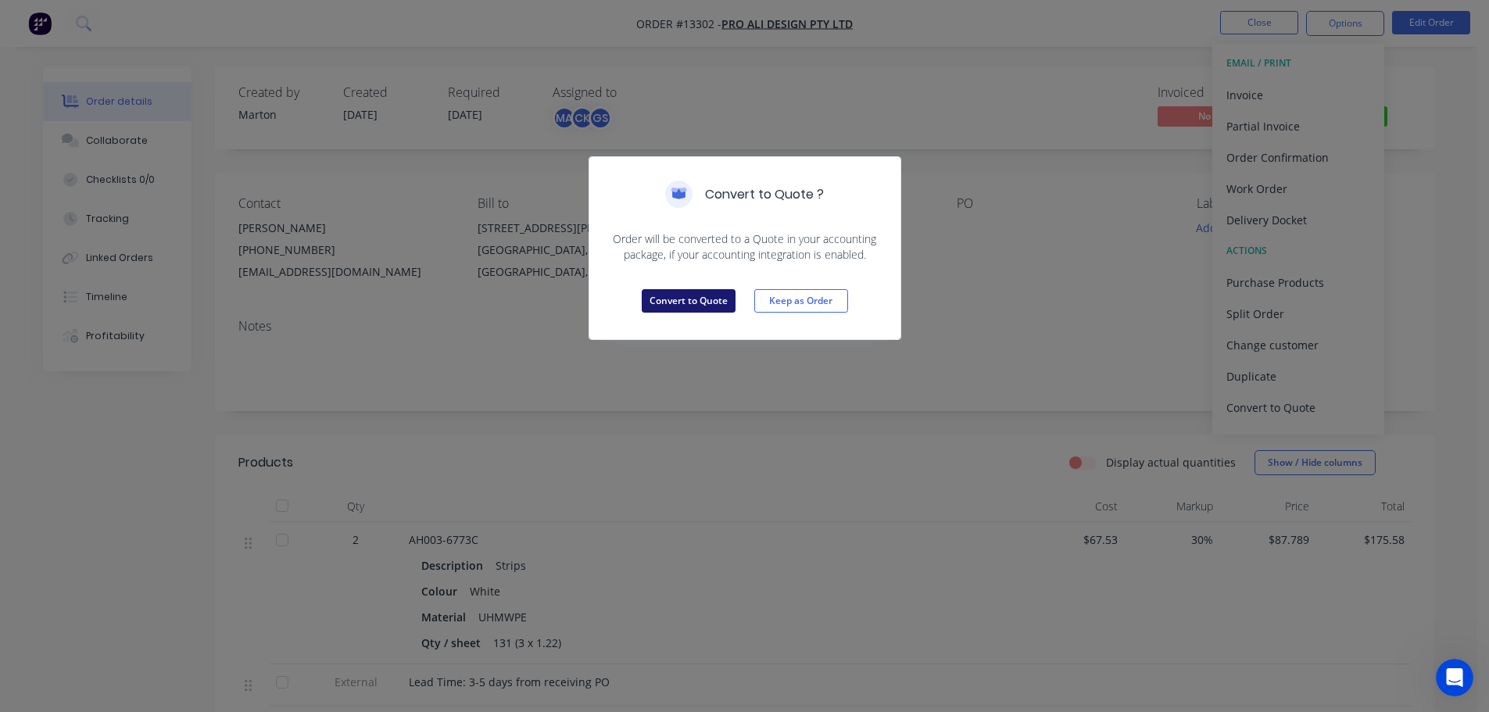
click at [702, 302] on button "Convert to Quote" at bounding box center [689, 300] width 94 height 23
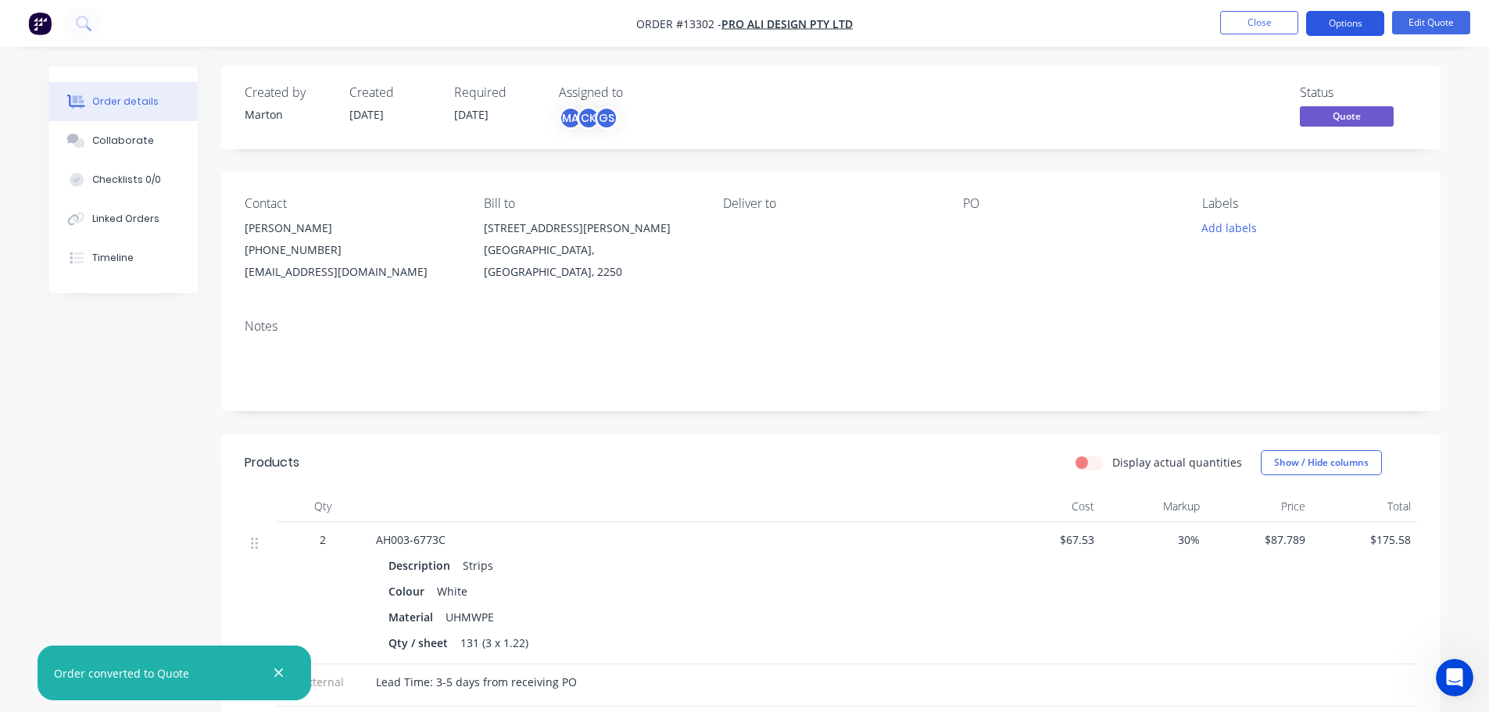
click at [1337, 23] on button "Options" at bounding box center [1345, 23] width 78 height 25
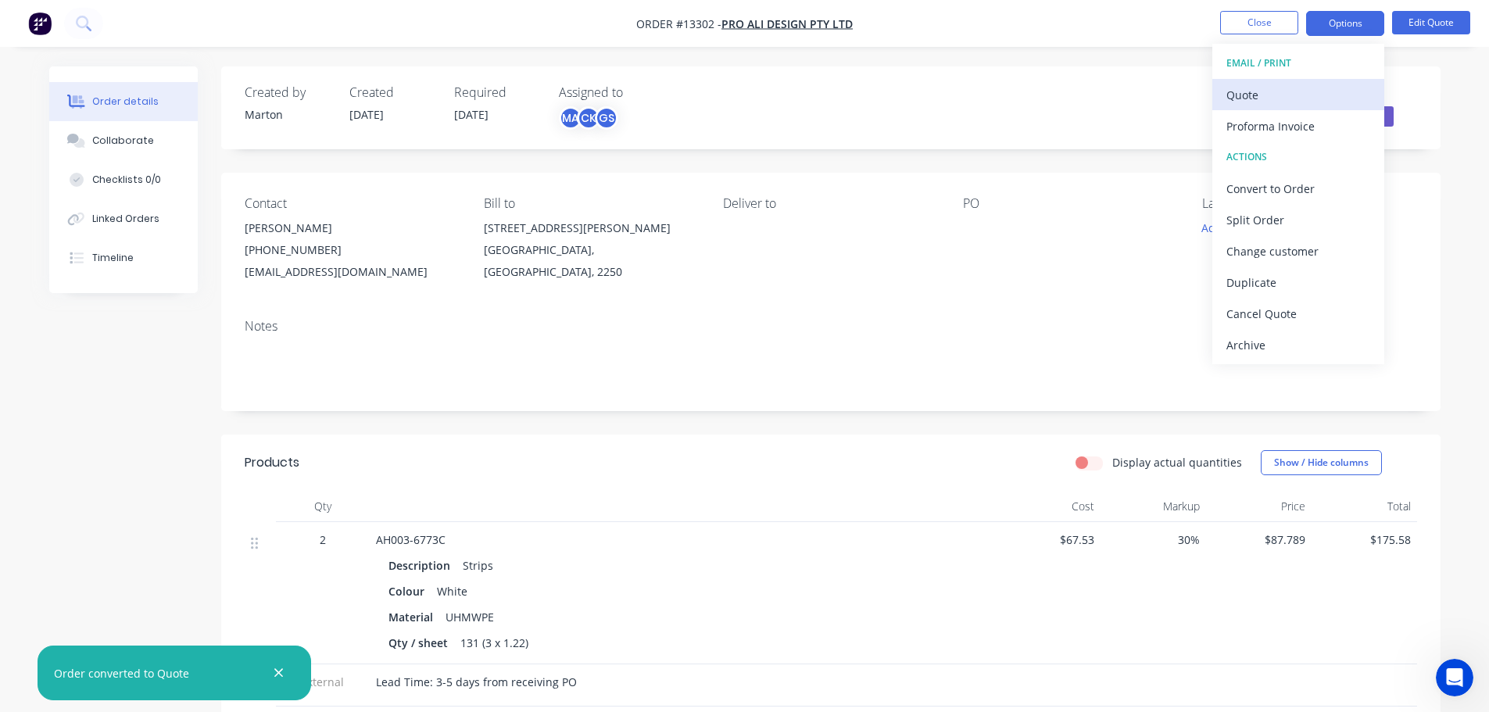
click at [1287, 91] on div "Quote" at bounding box center [1298, 95] width 144 height 23
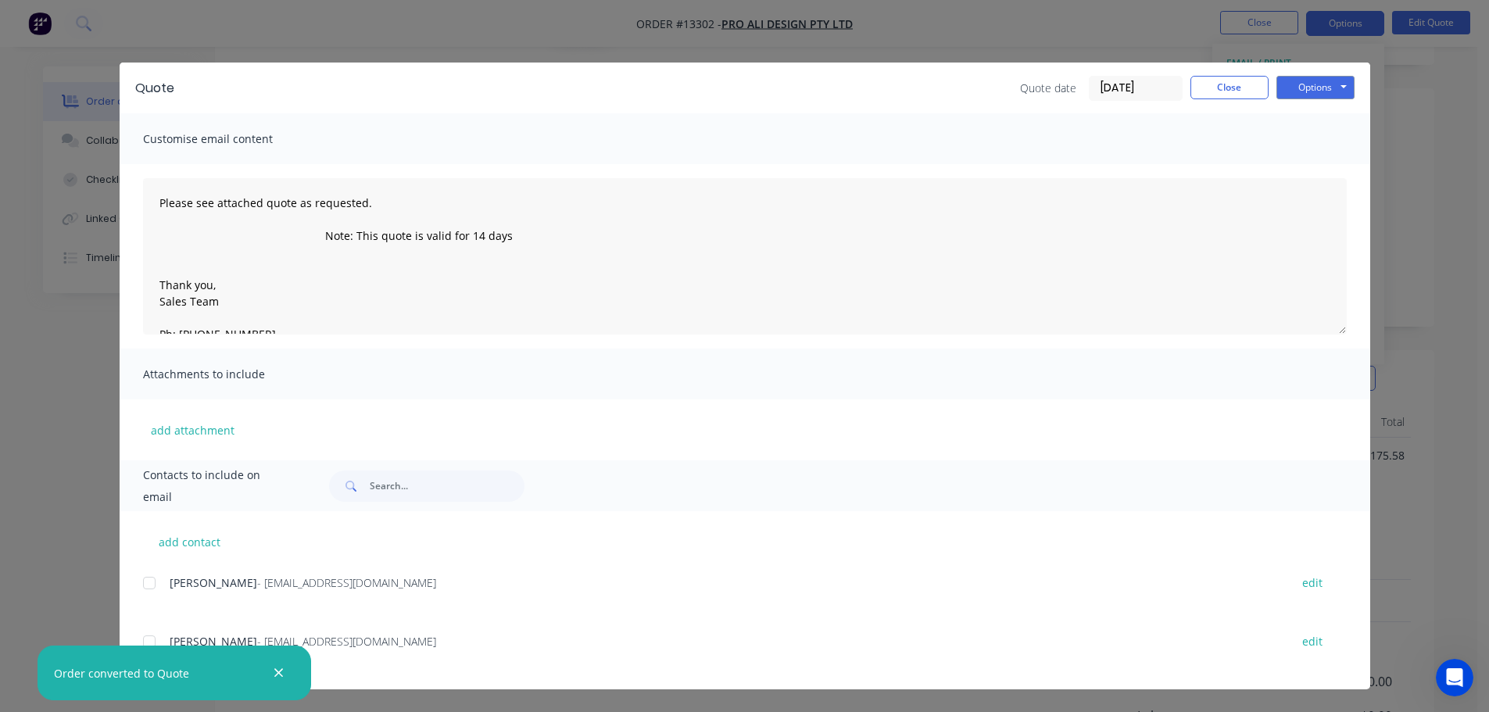
scroll to position [234, 0]
click at [156, 642] on div at bounding box center [149, 641] width 31 height 31
click at [1326, 98] on button "Options" at bounding box center [1315, 87] width 78 height 23
click at [1310, 165] on button "Email" at bounding box center [1326, 167] width 100 height 26
